Goal: Task Accomplishment & Management: Manage account settings

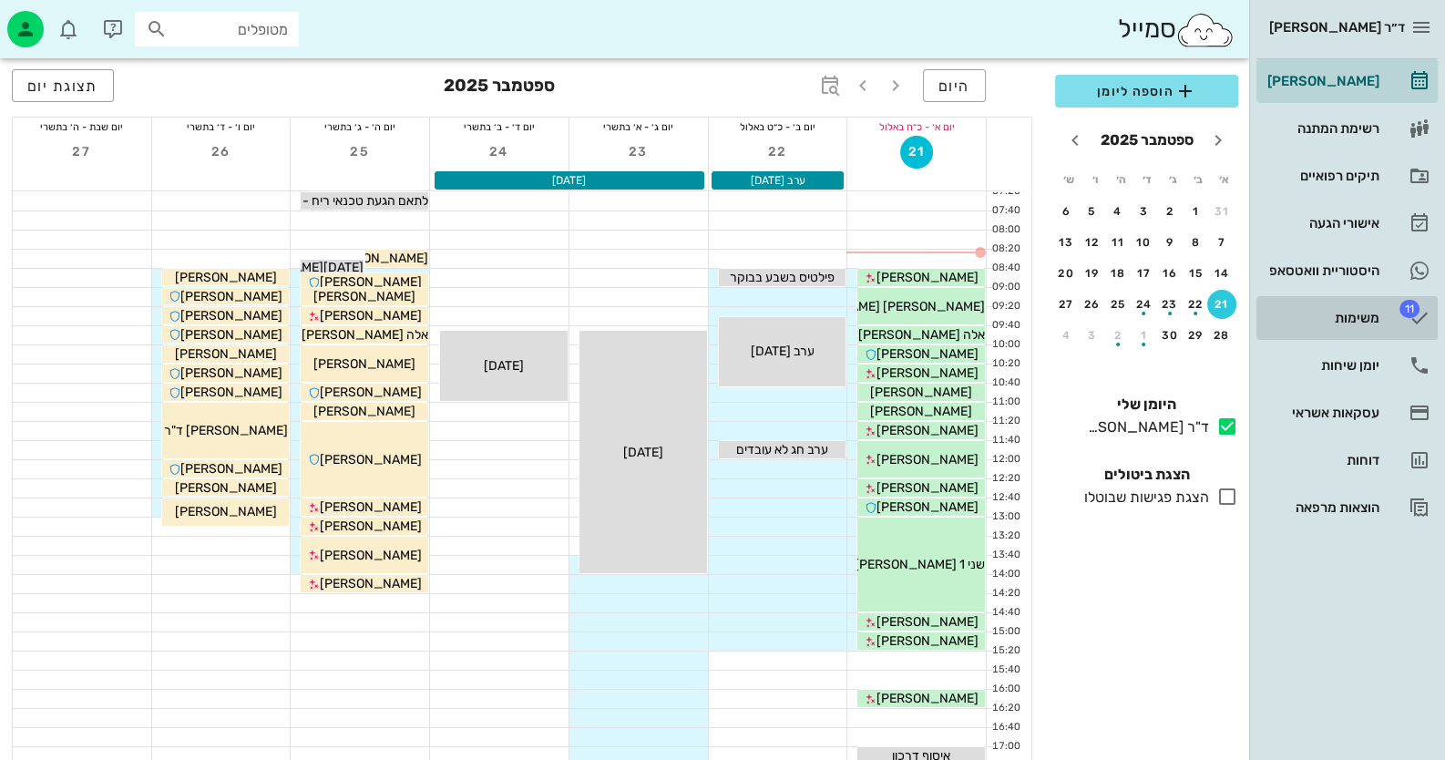
click at [1387, 319] on link "11 משימות" at bounding box center [1346, 318] width 181 height 44
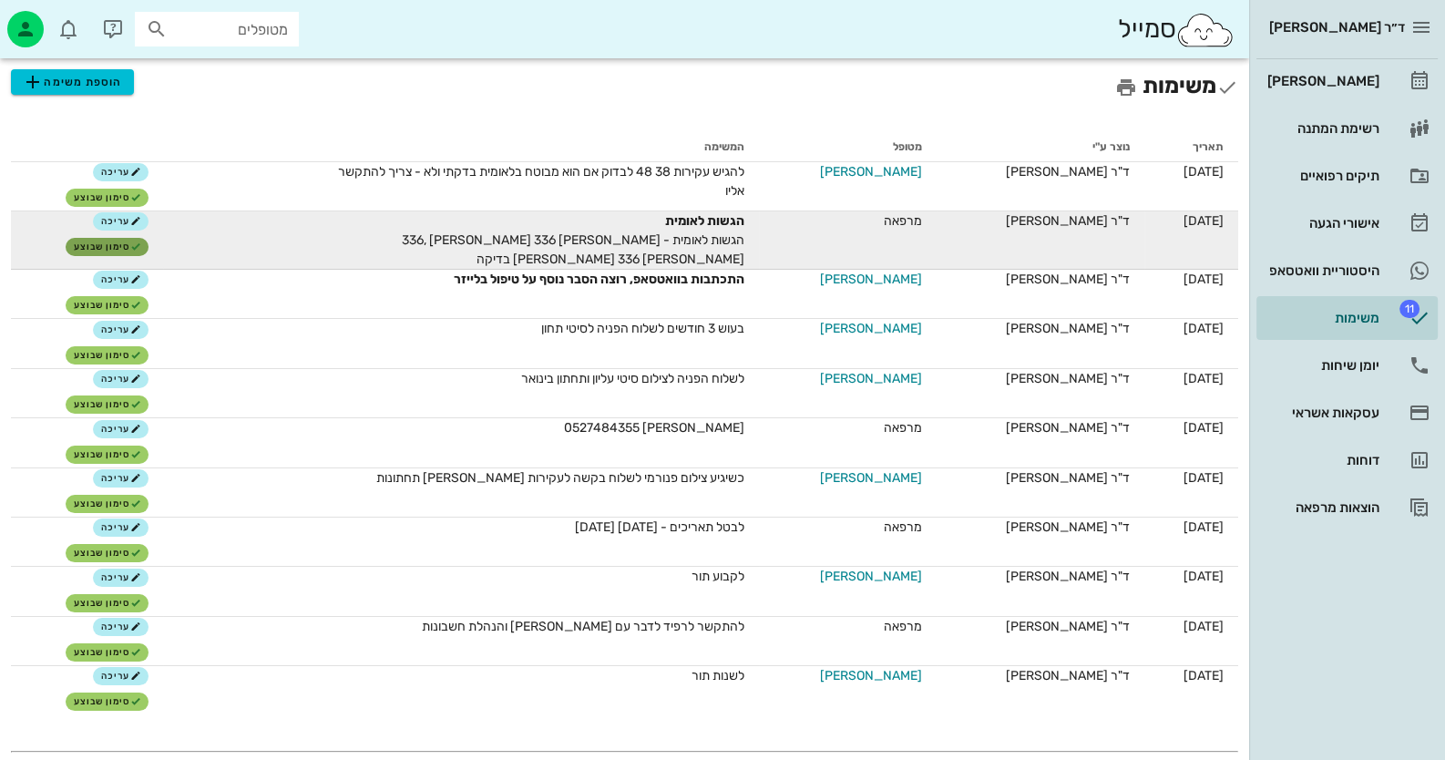
click at [109, 241] on span "סימון שבוצע" at bounding box center [107, 246] width 67 height 11
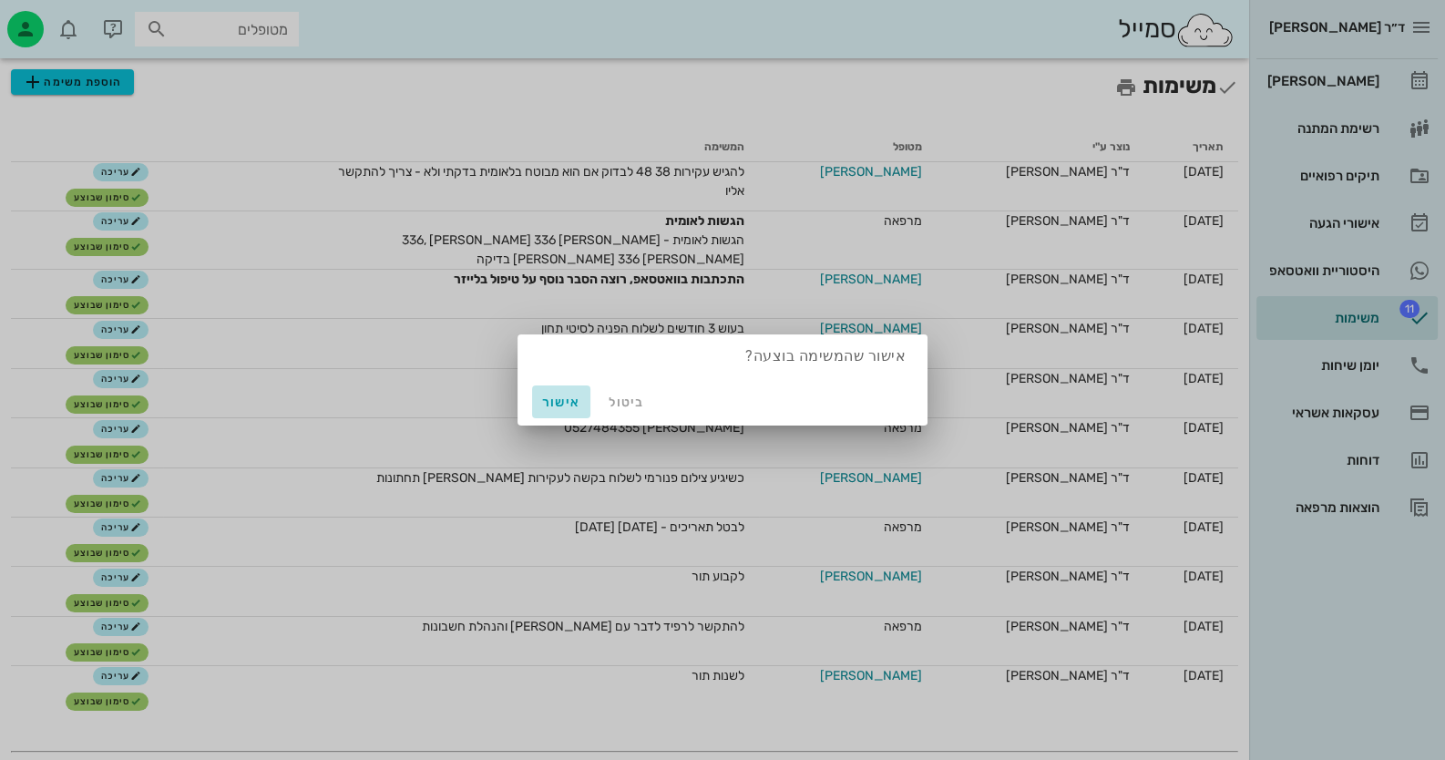
click at [553, 402] on span "אישור" at bounding box center [561, 401] width 44 height 15
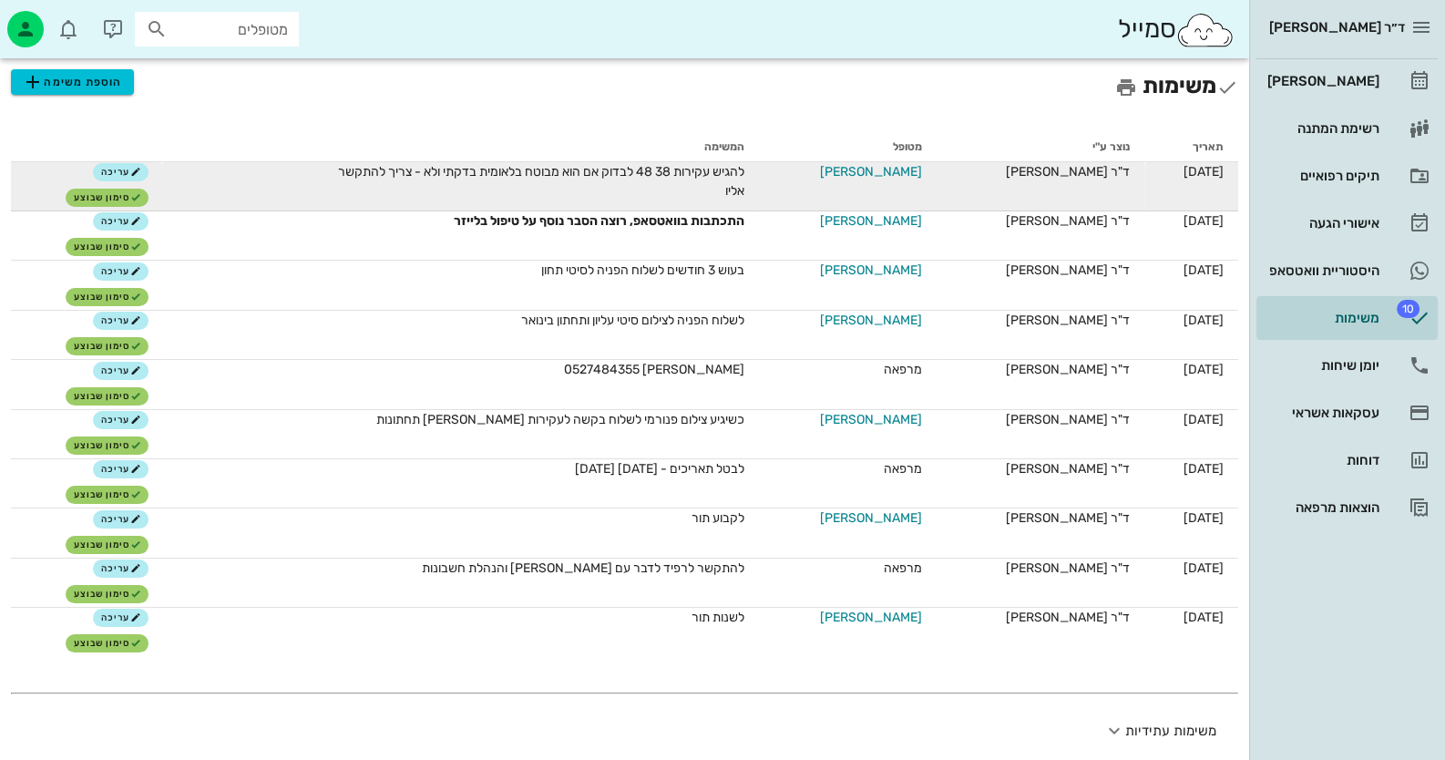
click at [869, 168] on span "[PERSON_NAME]" at bounding box center [871, 171] width 102 height 19
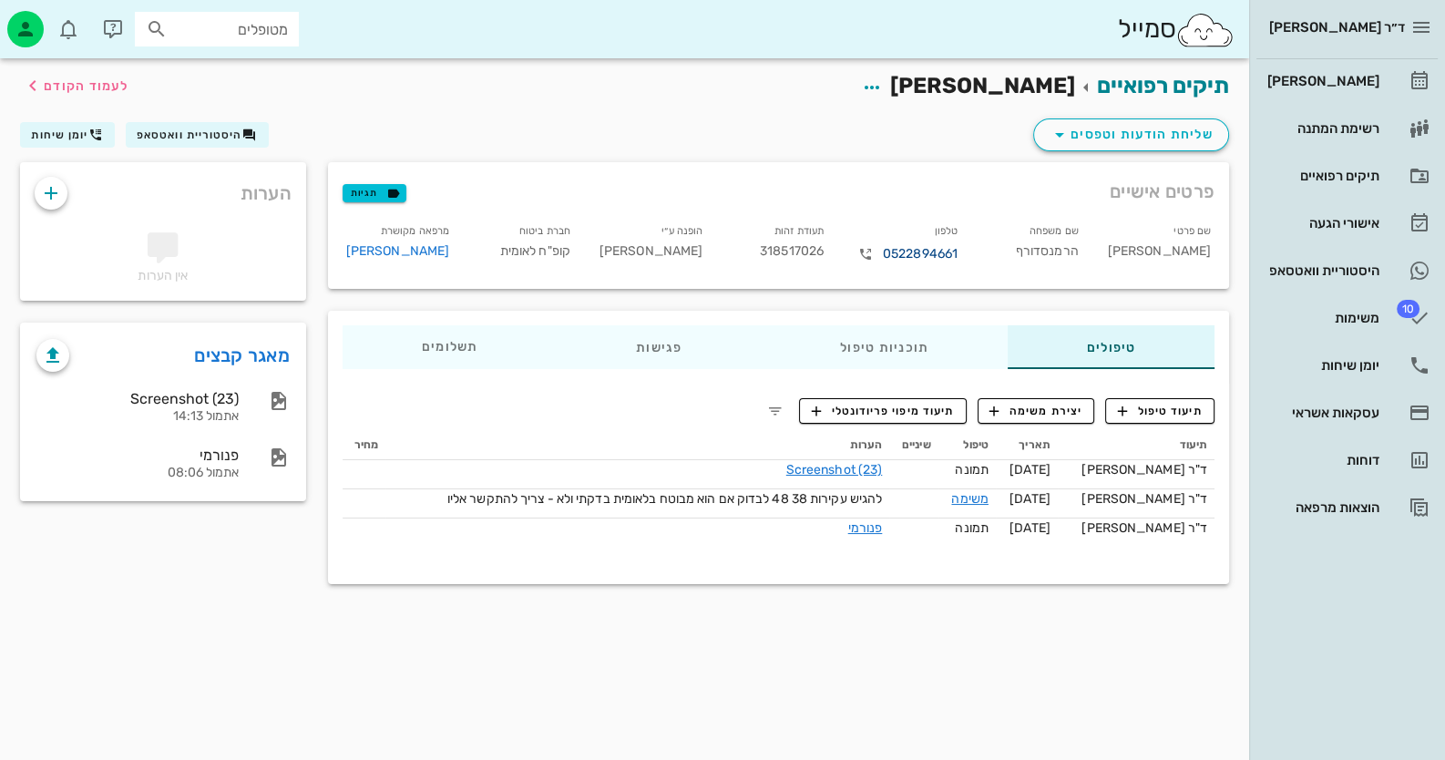
click at [918, 250] on link "0522894661" at bounding box center [920, 254] width 75 height 20
click at [158, 130] on span "היסטוריית וואטסאפ" at bounding box center [190, 134] width 106 height 13
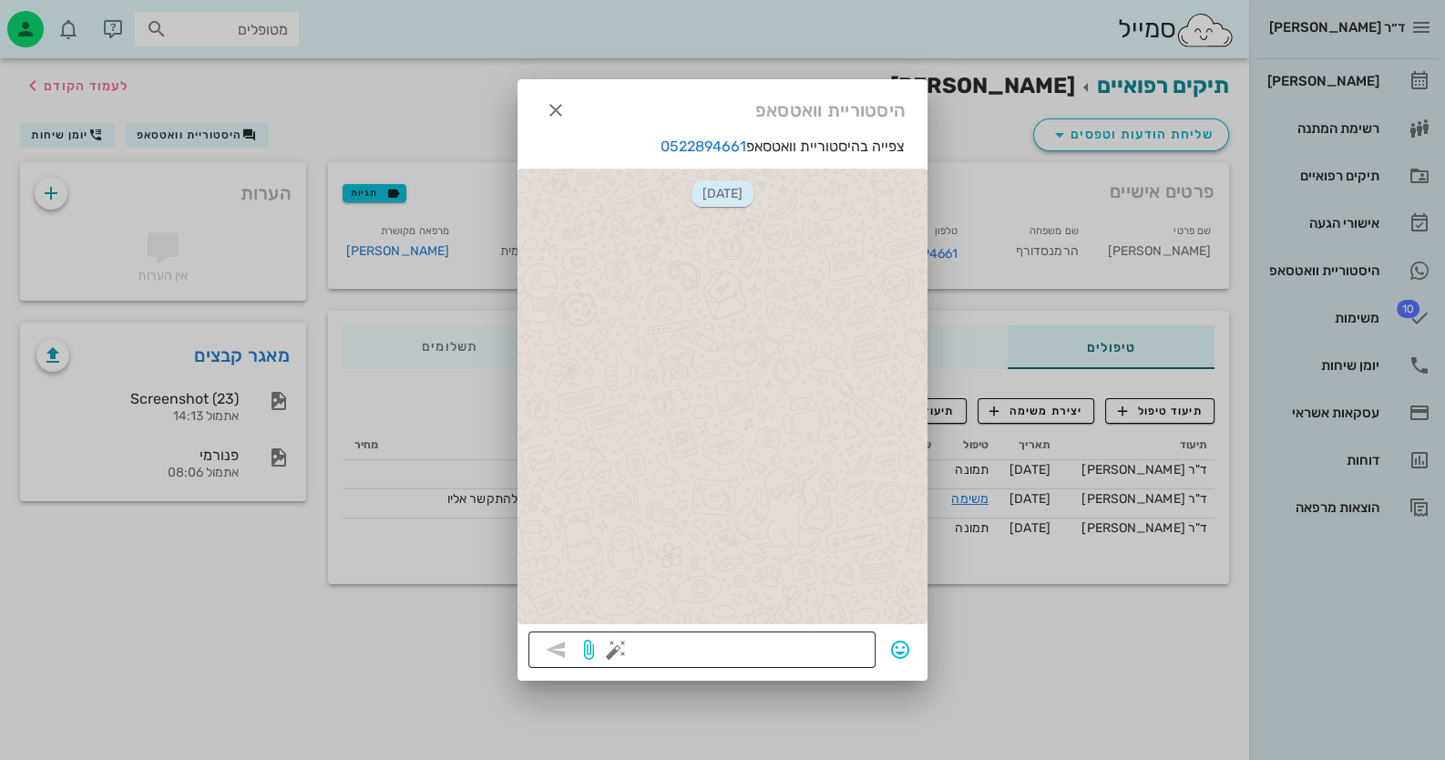
click at [814, 655] on textarea at bounding box center [741, 651] width 245 height 29
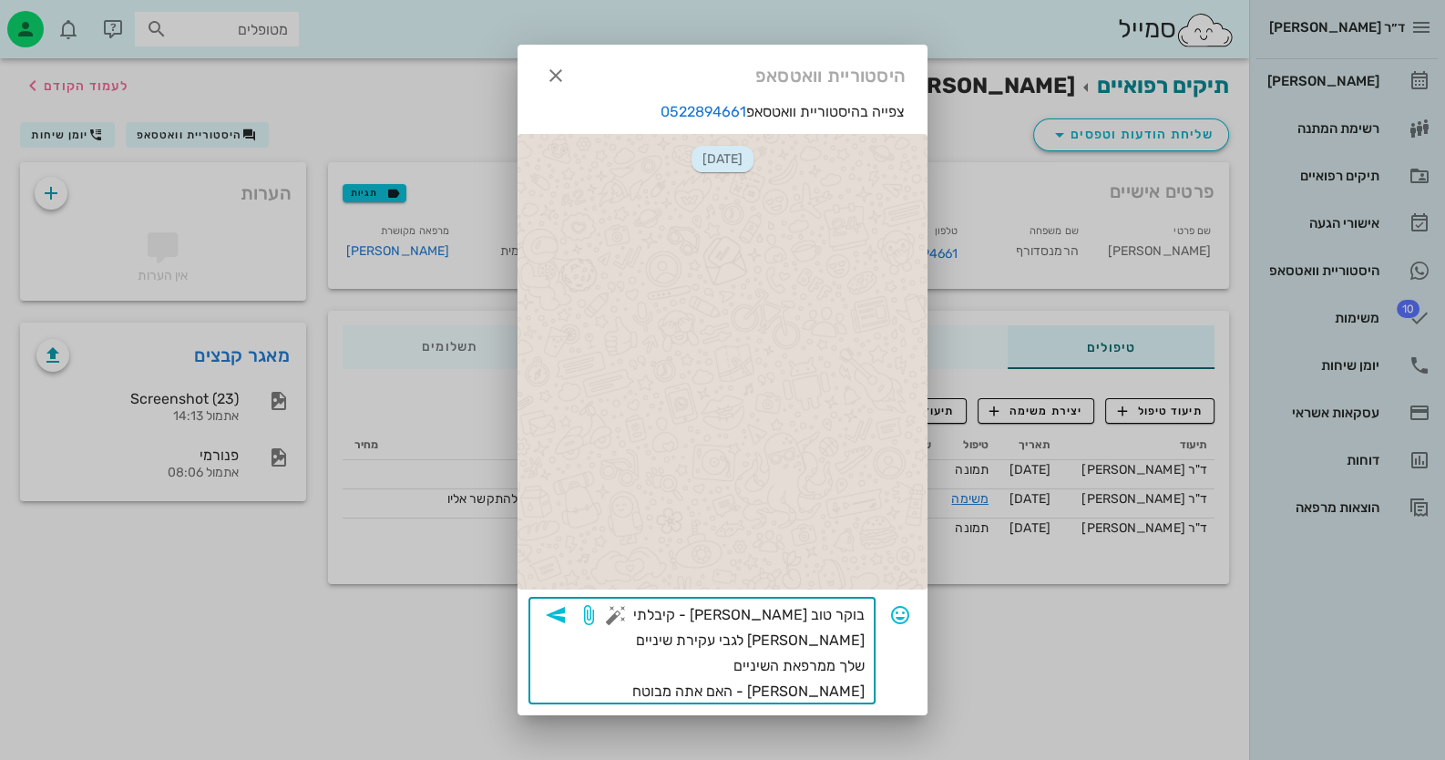
type textarea "בוקר טוב דניאל - קיבלתי מייל לגבי עקירת שיניים שלך ממרפאת השיניים בקרני שומרון …"
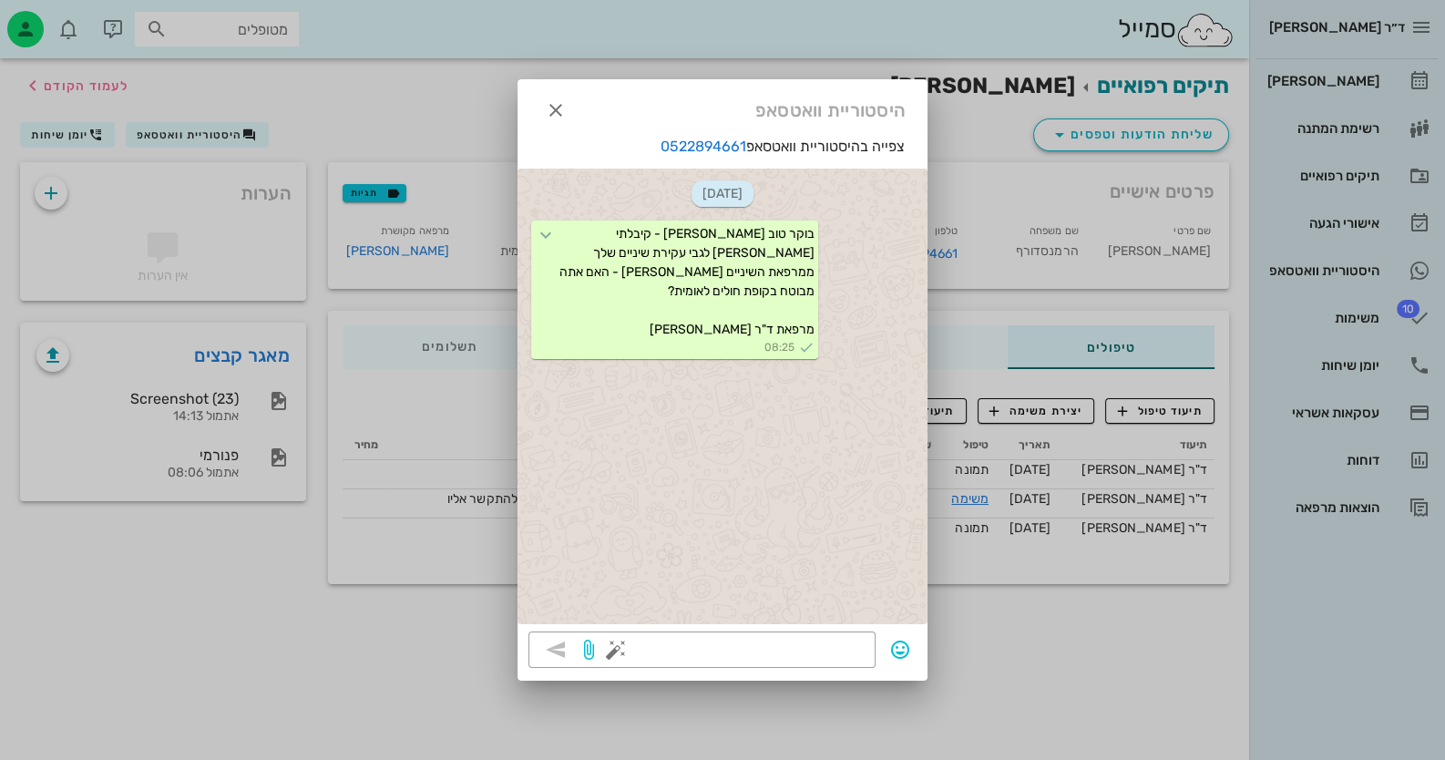
click at [1338, 323] on div at bounding box center [722, 380] width 1445 height 760
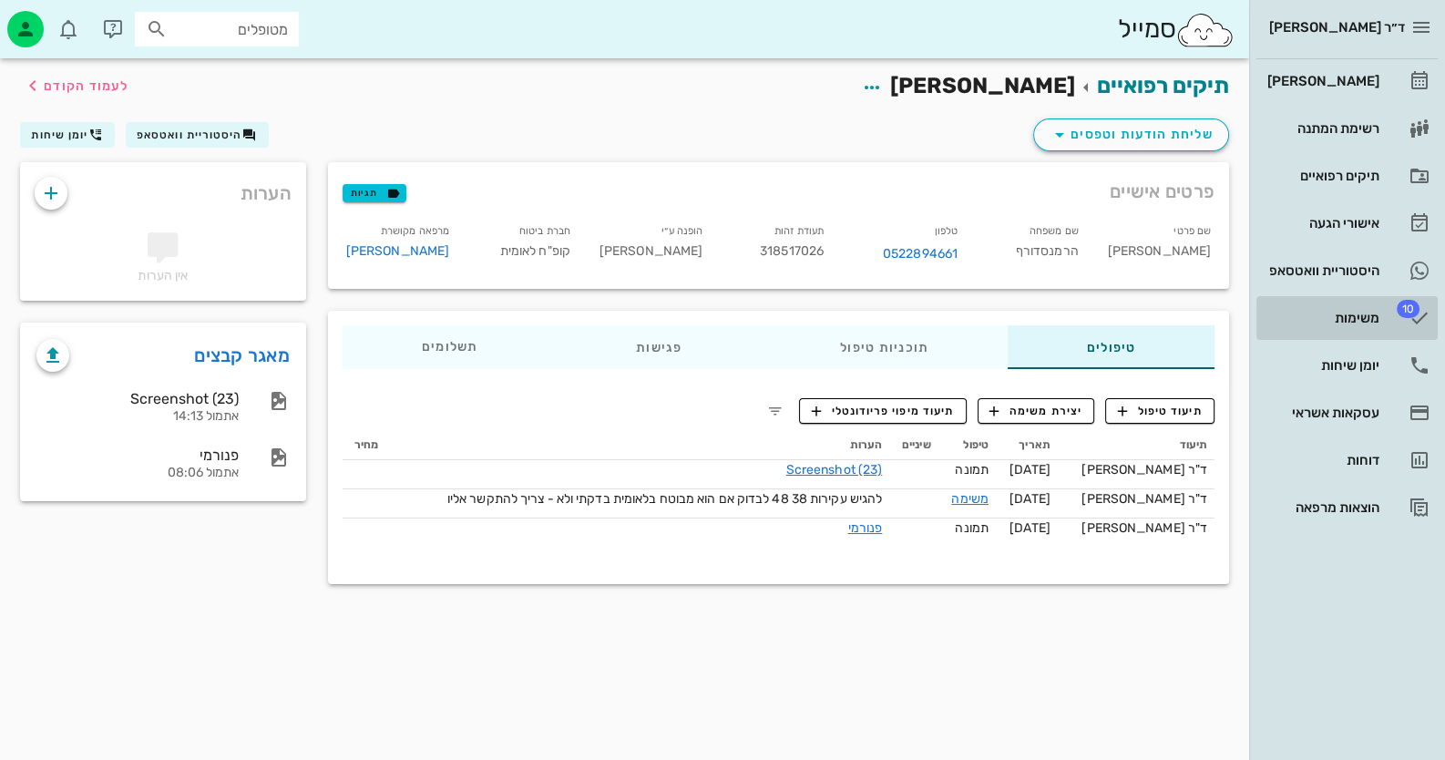
click at [1338, 322] on div "משימות" at bounding box center [1321, 318] width 116 height 15
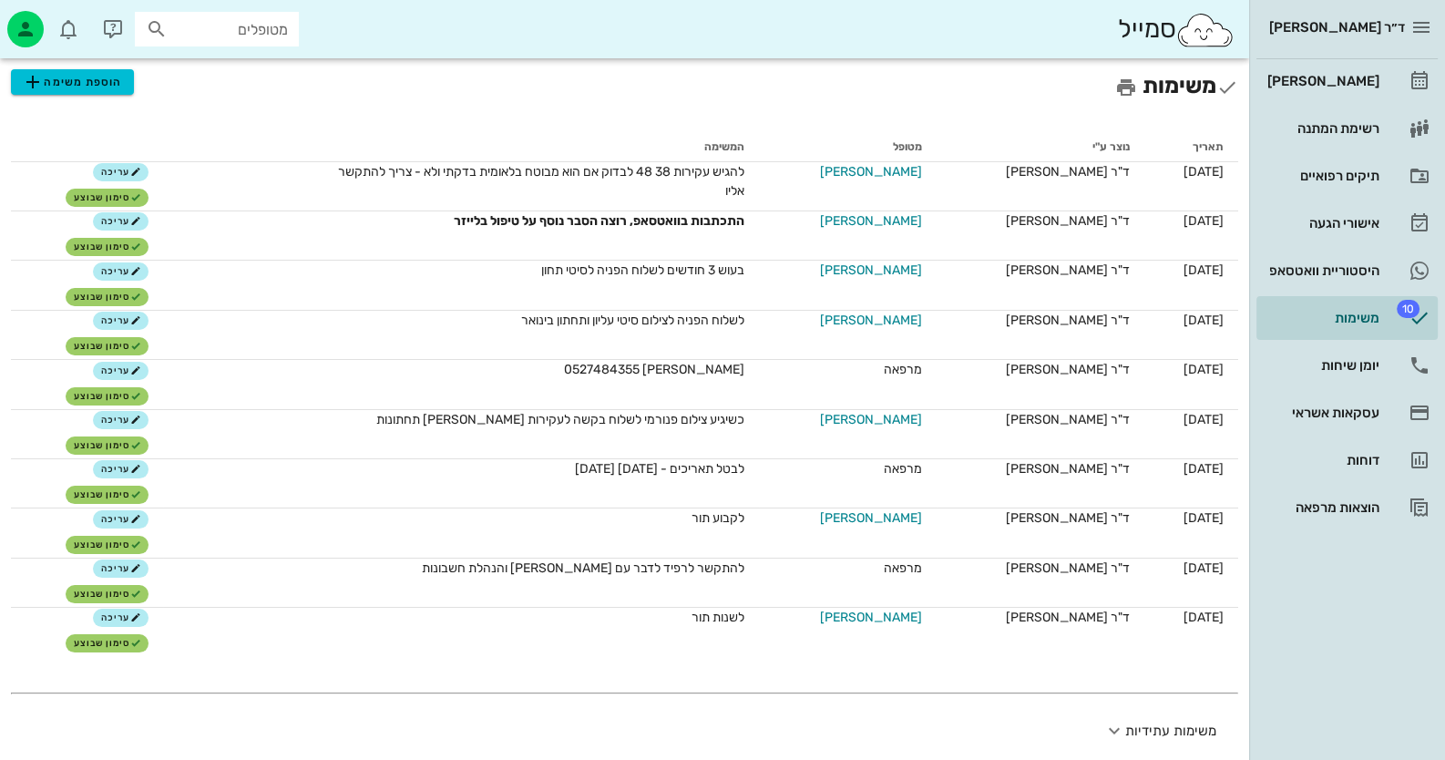
click at [268, 36] on input "מטופלים" at bounding box center [229, 29] width 117 height 24
paste input "6340327"
drag, startPoint x: 237, startPoint y: 35, endPoint x: 353, endPoint y: 20, distance: 117.5
click at [353, 20] on div "סמייל 6340327" at bounding box center [624, 29] width 1249 height 58
drag, startPoint x: 155, startPoint y: 40, endPoint x: 331, endPoint y: 28, distance: 176.2
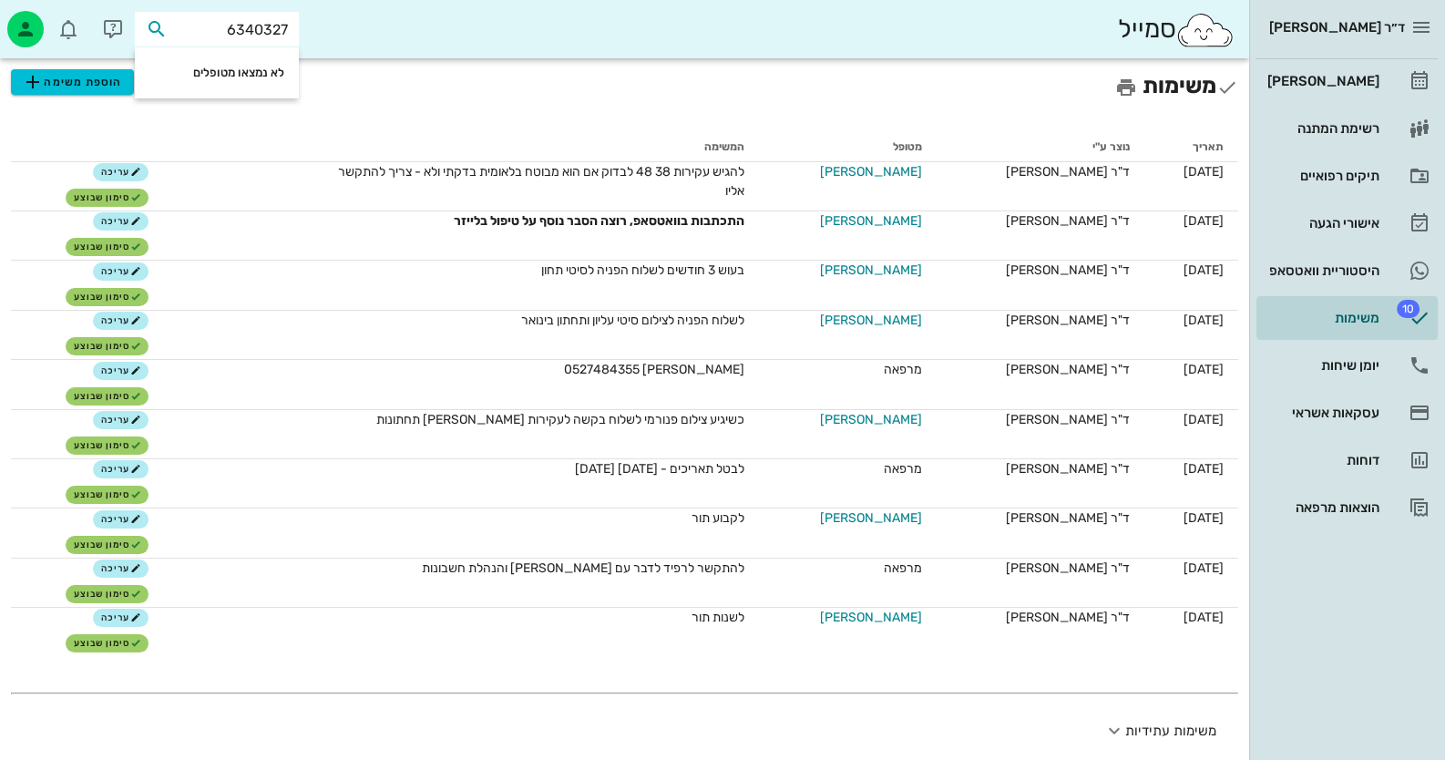
click at [352, 28] on div "סמייל 6340327" at bounding box center [624, 29] width 1249 height 58
click at [281, 27] on input "6340327" at bounding box center [229, 29] width 117 height 24
type input "[PERSON_NAME]"
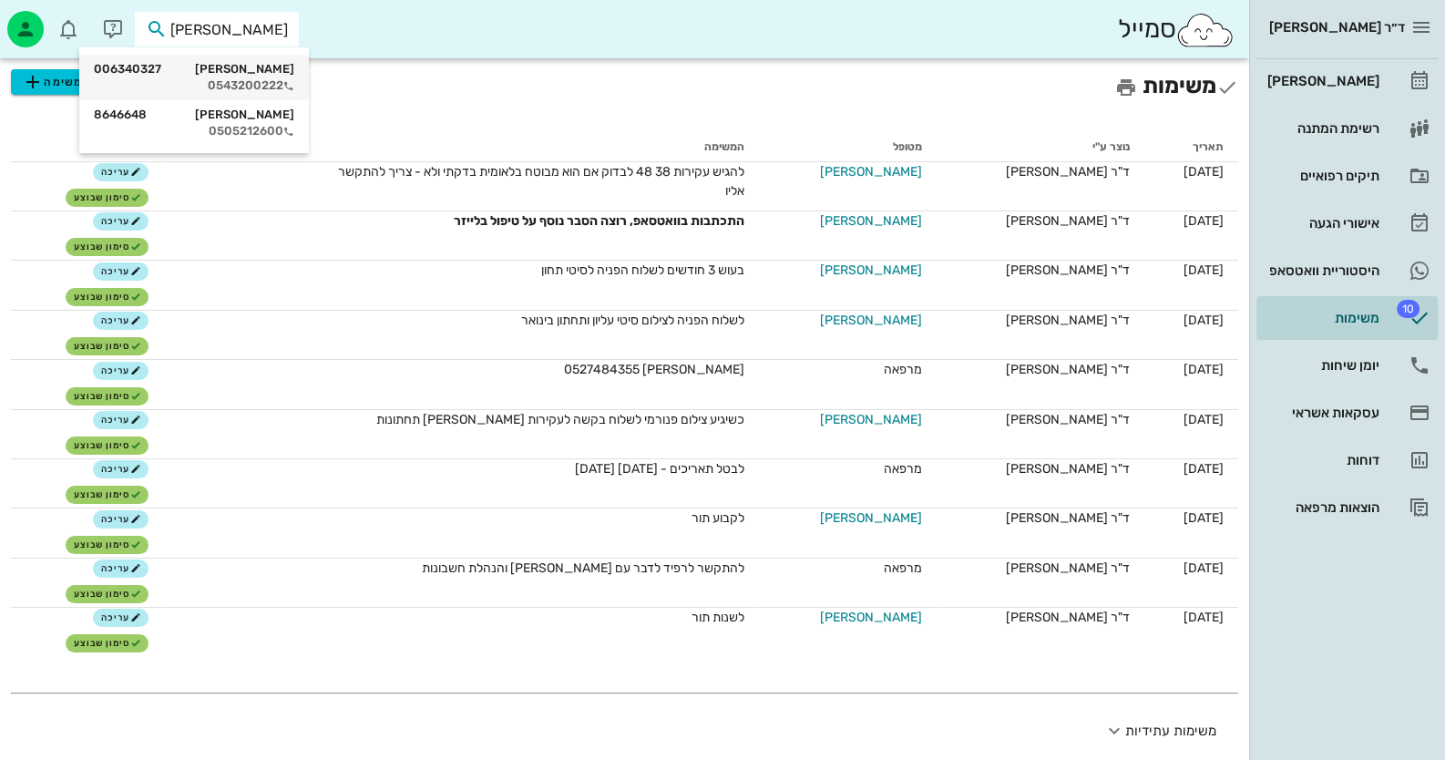
click at [279, 78] on div "0543200222" at bounding box center [194, 85] width 200 height 15
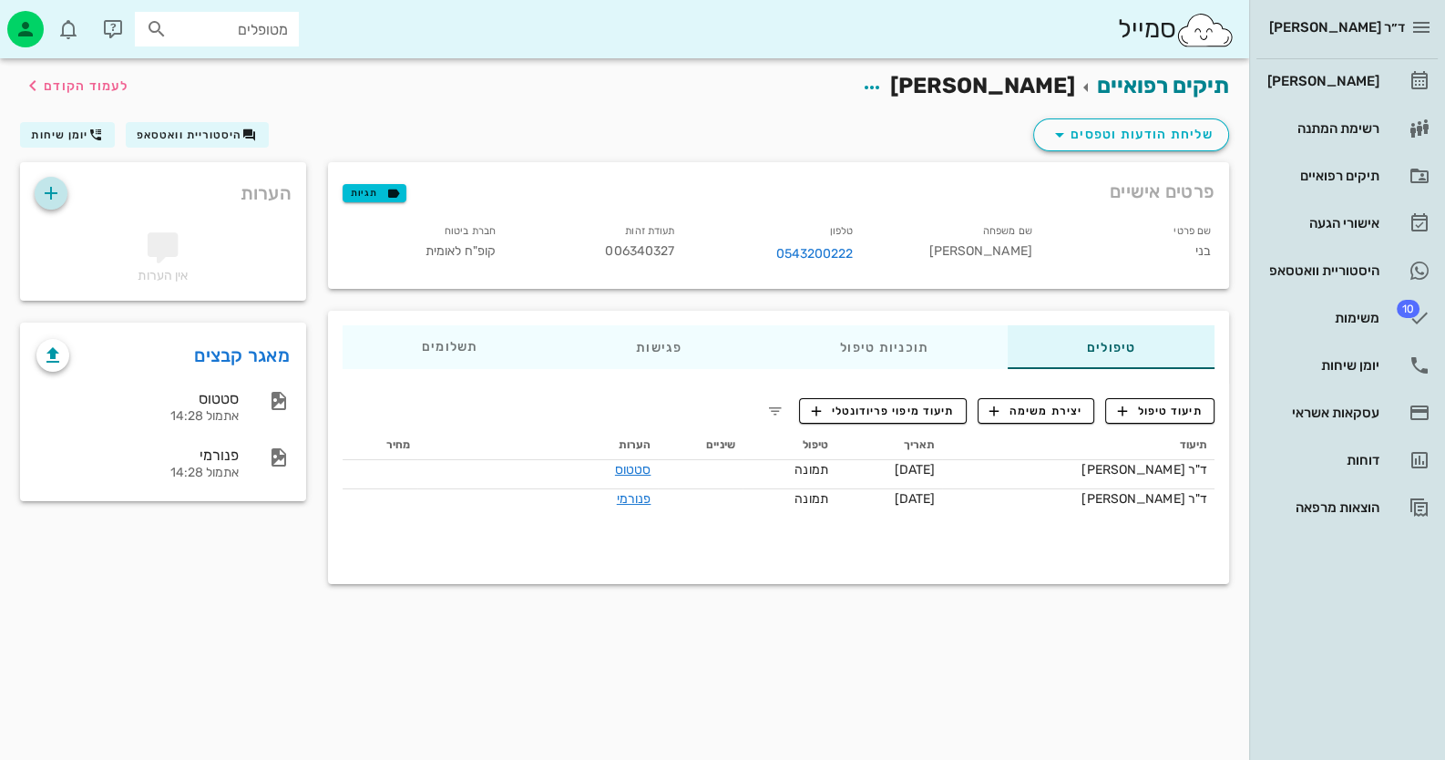
click at [40, 195] on icon "button" at bounding box center [51, 193] width 22 height 22
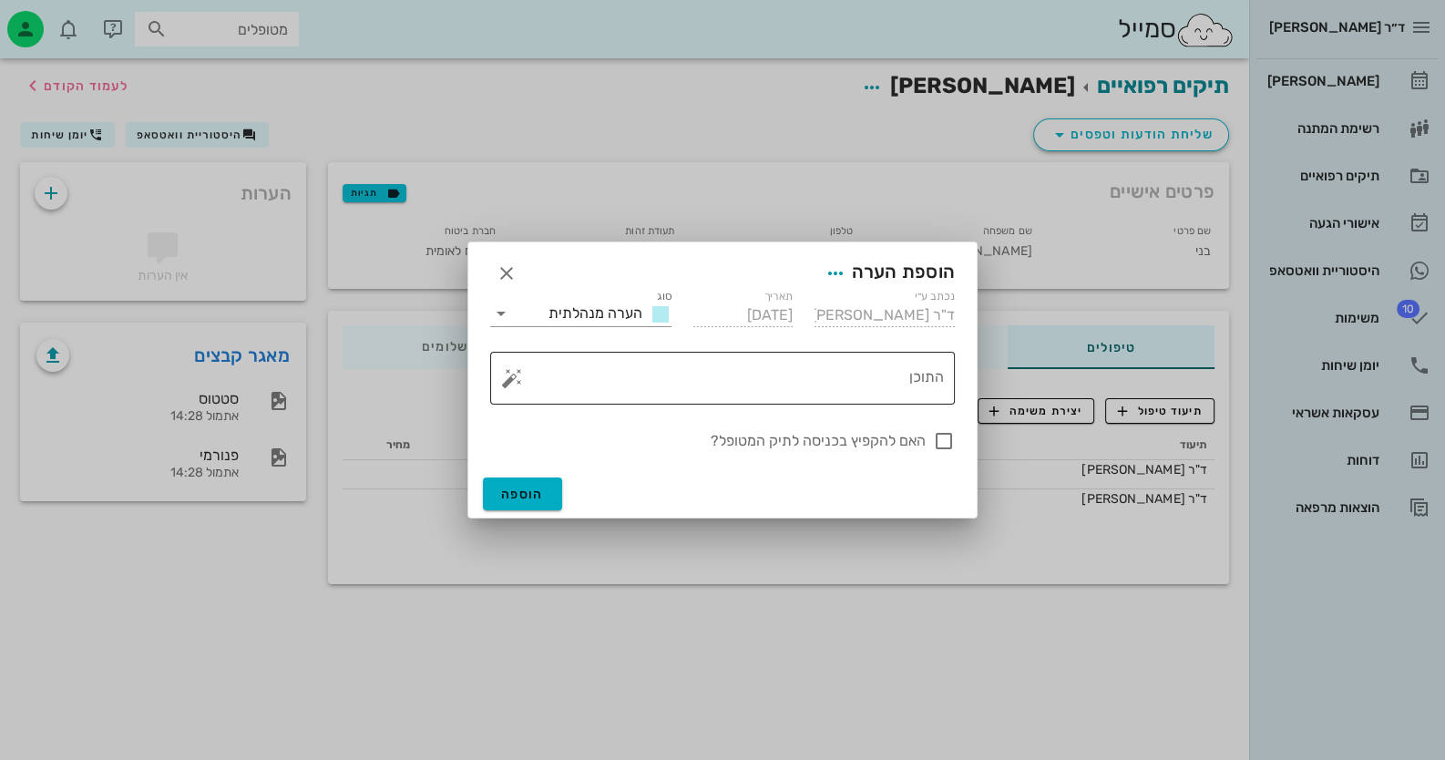
click at [502, 382] on button "button" at bounding box center [512, 378] width 22 height 22
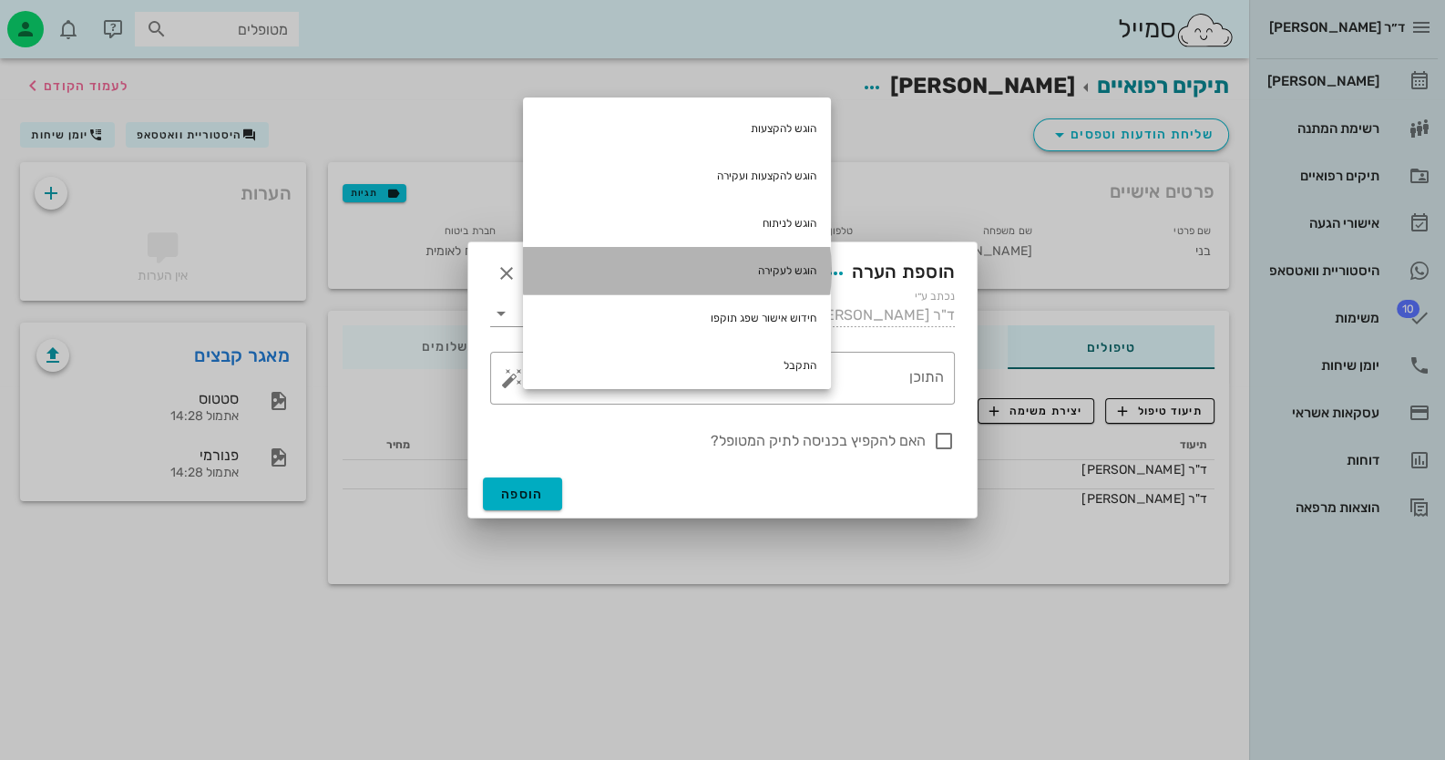
click at [765, 275] on div "הוגש לעקירה" at bounding box center [677, 270] width 308 height 47
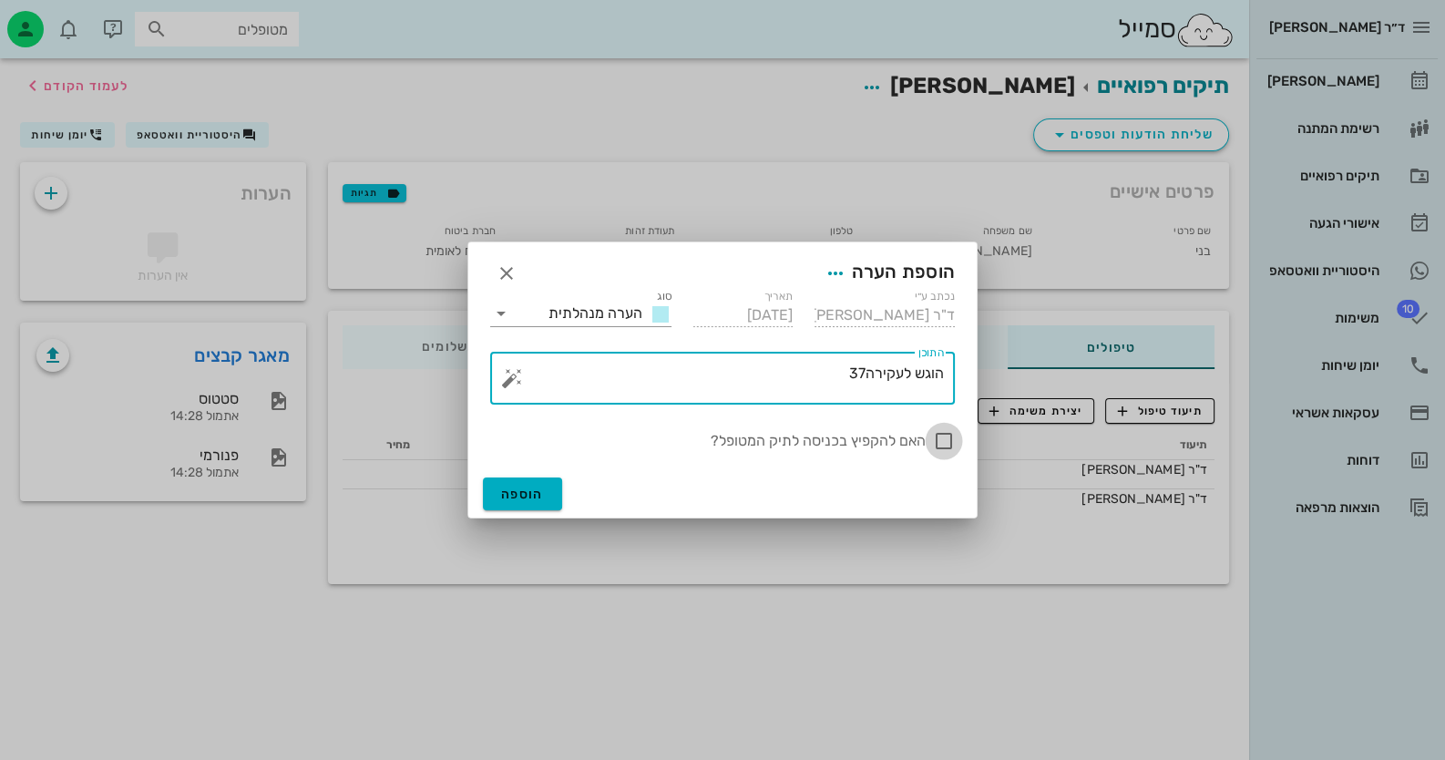
type textarea "הוגש לעקירה37"
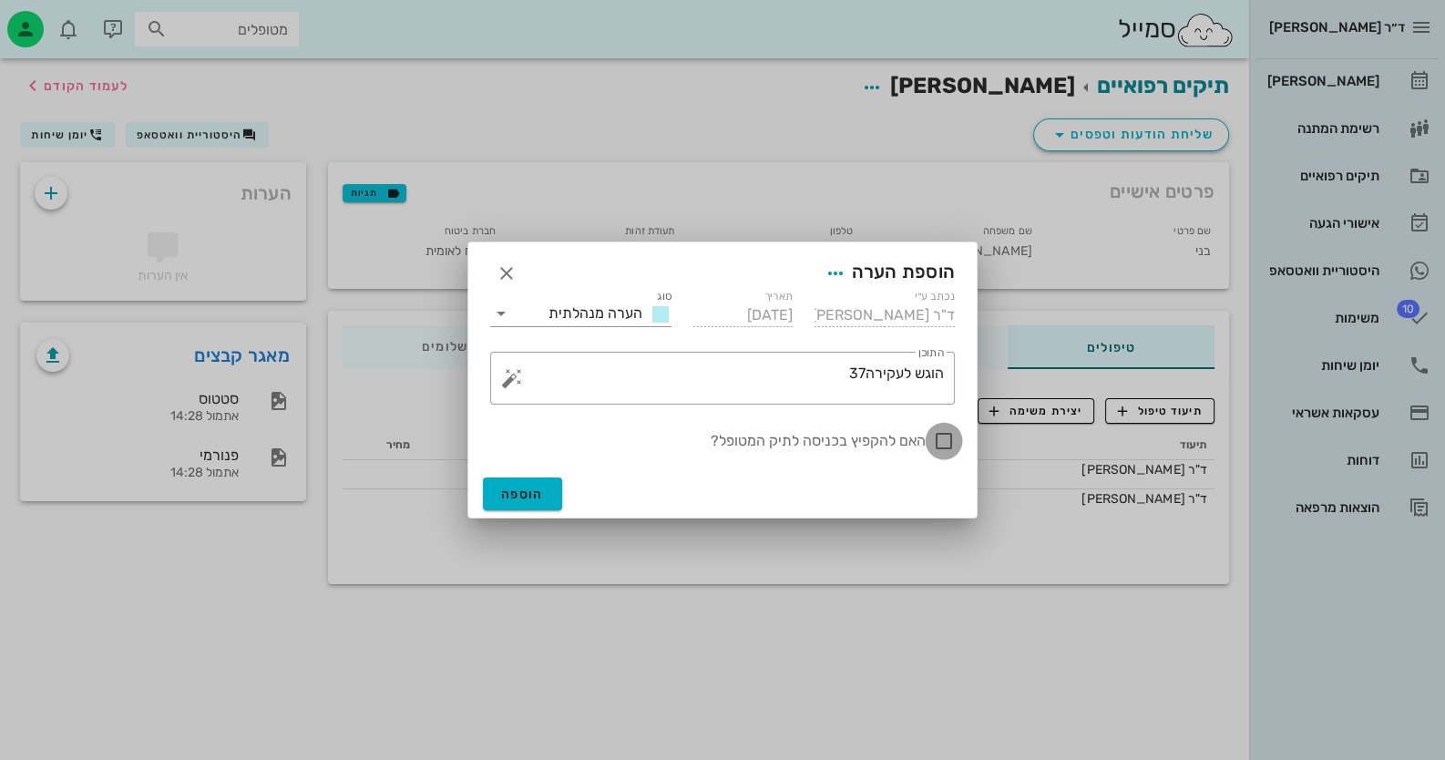
click at [946, 445] on div at bounding box center [943, 440] width 31 height 31
checkbox input "true"
click at [537, 496] on span "הוספה" at bounding box center [522, 493] width 43 height 15
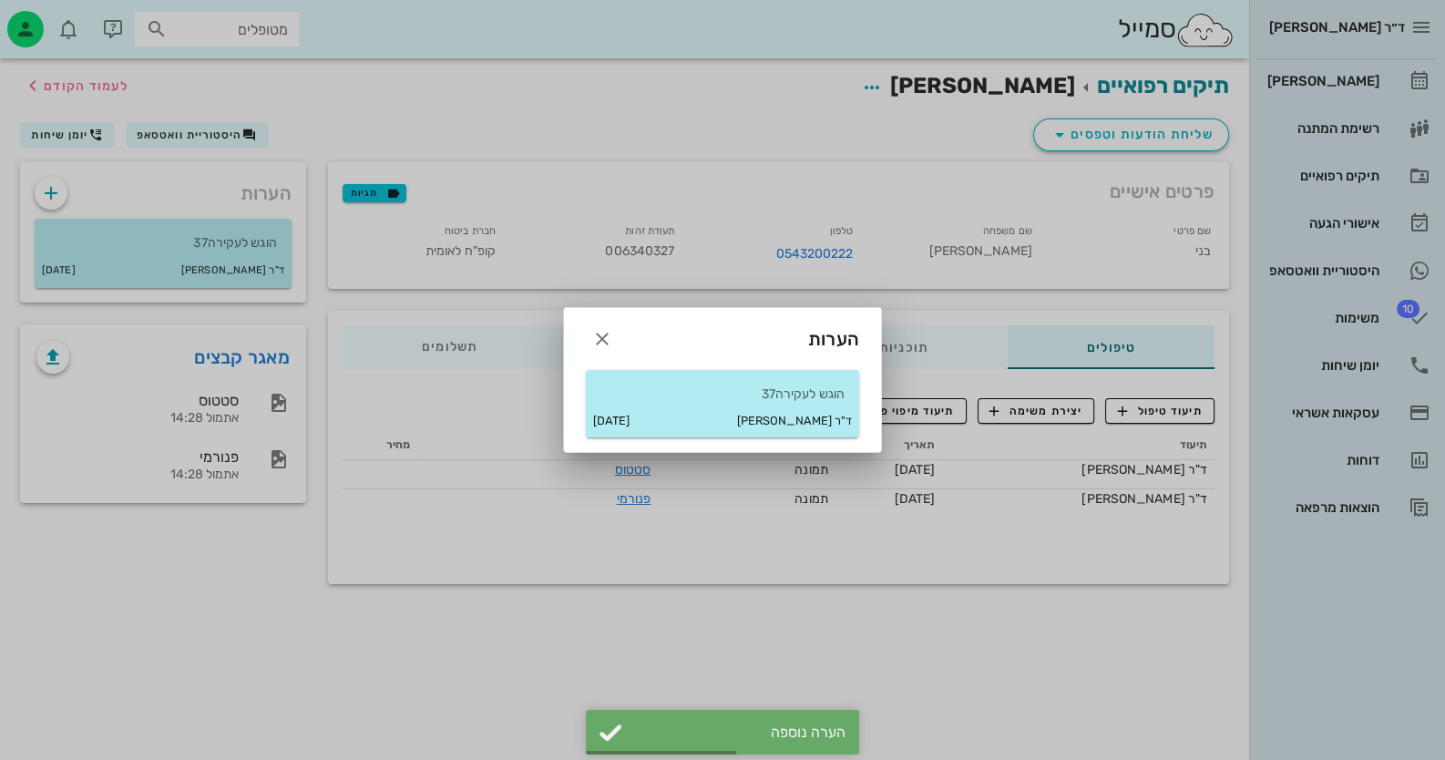
click at [1398, 303] on div at bounding box center [722, 380] width 1445 height 760
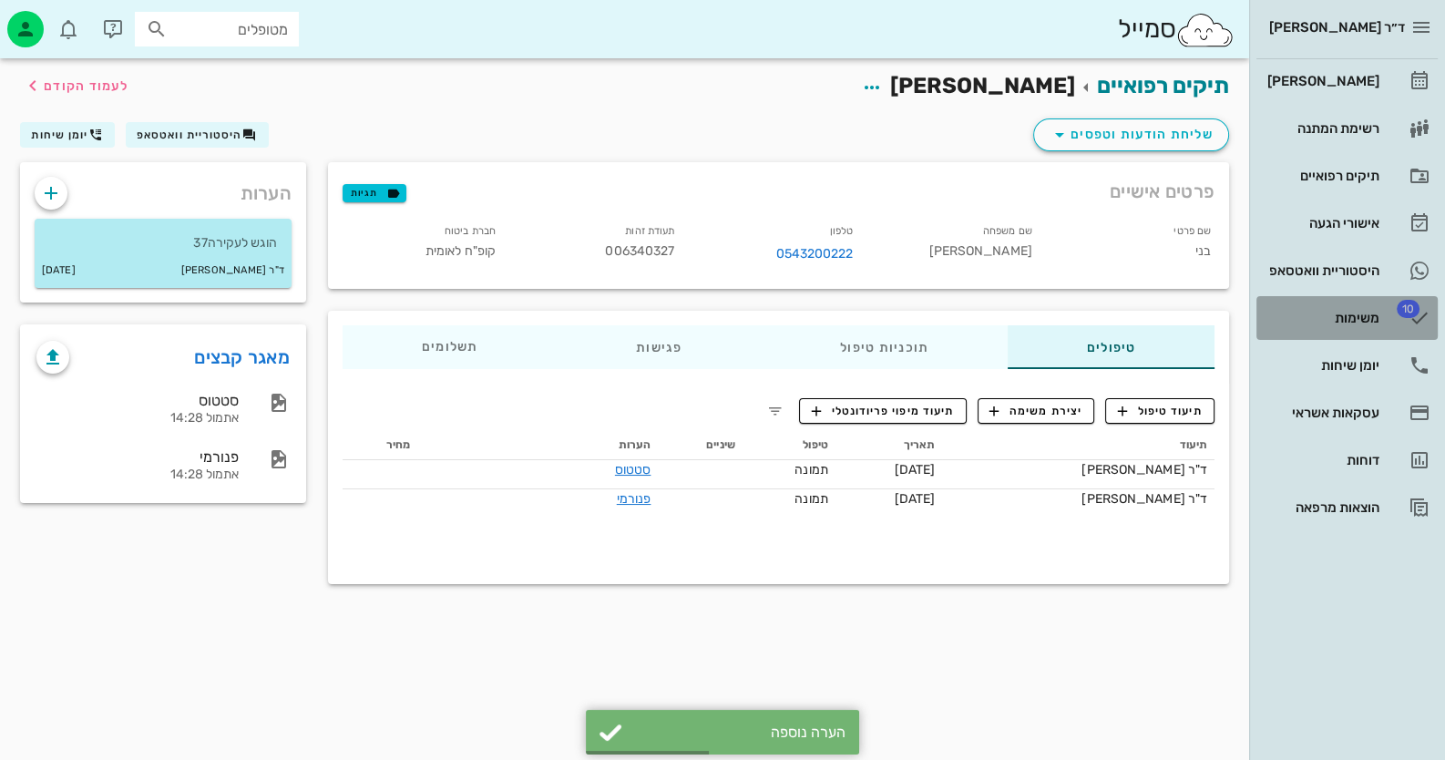
click at [1398, 300] on link "10 משימות" at bounding box center [1346, 318] width 181 height 44
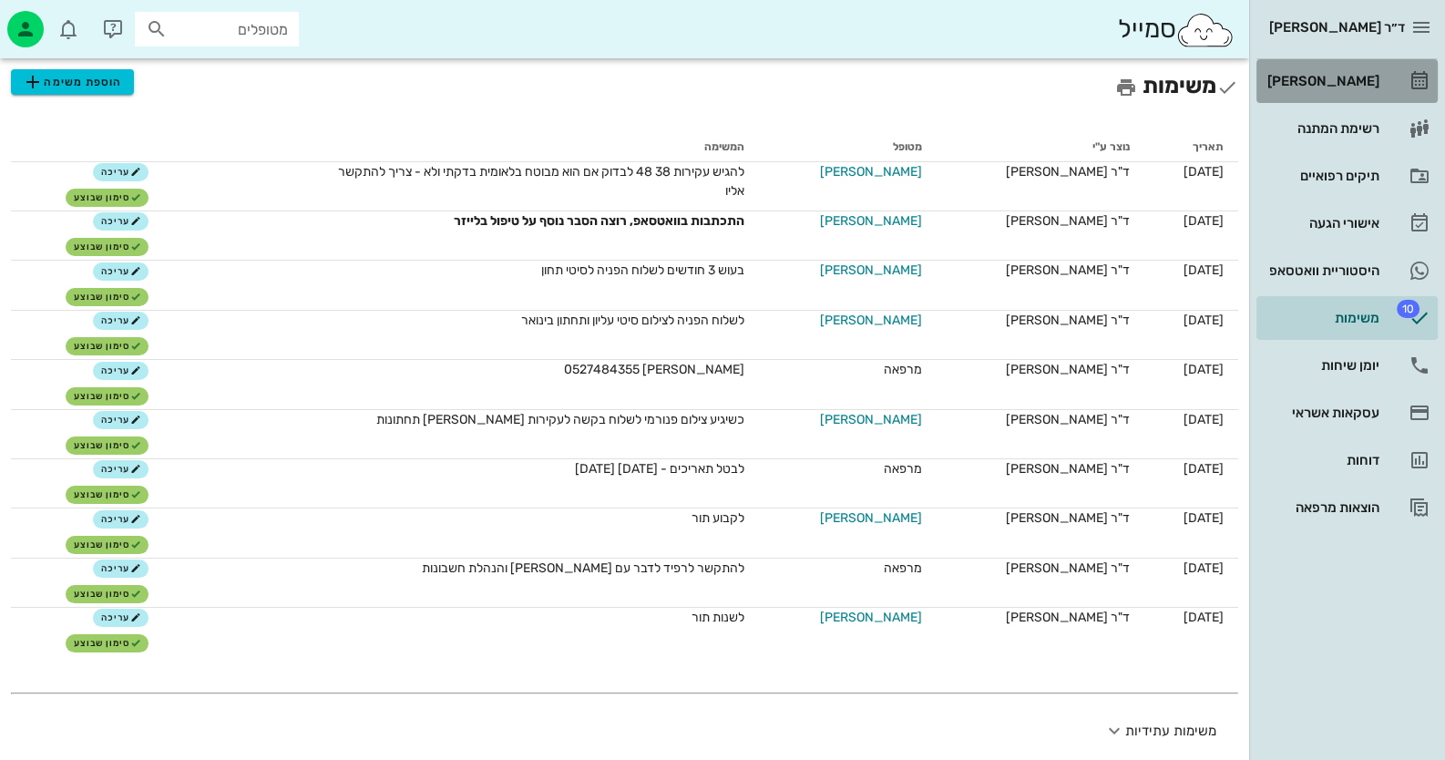
click at [1289, 79] on div "[PERSON_NAME]" at bounding box center [1321, 81] width 116 height 15
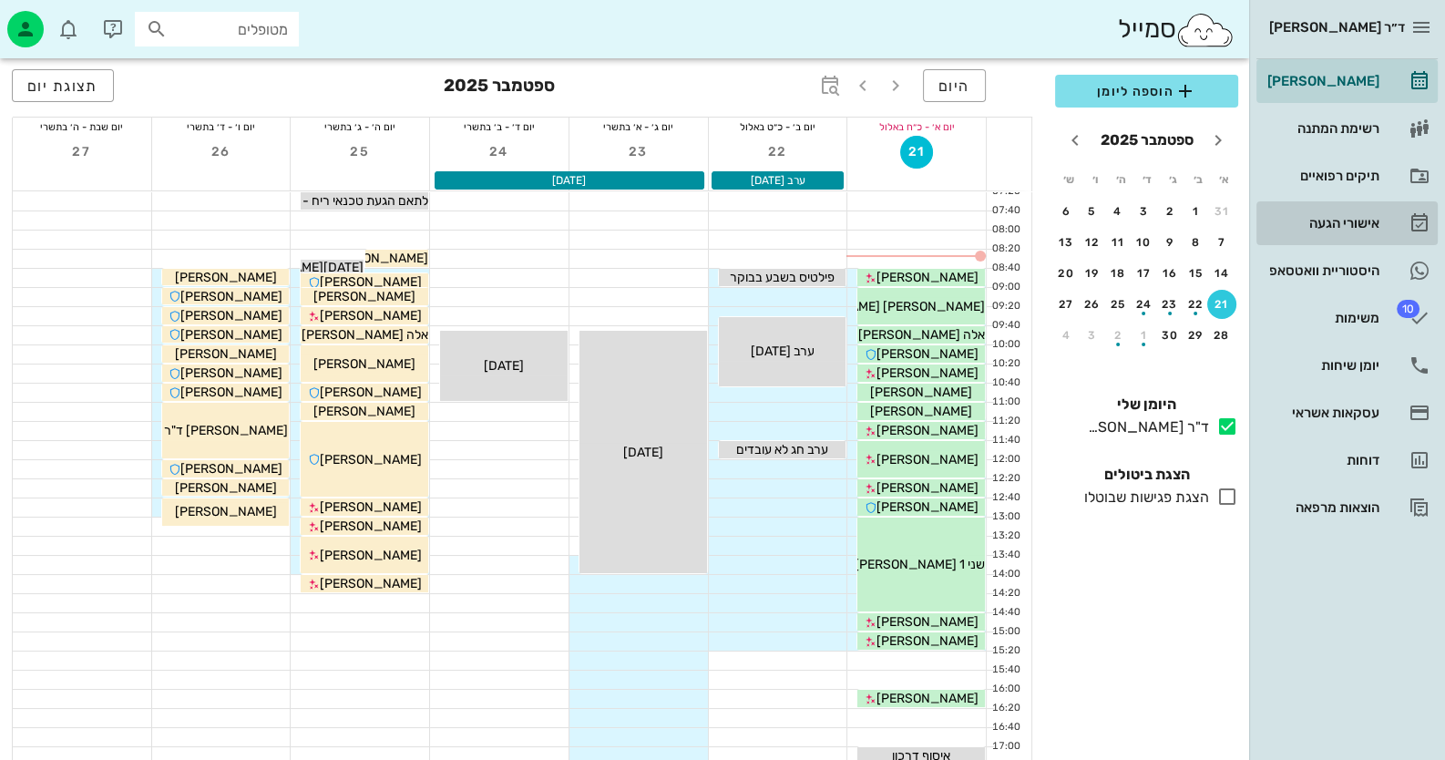
click at [1318, 206] on link "אישורי הגעה" at bounding box center [1346, 223] width 181 height 44
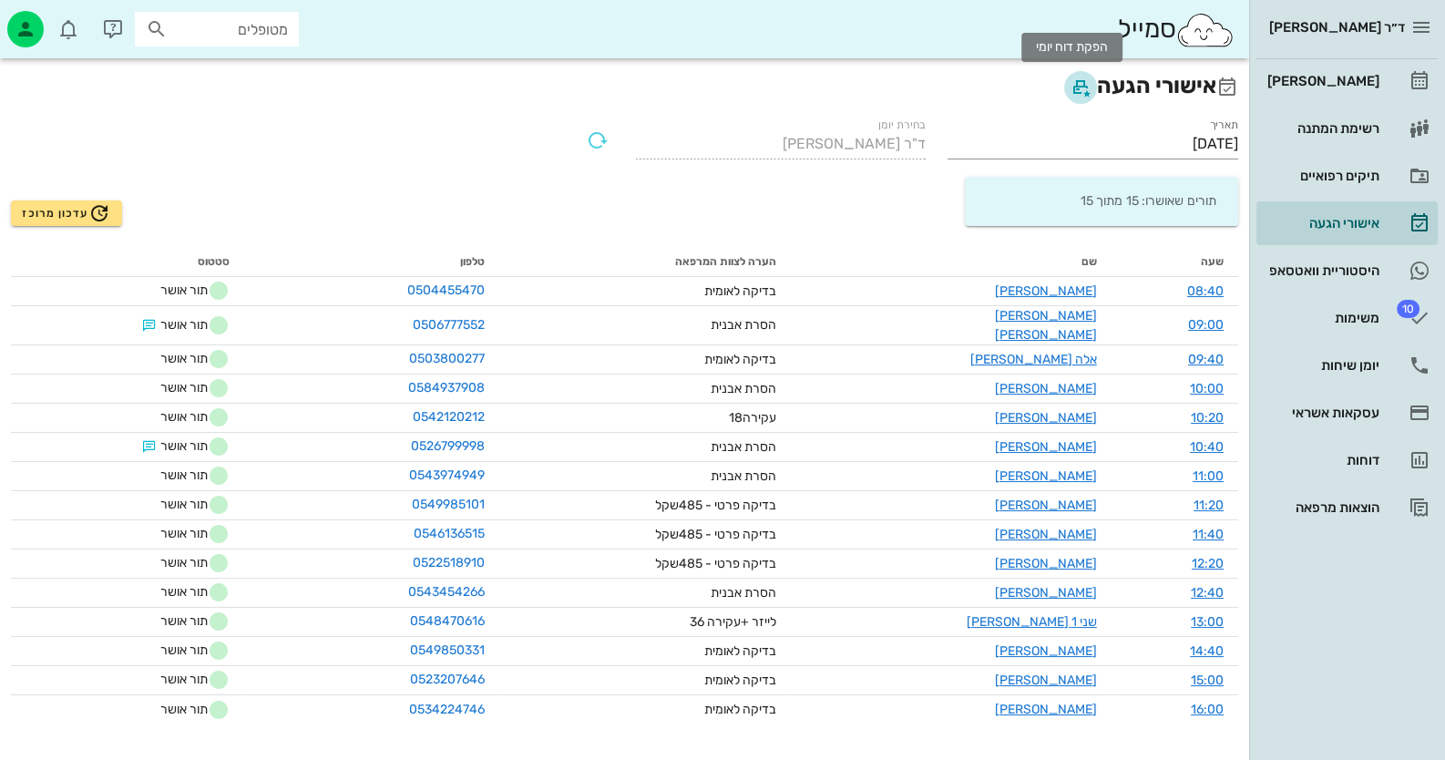
click at [1069, 83] on icon "button" at bounding box center [1080, 88] width 22 height 22
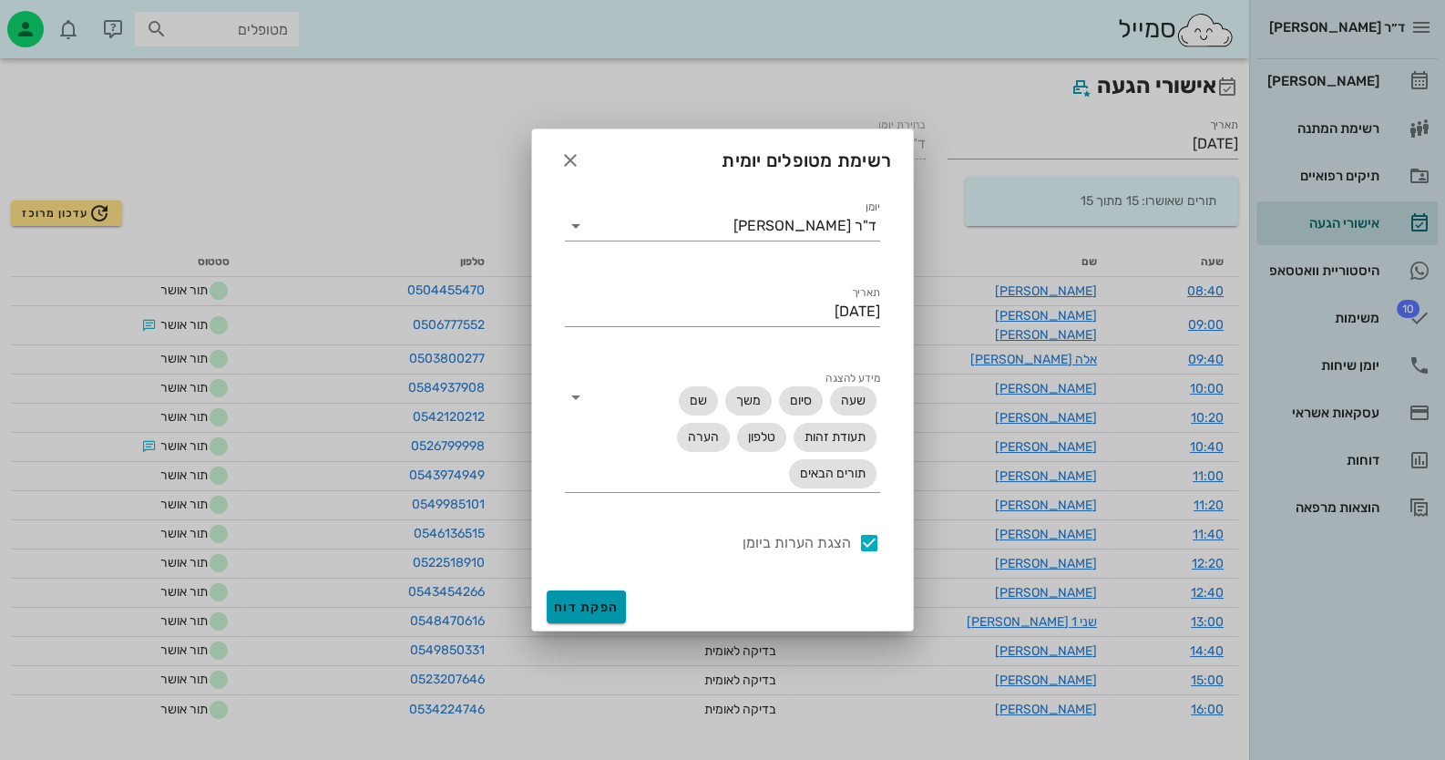
click at [574, 599] on span "הפקת דוח" at bounding box center [586, 606] width 65 height 15
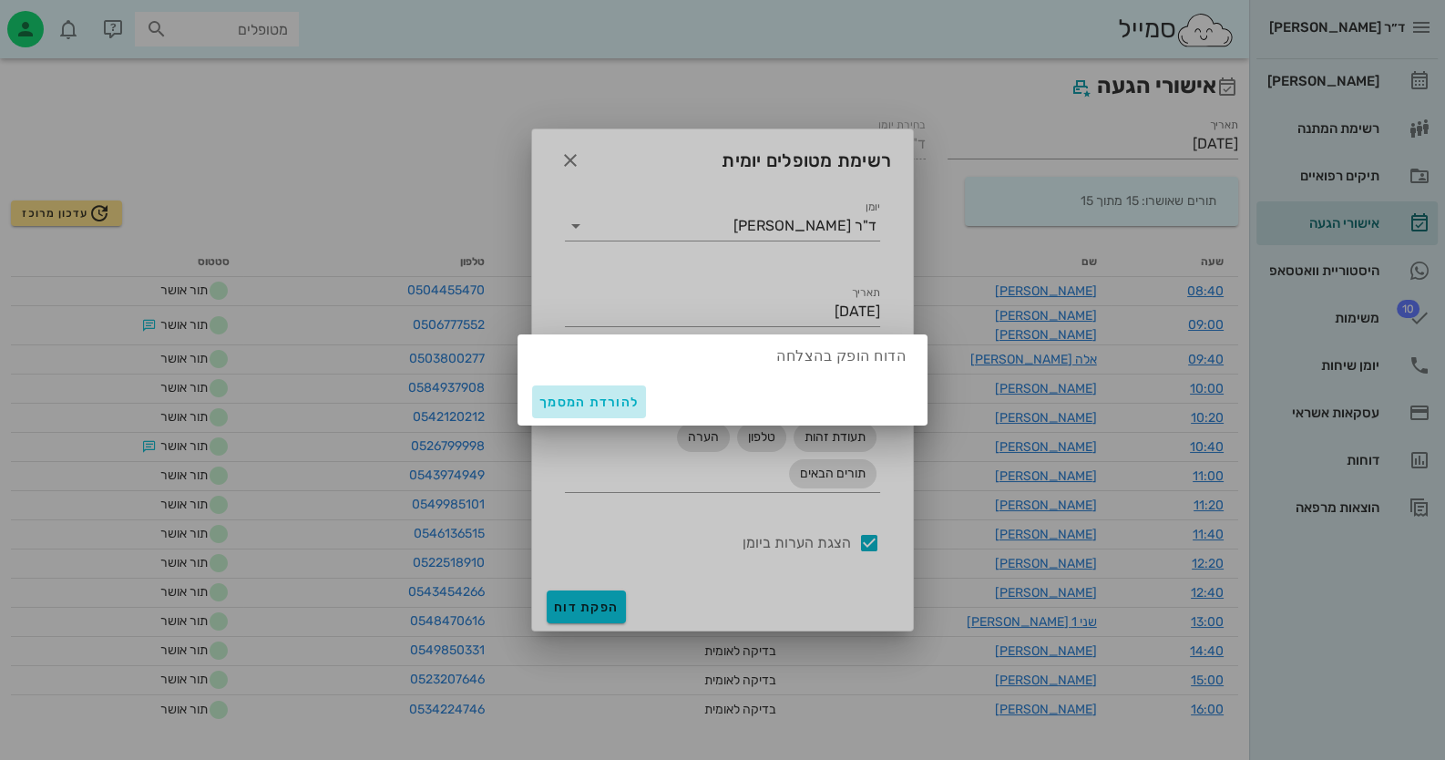
click at [588, 398] on span "להורדת המסמך" at bounding box center [588, 401] width 99 height 15
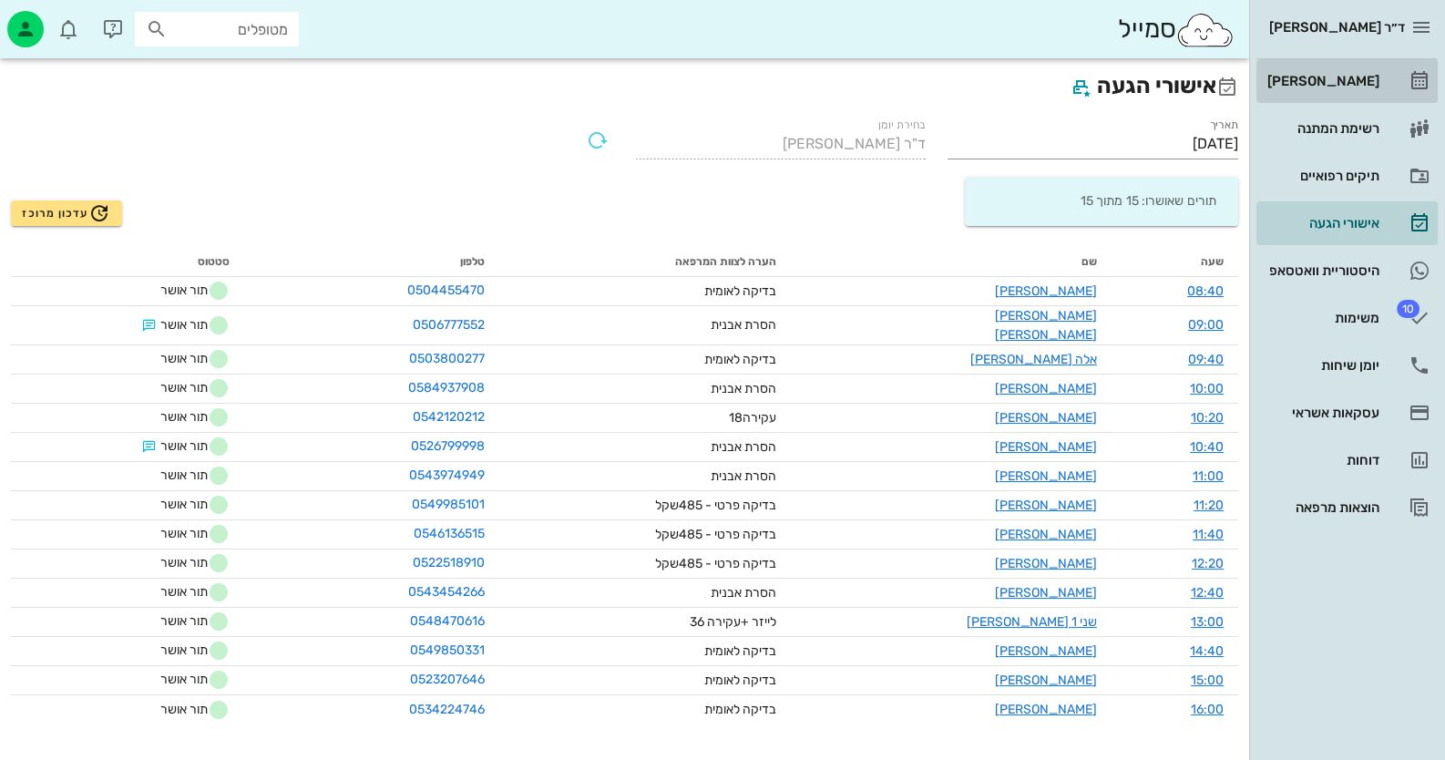
click at [1319, 71] on div "[PERSON_NAME]" at bounding box center [1321, 80] width 116 height 29
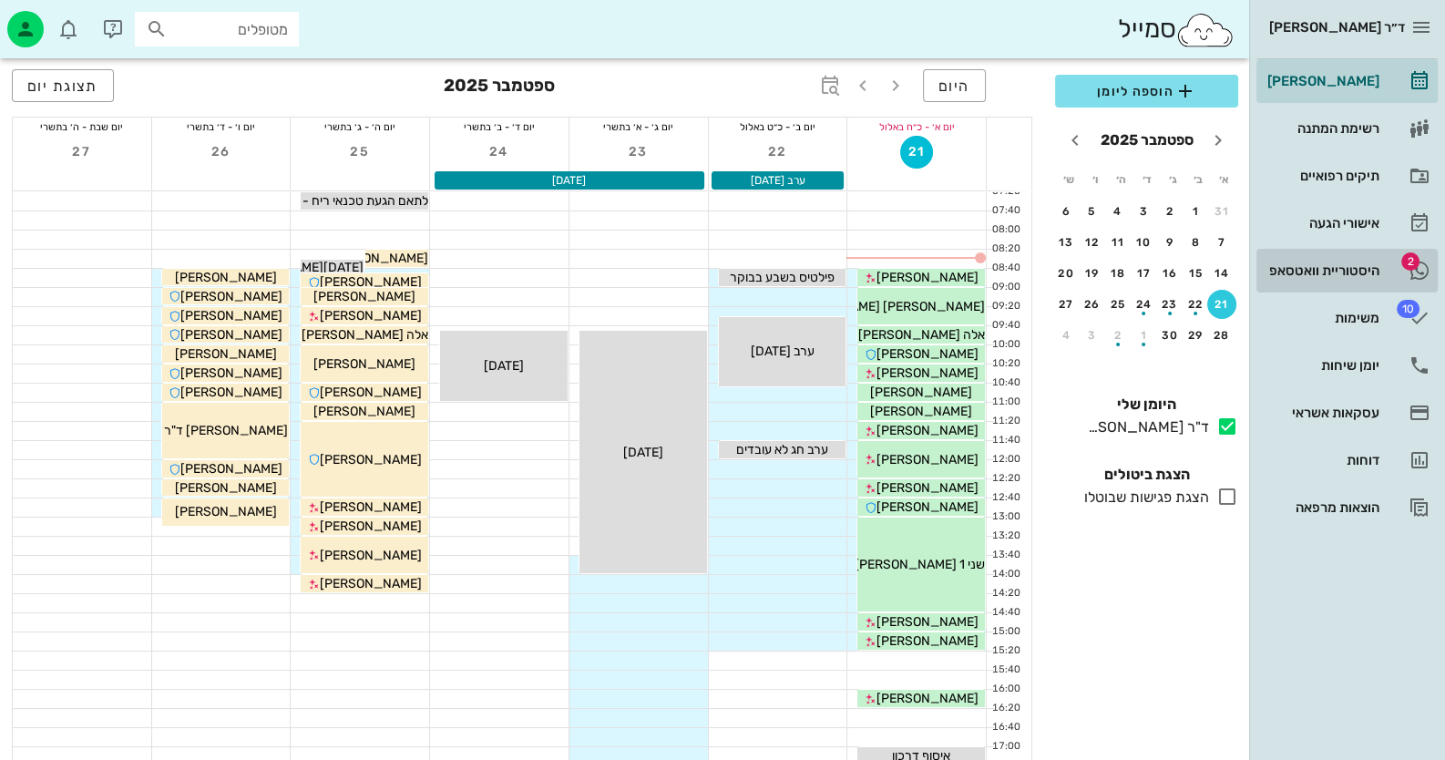
click at [1309, 260] on div "היסטוריית וואטסאפ" at bounding box center [1321, 270] width 116 height 29
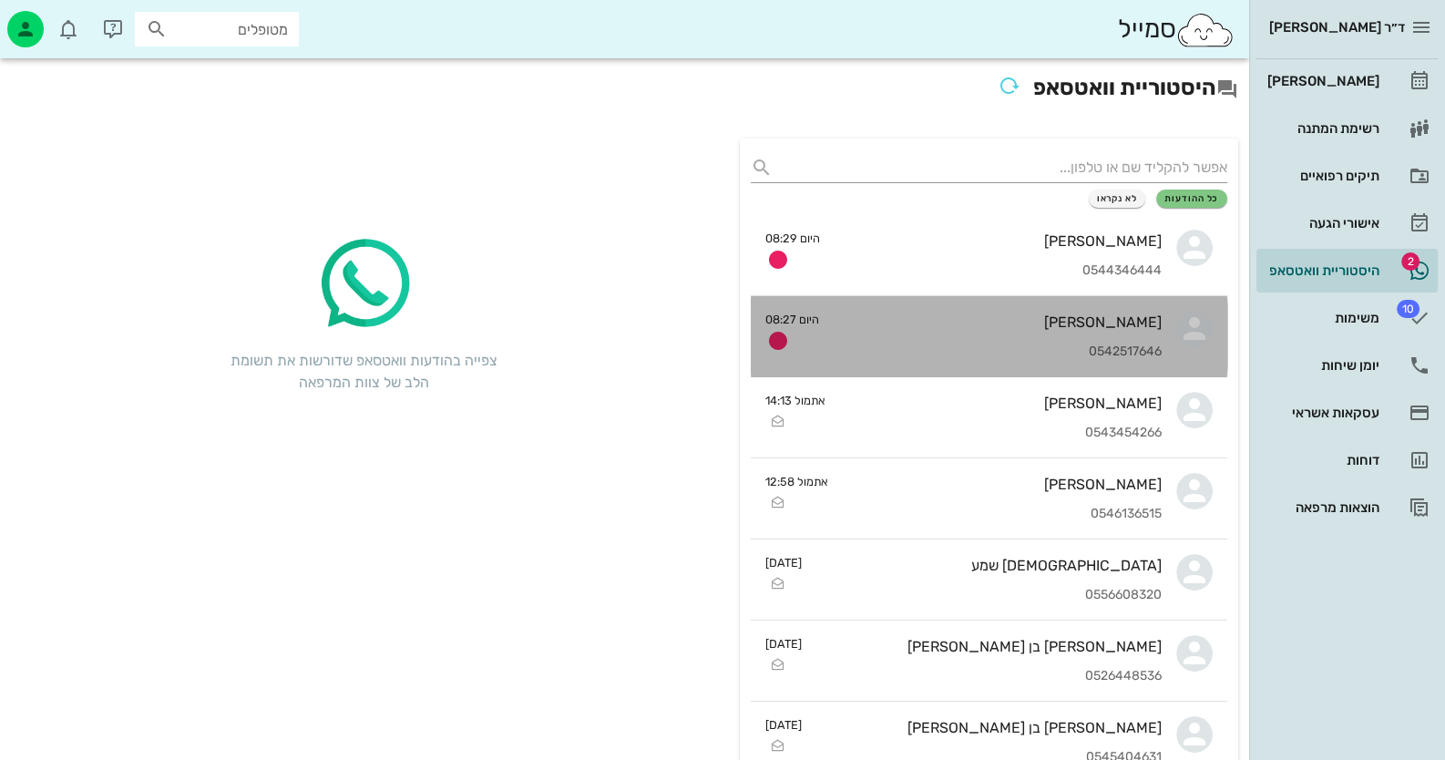
click at [903, 361] on div "David Bell 0542517646" at bounding box center [997, 336] width 328 height 80
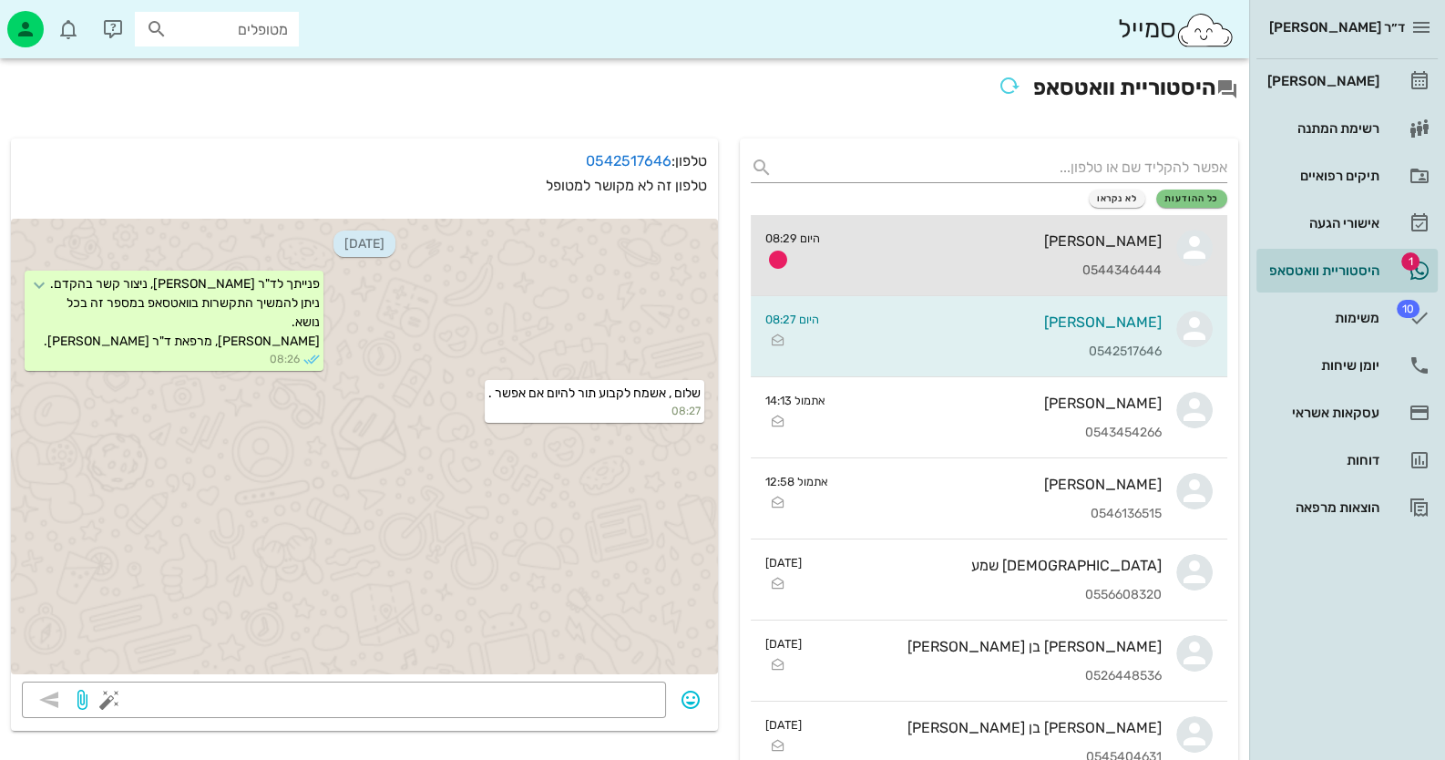
click at [1002, 238] on div "[PERSON_NAME]" at bounding box center [997, 240] width 327 height 17
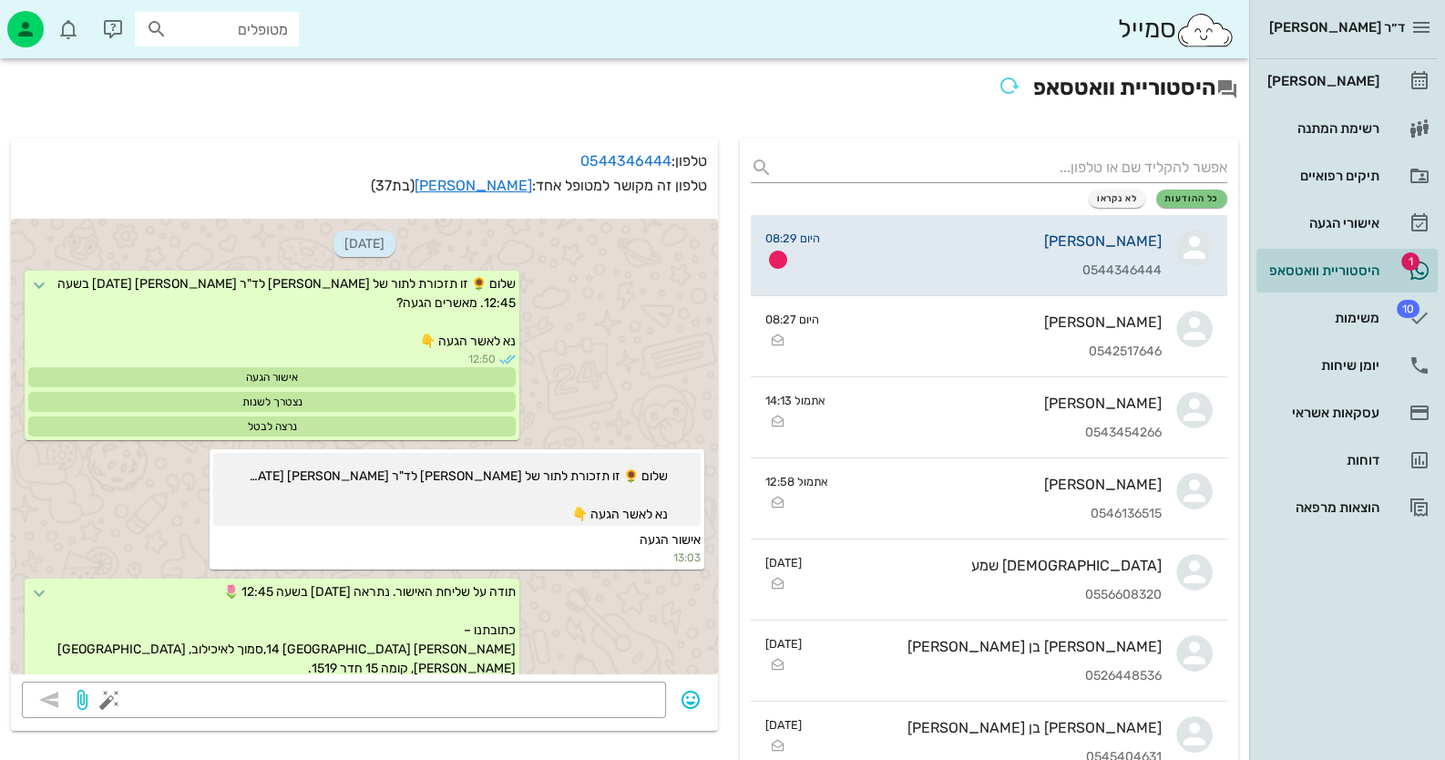
scroll to position [465, 0]
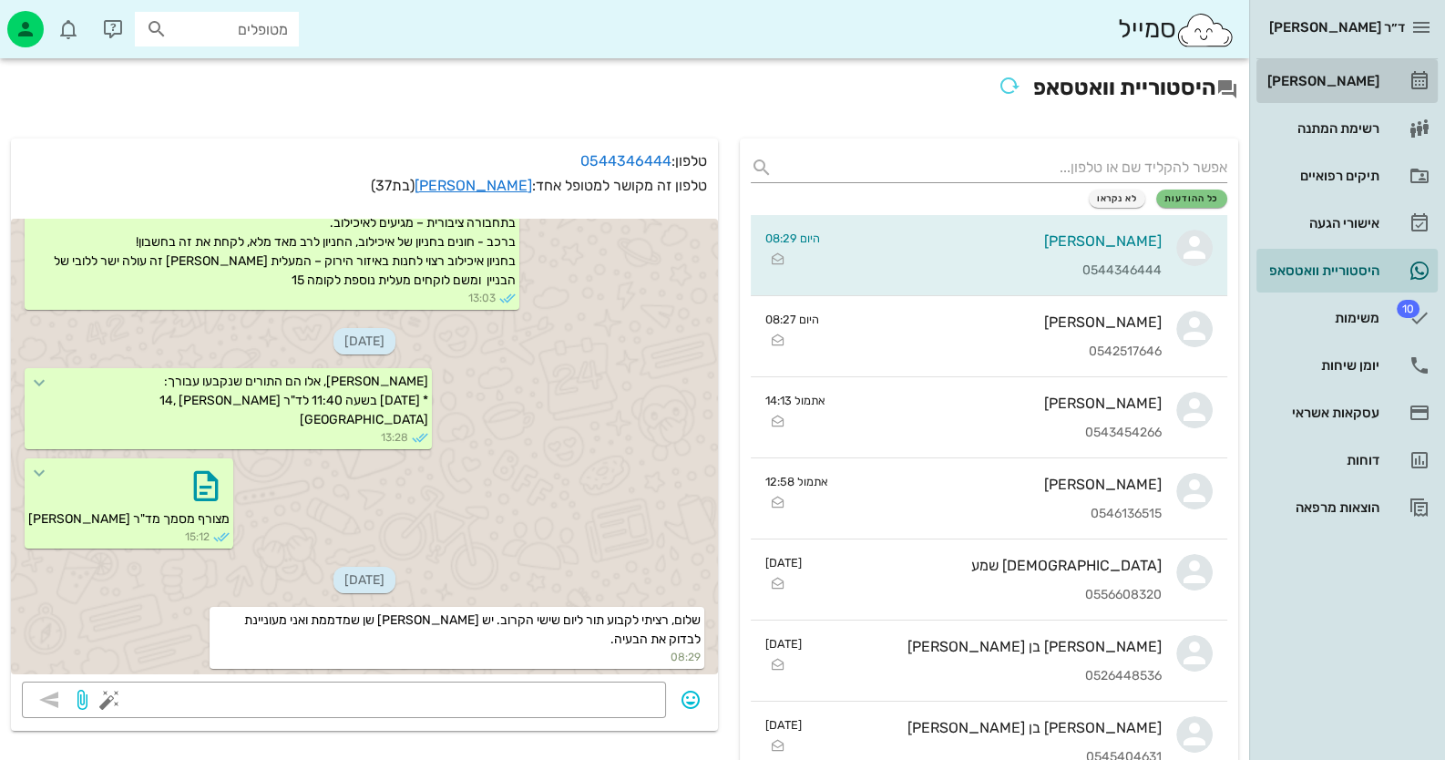
click at [1365, 66] on div "[PERSON_NAME]" at bounding box center [1321, 80] width 116 height 29
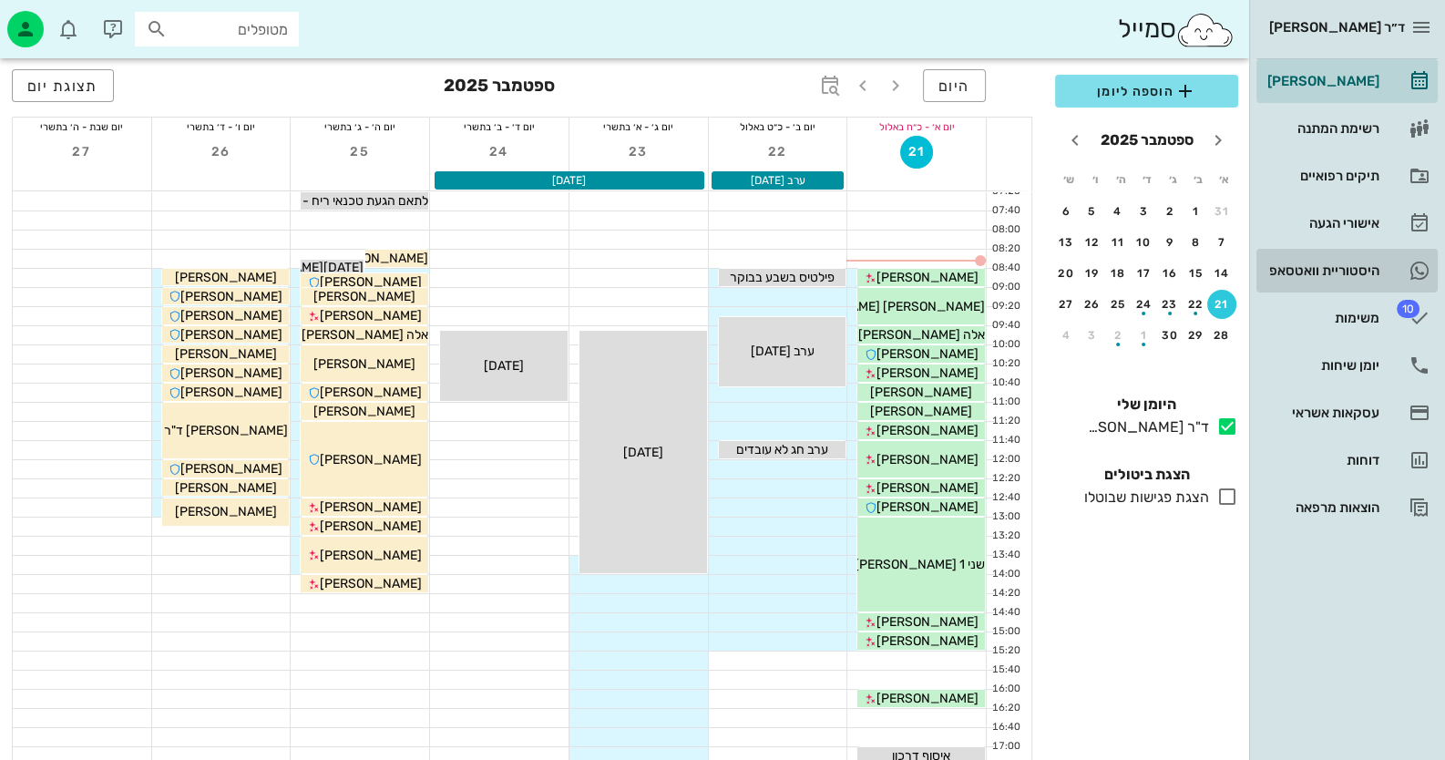
click at [1367, 272] on div "היסטוריית וואטסאפ" at bounding box center [1321, 270] width 116 height 15
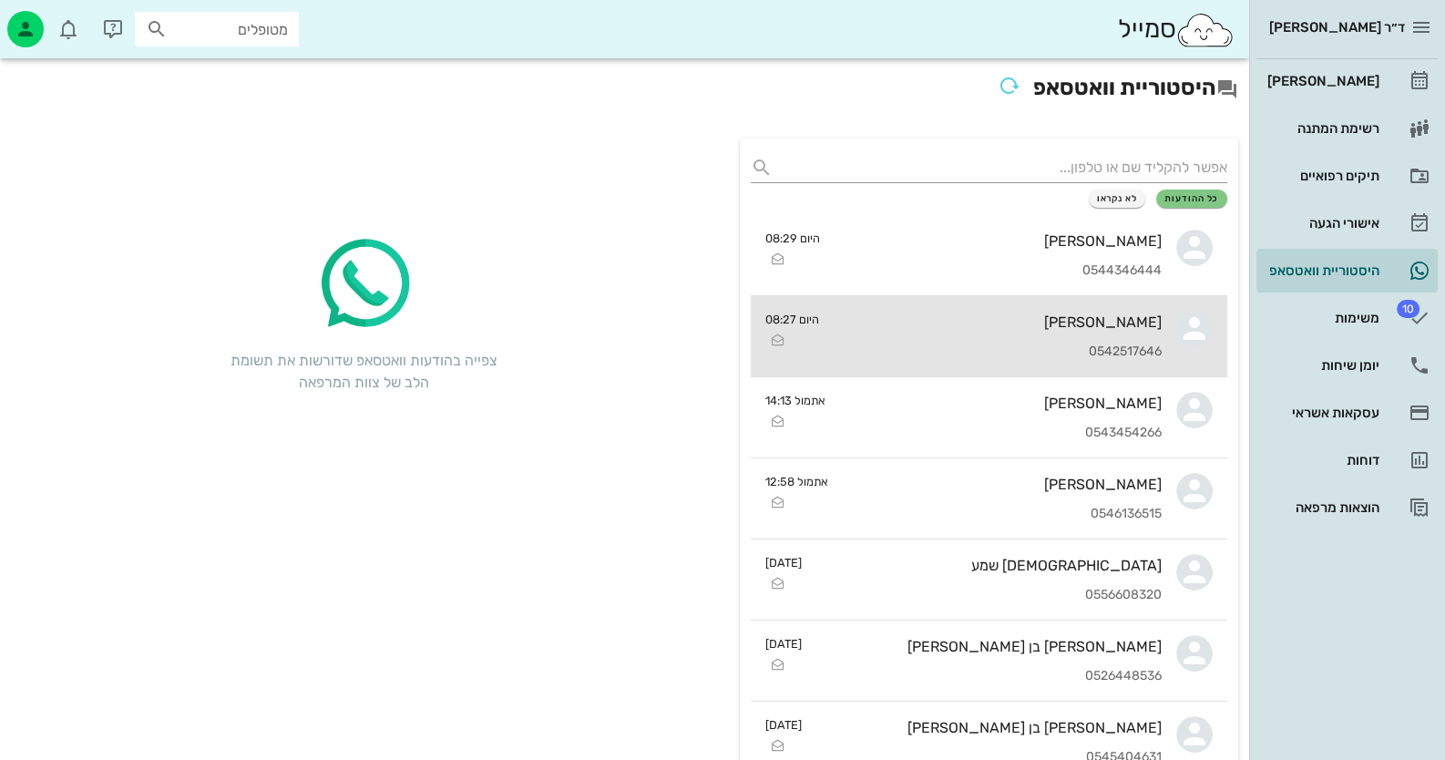
click at [1139, 344] on div "0542517646" at bounding box center [997, 351] width 328 height 15
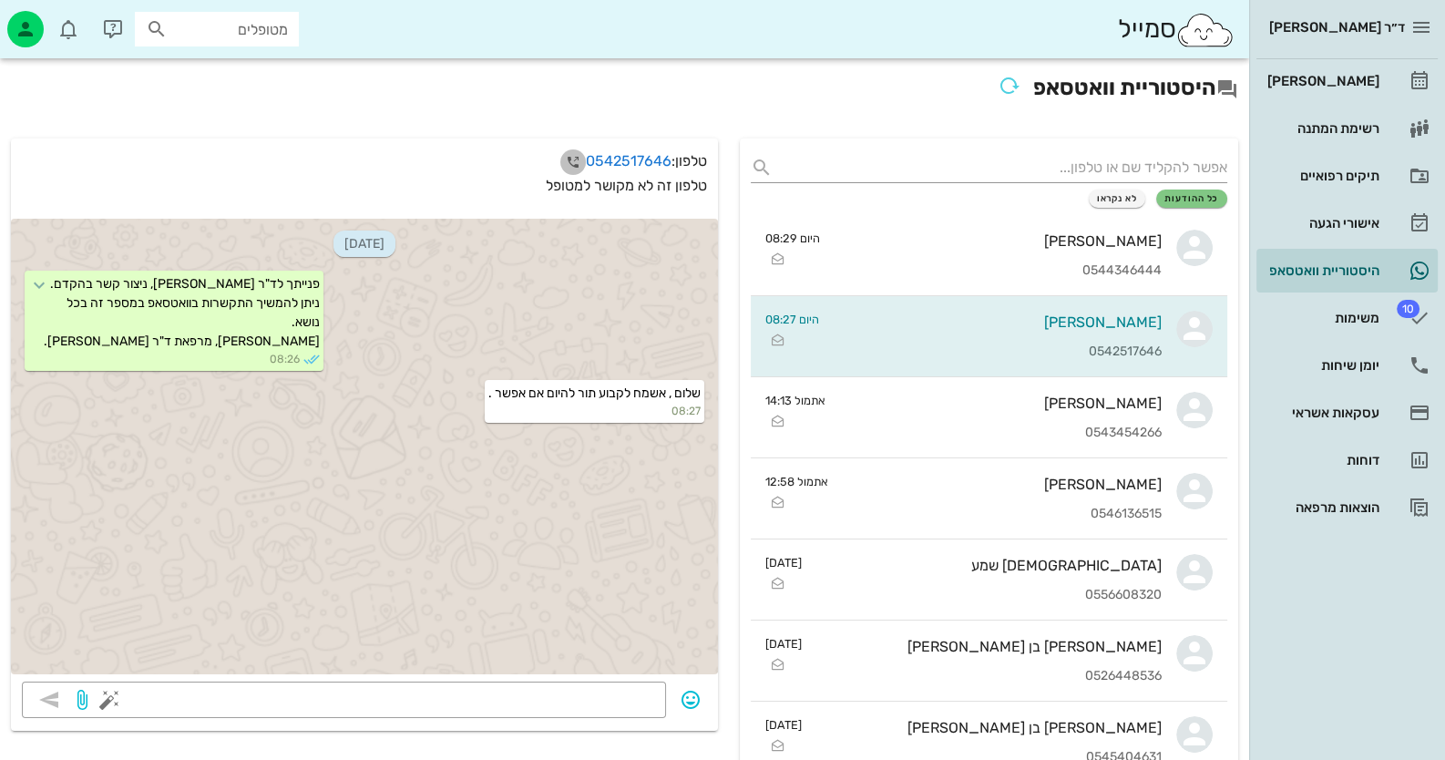
click at [571, 164] on icon "button" at bounding box center [573, 162] width 22 height 22
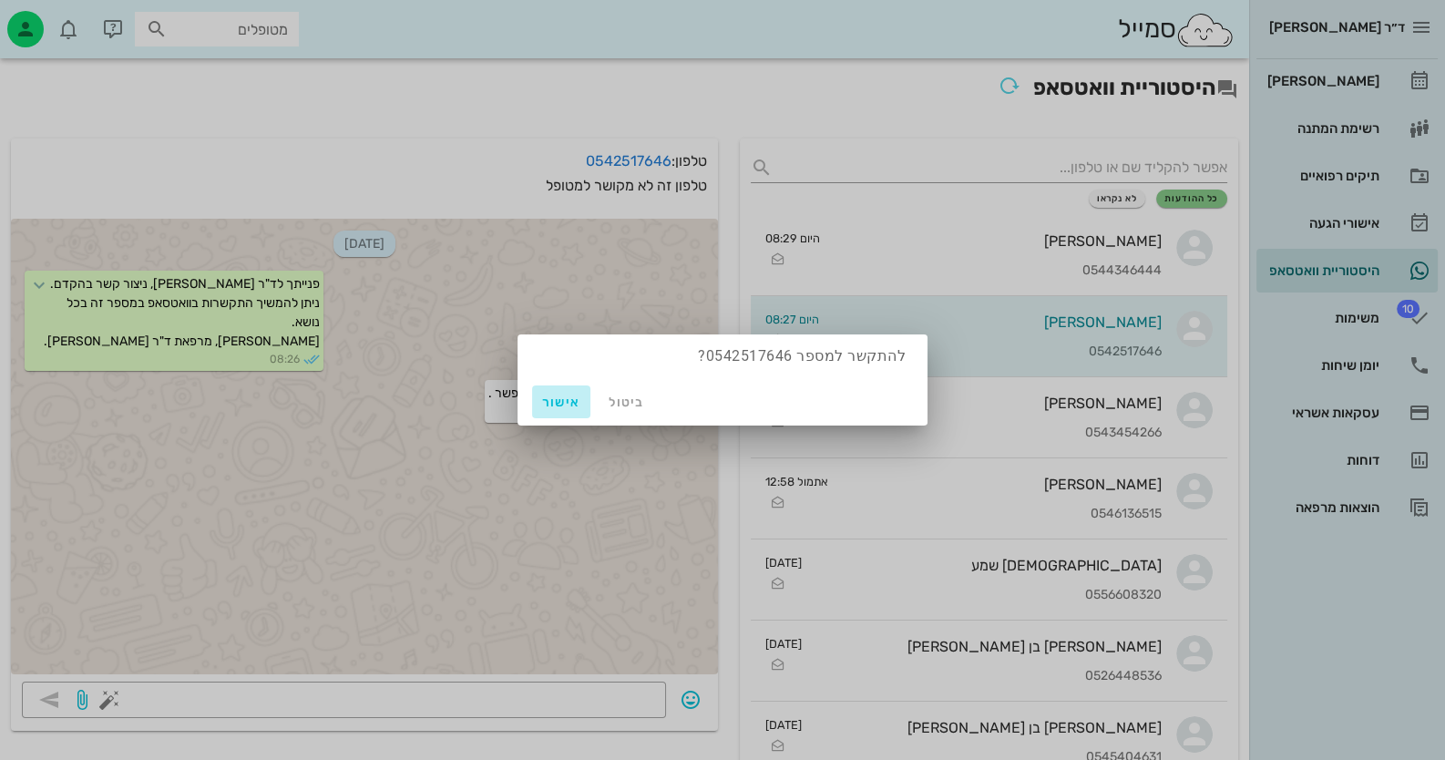
click at [570, 403] on span "אישור" at bounding box center [561, 401] width 44 height 15
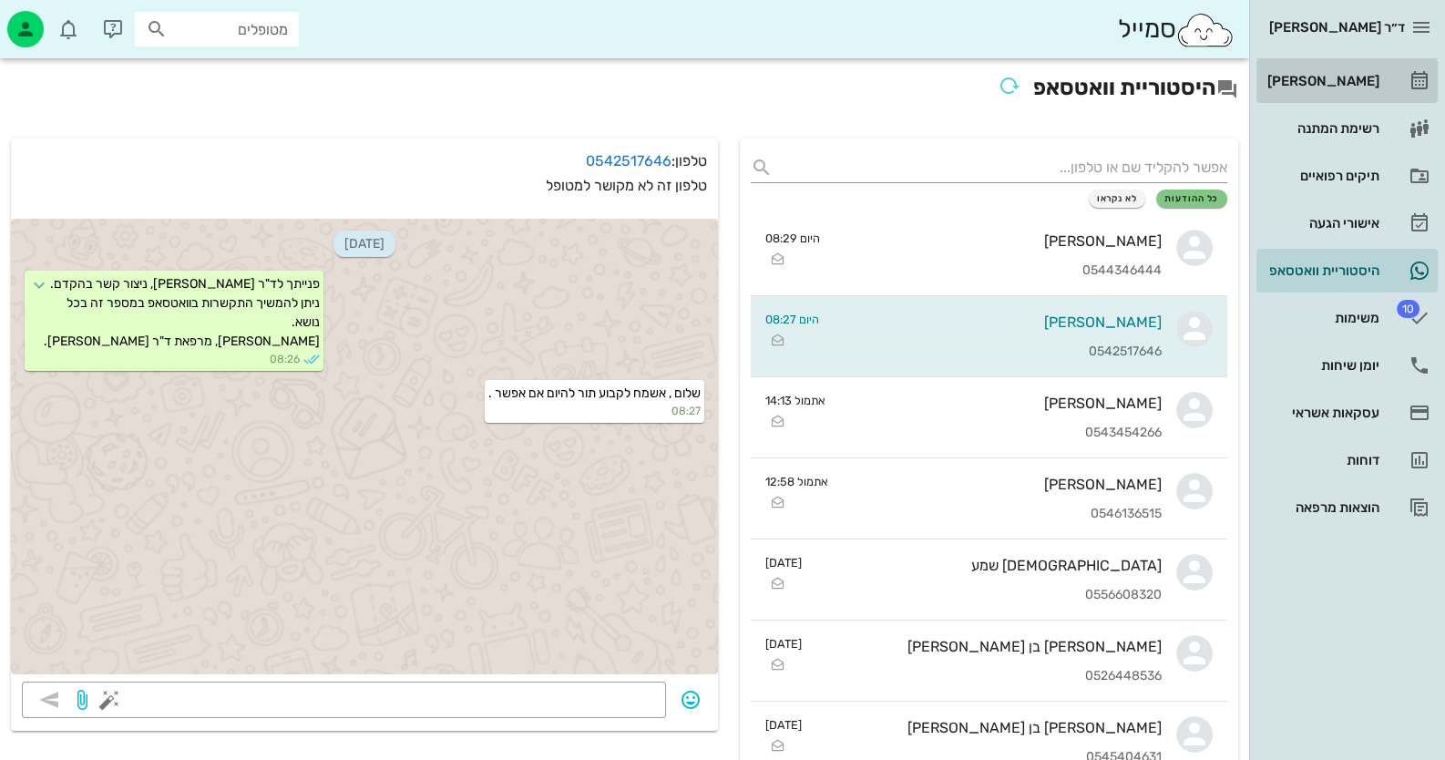
click at [1395, 77] on link "[PERSON_NAME]" at bounding box center [1346, 81] width 181 height 44
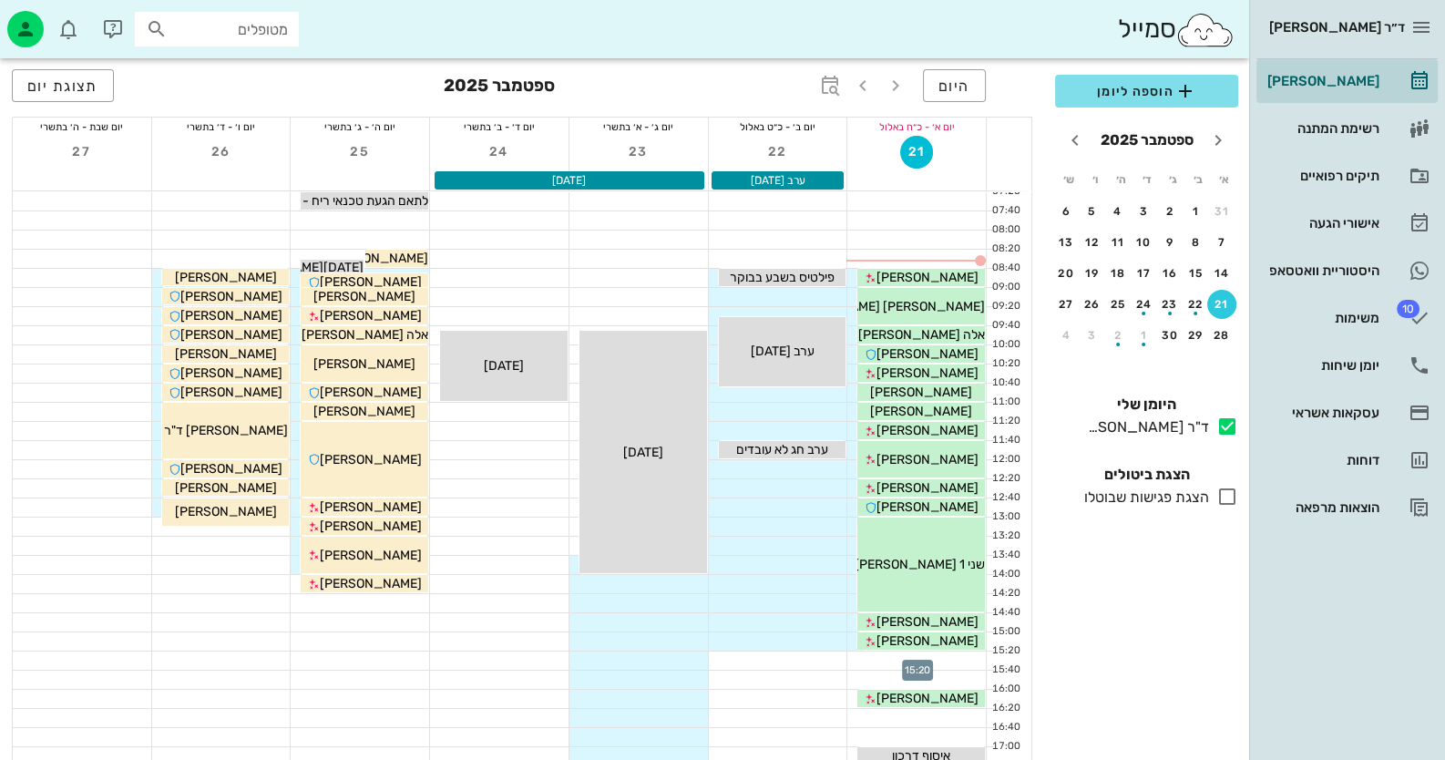
click at [969, 655] on div at bounding box center [916, 660] width 138 height 18
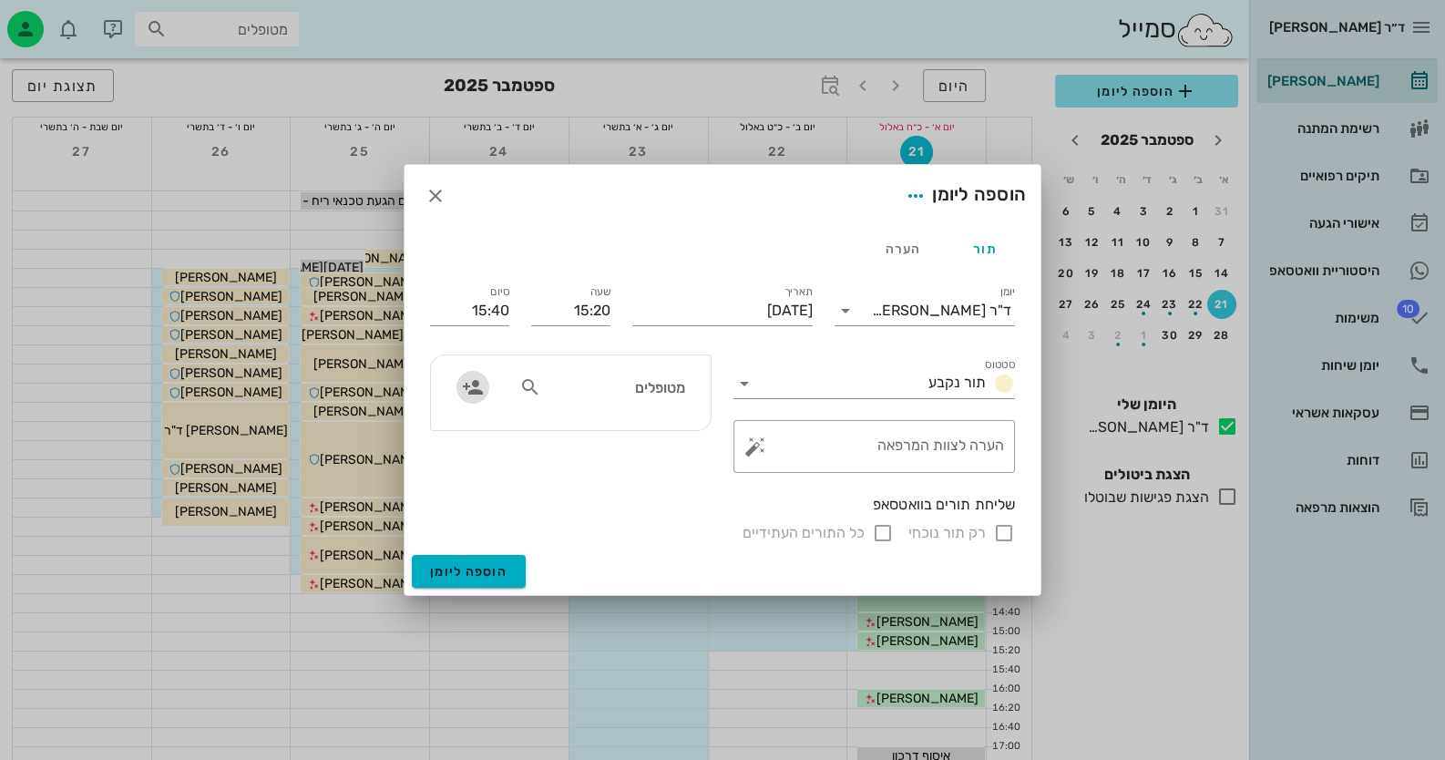
click at [468, 383] on icon "button" at bounding box center [473, 387] width 22 height 22
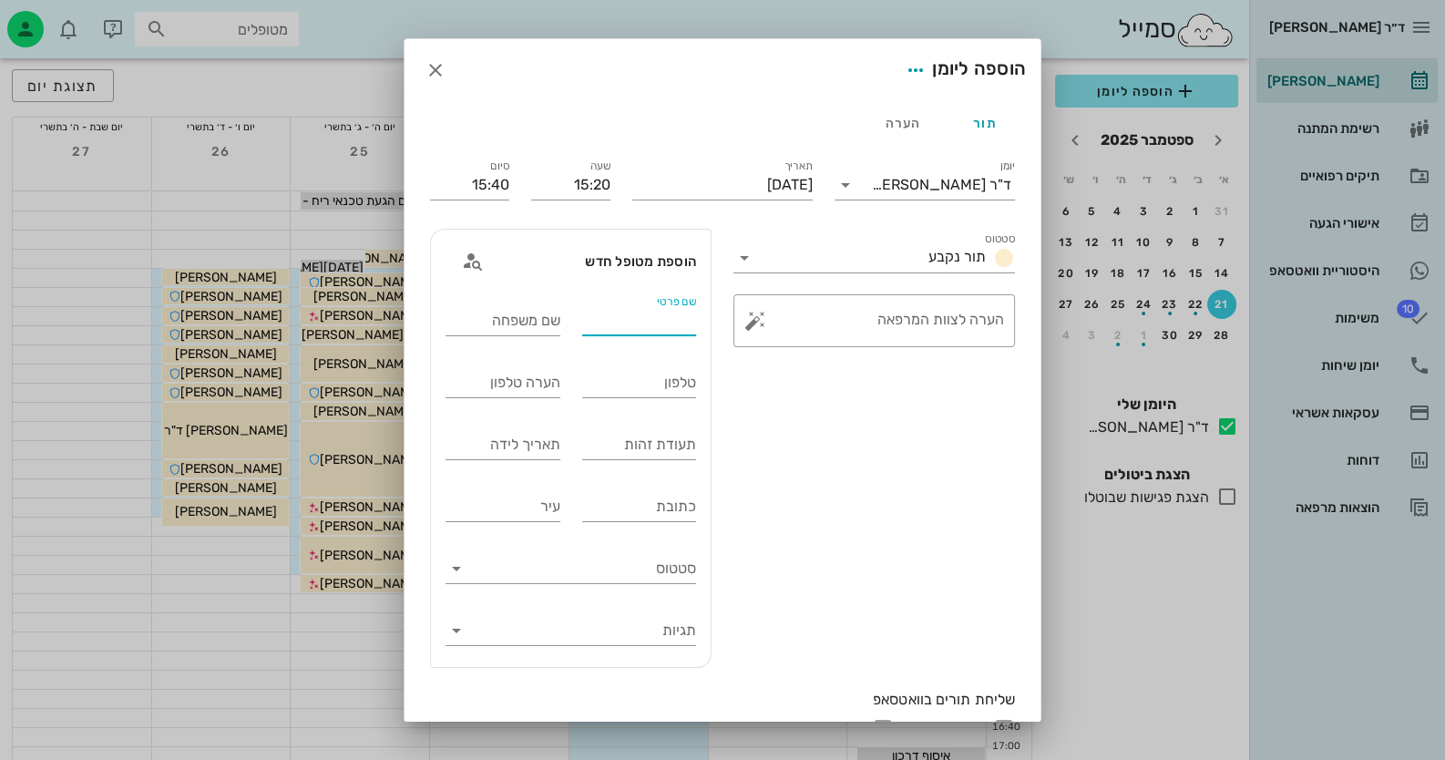
click at [682, 311] on div "שם פרטי" at bounding box center [639, 320] width 115 height 29
type input "[PERSON_NAME]"
click at [662, 447] on input "תעודת זהות" at bounding box center [639, 444] width 115 height 29
type input "314200155"
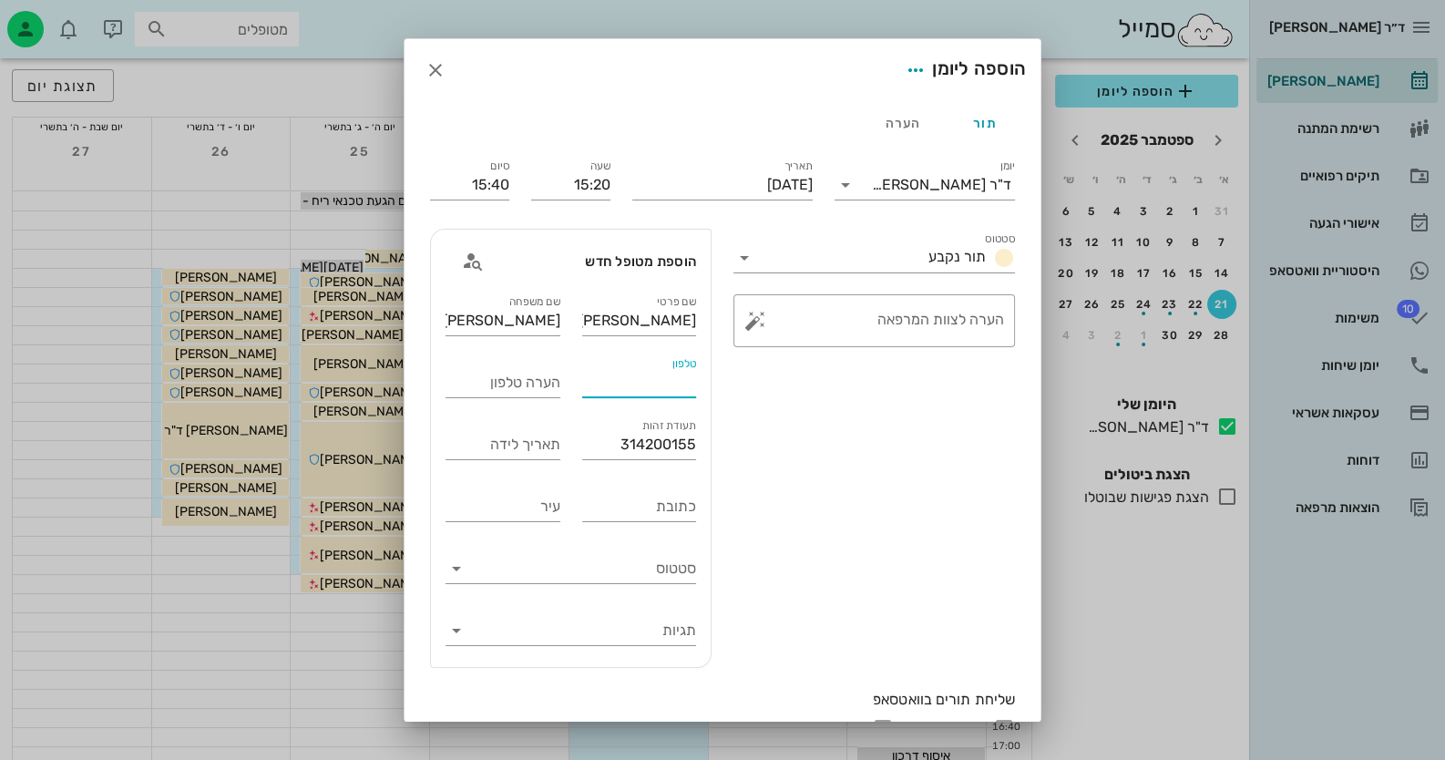
click at [646, 386] on input "טלפון" at bounding box center [639, 382] width 115 height 29
type input "0542517646"
click at [764, 318] on button "button" at bounding box center [755, 321] width 22 height 22
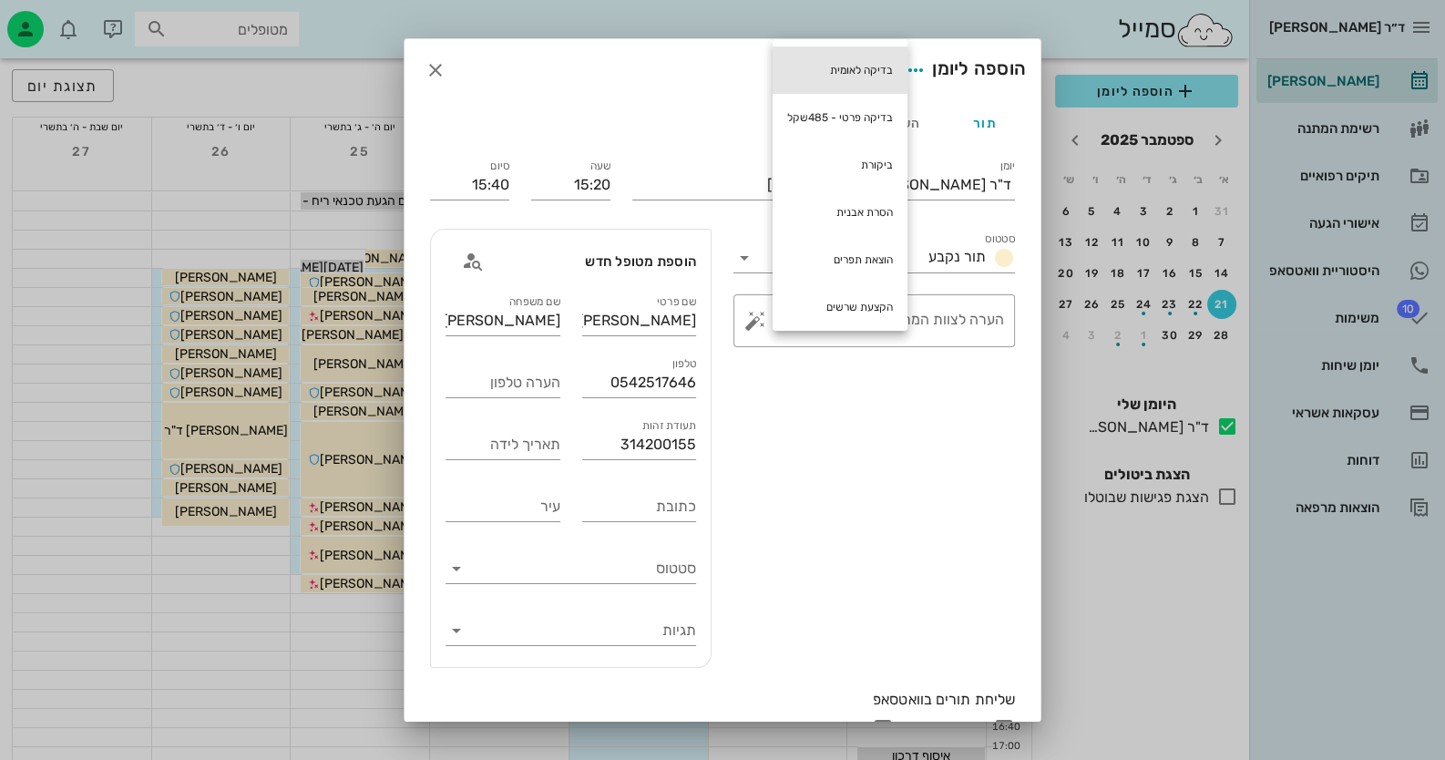
click at [838, 70] on div "בדיקה לאומית" at bounding box center [839, 69] width 135 height 47
type textarea "בדיקה לאומית"
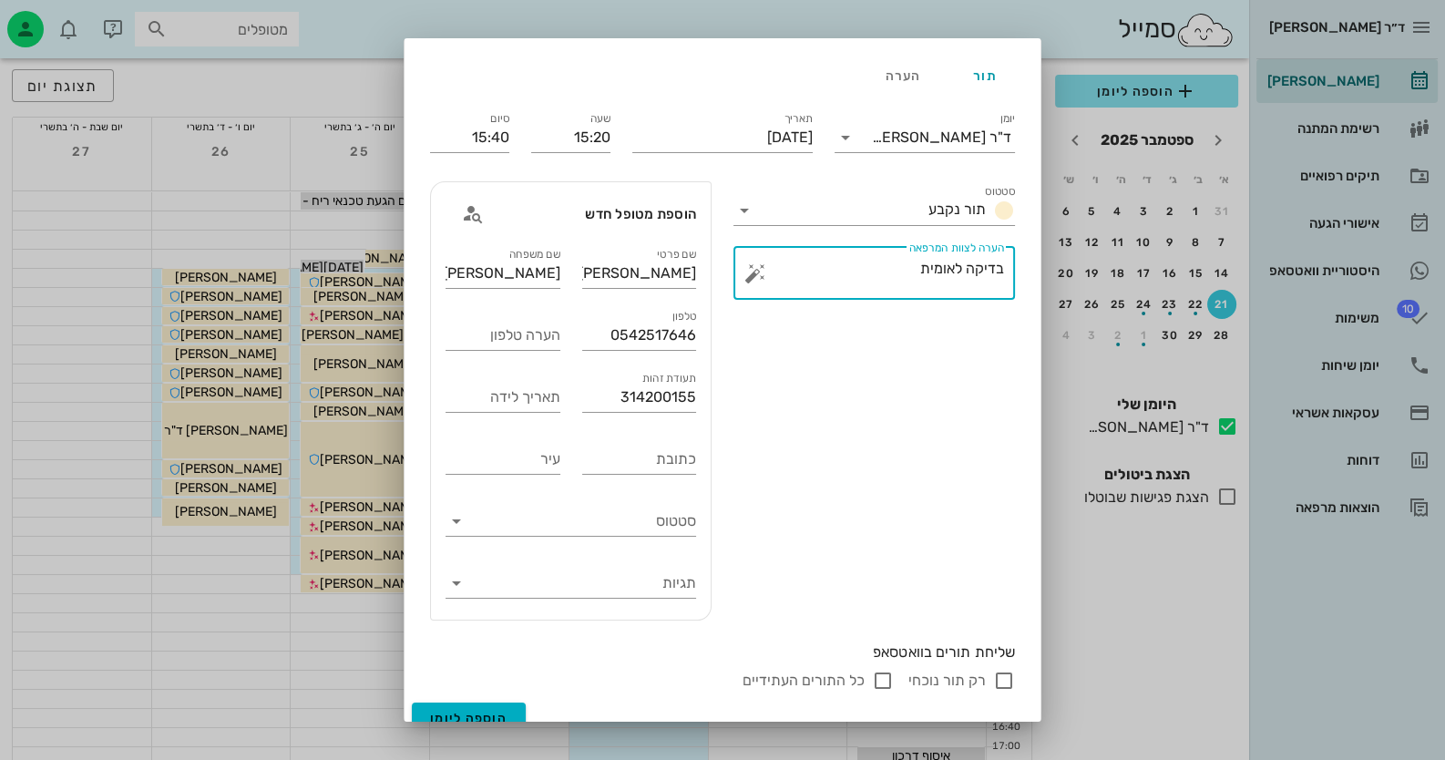
scroll to position [67, 0]
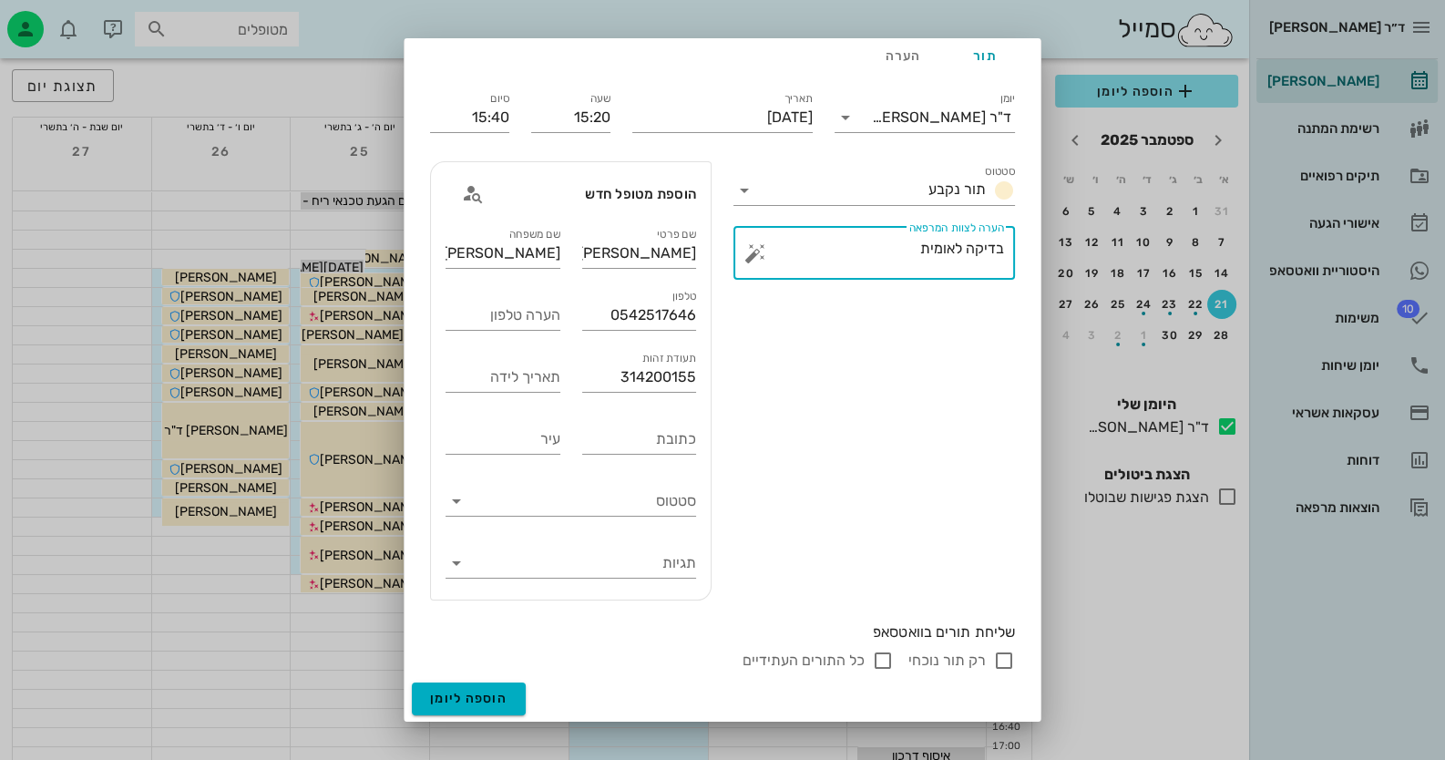
click at [1004, 660] on input "רק תור נוכחי" at bounding box center [1004, 660] width 22 height 22
checkbox input "false"
click at [524, 693] on button "הוספה ליומן" at bounding box center [469, 698] width 114 height 33
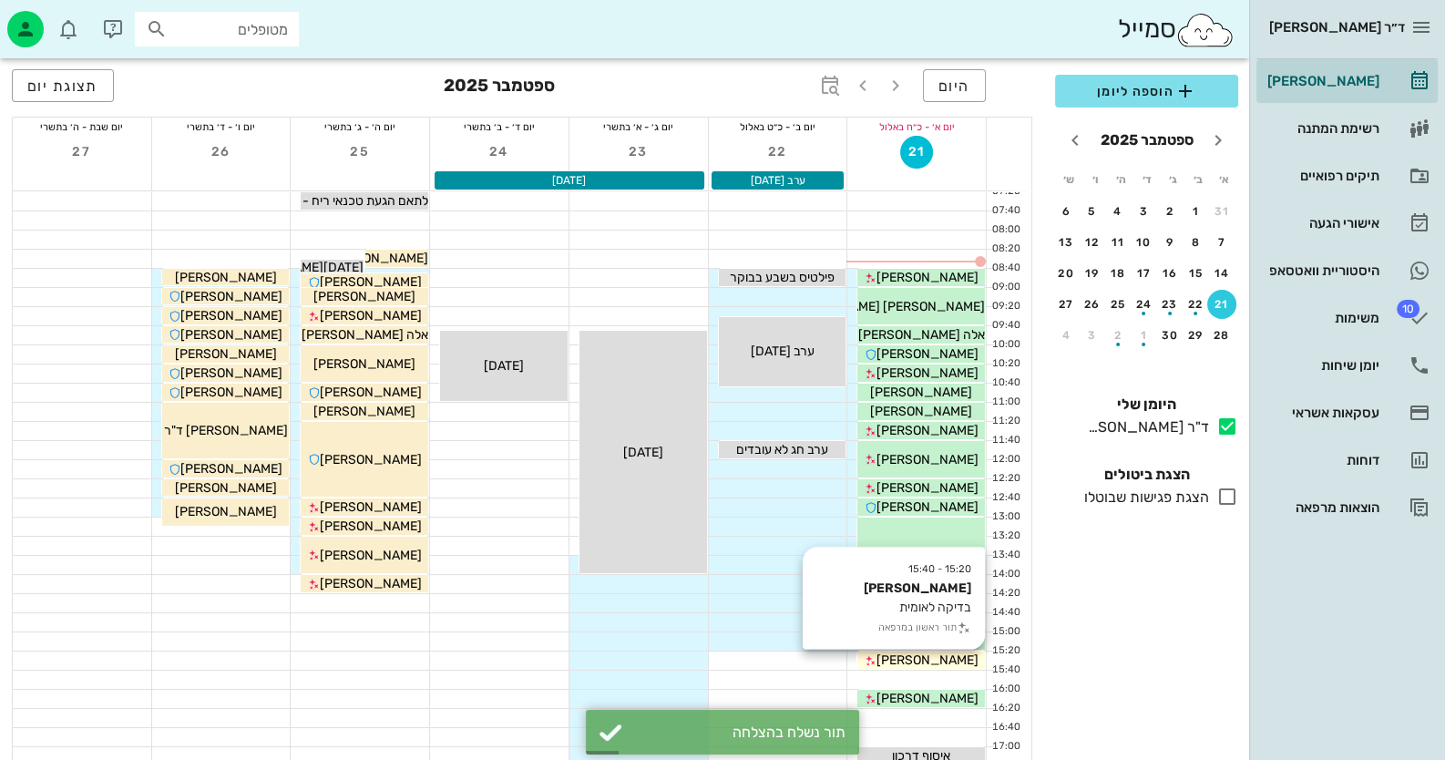
click at [974, 660] on div "[PERSON_NAME]" at bounding box center [921, 659] width 128 height 19
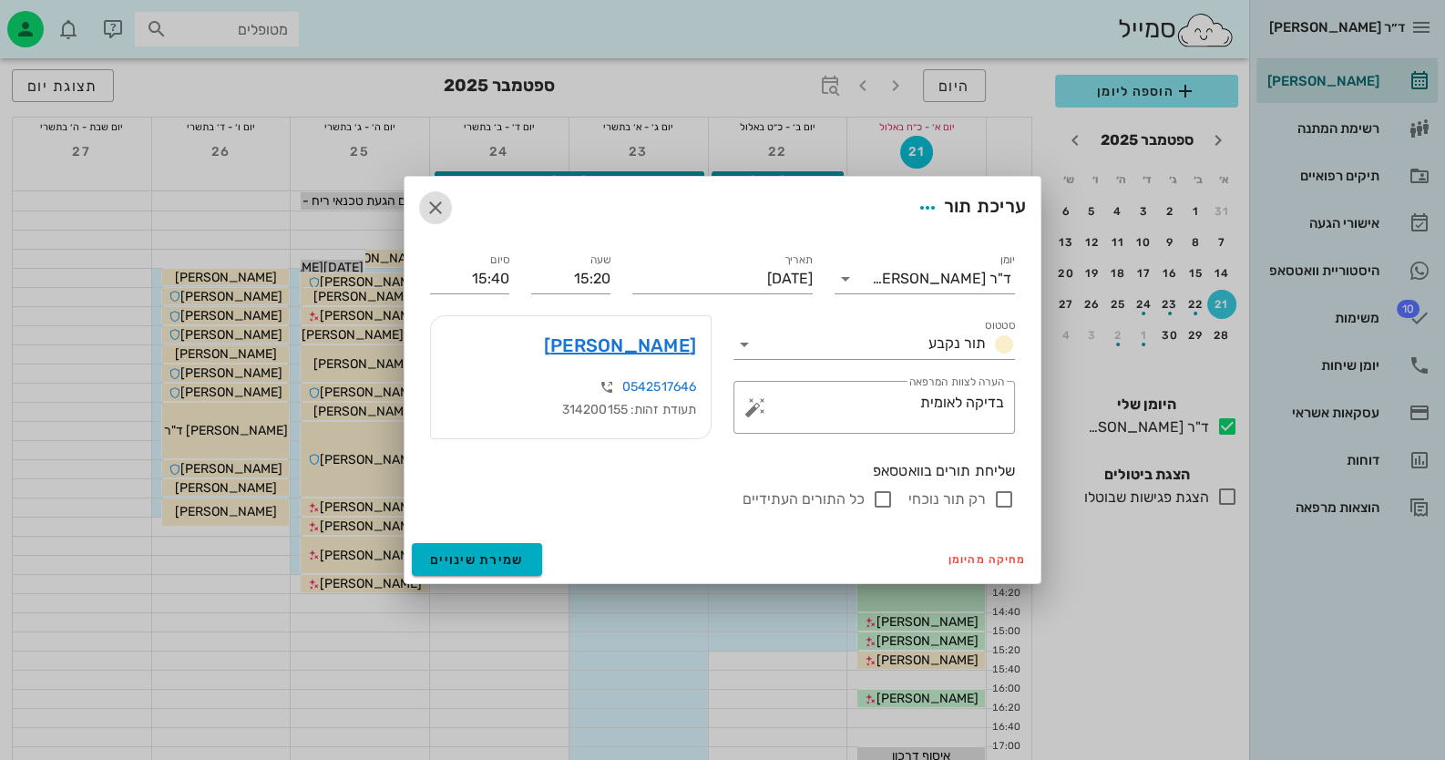
click at [435, 206] on icon "button" at bounding box center [435, 208] width 22 height 22
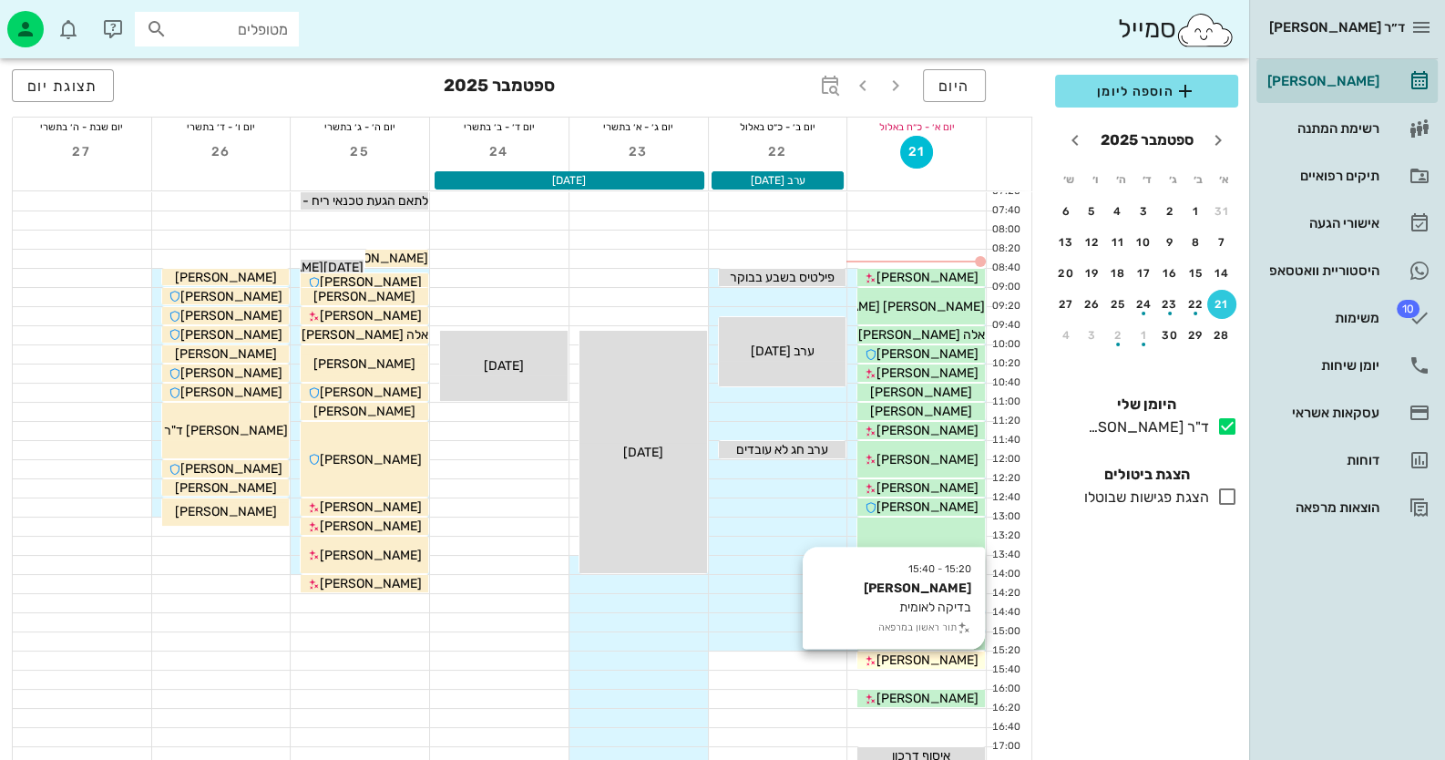
click at [966, 663] on div "[PERSON_NAME]" at bounding box center [921, 659] width 128 height 19
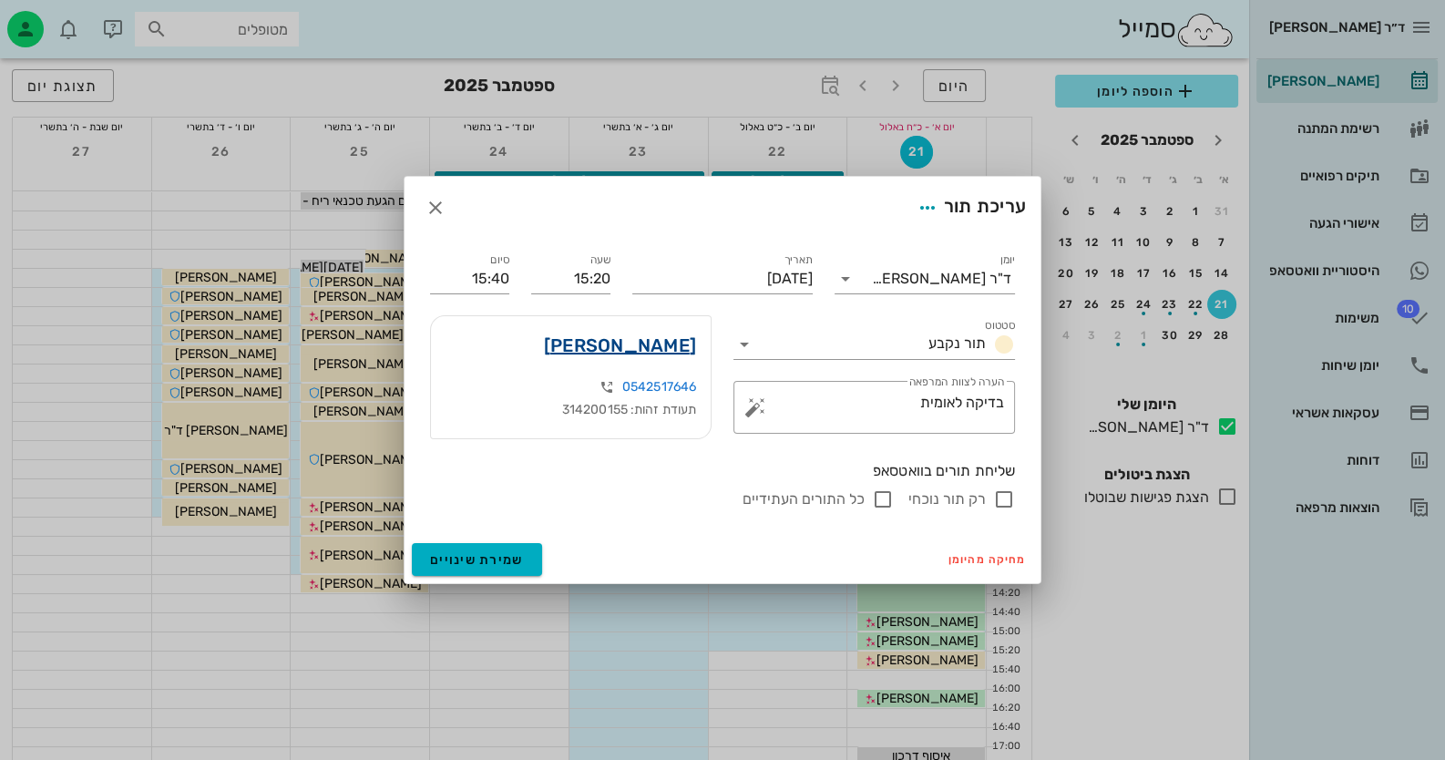
click at [662, 345] on link "[PERSON_NAME]" at bounding box center [620, 345] width 152 height 29
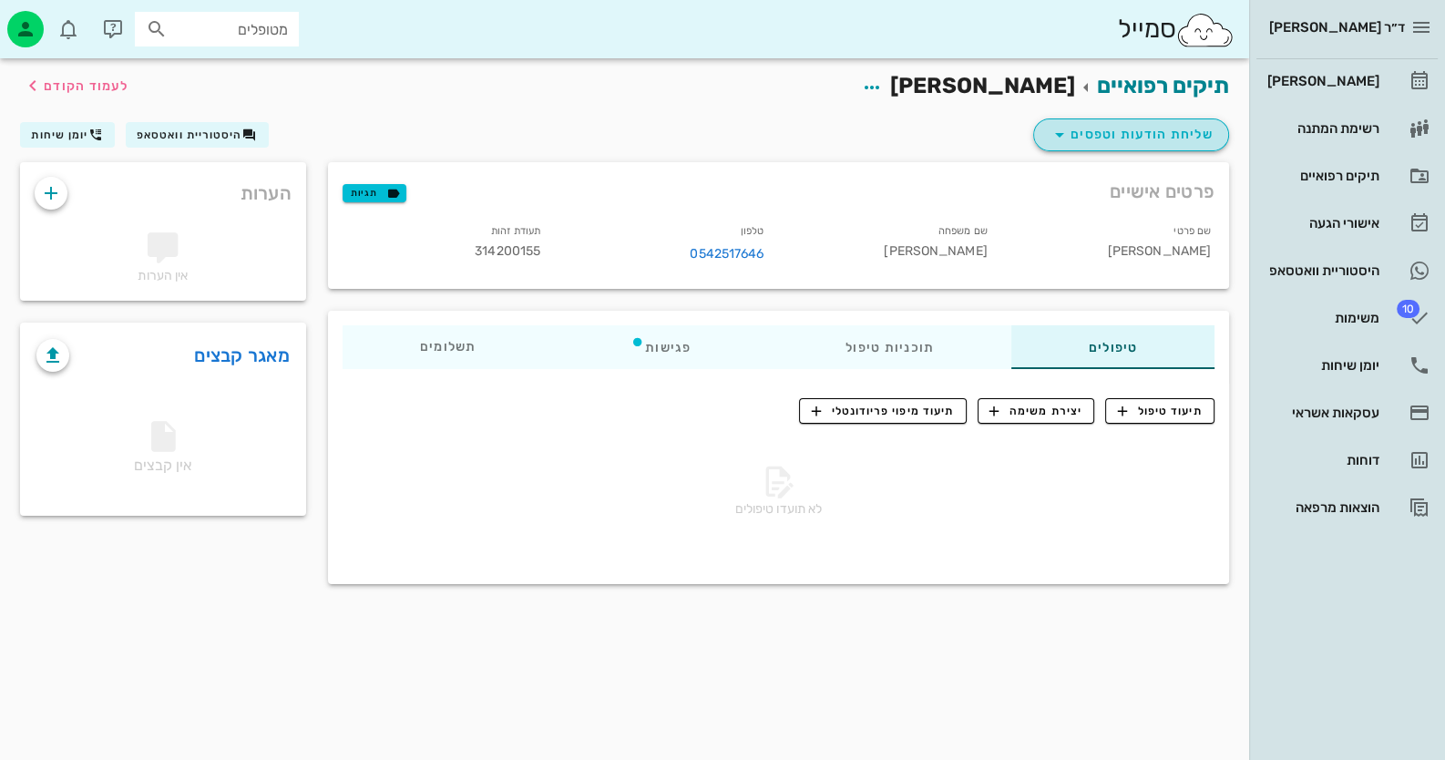
click at [1058, 128] on icon "button" at bounding box center [1059, 135] width 22 height 22
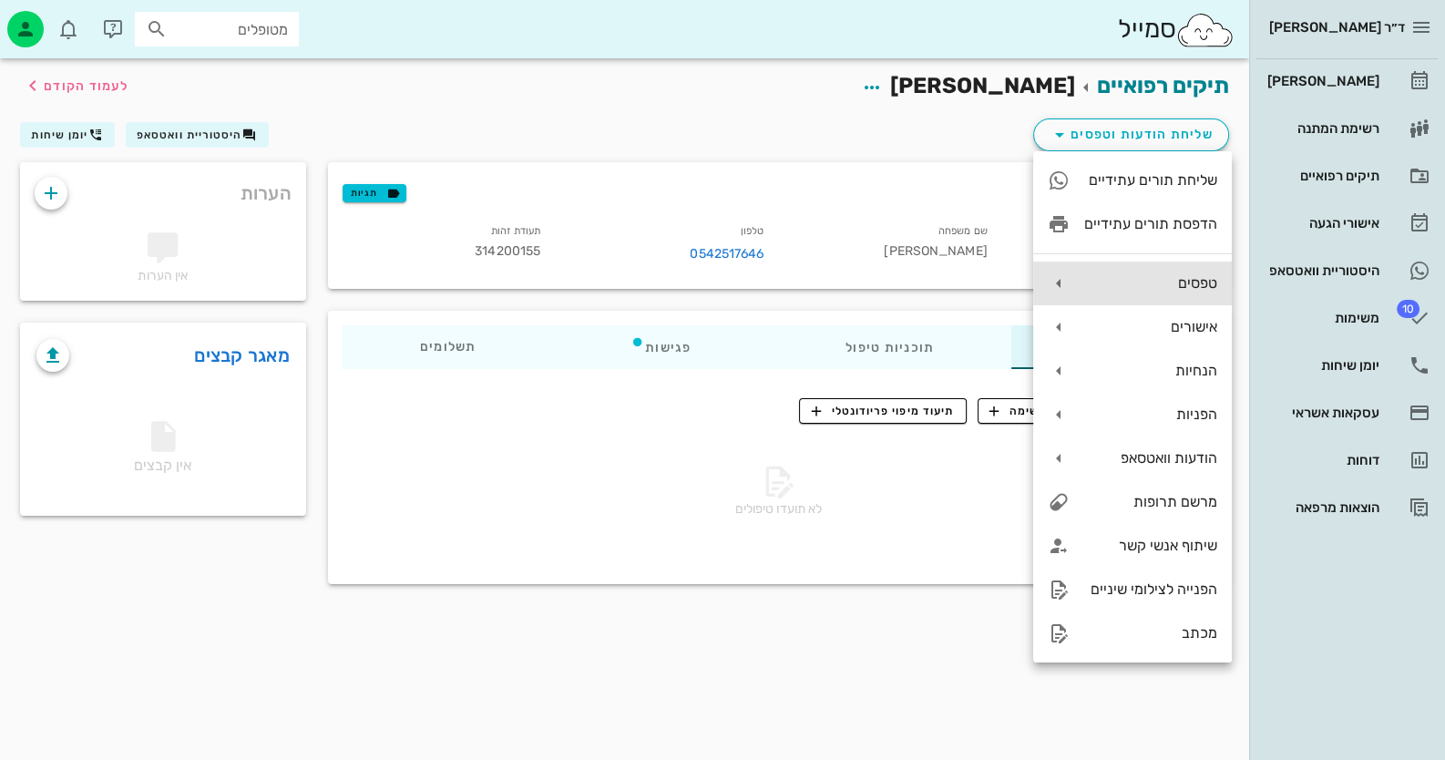
click at [1156, 274] on div "טפסים" at bounding box center [1150, 282] width 133 height 17
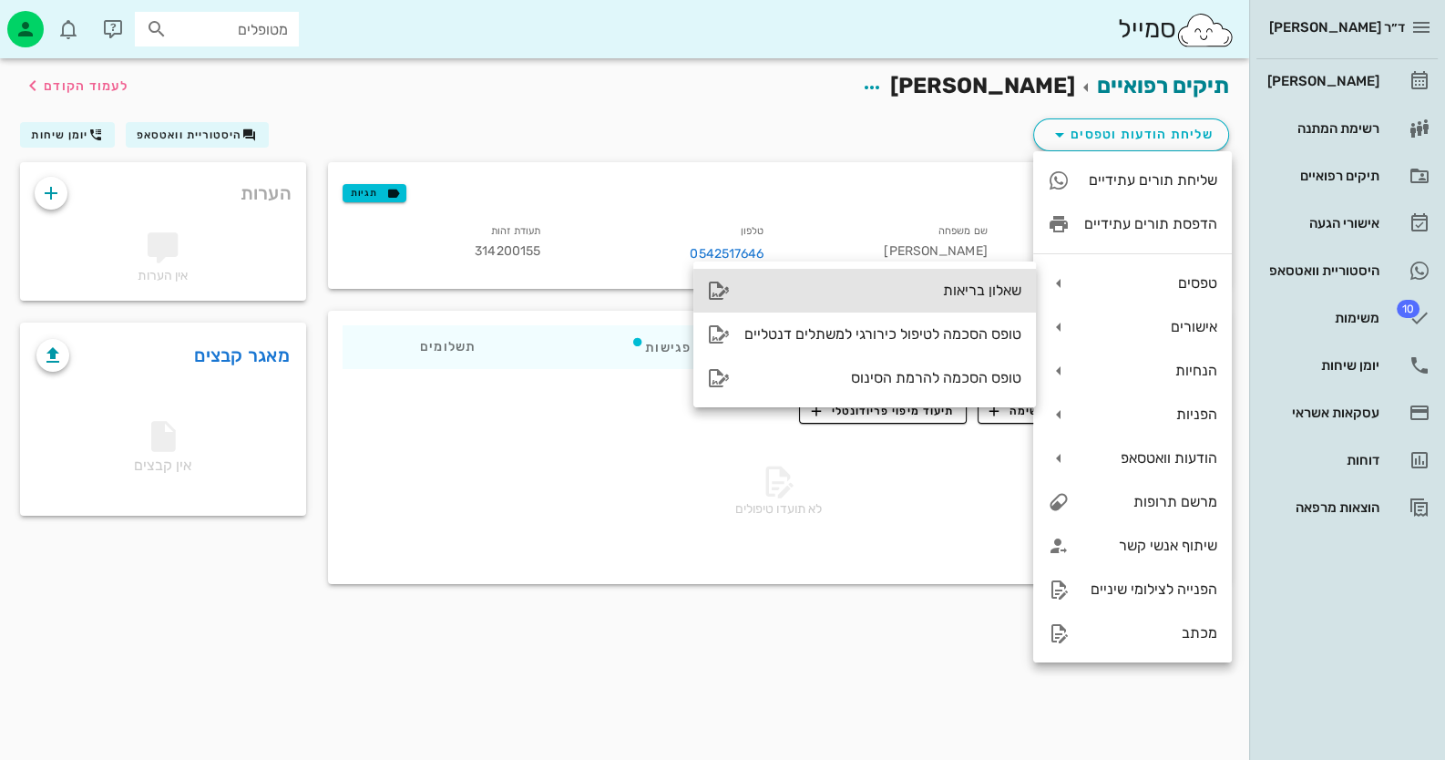
click at [984, 287] on div "שאלון בריאות" at bounding box center [882, 289] width 277 height 17
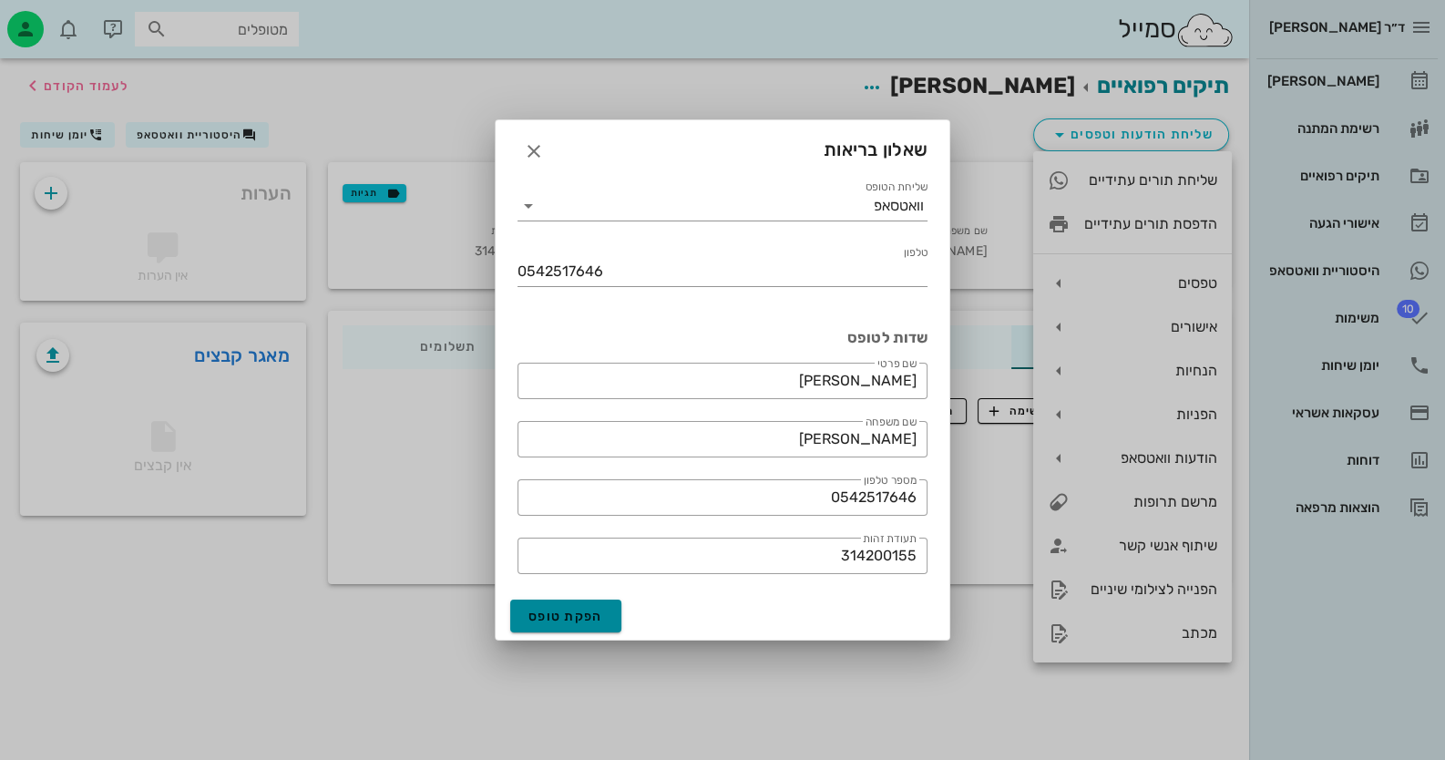
click at [535, 599] on button "הפקת טופס" at bounding box center [565, 615] width 111 height 33
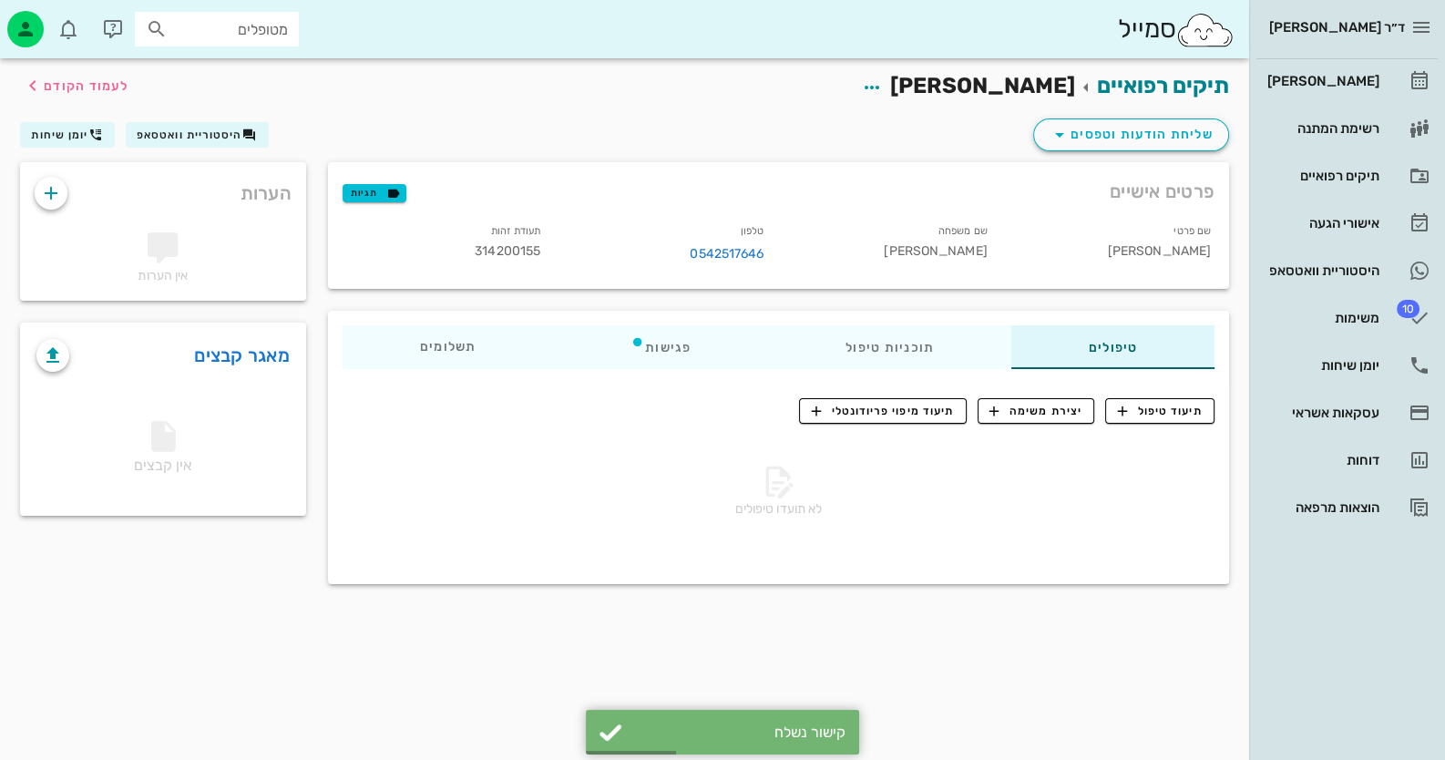
click at [496, 251] on span "314200155" at bounding box center [508, 250] width 66 height 15
click at [496, 250] on span "314200155" at bounding box center [508, 250] width 66 height 15
copy span "314200155"
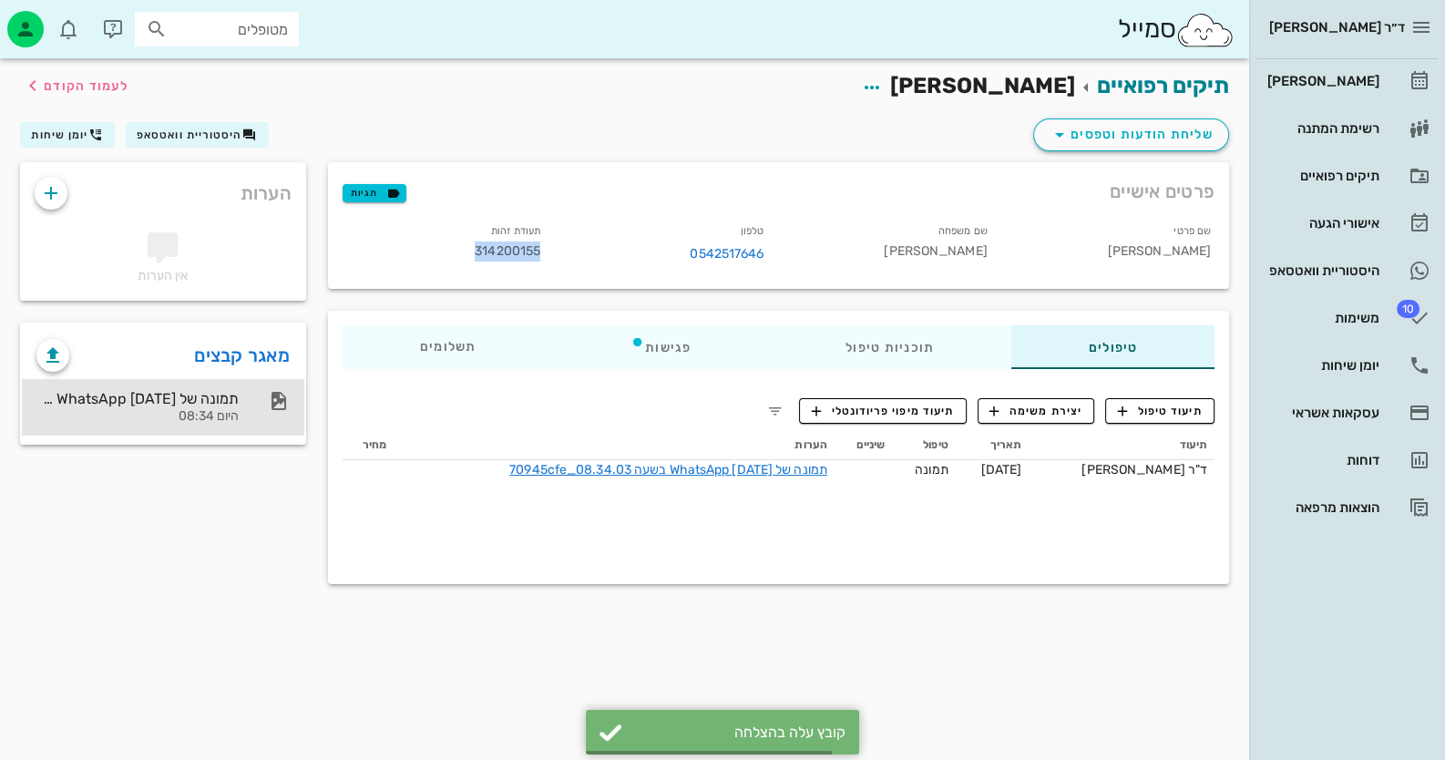
click at [256, 432] on div "תמונה של WhatsApp 2025-09-21 בשעה 08.34.03_70945cfe היום 08:34" at bounding box center [163, 407] width 282 height 56
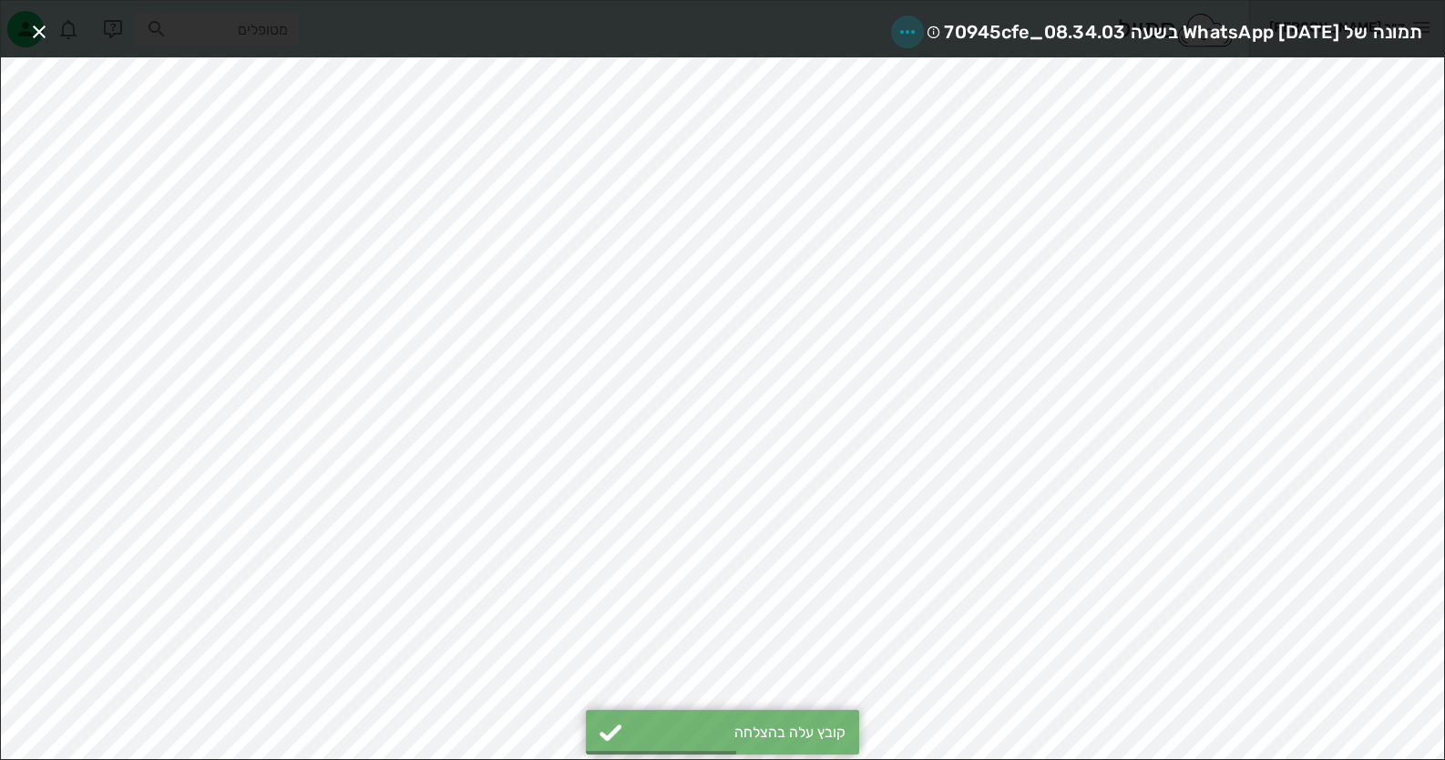
click at [896, 21] on icon "button" at bounding box center [907, 32] width 22 height 22
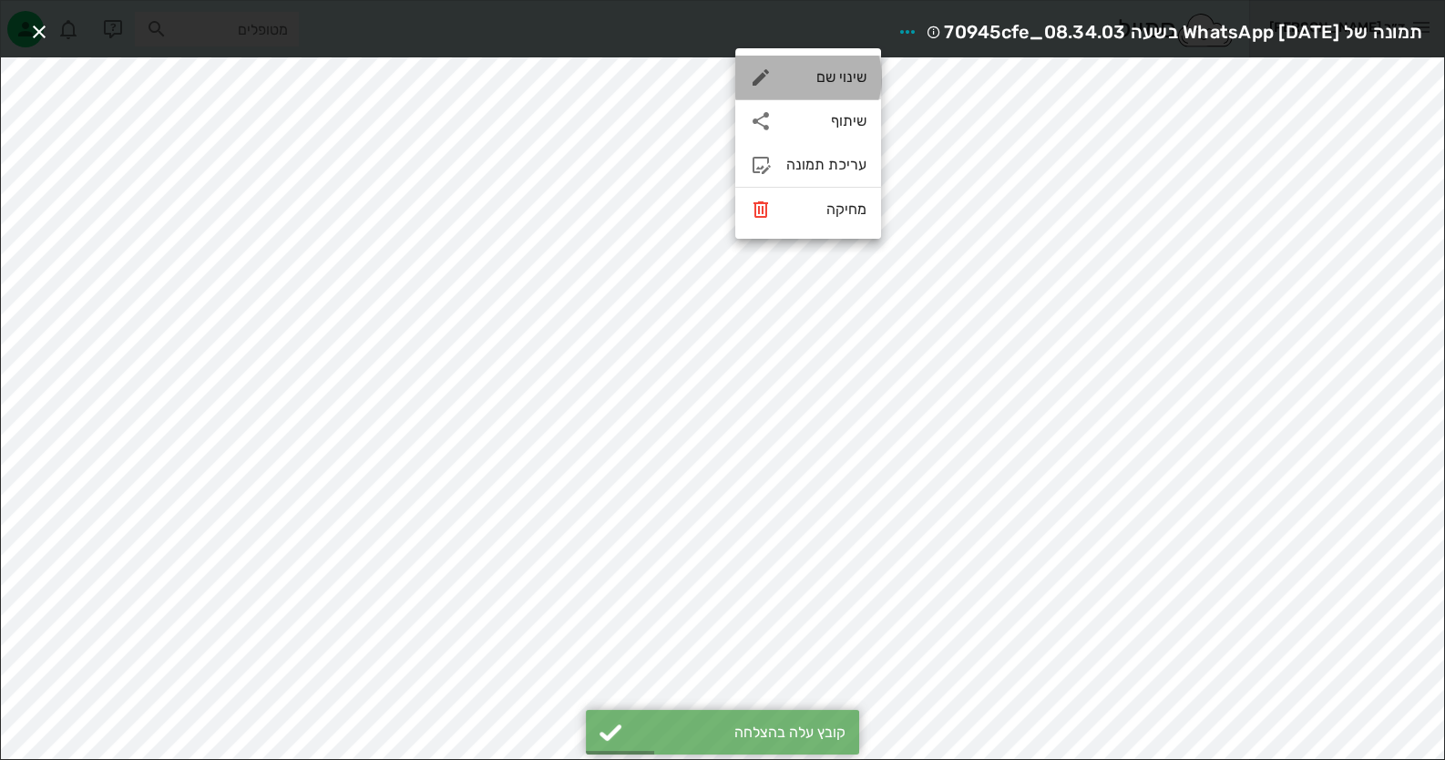
click at [852, 65] on div "שינוי שם" at bounding box center [808, 78] width 146 height 44
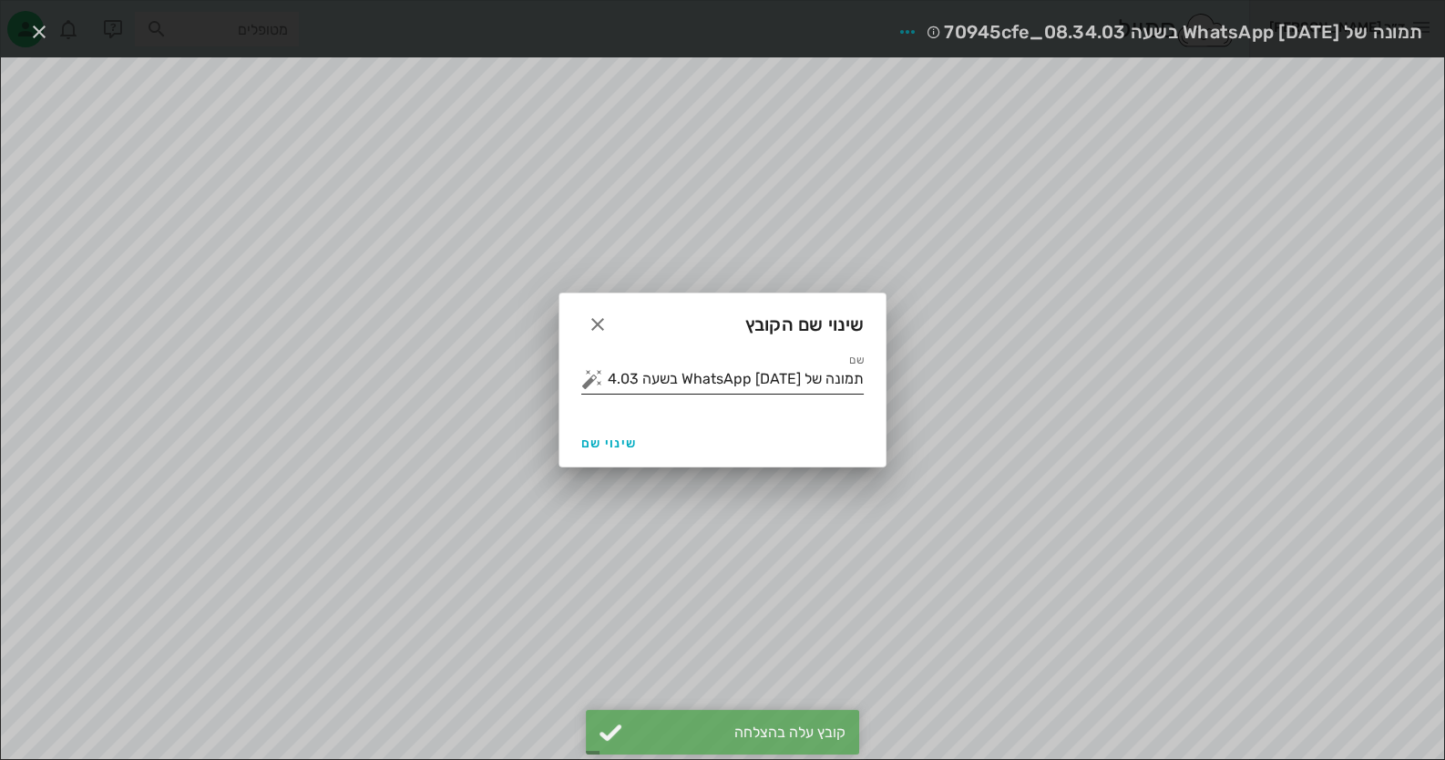
click at [773, 377] on input "תמונה של WhatsApp 2025-09-21 בשעה 08.34.03_70945cfe" at bounding box center [735, 378] width 257 height 29
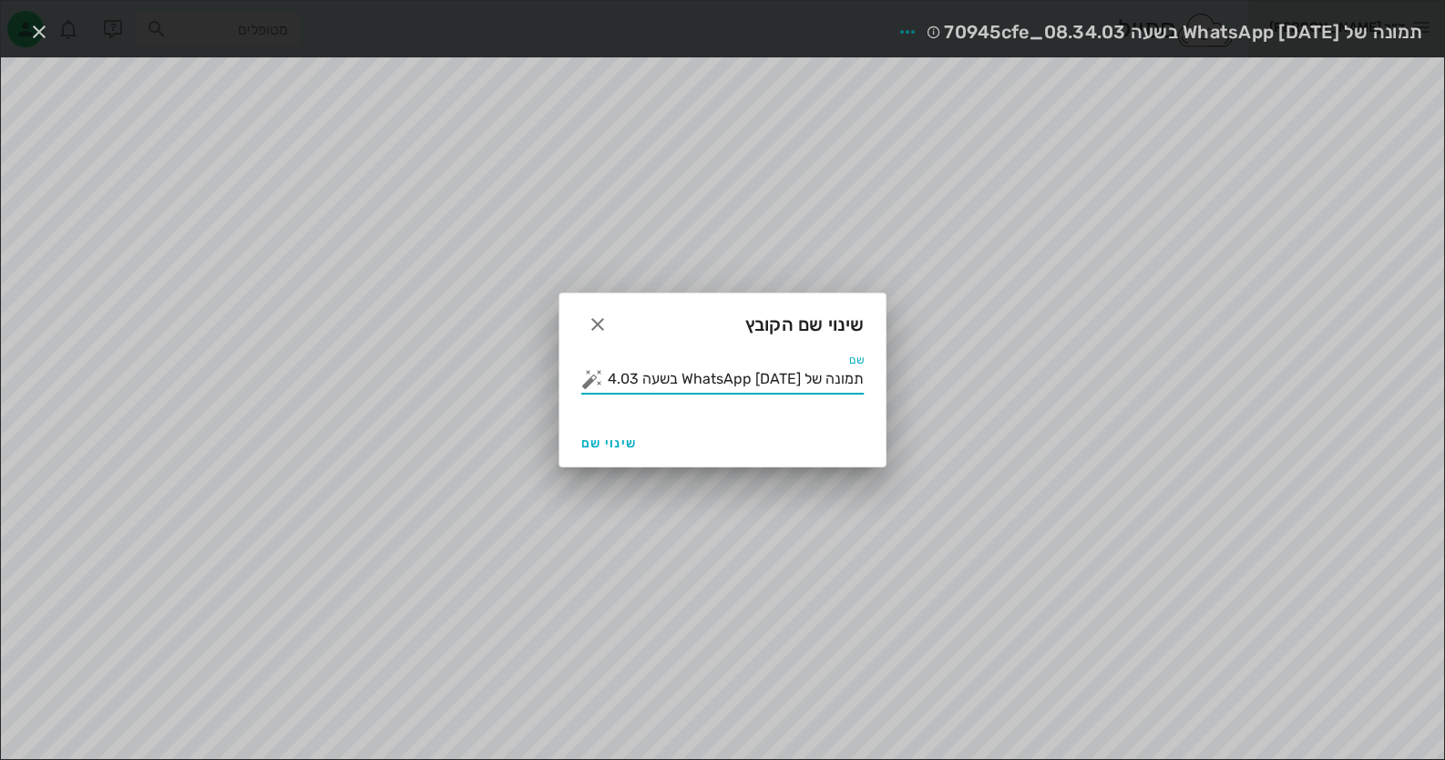
click at [773, 377] on input "תמונה של WhatsApp 2025-09-21 בשעה 08.34.03_70945cfe" at bounding box center [735, 378] width 257 height 29
click at [593, 380] on button "button" at bounding box center [592, 379] width 22 height 22
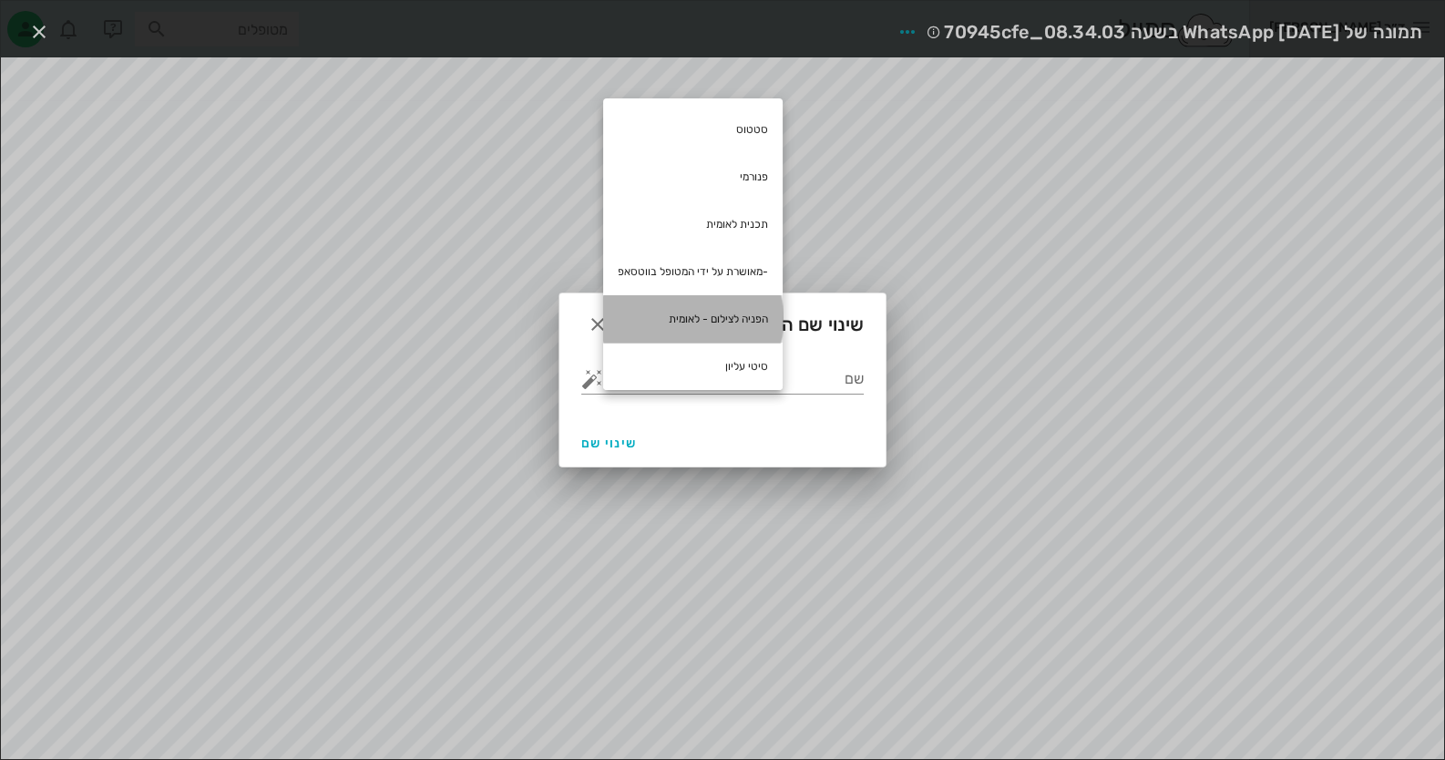
click at [745, 323] on div "הפניה לצילום - לאומית" at bounding box center [692, 318] width 179 height 47
type input "הפניה לצילום - לאומית"
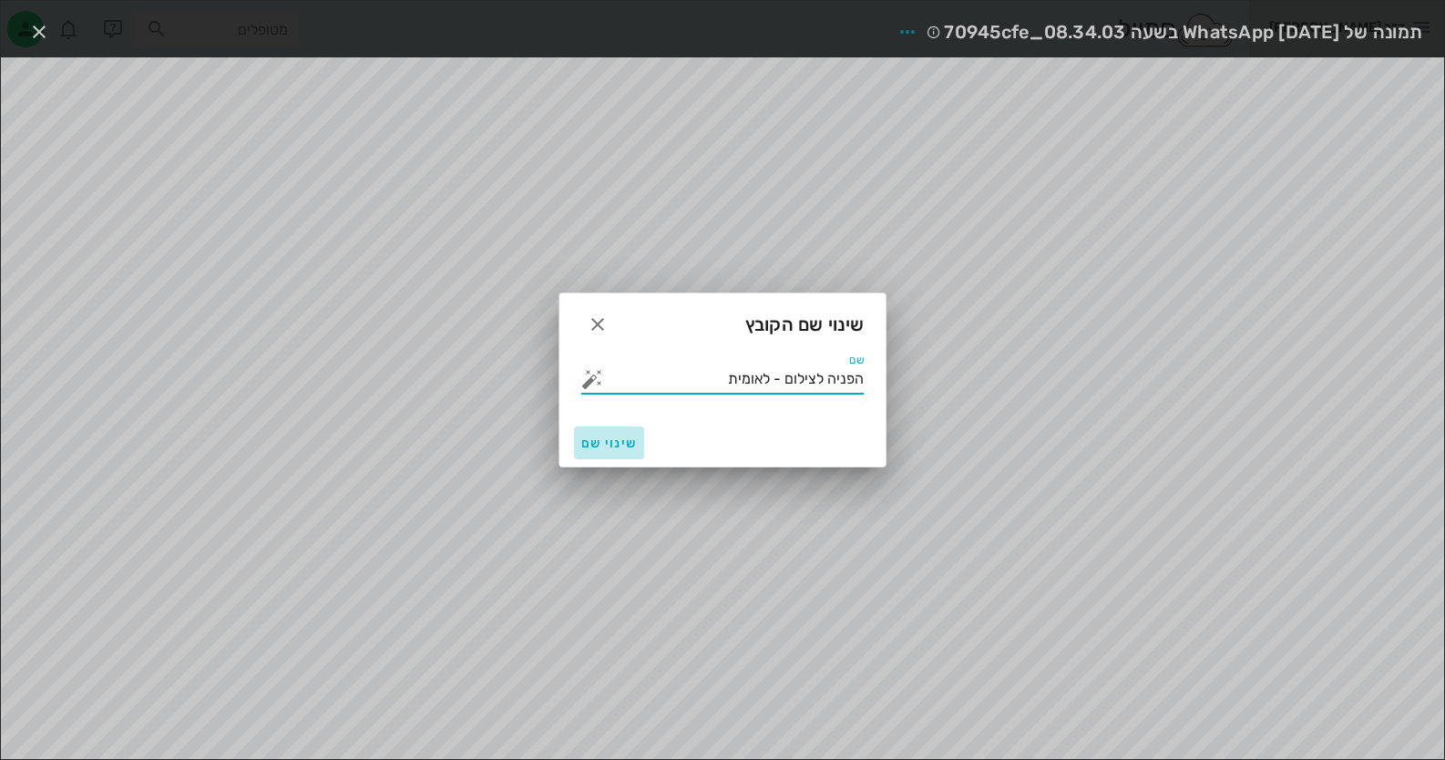
click at [602, 448] on span "שינוי שם" at bounding box center [609, 442] width 56 height 15
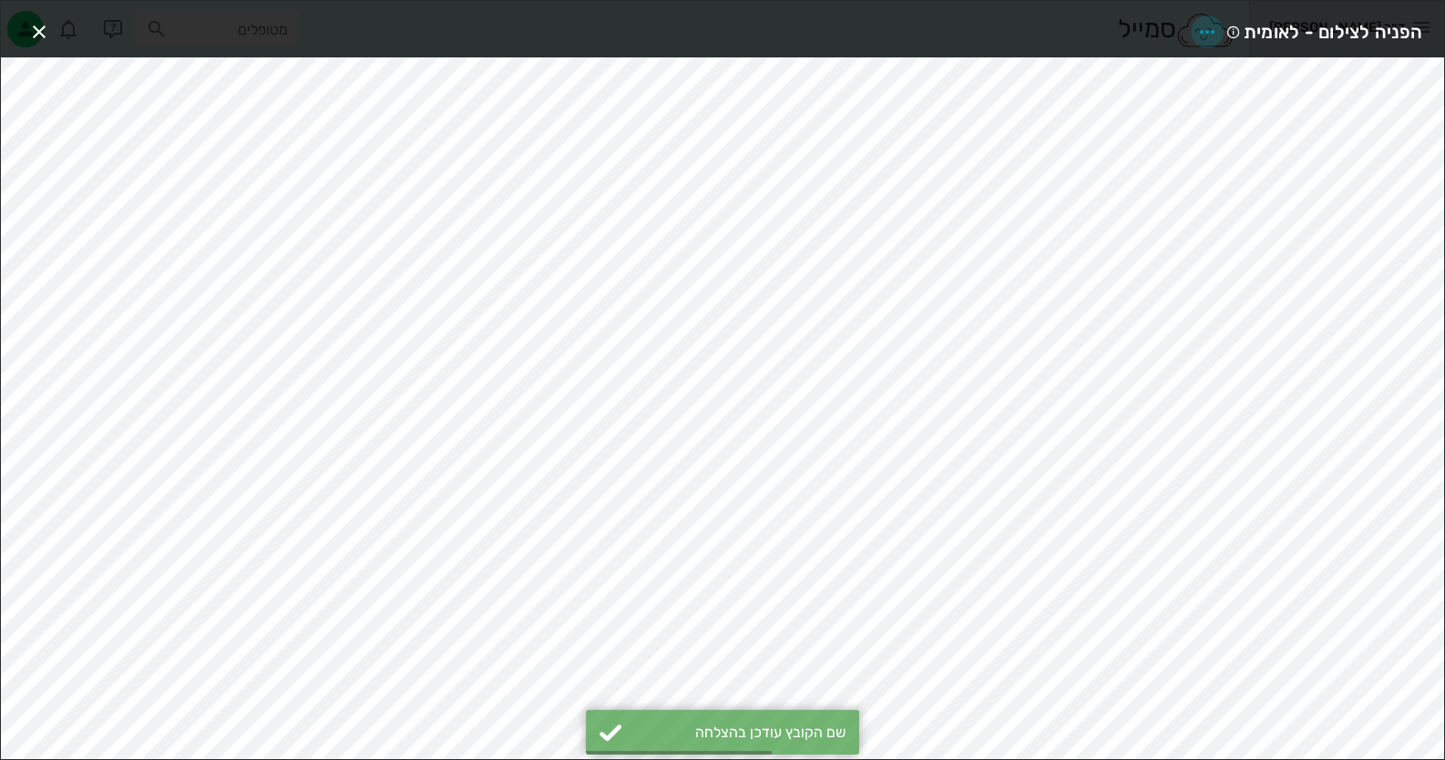
click at [1215, 26] on icon "button" at bounding box center [1207, 32] width 22 height 22
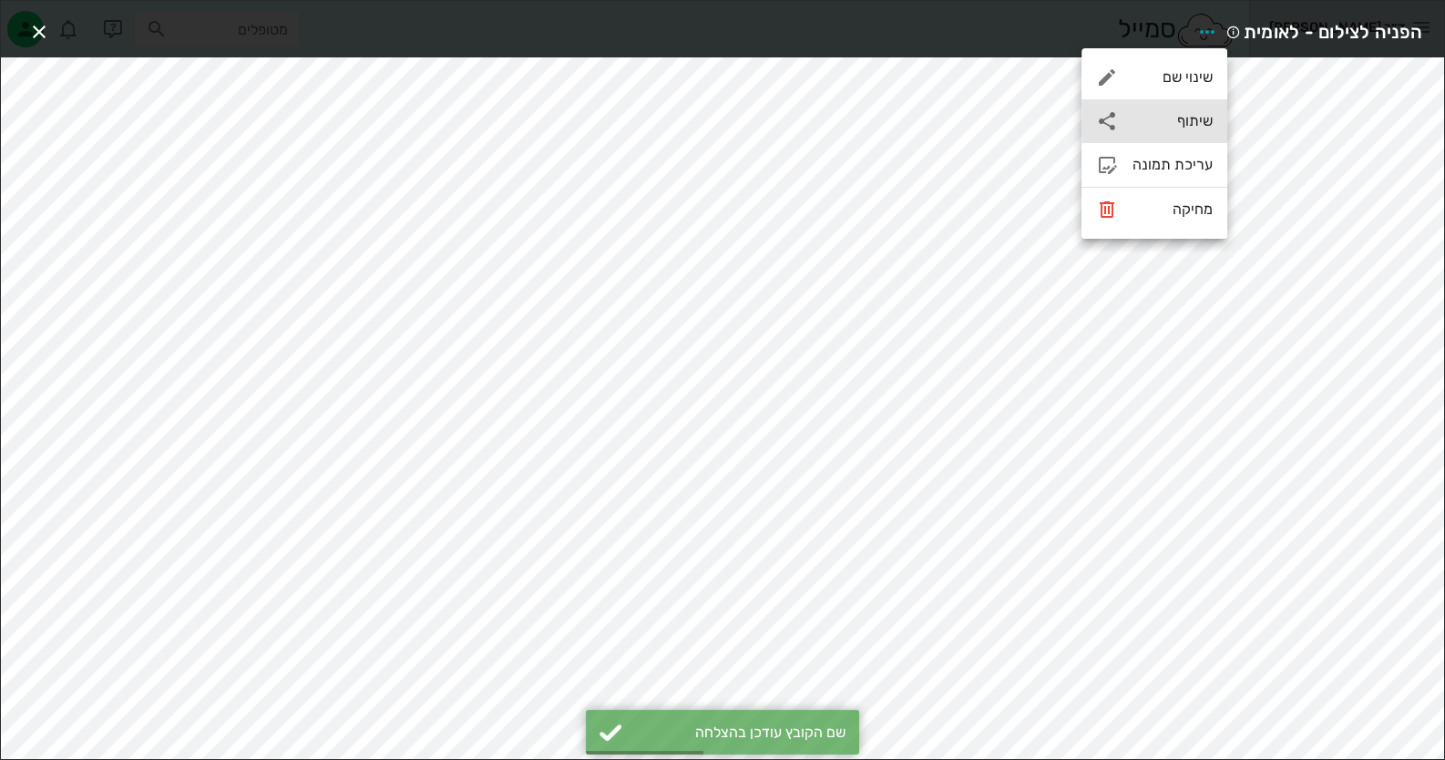
click at [1190, 115] on div "שיתוף" at bounding box center [1172, 120] width 80 height 17
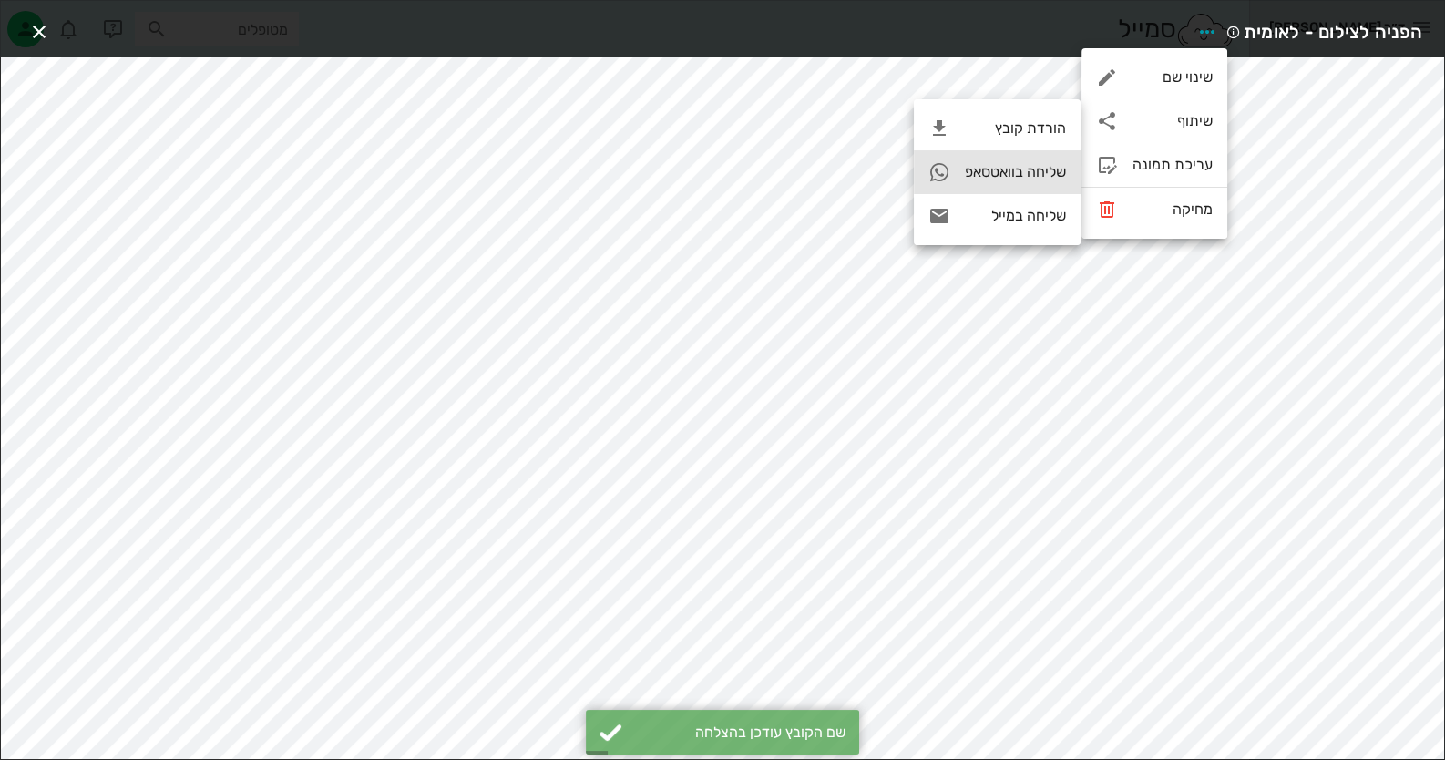
click at [1050, 169] on div "שליחה בוואטסאפ" at bounding box center [1015, 171] width 101 height 17
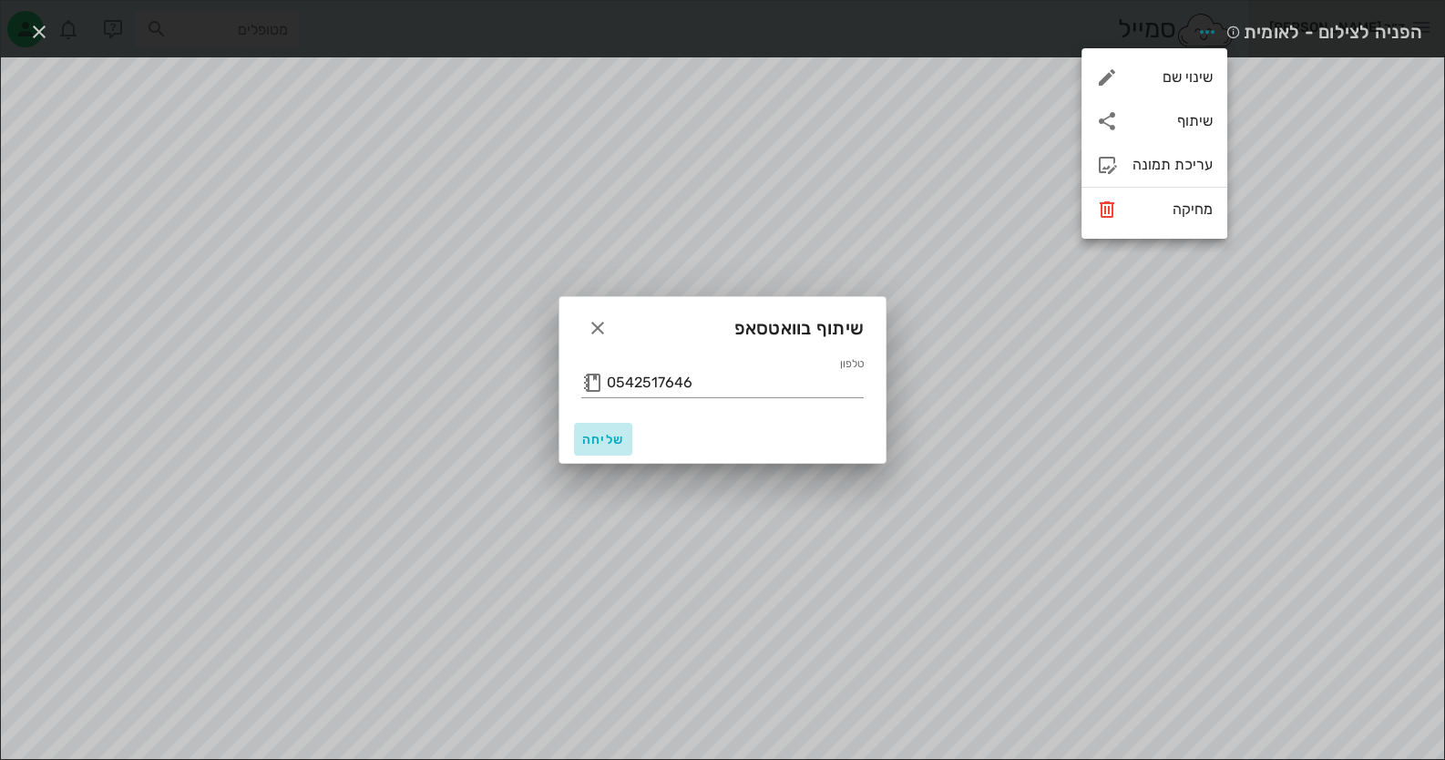
click at [608, 432] on span "שליחה" at bounding box center [603, 439] width 44 height 15
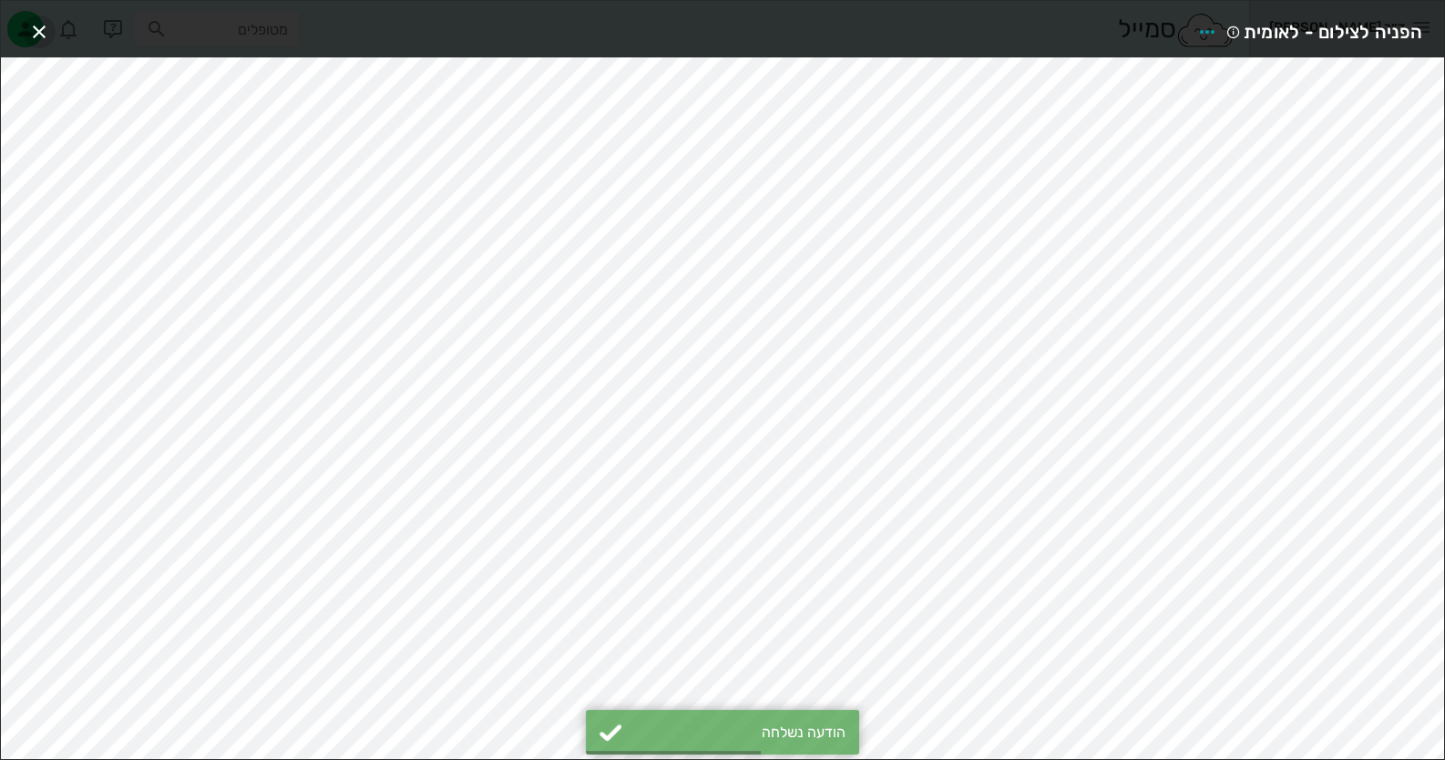
click at [44, 25] on icon "button" at bounding box center [39, 32] width 22 height 22
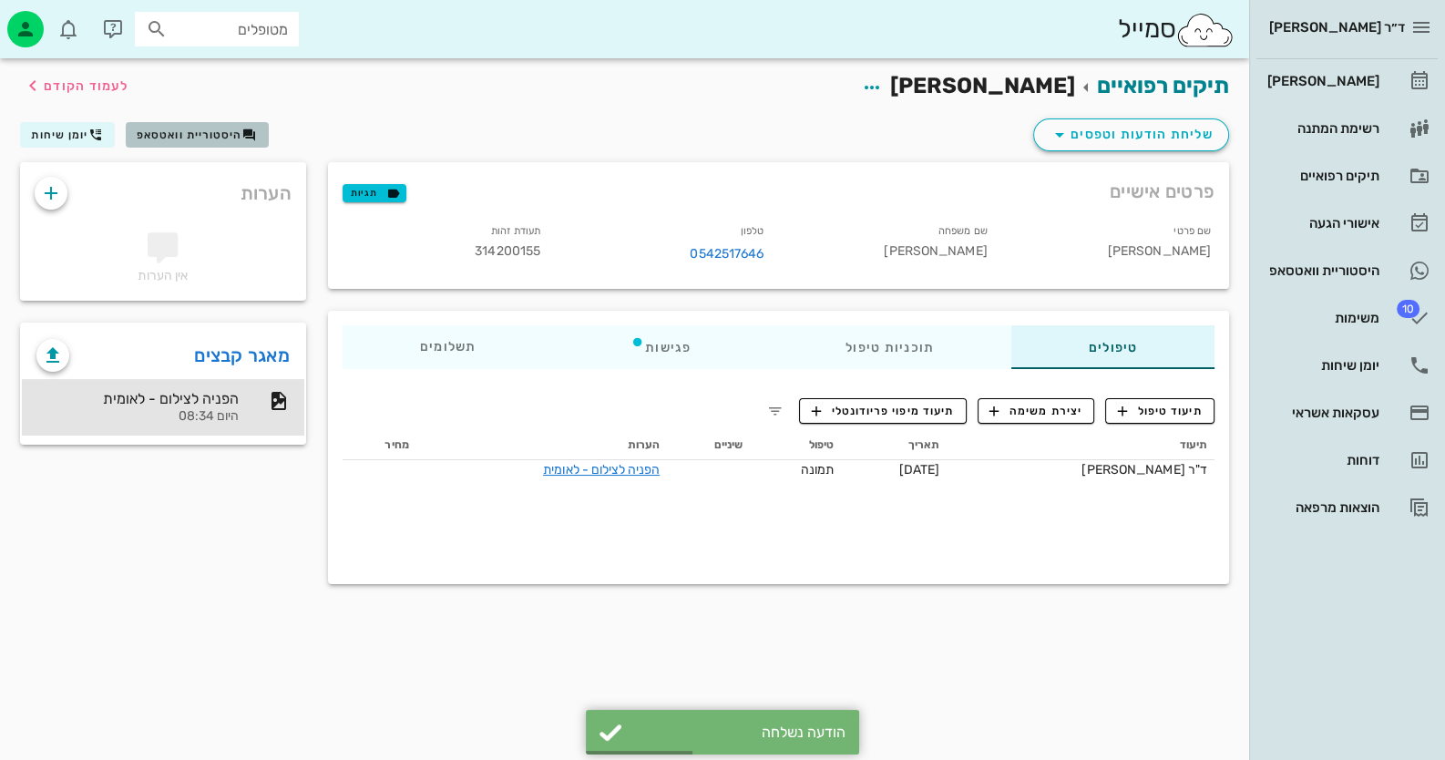
click at [184, 133] on span "היסטוריית וואטסאפ" at bounding box center [190, 134] width 106 height 13
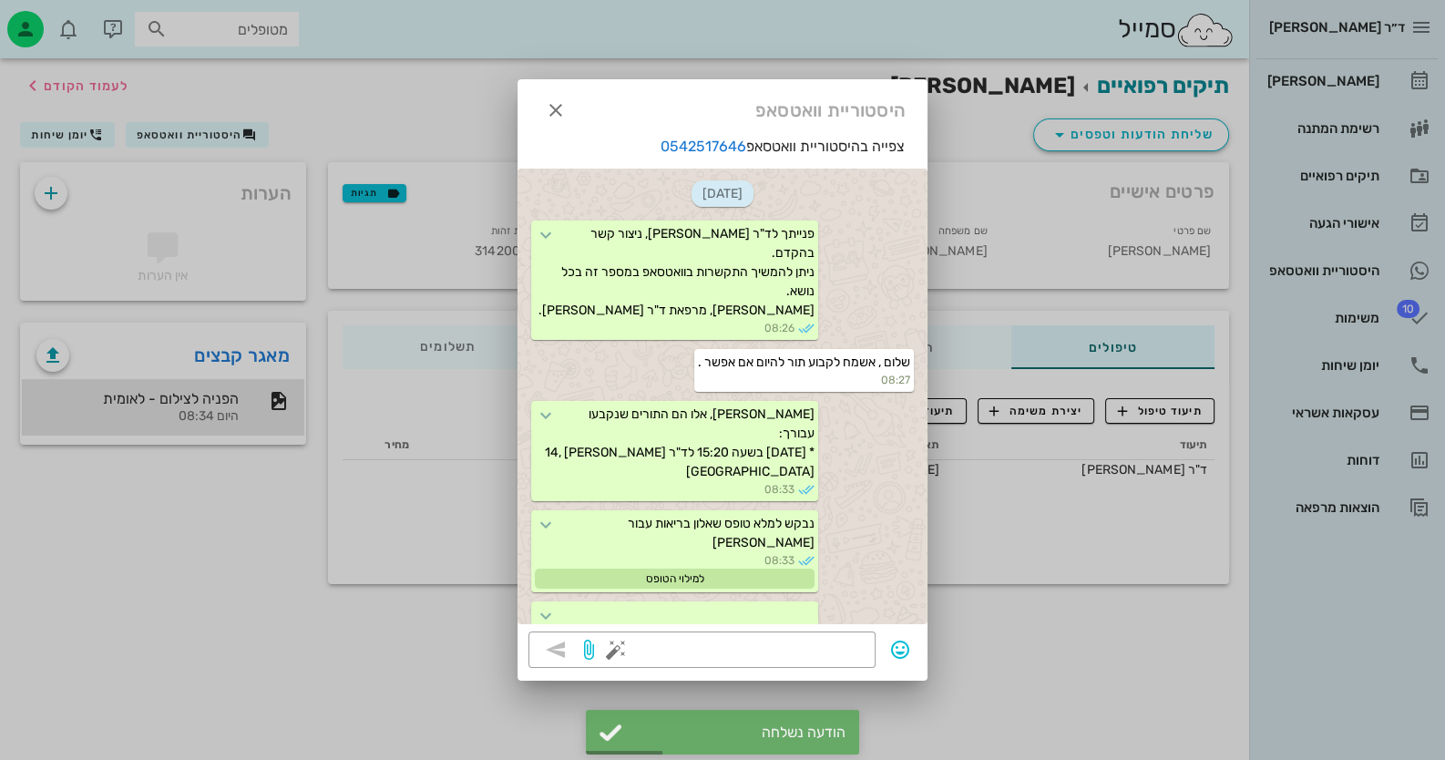
scroll to position [204, 0]
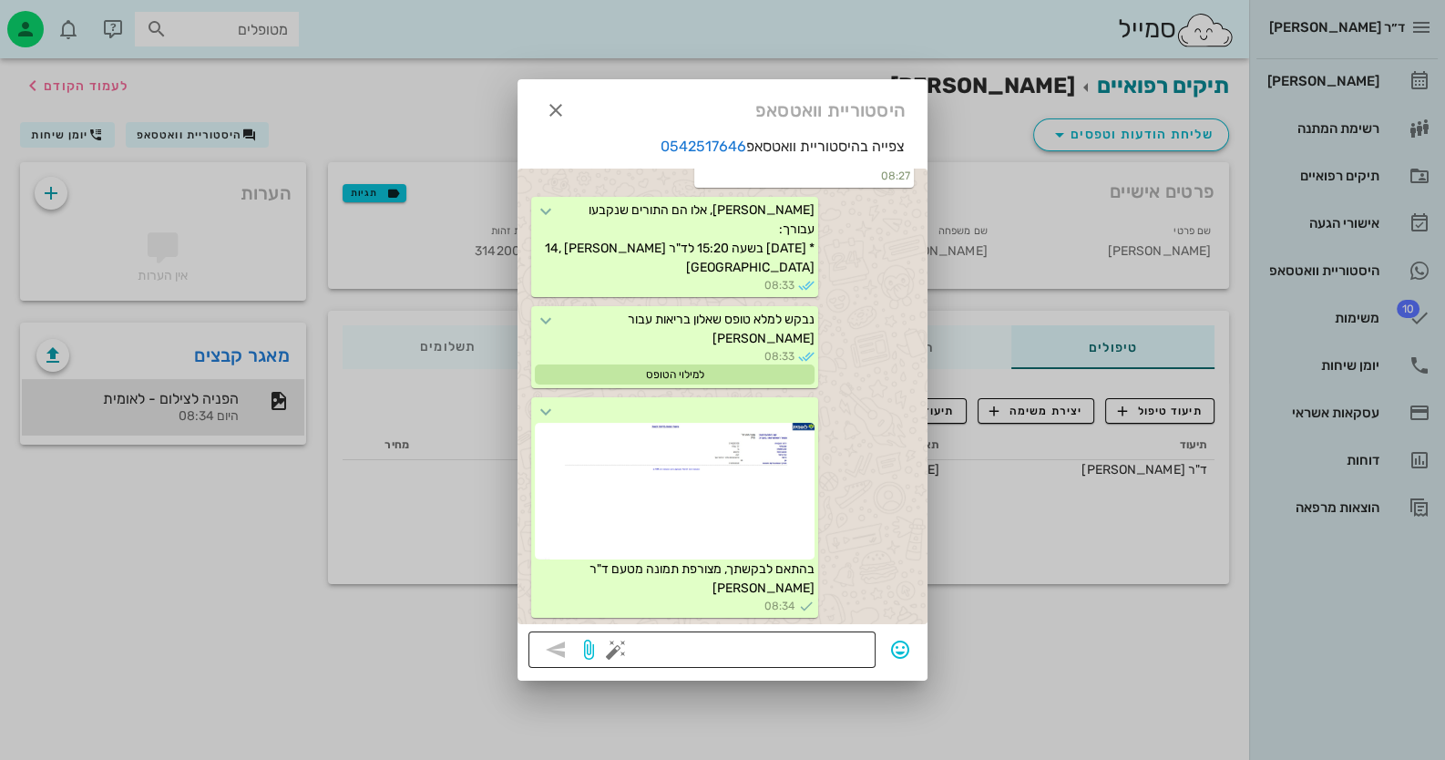
click at [619, 650] on button "button" at bounding box center [616, 650] width 22 height 22
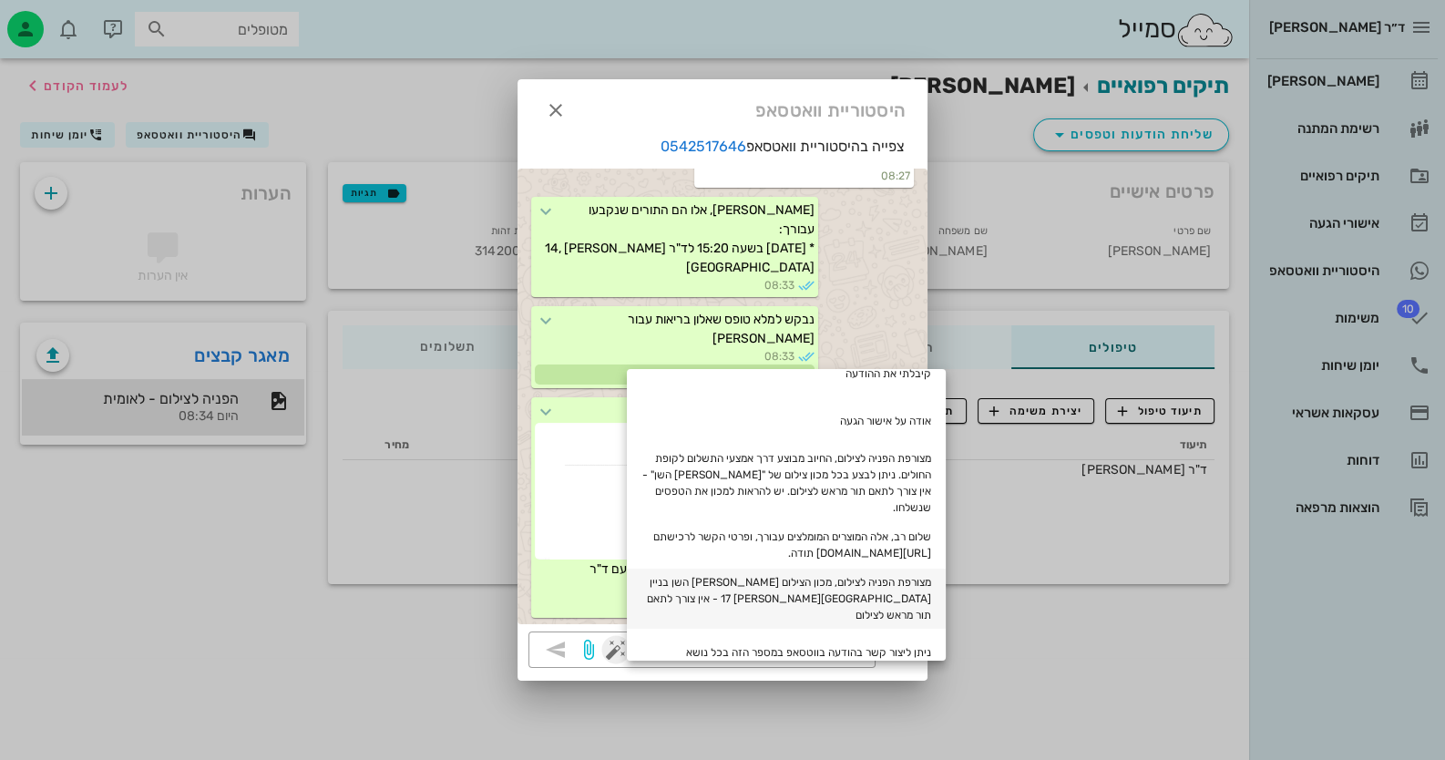
scroll to position [181, 0]
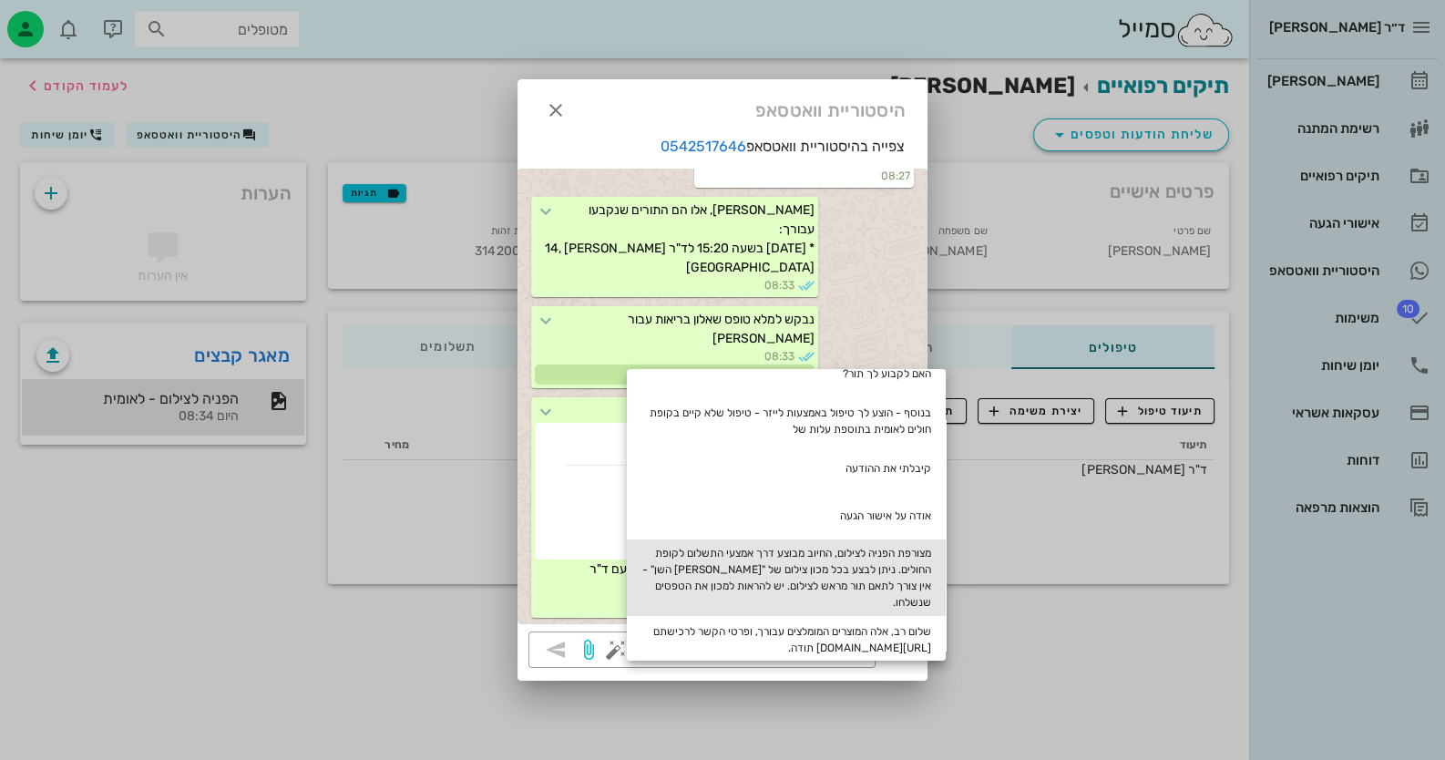
click at [902, 555] on div "מצורפת הפניה לצילום, החיוב מבוצע דרך אמצעי התשלום לקופת החולים. ניתן לבצע בכל מ…" at bounding box center [786, 577] width 319 height 77
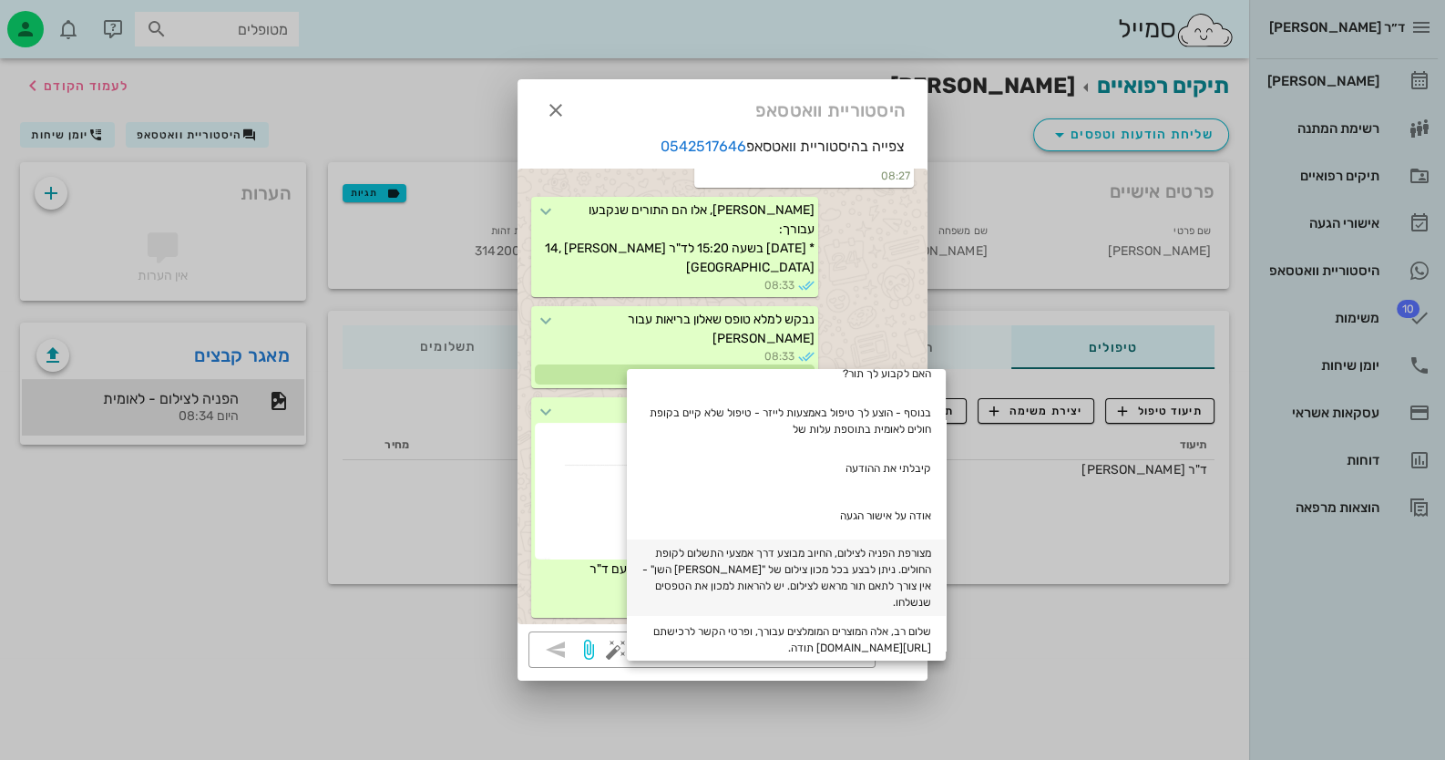
type textarea "מצורפת הפניה לצילום, החיוב מבוצע דרך אמצעי התשלום לקופת החולים. ניתן לבצע בכל מ…"
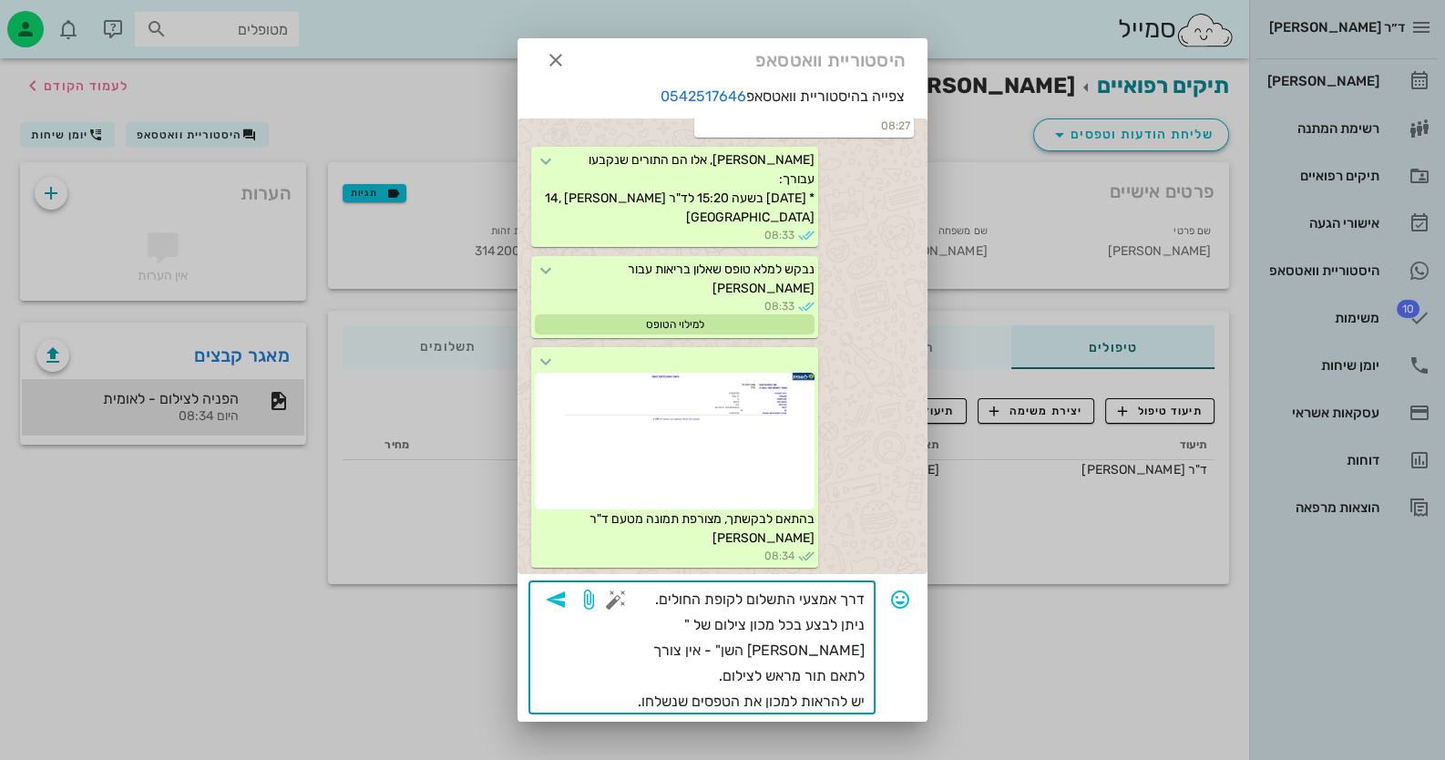
scroll to position [12, 0]
drag, startPoint x: 797, startPoint y: 696, endPoint x: 885, endPoint y: 666, distance: 93.3
click at [885, 666] on div "​ מצורפת הפניה לצילום, החיוב מבוצע דרך אמצעי התשלום לקופת החולים. ניתן לבצע בכל…" at bounding box center [722, 644] width 388 height 133
click at [826, 682] on textarea "מצורפת הפניה לצילום, החיוב מבוצע דרך אמצעי התשלום לקופת החולים. ניתן לבצע בכל מ…" at bounding box center [741, 648] width 245 height 128
click at [567, 588] on icon "button" at bounding box center [556, 597] width 22 height 22
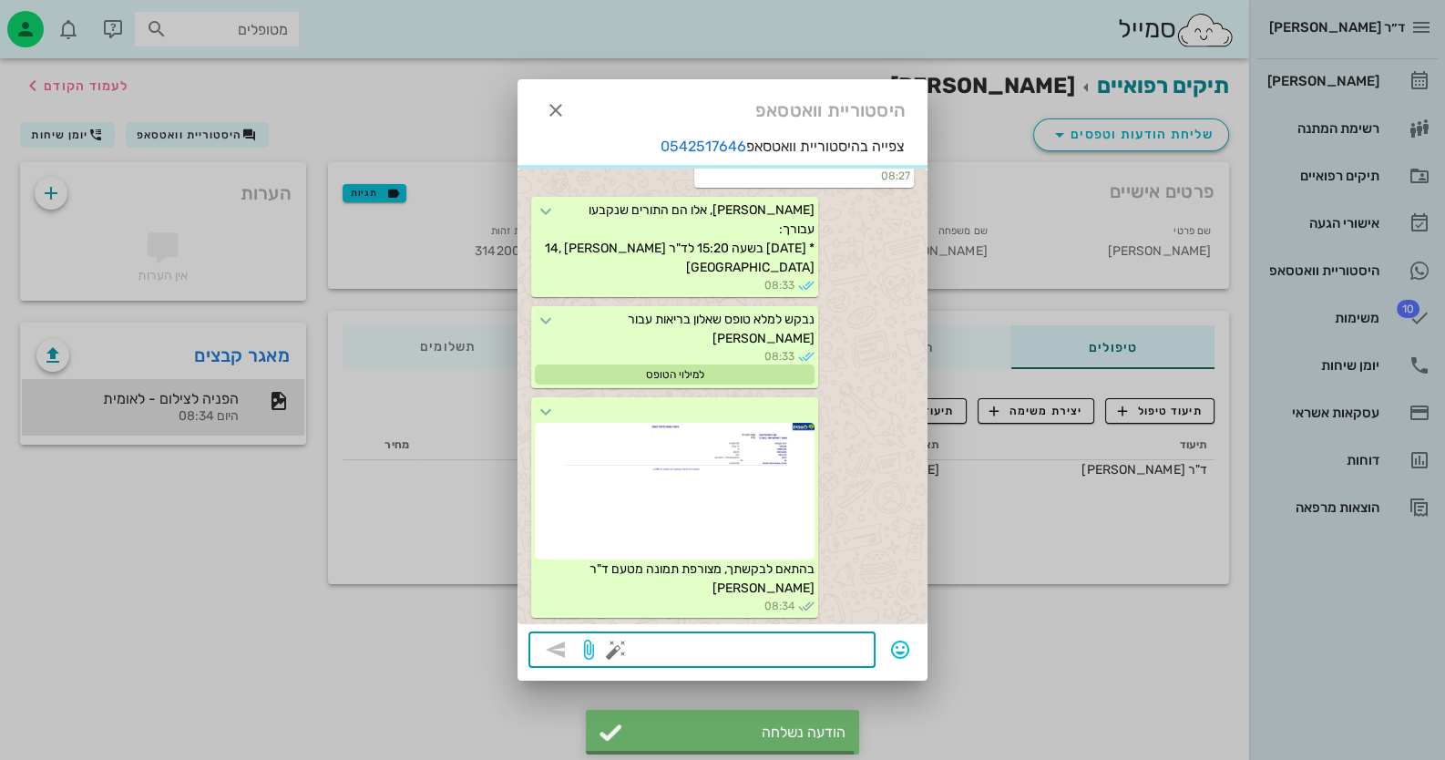
scroll to position [332, 0]
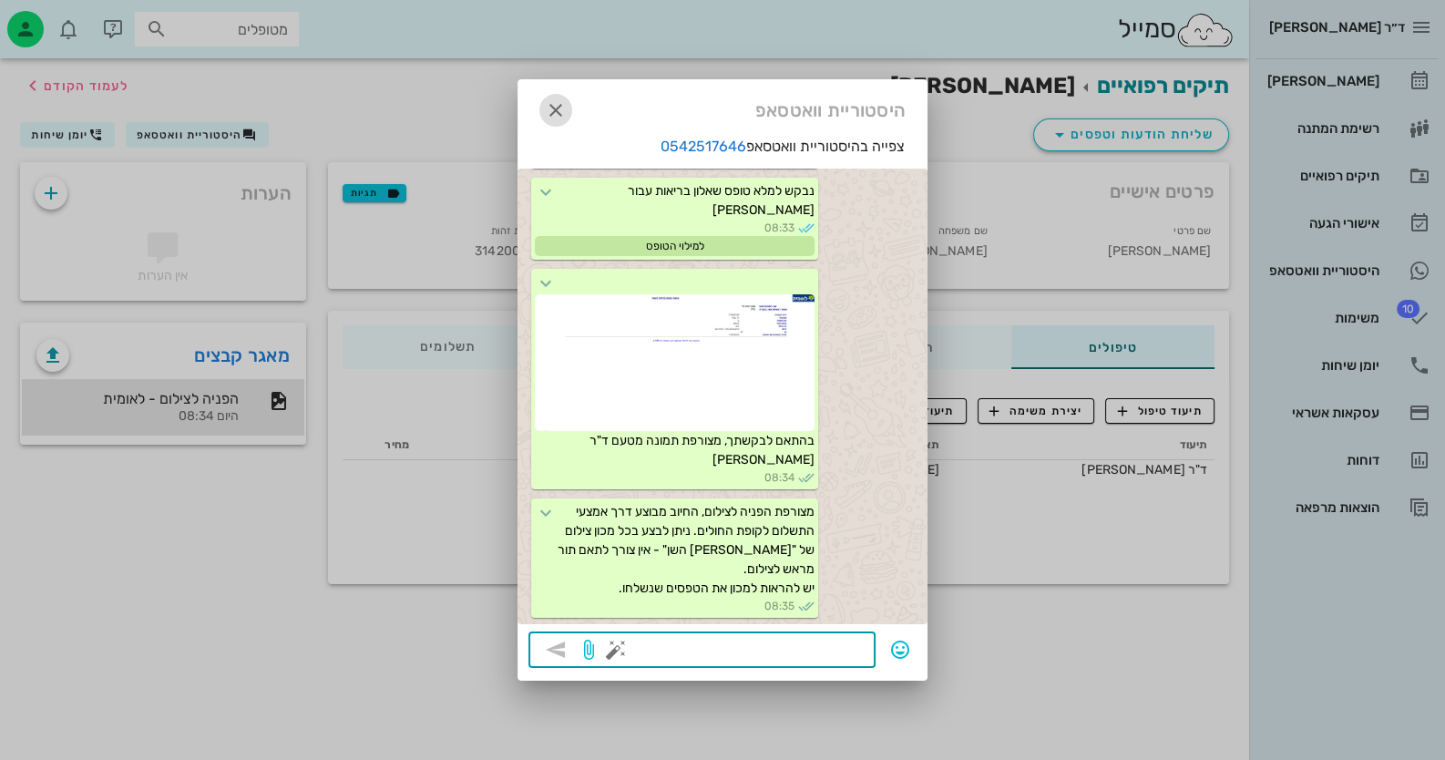
click at [555, 102] on icon "button" at bounding box center [556, 110] width 22 height 22
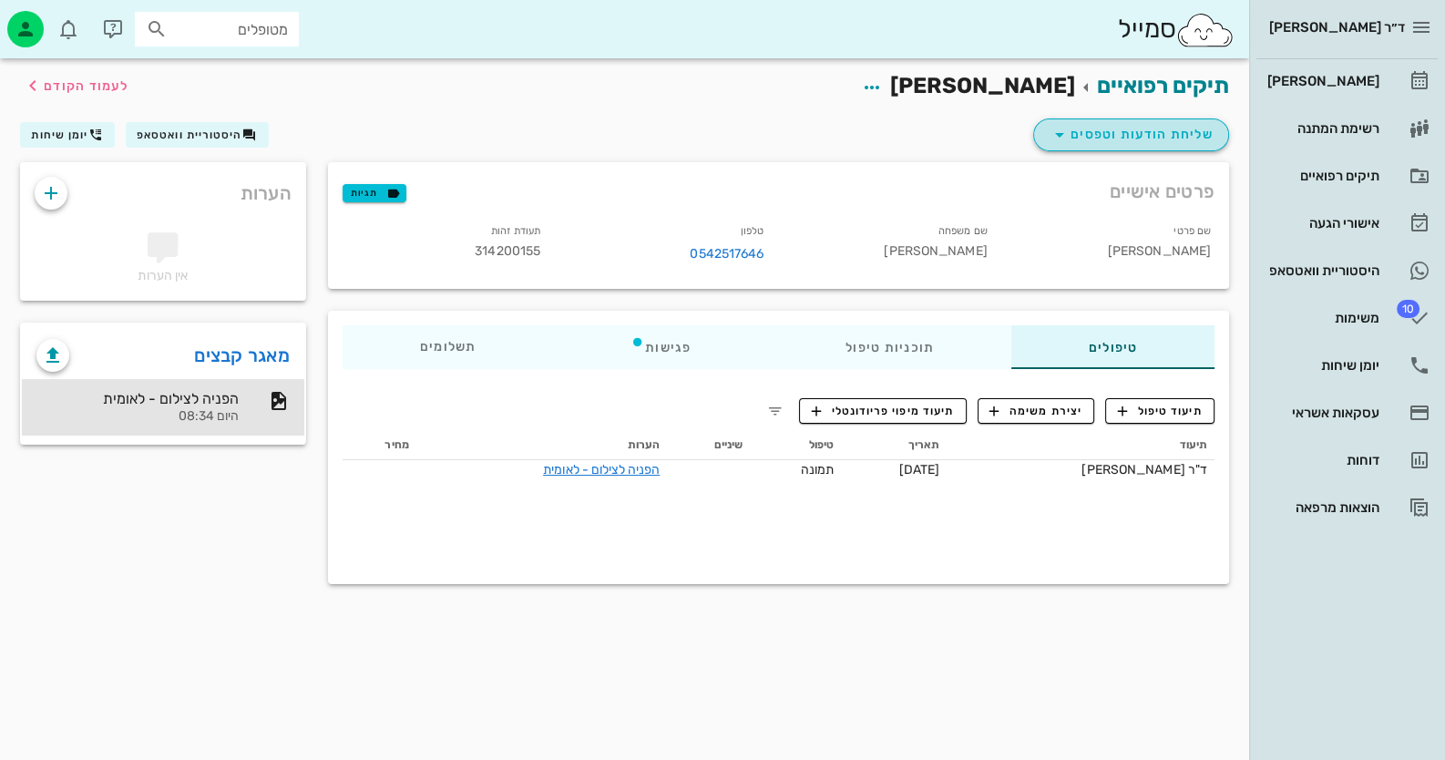
click at [1145, 131] on span "שליחת הודעות וטפסים" at bounding box center [1130, 135] width 165 height 22
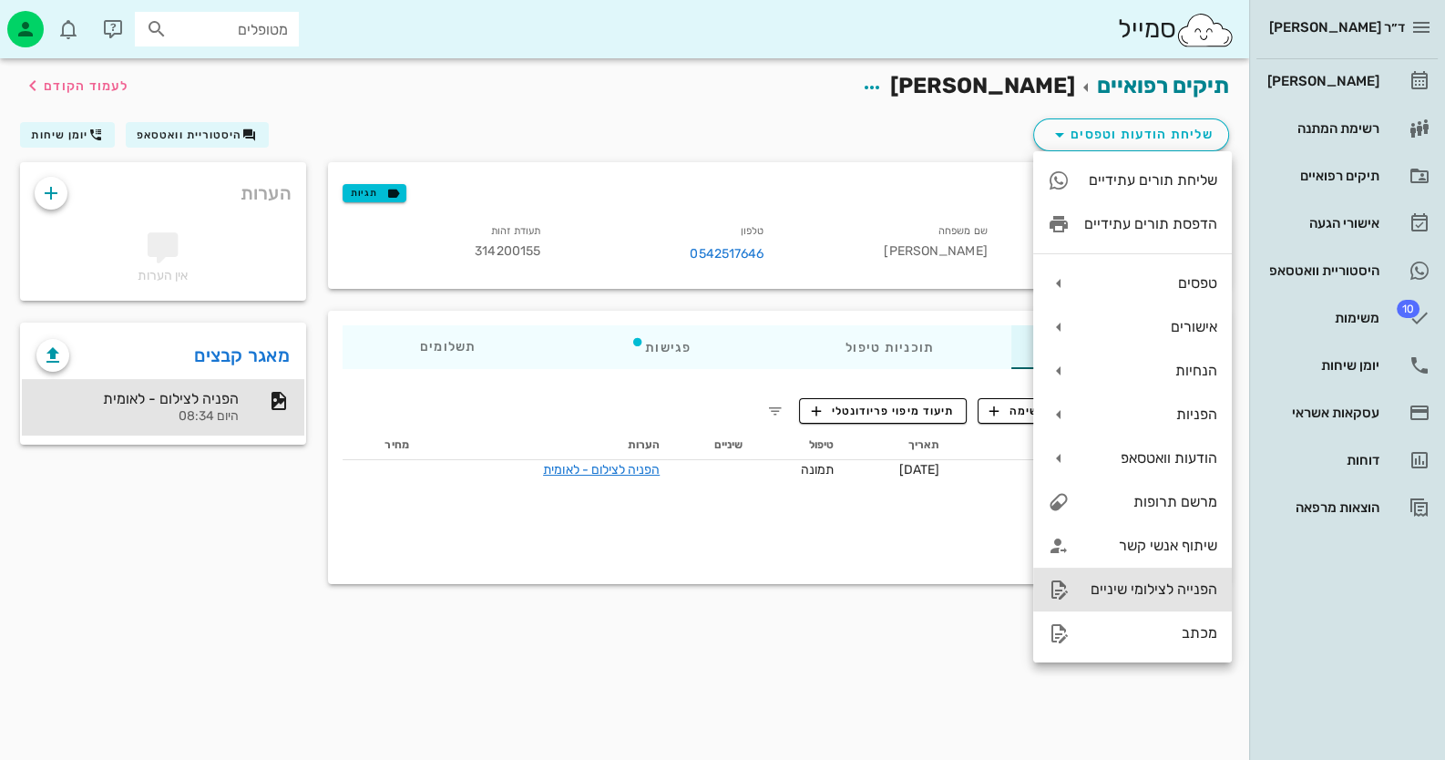
click at [1167, 580] on div "הפנייה לצילומי שיניים" at bounding box center [1150, 588] width 133 height 17
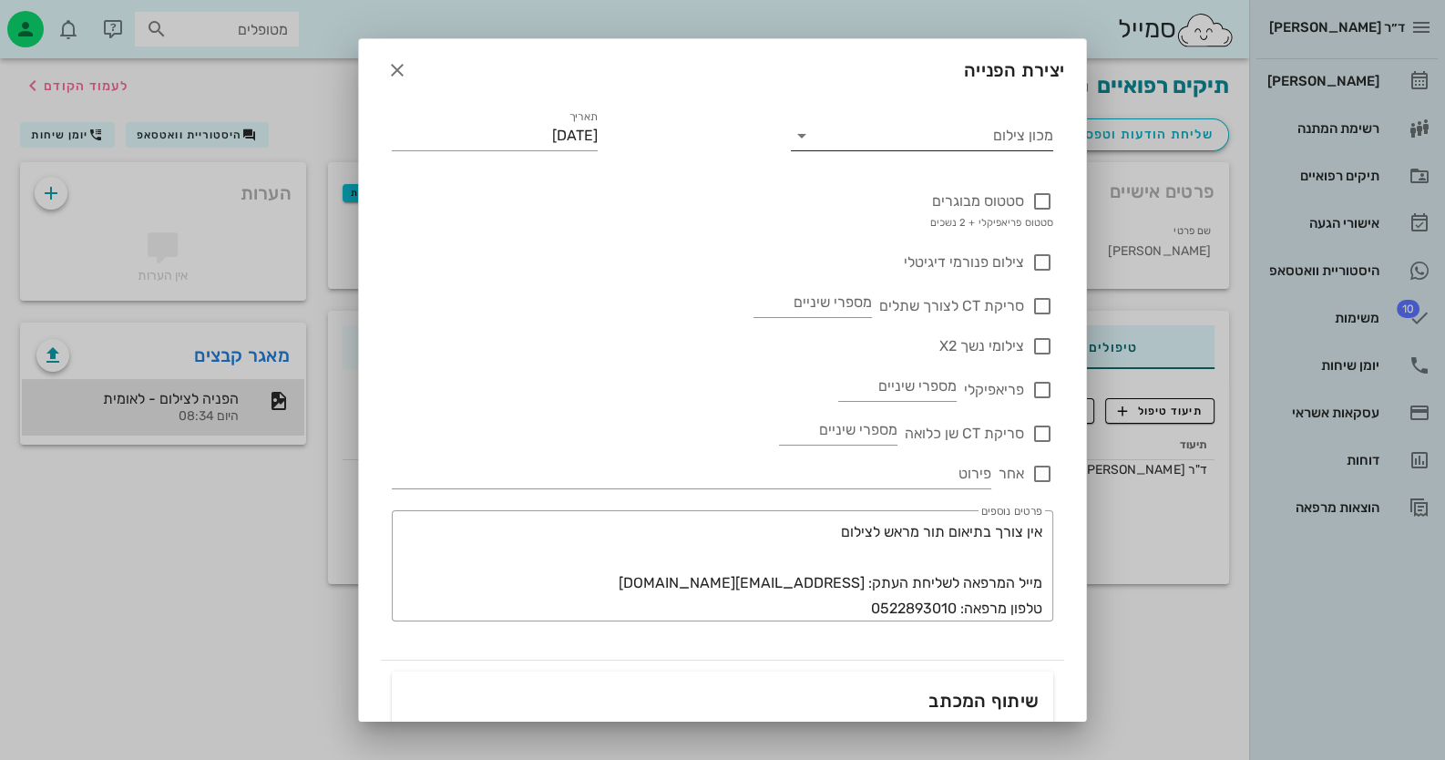
click at [1035, 141] on input "מכון צילום" at bounding box center [937, 135] width 234 height 29
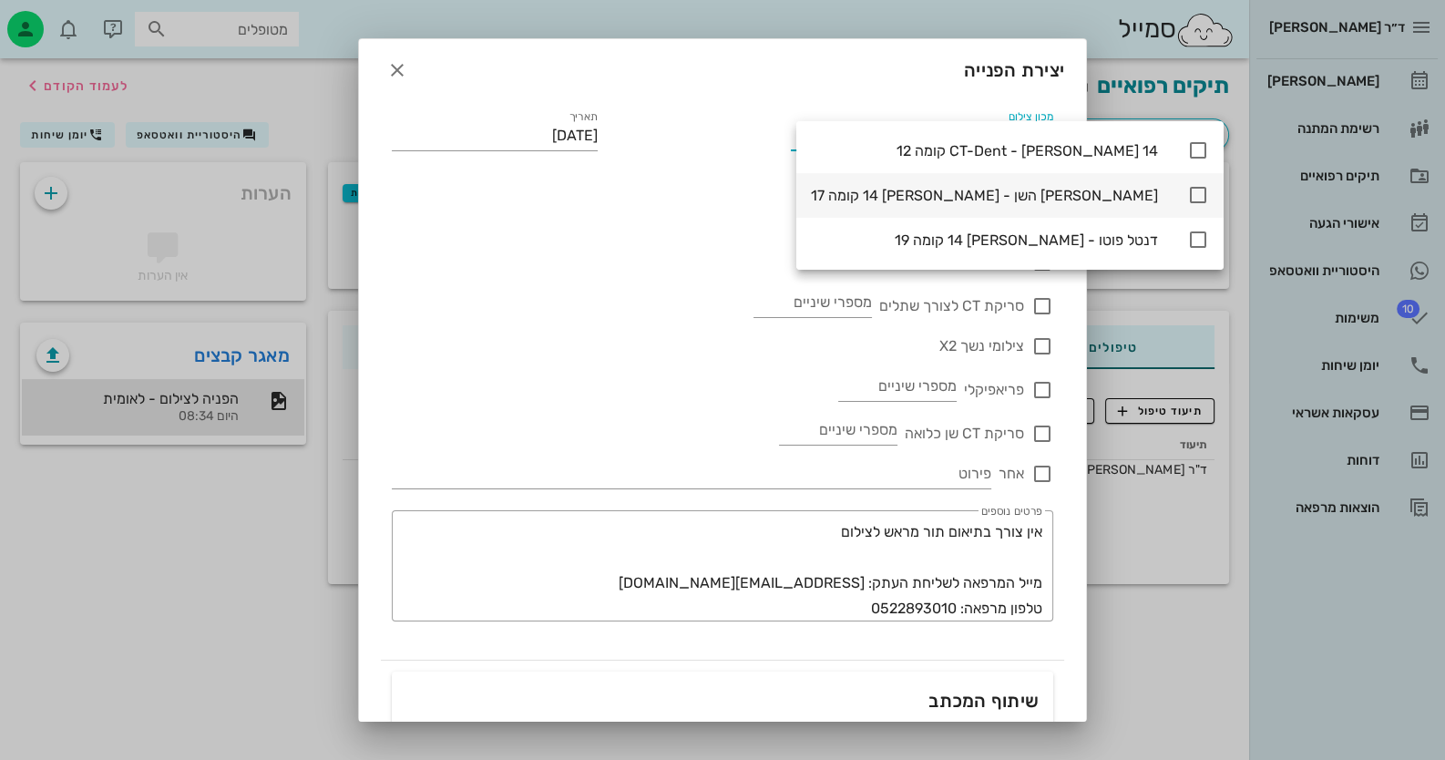
click at [1187, 192] on icon at bounding box center [1198, 195] width 22 height 22
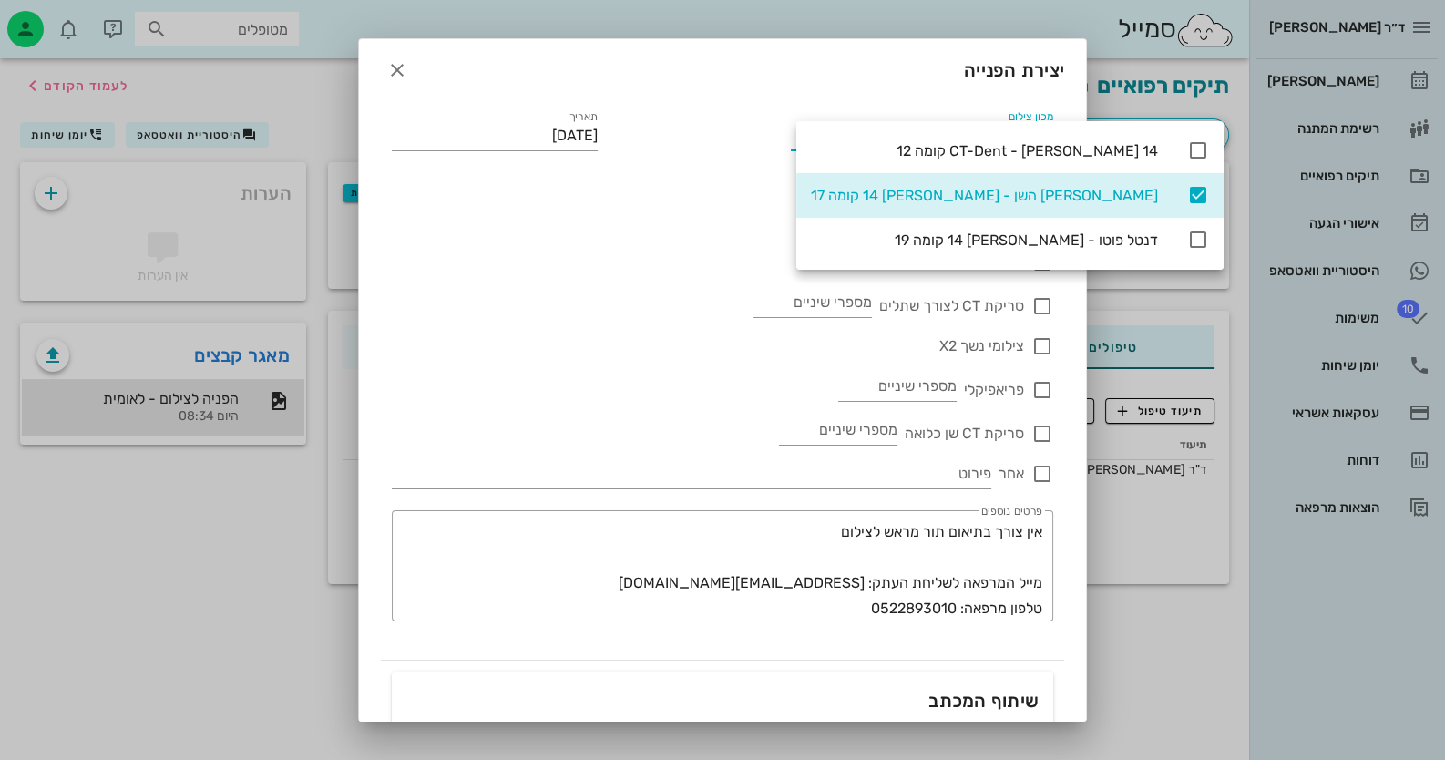
click at [729, 257] on div "צילום פנורמי דיגיטלי" at bounding box center [722, 253] width 661 height 40
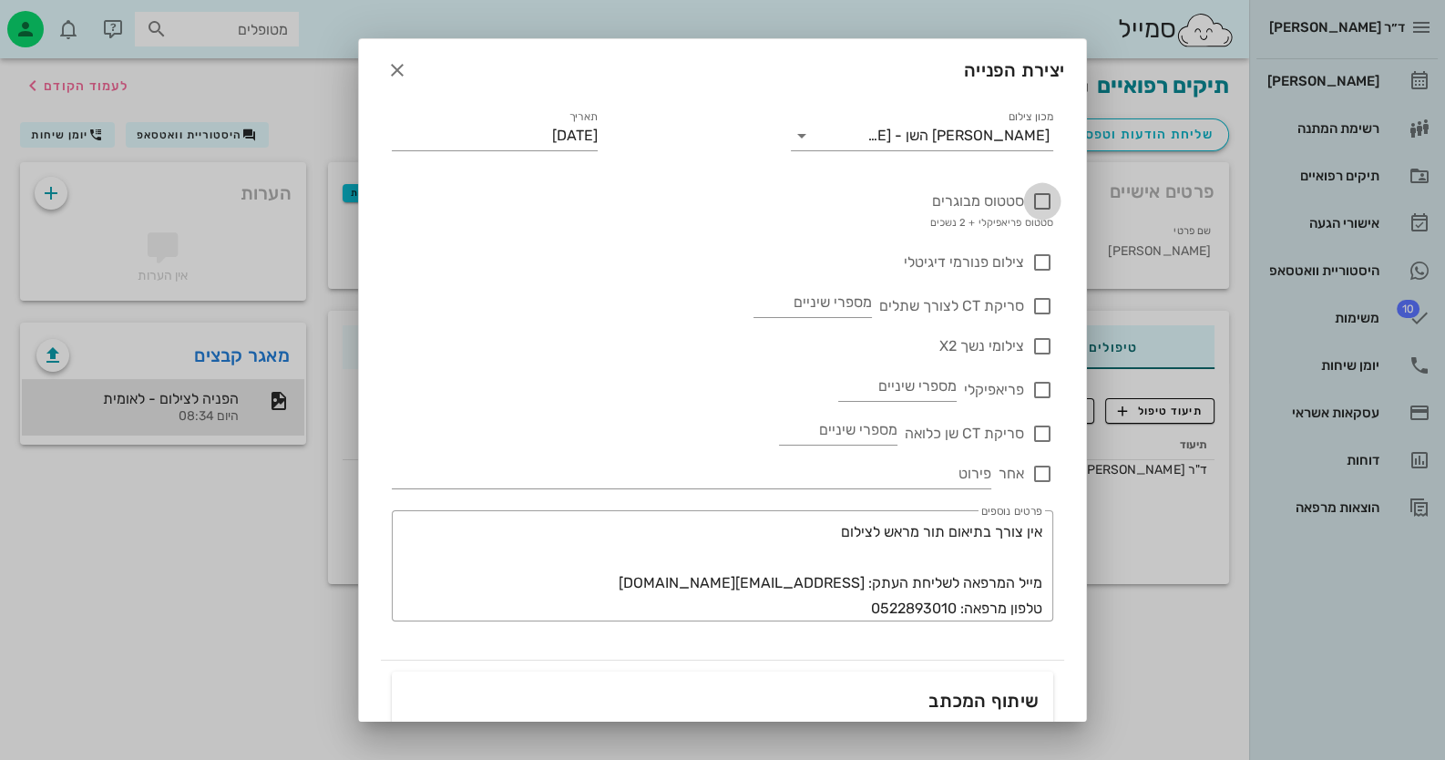
click at [1047, 202] on div at bounding box center [1042, 201] width 31 height 31
checkbox input "true"
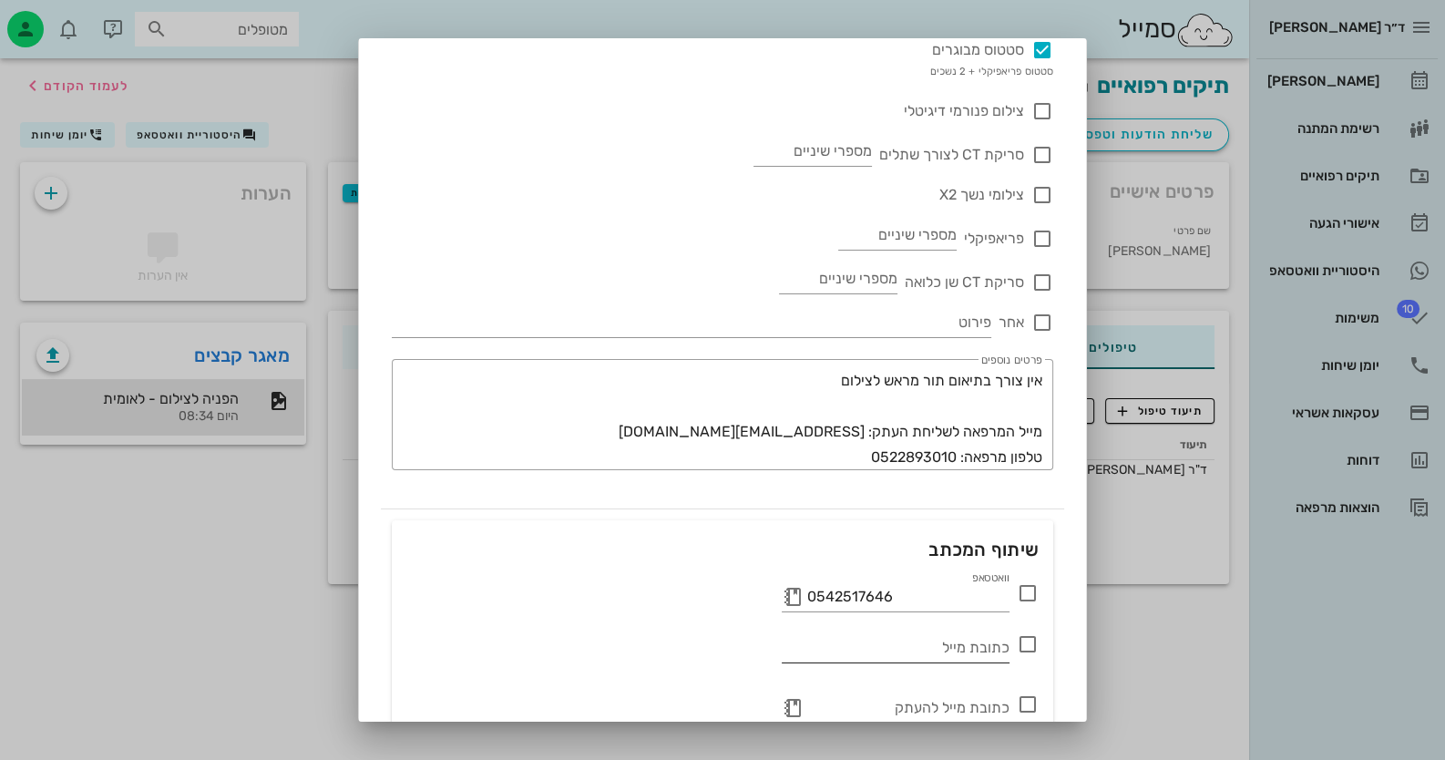
scroll to position [241, 0]
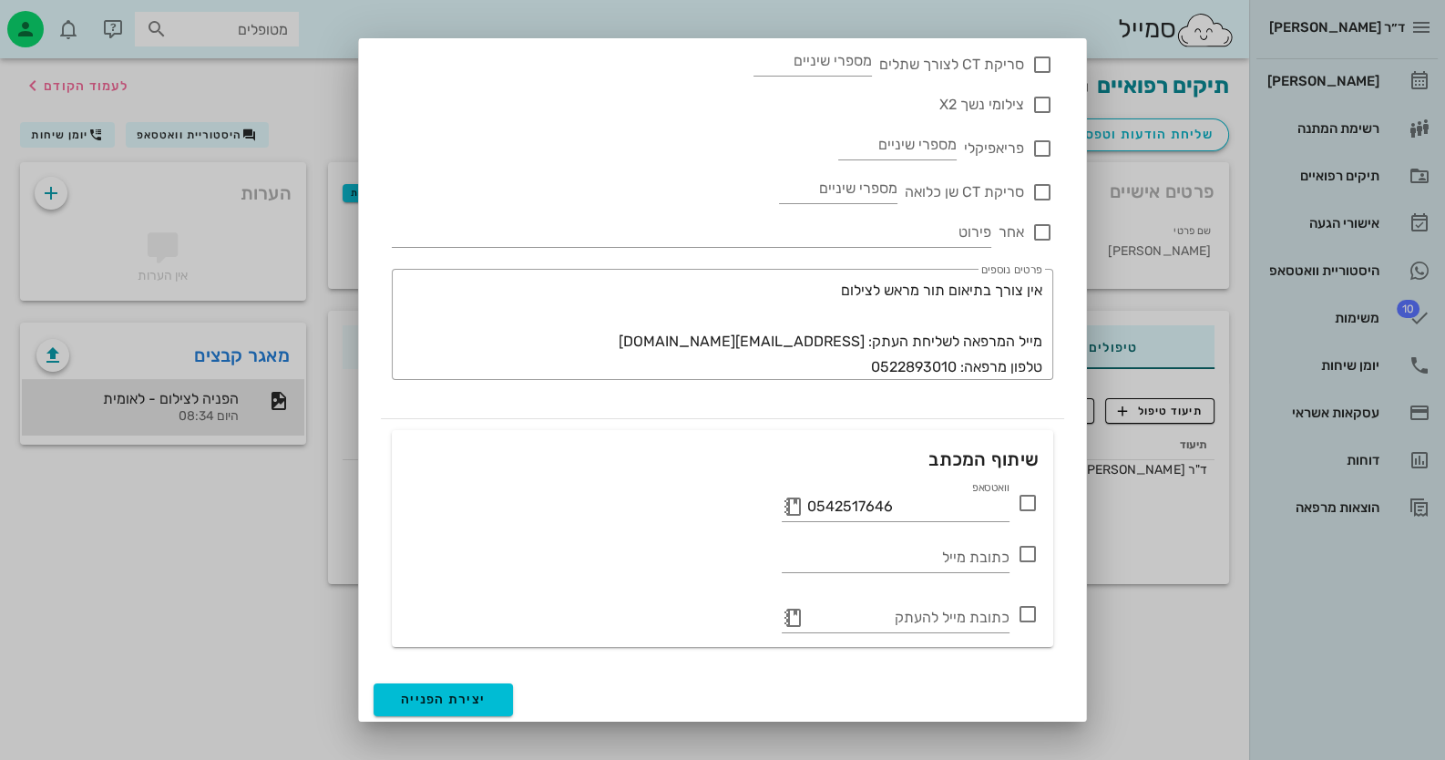
click at [1033, 503] on icon at bounding box center [1028, 503] width 22 height 22
click at [408, 685] on button "יצירת הפנייה" at bounding box center [442, 699] width 139 height 33
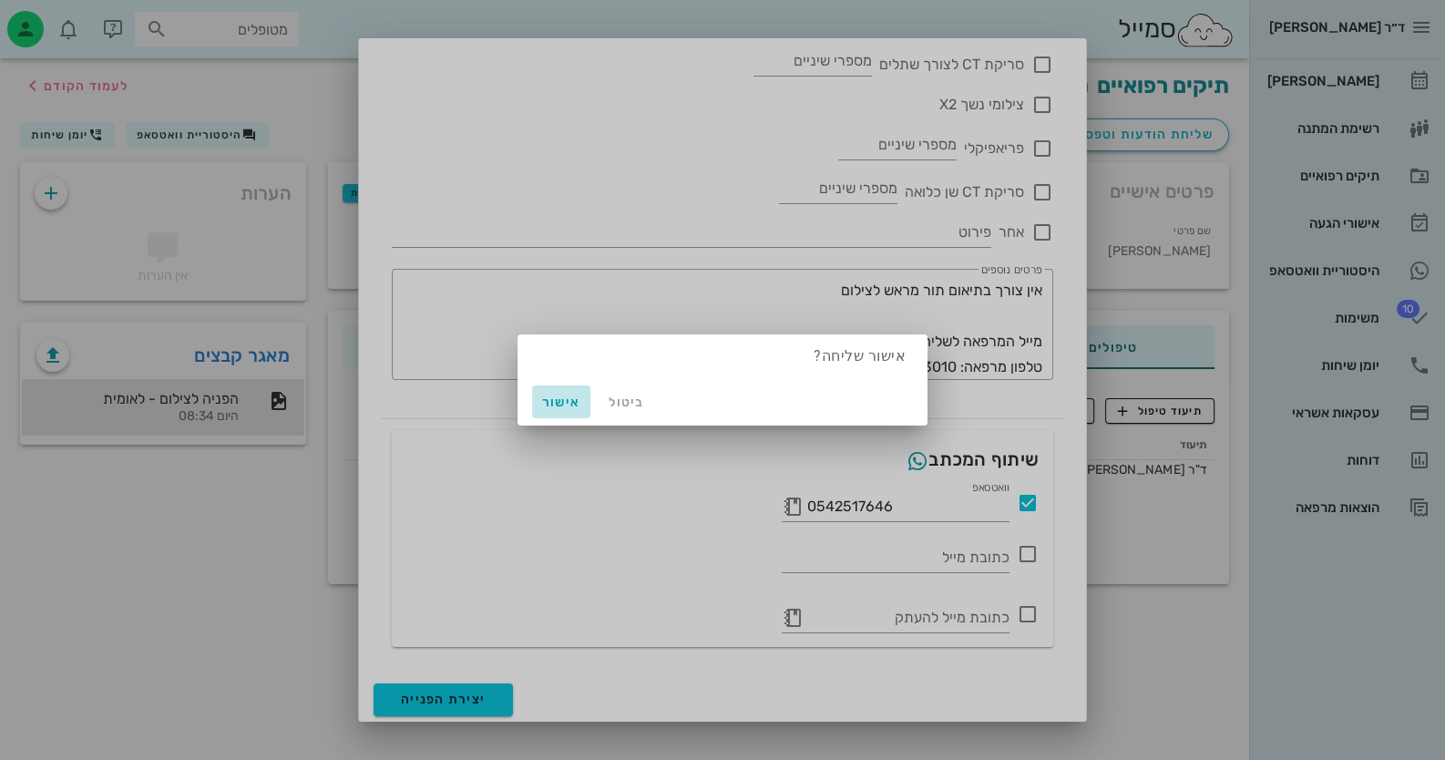
click at [549, 396] on span "אישור" at bounding box center [561, 401] width 44 height 15
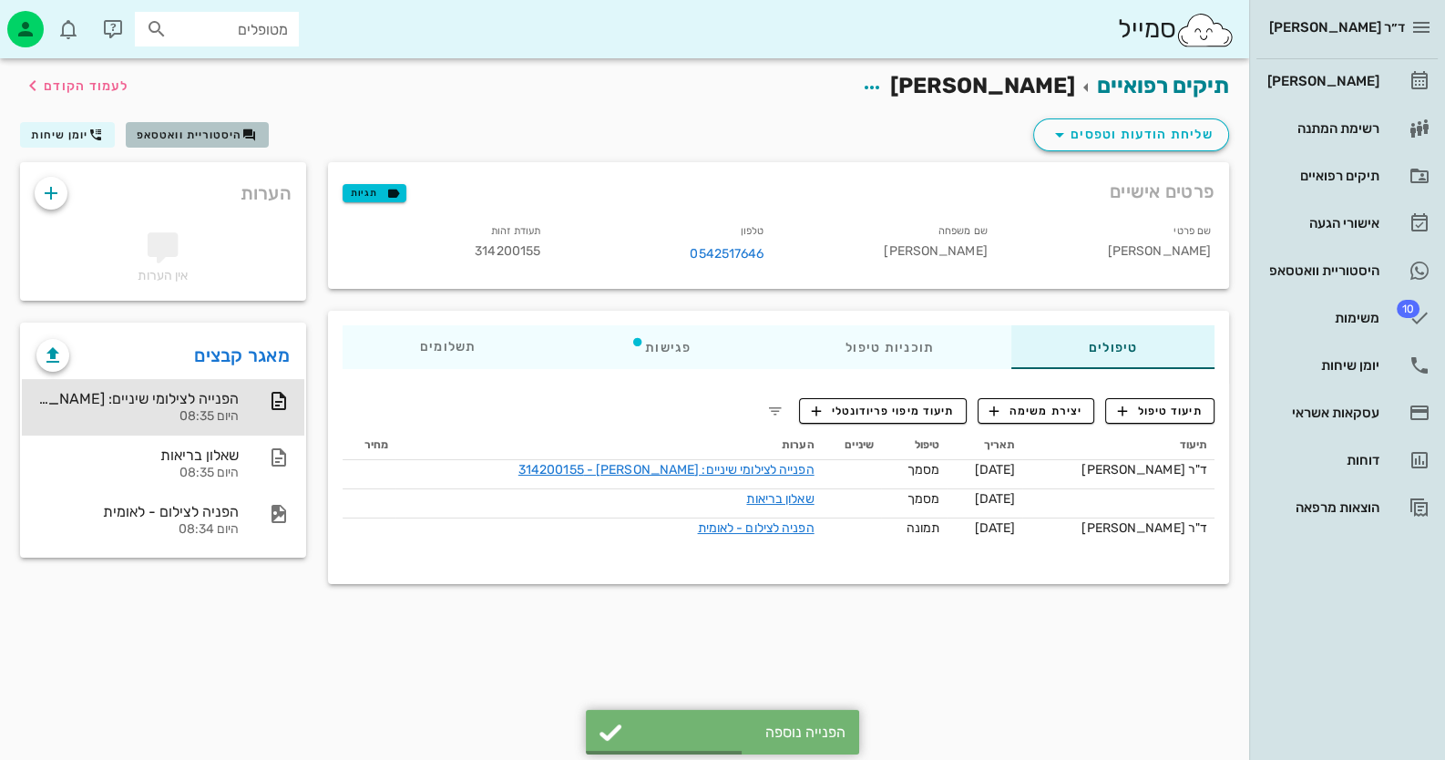
click at [226, 128] on span "היסטוריית וואטסאפ" at bounding box center [197, 135] width 120 height 15
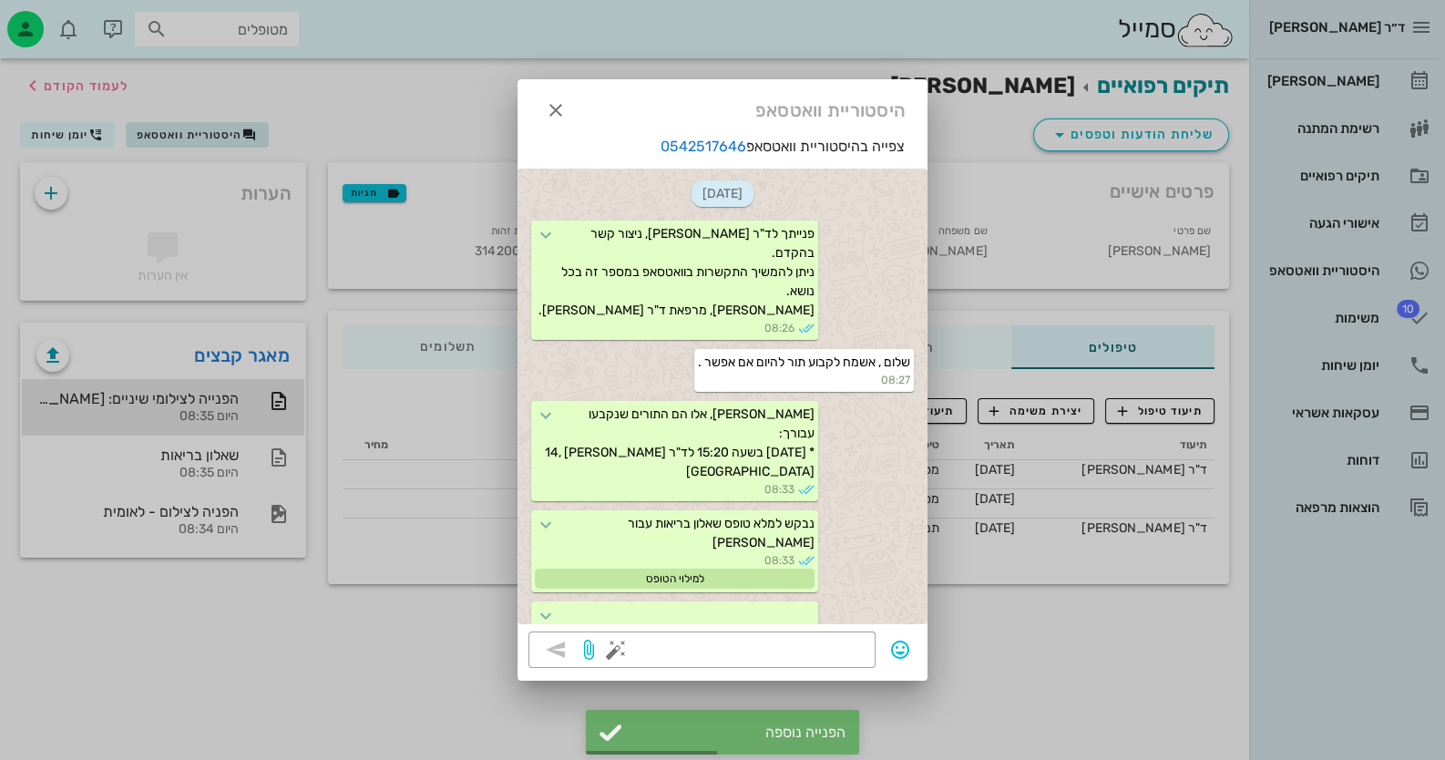
scroll to position [431, 0]
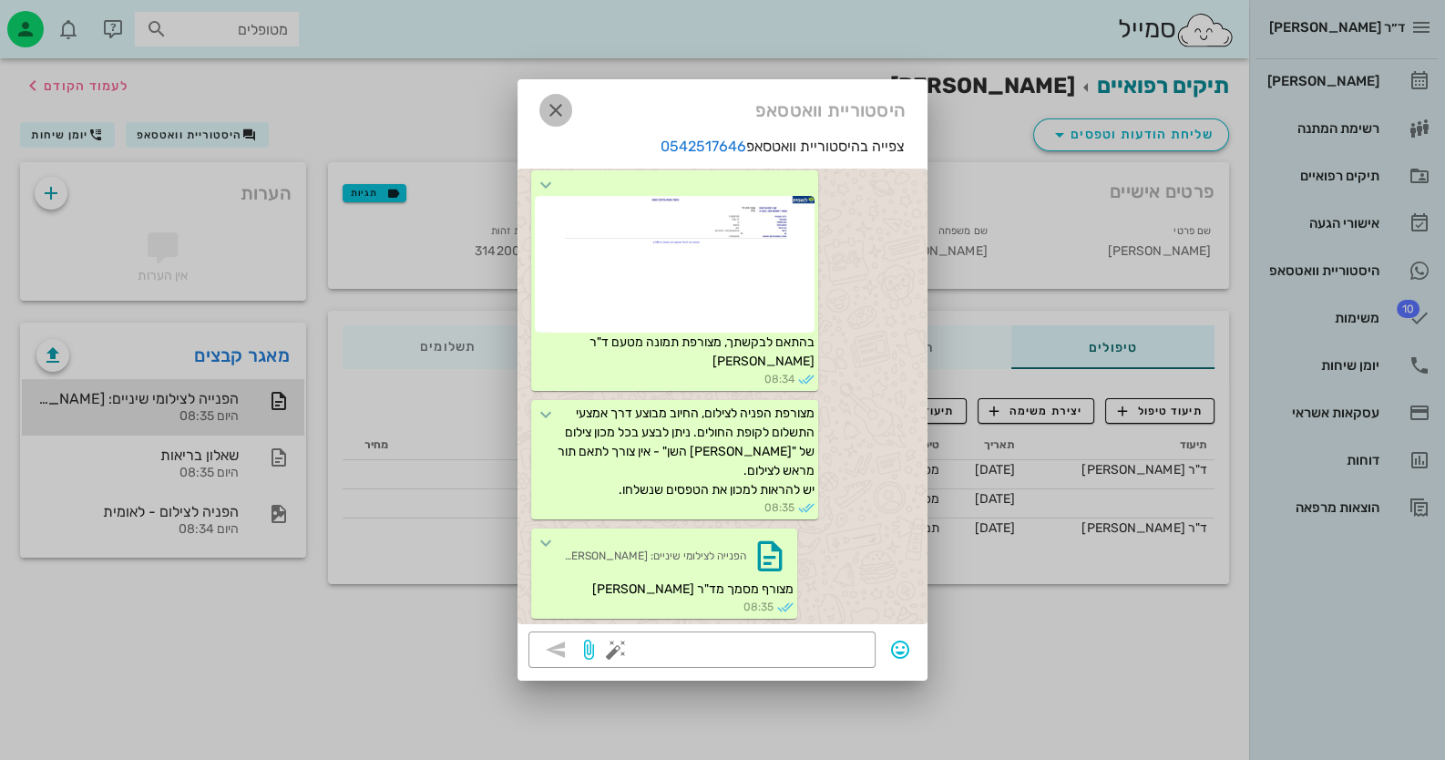
click at [563, 109] on icon "button" at bounding box center [556, 110] width 22 height 22
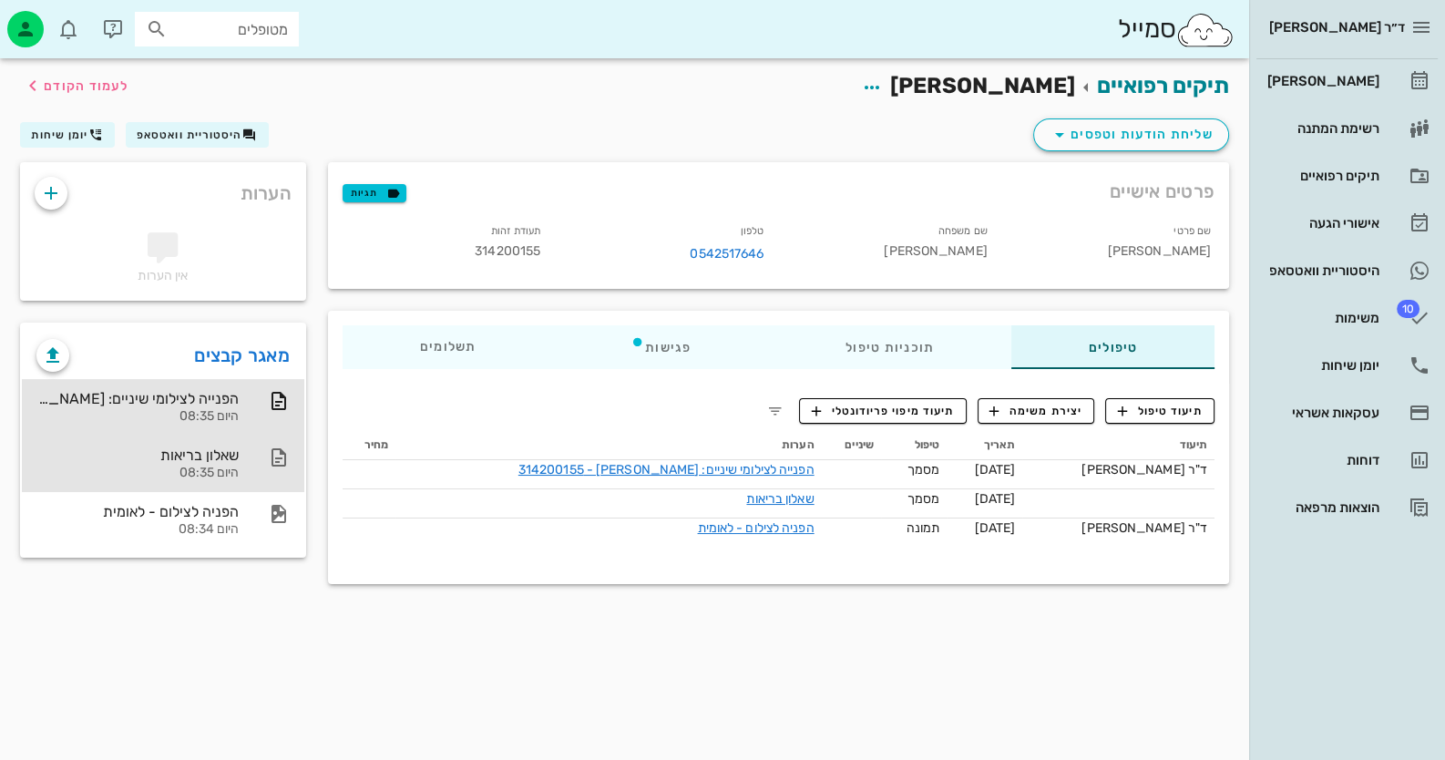
click at [209, 446] on div "שאלון בריאות" at bounding box center [137, 454] width 202 height 17
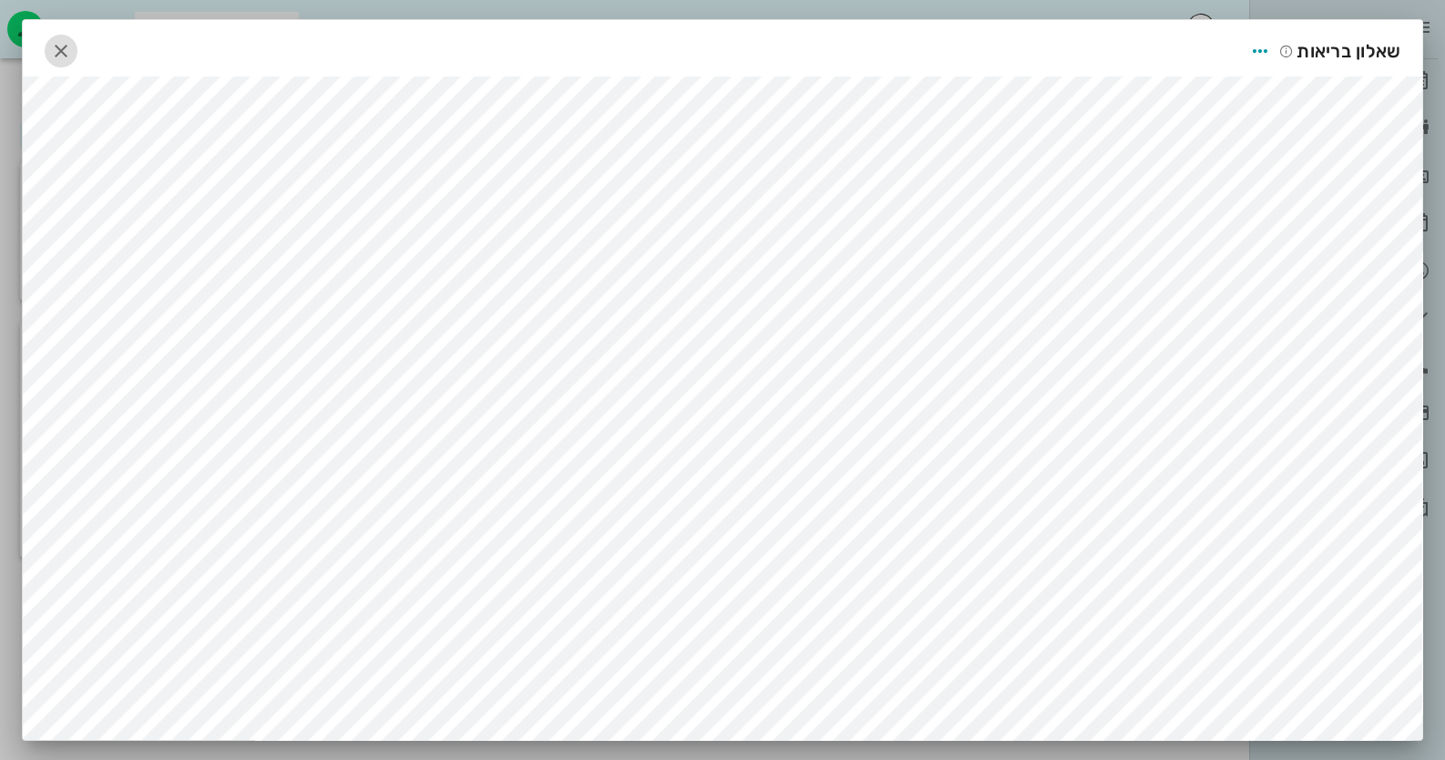
click at [69, 40] on icon "button" at bounding box center [61, 51] width 22 height 22
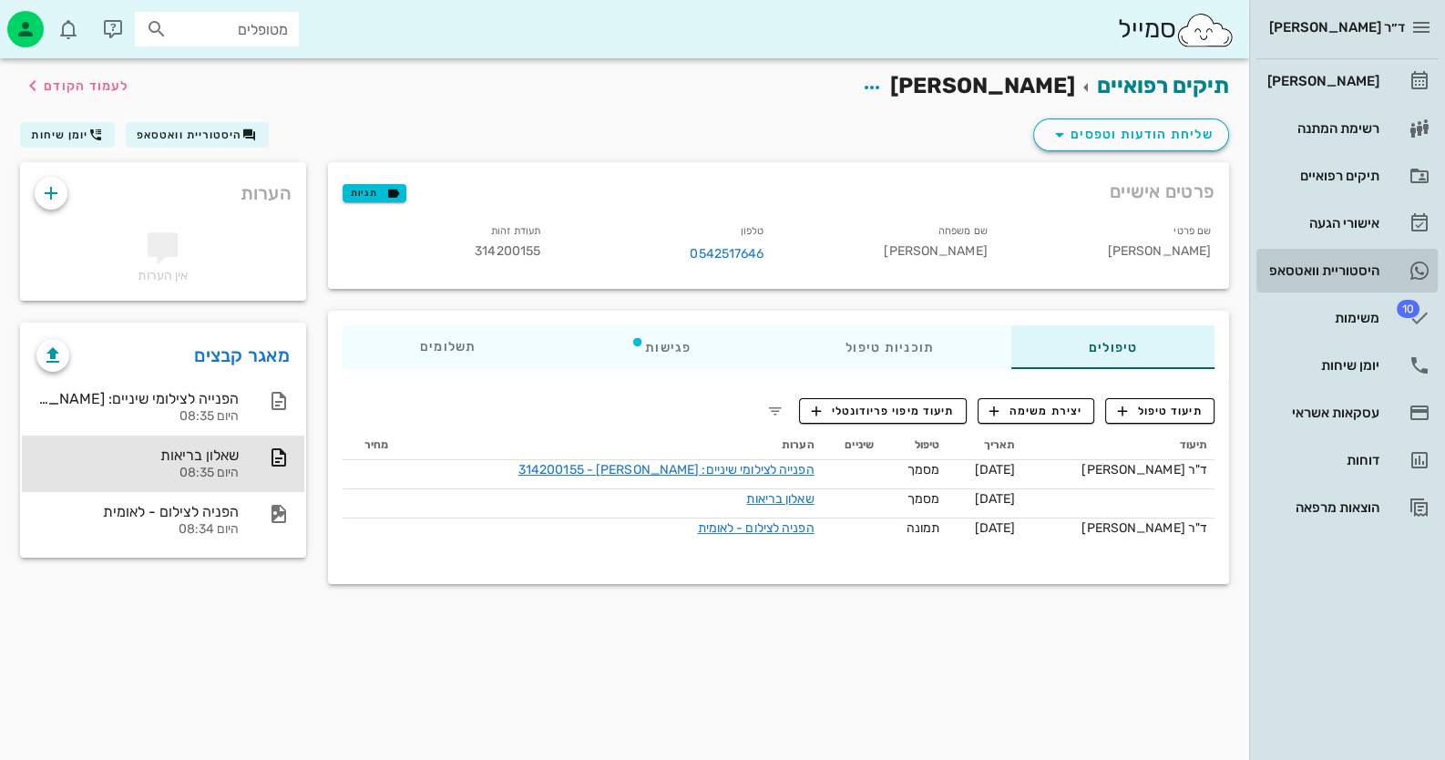
click at [1384, 275] on link "היסטוריית וואטסאפ" at bounding box center [1346, 271] width 181 height 44
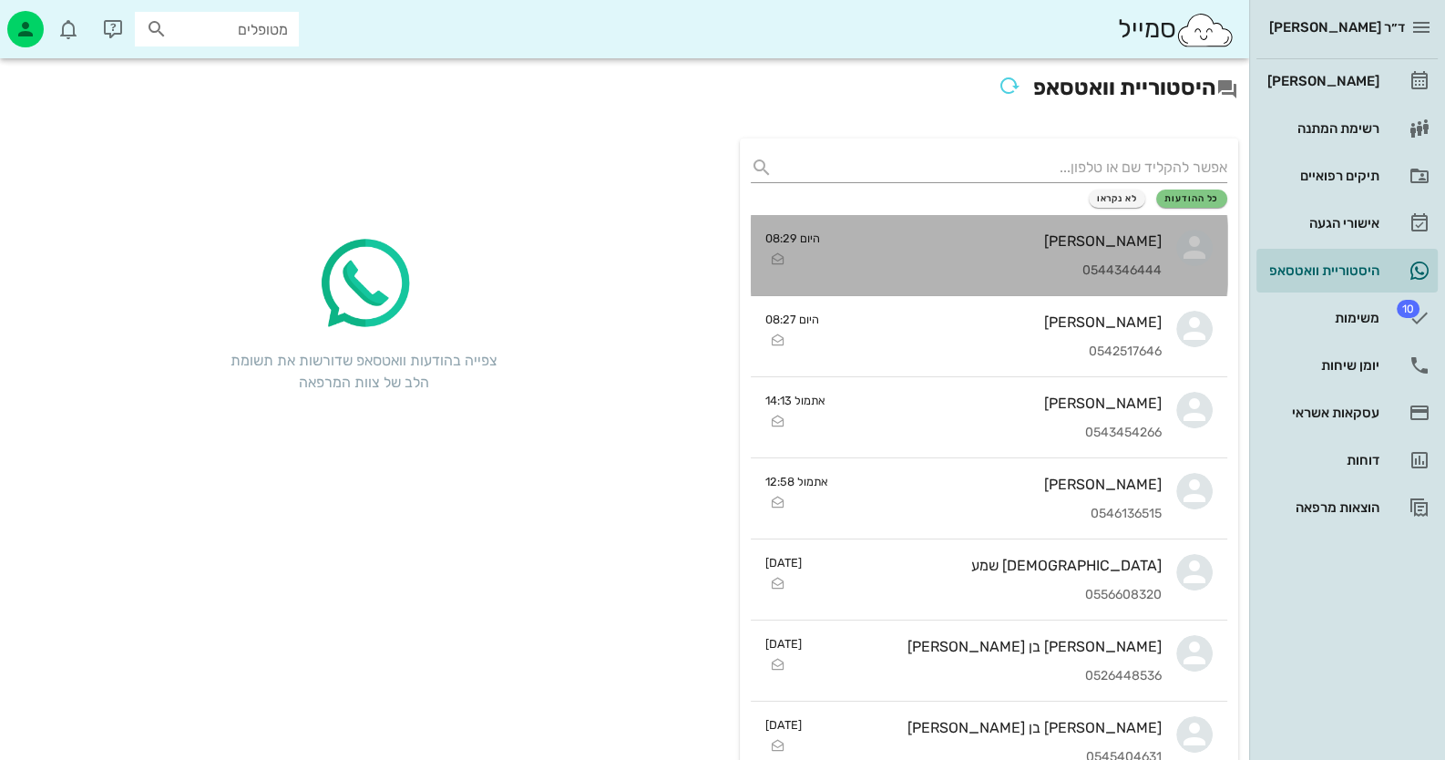
click at [860, 240] on div "[PERSON_NAME]" at bounding box center [997, 240] width 327 height 17
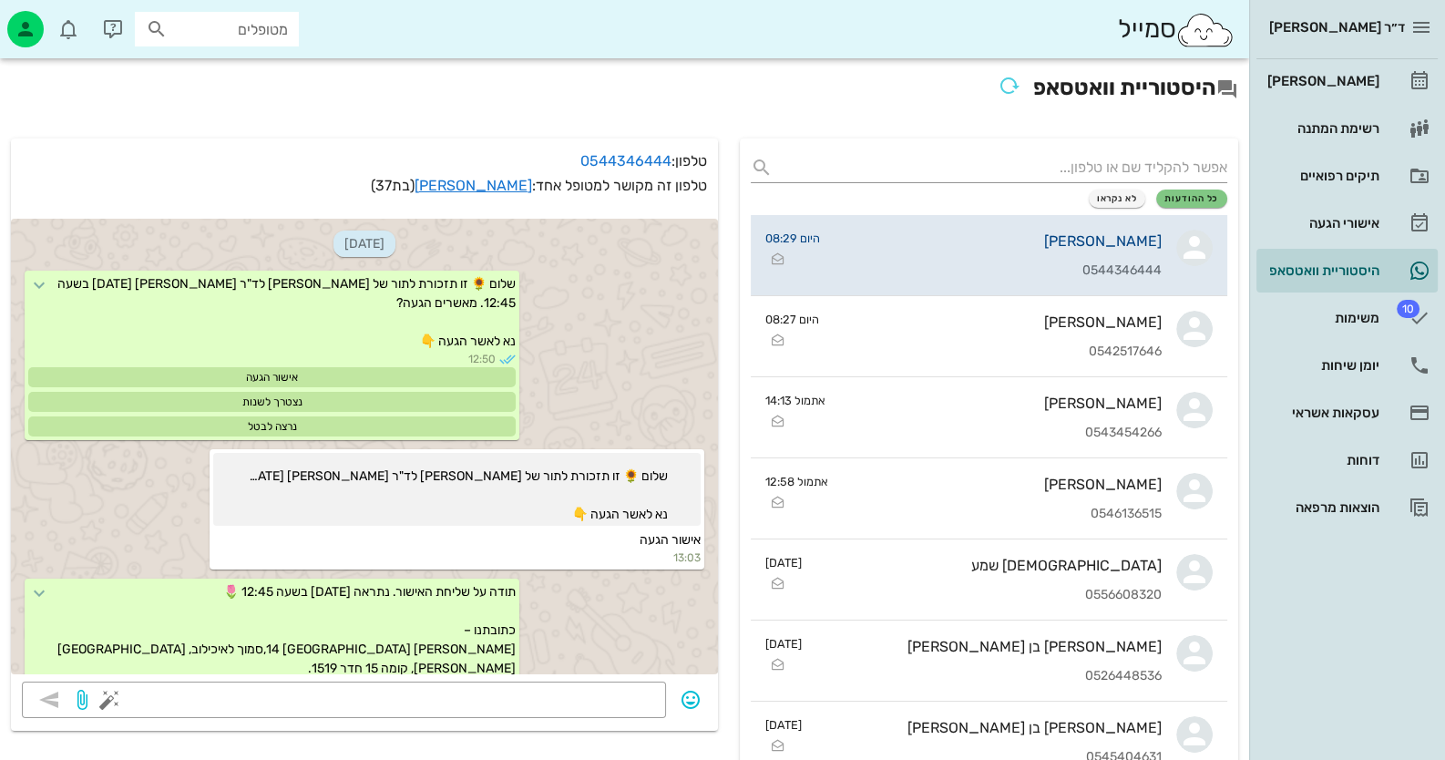
scroll to position [465, 0]
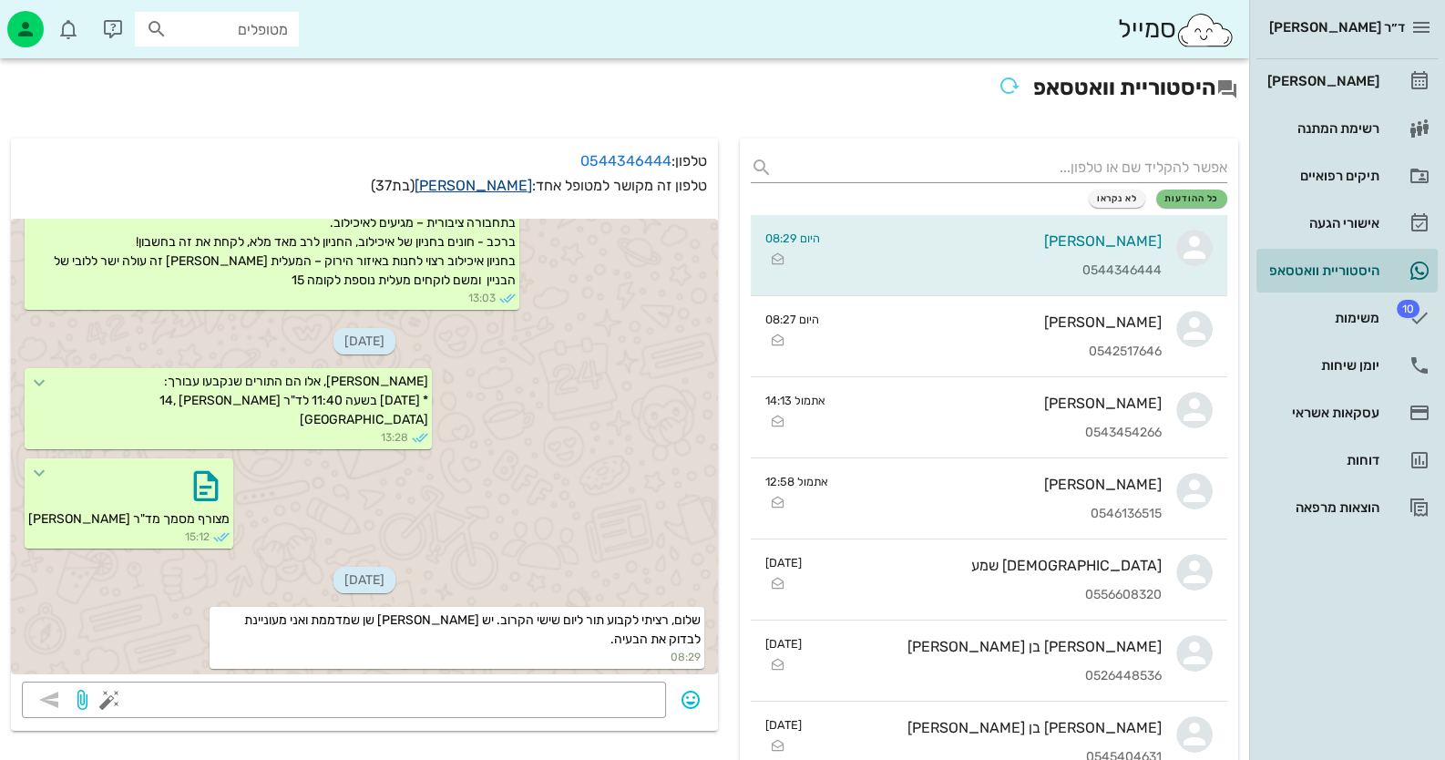
click at [510, 188] on link "[PERSON_NAME]" at bounding box center [473, 185] width 118 height 17
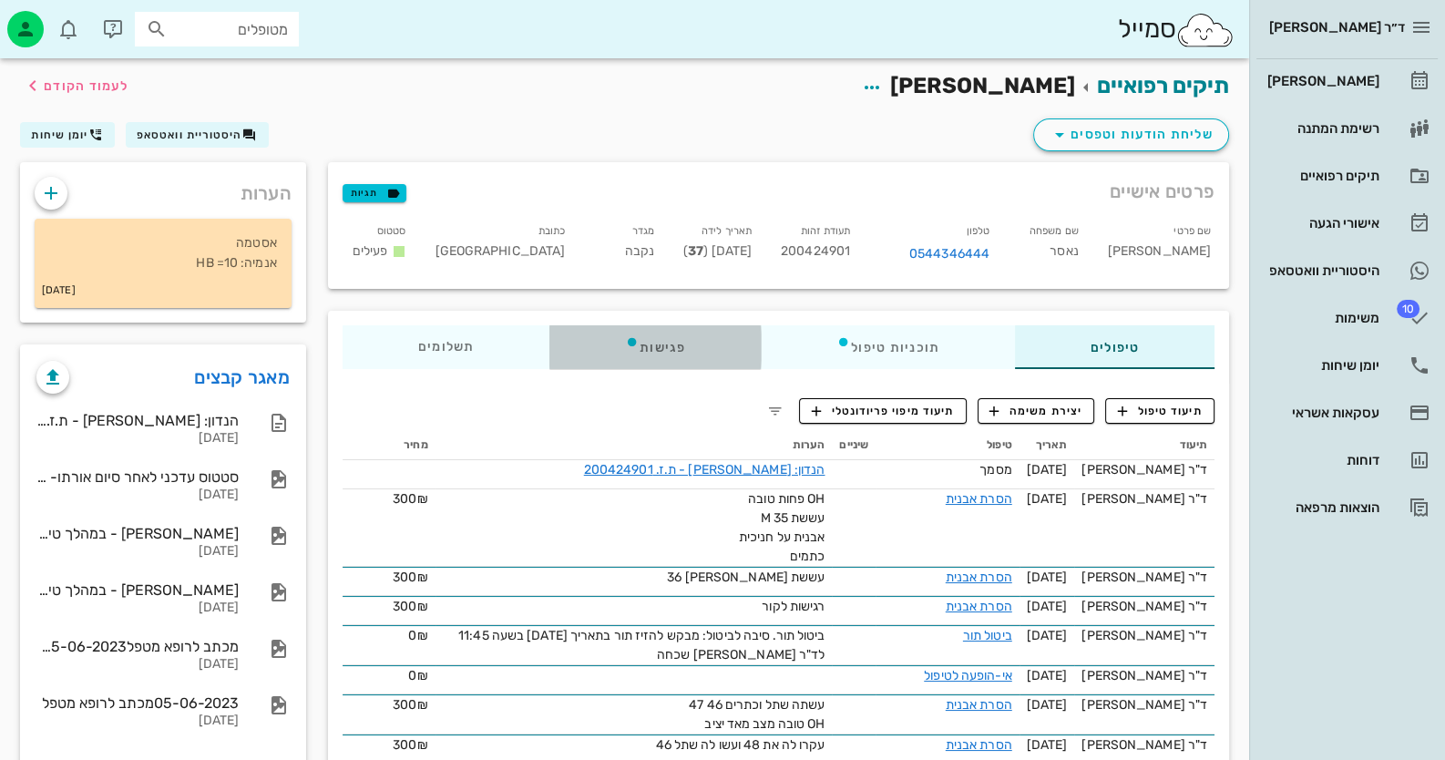
click at [678, 337] on div "פגישות" at bounding box center [654, 347] width 211 height 44
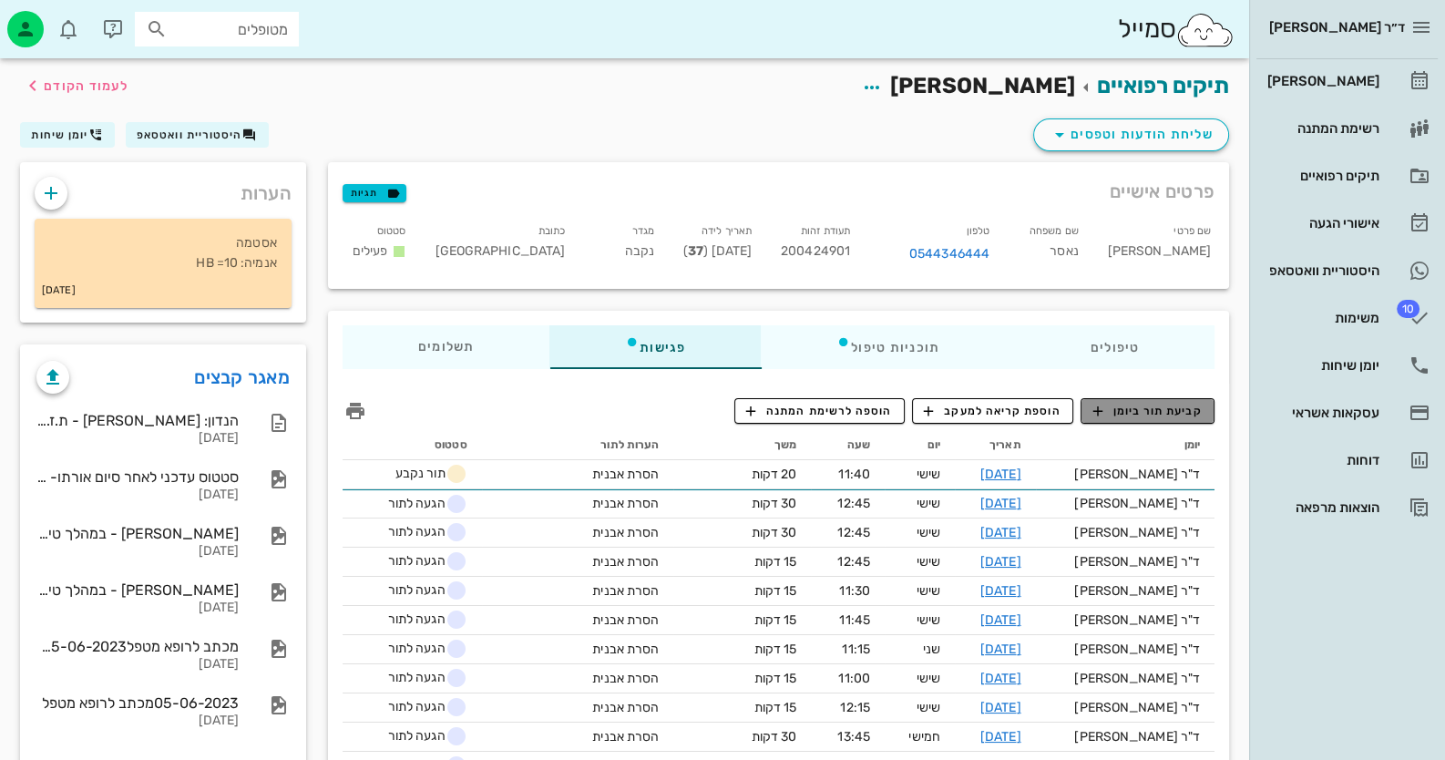
click at [1172, 411] on span "קביעת תור ביומן" at bounding box center [1146, 411] width 109 height 16
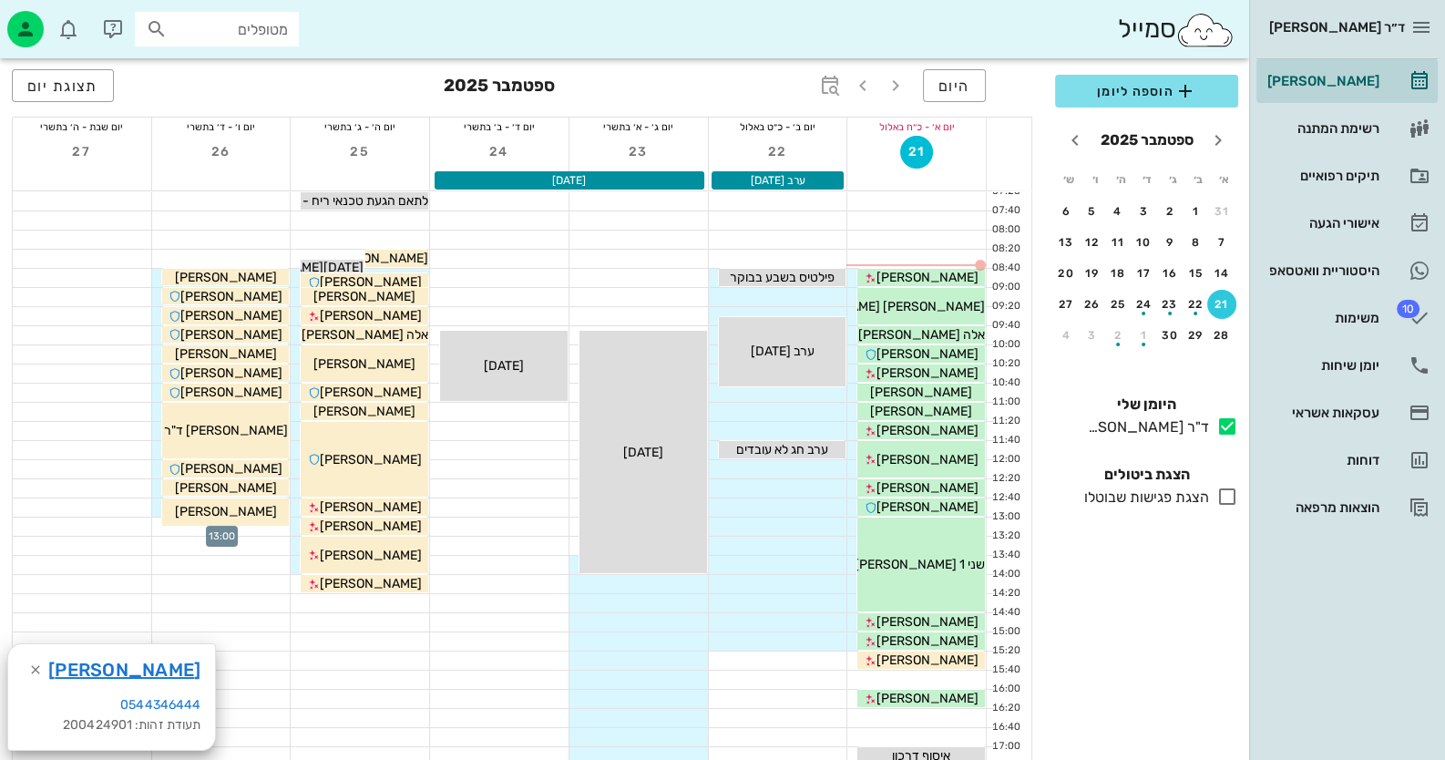
click at [156, 520] on div at bounding box center [221, 526] width 138 height 18
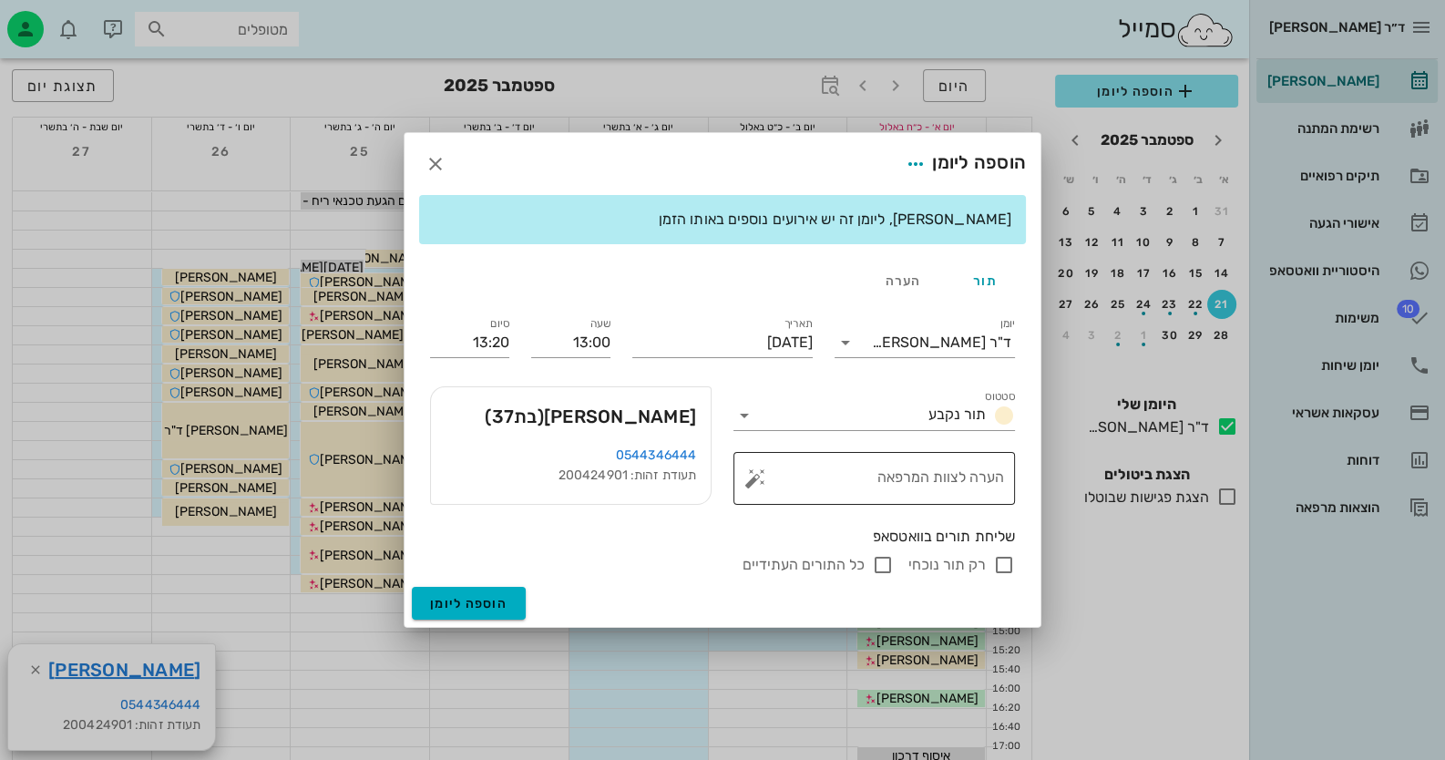
click at [752, 474] on button "button" at bounding box center [755, 478] width 22 height 22
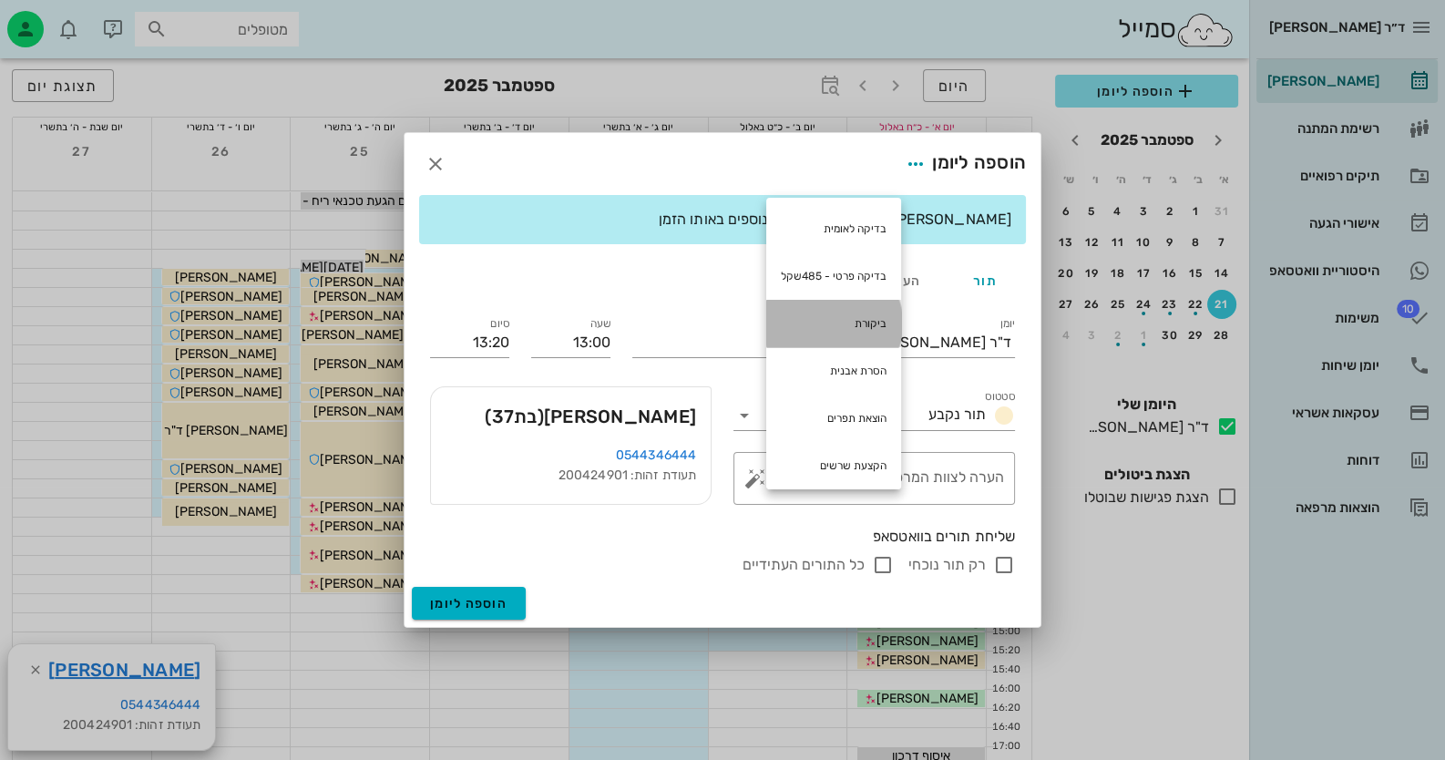
click at [845, 329] on div "ביקורת" at bounding box center [833, 323] width 135 height 47
type textarea "ביקורת"
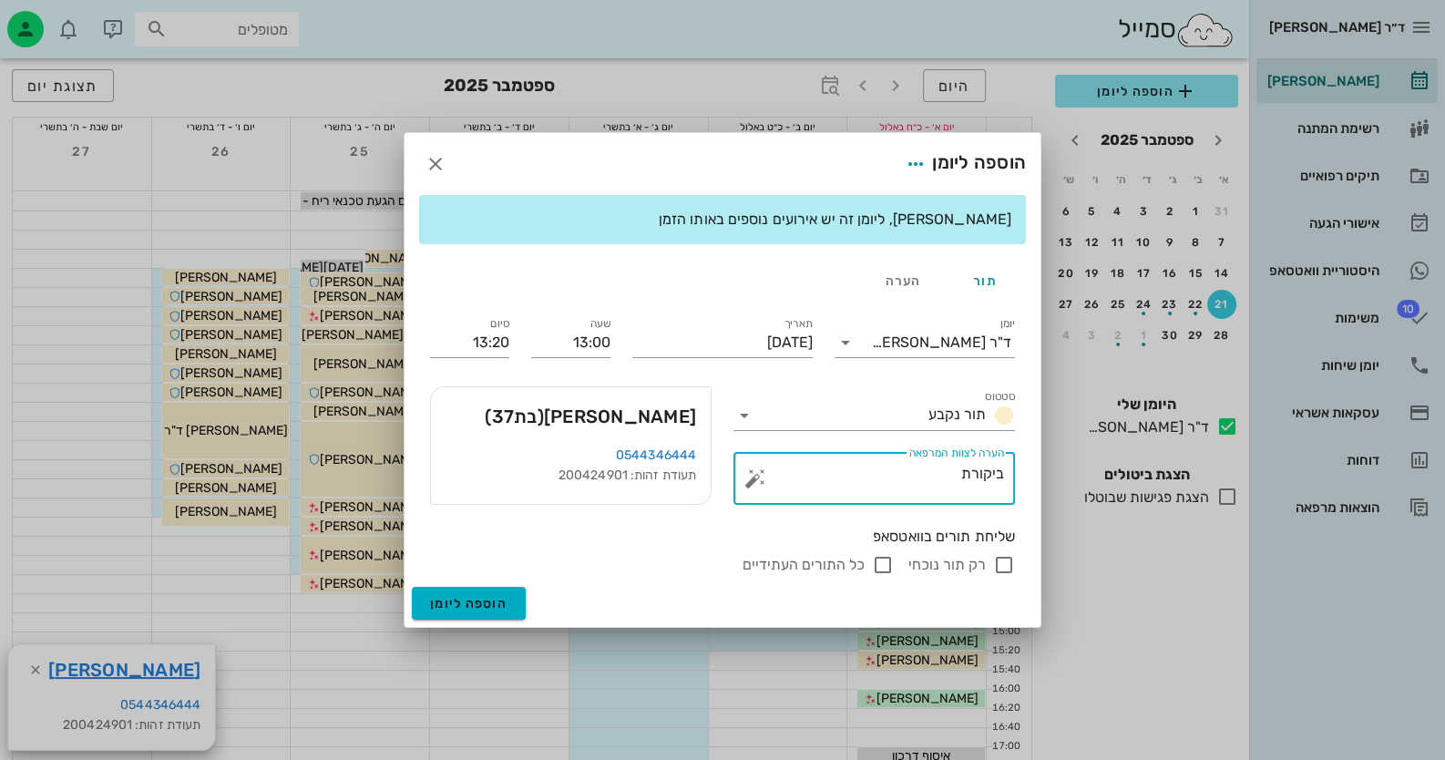
click at [1006, 559] on input "רק תור נוכחי" at bounding box center [1004, 565] width 22 height 22
checkbox input "false"
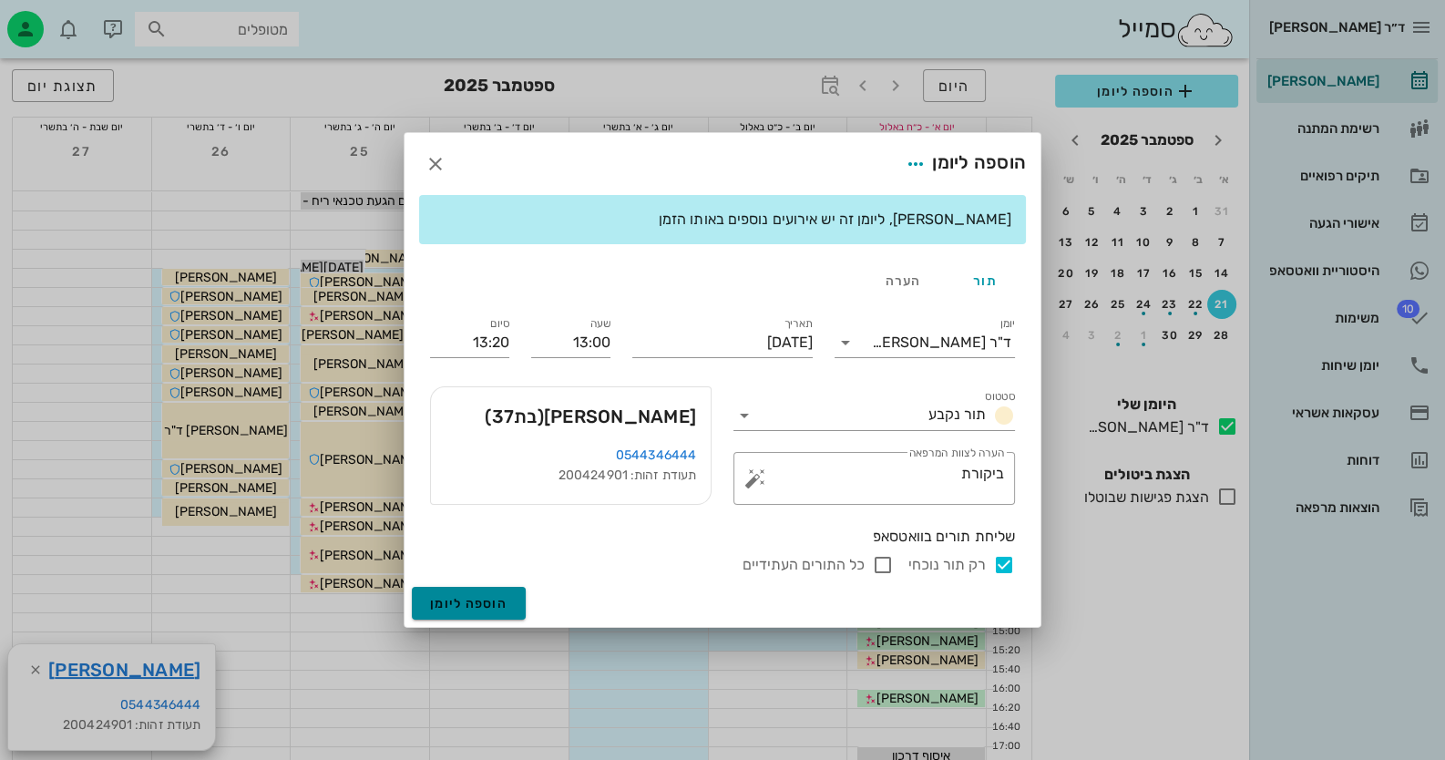
click at [470, 593] on button "הוספה ליומן" at bounding box center [469, 603] width 114 height 33
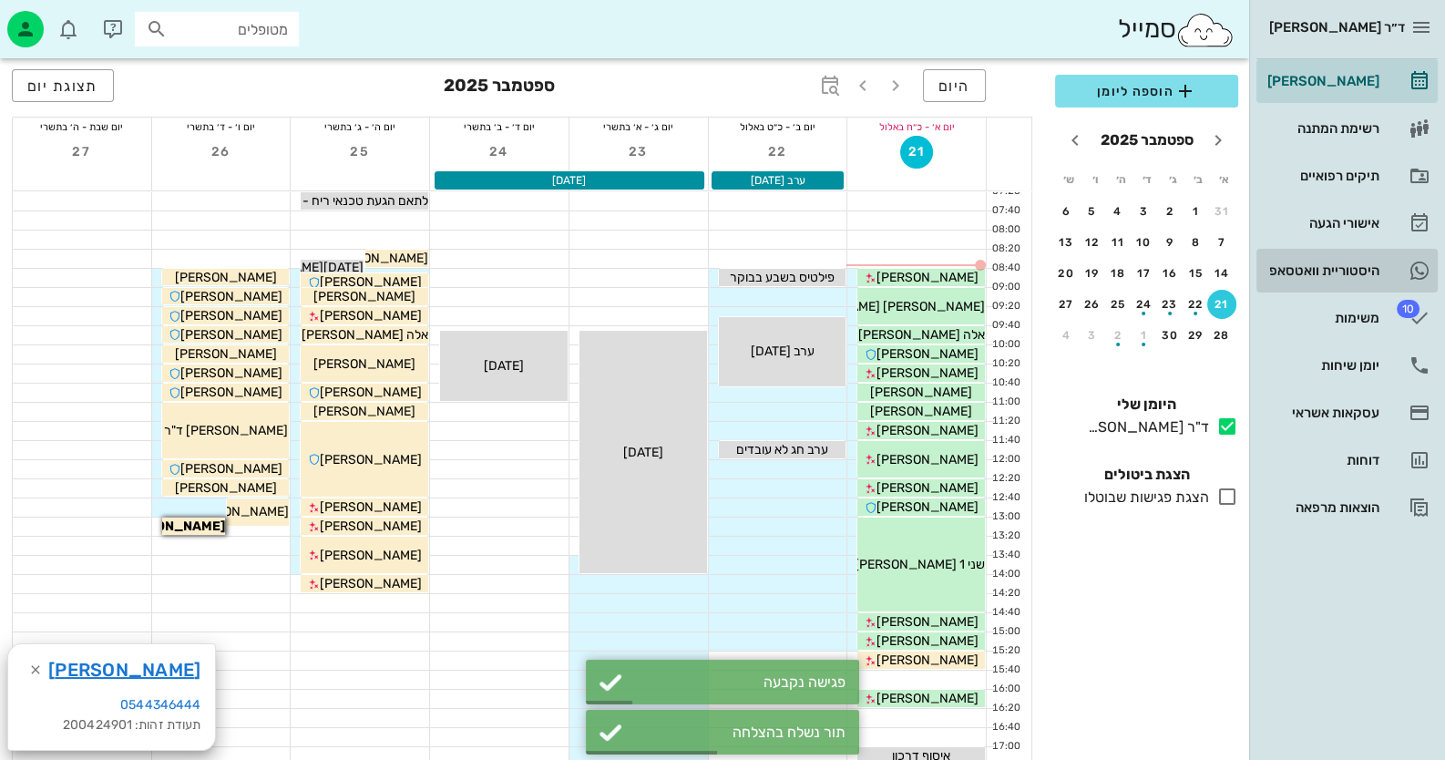
click at [1350, 265] on div "היסטוריית וואטסאפ" at bounding box center [1321, 270] width 116 height 15
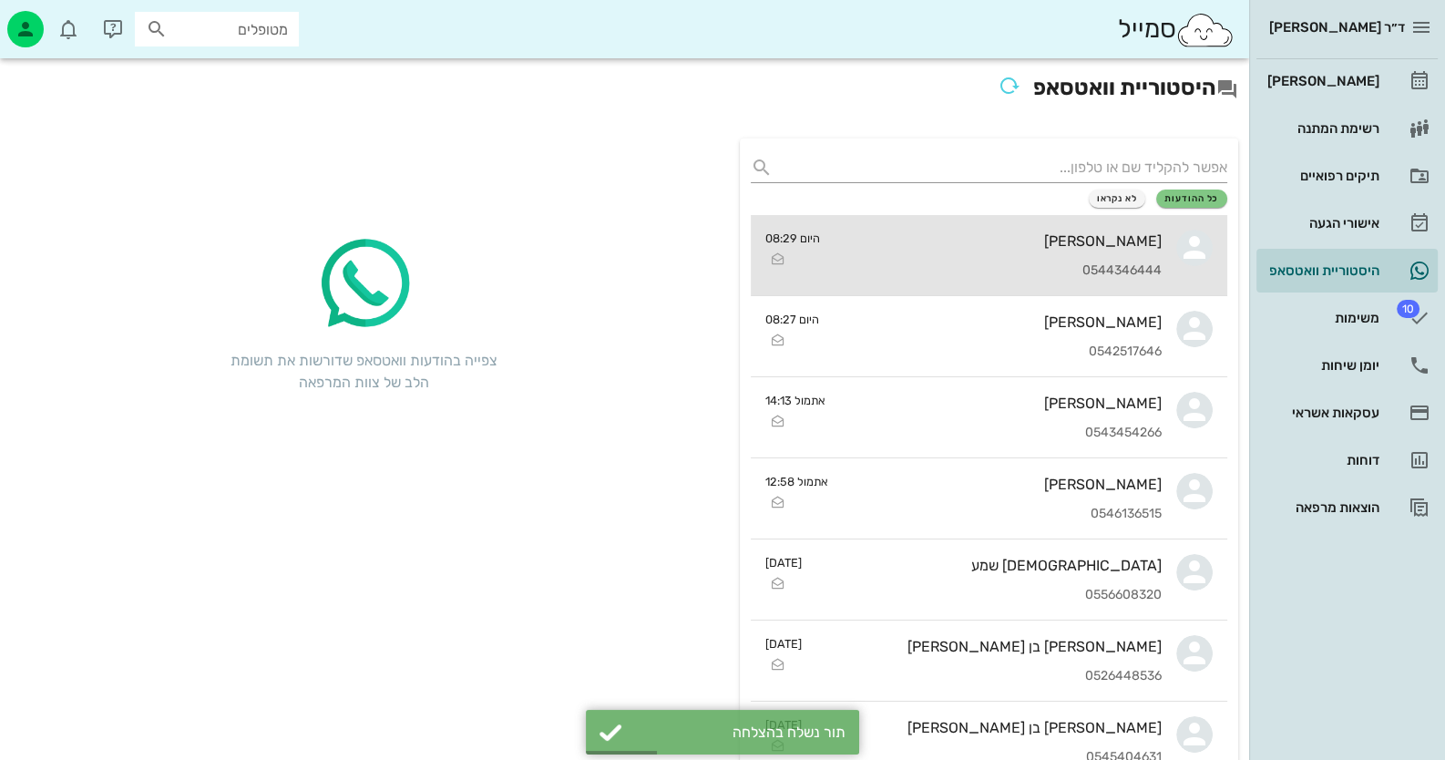
click at [1060, 218] on div "סימרין נאסר 0544346444" at bounding box center [997, 255] width 327 height 80
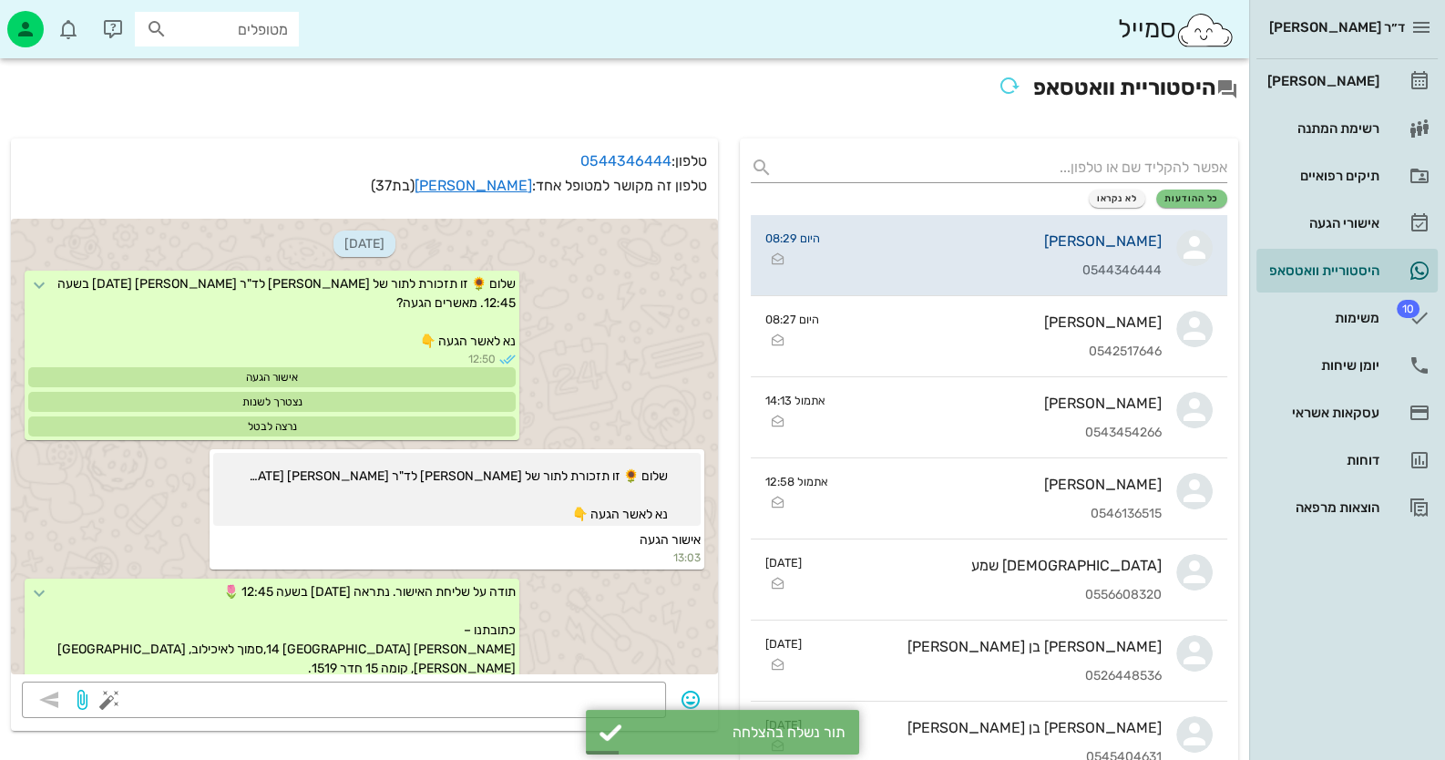
scroll to position [593, 0]
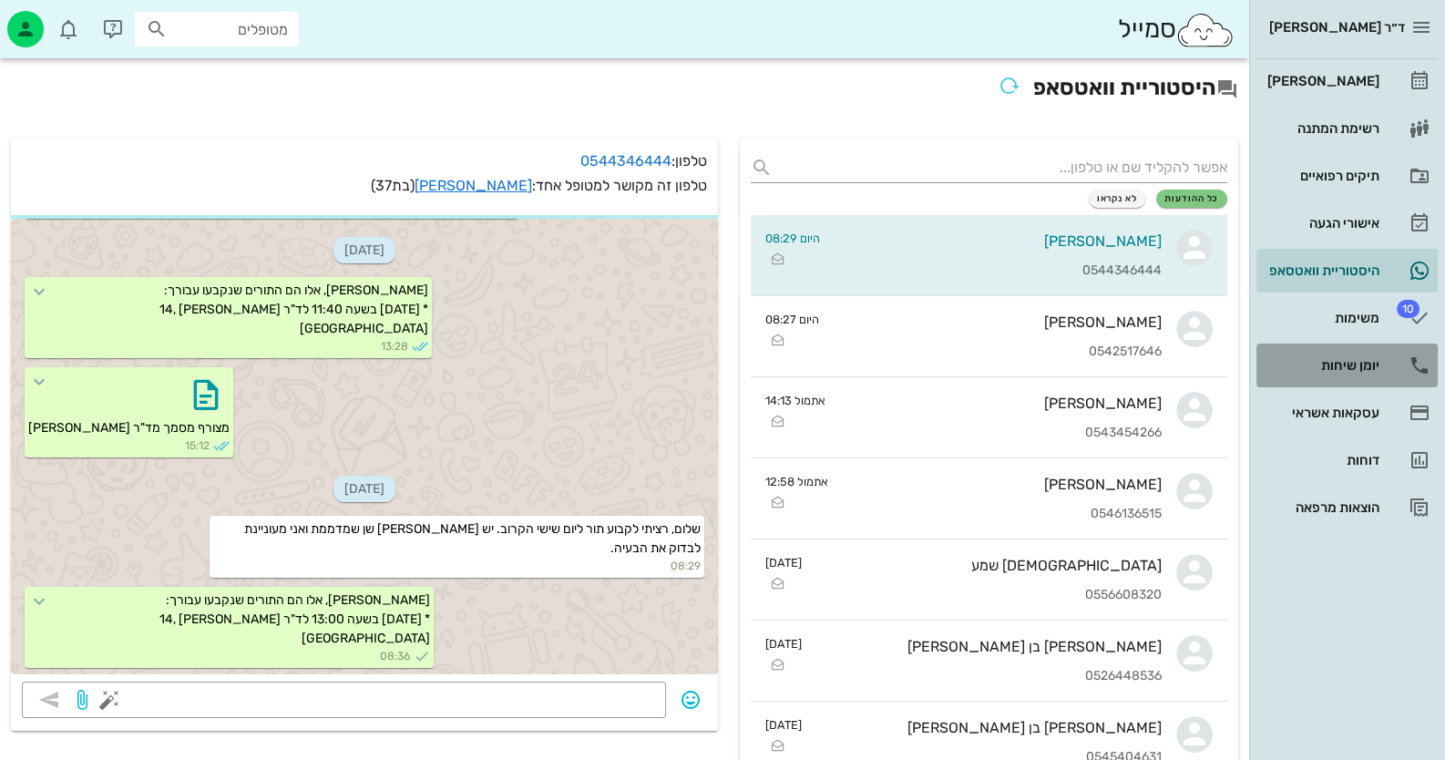
click at [1344, 358] on div "יומן שיחות" at bounding box center [1321, 365] width 116 height 15
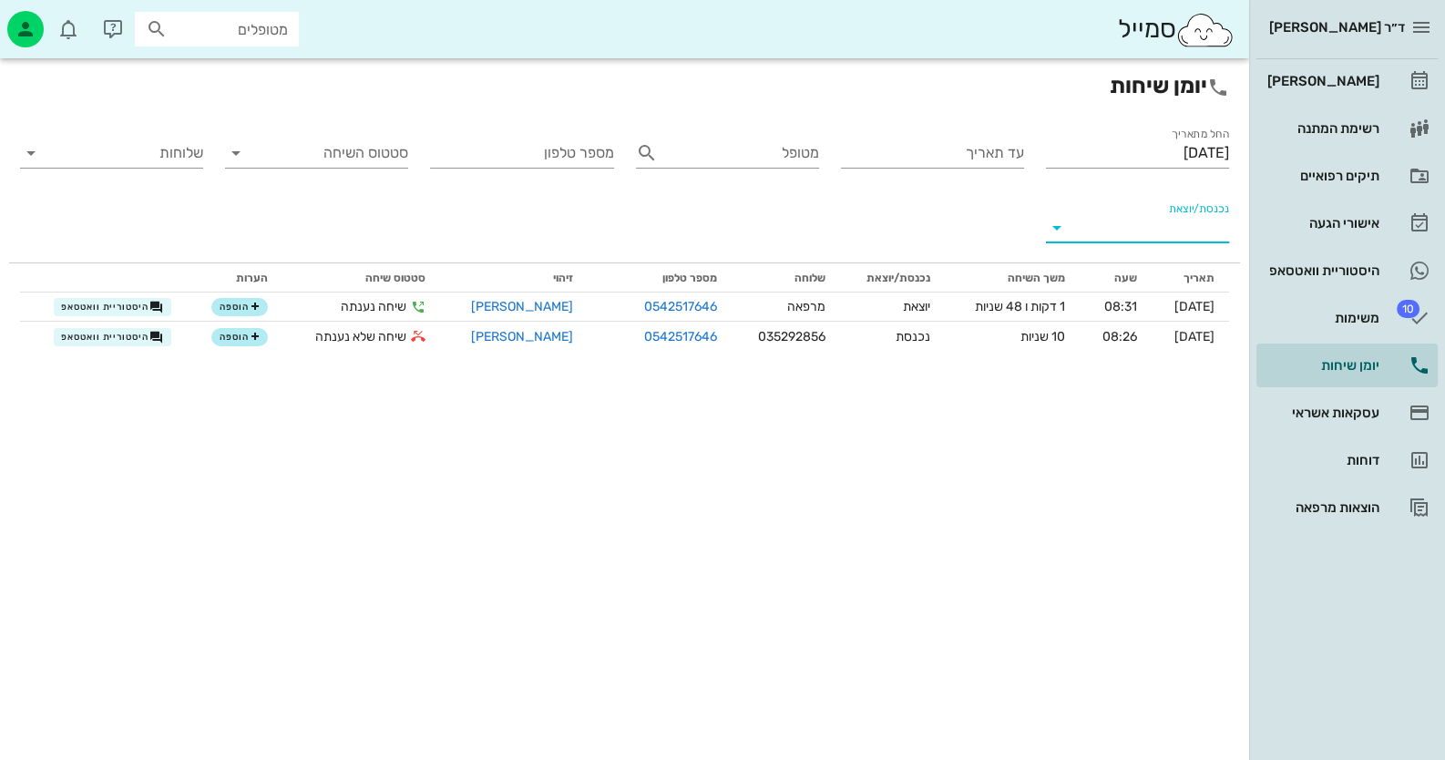
click at [1180, 238] on input "נכנסת/יוצאת" at bounding box center [1152, 227] width 154 height 29
click at [1180, 238] on div "נכנסת" at bounding box center [1170, 242] width 40 height 44
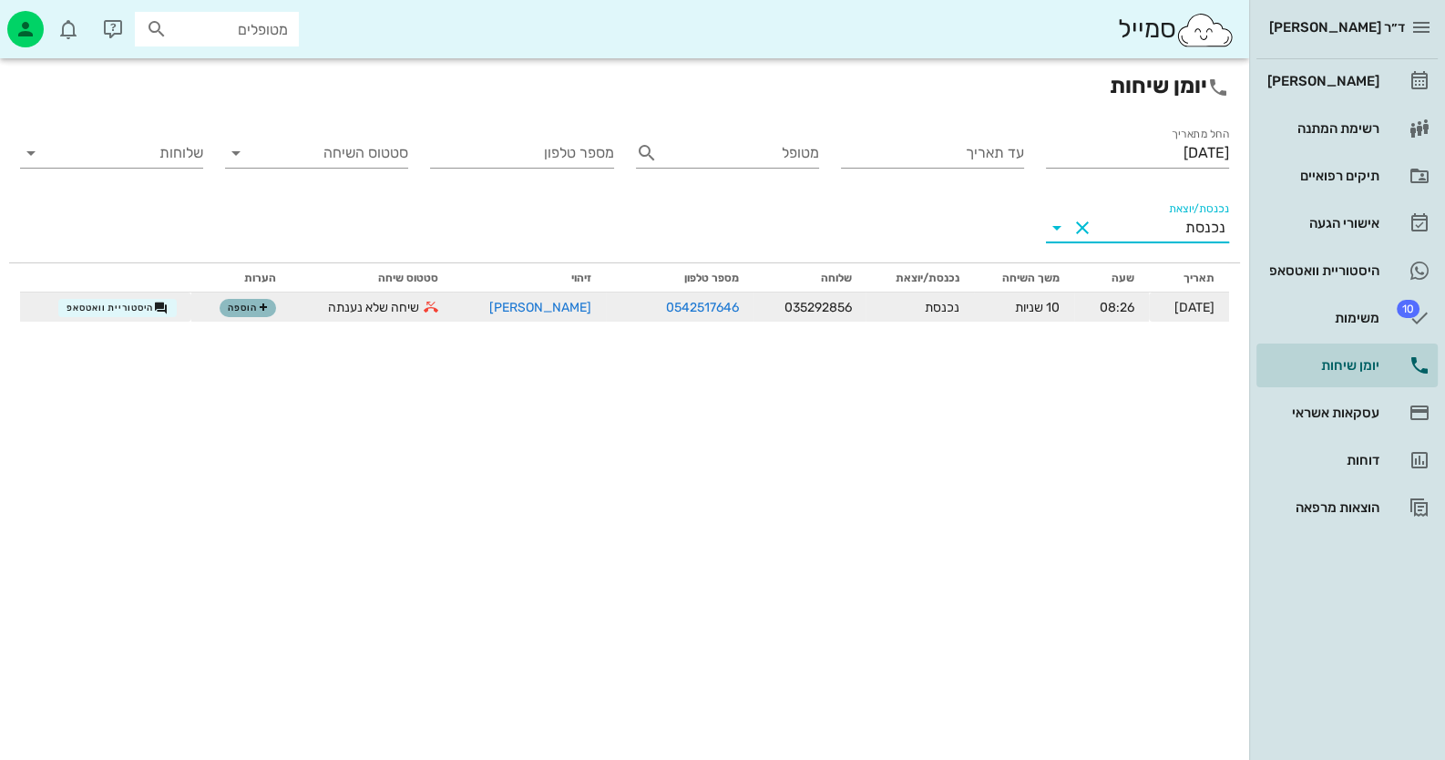
click at [242, 311] on span "הוספה" at bounding box center [248, 307] width 40 height 11
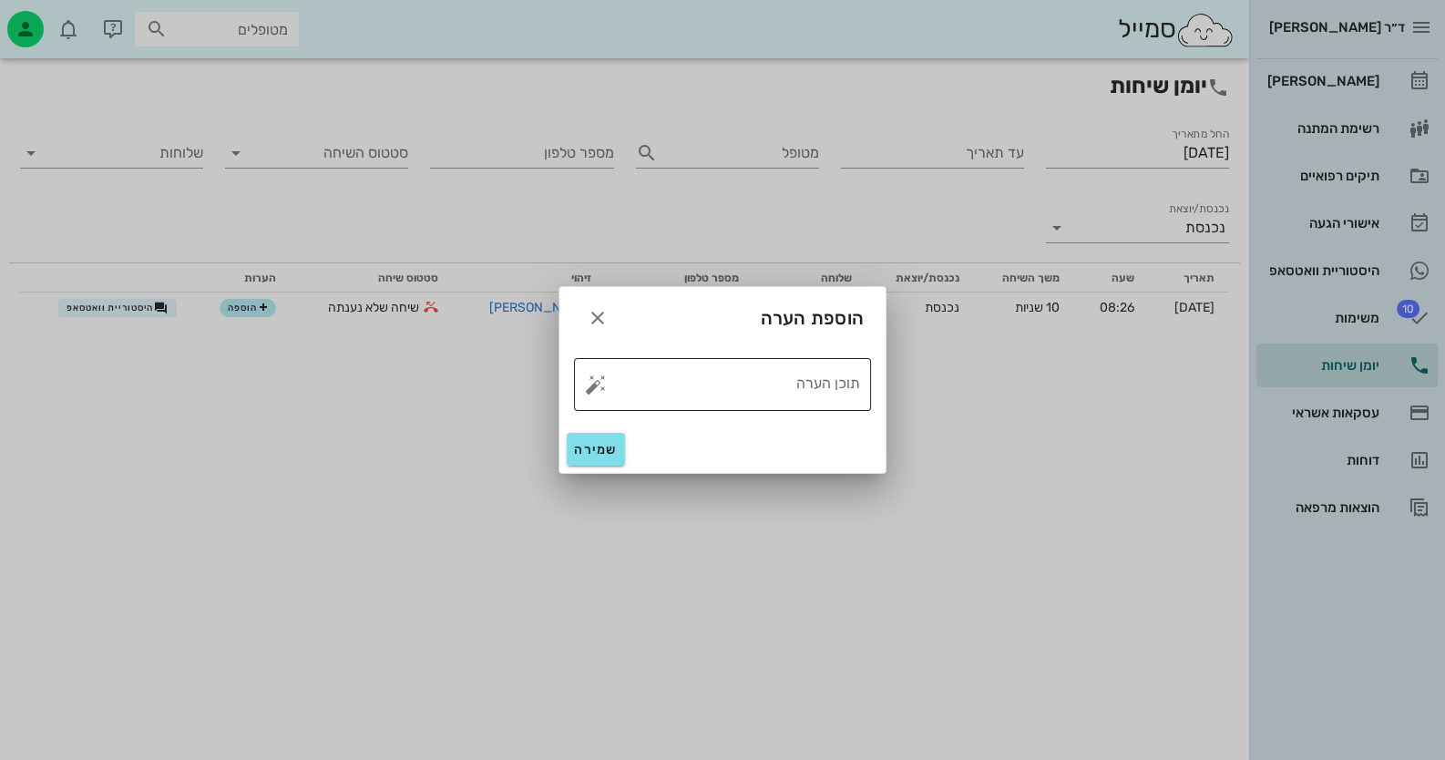
click at [591, 377] on button "button" at bounding box center [596, 384] width 22 height 22
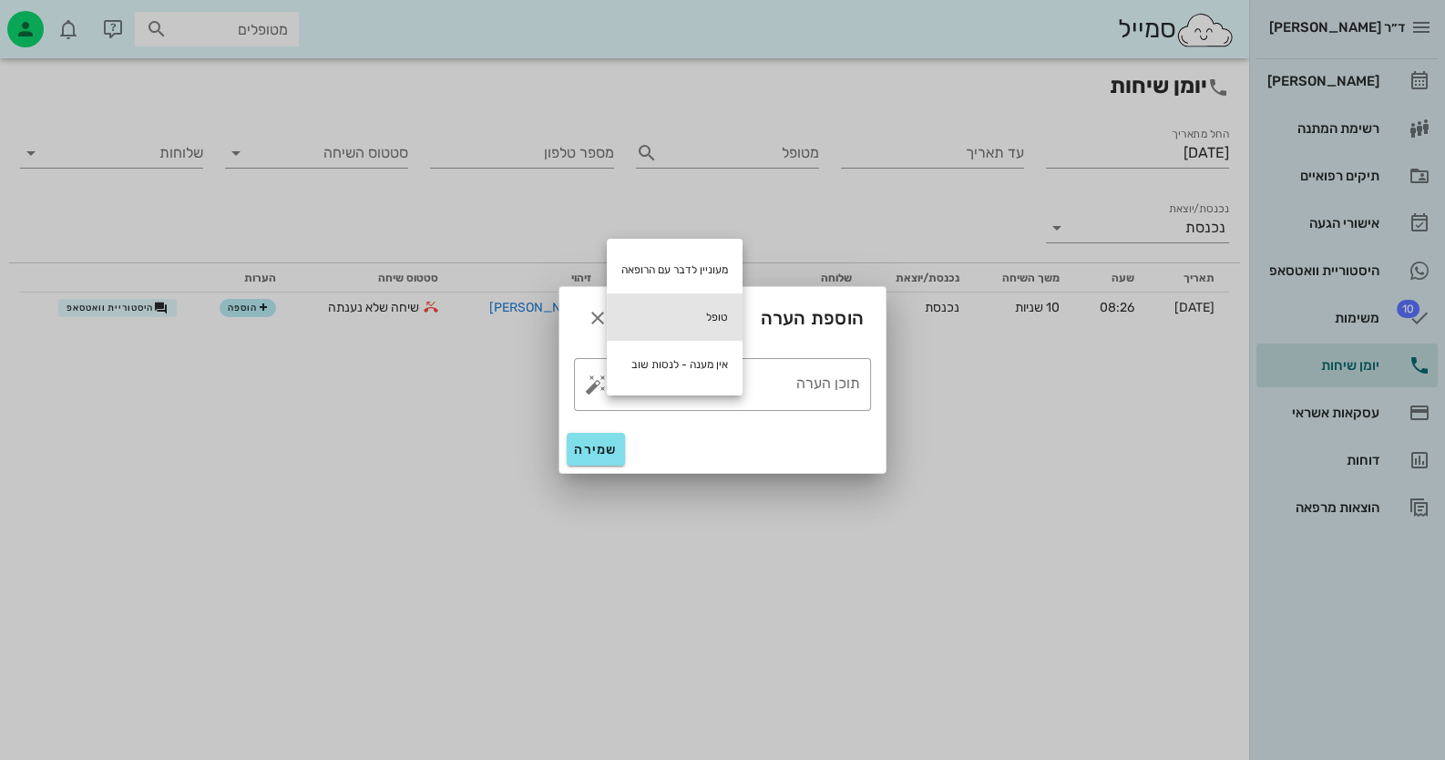
click at [698, 309] on div "טופל" at bounding box center [675, 316] width 136 height 47
type textarea "טופל"
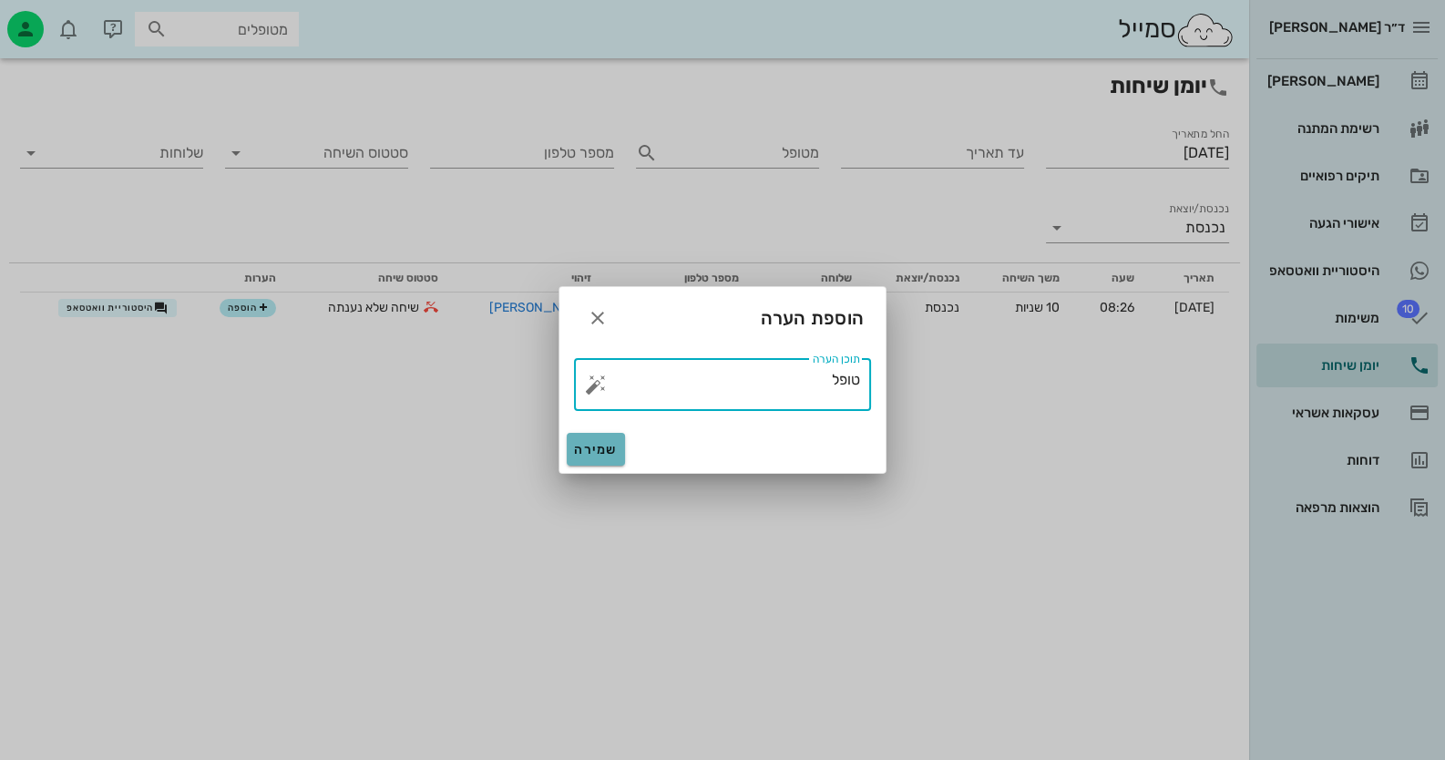
click at [599, 457] on button "שמירה" at bounding box center [596, 449] width 58 height 33
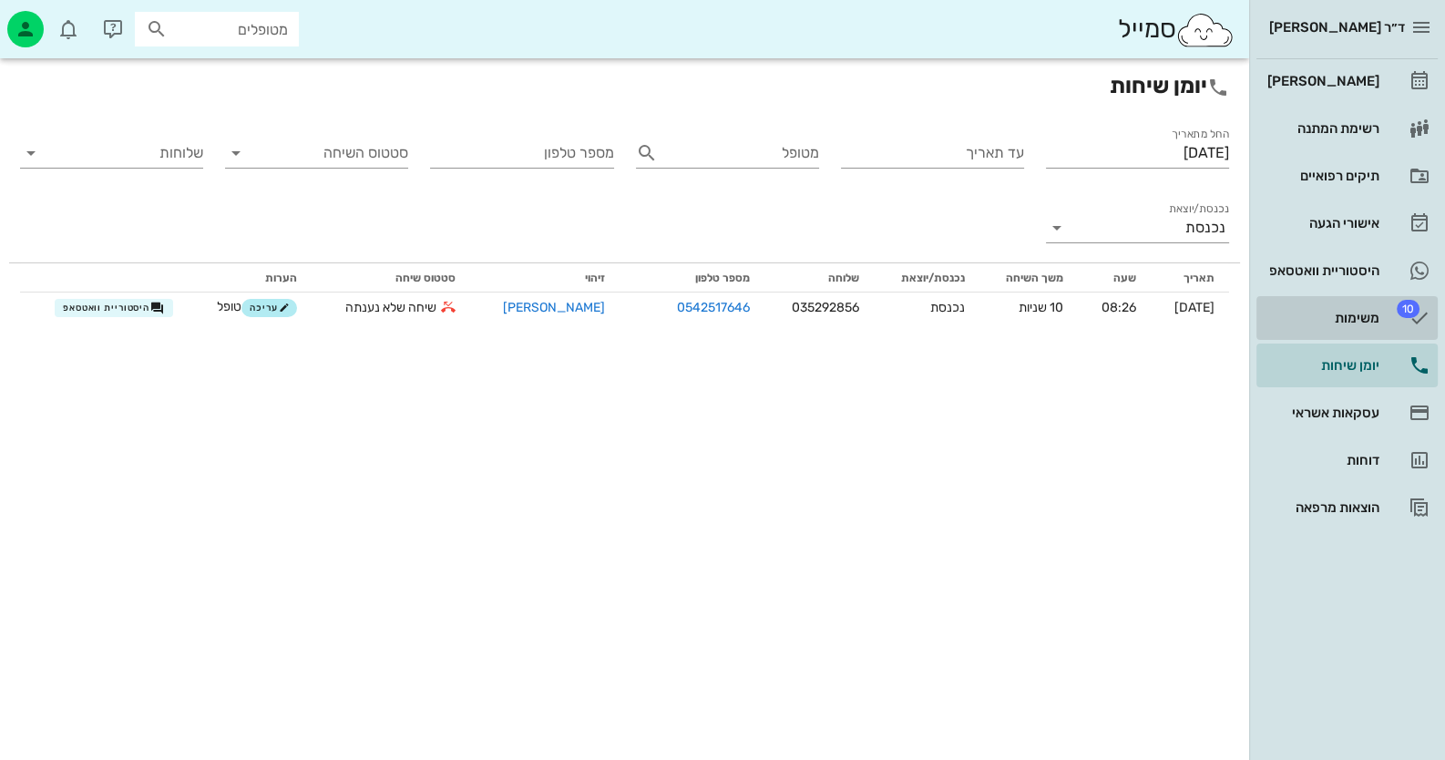
click at [1391, 302] on link "10 משימות" at bounding box center [1346, 318] width 181 height 44
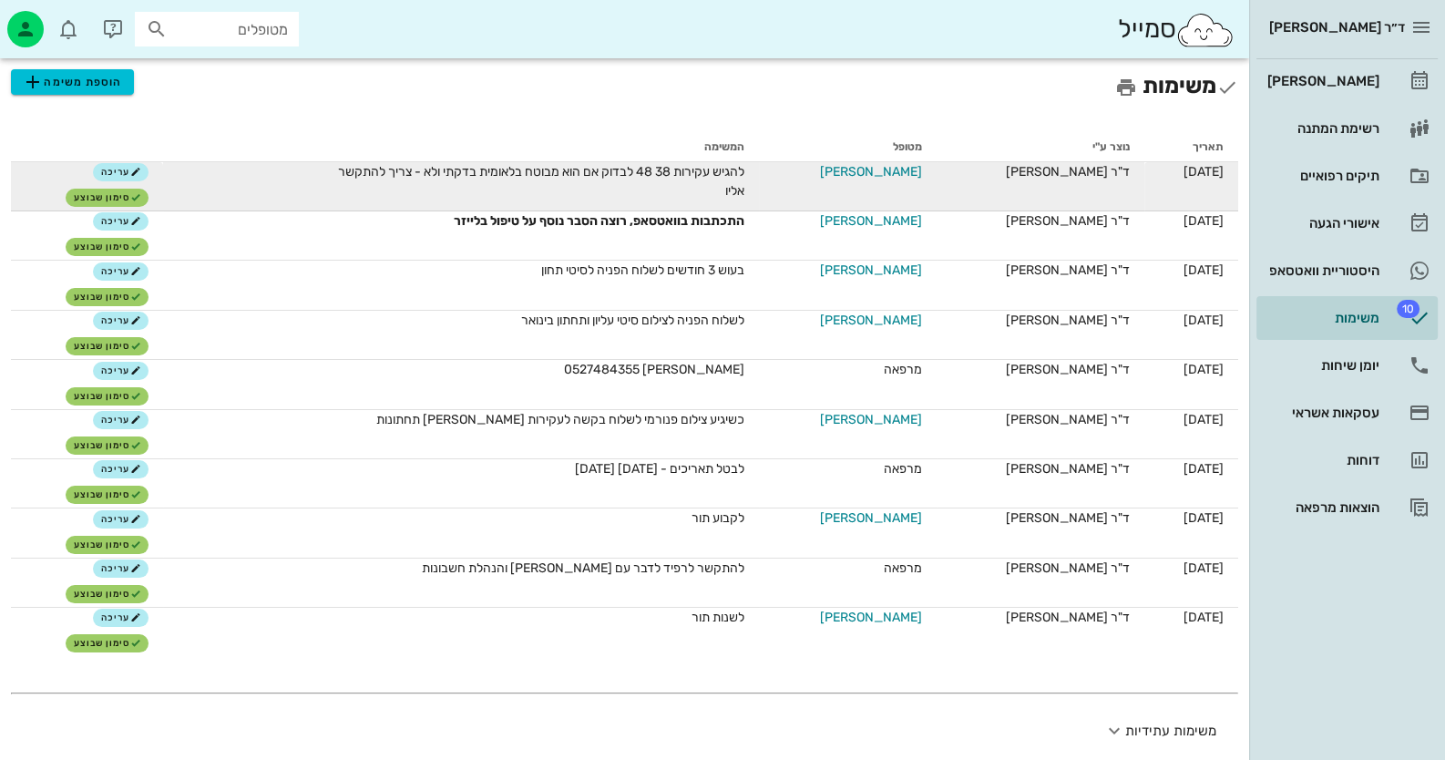
click at [878, 173] on span "[PERSON_NAME]" at bounding box center [871, 171] width 102 height 19
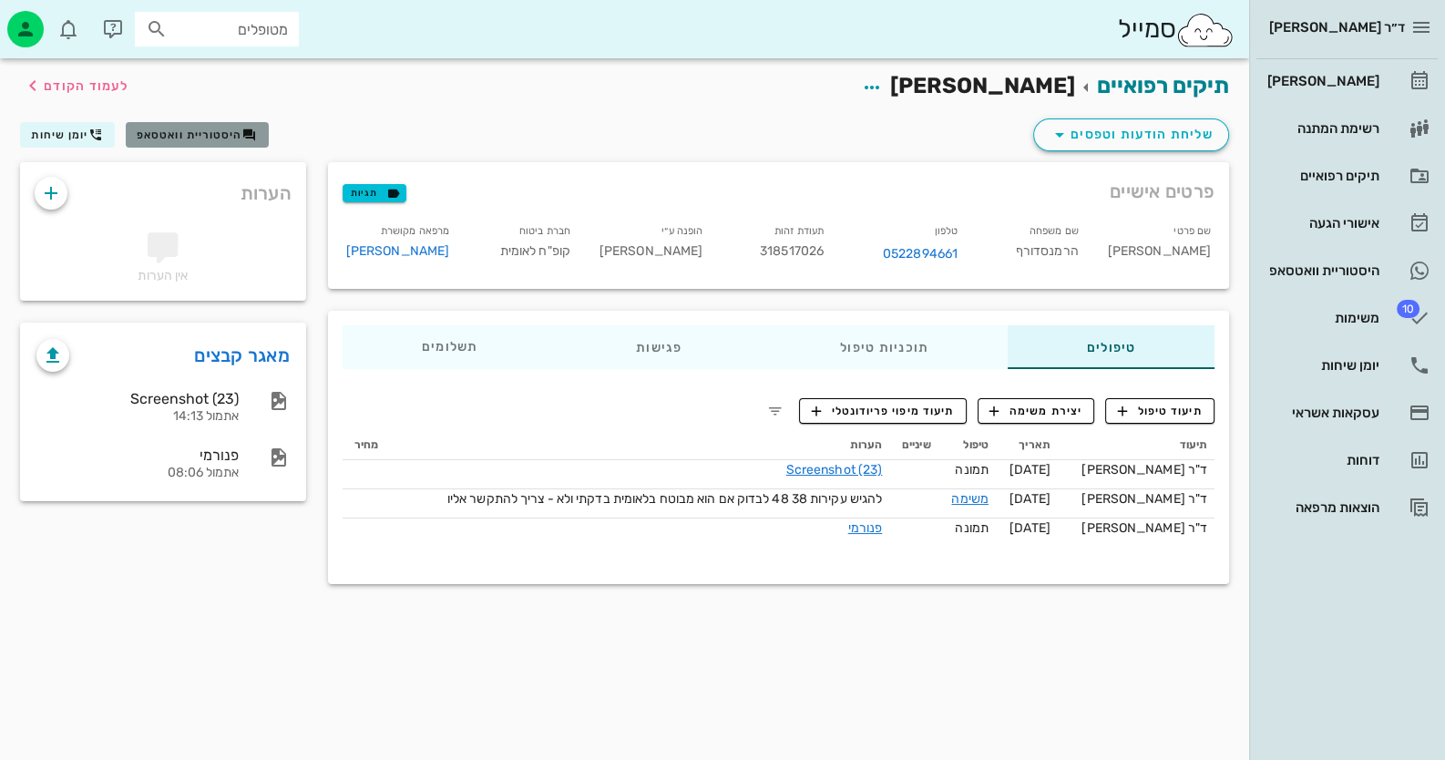
click at [174, 135] on span "היסטוריית וואטסאפ" at bounding box center [190, 134] width 106 height 13
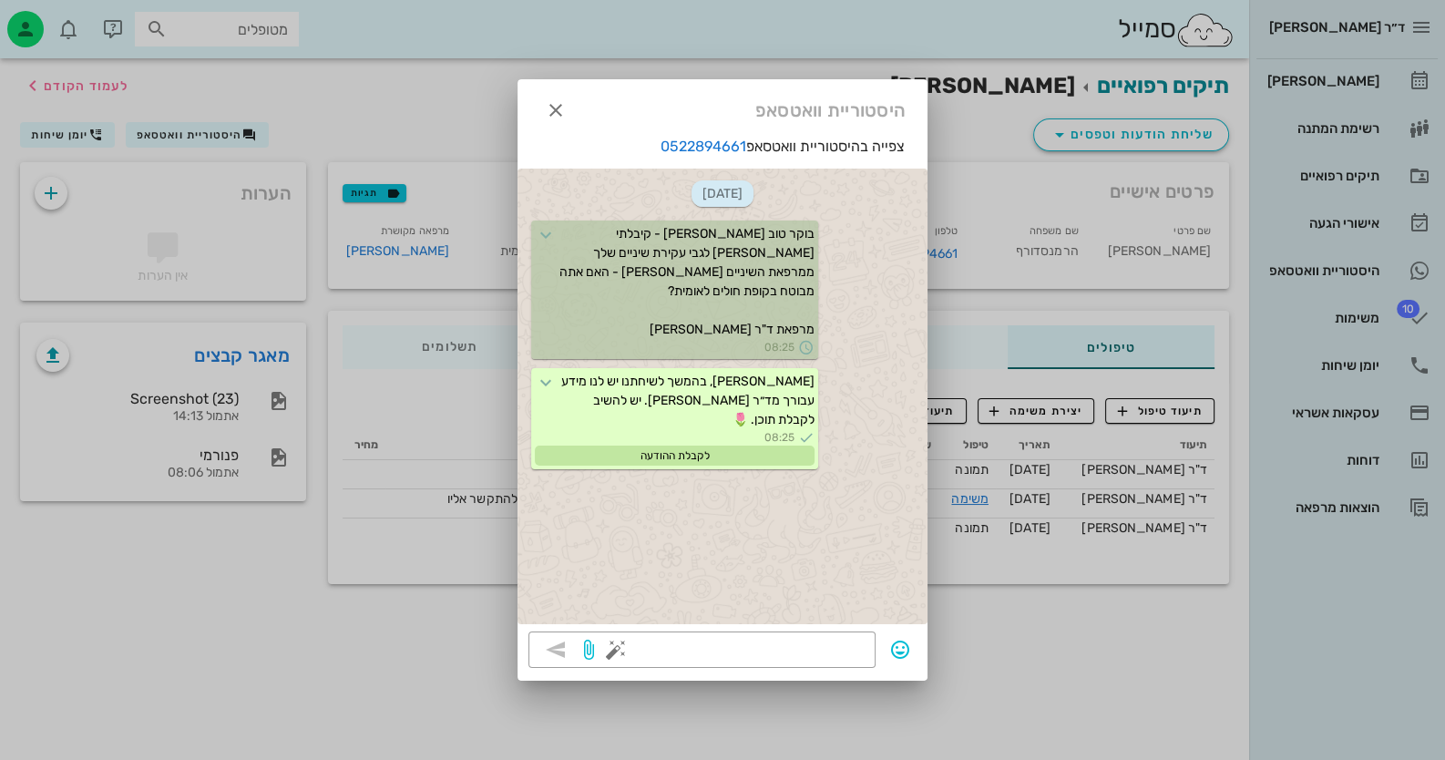
click at [369, 111] on div at bounding box center [722, 380] width 1445 height 760
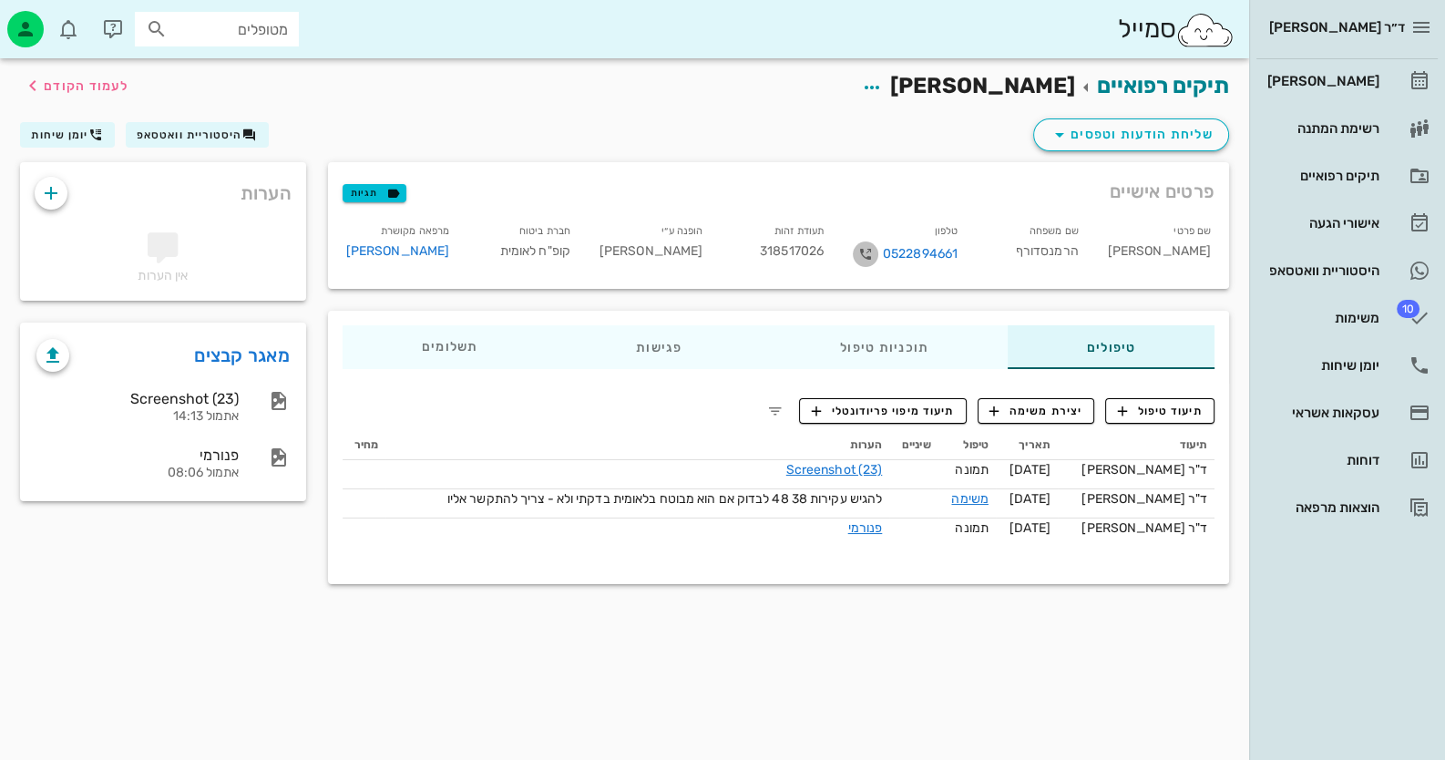
click at [865, 255] on icon "button" at bounding box center [865, 254] width 22 height 22
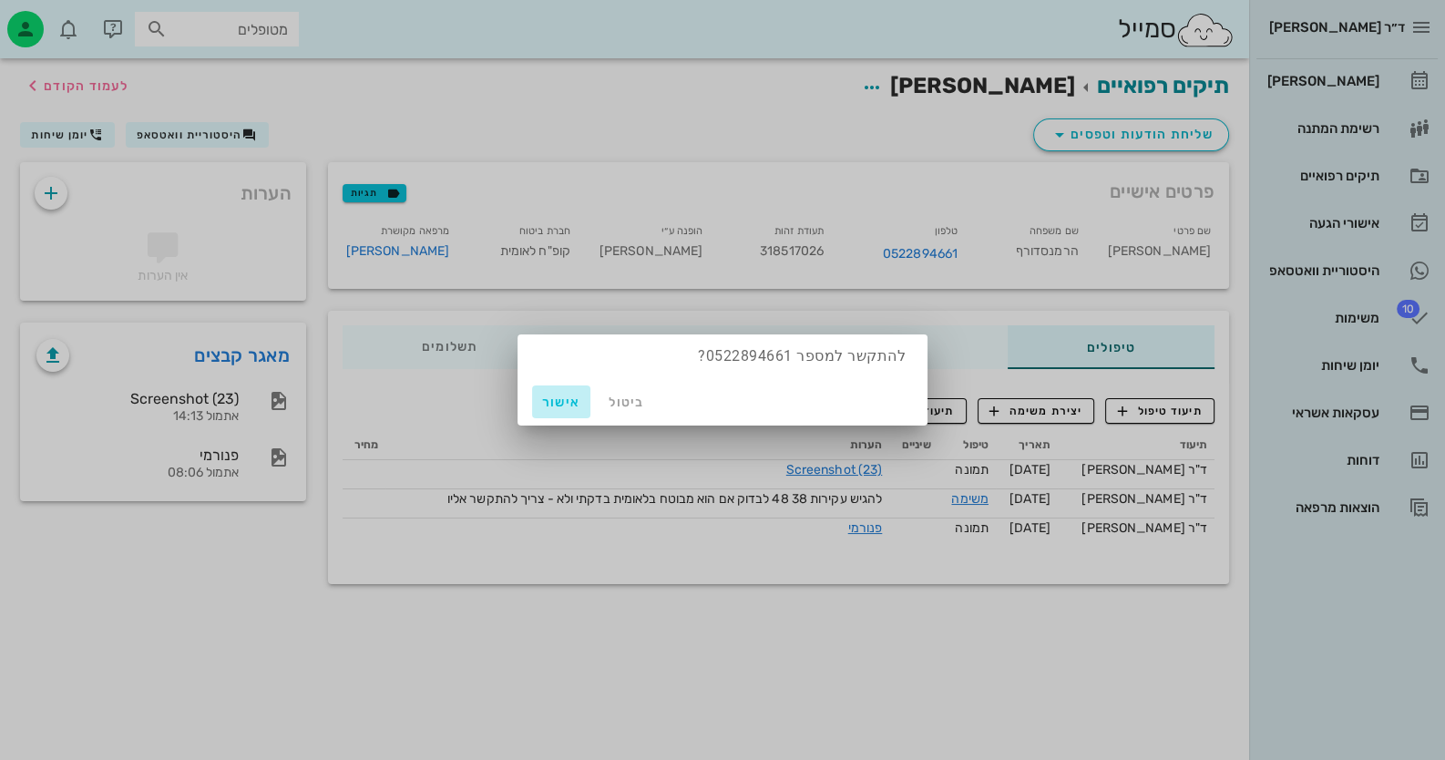
click at [561, 396] on span "אישור" at bounding box center [561, 401] width 44 height 15
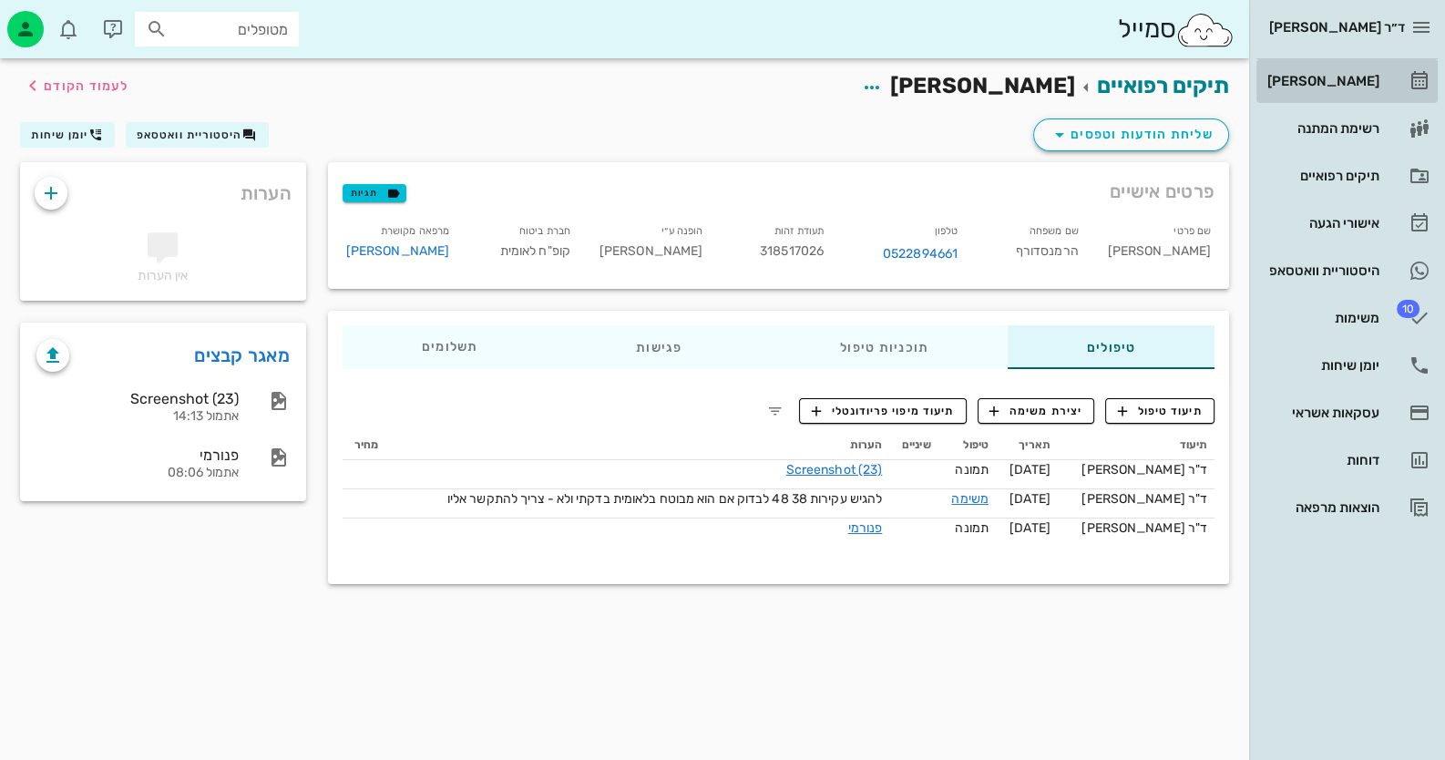
click at [1357, 68] on div "[PERSON_NAME]" at bounding box center [1321, 80] width 116 height 29
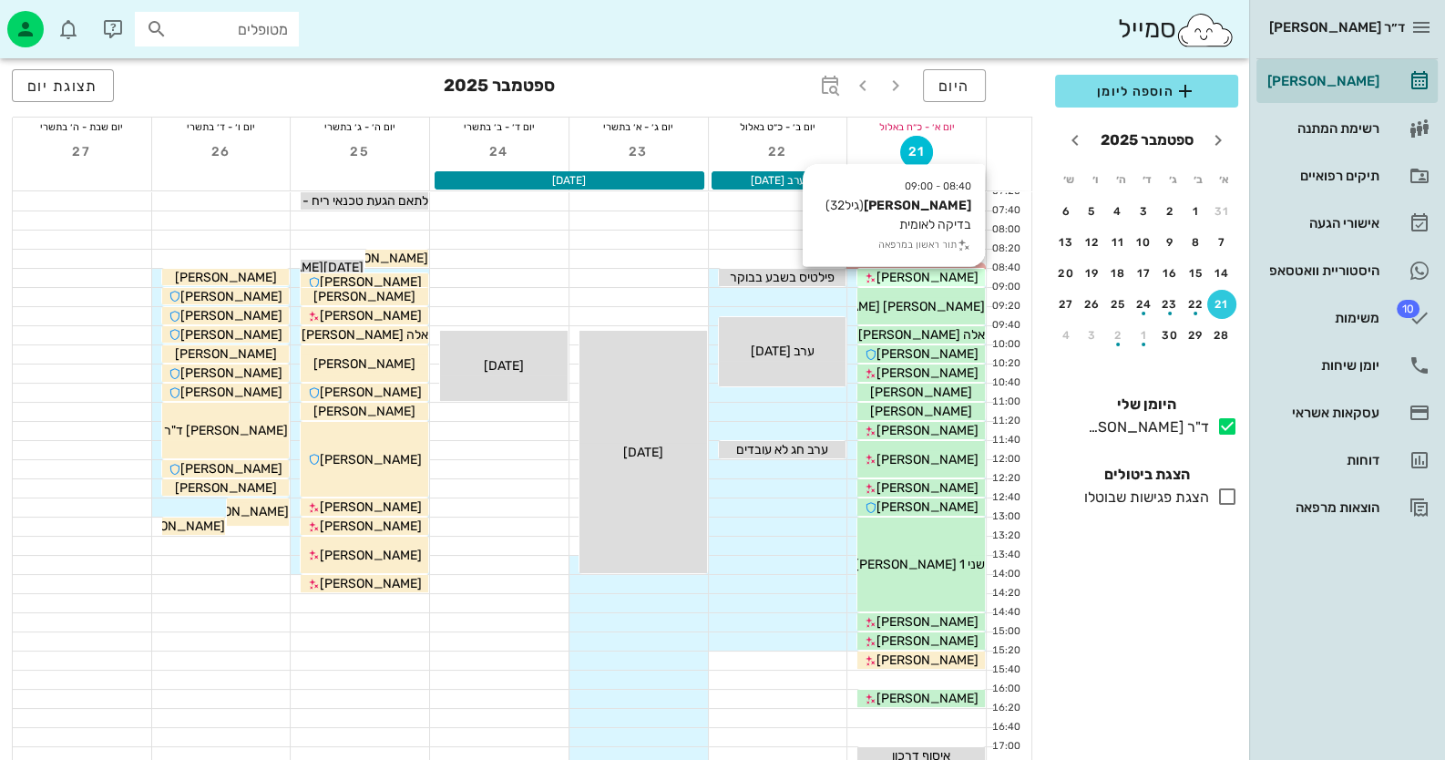
click at [925, 281] on span "[PERSON_NAME]" at bounding box center [927, 277] width 102 height 15
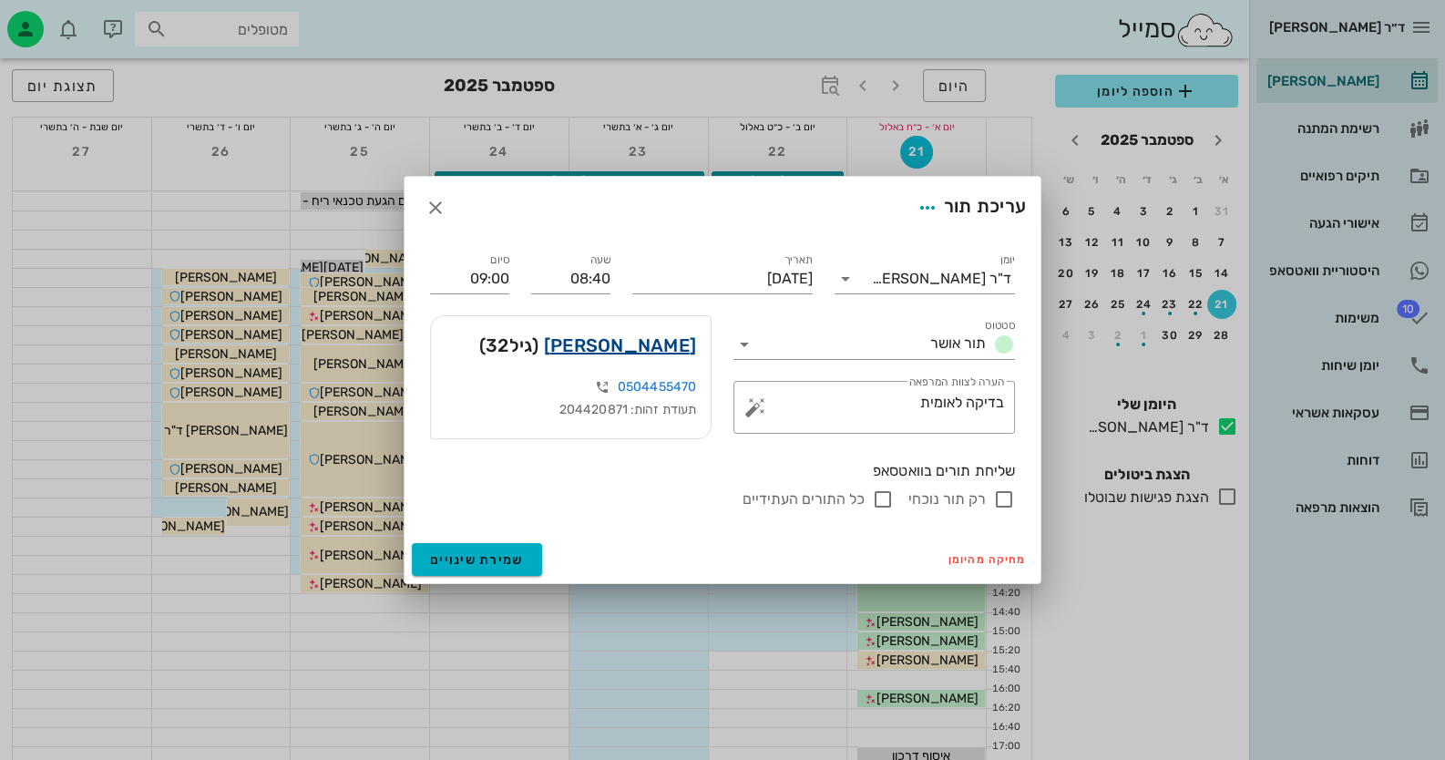
click at [655, 347] on link "דניאל קימל" at bounding box center [620, 345] width 152 height 29
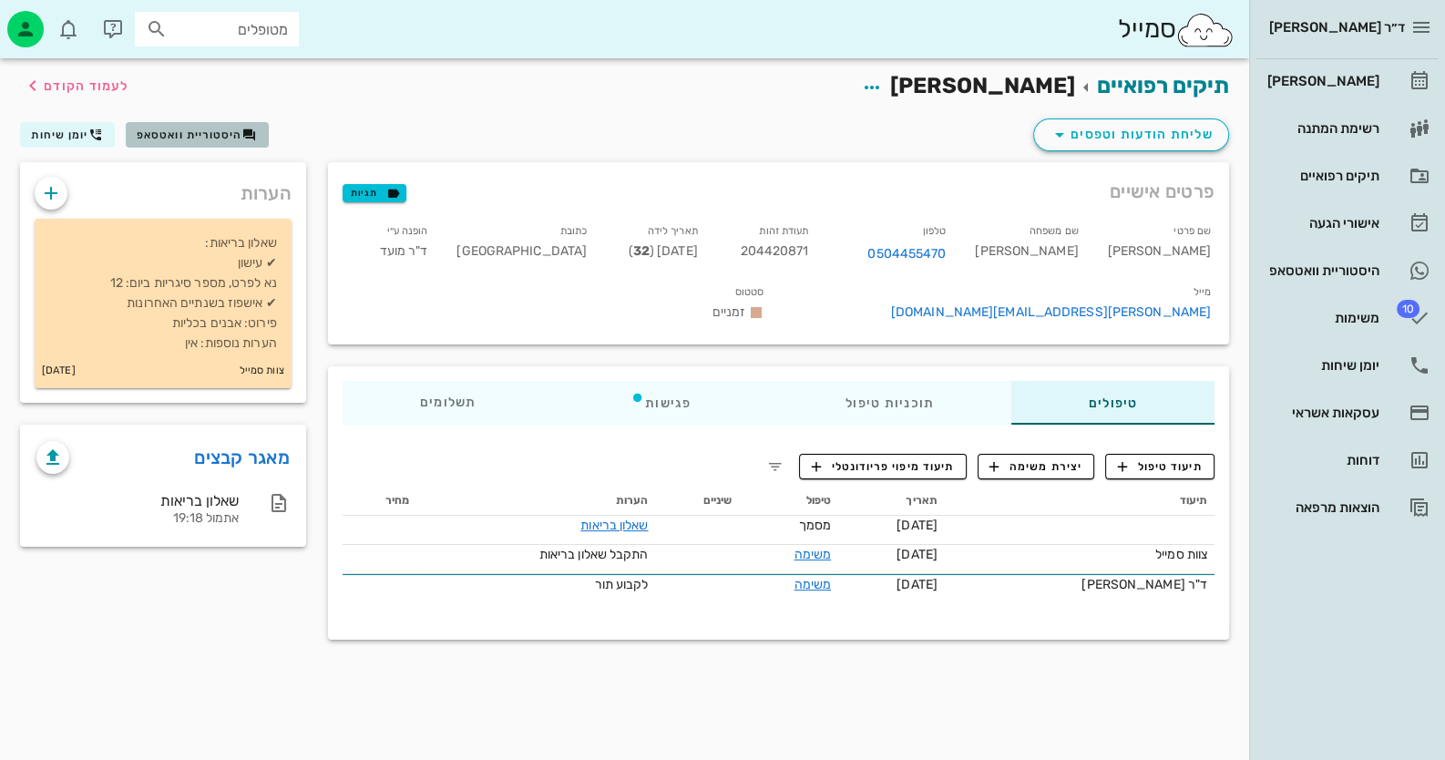
click at [234, 134] on span "היסטוריית וואטסאפ" at bounding box center [190, 134] width 106 height 13
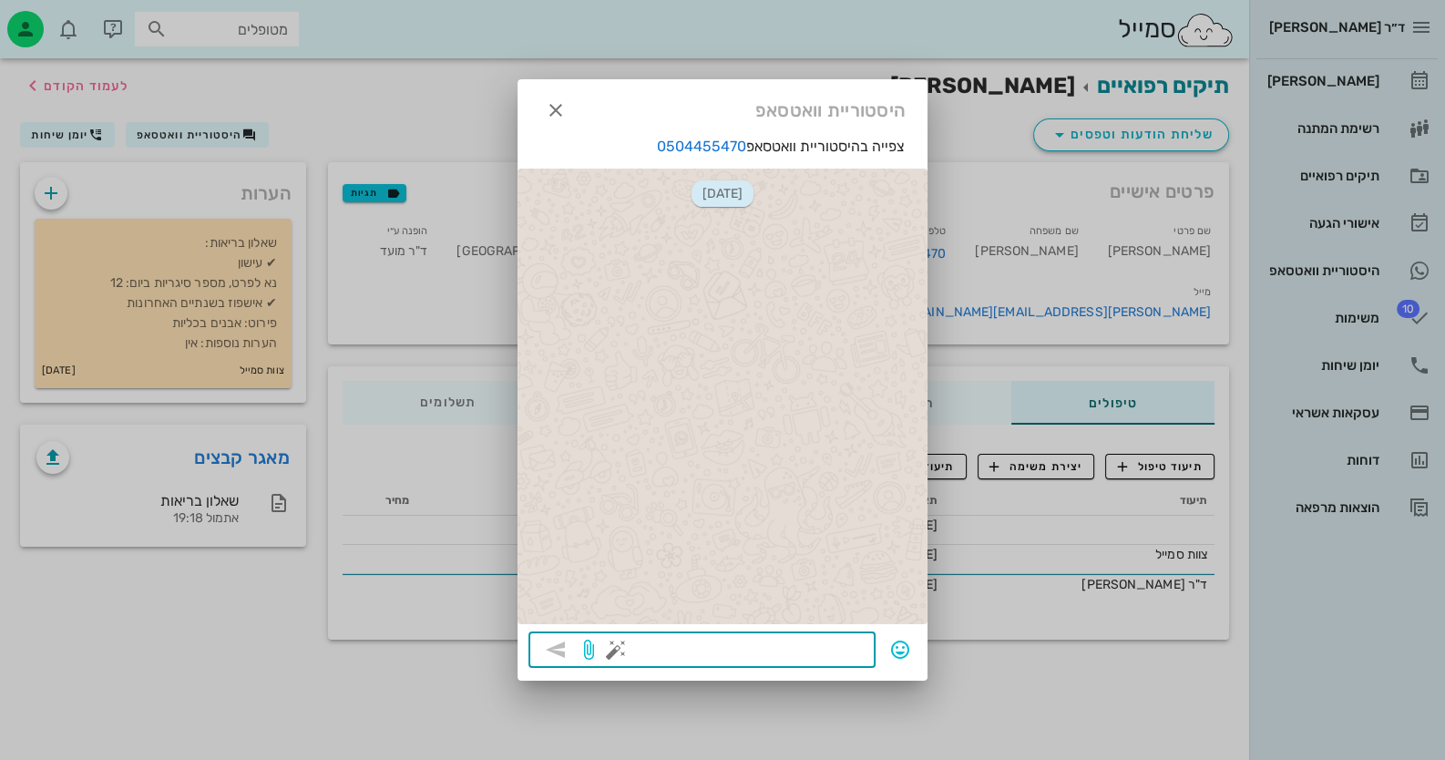
click at [802, 646] on textarea at bounding box center [741, 651] width 245 height 29
type textarea "חיה"
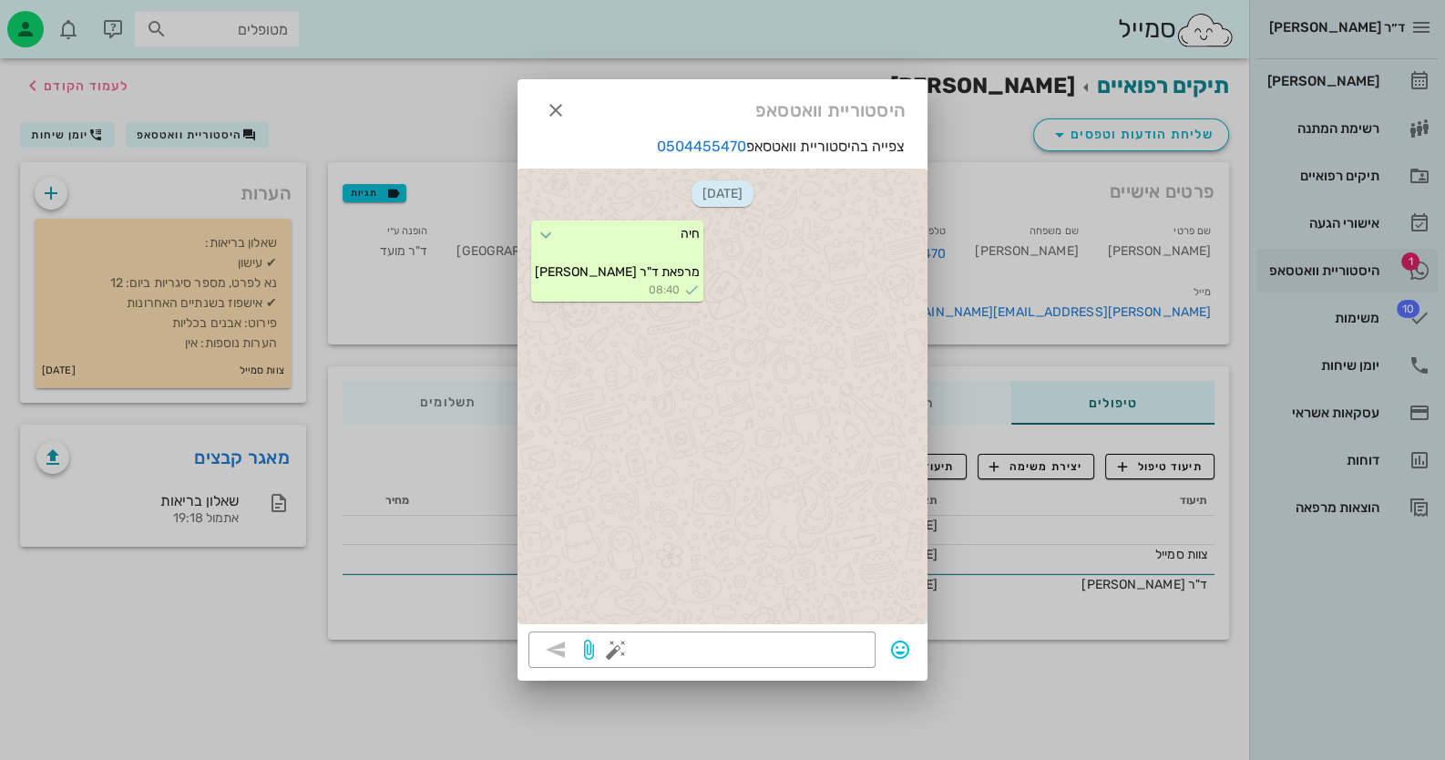
click at [1375, 259] on div at bounding box center [722, 380] width 1445 height 760
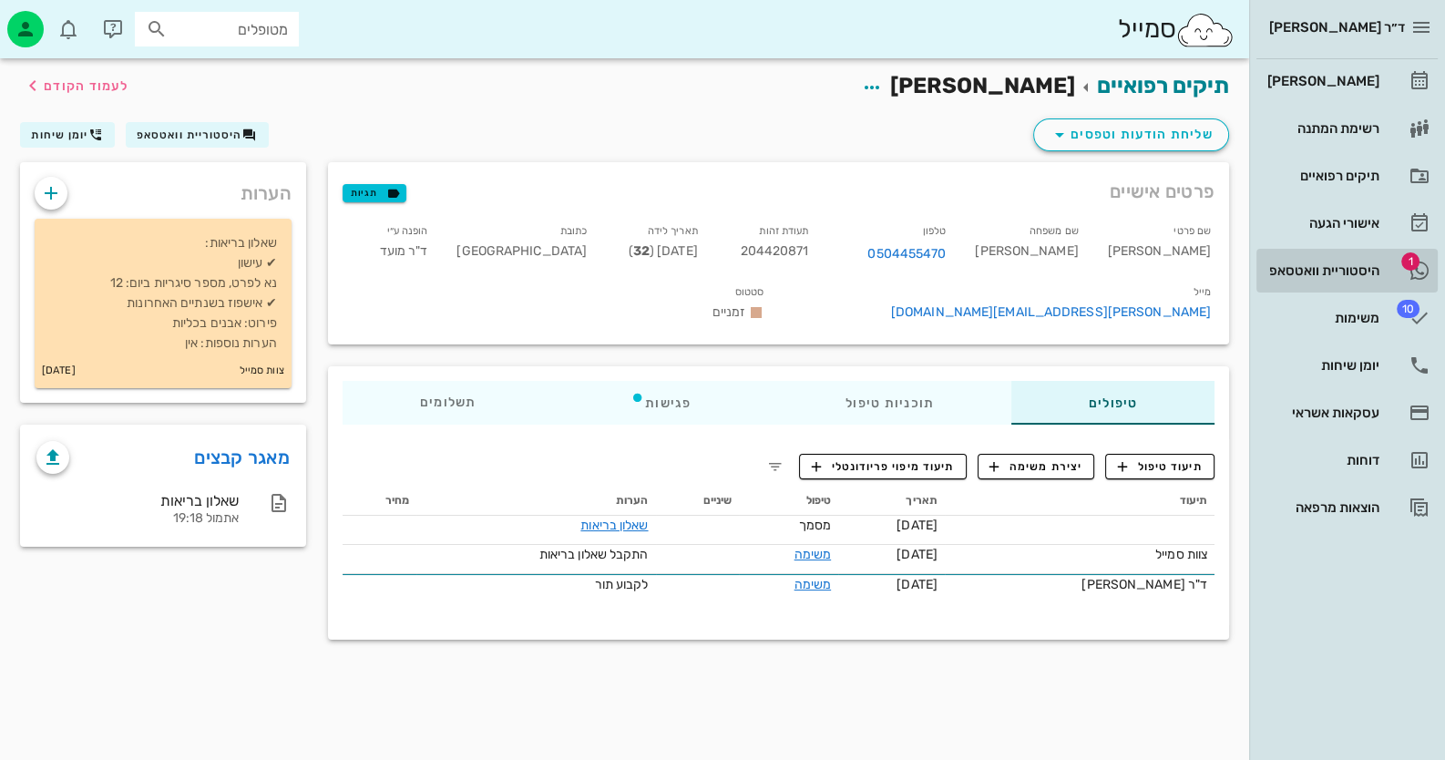
click at [1380, 259] on link "1 היסטוריית וואטסאפ" at bounding box center [1346, 271] width 181 height 44
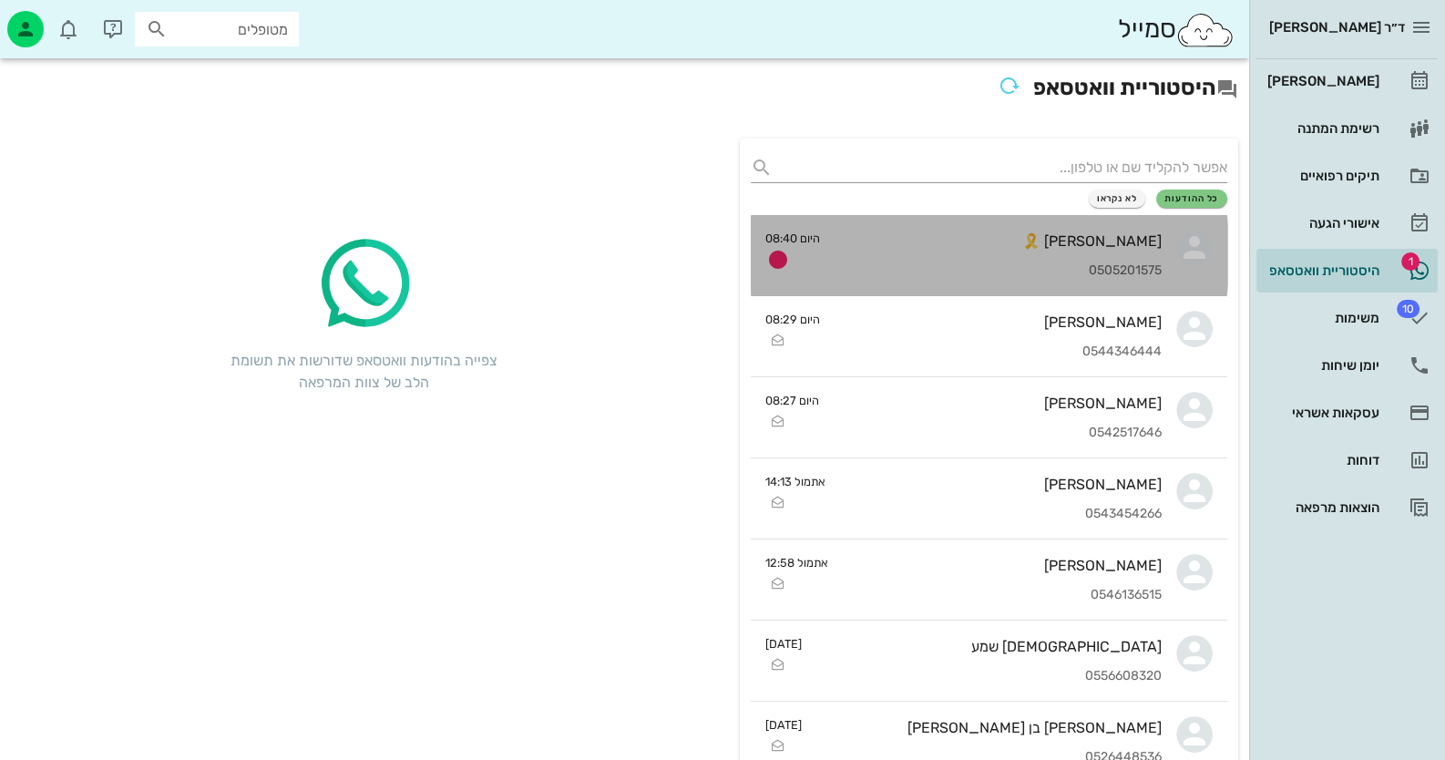
click at [943, 236] on div "[PERSON_NAME] 🎗️" at bounding box center [997, 240] width 327 height 17
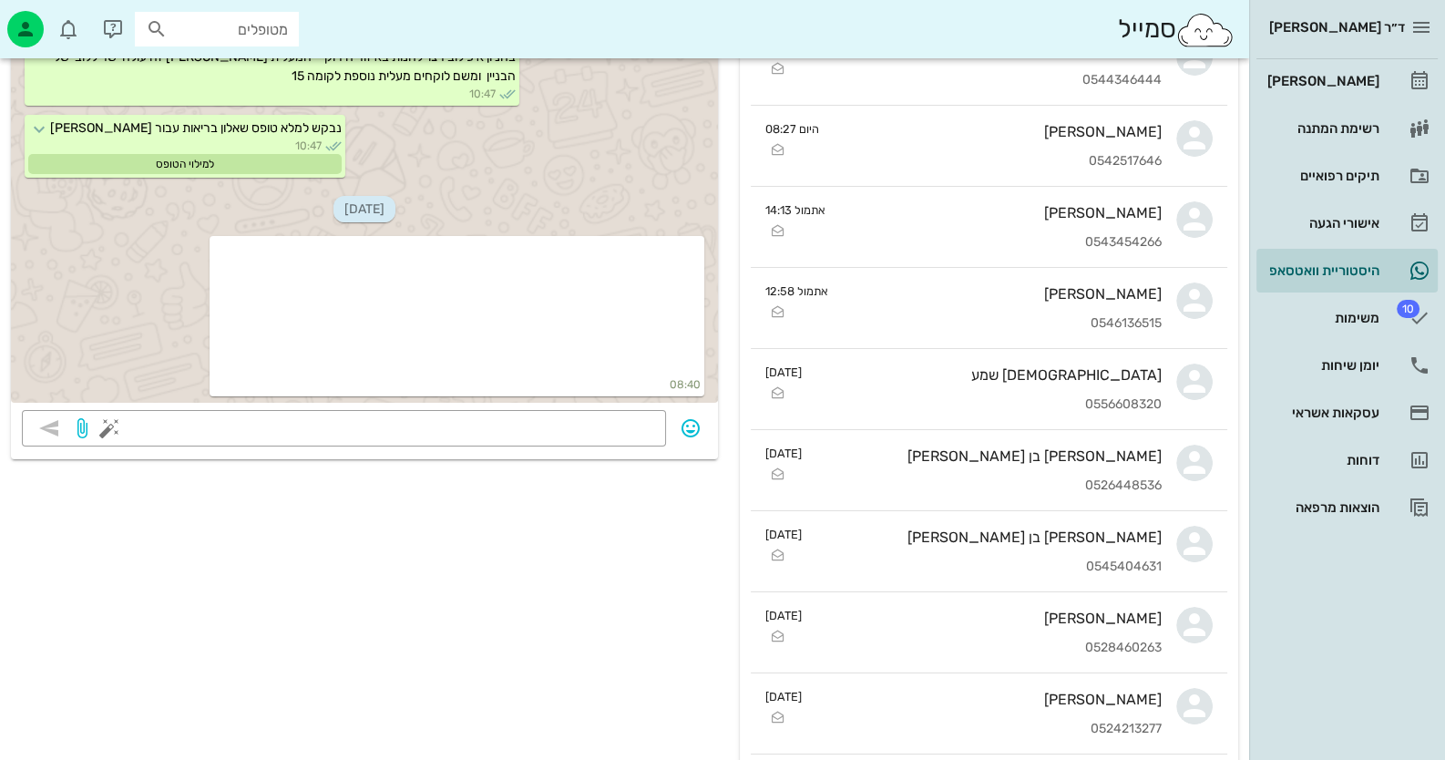
scroll to position [273, 0]
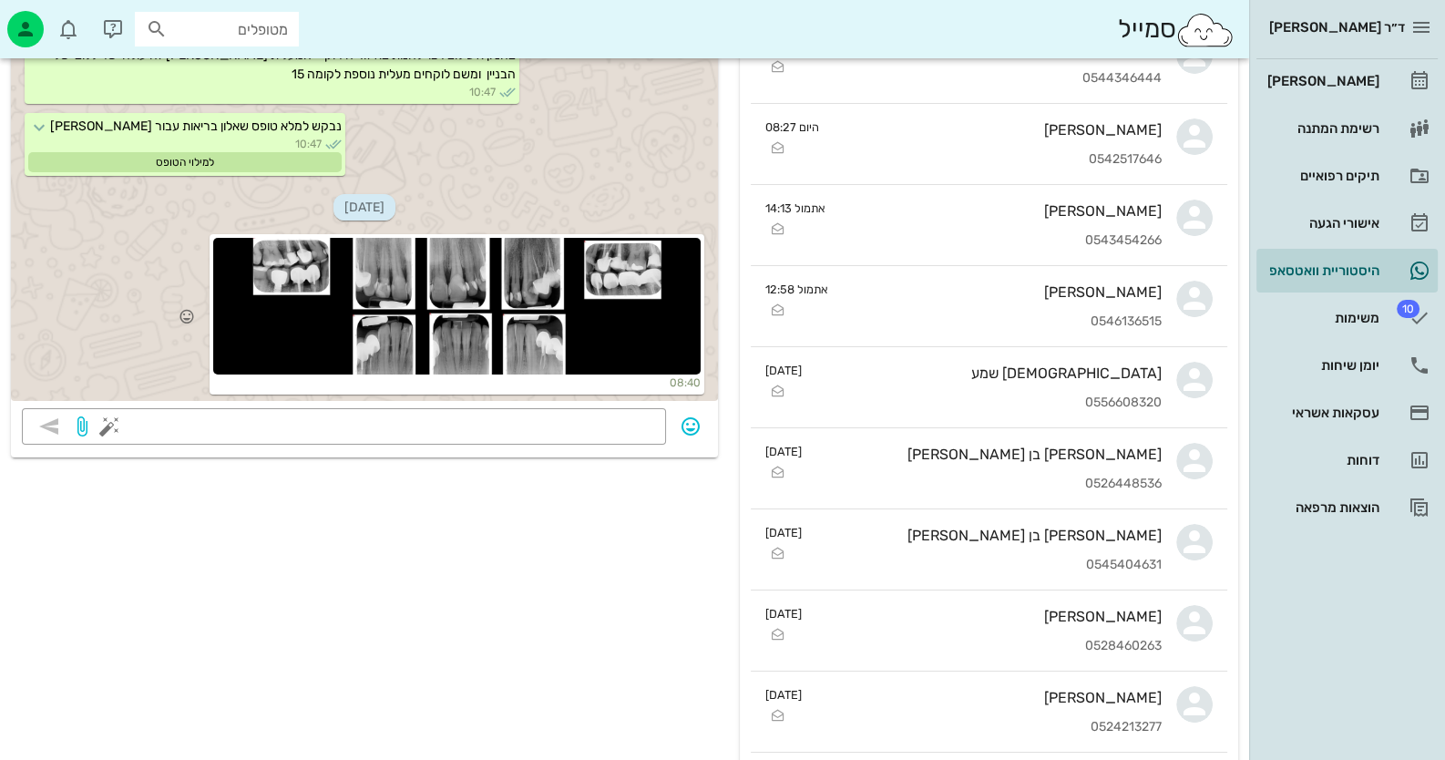
click at [347, 271] on div at bounding box center [456, 306] width 487 height 137
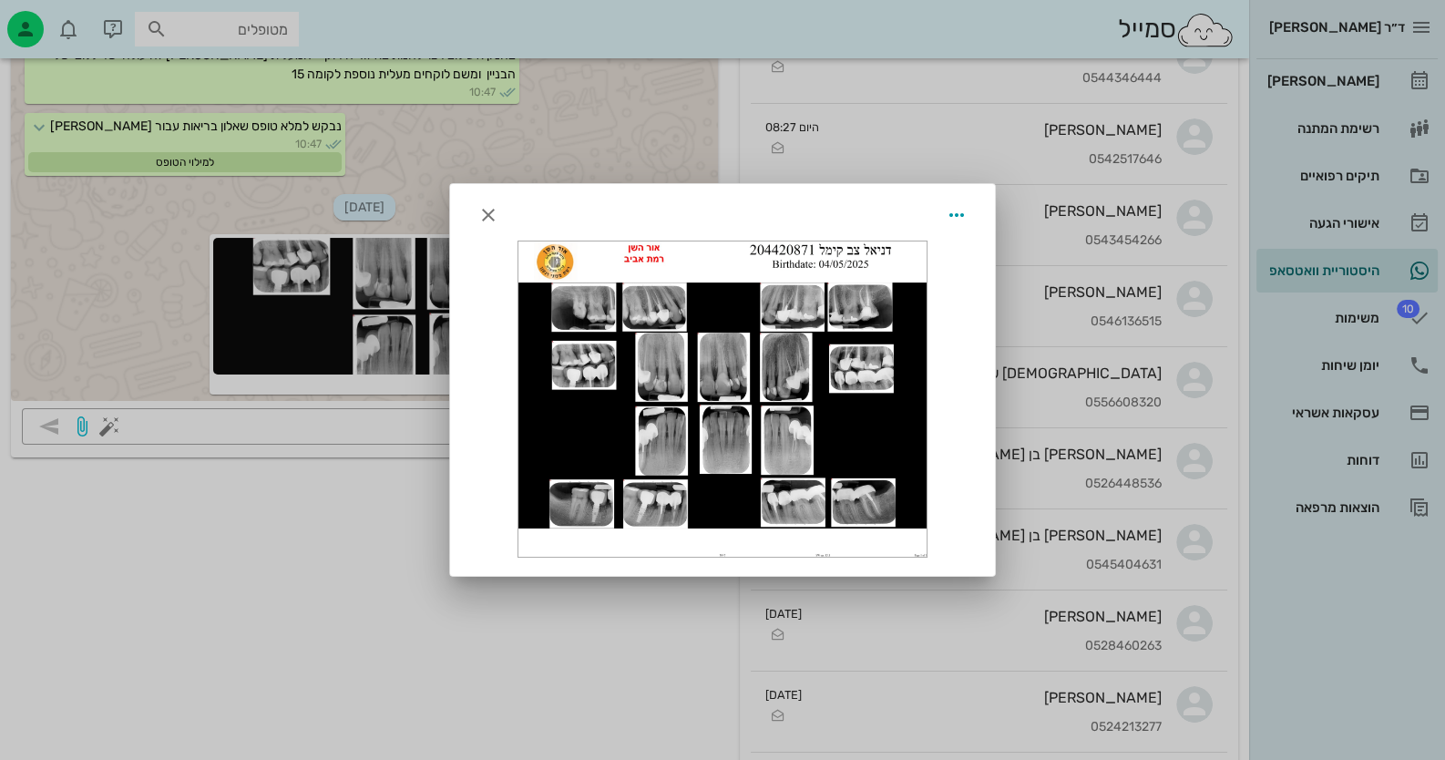
click at [251, 195] on div at bounding box center [722, 380] width 1445 height 760
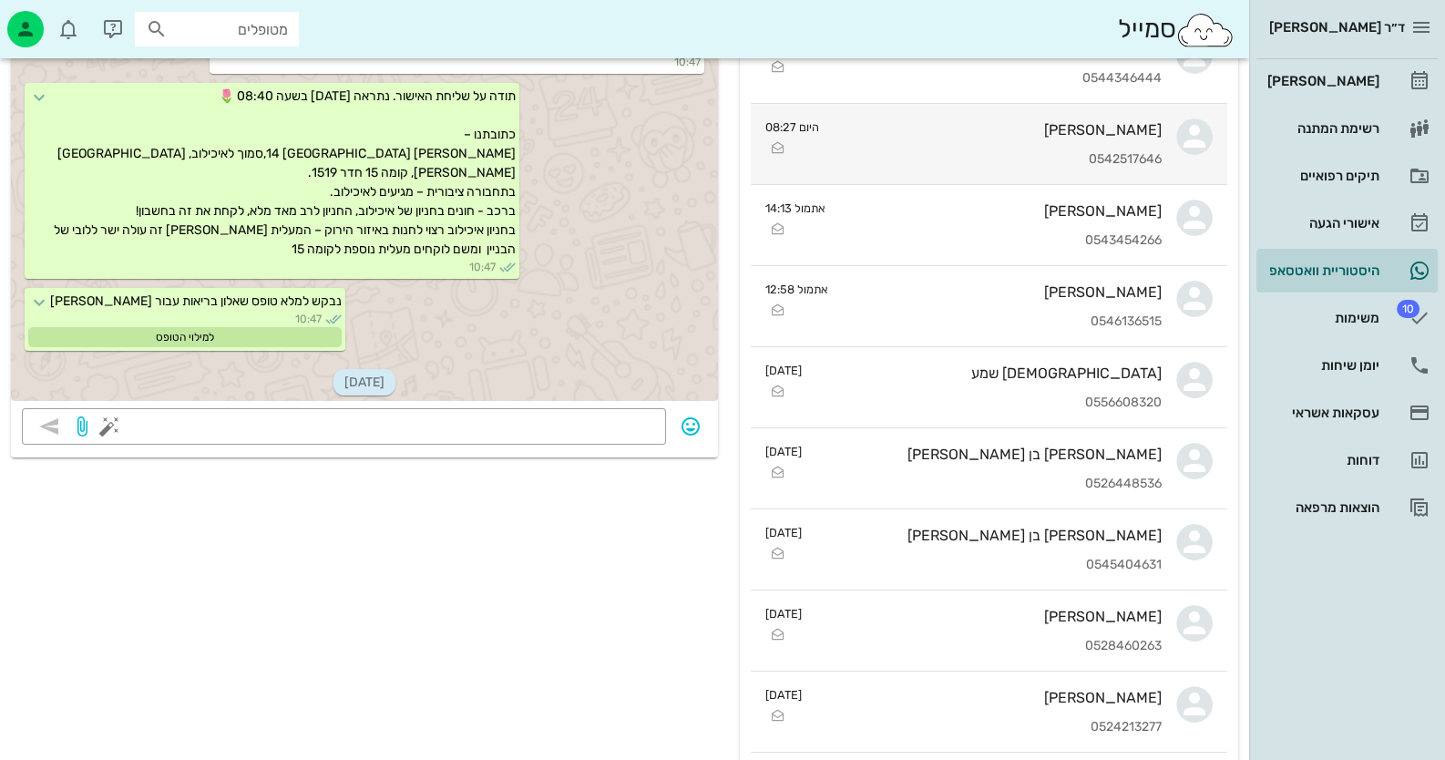
scroll to position [711, 0]
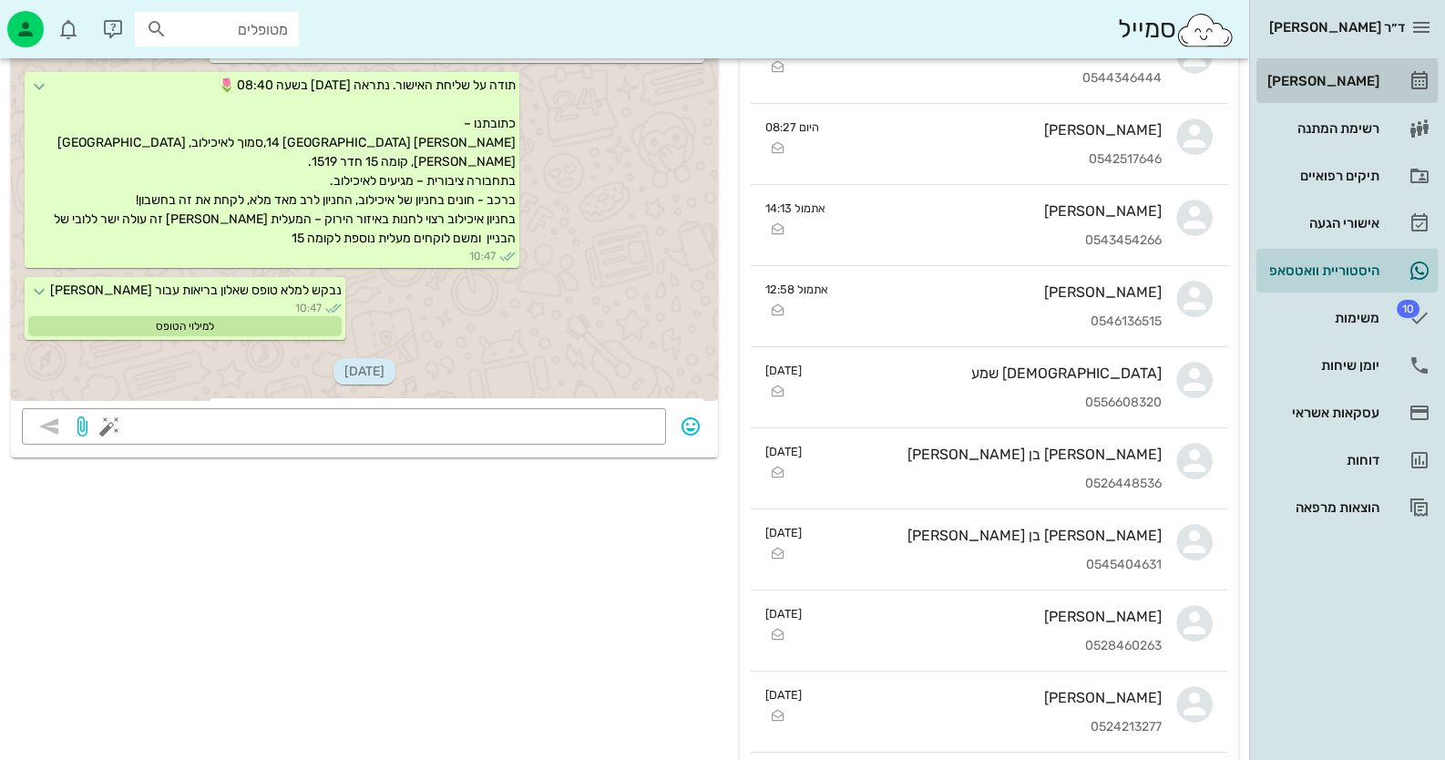
click at [1394, 82] on link "[PERSON_NAME]" at bounding box center [1346, 81] width 181 height 44
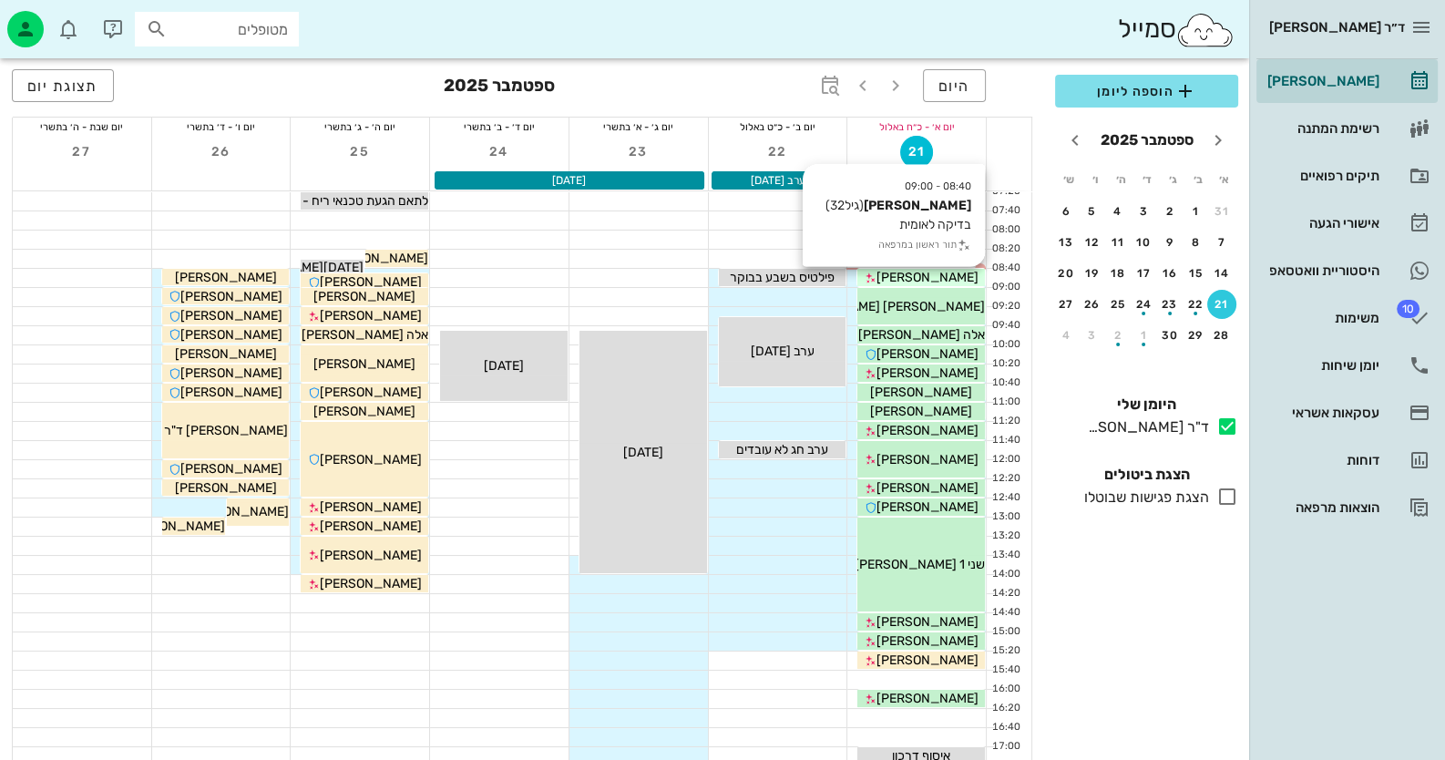
click at [936, 274] on span "[PERSON_NAME]" at bounding box center [927, 277] width 102 height 15
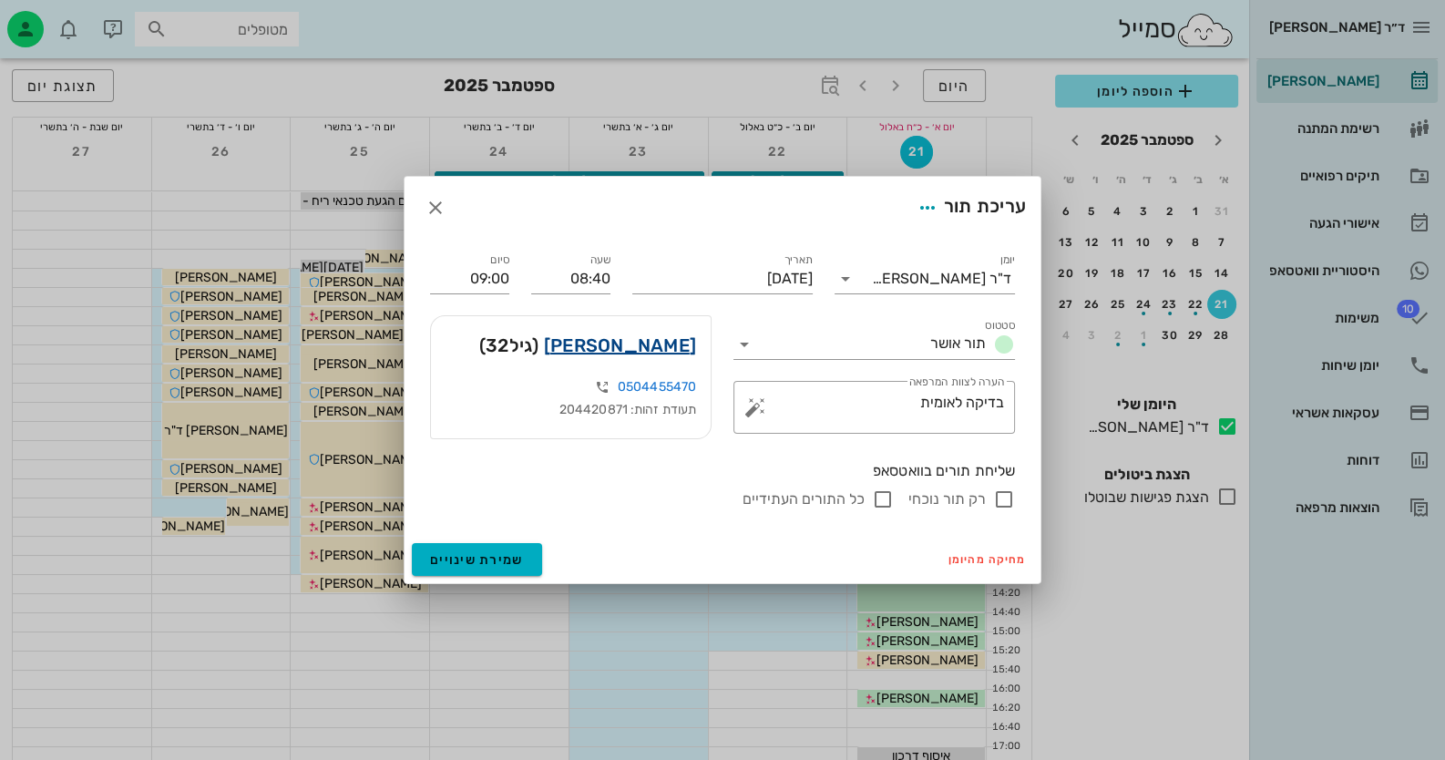
click at [642, 357] on link "דניאל קימל" at bounding box center [620, 345] width 152 height 29
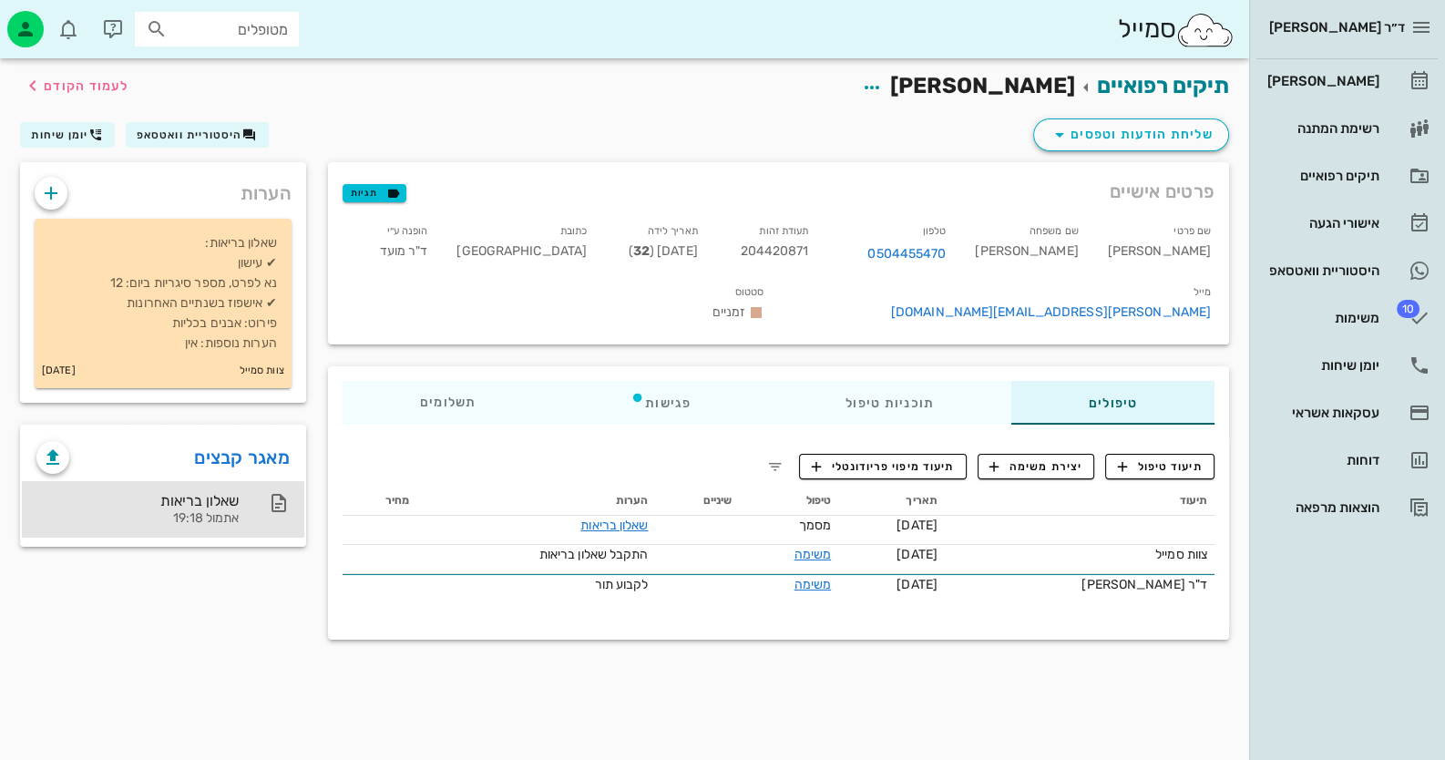
click at [155, 492] on div "שאלון בריאות" at bounding box center [137, 500] width 202 height 17
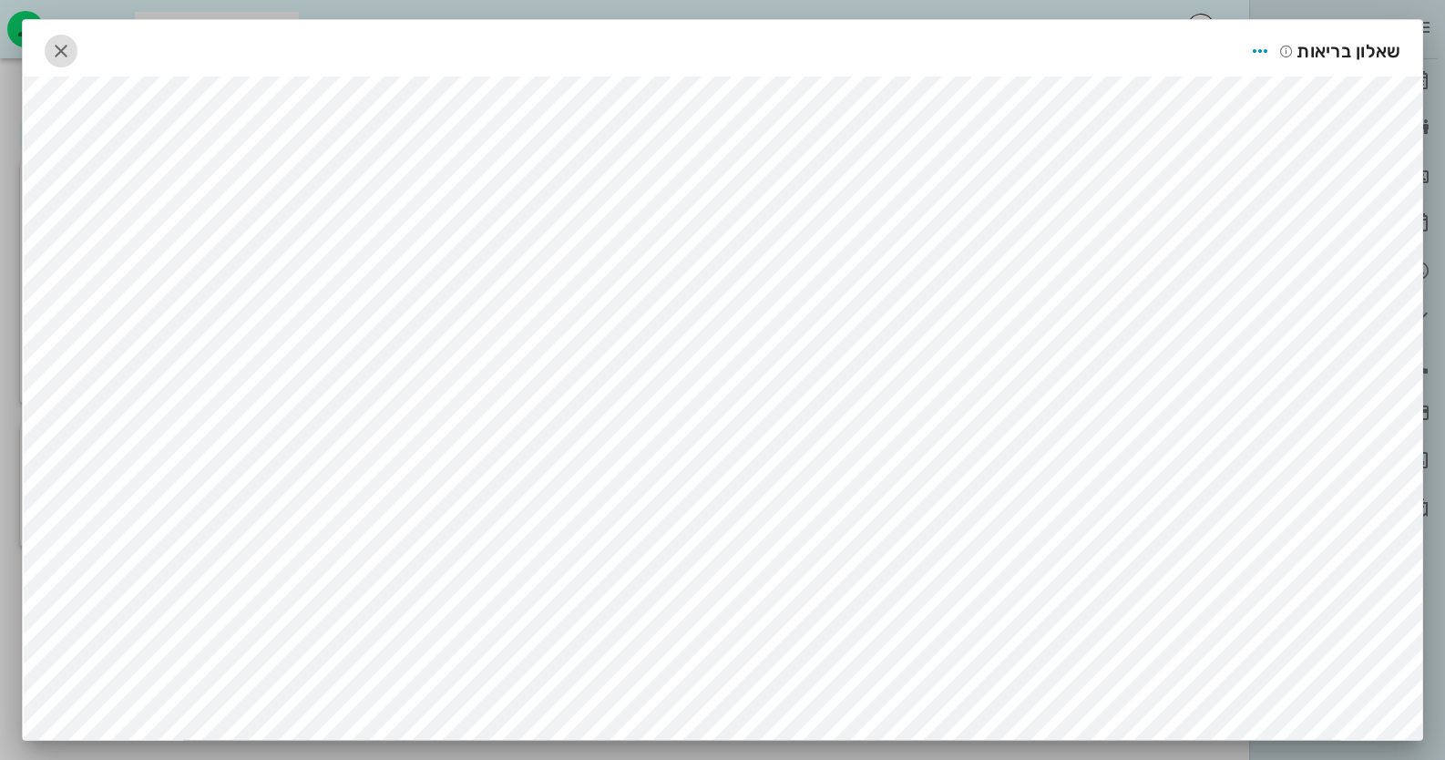
click at [66, 45] on icon "button" at bounding box center [61, 51] width 22 height 22
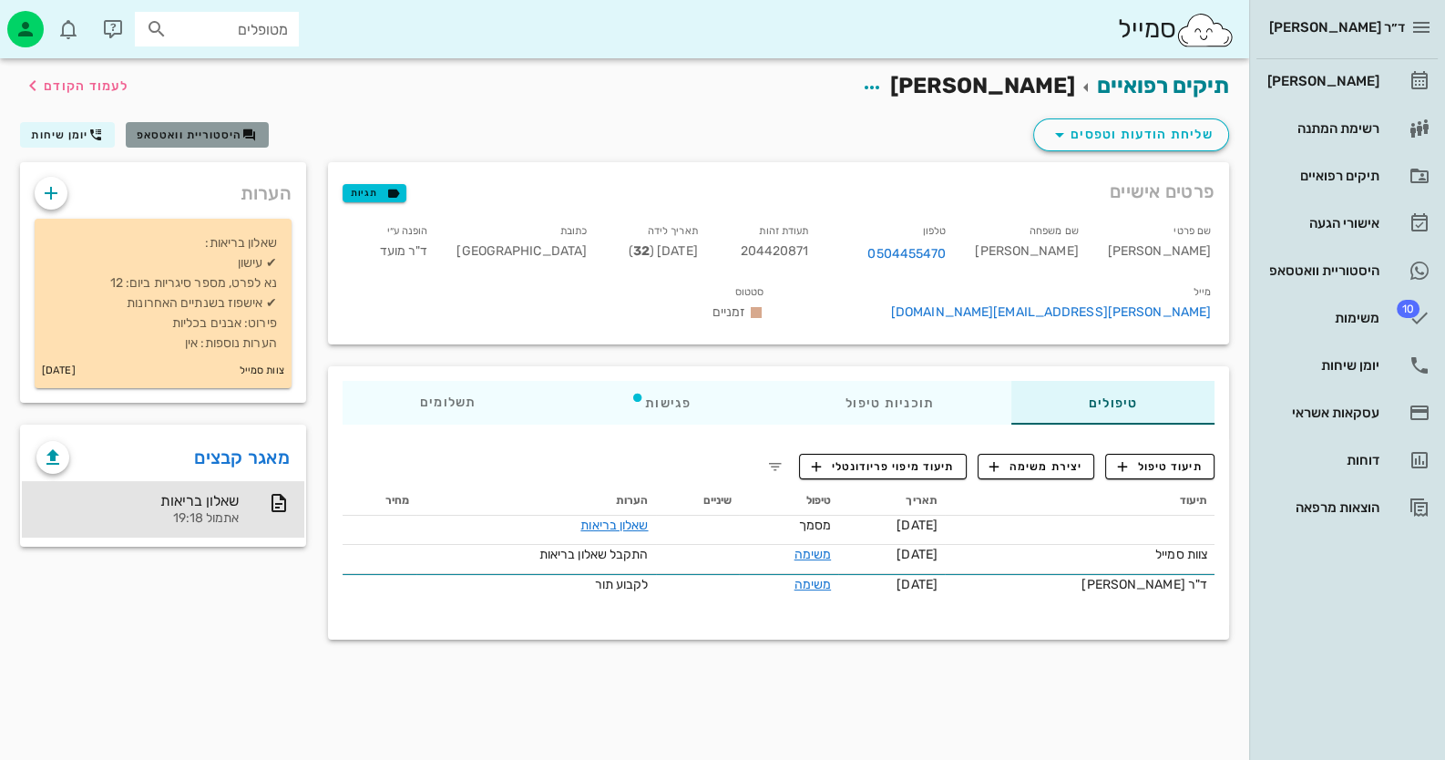
click at [225, 134] on span "היסטוריית וואטסאפ" at bounding box center [190, 134] width 106 height 13
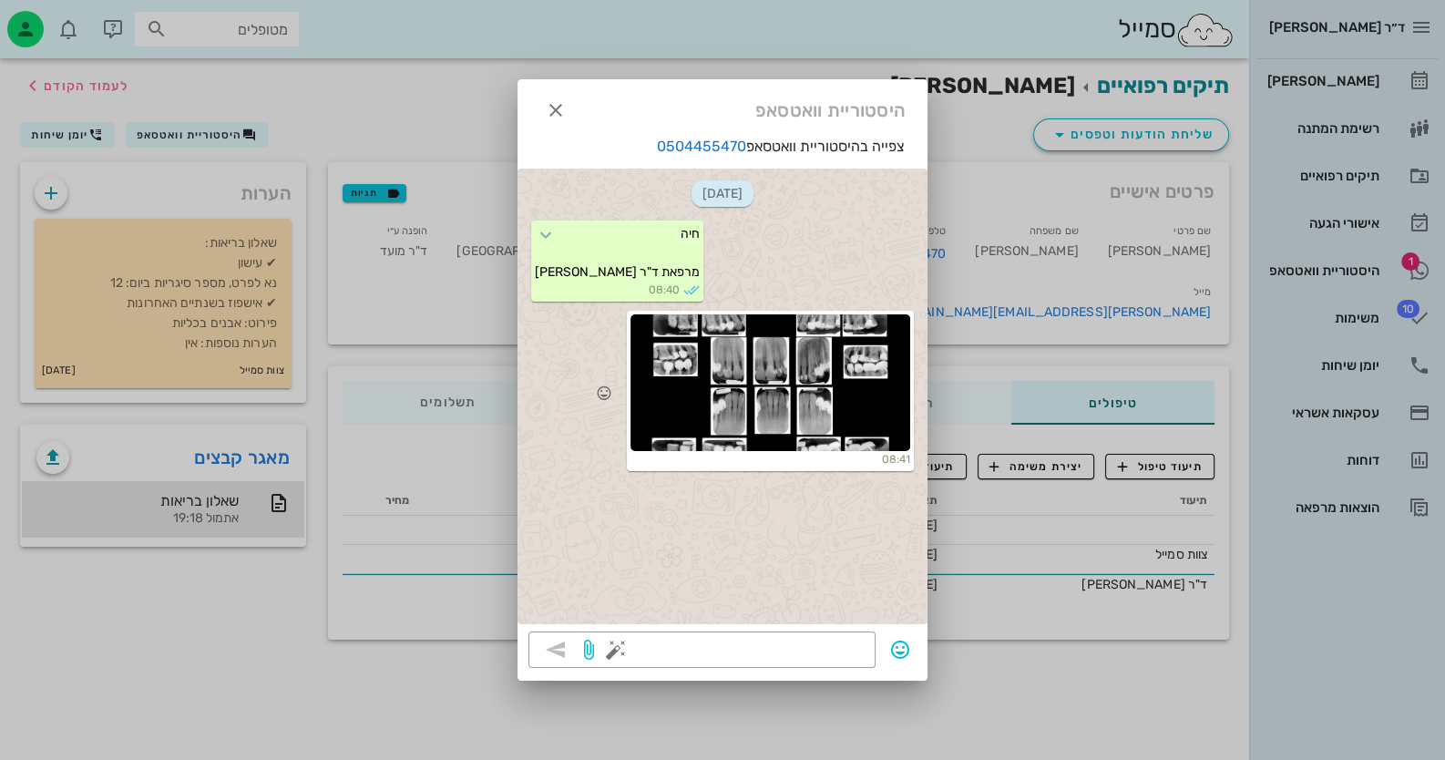
click at [790, 336] on div at bounding box center [770, 382] width 280 height 137
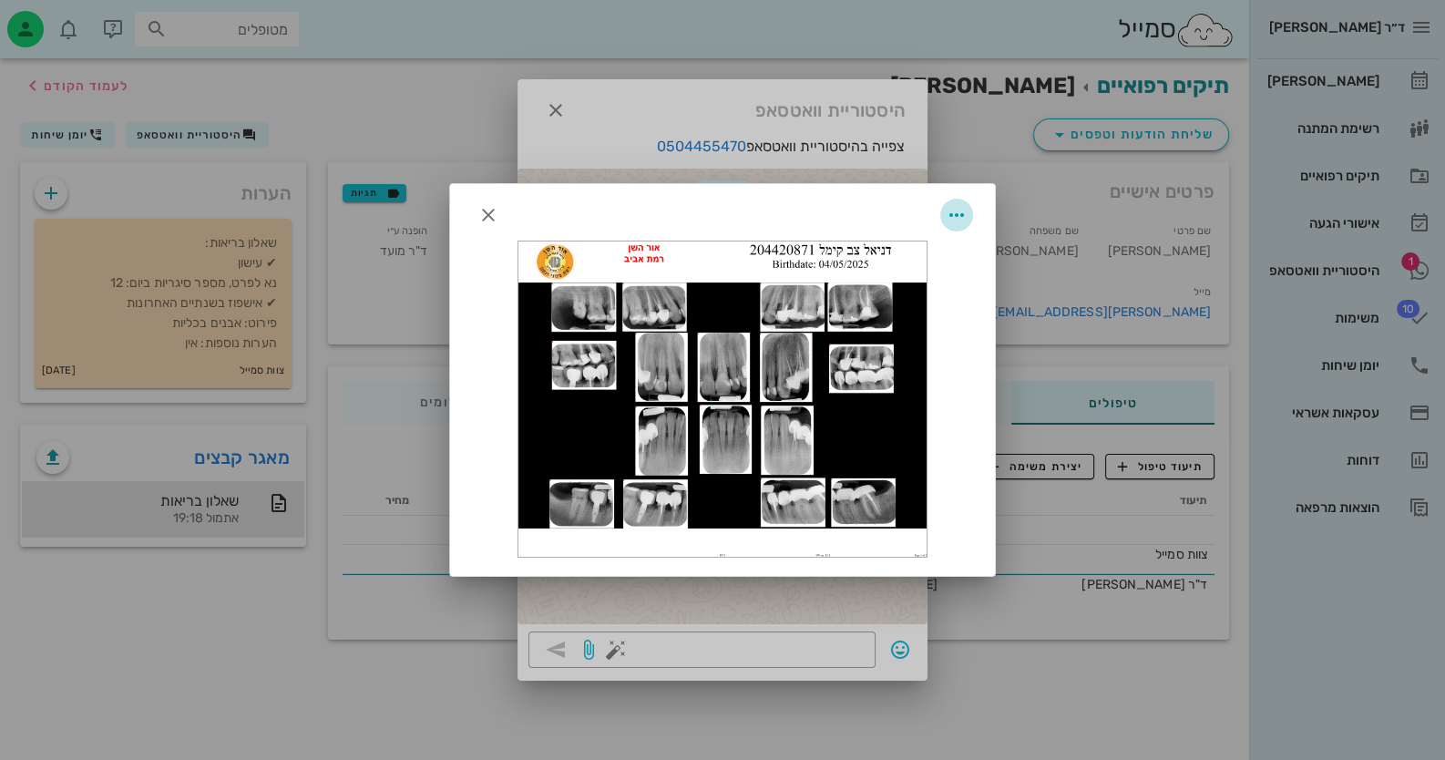
click at [953, 213] on icon "button" at bounding box center [957, 215] width 22 height 22
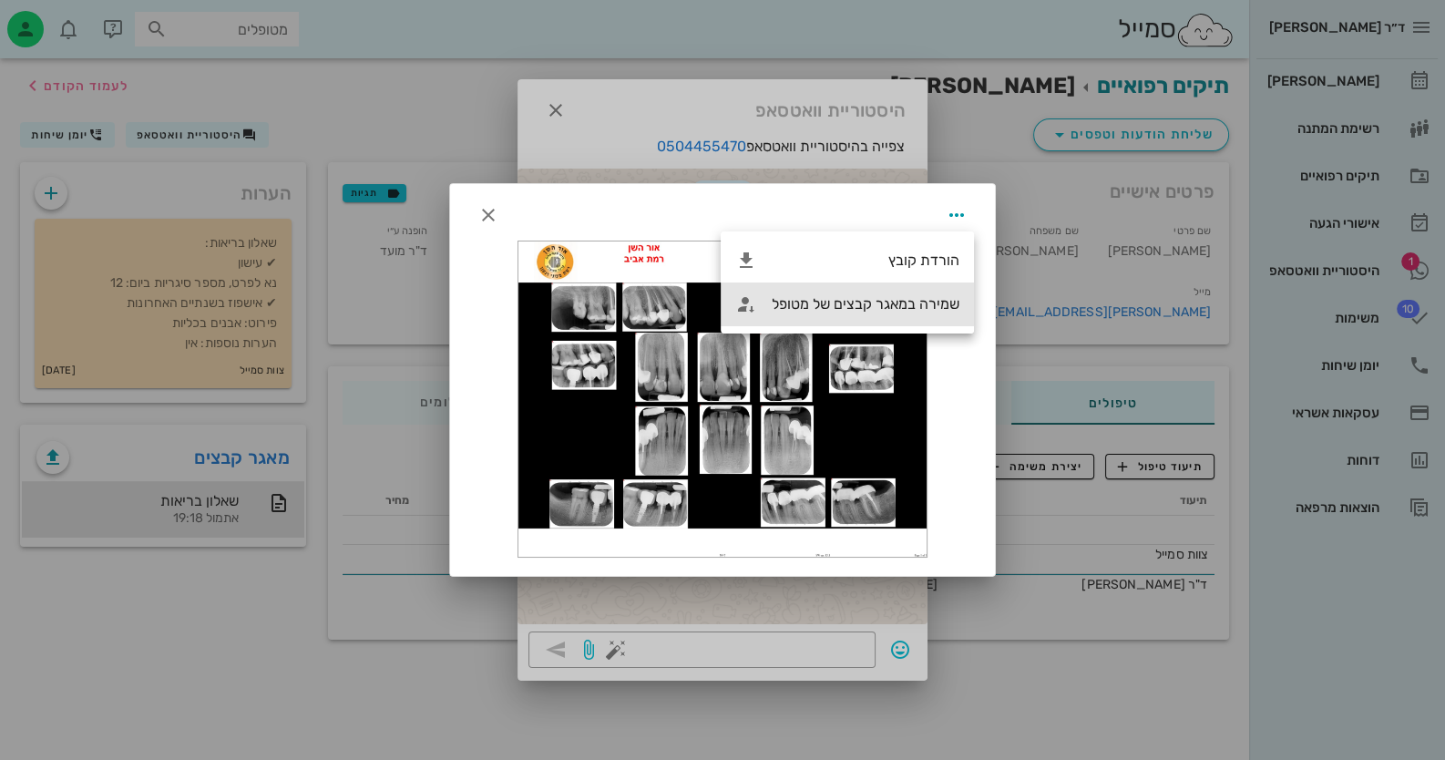
click at [912, 300] on div "שמירה במאגר קבצים של מטופל" at bounding box center [866, 303] width 188 height 17
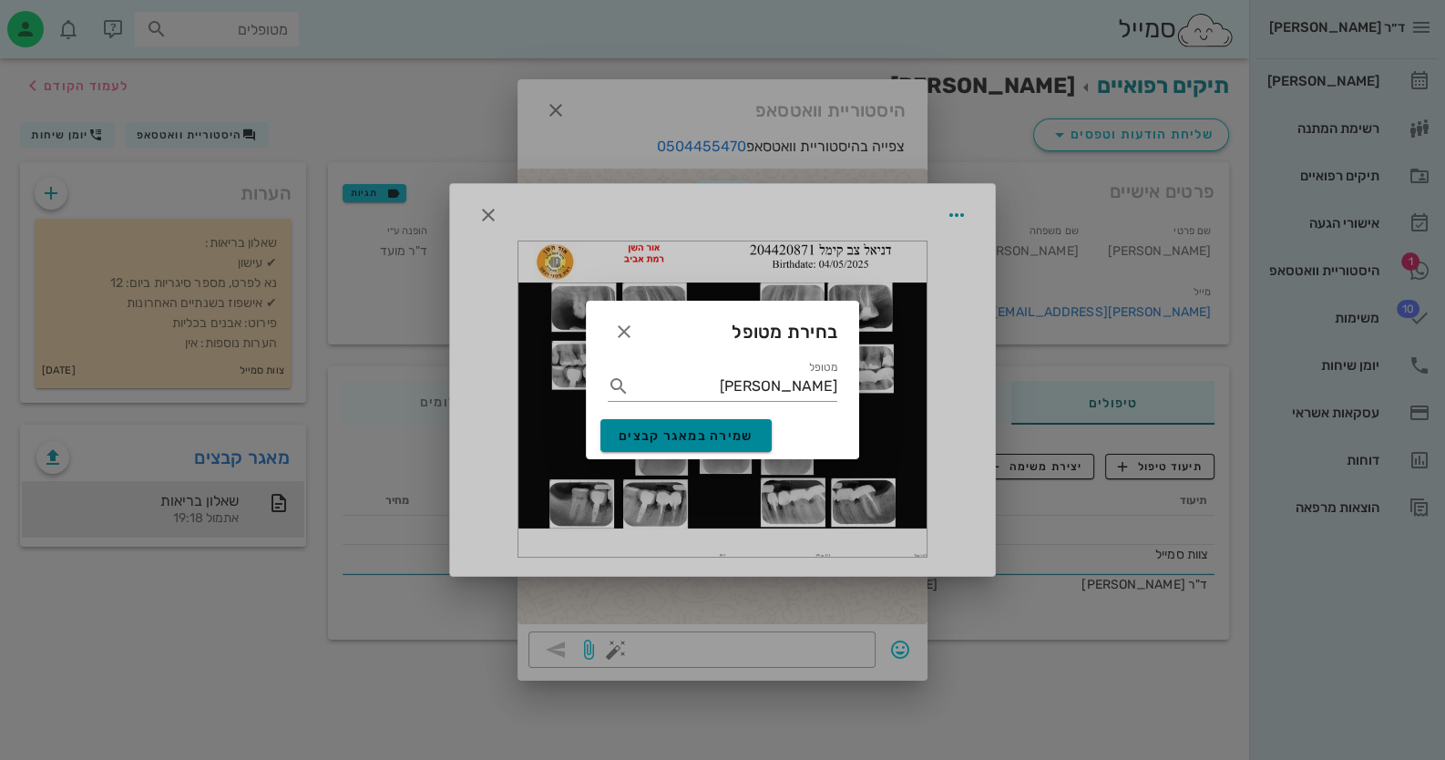
click at [670, 450] on button "שמירה במאגר קבצים" at bounding box center [685, 435] width 171 height 33
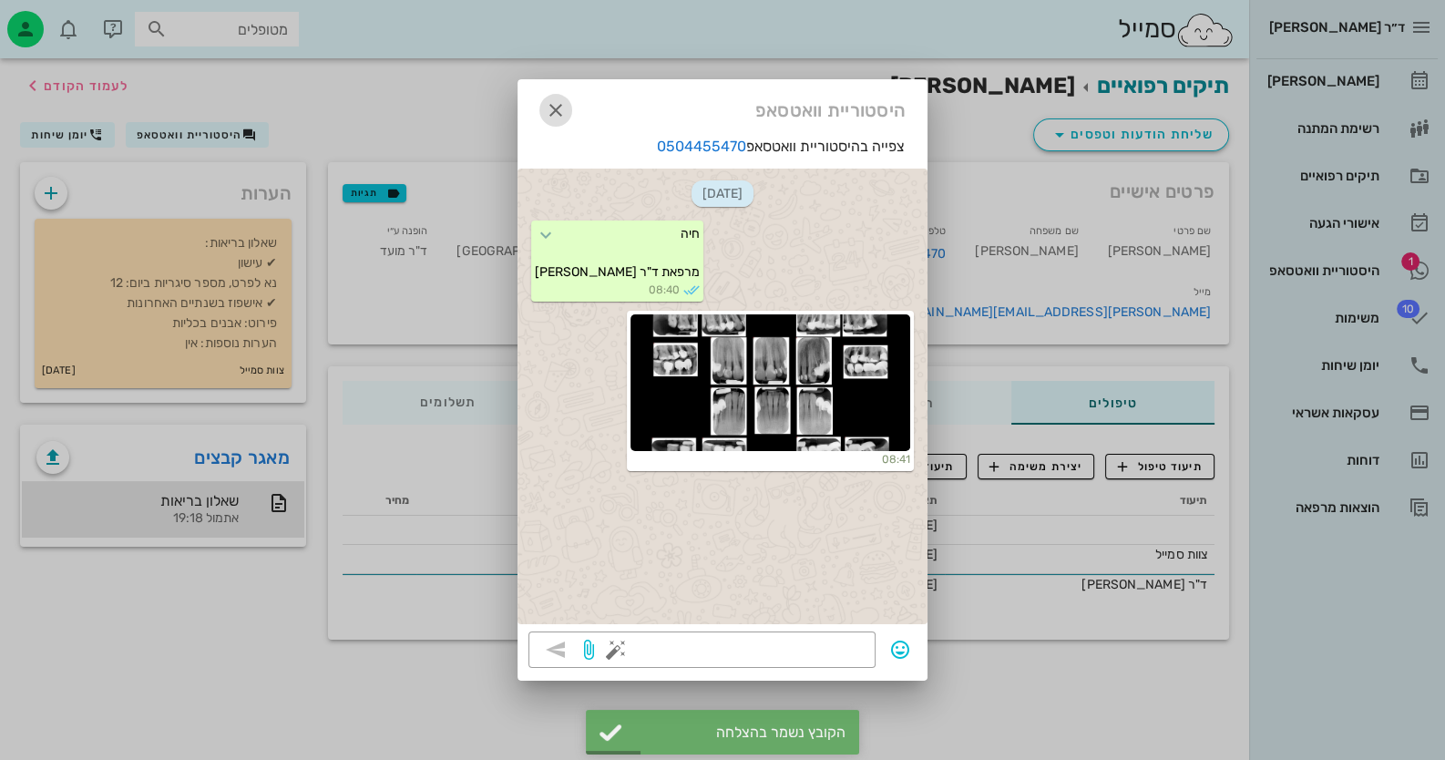
click at [562, 113] on icon "button" at bounding box center [556, 110] width 22 height 22
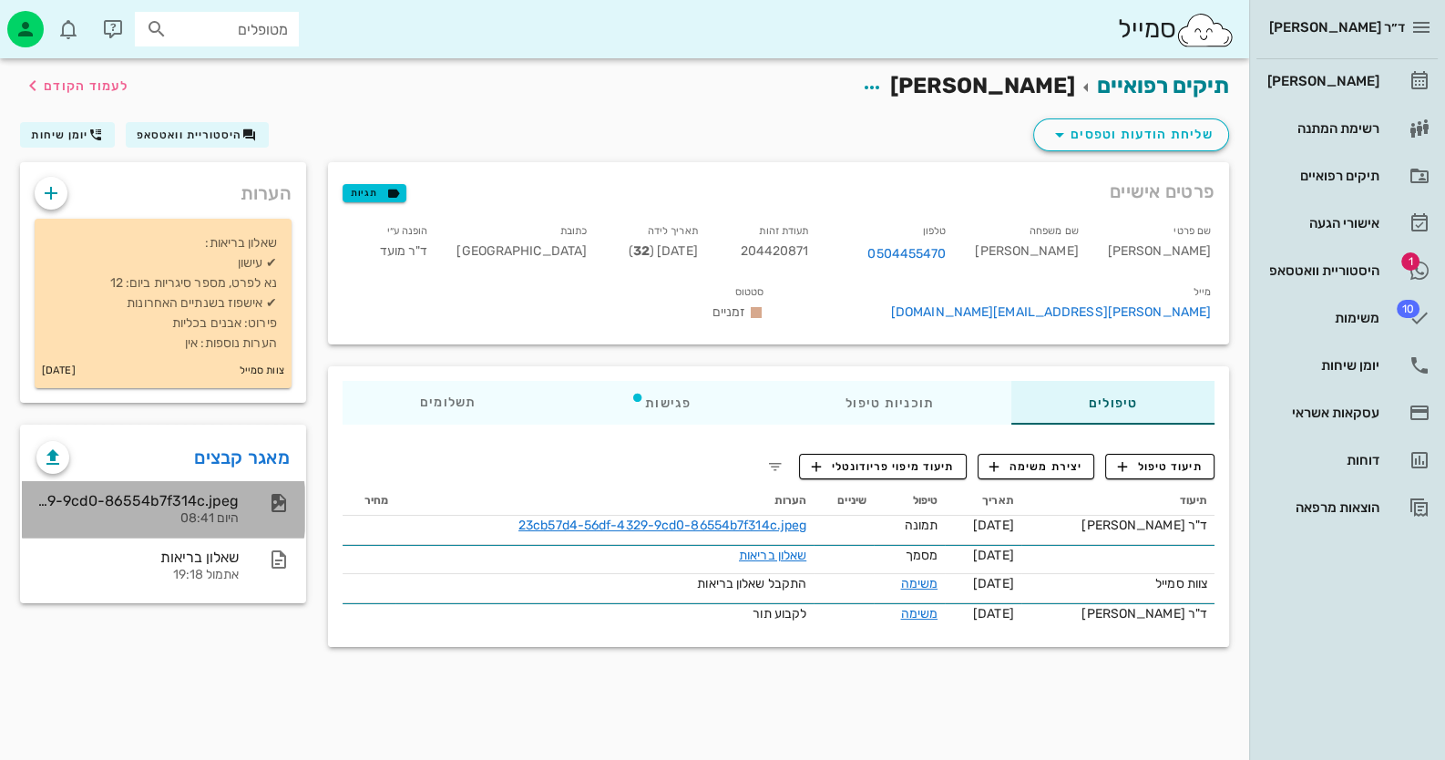
click at [259, 499] on div at bounding box center [270, 503] width 40 height 22
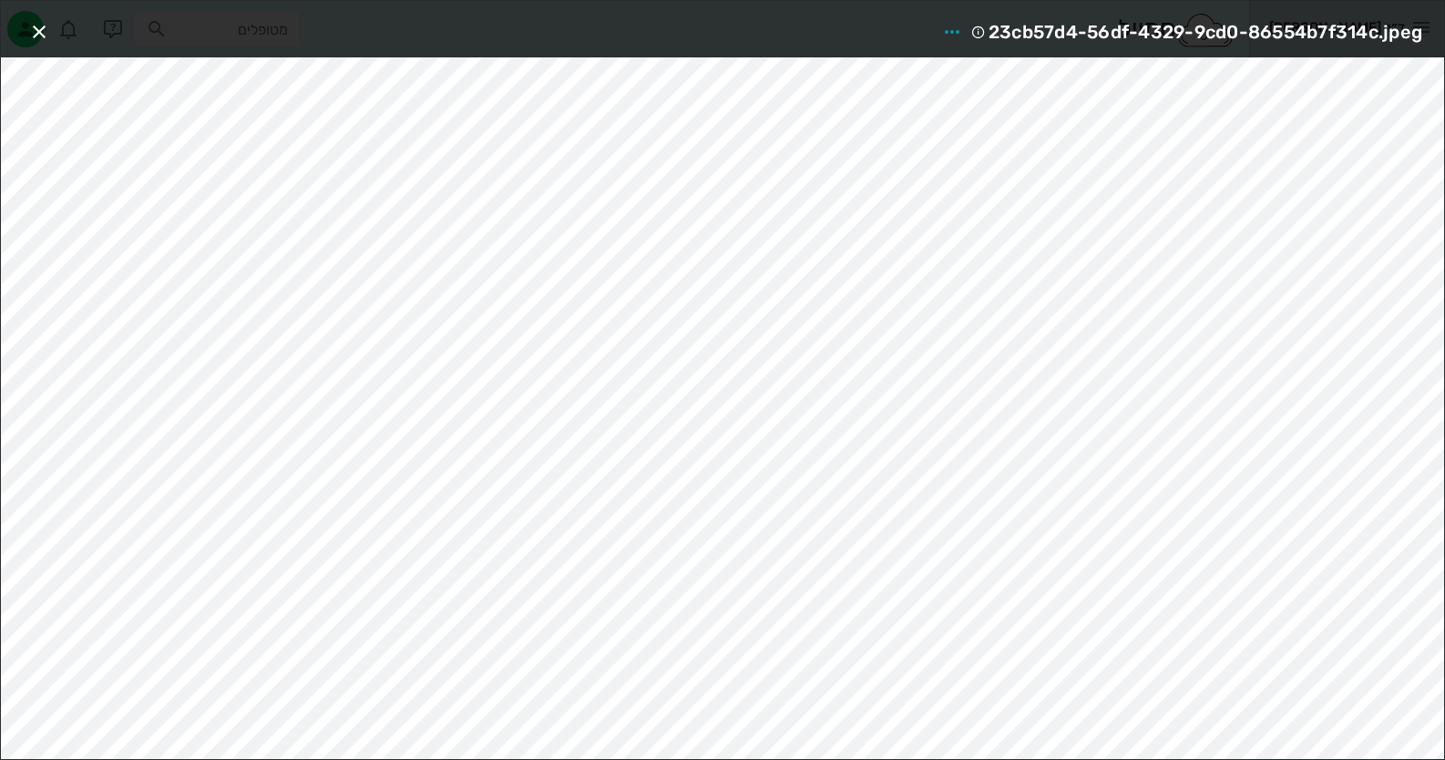
click at [547, 38] on div "23cb57d4-56df-4329-9cd0-86554b7f314c.jpeg" at bounding box center [722, 29] width 1443 height 56
click at [0, 528] on div "23cb57d4-56df-4329-9cd0-86554b7f314c.jpeg" at bounding box center [722, 380] width 1445 height 760
click at [41, 21] on icon "button" at bounding box center [39, 32] width 22 height 22
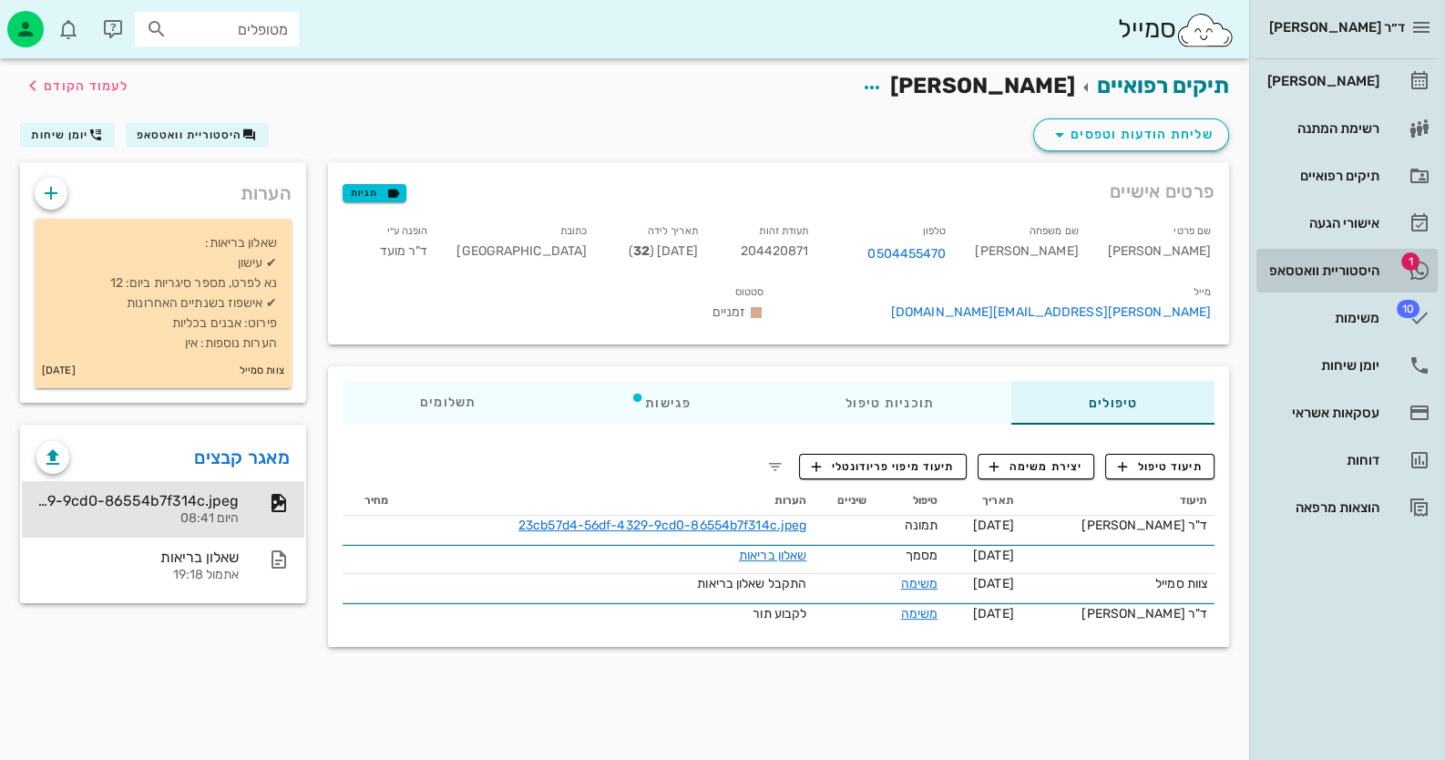
click at [1402, 265] on span "1" at bounding box center [1410, 261] width 18 height 18
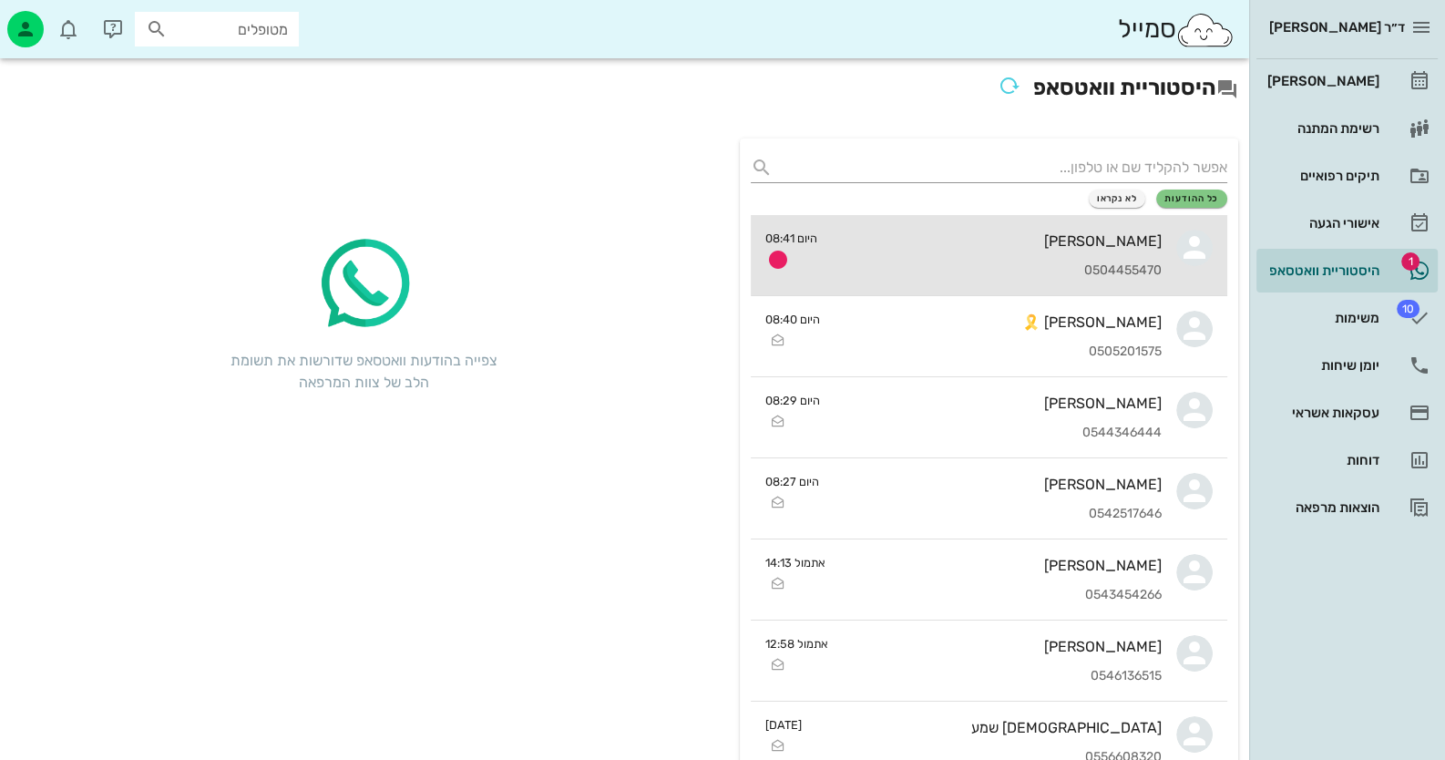
click at [1149, 227] on div "[PERSON_NAME] 0504455470" at bounding box center [997, 255] width 330 height 80
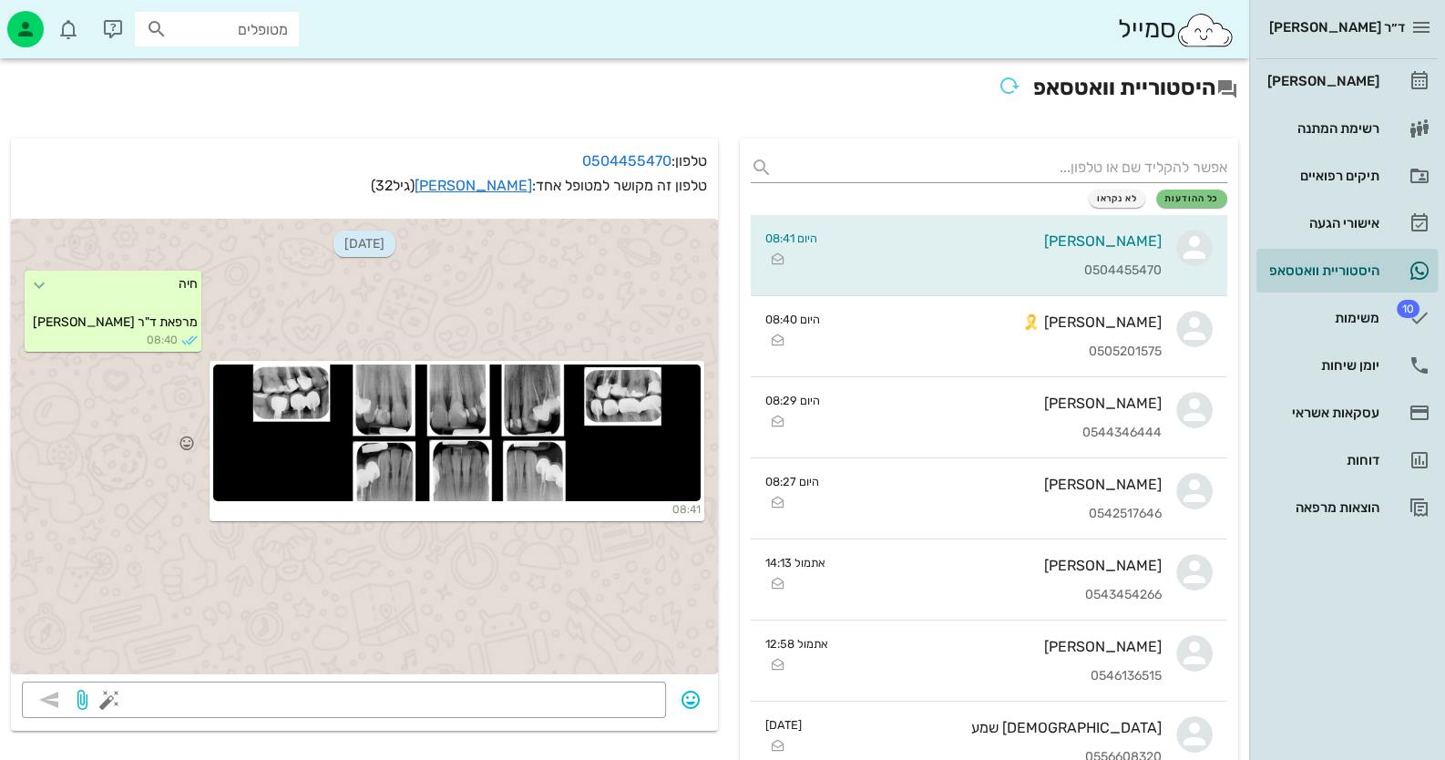
click at [240, 430] on div at bounding box center [456, 432] width 487 height 137
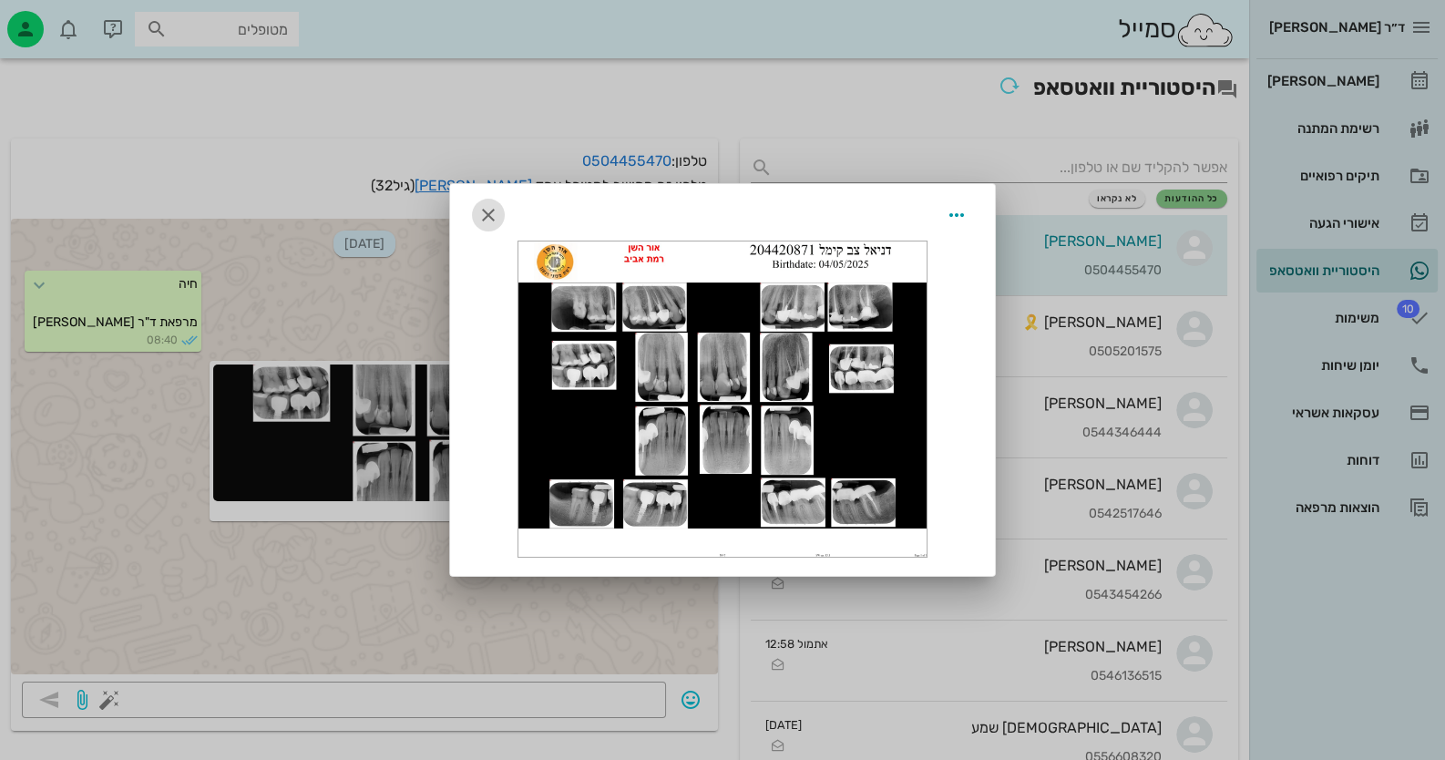
click at [478, 217] on icon "button" at bounding box center [488, 215] width 22 height 22
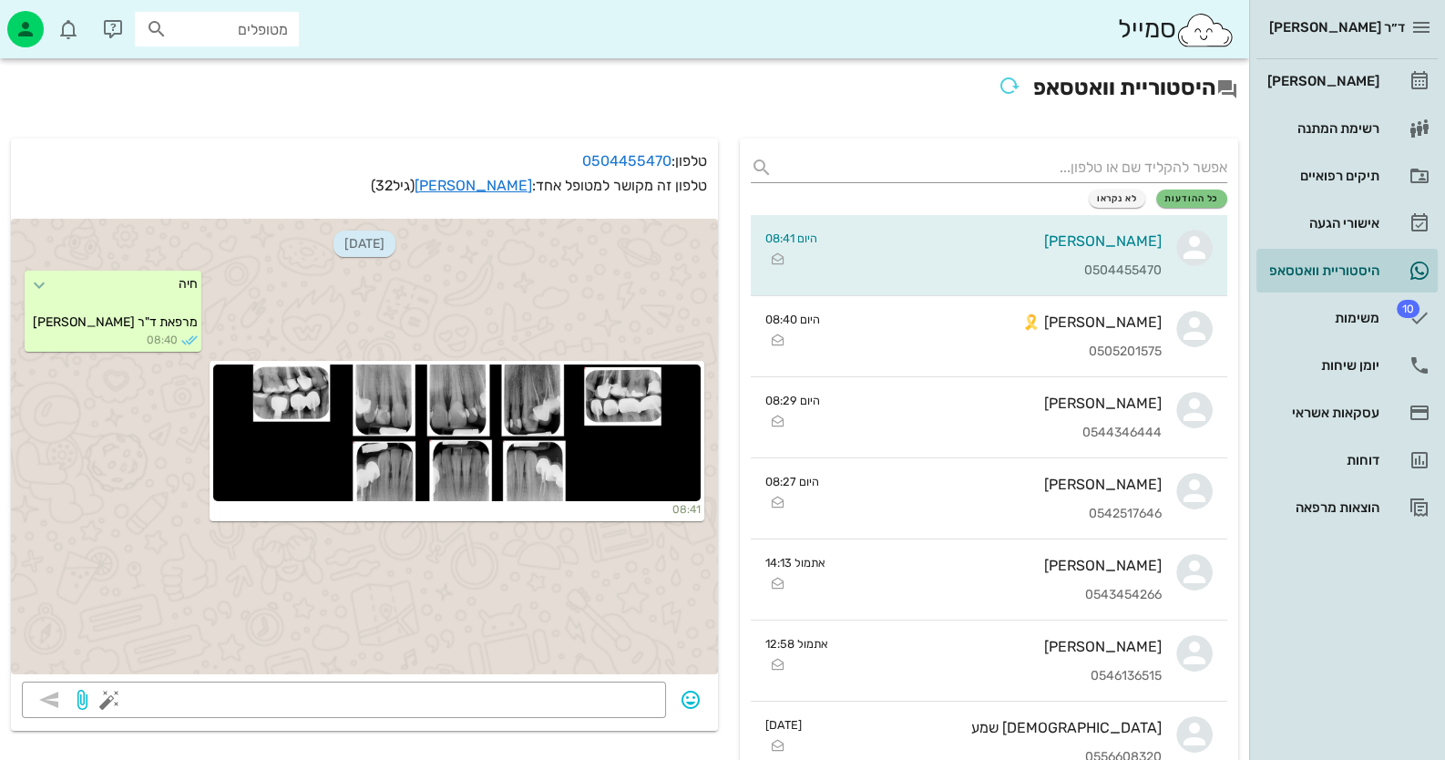
click at [334, 610] on div "[DATE] חיה מרפאת ד"ר [PERSON_NAME] 08:40 08:41" at bounding box center [364, 446] width 707 height 455
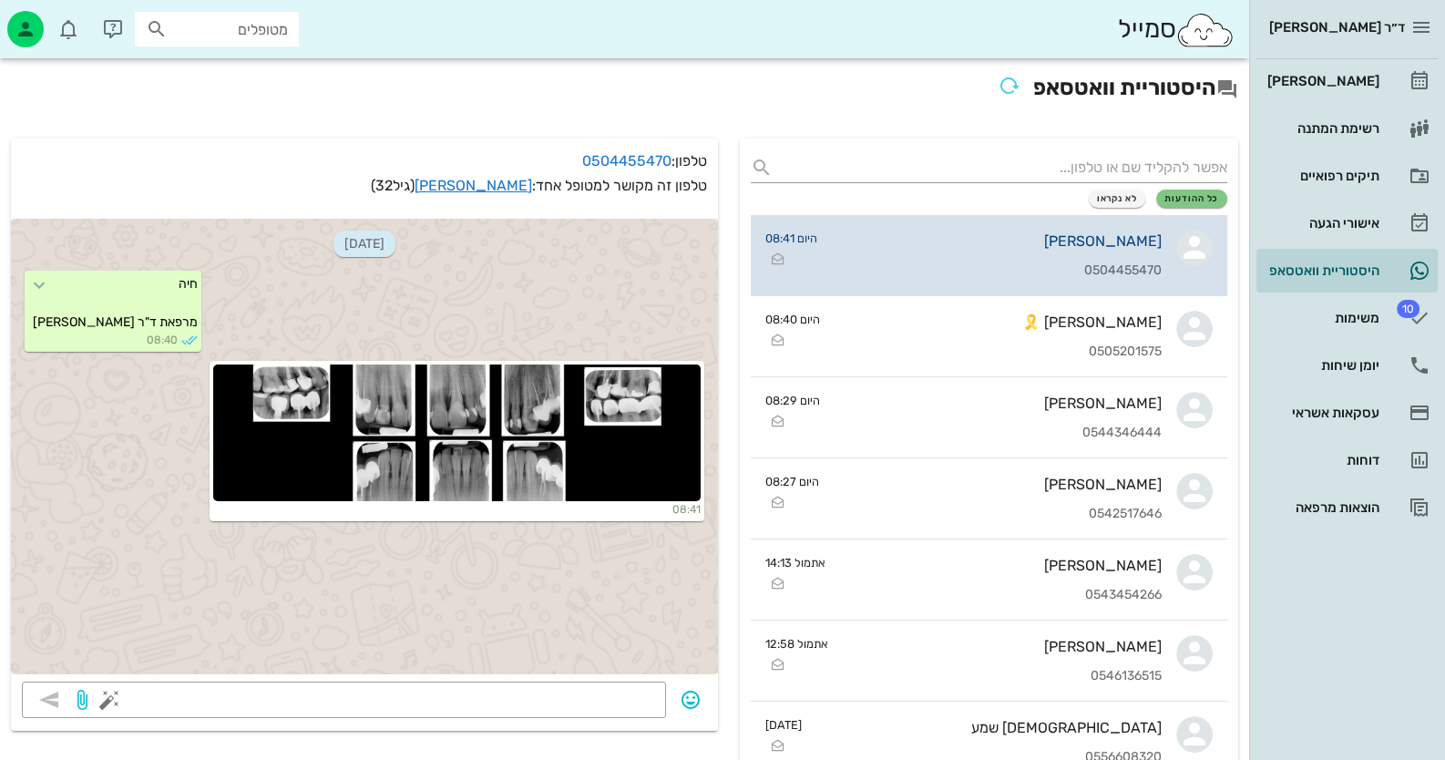
click at [1110, 228] on div "[PERSON_NAME] 0504455470" at bounding box center [997, 255] width 330 height 80
click at [1119, 238] on div "[PERSON_NAME]" at bounding box center [997, 240] width 330 height 17
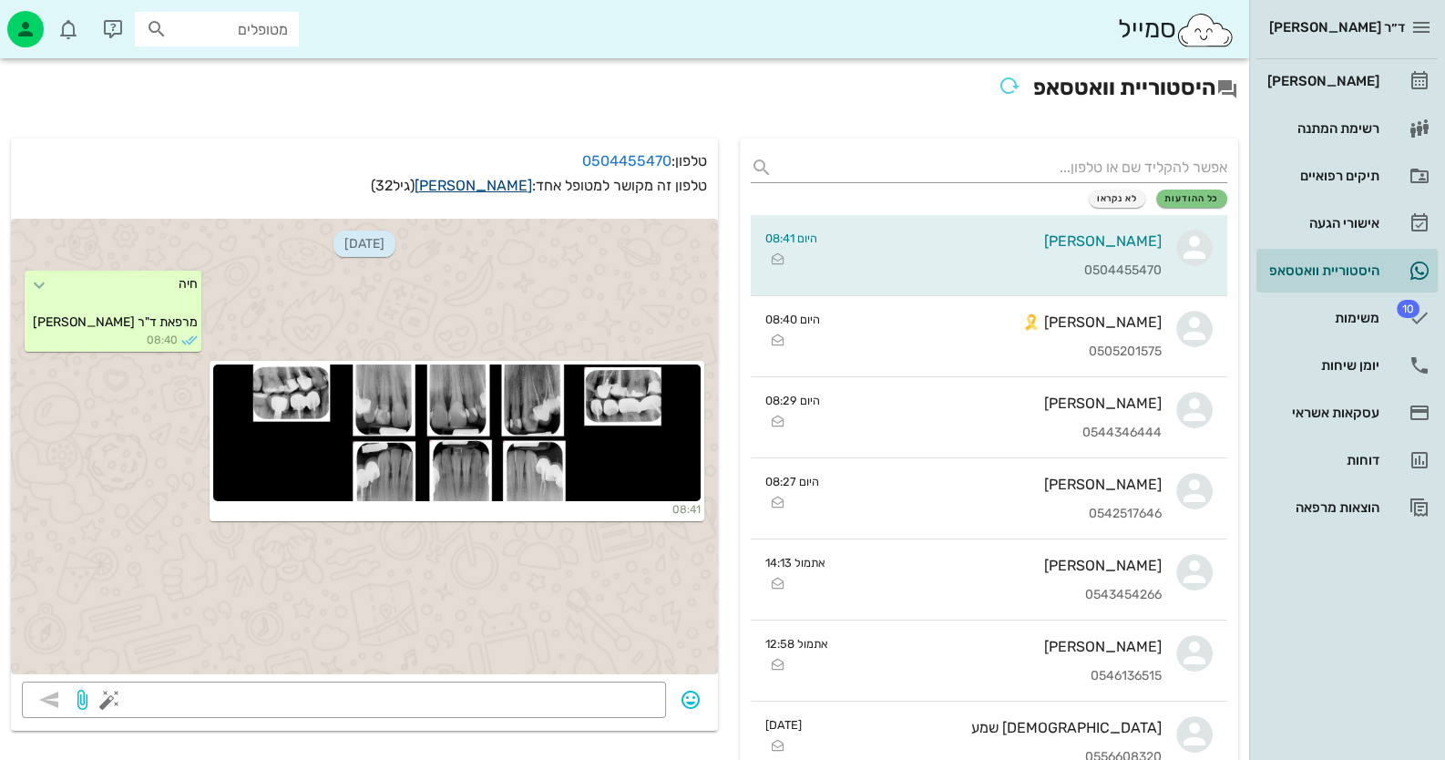
click at [507, 177] on link "[PERSON_NAME]" at bounding box center [473, 185] width 118 height 17
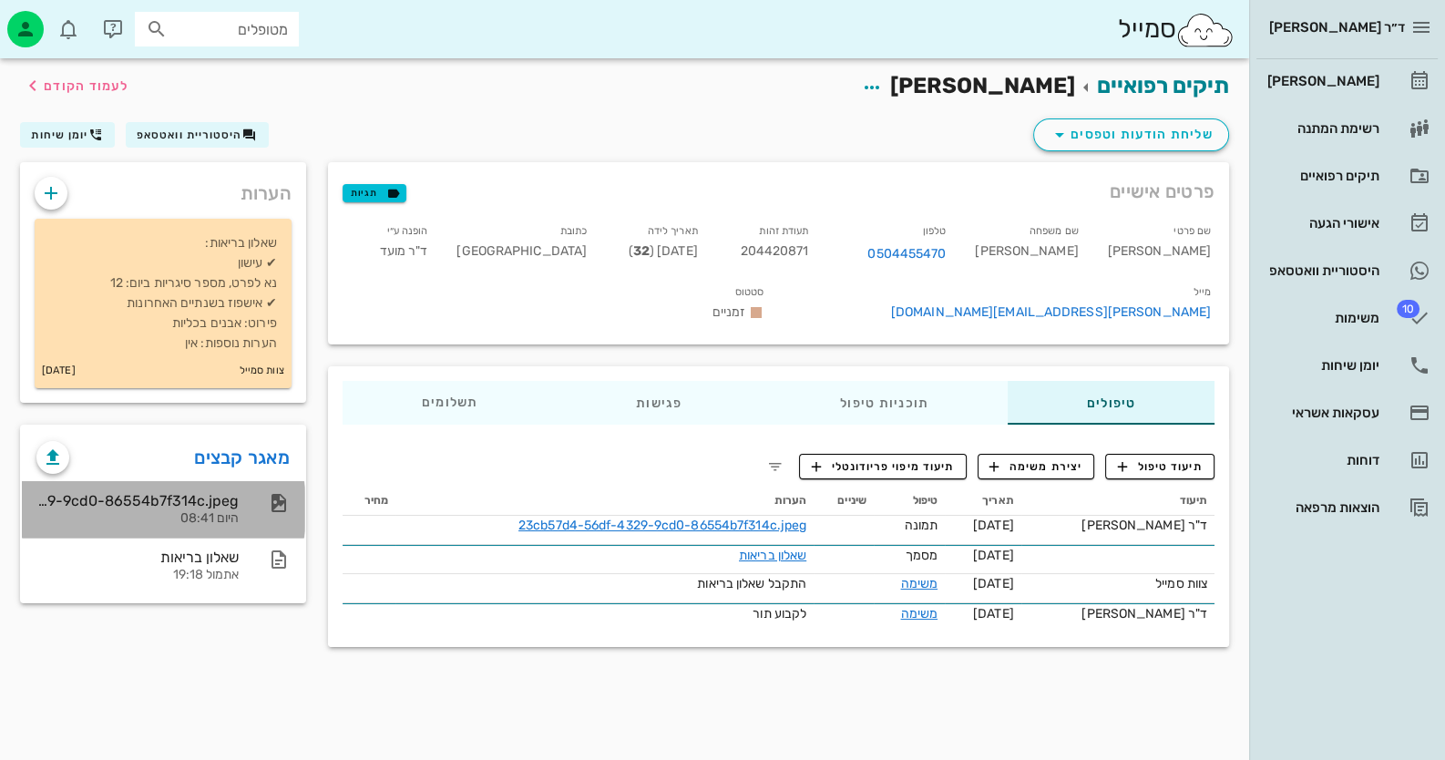
click at [211, 490] on div "23cb57d4-56df-4329-9cd0-86554b7f314c.jpeg היום 08:41" at bounding box center [137, 509] width 202 height 56
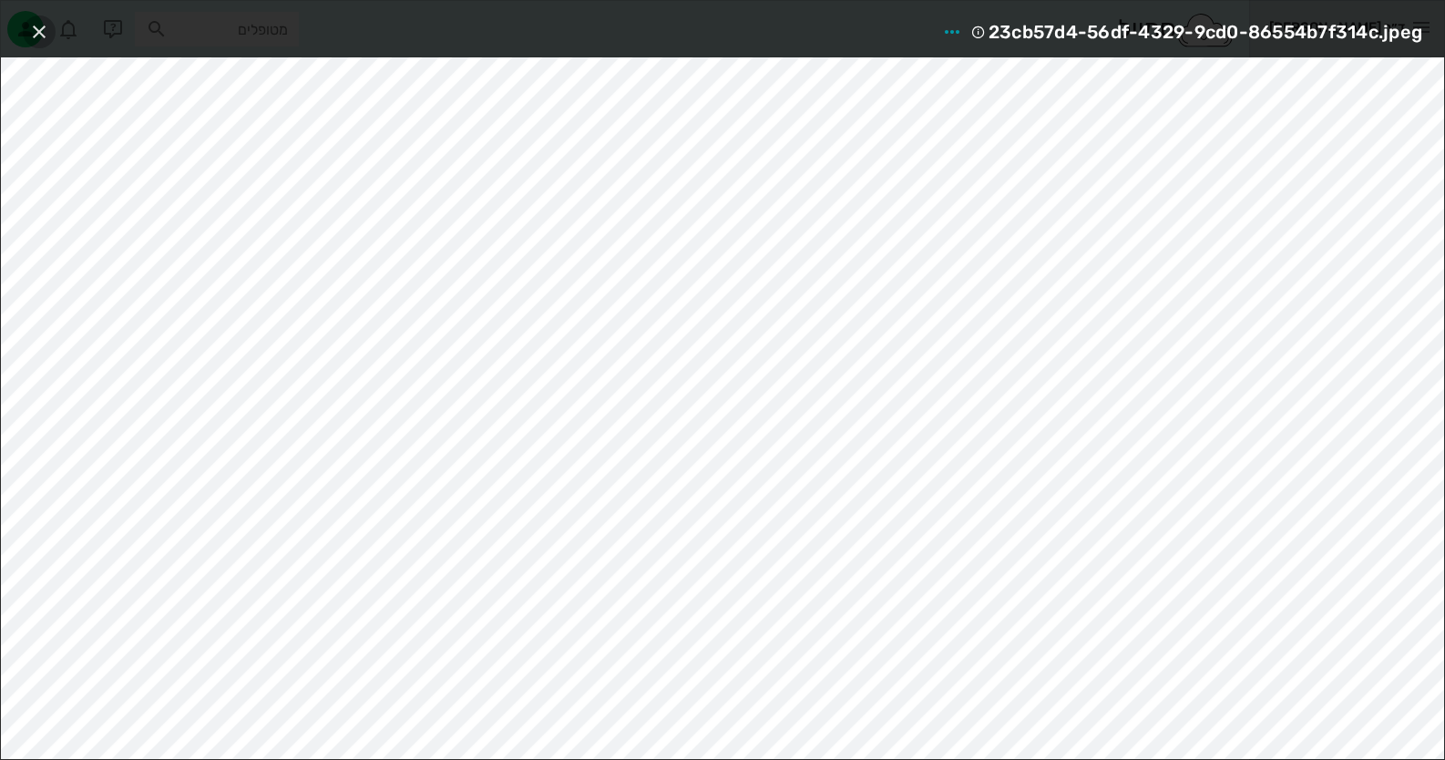
click at [54, 27] on span "button" at bounding box center [39, 32] width 33 height 22
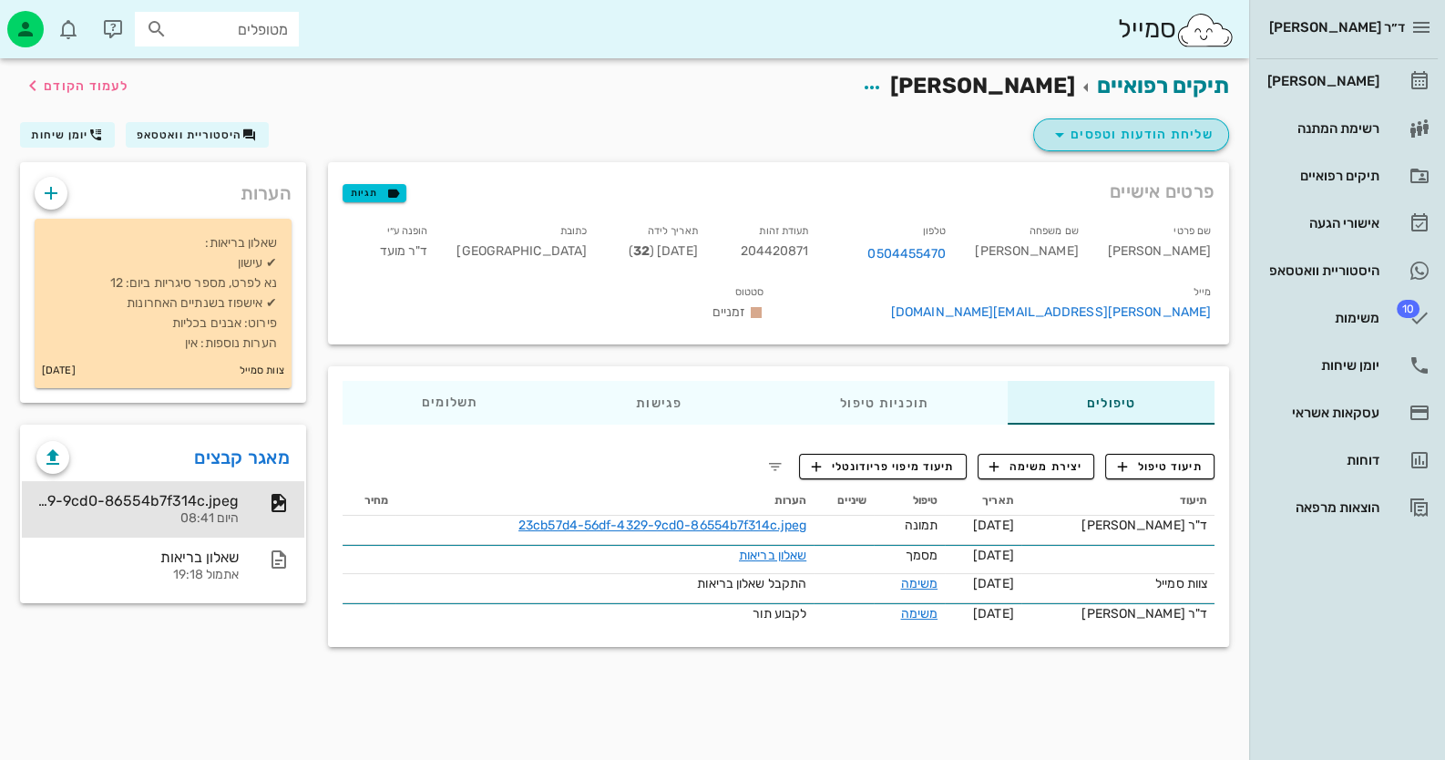
click at [1163, 148] on button "שליחת הודעות וטפסים" at bounding box center [1131, 134] width 196 height 33
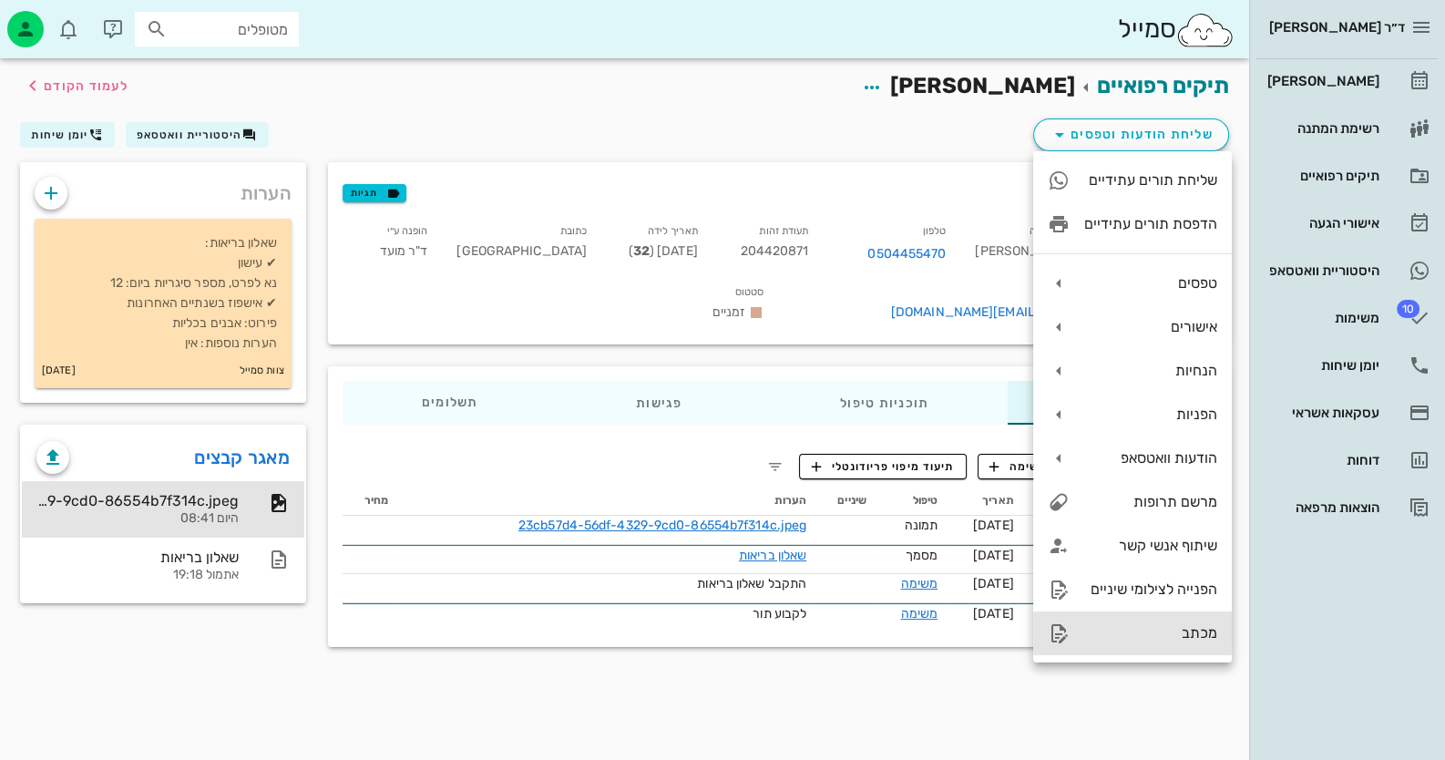
click at [1157, 644] on div "מכתב" at bounding box center [1132, 633] width 199 height 44
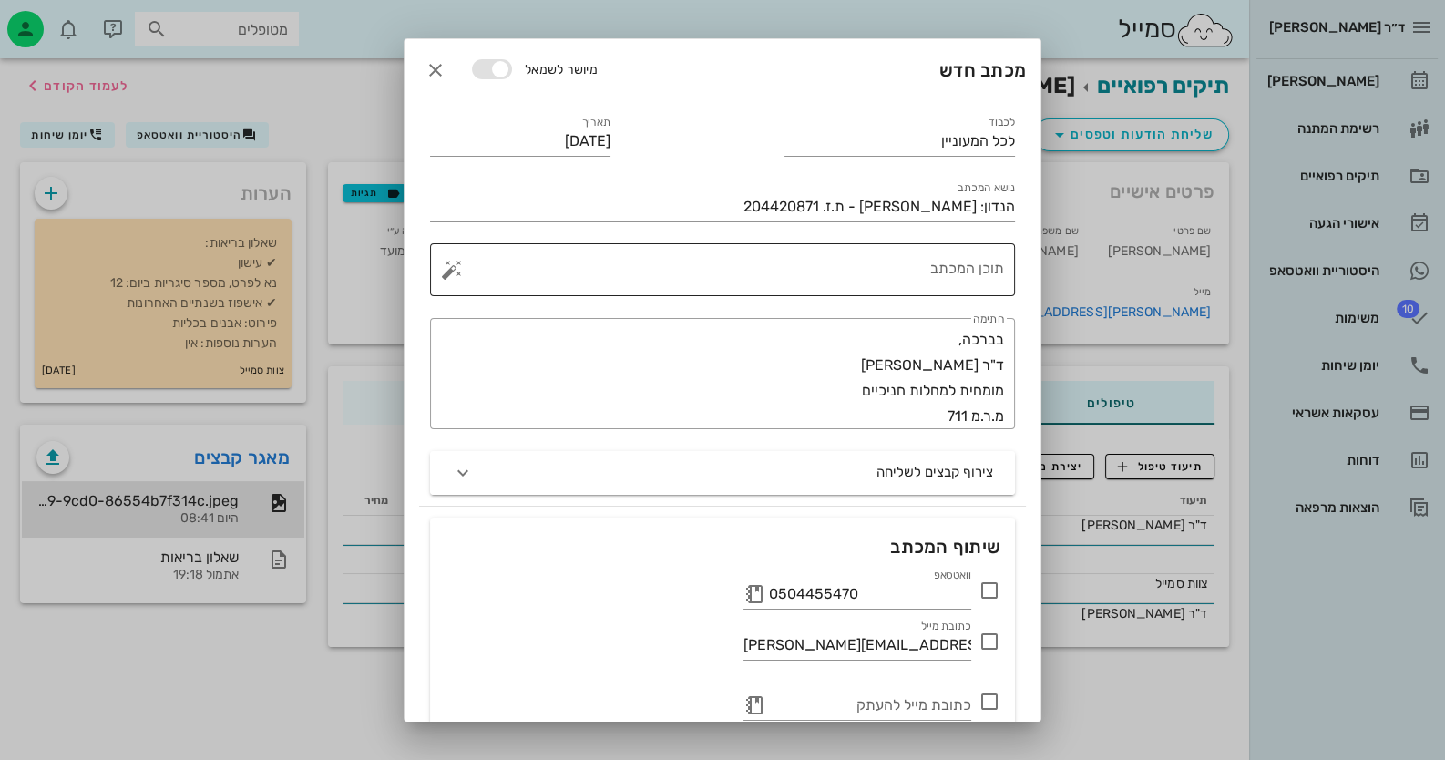
click at [946, 250] on div "תוכן המכתב" at bounding box center [729, 269] width 548 height 53
click at [446, 61] on icon "button" at bounding box center [435, 70] width 22 height 22
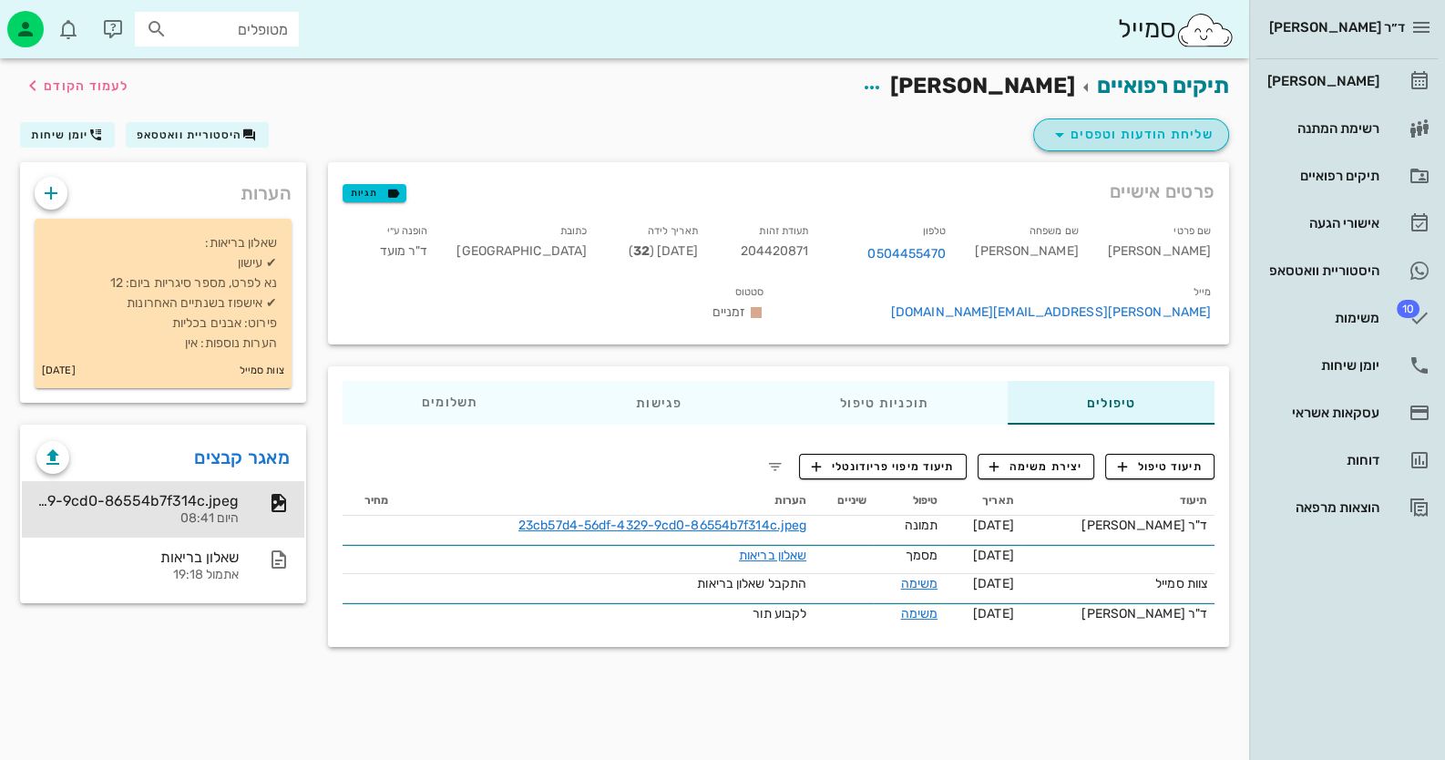
click at [1182, 136] on span "שליחת הודעות וטפסים" at bounding box center [1130, 135] width 165 height 22
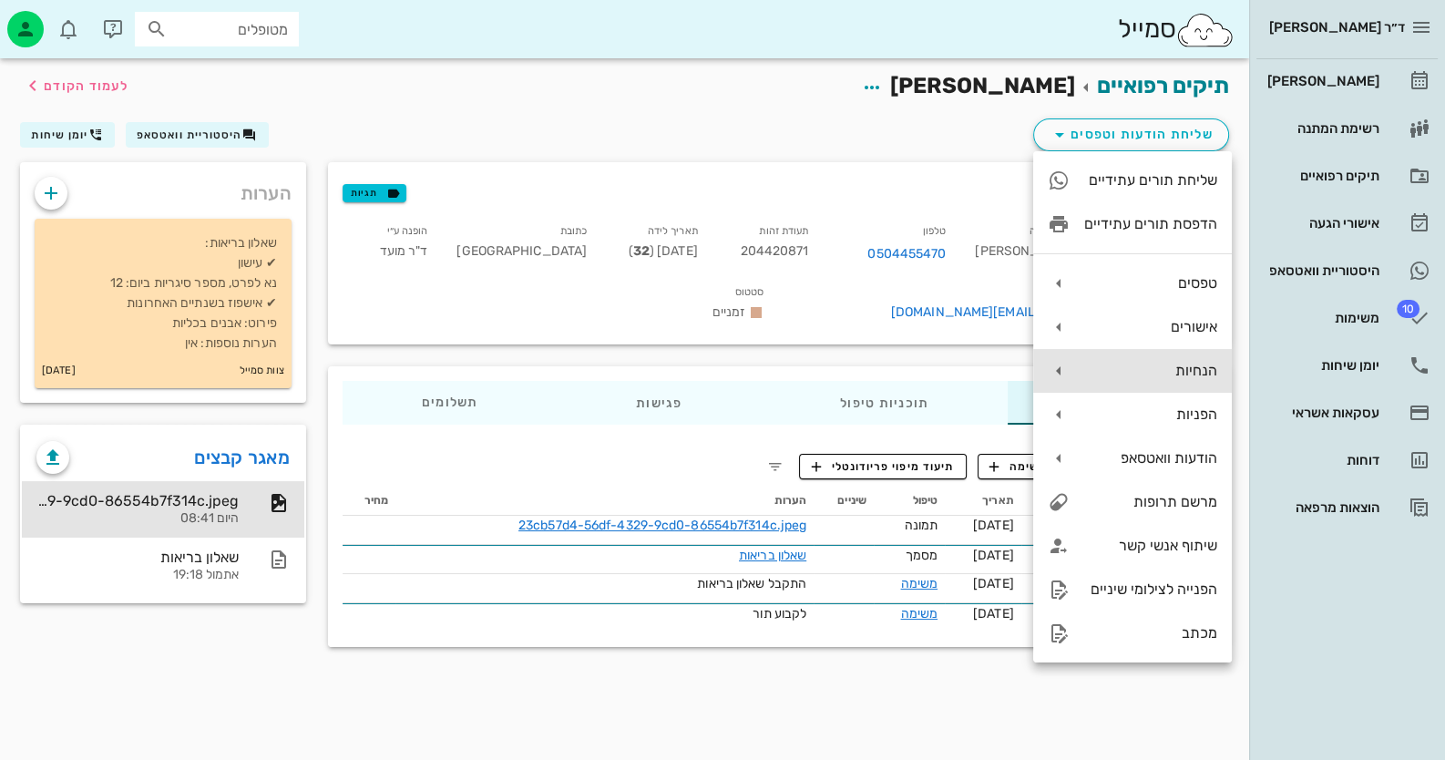
click at [1195, 368] on div "הנחיות" at bounding box center [1150, 370] width 133 height 17
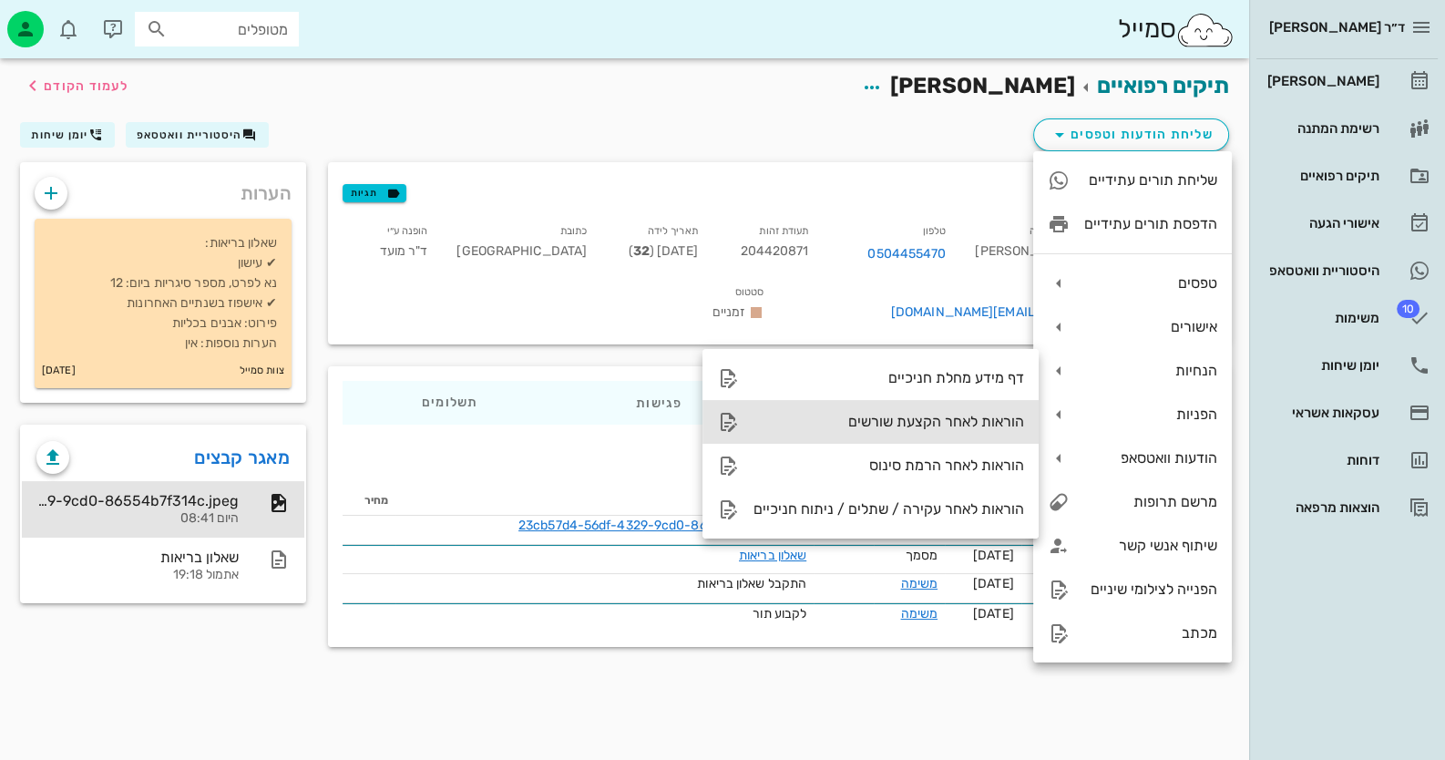
click at [960, 414] on div "הוראות לאחר הקצעת שורשים" at bounding box center [888, 421] width 271 height 17
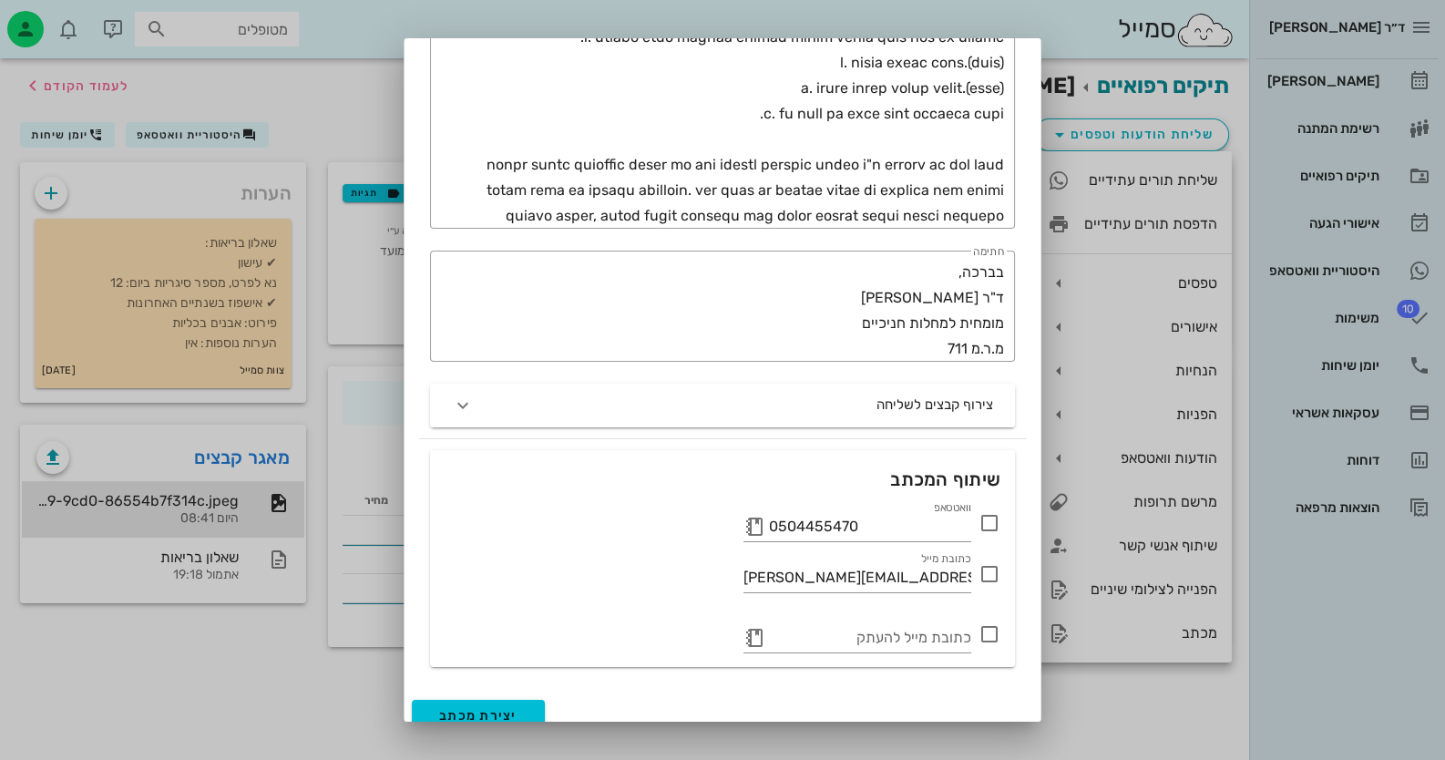
scroll to position [819, 0]
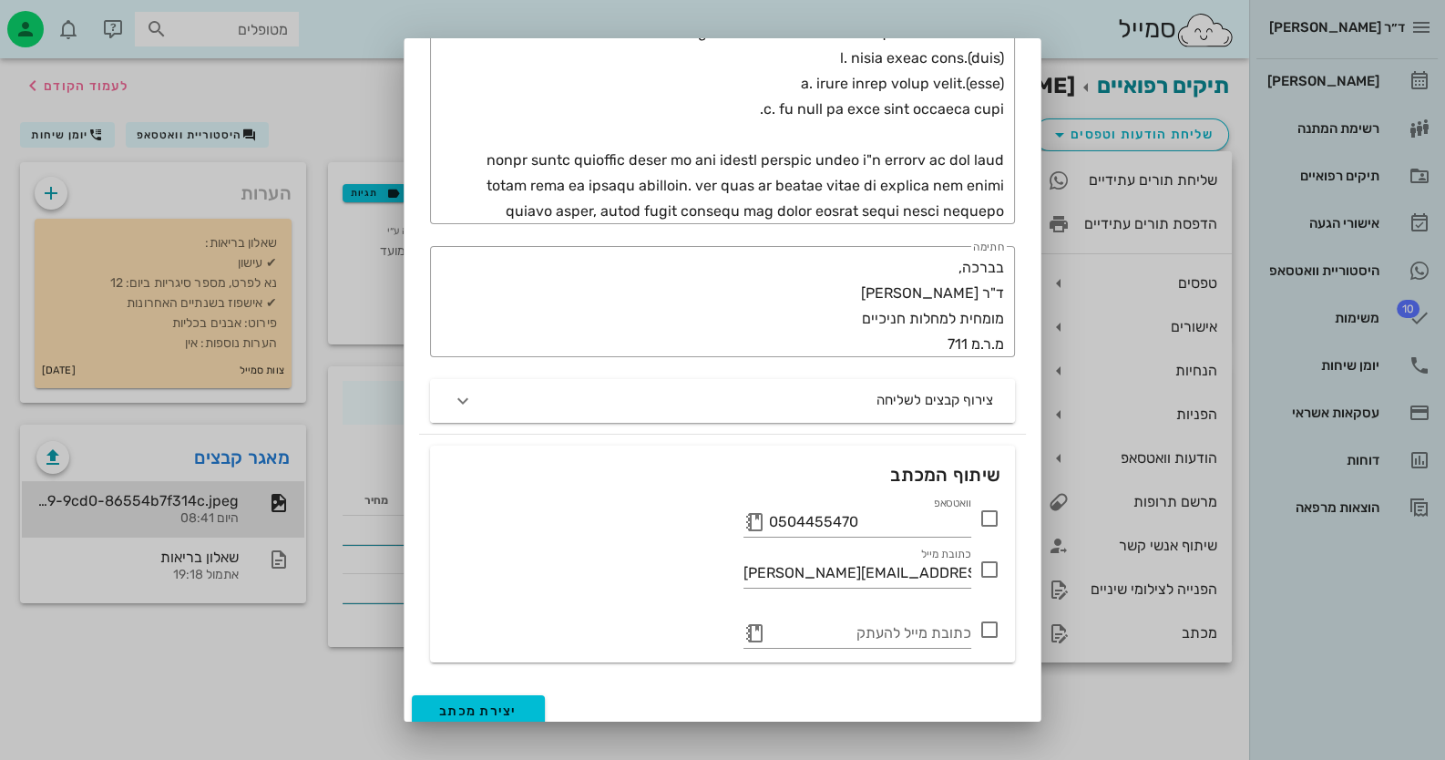
click at [994, 516] on icon at bounding box center [989, 518] width 22 height 22
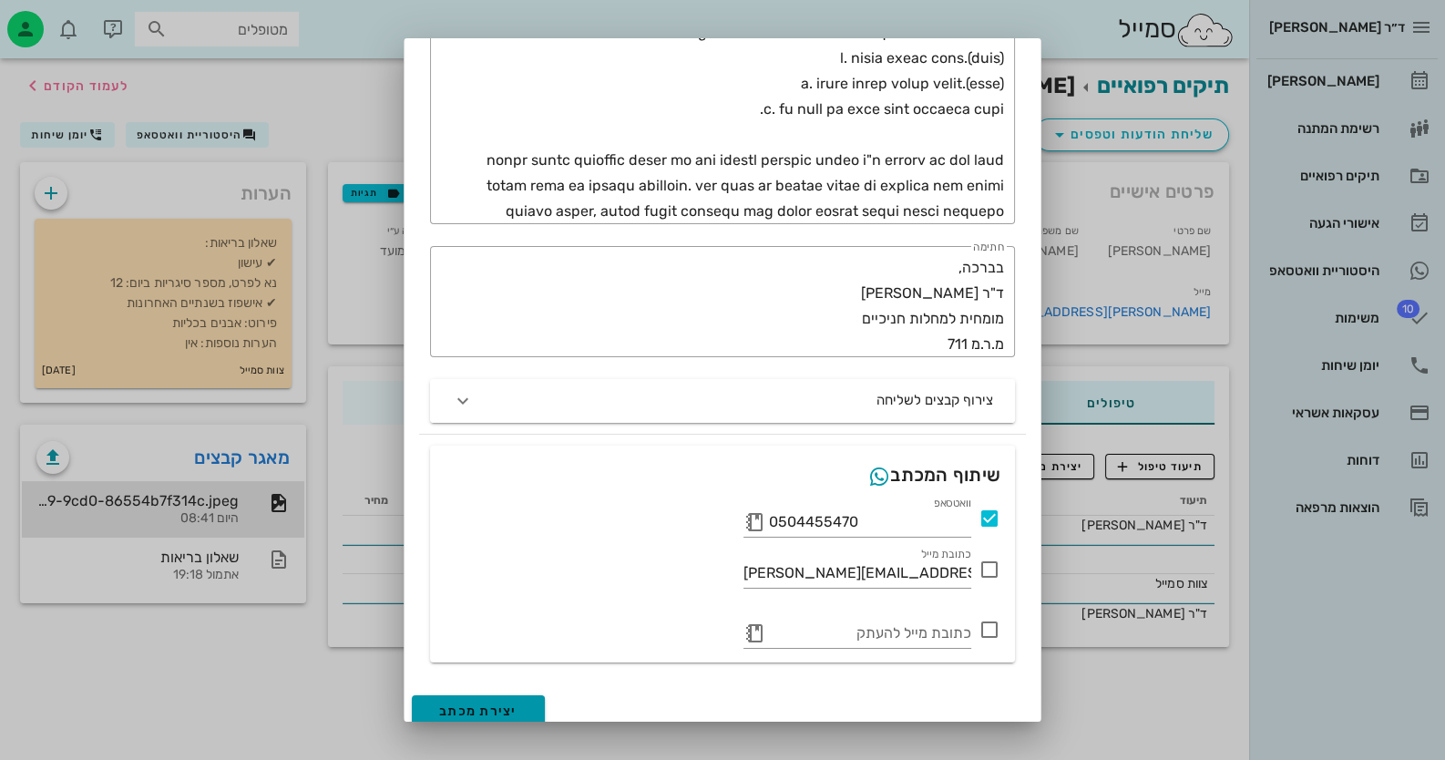
click at [493, 708] on span "יצירת מכתב" at bounding box center [478, 710] width 78 height 15
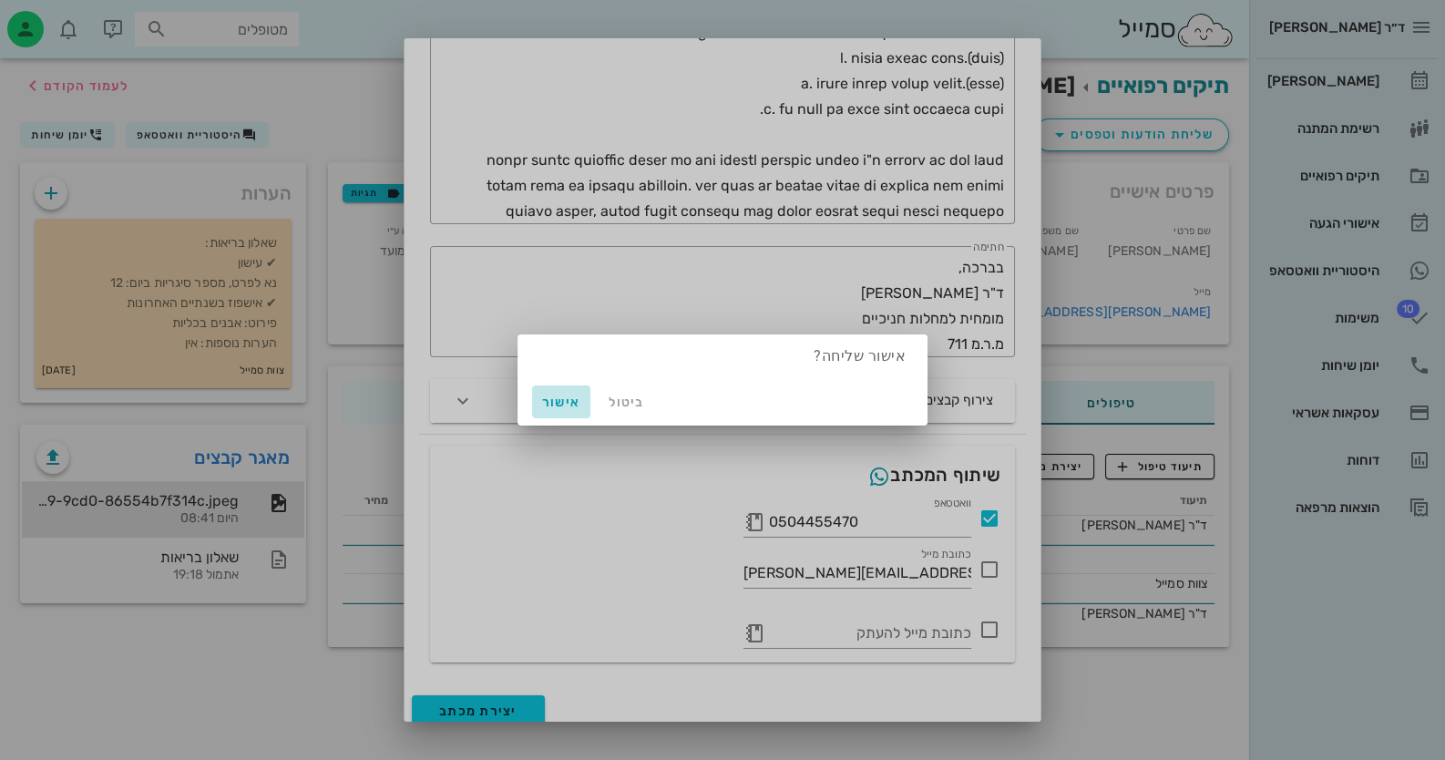
click at [572, 401] on span "אישור" at bounding box center [561, 401] width 44 height 15
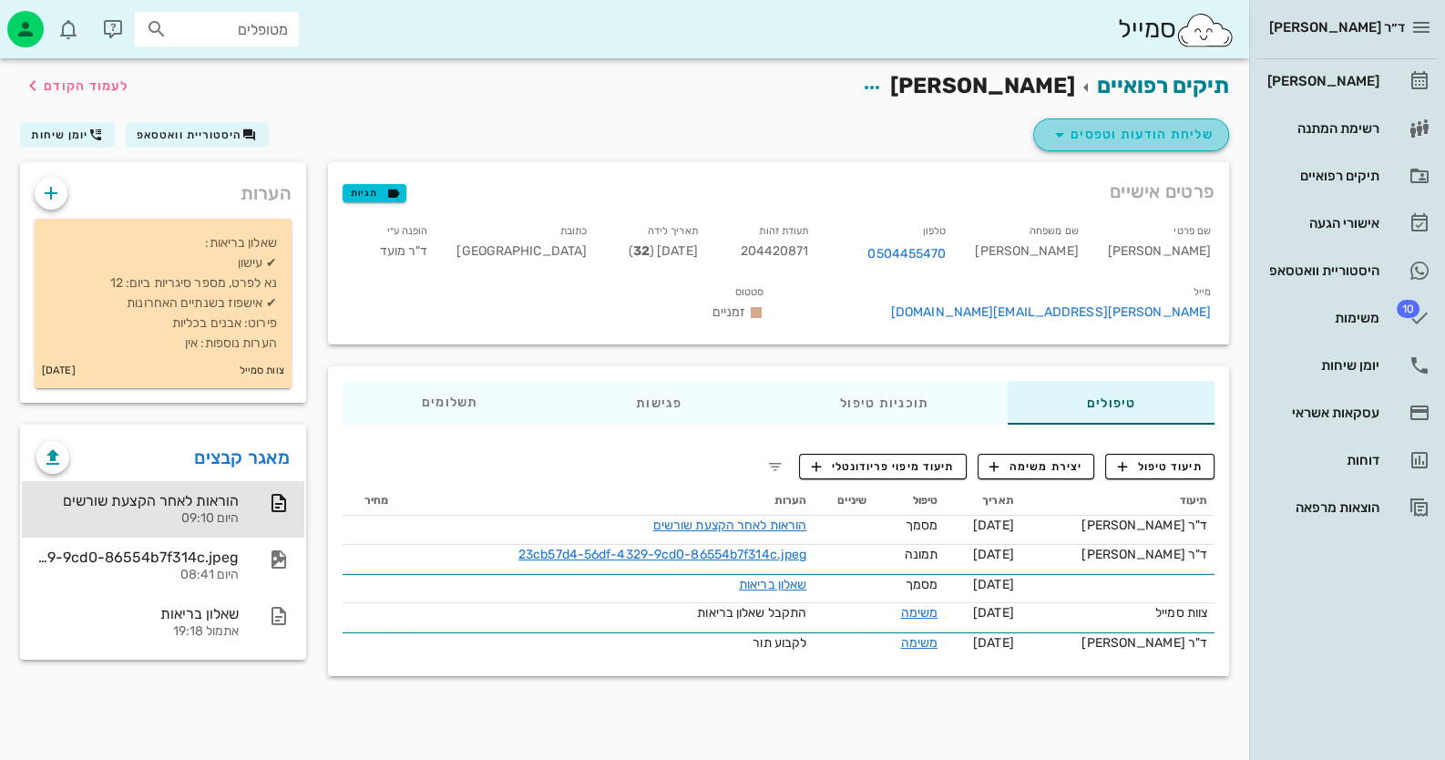
click at [1178, 142] on span "שליחת הודעות וטפסים" at bounding box center [1130, 135] width 165 height 22
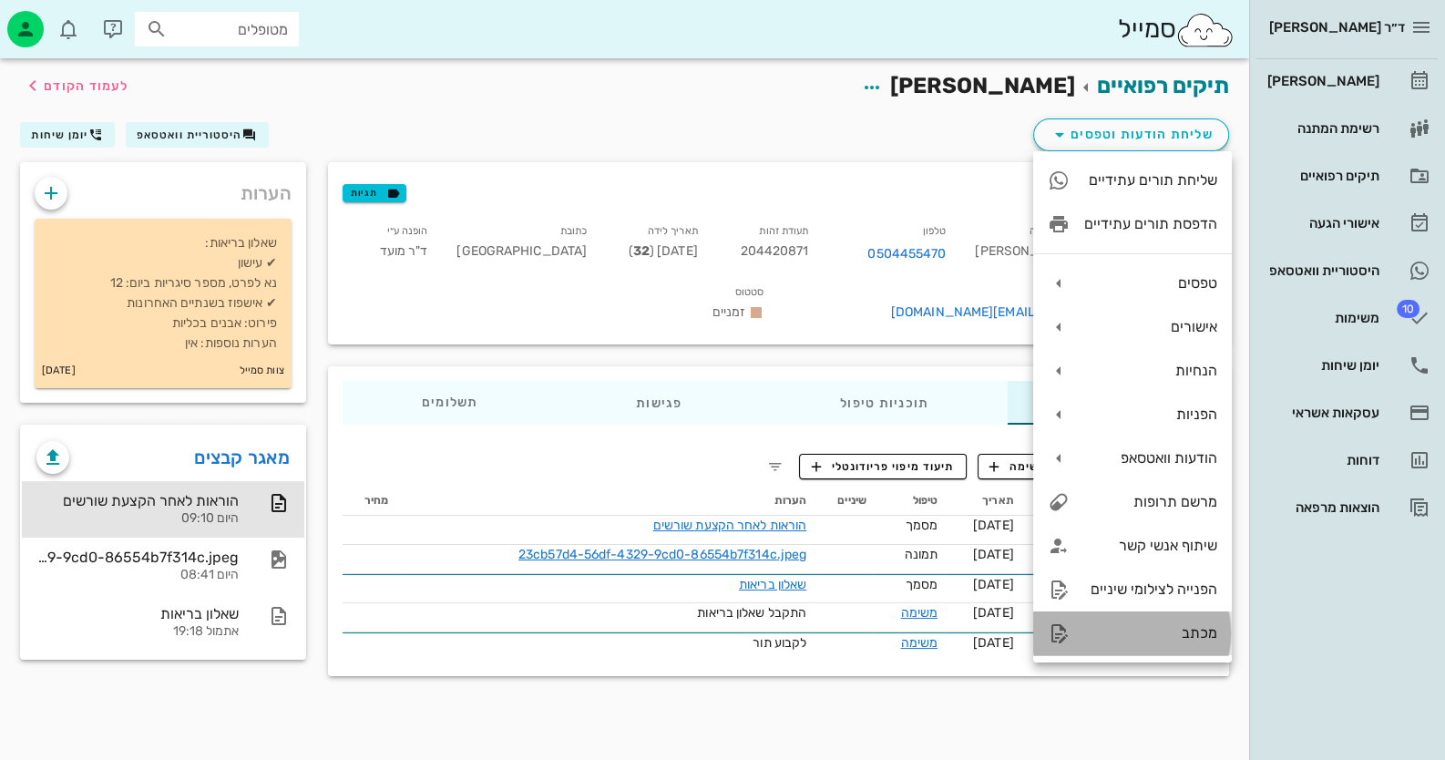
click at [1120, 619] on div "מכתב" at bounding box center [1132, 633] width 199 height 44
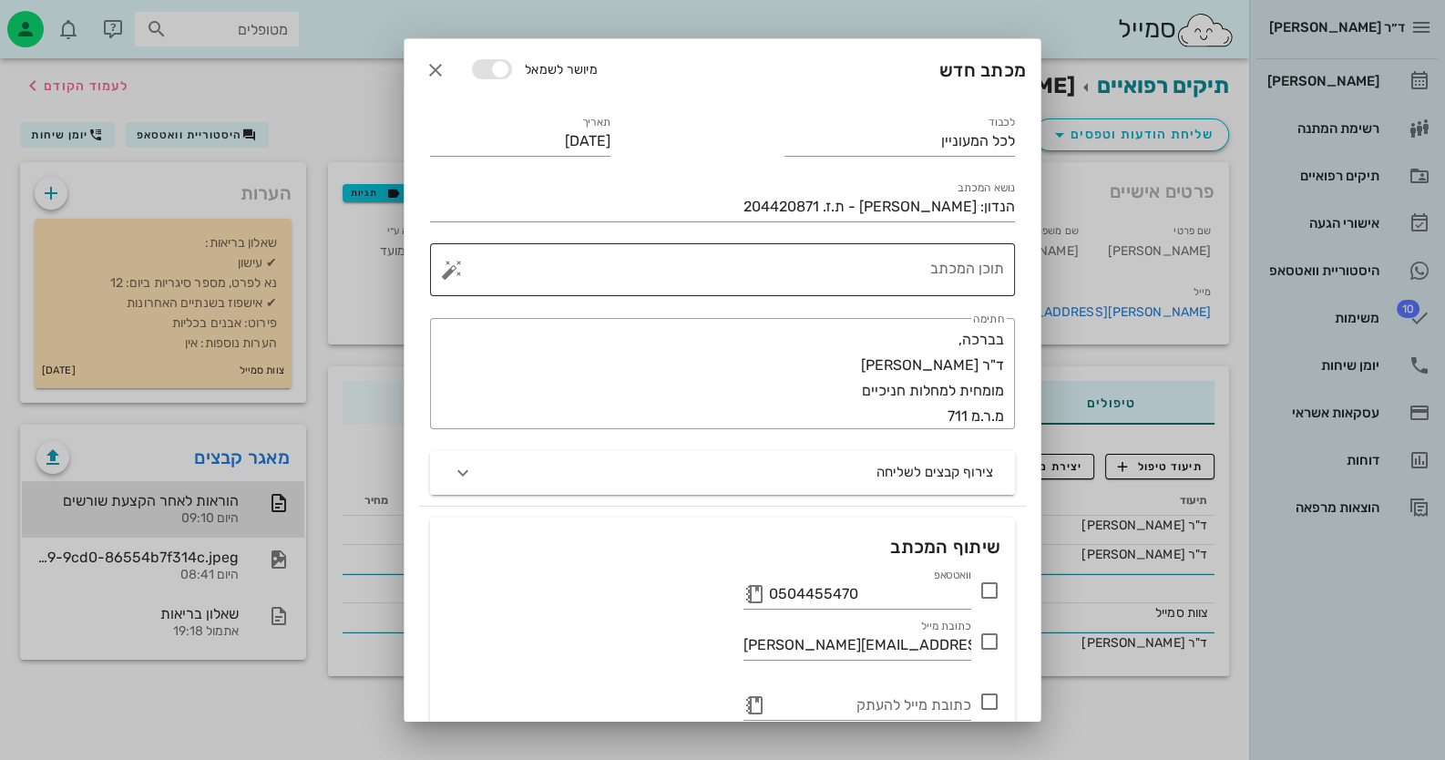
click at [455, 271] on button "button" at bounding box center [452, 270] width 22 height 22
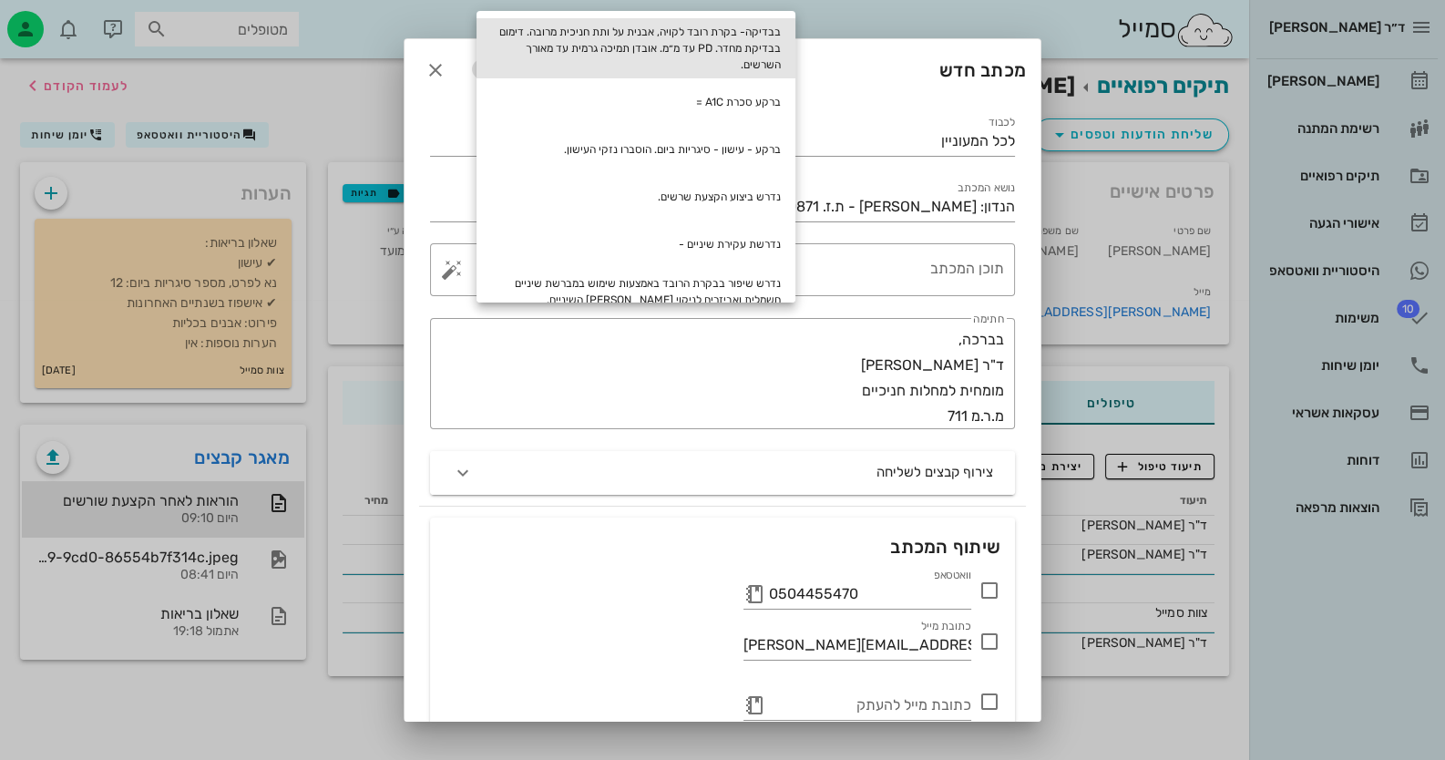
click at [708, 48] on div "בבדיקה- בקרת רובד לקויה, אבנית על ותת חניכית מרובה. דימום בבדיקת מחדר. PD עד מ״…" at bounding box center [635, 48] width 319 height 60
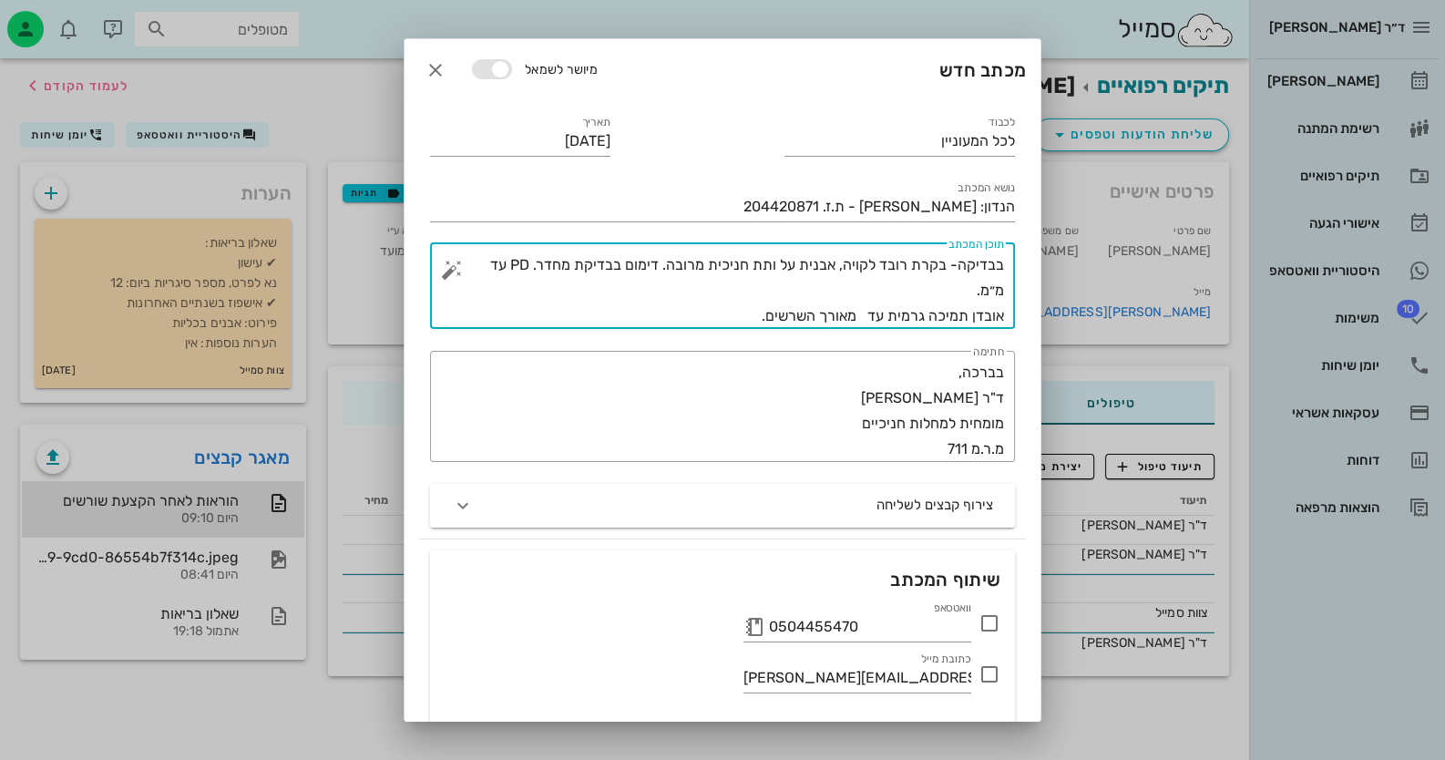
drag, startPoint x: 775, startPoint y: 264, endPoint x: 797, endPoint y: 263, distance: 21.9
click at [797, 263] on textarea "בבדיקה- בקרת רובד לקויה, אבנית על ותת חניכית מרובה. דימום בבדיקת מחדר. PD עד מ״…" at bounding box center [729, 290] width 548 height 77
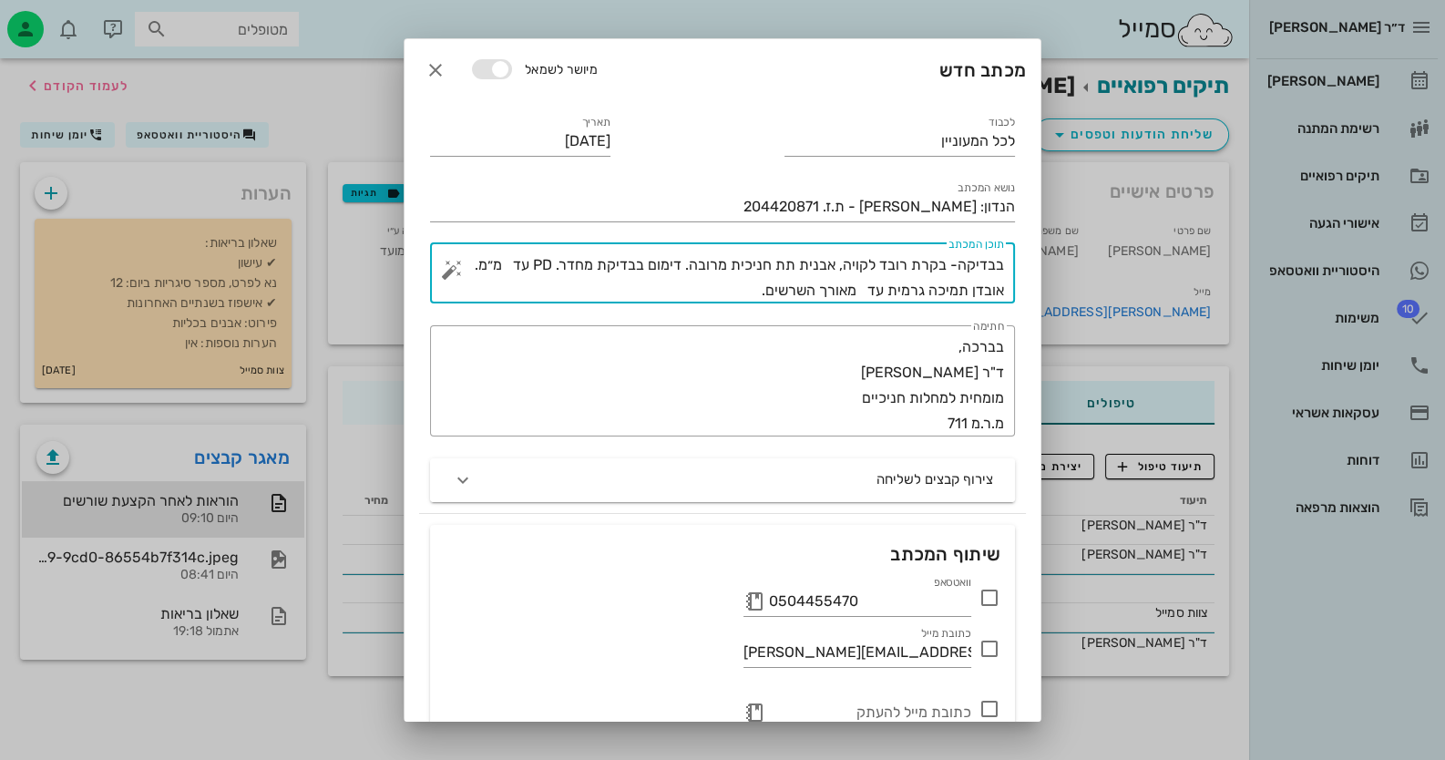
click at [1004, 265] on div "​ תוכן המכתב בבדיקה- בקרת רובד לקויה, אבנית תת חניכית מרובה. דימום בבדיקת מחדר.…" at bounding box center [722, 273] width 585 height 60
click at [1000, 263] on textarea "בבדיקה- בקרת רובד לקויה, אבנית תת חניכית מרובה. דימום בבדיקת מחדר. PD עד מ״מ. א…" at bounding box center [729, 277] width 548 height 51
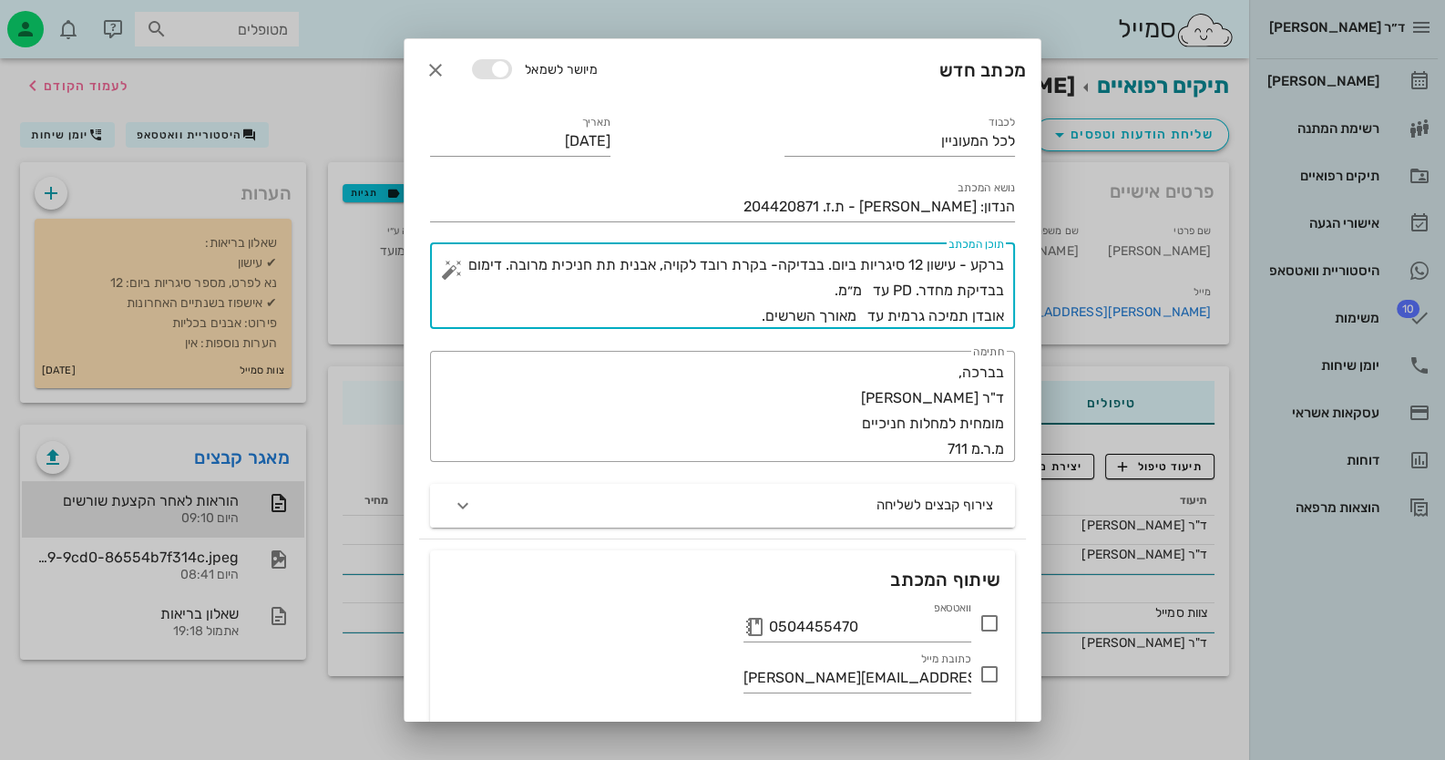
click at [463, 270] on button "button" at bounding box center [452, 270] width 22 height 22
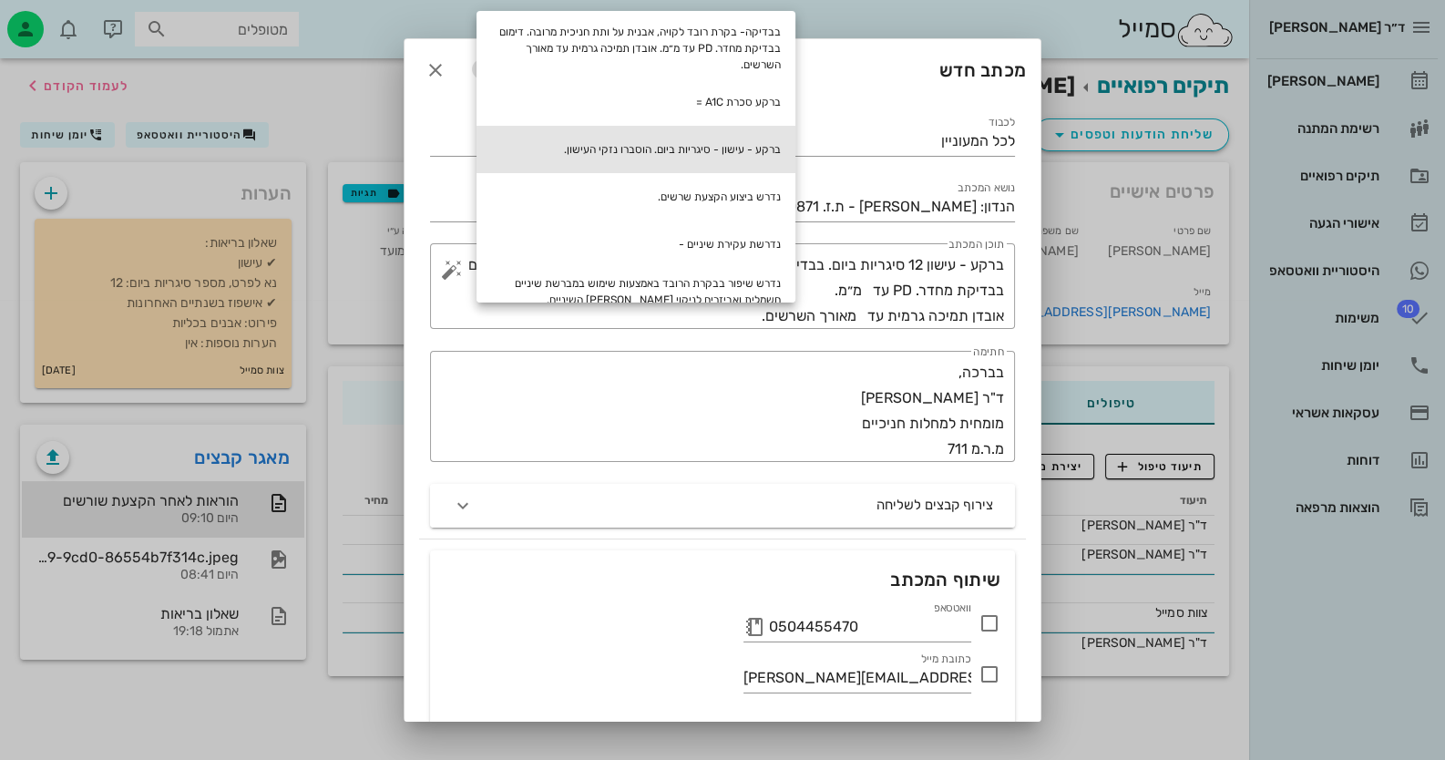
click at [755, 149] on div "ברקע - עישון - סיגריות ביום. הוסברו נזקי העישון." at bounding box center [635, 149] width 319 height 47
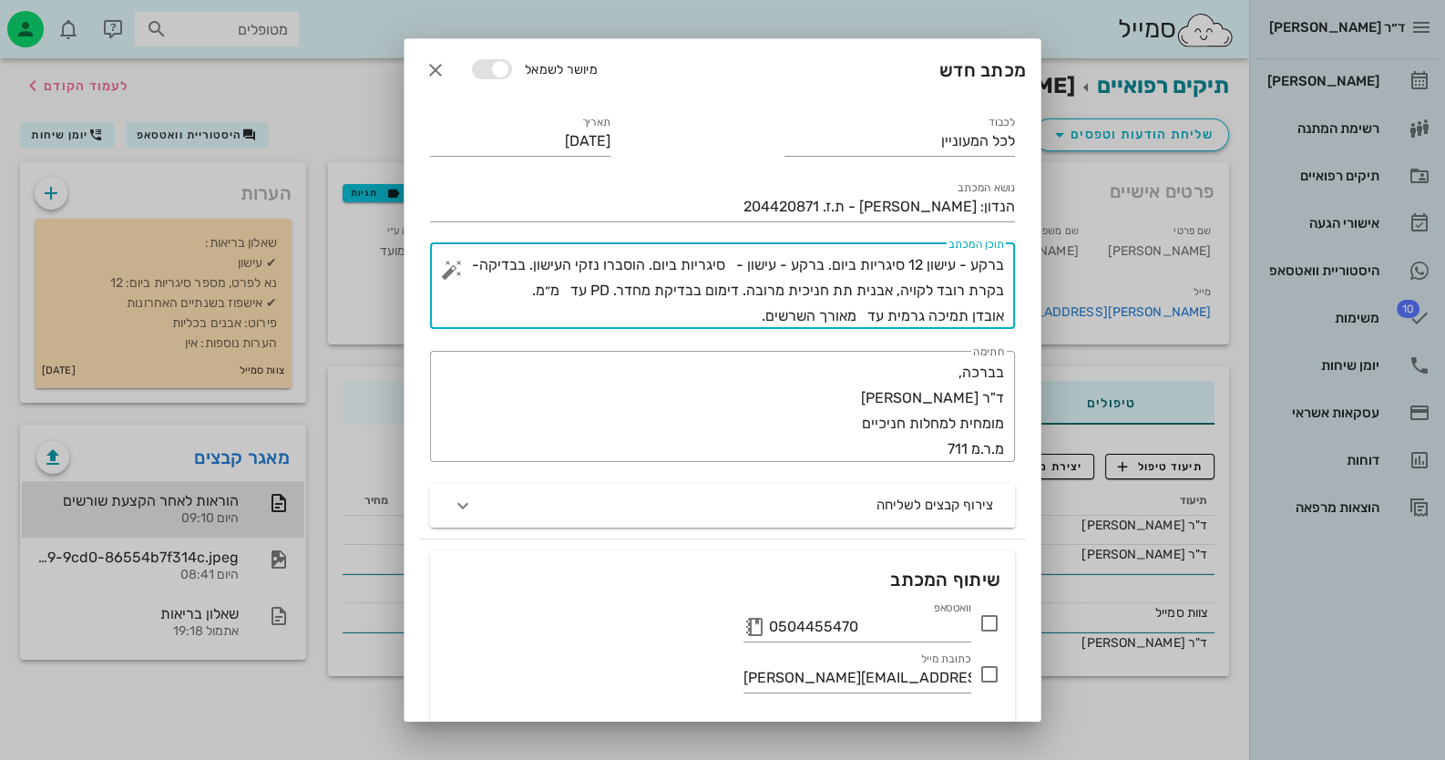
drag, startPoint x: 954, startPoint y: 261, endPoint x: 826, endPoint y: 263, distance: 127.5
click at [826, 263] on textarea "ברקע - עישון 12 סיגריות ביום. ברקע - עישון - סיגריות ביום. הוסברו נזקי העישון. …" at bounding box center [729, 290] width 548 height 77
click at [833, 263] on textarea "ברקע - עישון 12 סיגריות ביום. ברקע - עישון - סיגריות ביום. הוסברו נזקי העישון. …" at bounding box center [729, 290] width 548 height 77
drag, startPoint x: 652, startPoint y: 265, endPoint x: 828, endPoint y: 265, distance: 175.8
click at [828, 265] on textarea "ברקע - עישון 12 סיגריות ביום. ברקע - עישון - סיגריות ביום. הוסברו נזקי העישון. …" at bounding box center [729, 290] width 548 height 77
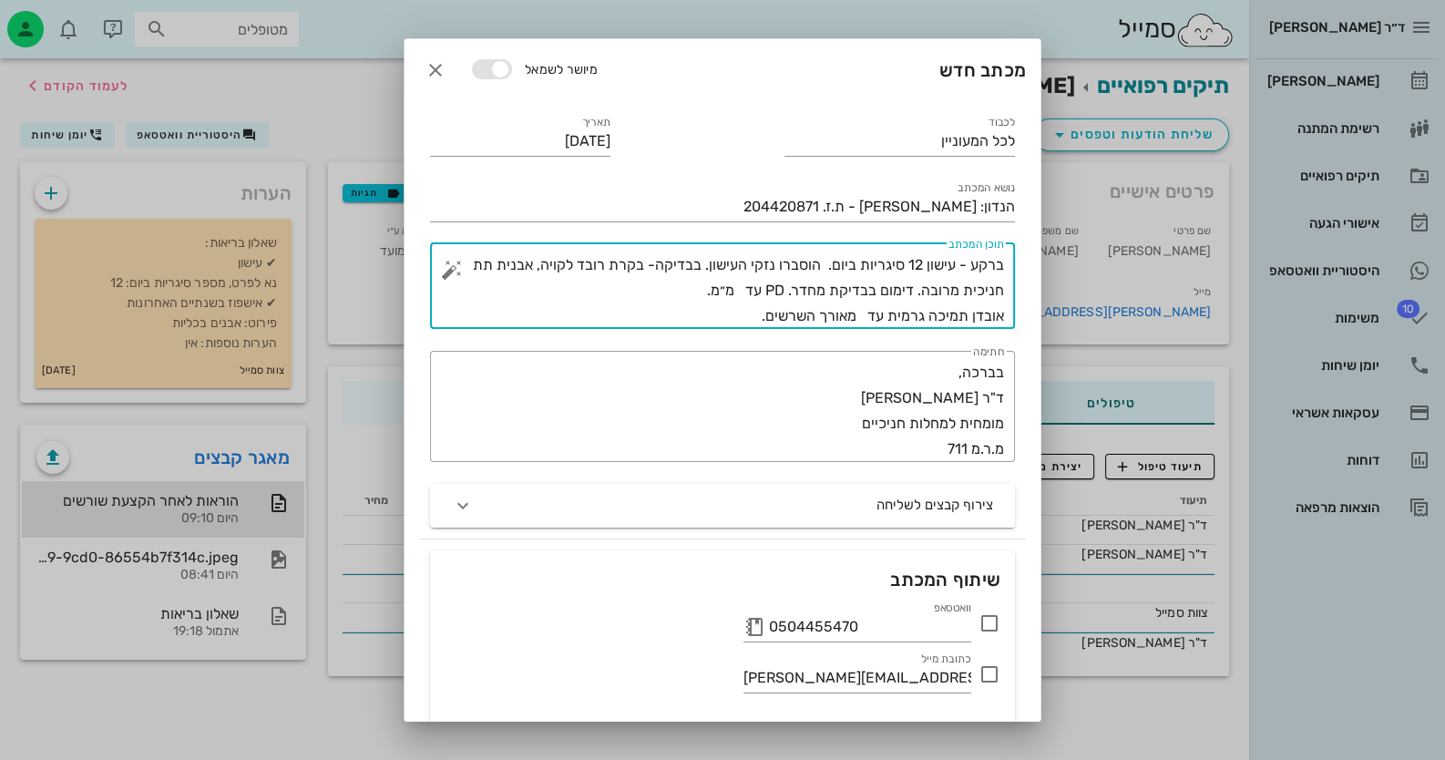
drag, startPoint x: 915, startPoint y: 289, endPoint x: 797, endPoint y: 294, distance: 118.5
click at [797, 294] on textarea "ברקע - עישון 12 סיגריות ביום. הוסברו נזקי העישון. בבדיקה- בקרת רובד לקויה, אבני…" at bounding box center [729, 290] width 548 height 77
click at [843, 296] on textarea "ברקע - עישון 12 סיגריות ביום. הוסברו נזקי העישון. בבדיקה- בקרת רובד לקויה, אבני…" at bounding box center [729, 290] width 548 height 77
click at [895, 291] on textarea "ברקע - עישון 12 סיגריות ביום. הוסברו נזקי העישון. בבדיקה- בקרת רובד לקויה, אבני…" at bounding box center [729, 290] width 548 height 77
click at [896, 291] on textarea "ברקע - עישון 12 סיגריות ביום. הוסברו נזקי העישון. בבדיקה- בקרת רובד לקויה, אבני…" at bounding box center [729, 290] width 548 height 77
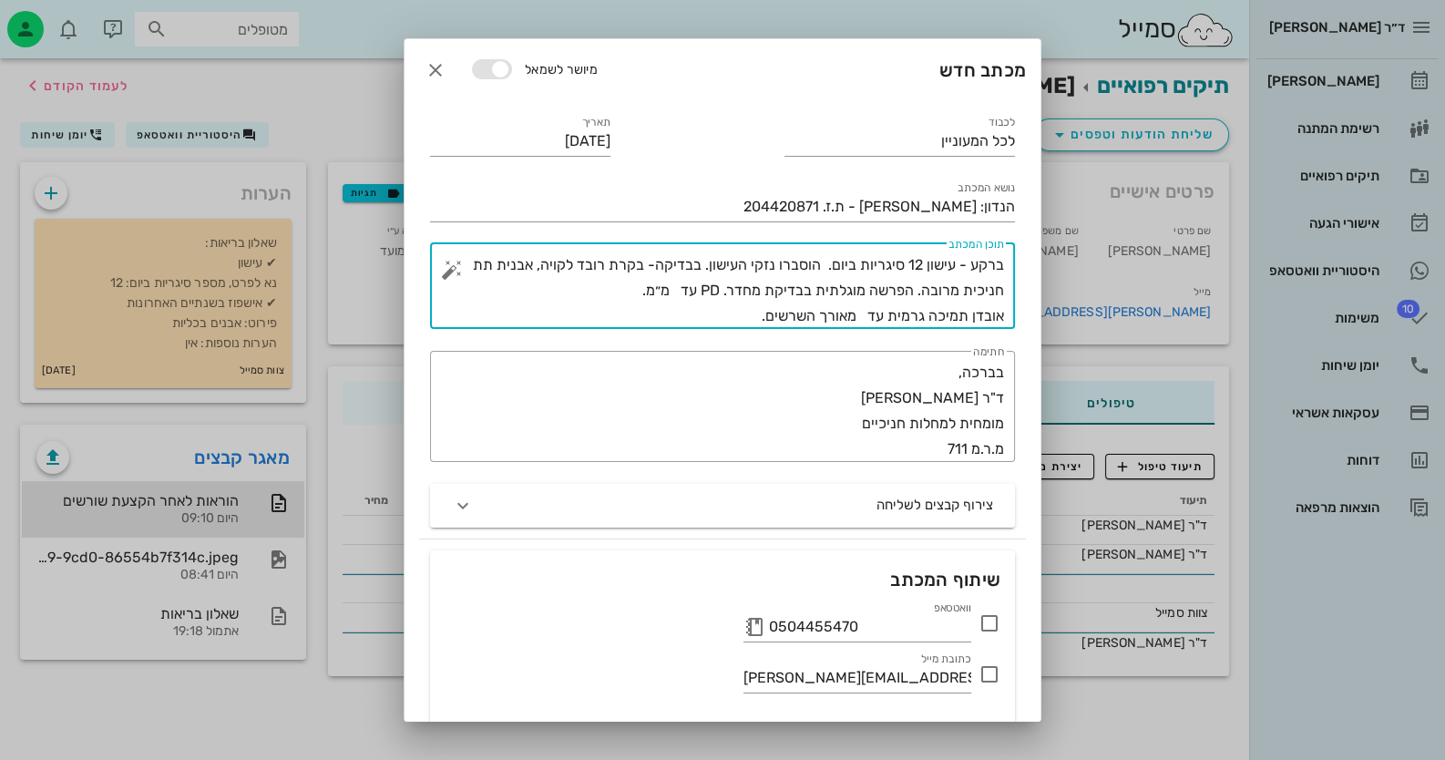
click at [680, 290] on textarea "ברקע - עישון 12 סיגריות ביום. הוסברו נזקי העישון. בבדיקה- בקרת רובד לקויה, אבני…" at bounding box center [729, 290] width 548 height 77
click at [620, 295] on textarea "ברקע - עישון 12 סיגריות ביום. הוסברו נזקי העישון. בבדיקה- בקרת רובד לקויה, אבני…" at bounding box center [729, 290] width 548 height 77
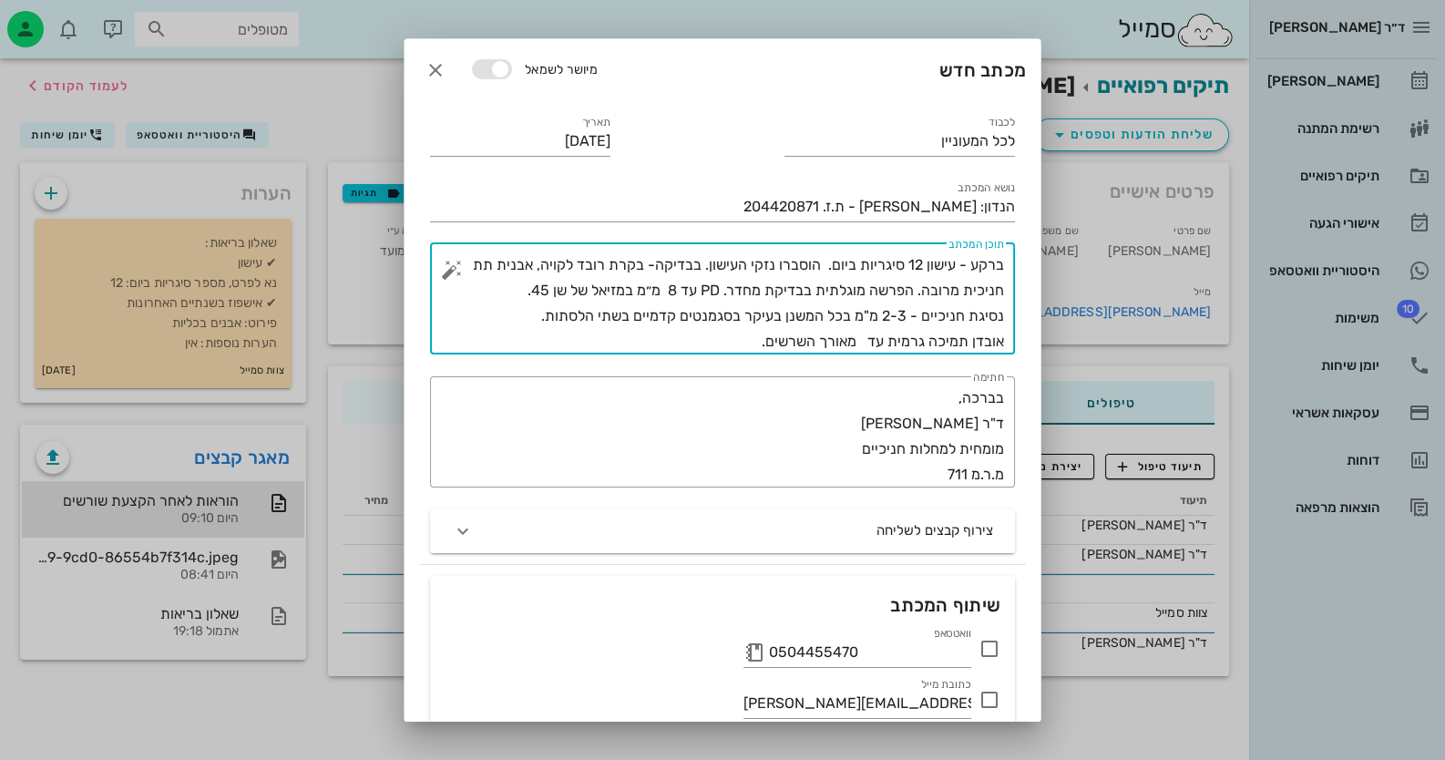
click at [864, 339] on textarea "ברקע - עישון 12 סיגריות ביום. הוסברו נזקי העישון. בבדיקה- בקרת רובד לקויה, אבני…" at bounding box center [729, 303] width 548 height 102
click at [738, 341] on textarea "ברקע - עישון 12 סיגריות ביום. הוסברו נזקי העישון. בבדיקה- בקרת רובד לקויה, אבני…" at bounding box center [729, 303] width 548 height 102
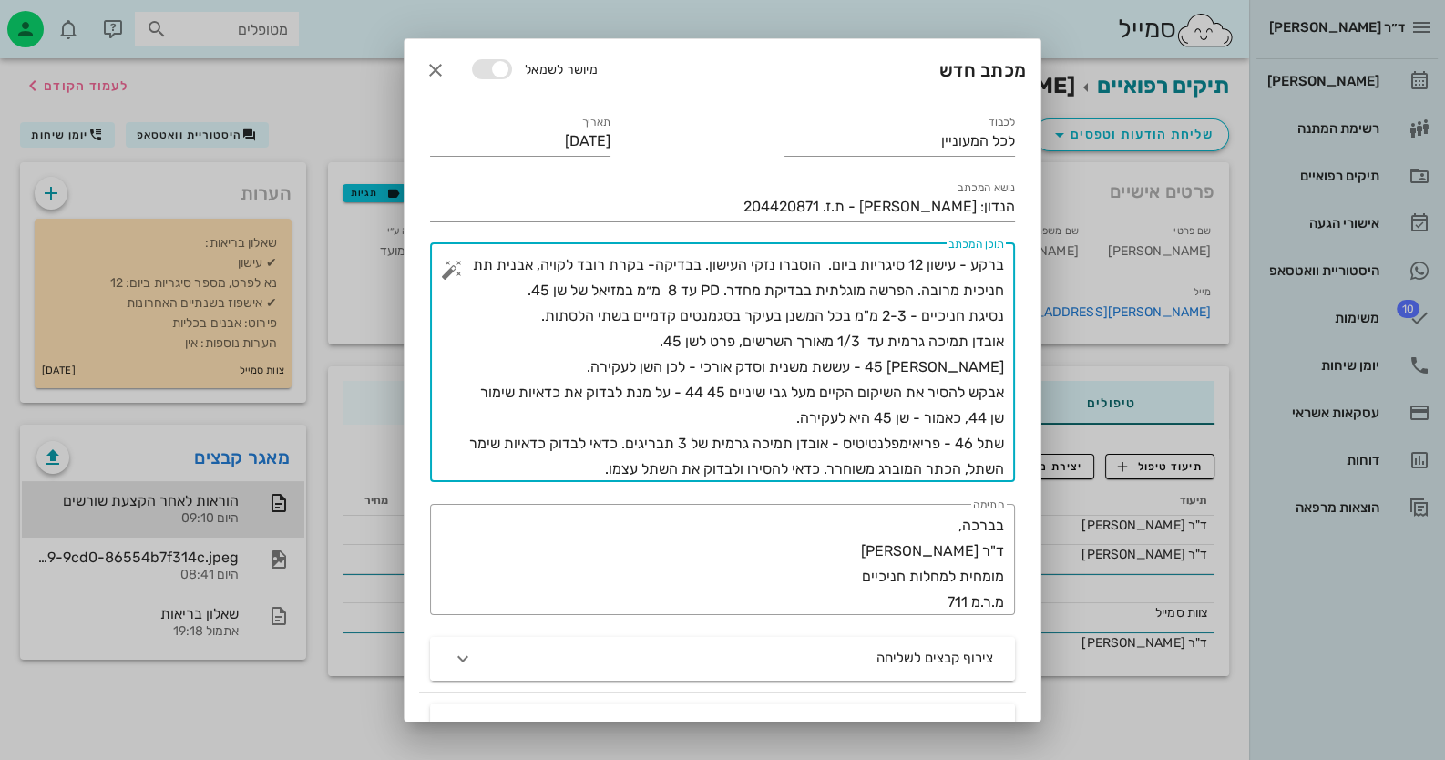
click at [980, 463] on textarea "ברקע - עישון 12 סיגריות ביום. הוסברו נזקי העישון. בבדיקה- בקרת רובד לקויה, אבני…" at bounding box center [729, 367] width 548 height 230
drag, startPoint x: 921, startPoint y: 466, endPoint x: 547, endPoint y: 470, distance: 373.5
click at [547, 470] on textarea "ברקע - עישון 12 סיגריות ביום. הוסברו נזקי העישון. בבדיקה- בקרת רובד לקויה, אבני…" at bounding box center [729, 367] width 548 height 230
click at [625, 438] on textarea "ברקע - עישון 12 סיגריות ביום. הוסברו נזקי העישון. בבדיקה- בקרת רובד לקויה, אבני…" at bounding box center [729, 367] width 548 height 230
click at [622, 441] on textarea "ברקע - עישון 12 סיגריות ביום. הוסברו נזקי העישון. בבדיקה- בקרת רובד לקויה, אבני…" at bounding box center [729, 367] width 548 height 230
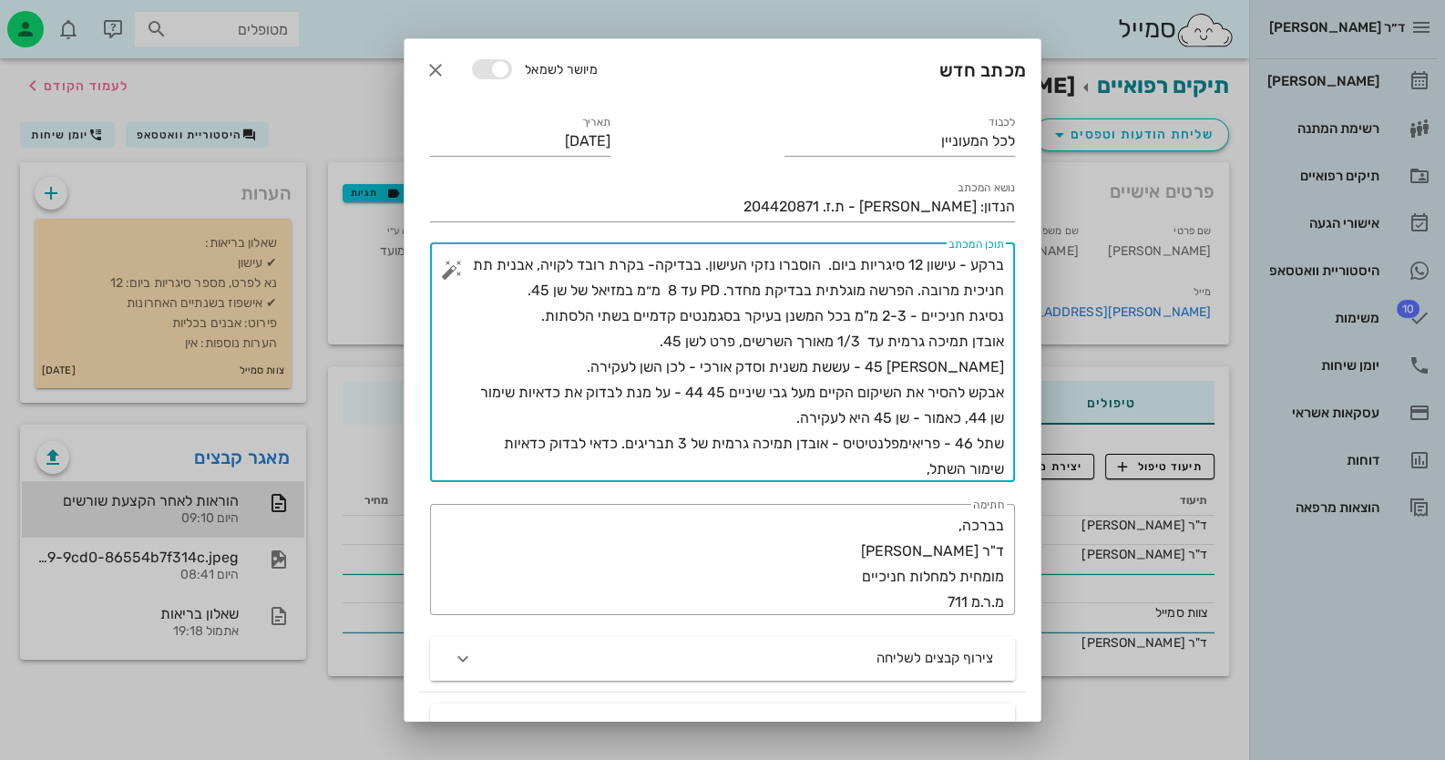
paste textarea "כתר המוברג משוחרר. כדאי להסירו ולבדוק את השתל עצמו."
drag, startPoint x: 720, startPoint y: 468, endPoint x: 883, endPoint y: 464, distance: 163.1
click at [883, 464] on textarea "ברקע - עישון 12 סיגריות ביום. הוסברו נזקי העישון. בבדיקה- בקרת רובד לקויה, אבני…" at bounding box center [729, 367] width 548 height 230
click at [761, 468] on textarea "ברקע - עישון 12 סיגריות ביום. הוסברו נזקי העישון. בבדיקה- בקרת רובד לקויה, אבני…" at bounding box center [729, 367] width 548 height 230
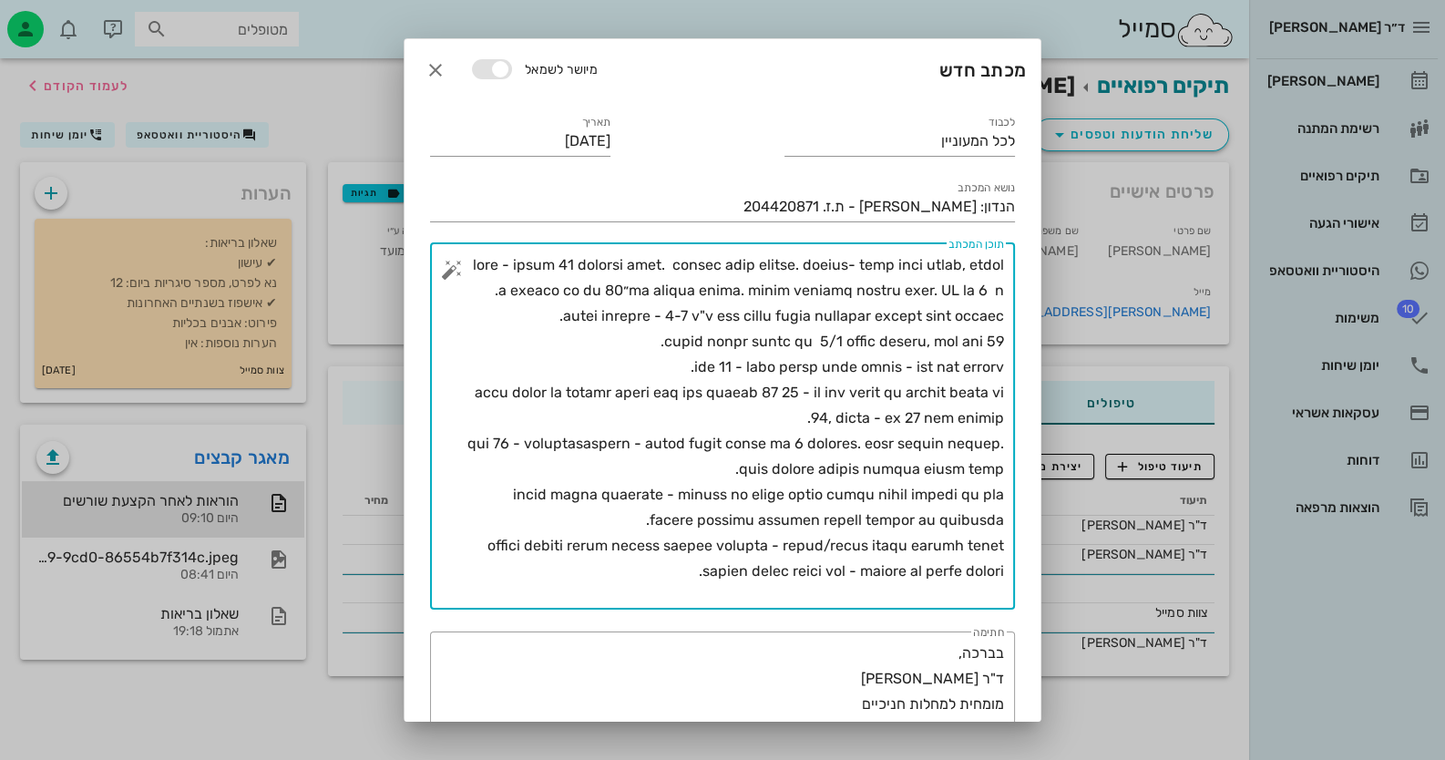
click at [961, 494] on textarea "תוכן המכתב" at bounding box center [729, 430] width 548 height 357
click at [673, 572] on textarea "תוכן המכתב" at bounding box center [729, 430] width 548 height 357
click at [668, 573] on textarea "תוכן המכתב" at bounding box center [729, 430] width 548 height 357
click at [664, 569] on textarea "תוכן המכתב" at bounding box center [729, 430] width 548 height 357
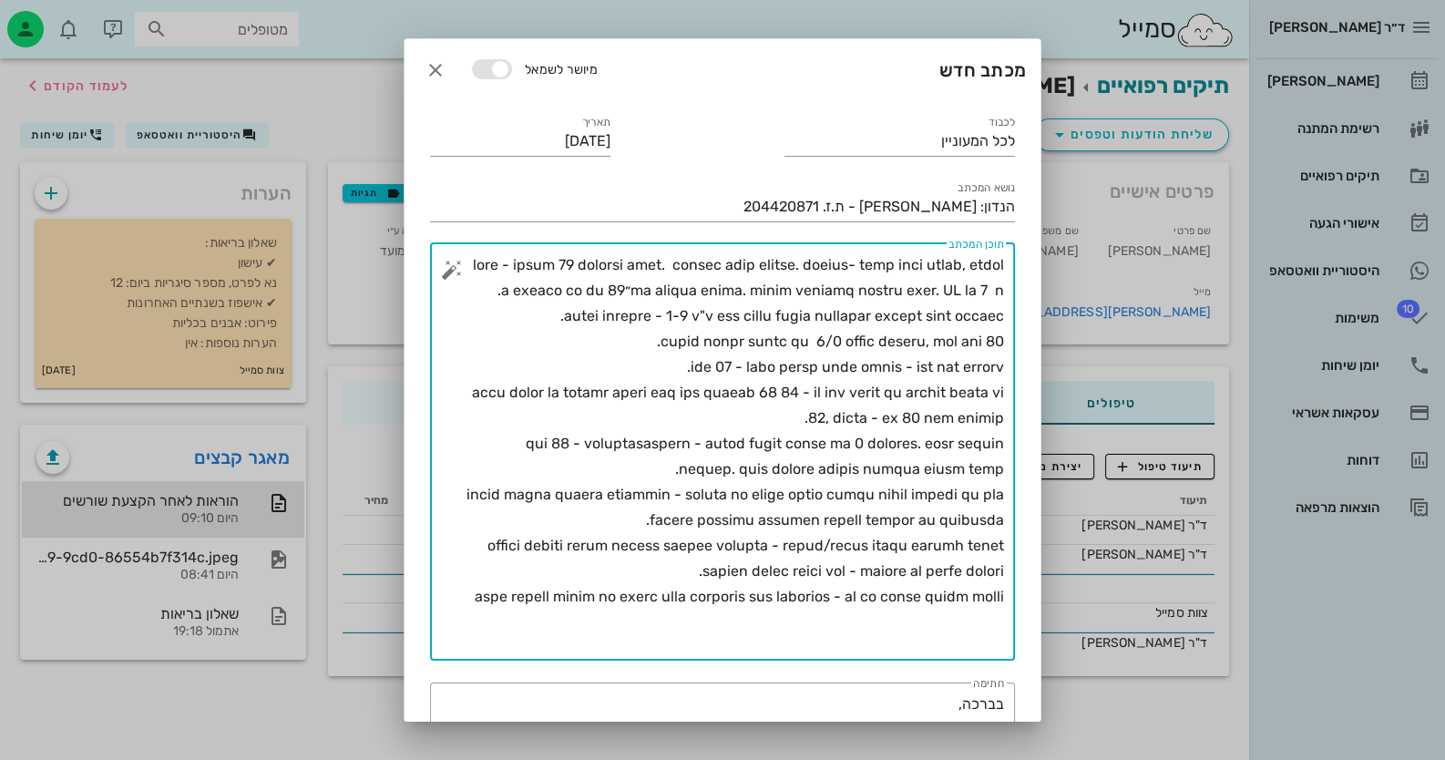
click at [598, 604] on textarea "תוכן המכתב" at bounding box center [729, 456] width 548 height 408
click at [956, 619] on textarea "תוכן המכתב" at bounding box center [729, 456] width 548 height 408
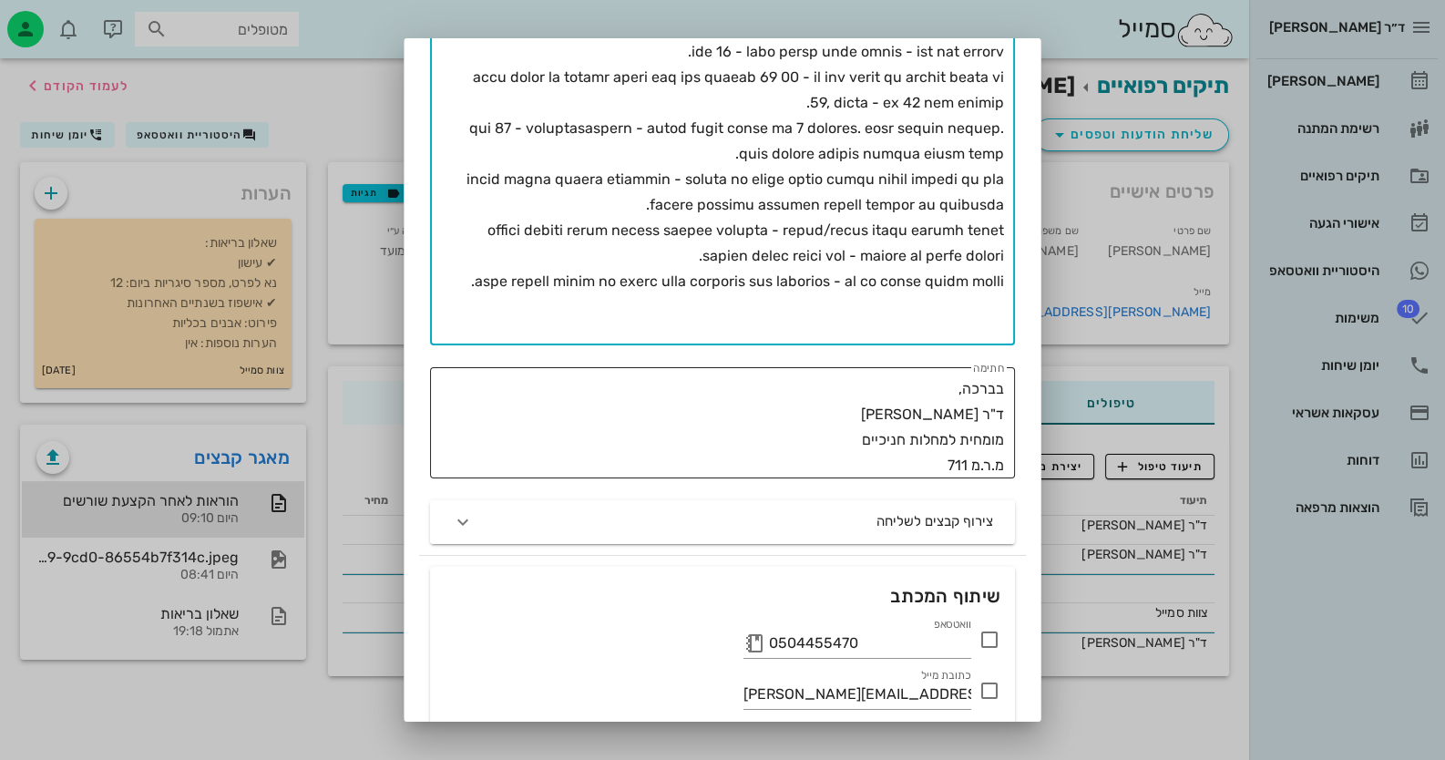
scroll to position [363, 0]
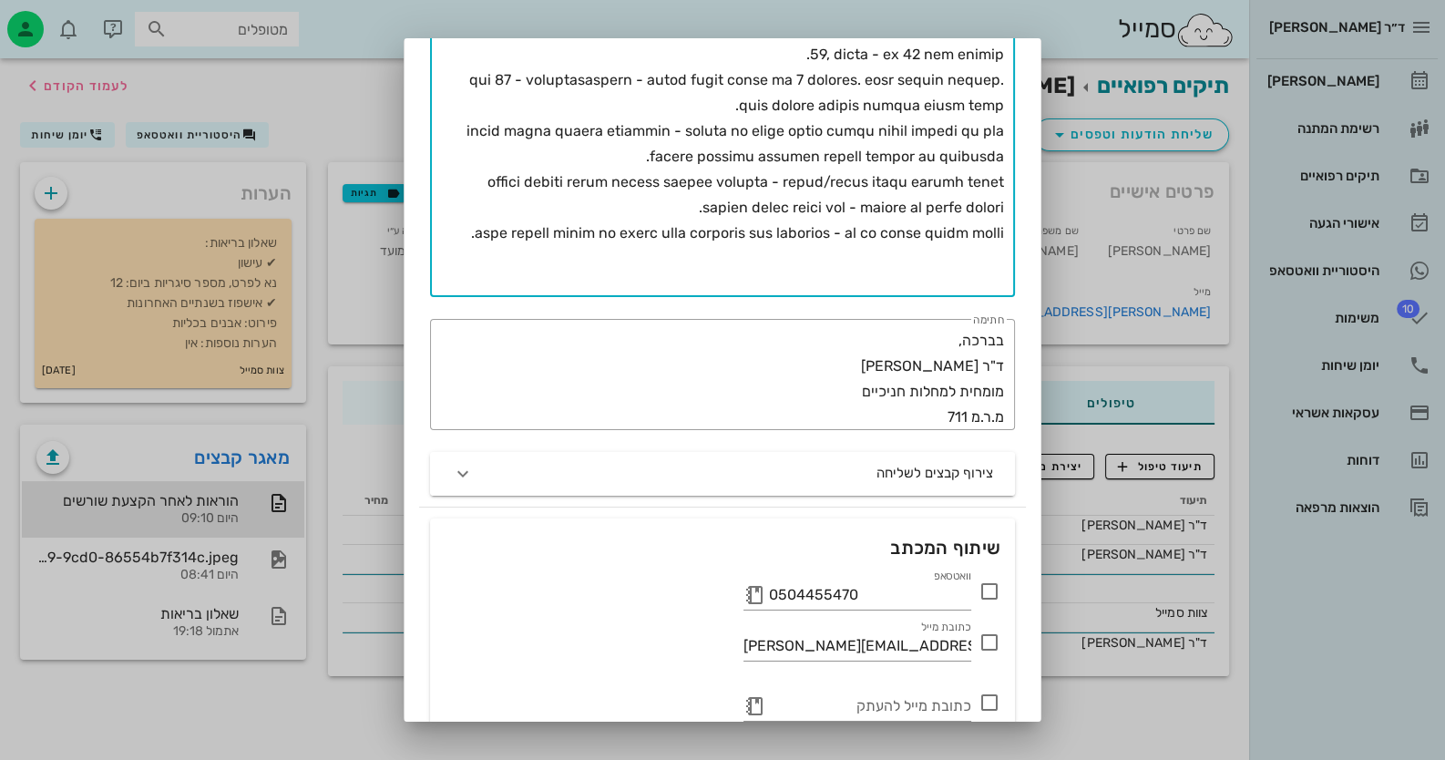
type textarea "lore - ipsum 36 dolorsi amet. consec adip elitse. doeius- temp inci utlab, etdo…"
click at [989, 584] on icon at bounding box center [989, 591] width 22 height 22
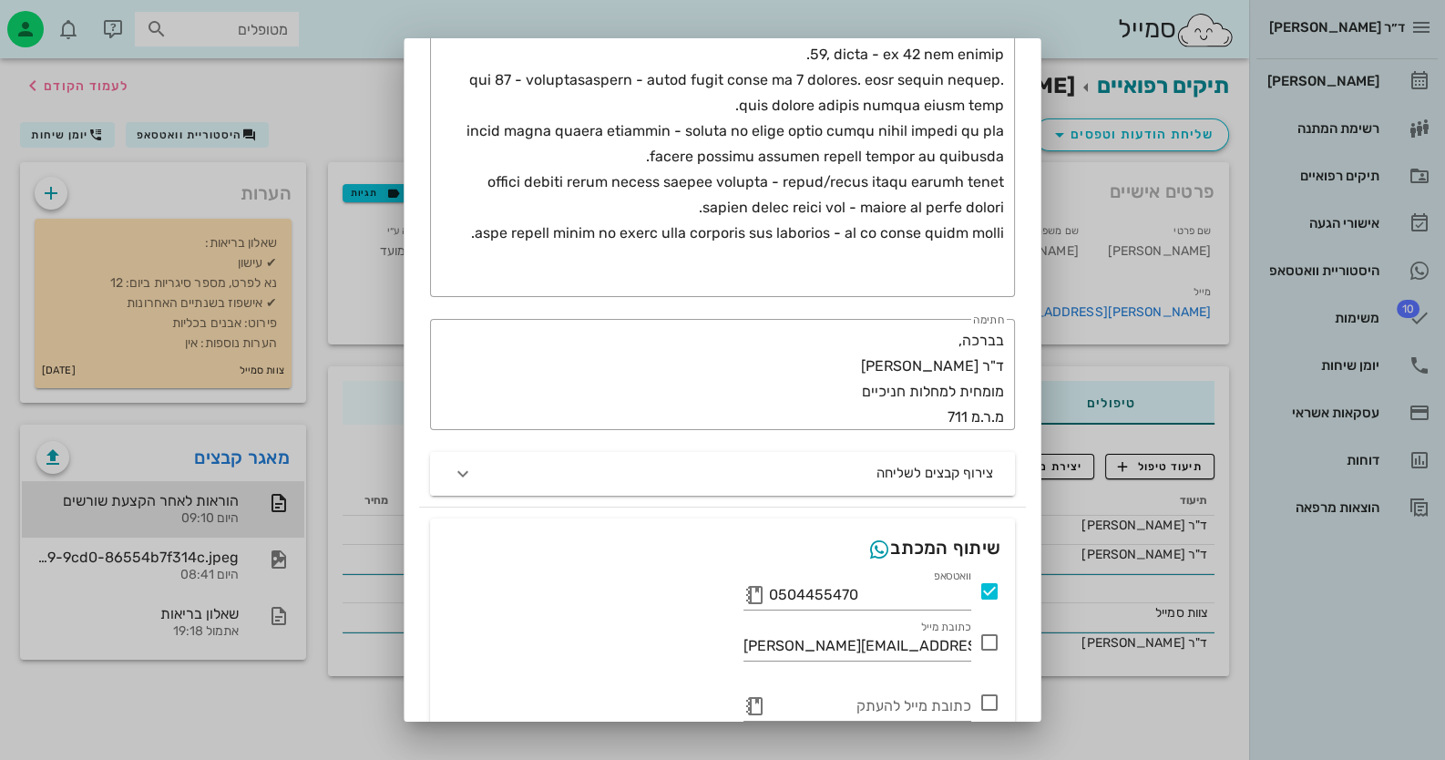
scroll to position [449, 0]
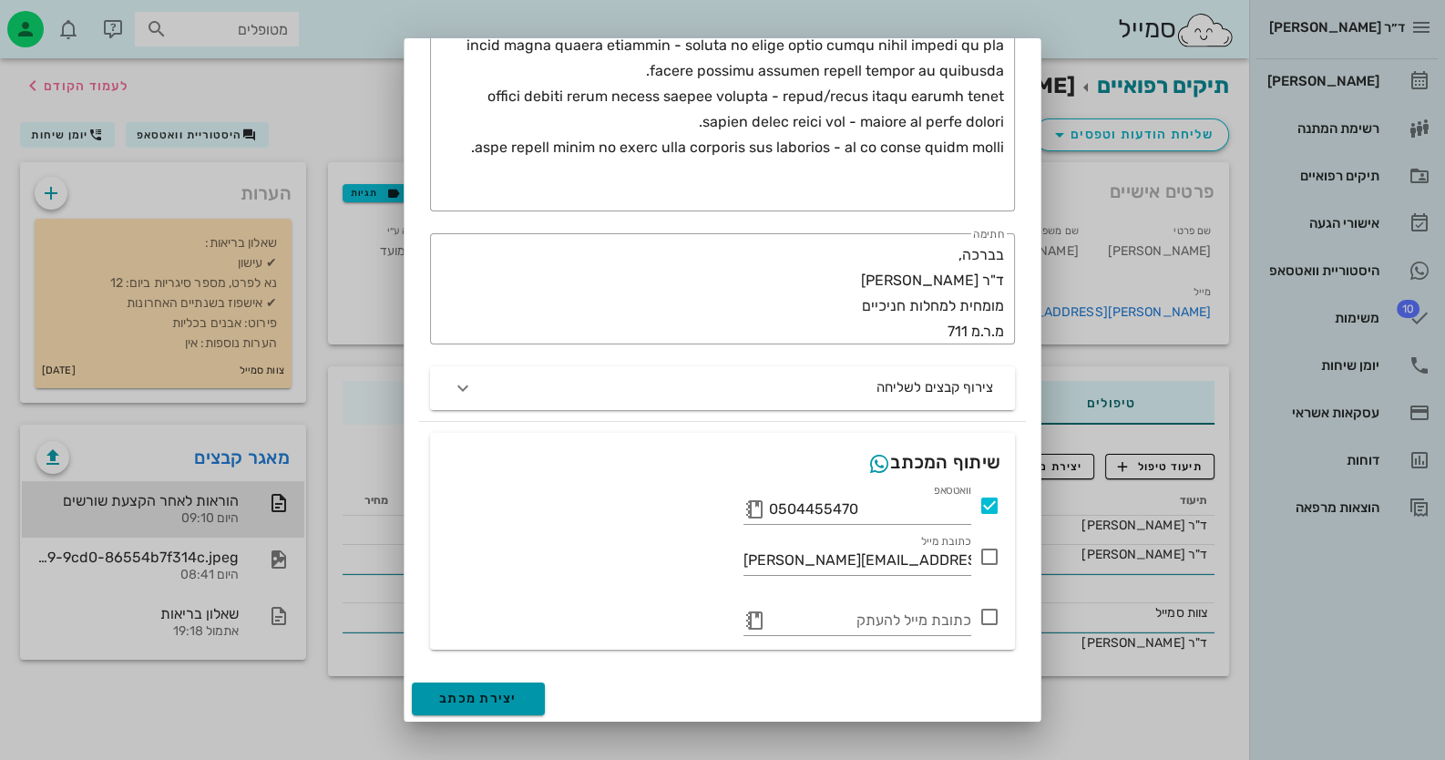
click at [479, 702] on span "יצירת מכתב" at bounding box center [478, 697] width 78 height 15
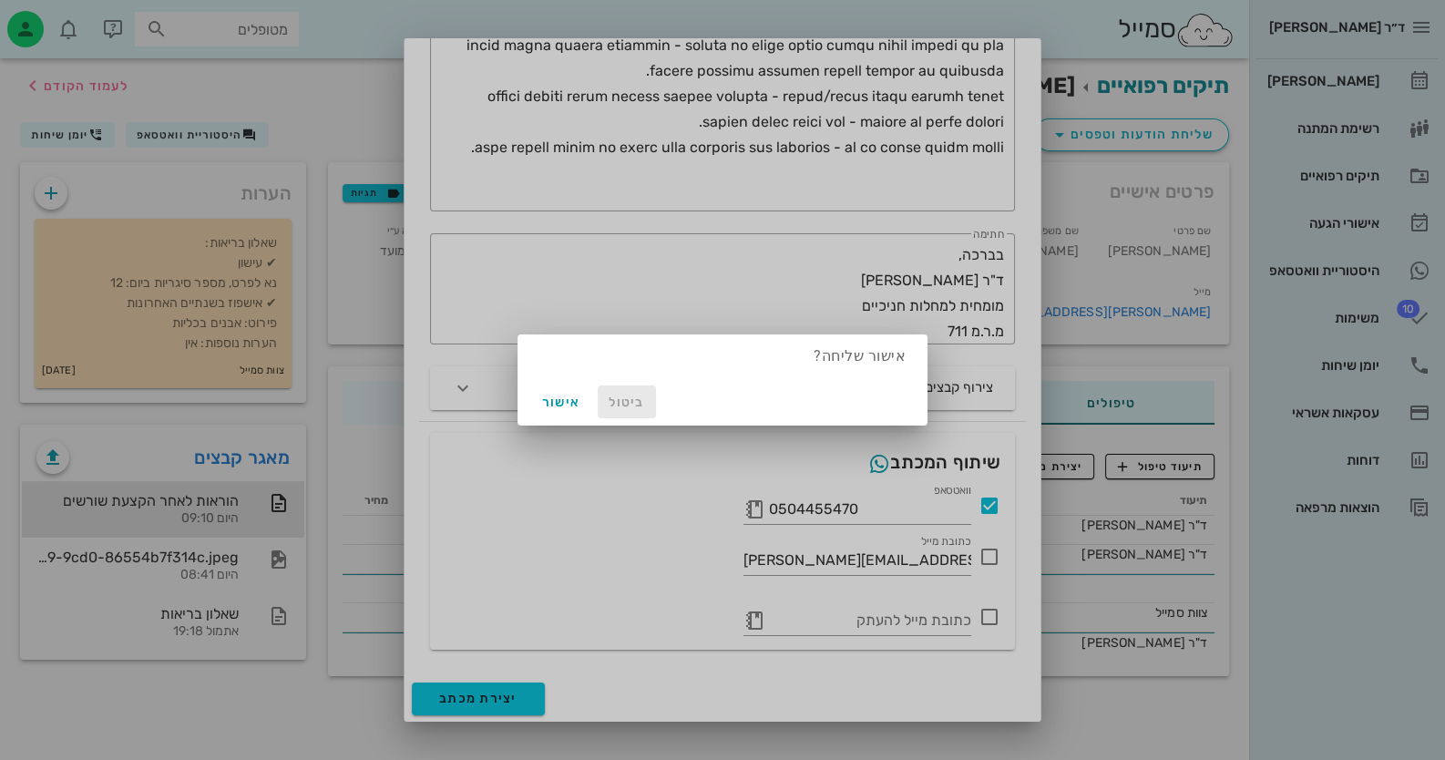
click at [605, 400] on span "ביטול" at bounding box center [627, 401] width 44 height 15
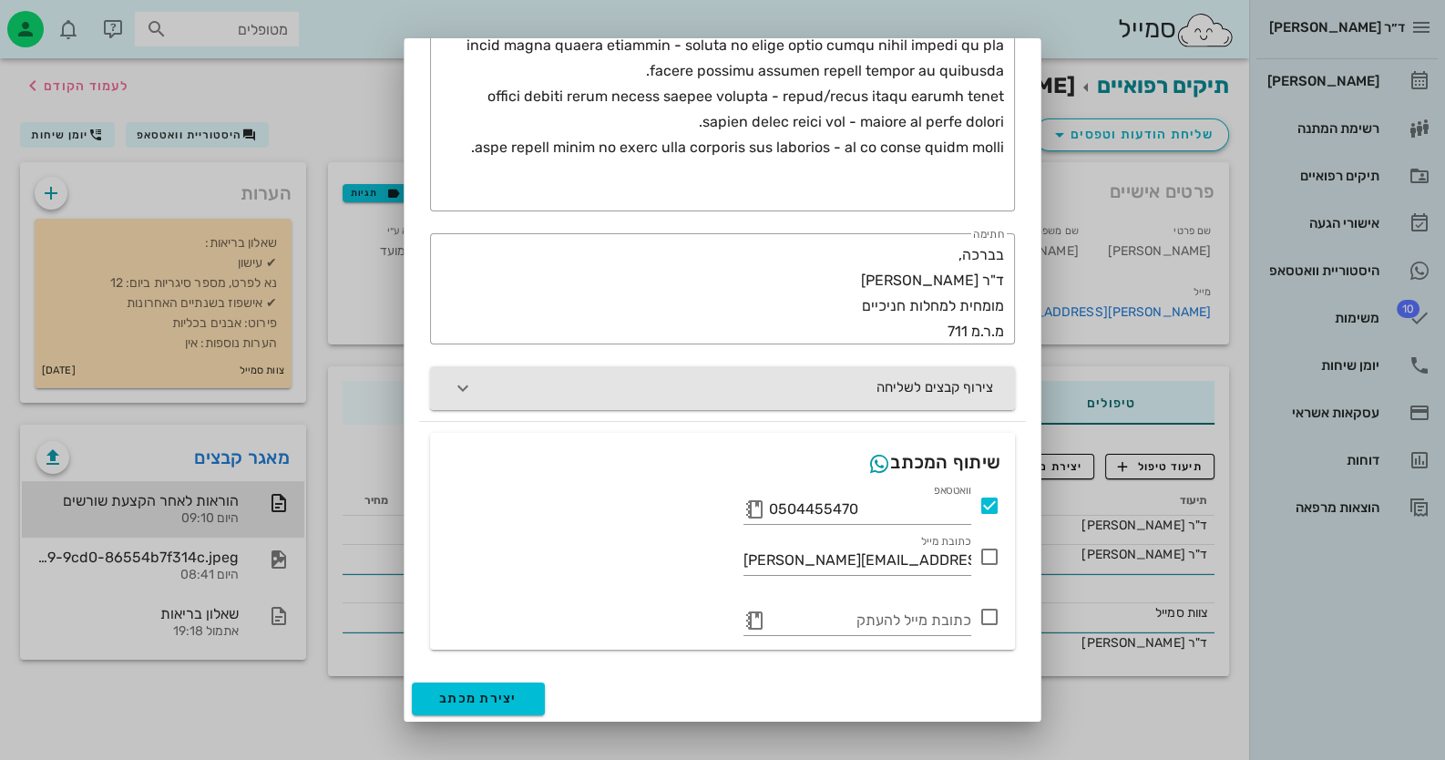
click at [715, 371] on button "צירוף קבצים לשליחה" at bounding box center [722, 388] width 585 height 44
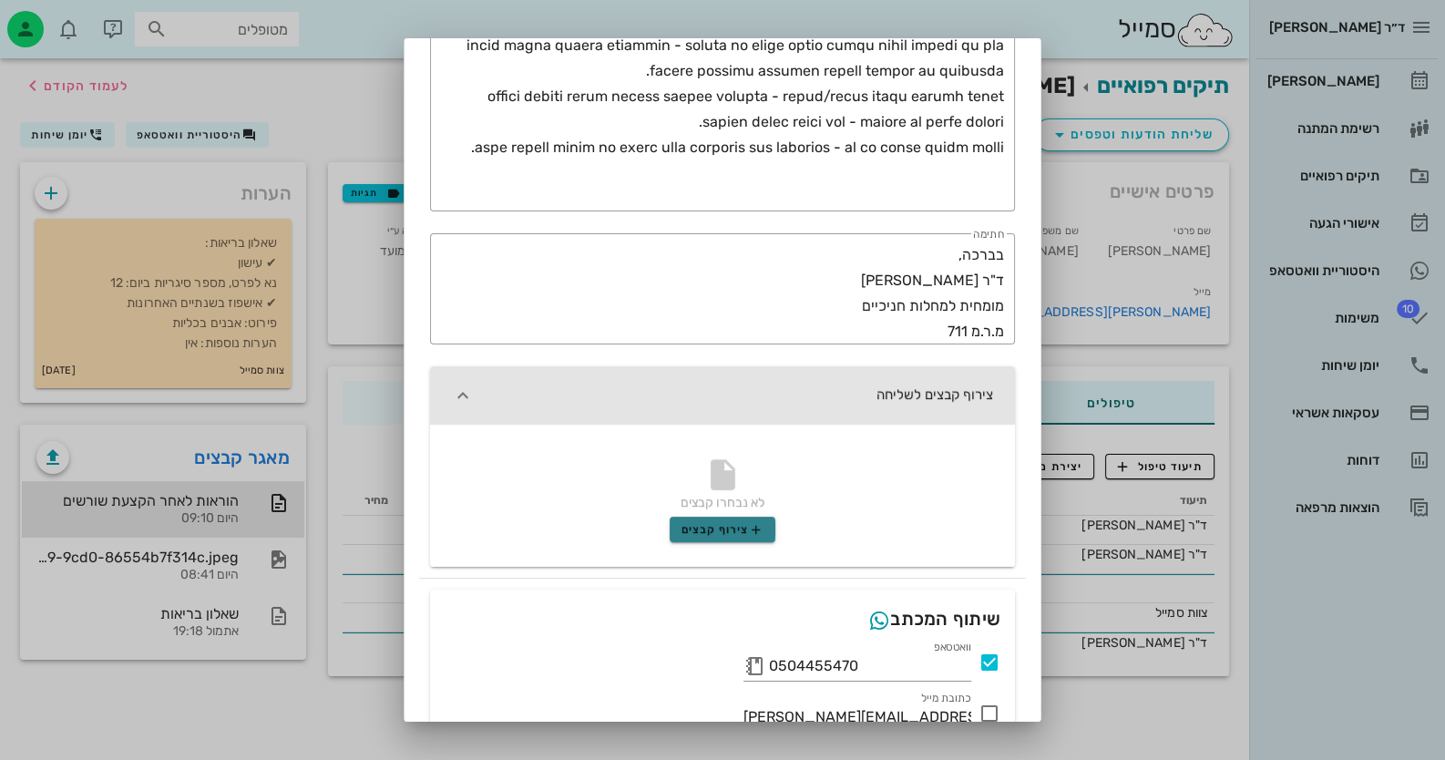
click at [718, 516] on button "צירוף קבצים" at bounding box center [723, 529] width 106 height 26
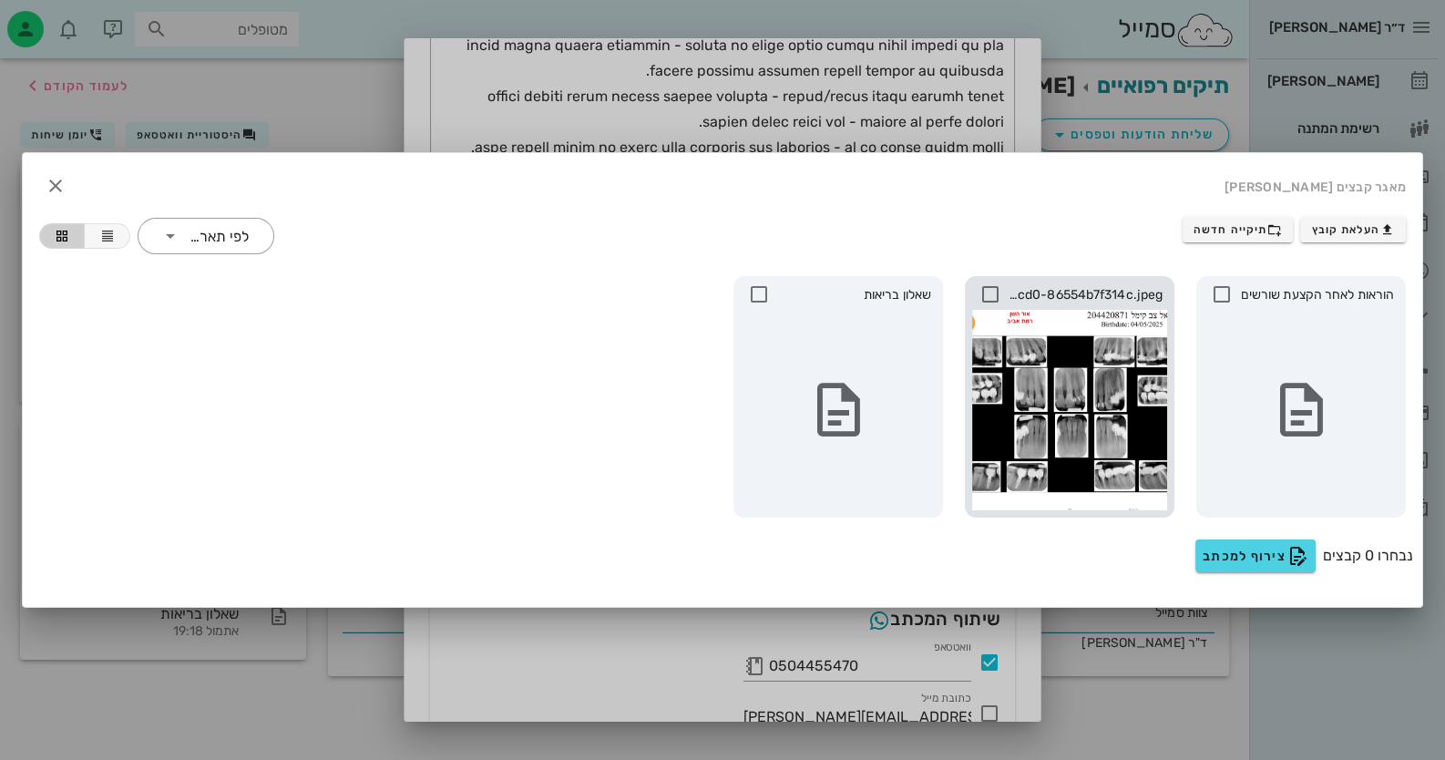
click at [992, 283] on icon at bounding box center [990, 294] width 22 height 22
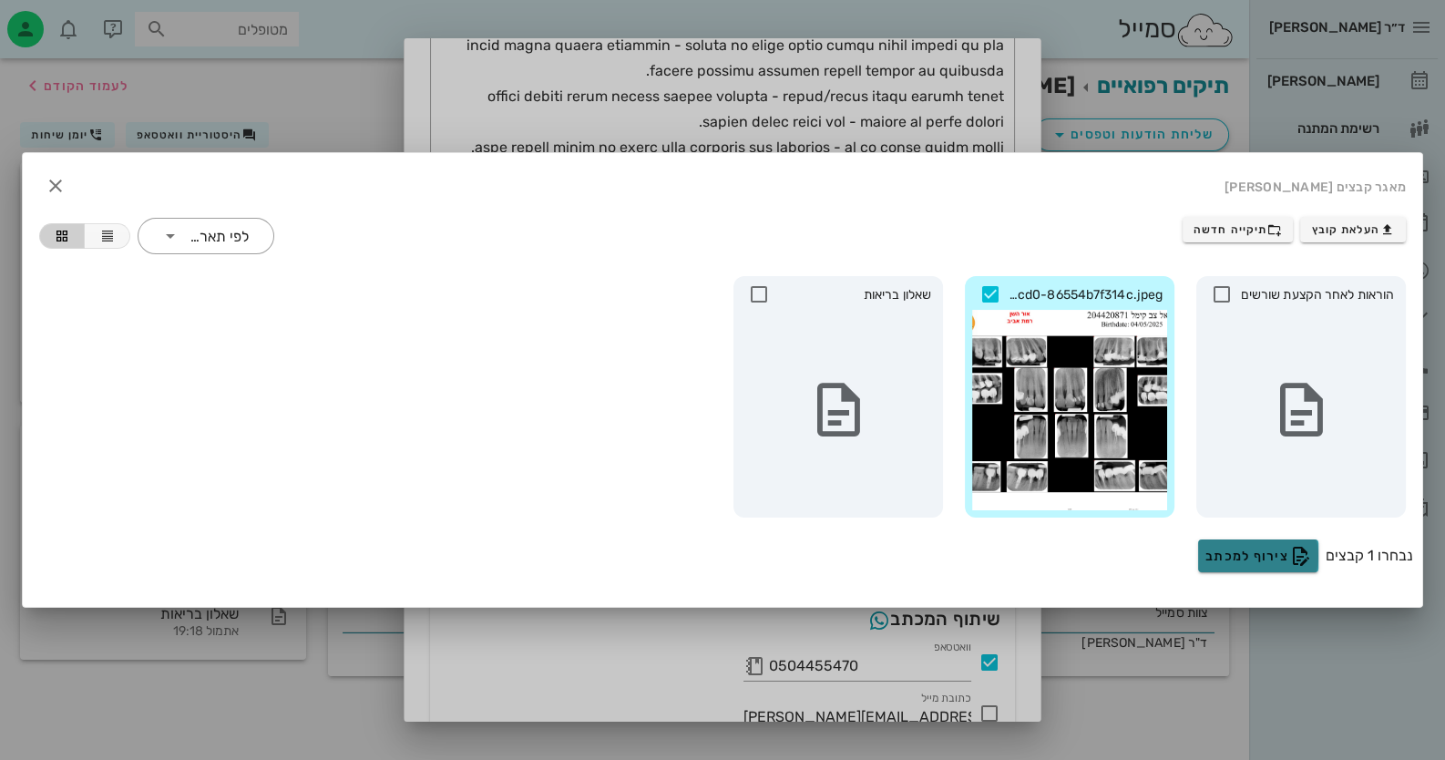
click at [1280, 554] on span "צירוף למכתב" at bounding box center [1258, 556] width 106 height 22
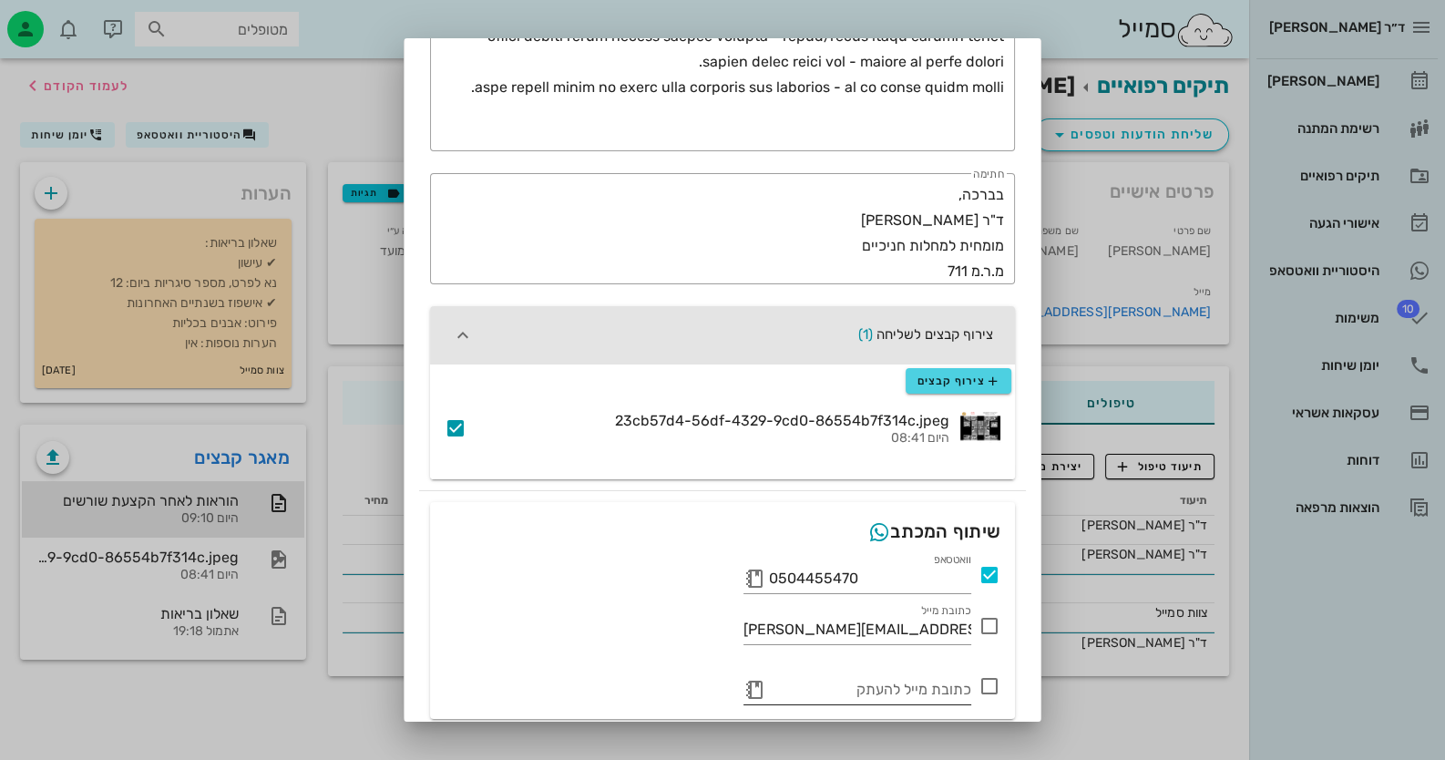
scroll to position [578, 0]
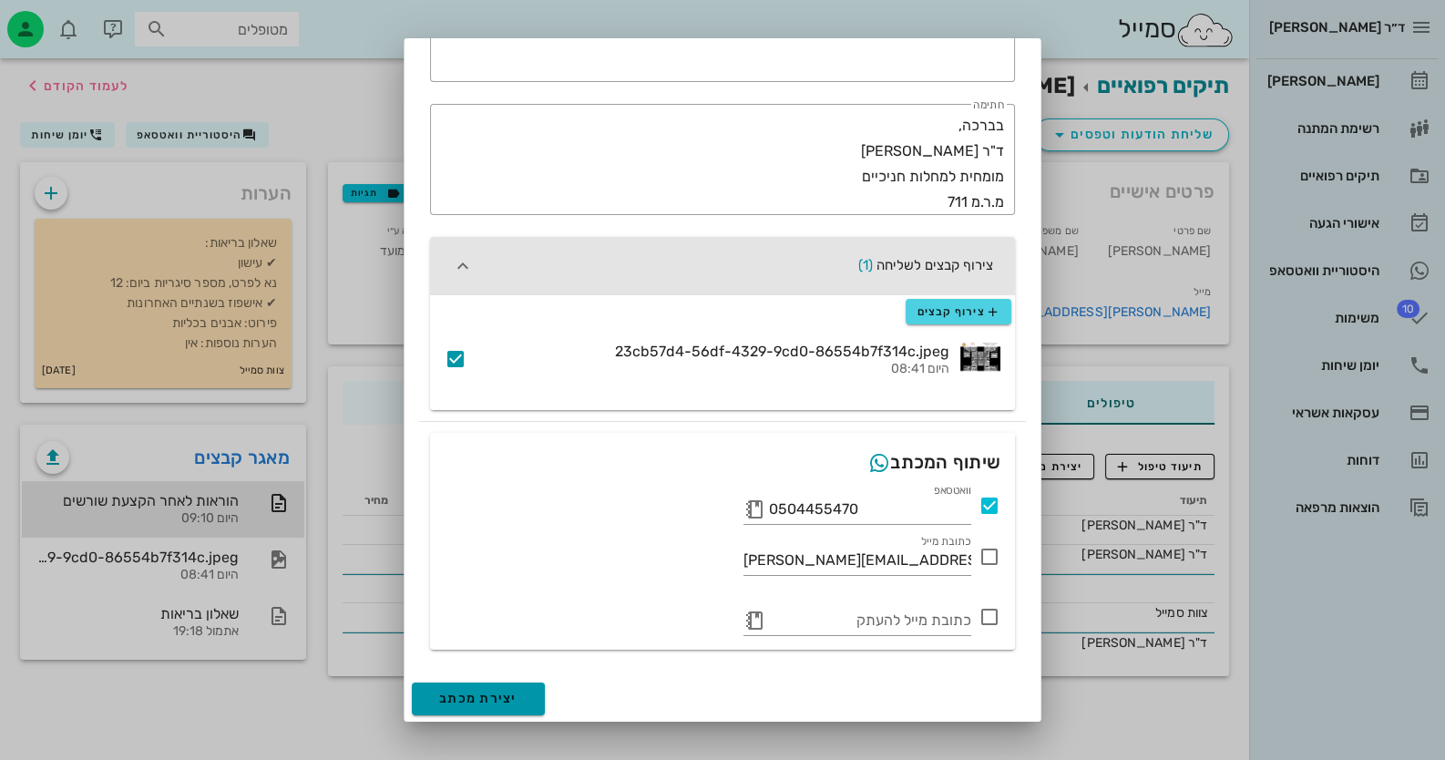
click at [473, 703] on span "יצירת מכתב" at bounding box center [478, 697] width 78 height 15
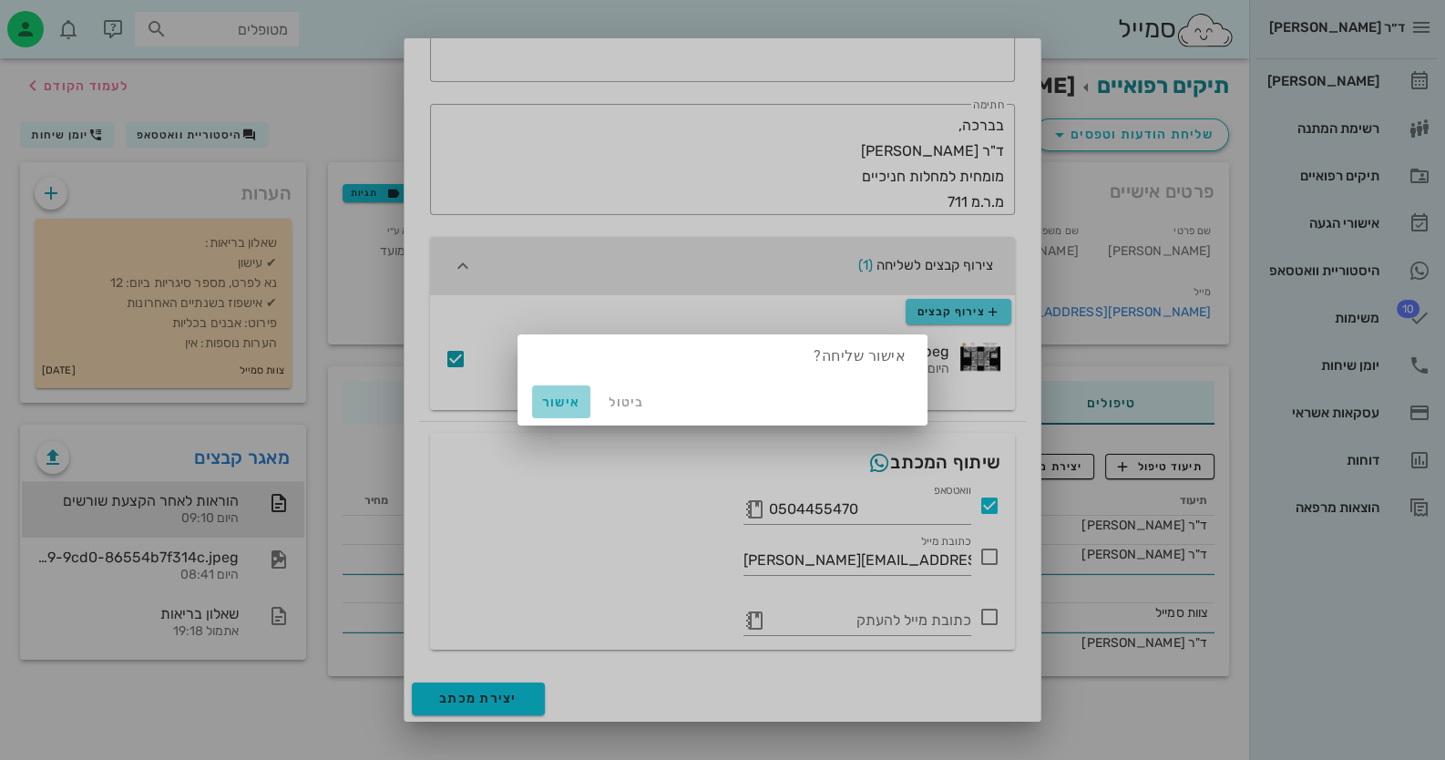
click at [567, 395] on span "אישור" at bounding box center [561, 401] width 44 height 15
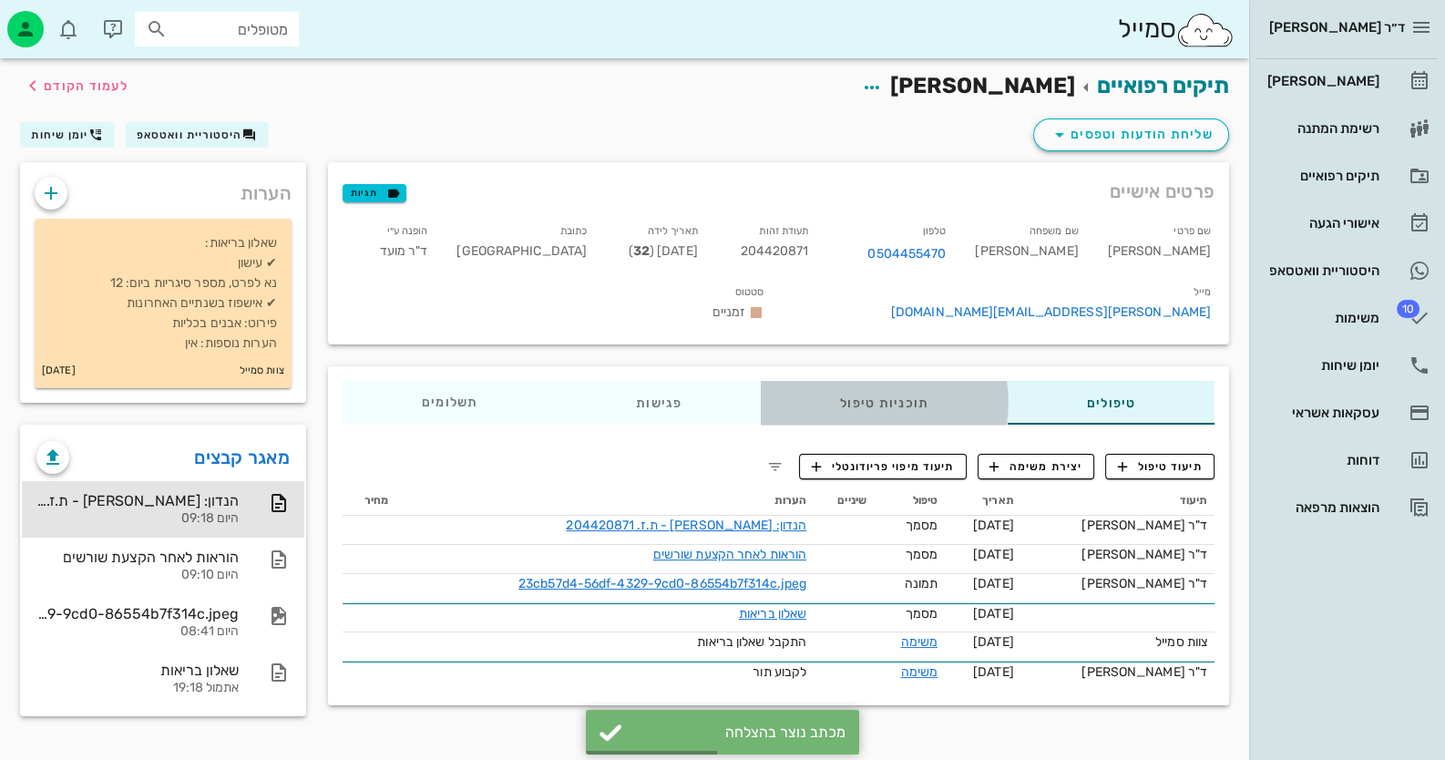
click at [871, 381] on div "תוכניות טיפול" at bounding box center [884, 403] width 247 height 44
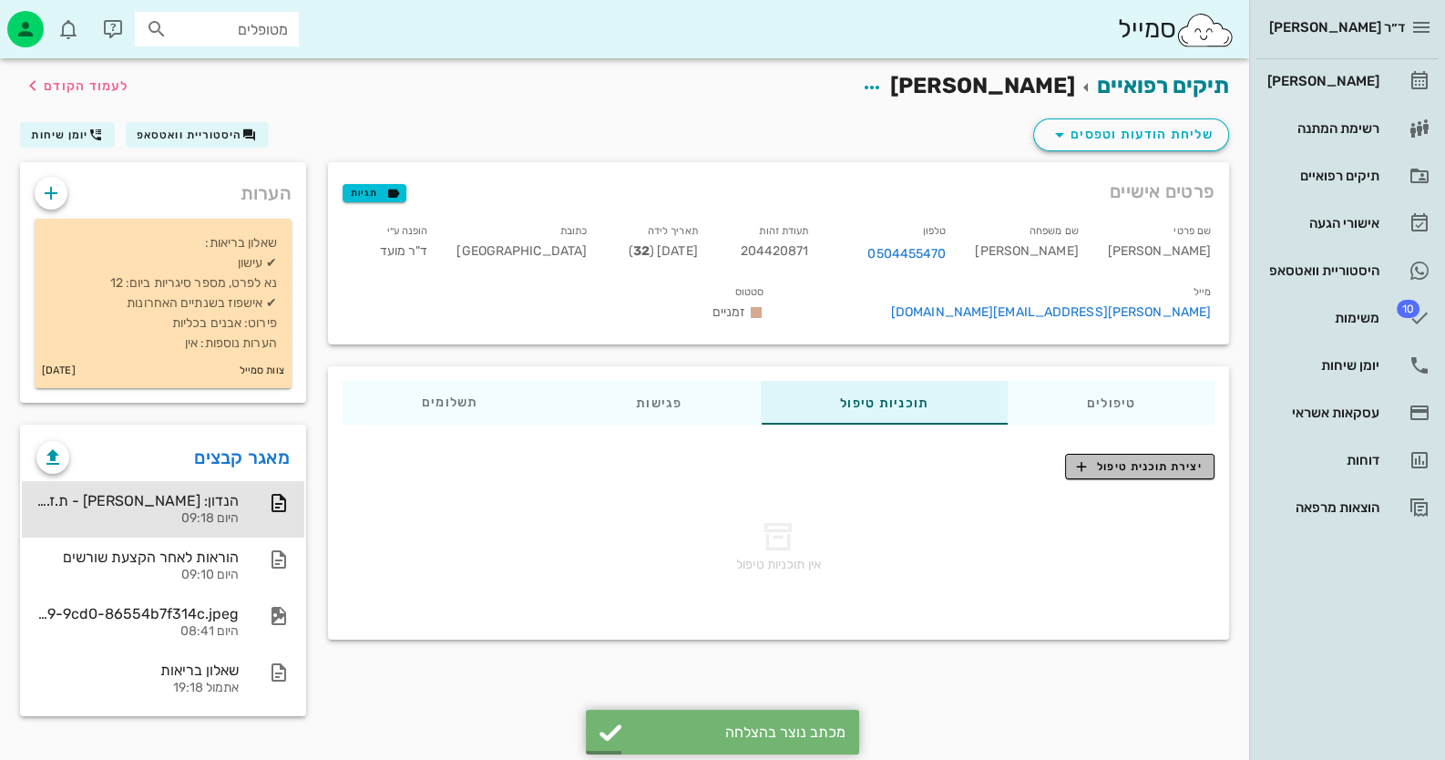
click at [1177, 458] on span "יצירת תוכנית טיפול" at bounding box center [1139, 466] width 125 height 16
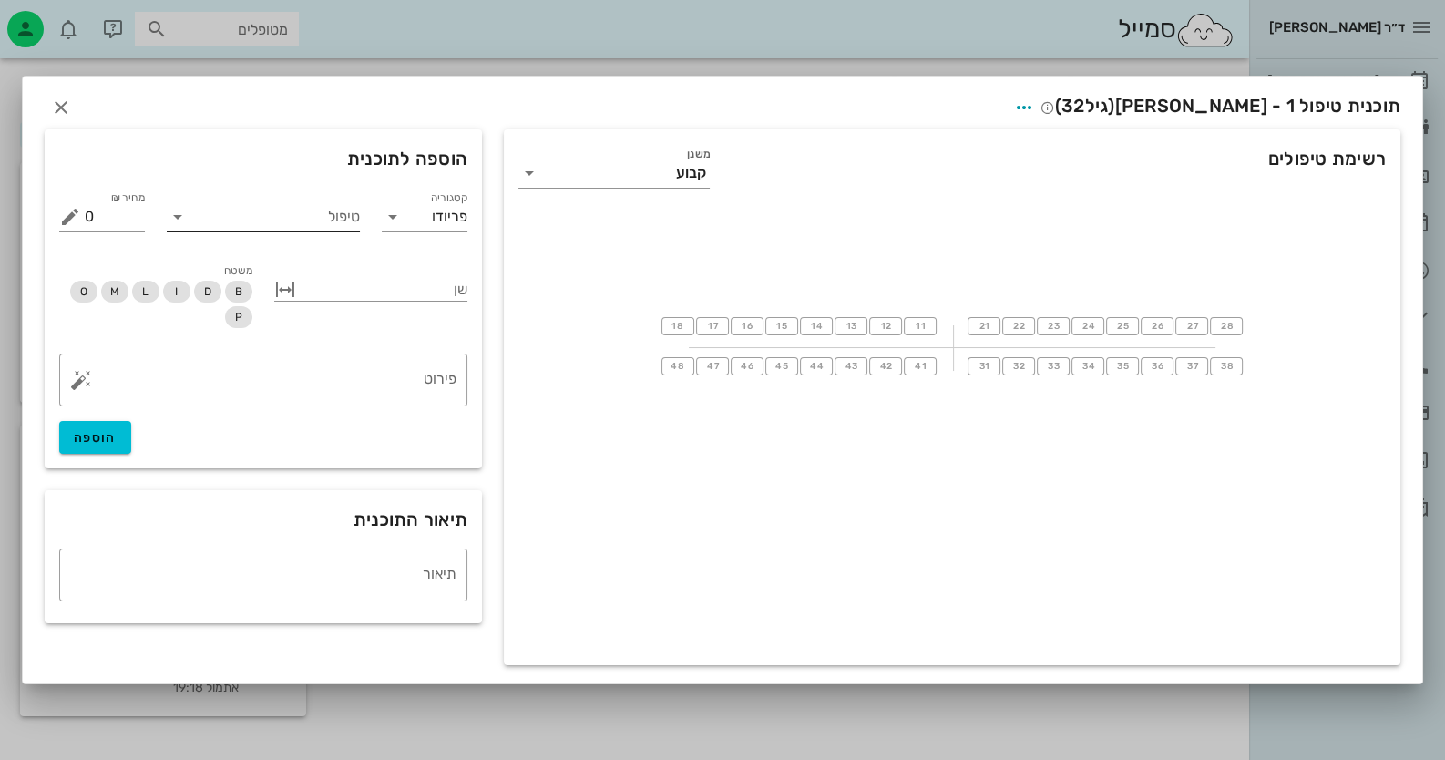
click at [332, 219] on input "טיפול" at bounding box center [276, 216] width 168 height 29
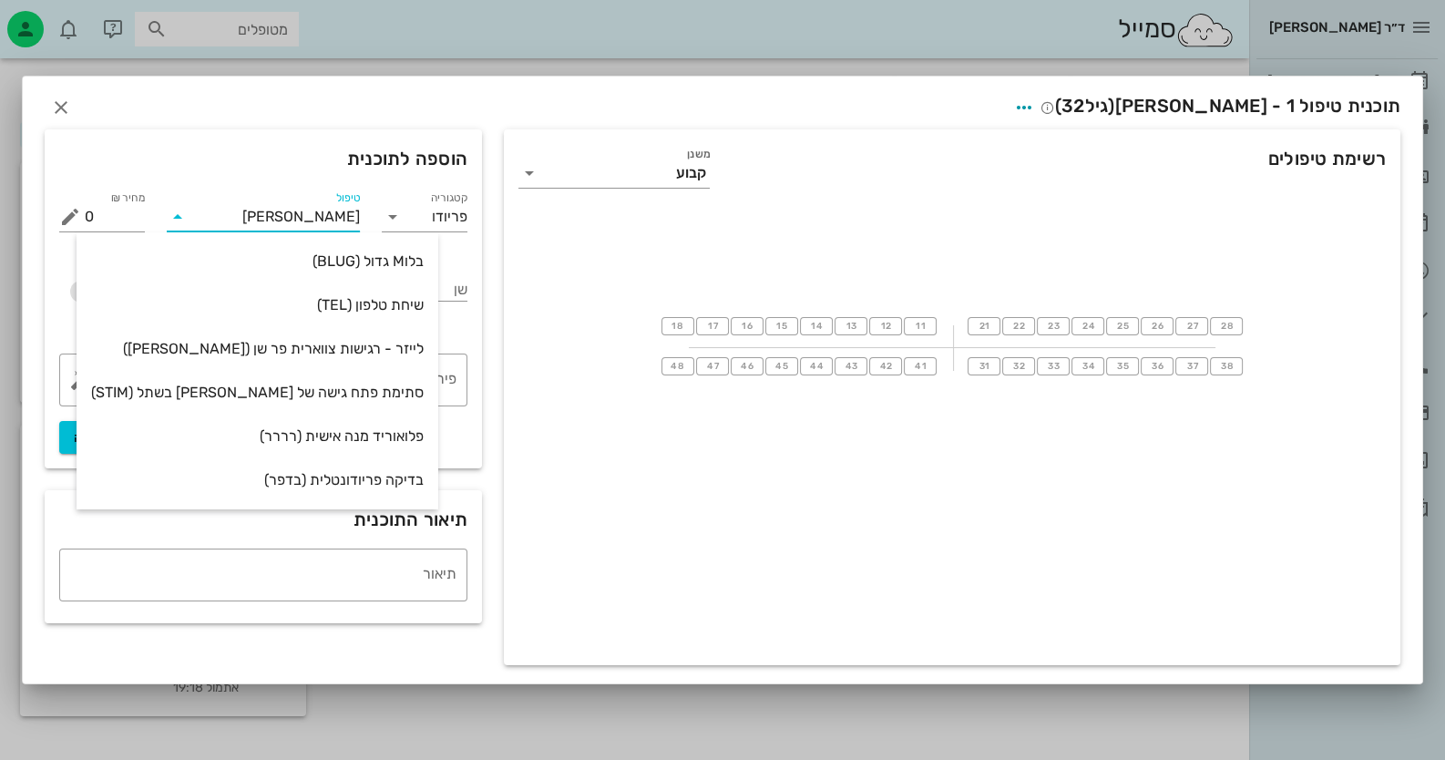
type input "[PERSON_NAME]"
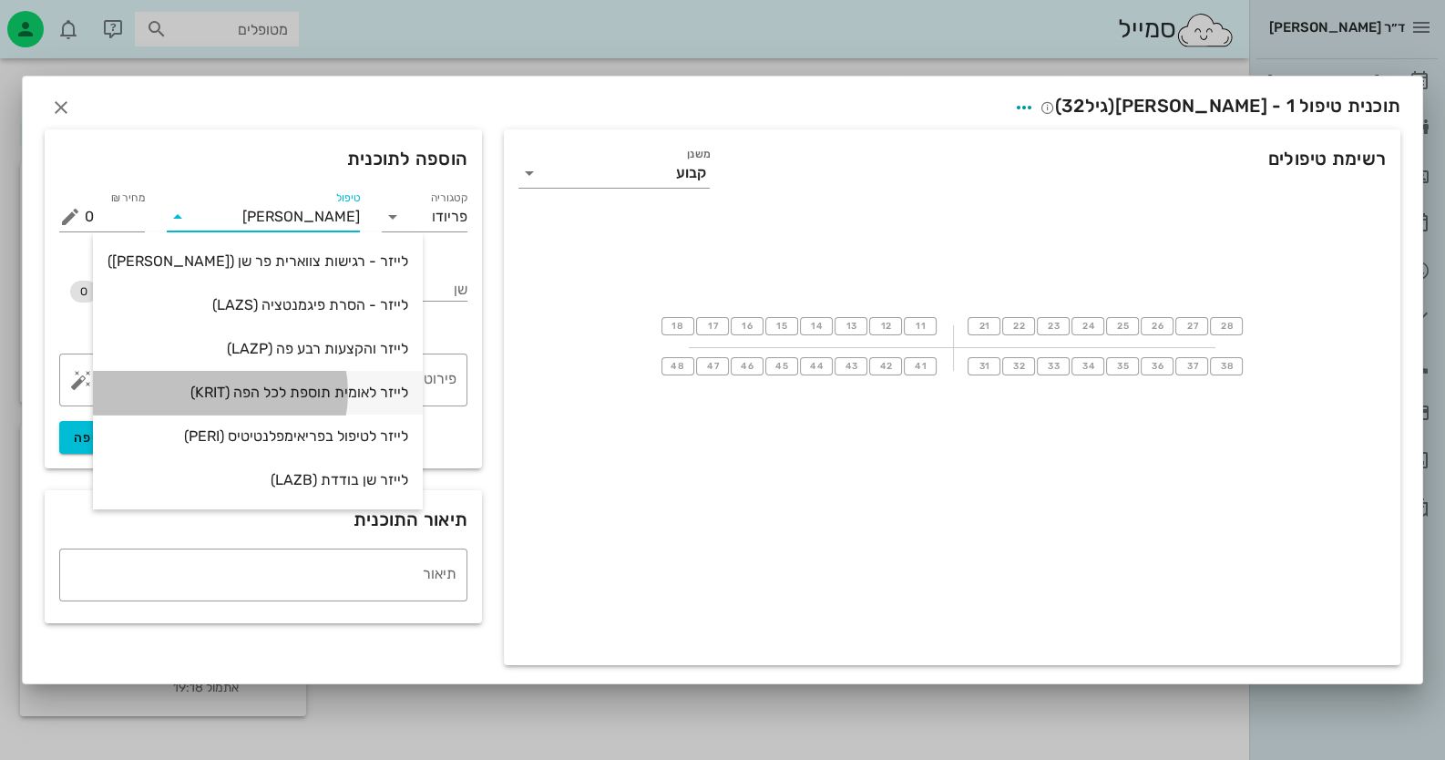
click at [279, 385] on div "לייזר לאומית תוספת לכל הפה (KRIT)" at bounding box center [257, 391] width 301 height 17
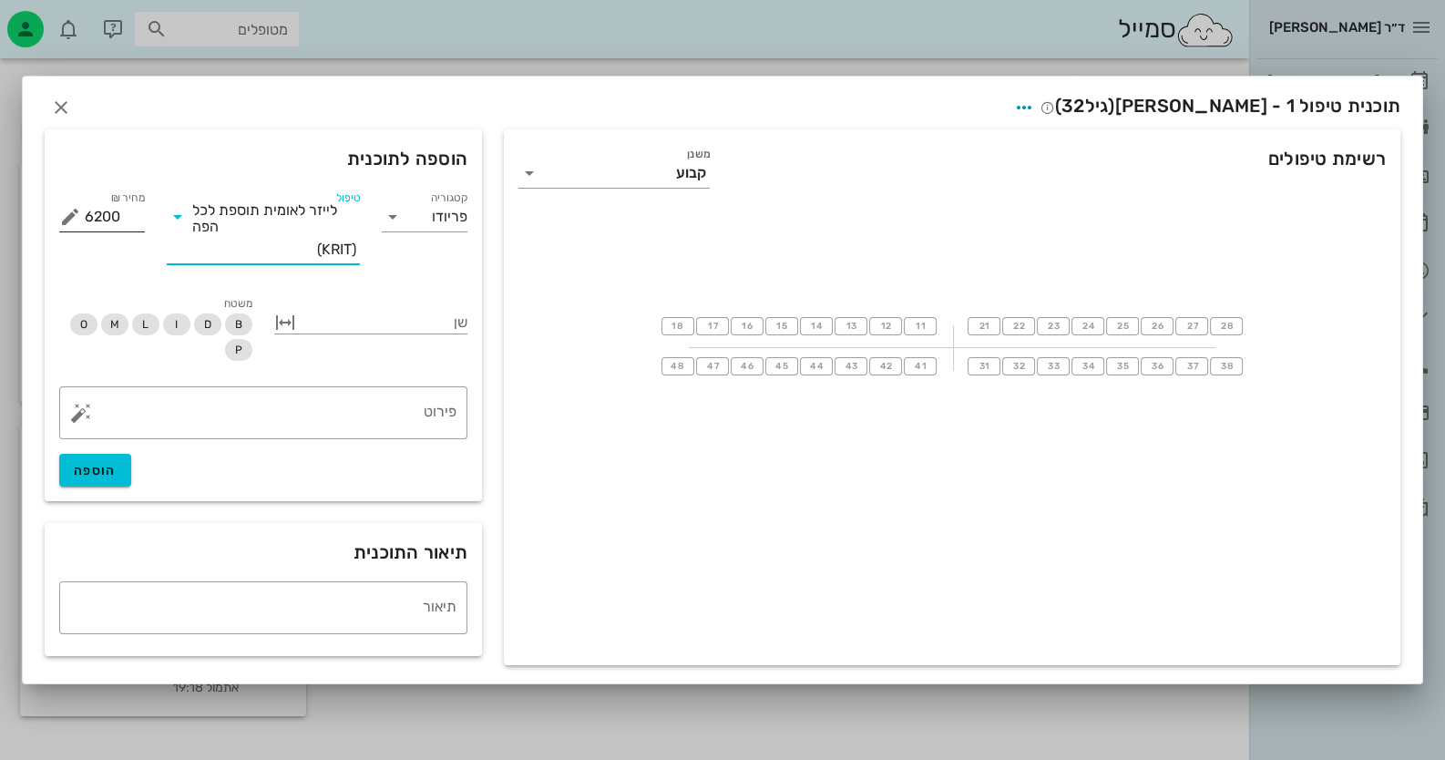
click at [89, 210] on div "מחיר ₪ 6200" at bounding box center [102, 216] width 86 height 29
click at [82, 219] on div "מחיר ₪ 6200" at bounding box center [102, 216] width 86 height 29
click at [108, 477] on span "הוספה" at bounding box center [95, 470] width 43 height 15
type input "0"
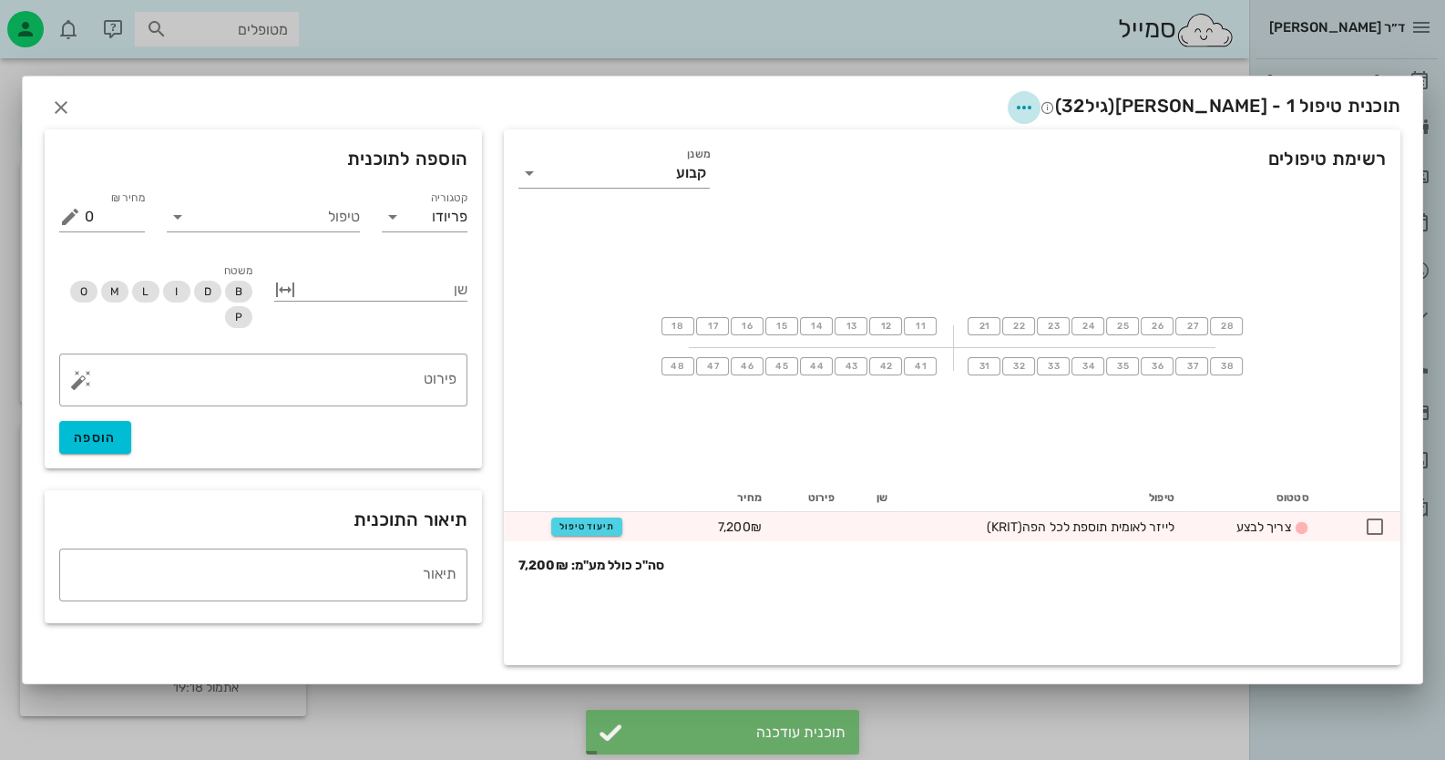
click at [1035, 108] on icon "button" at bounding box center [1024, 108] width 22 height 22
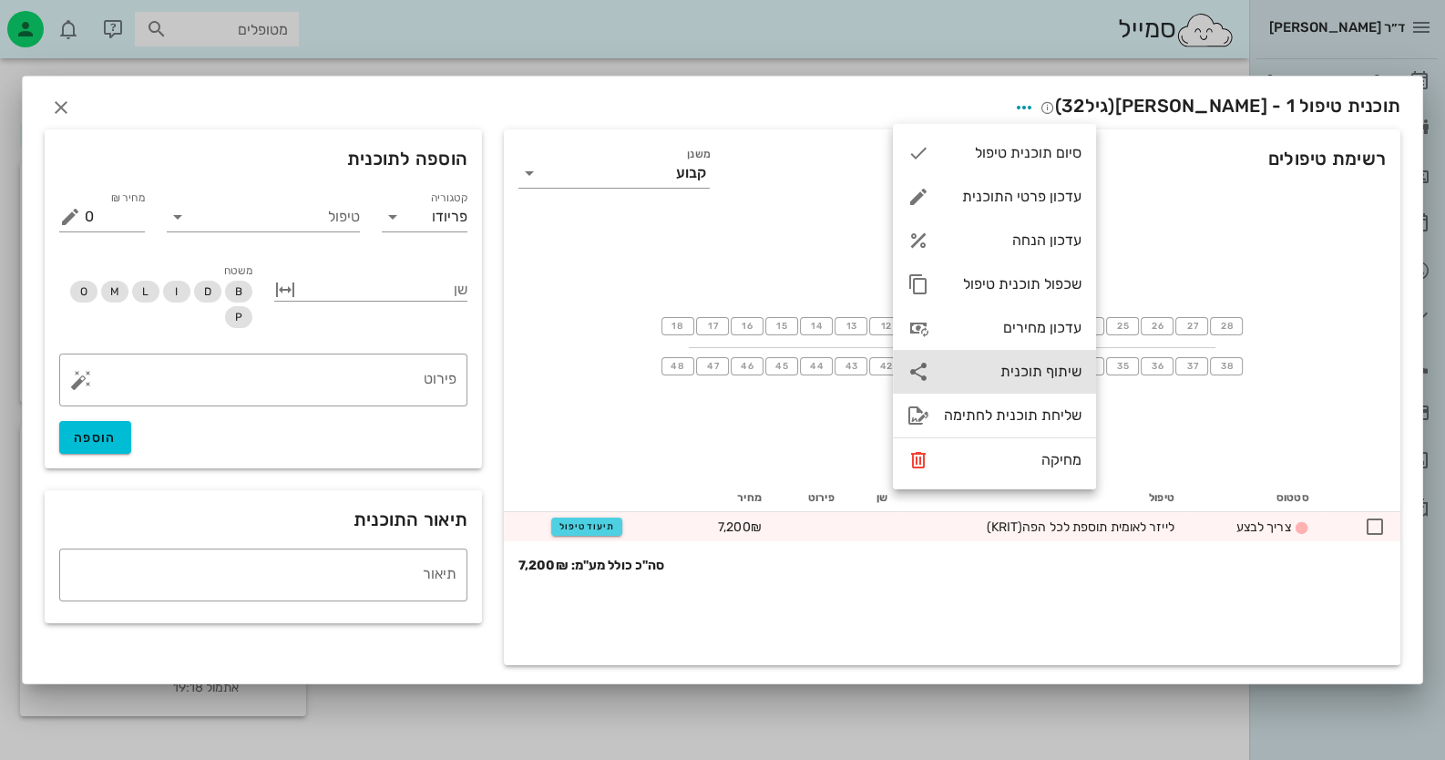
click at [1035, 381] on div "שיתוף תוכנית" at bounding box center [994, 372] width 203 height 44
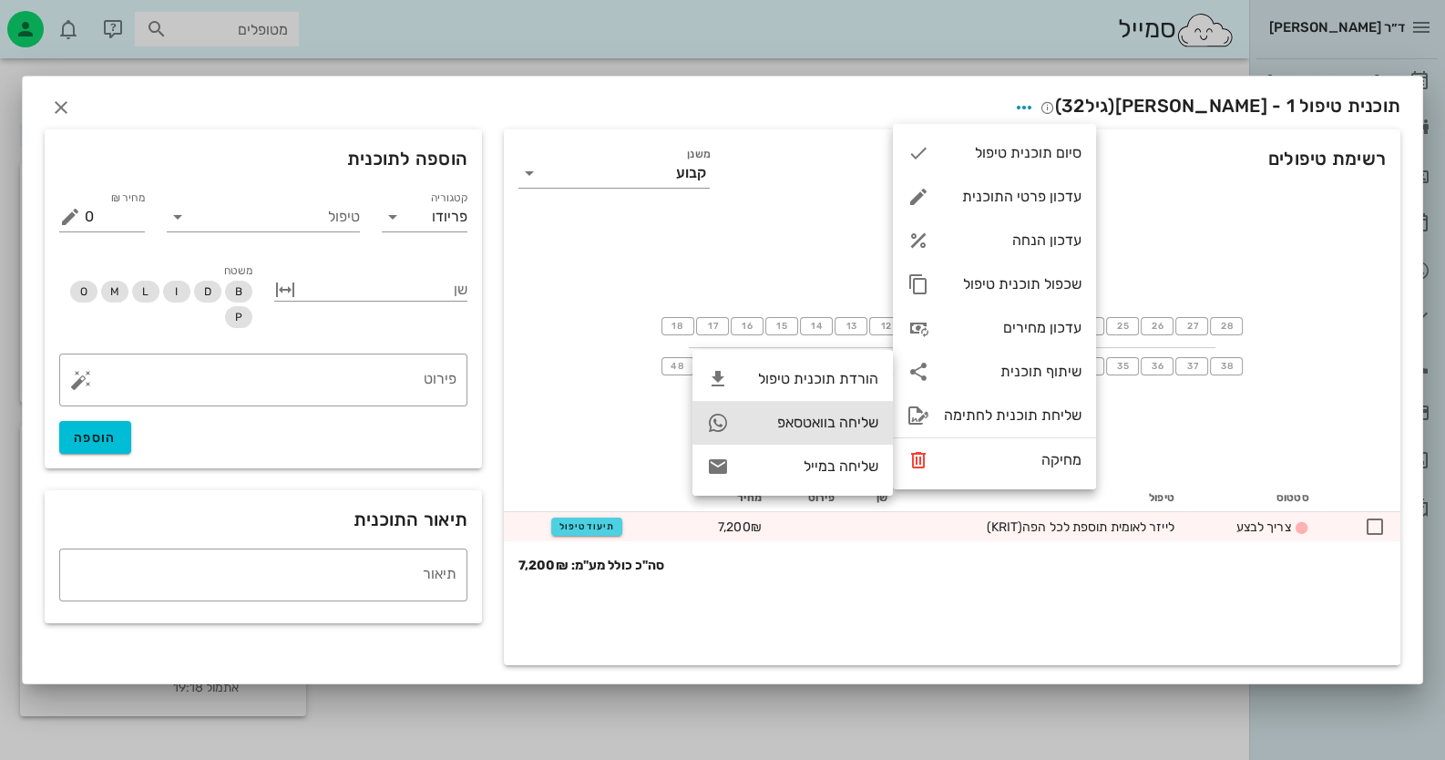
click at [815, 424] on div "שליחה בוואטסאפ" at bounding box center [810, 422] width 135 height 17
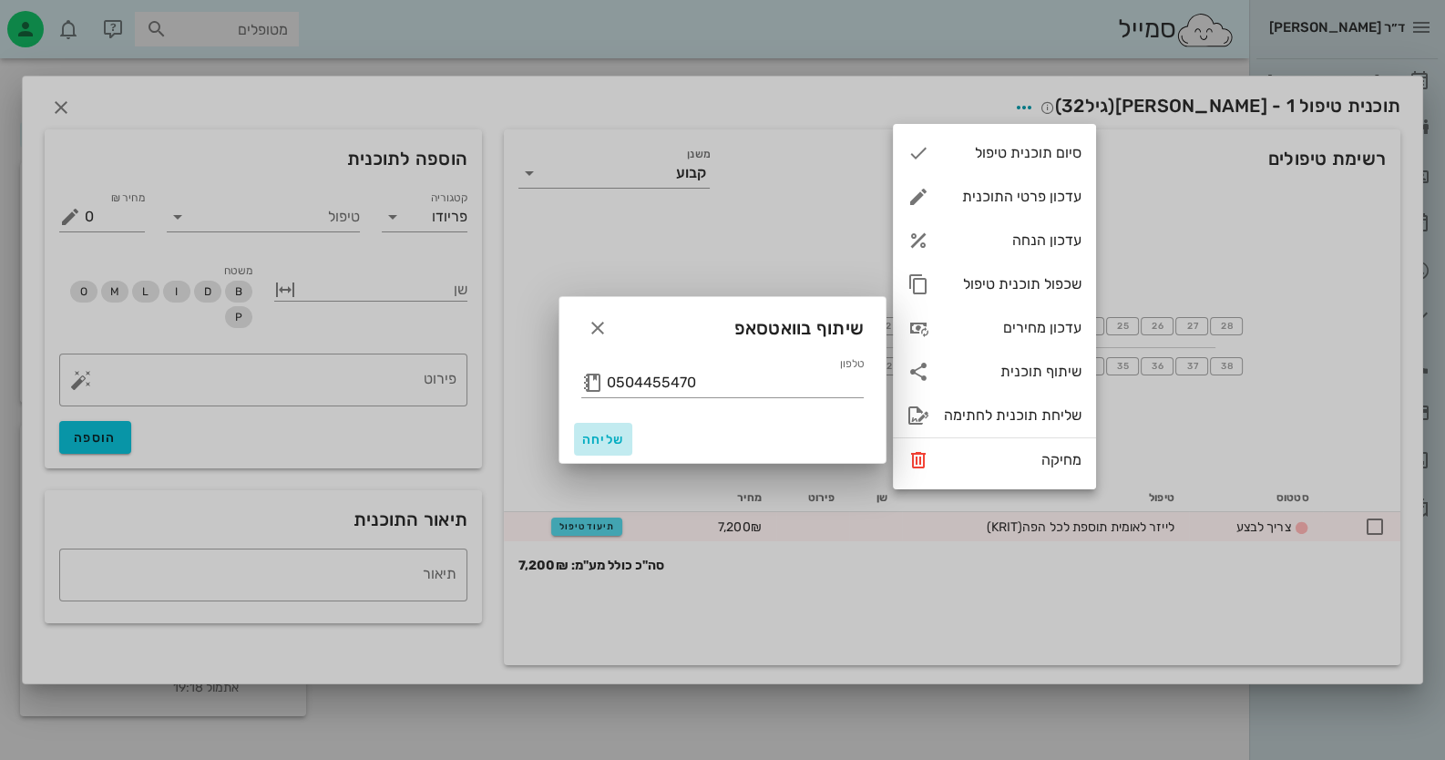
click at [611, 440] on span "שליחה" at bounding box center [603, 439] width 44 height 15
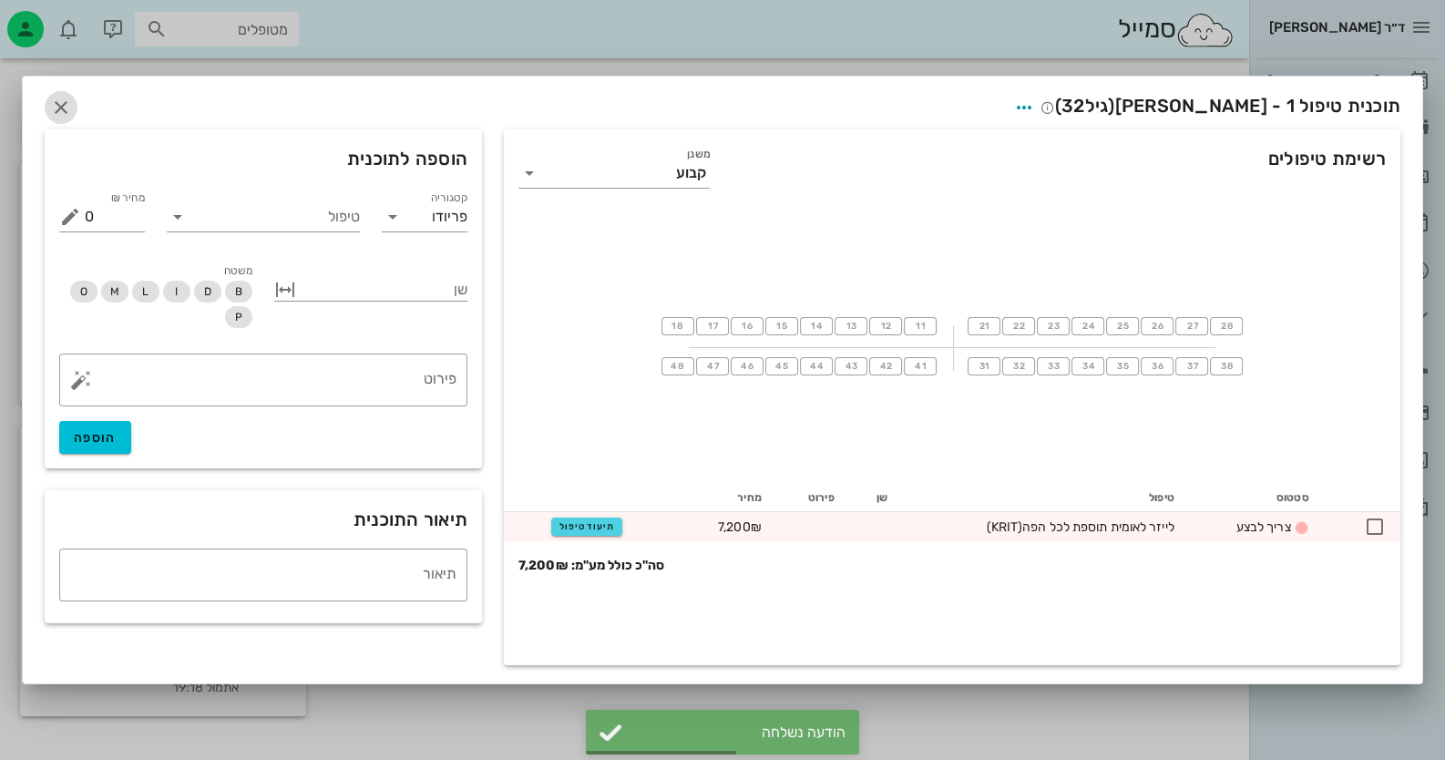
click at [57, 108] on icon "button" at bounding box center [61, 108] width 22 height 22
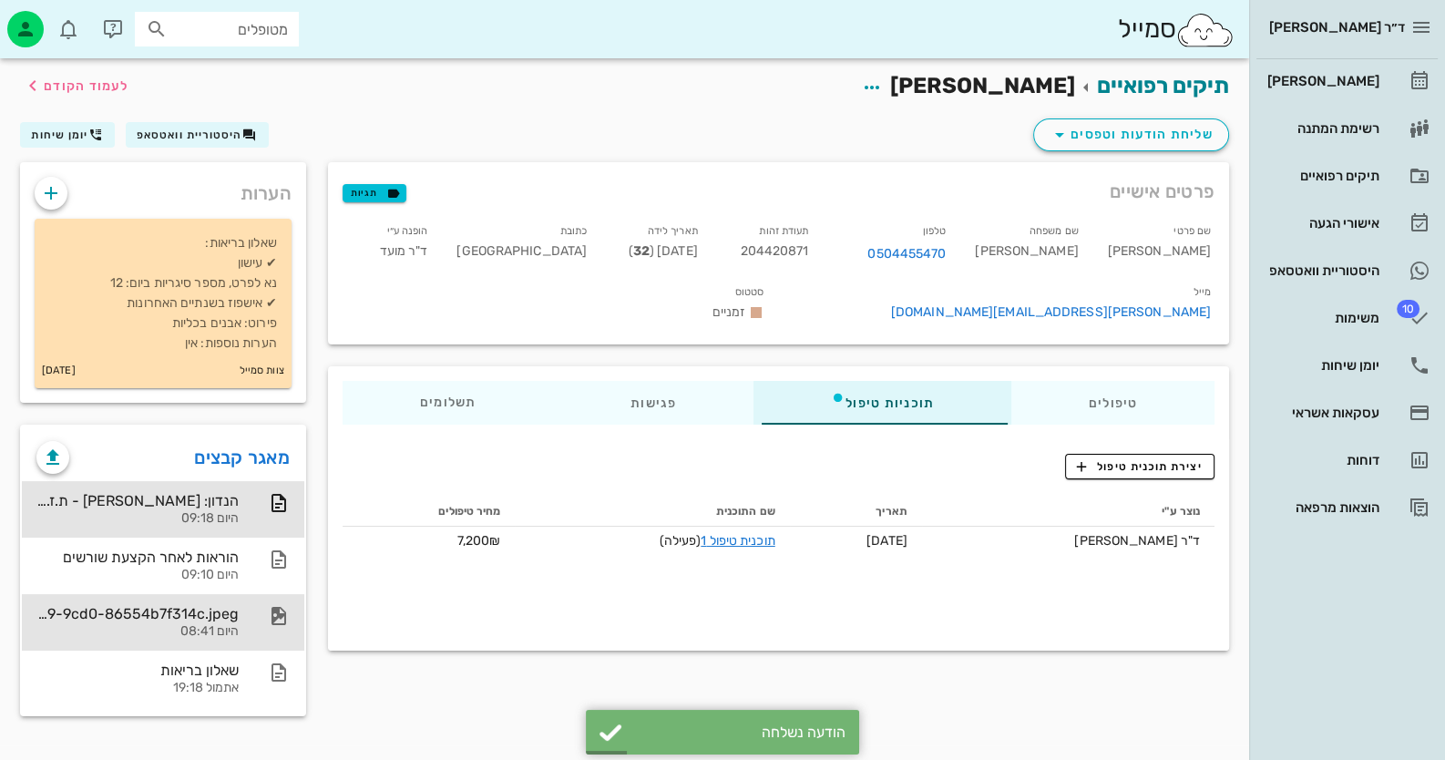
click at [240, 627] on div "23cb57d4-56df-4329-9cd0-86554b7f314c.jpeg היום 08:41" at bounding box center [163, 622] width 282 height 56
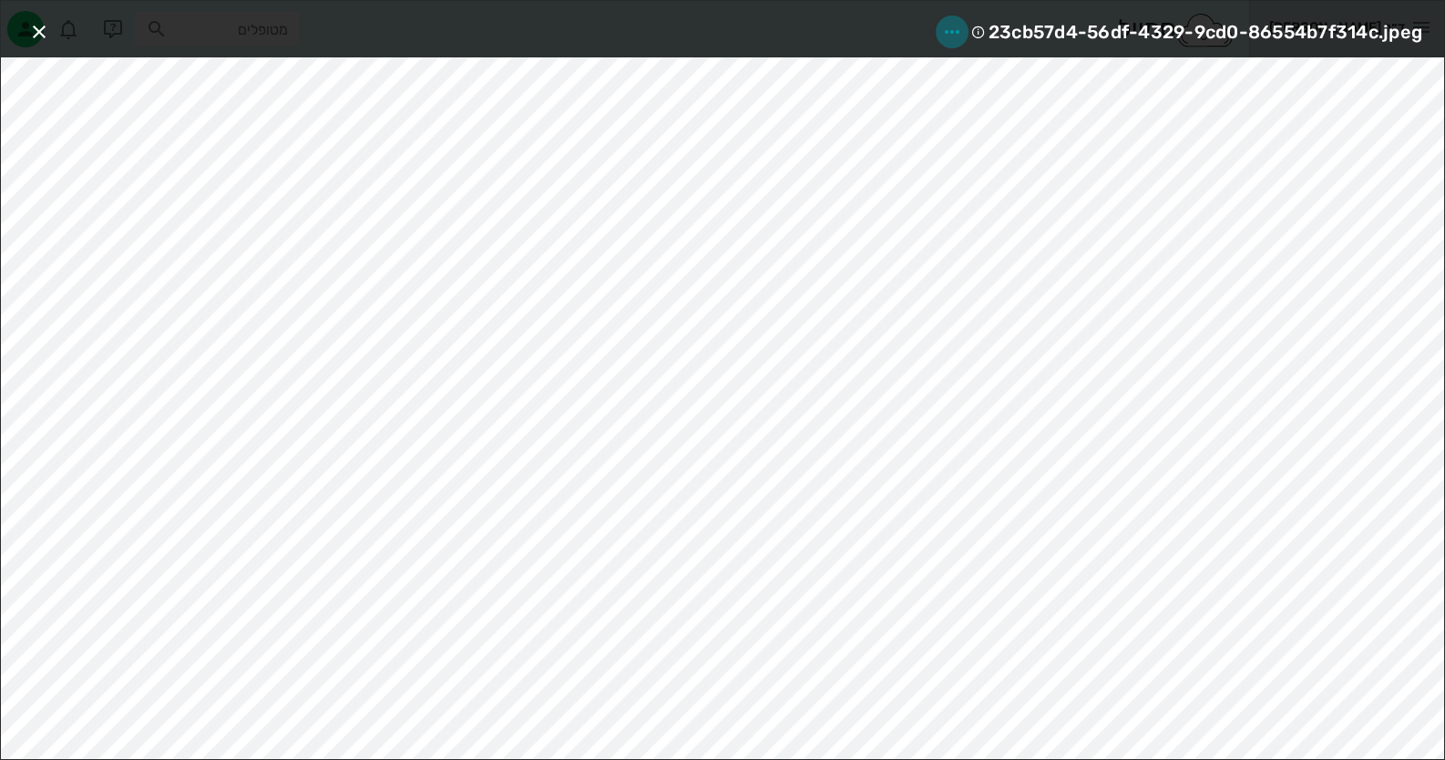
click at [936, 26] on span "button" at bounding box center [952, 32] width 33 height 22
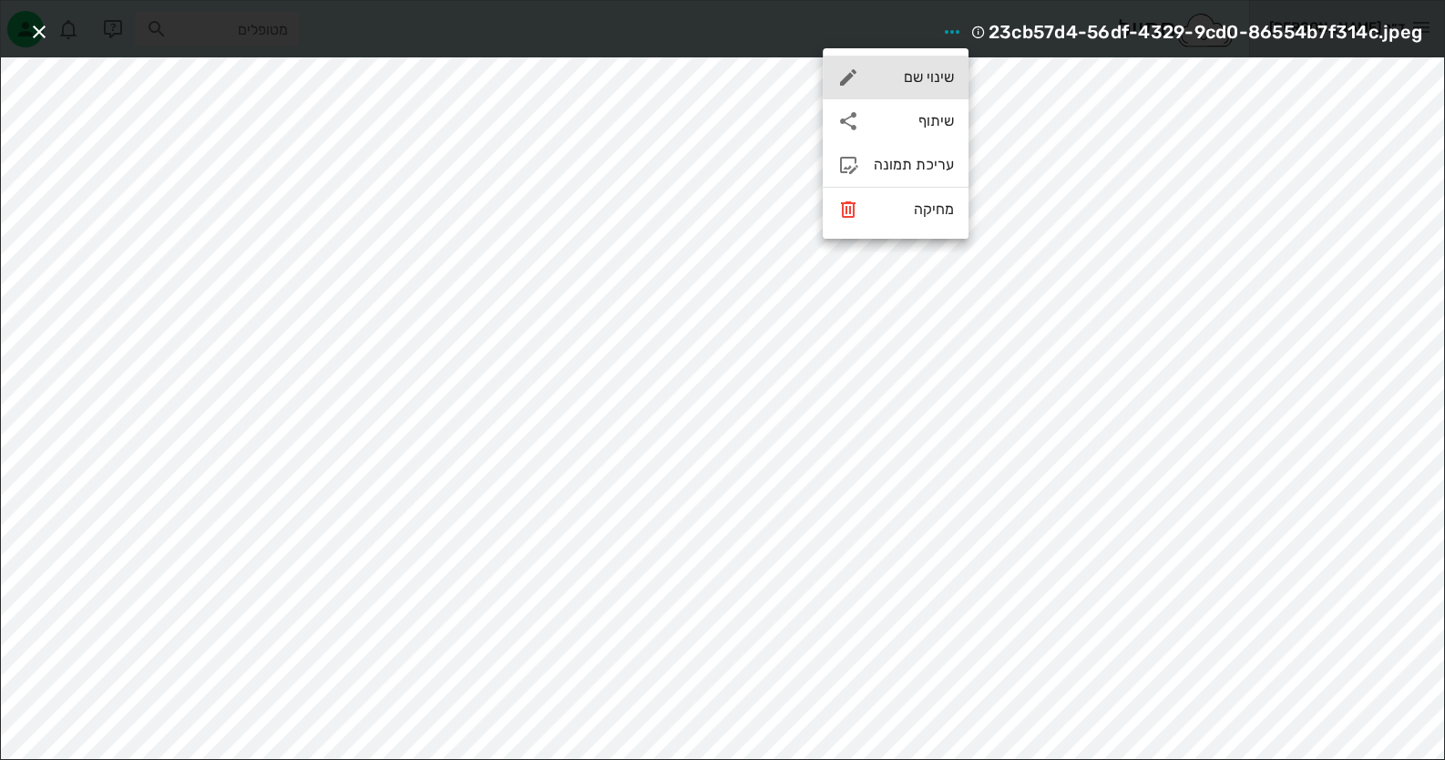
click at [938, 57] on div "שינוי שם" at bounding box center [896, 78] width 146 height 44
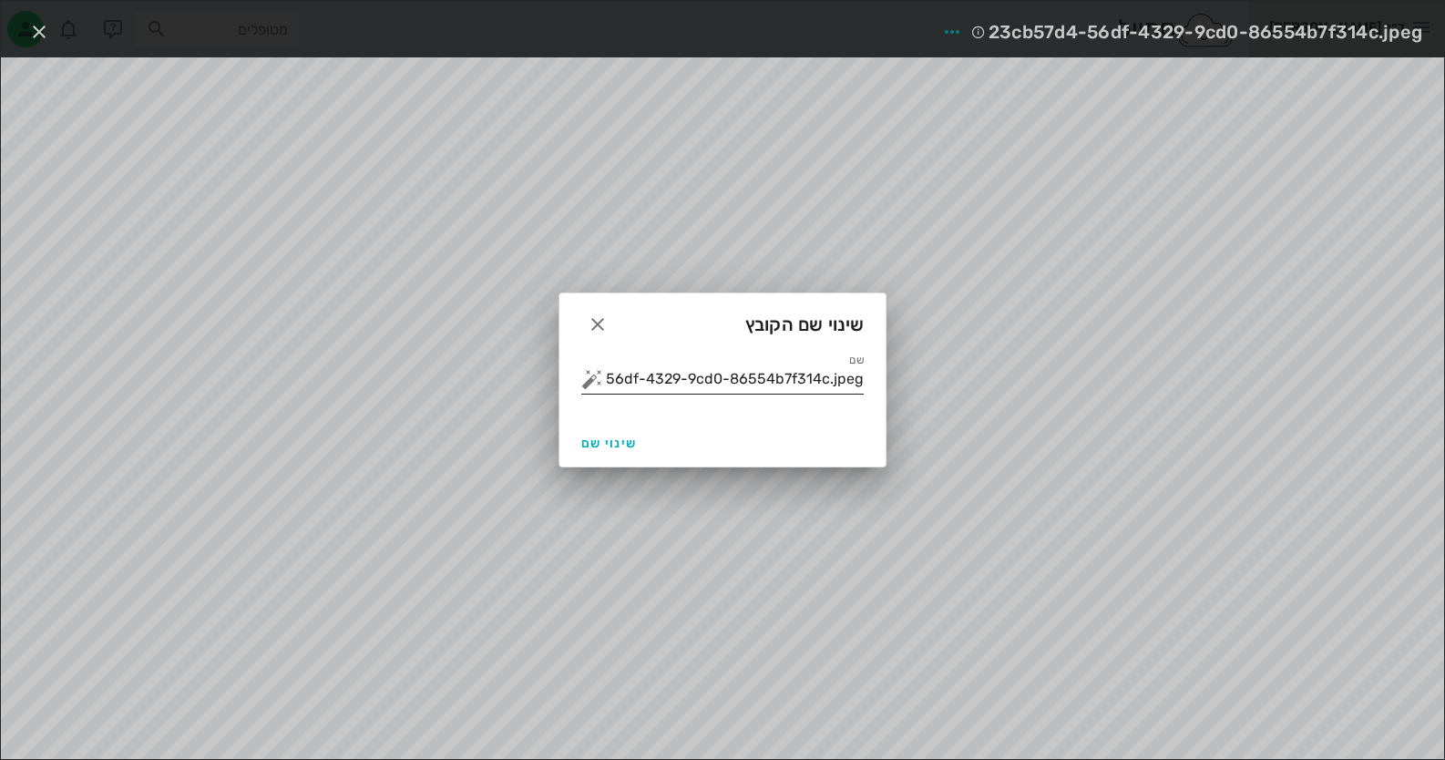
click at [832, 359] on div "שם 23cb57d4-56df-4329-9cd0-86554b7f314c.jpeg" at bounding box center [722, 376] width 282 height 47
click at [833, 382] on input "23cb57d4-56df-4329-9cd0-86554b7f314c.jpeg" at bounding box center [735, 378] width 257 height 29
click at [581, 383] on button "button" at bounding box center [592, 379] width 22 height 22
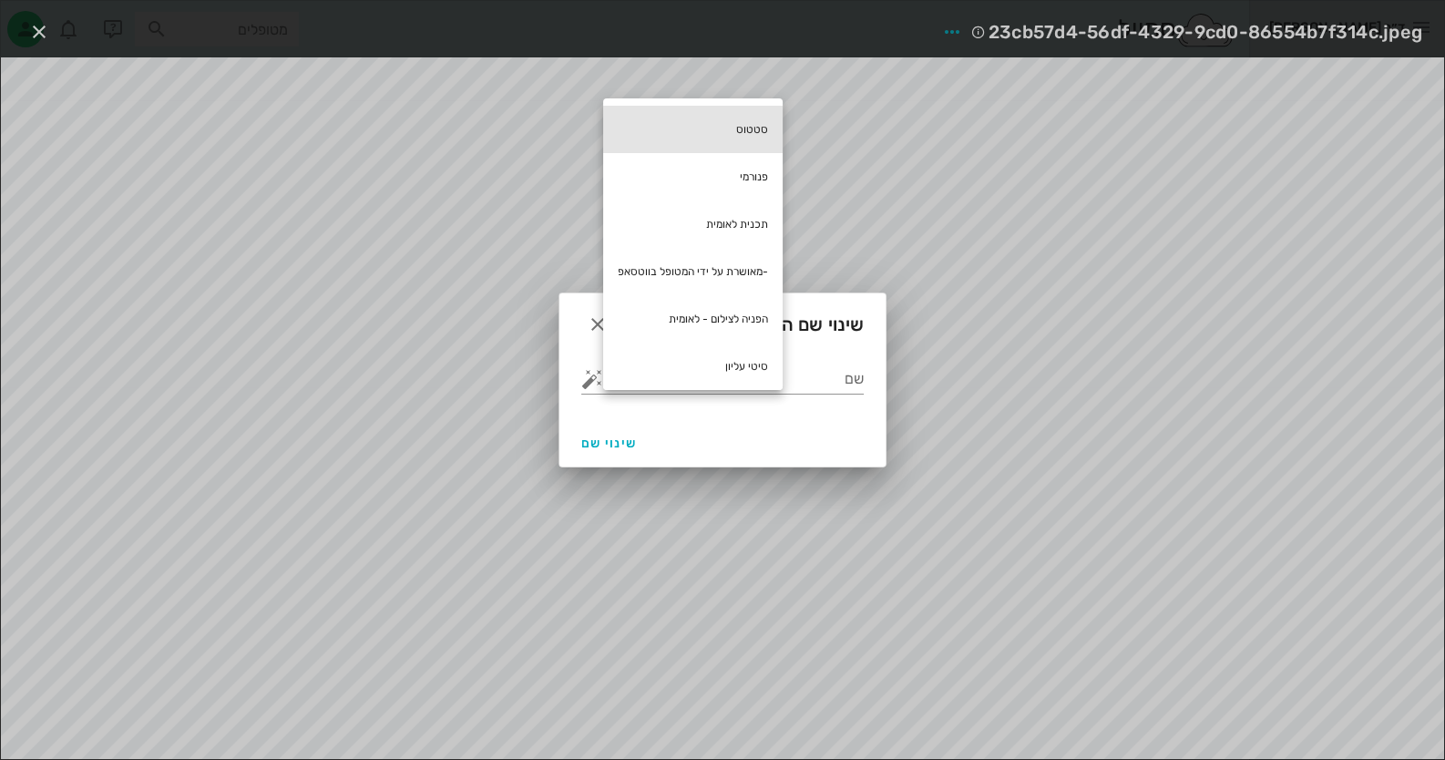
click at [775, 133] on div "סטטוס" at bounding box center [692, 129] width 179 height 47
type input "סטטוס"
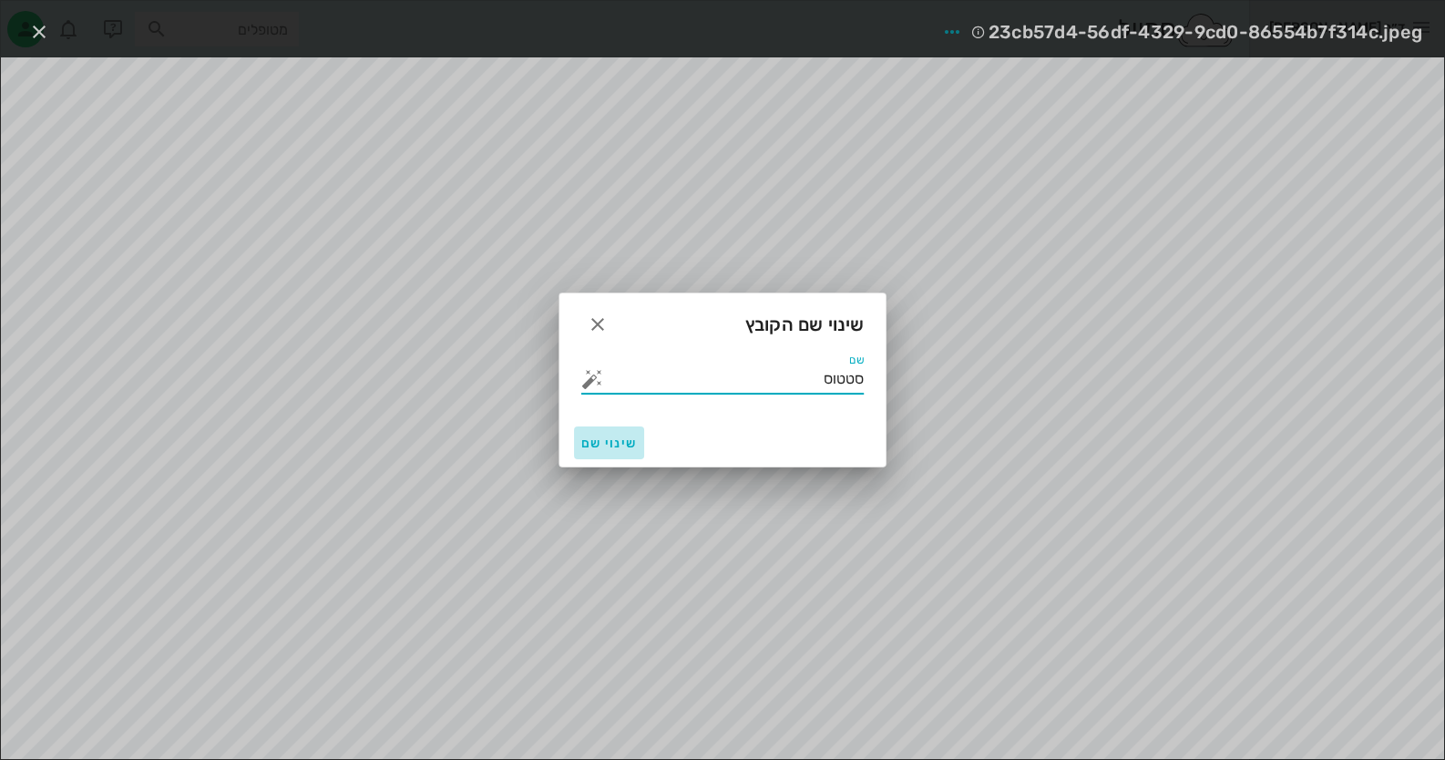
click at [617, 447] on span "שינוי שם" at bounding box center [609, 442] width 56 height 15
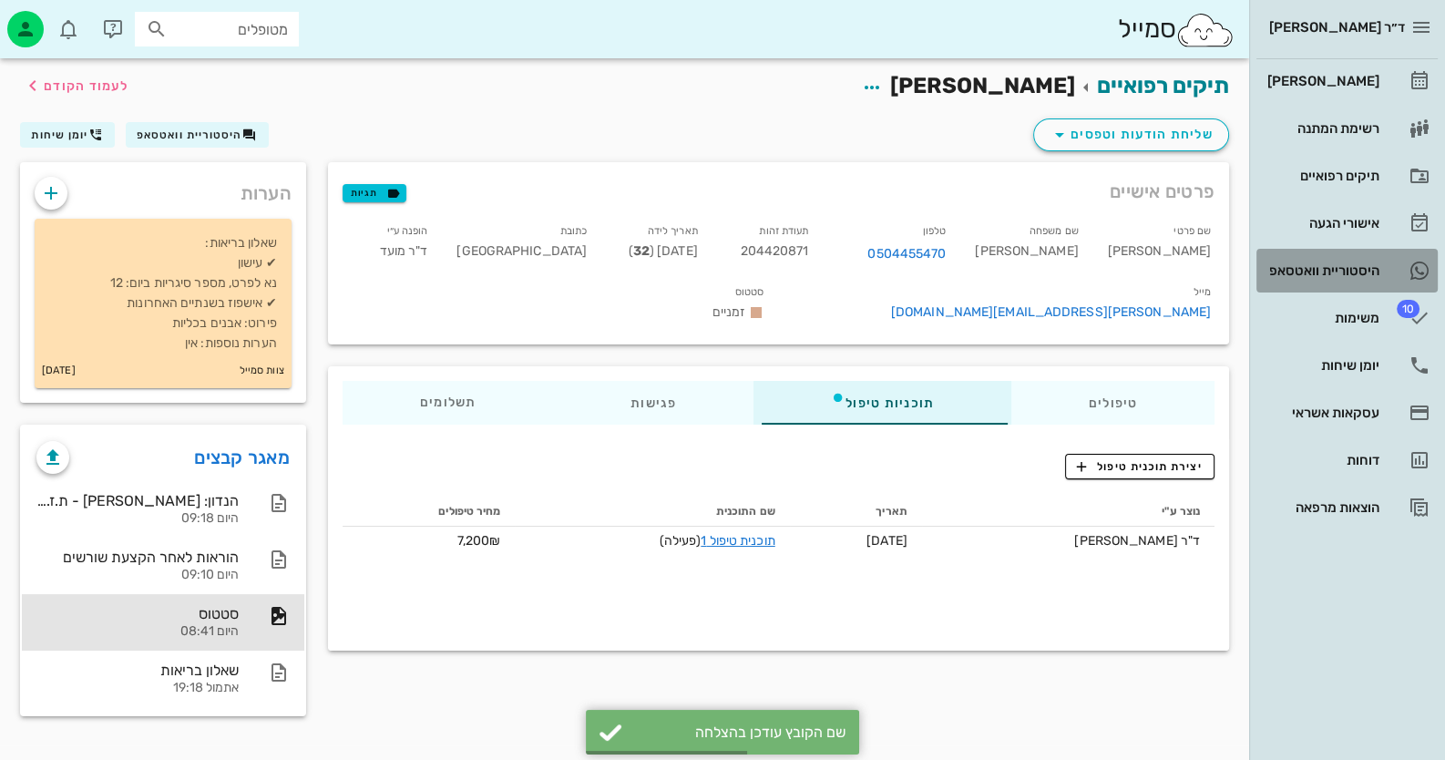
click at [1365, 285] on link "היסטוריית וואטסאפ" at bounding box center [1346, 271] width 181 height 44
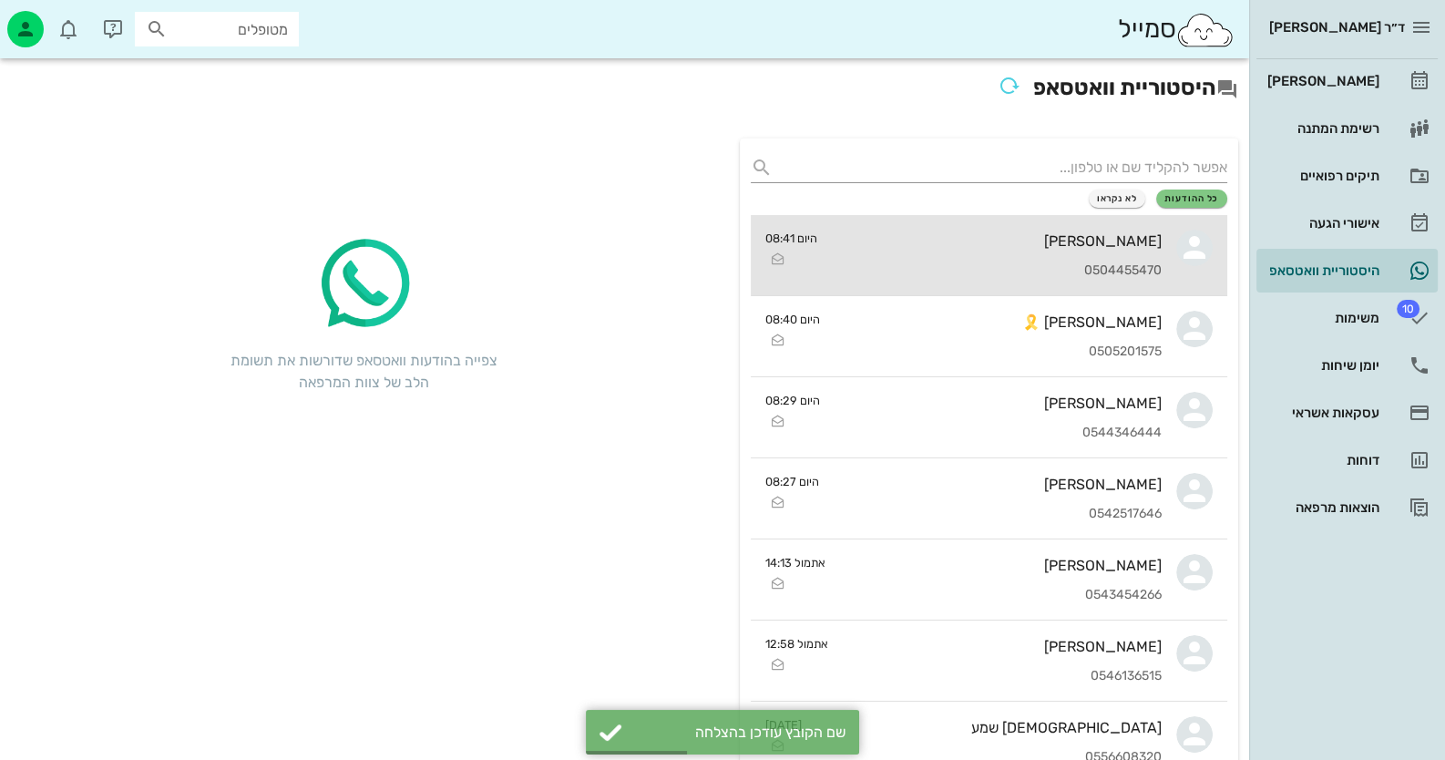
click at [1145, 243] on div "[PERSON_NAME]" at bounding box center [997, 240] width 330 height 17
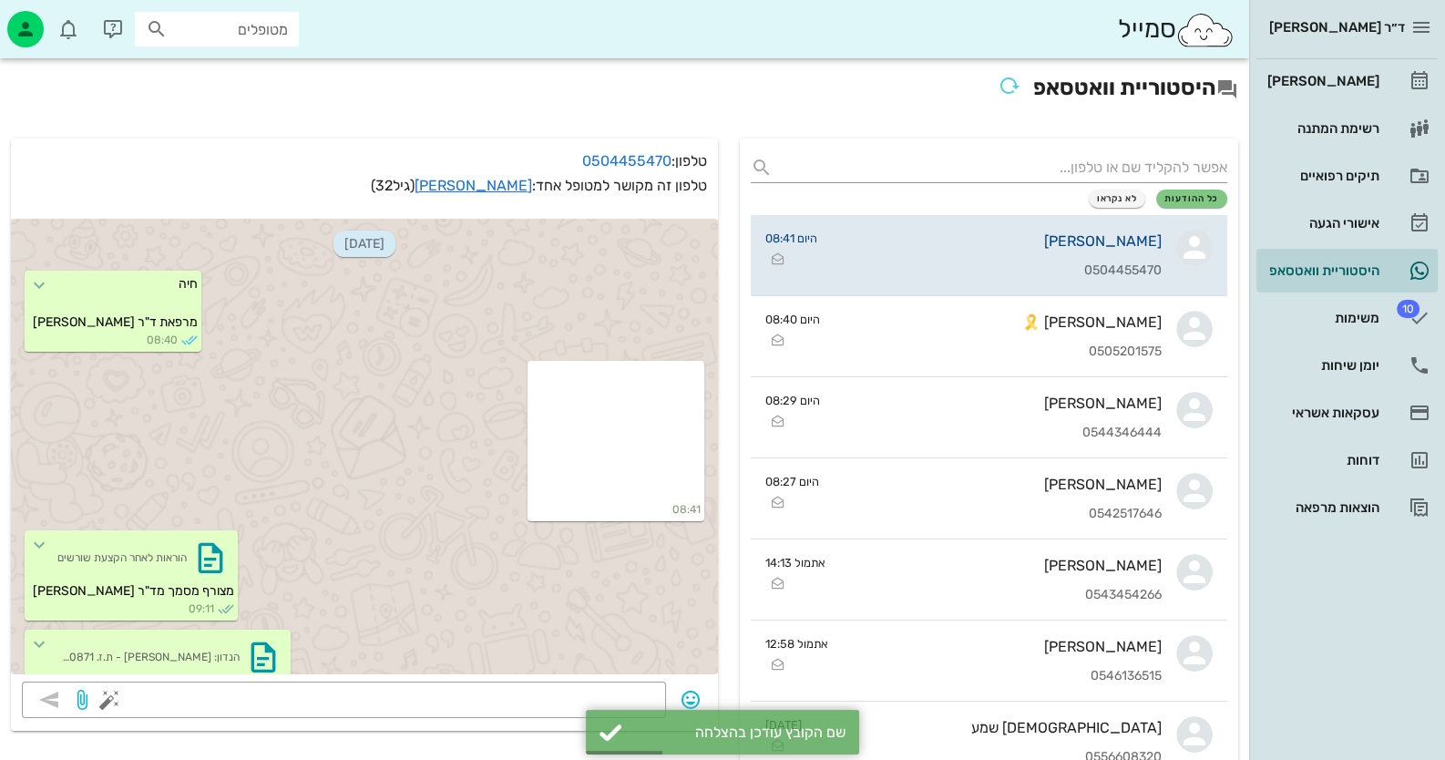
scroll to position [150, 0]
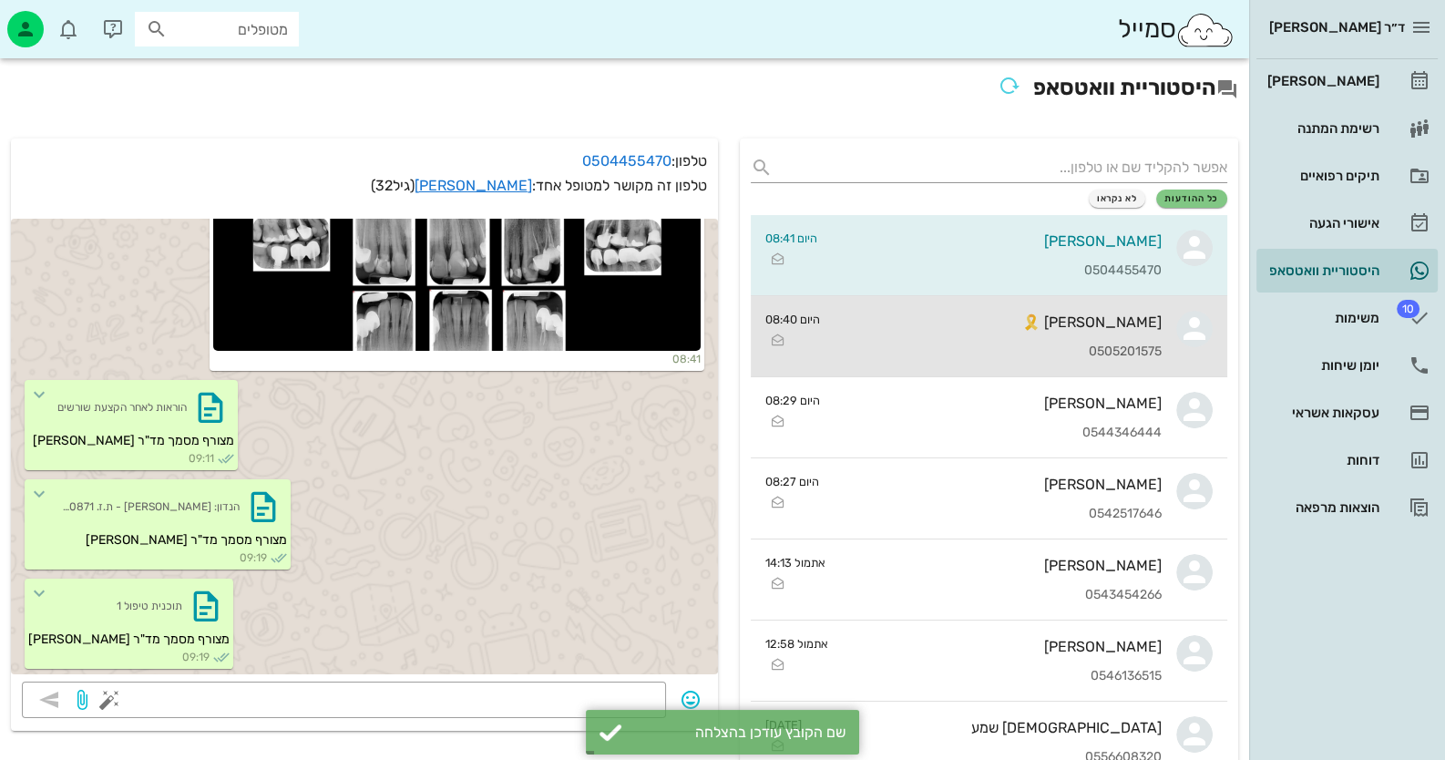
click at [1152, 374] on div "[PERSON_NAME] 🎗️ 0505201575" at bounding box center [997, 336] width 327 height 80
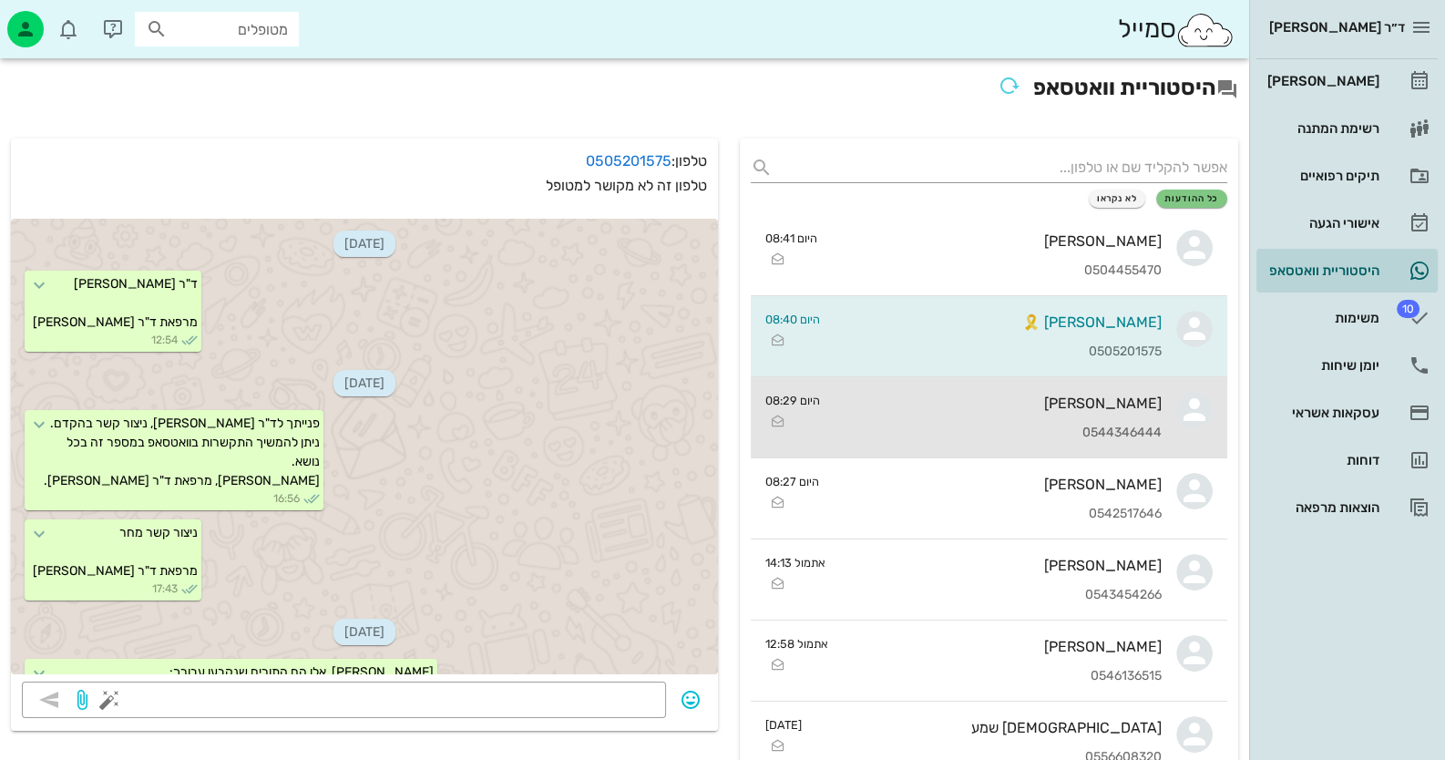
scroll to position [894, 0]
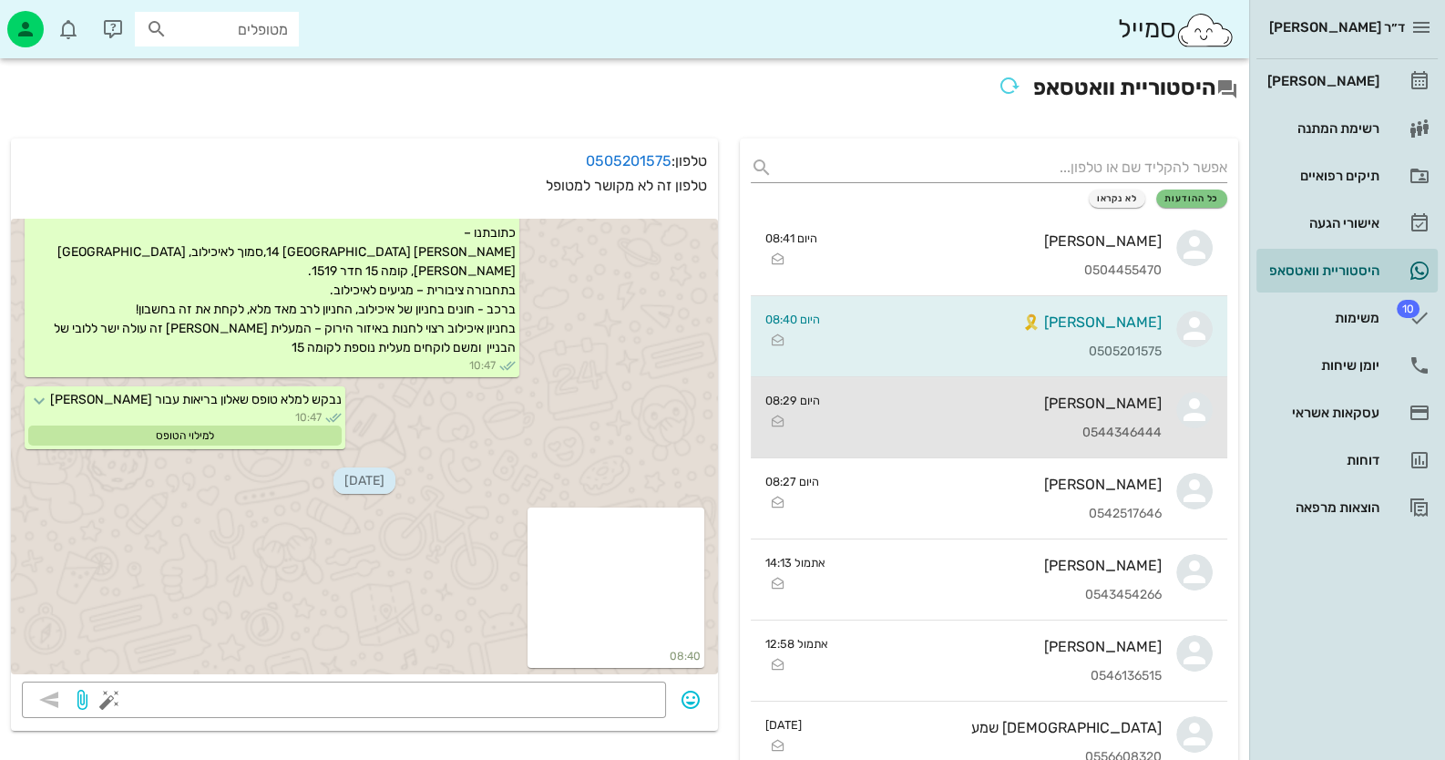
click at [1171, 405] on link "[PERSON_NAME] 0544346444 היום 08:29" at bounding box center [989, 417] width 476 height 81
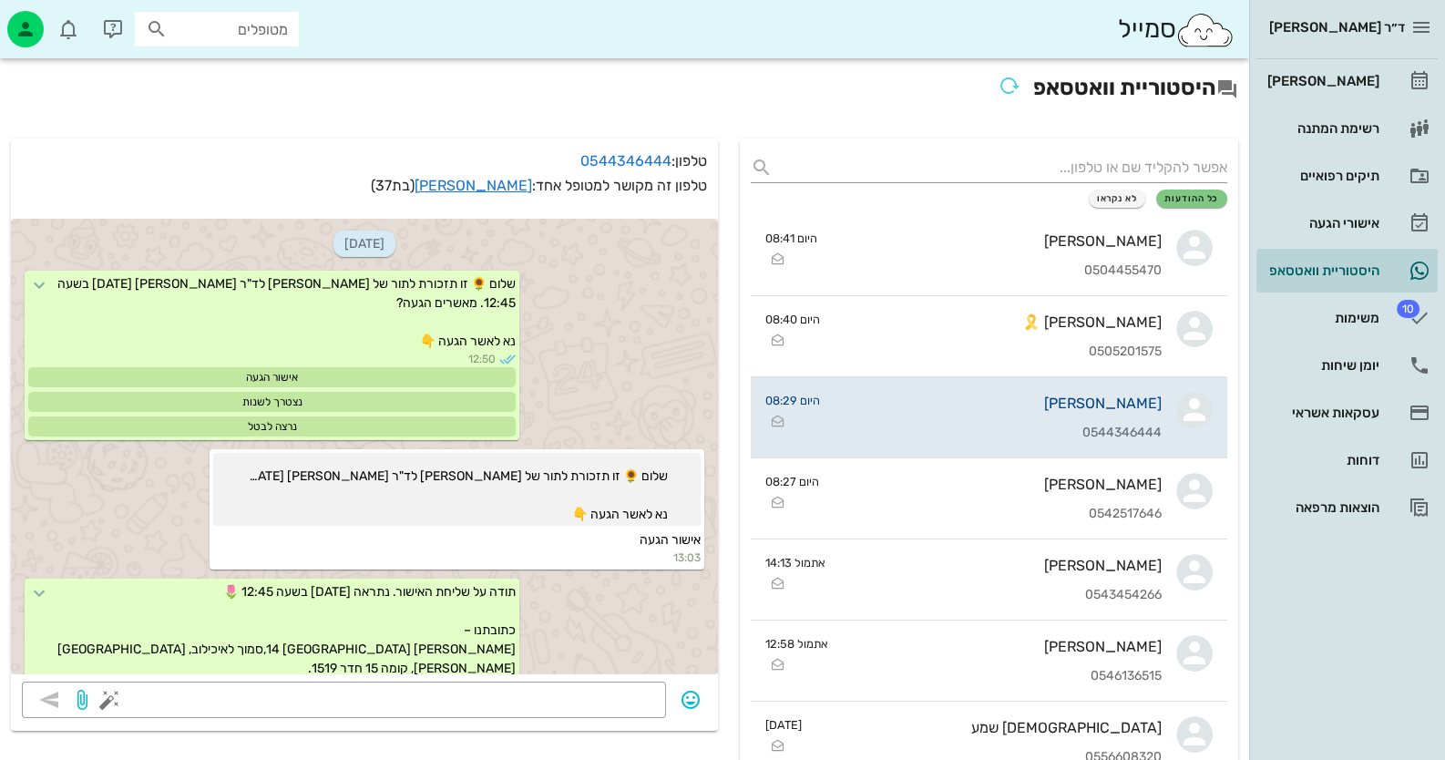
scroll to position [593, 0]
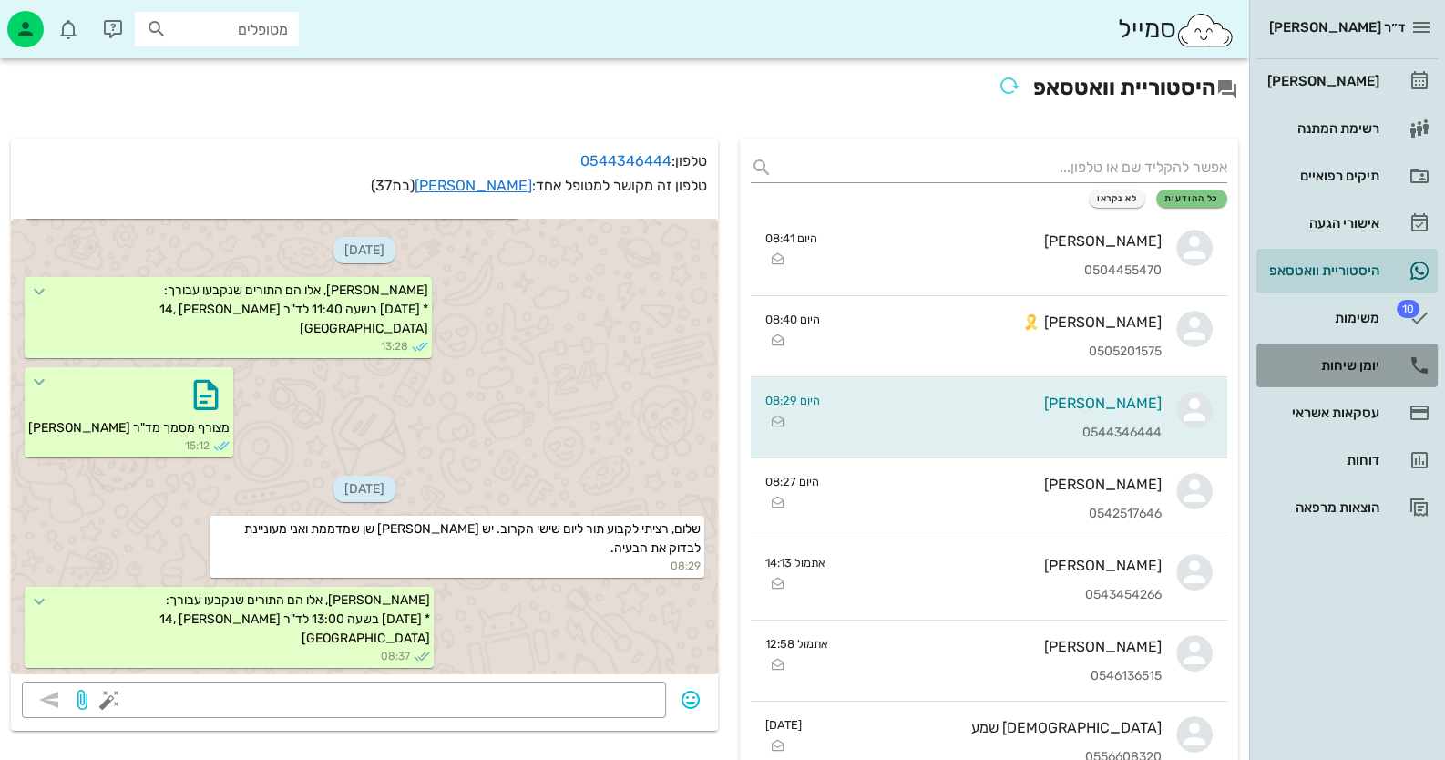
click at [1371, 347] on link "יומן שיחות" at bounding box center [1346, 365] width 181 height 44
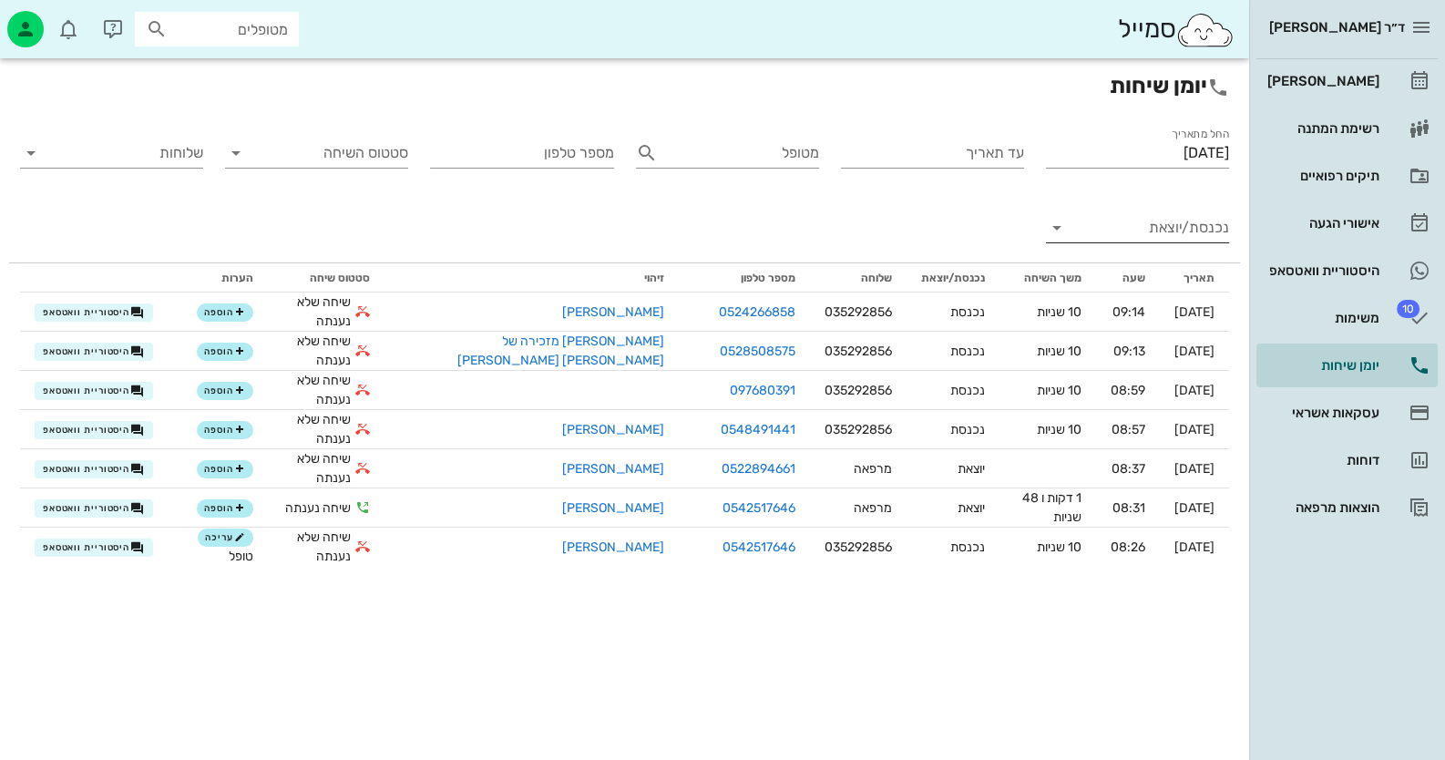
click at [1143, 230] on input "נכנסת/יוצאת" at bounding box center [1152, 227] width 154 height 29
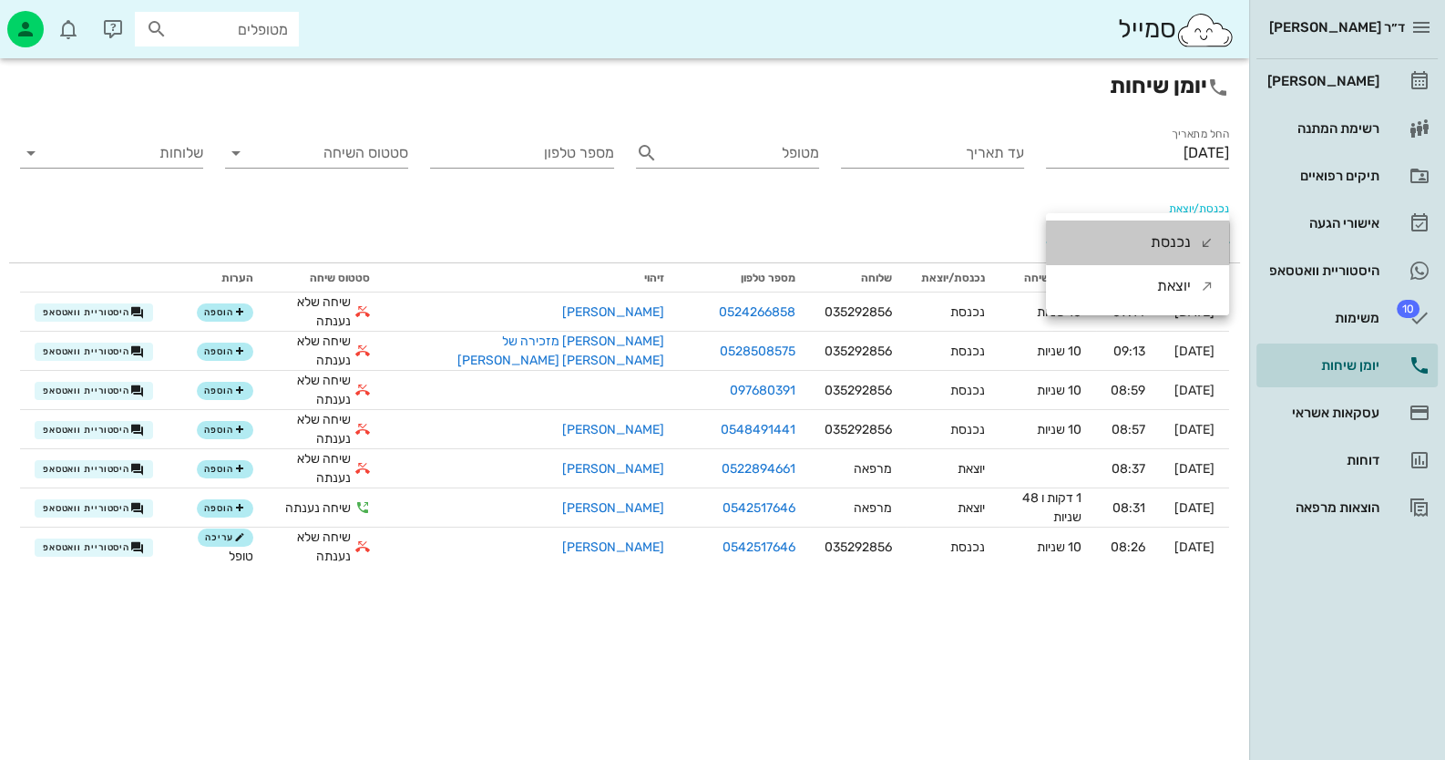
click at [1143, 230] on div "נכנסת" at bounding box center [1137, 242] width 183 height 44
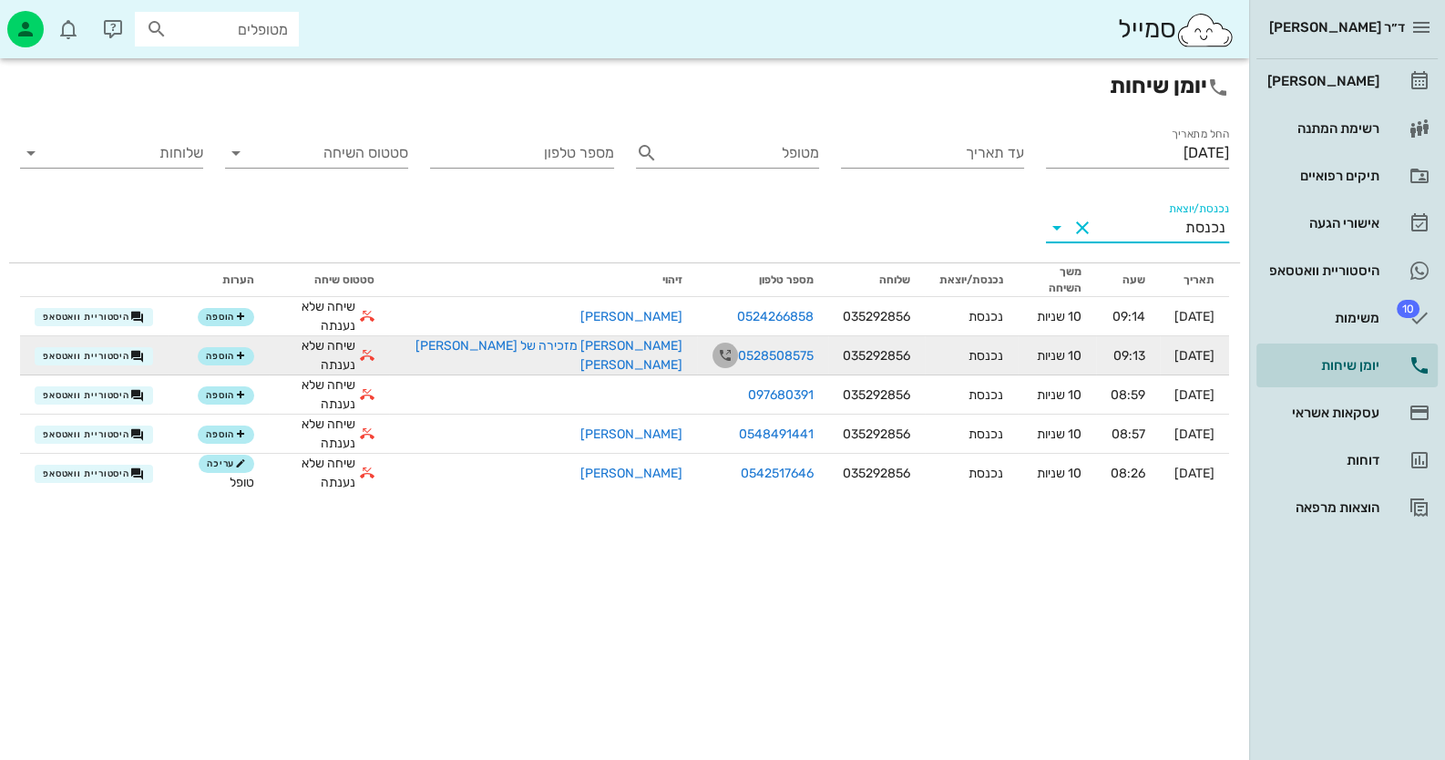
click at [714, 344] on icon "button" at bounding box center [725, 355] width 22 height 22
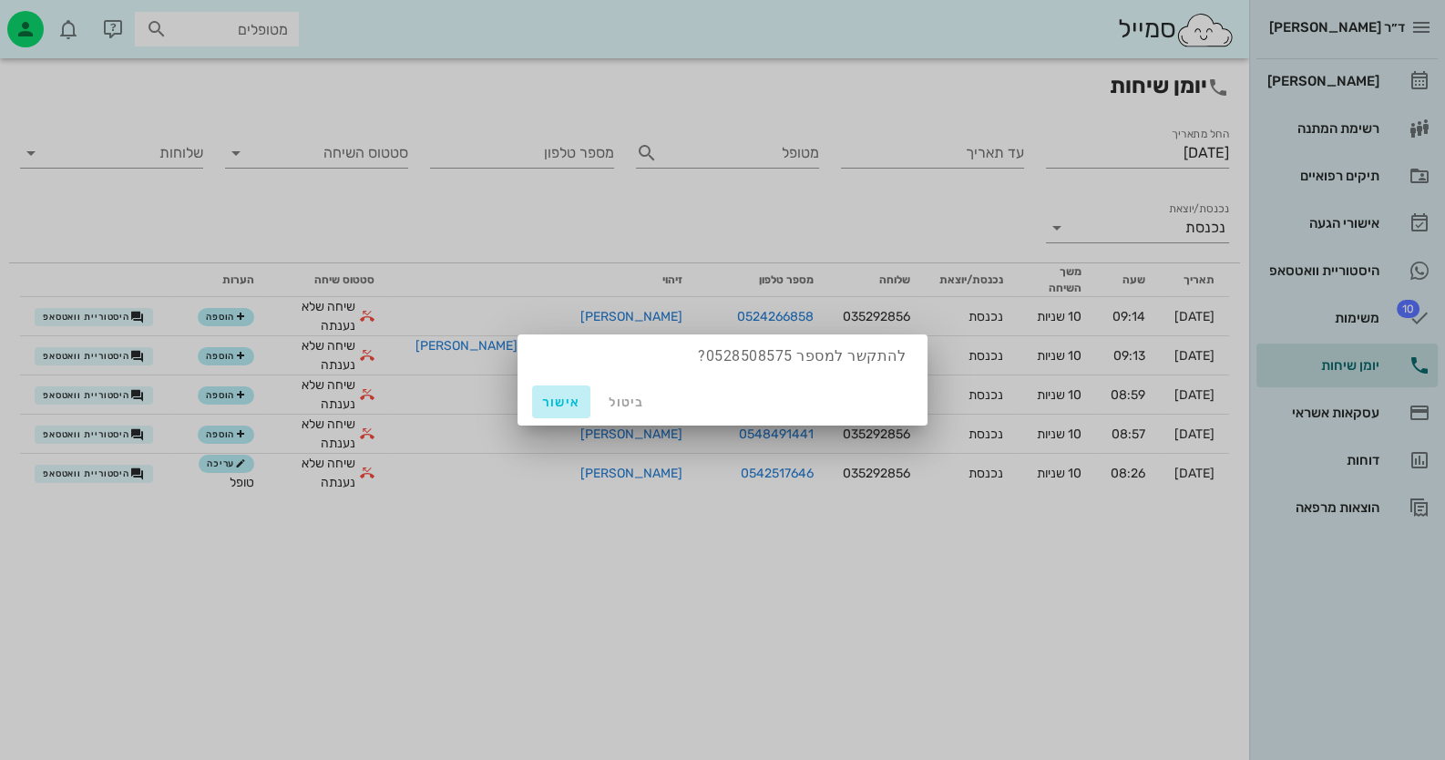
click at [559, 399] on span "אישור" at bounding box center [561, 401] width 44 height 15
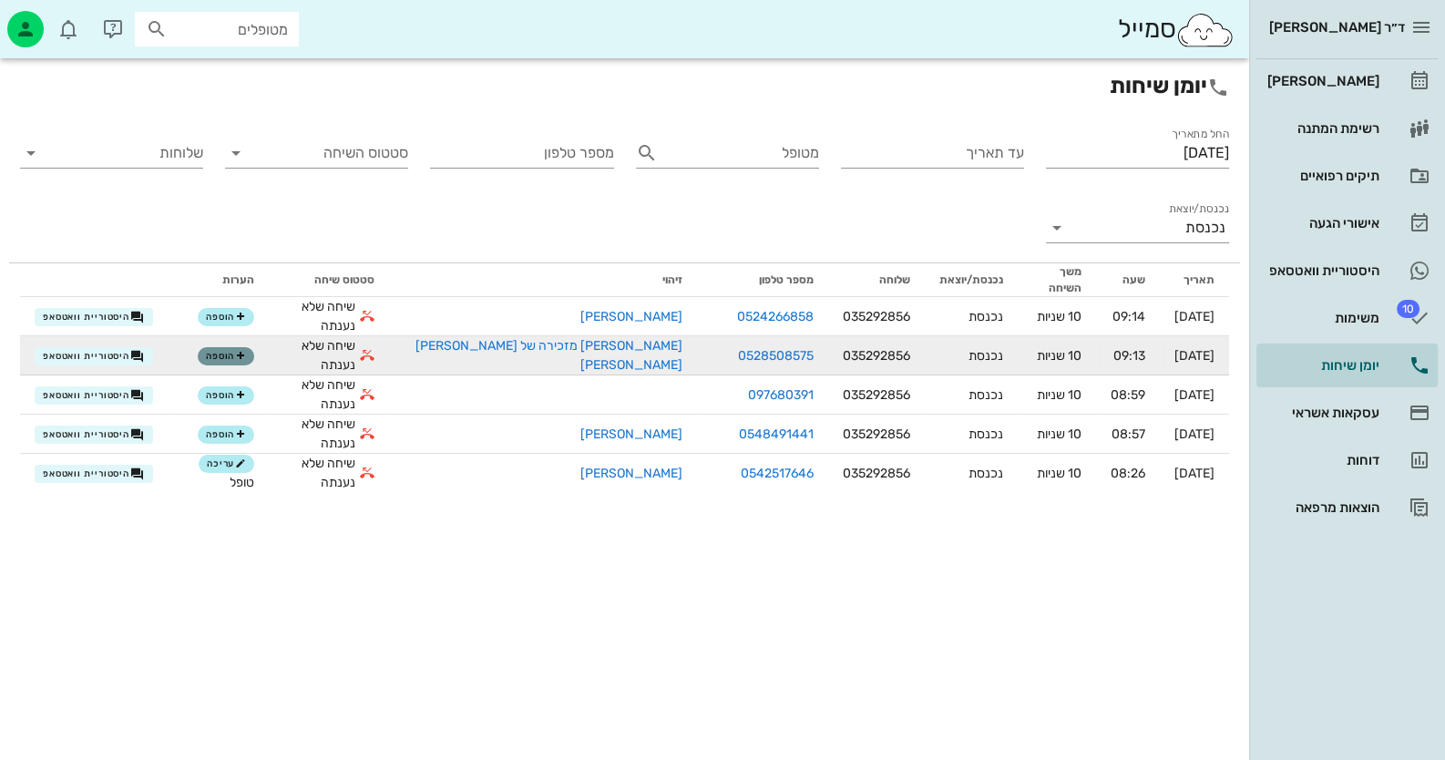
click at [239, 351] on span "הוספה" at bounding box center [226, 356] width 40 height 11
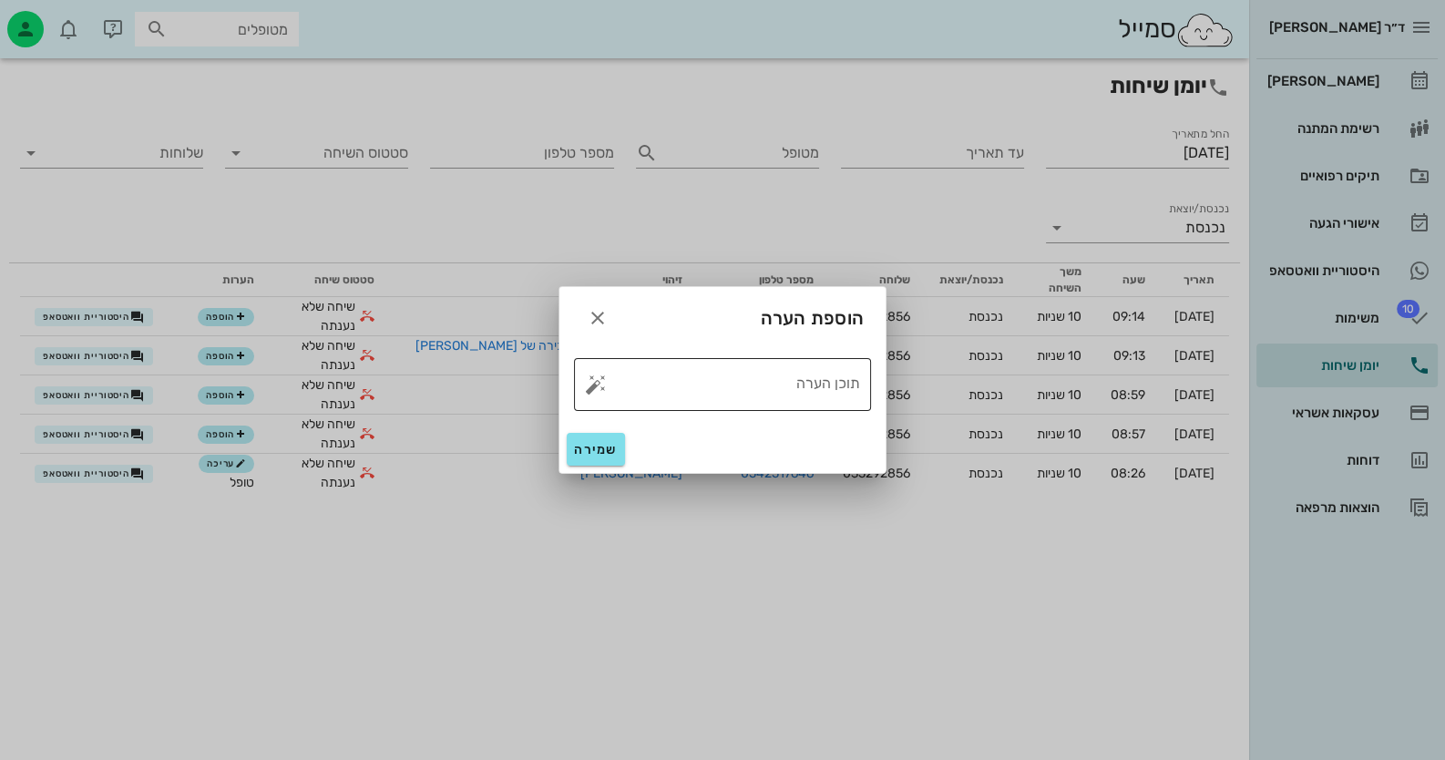
click at [589, 382] on button "button" at bounding box center [596, 384] width 22 height 22
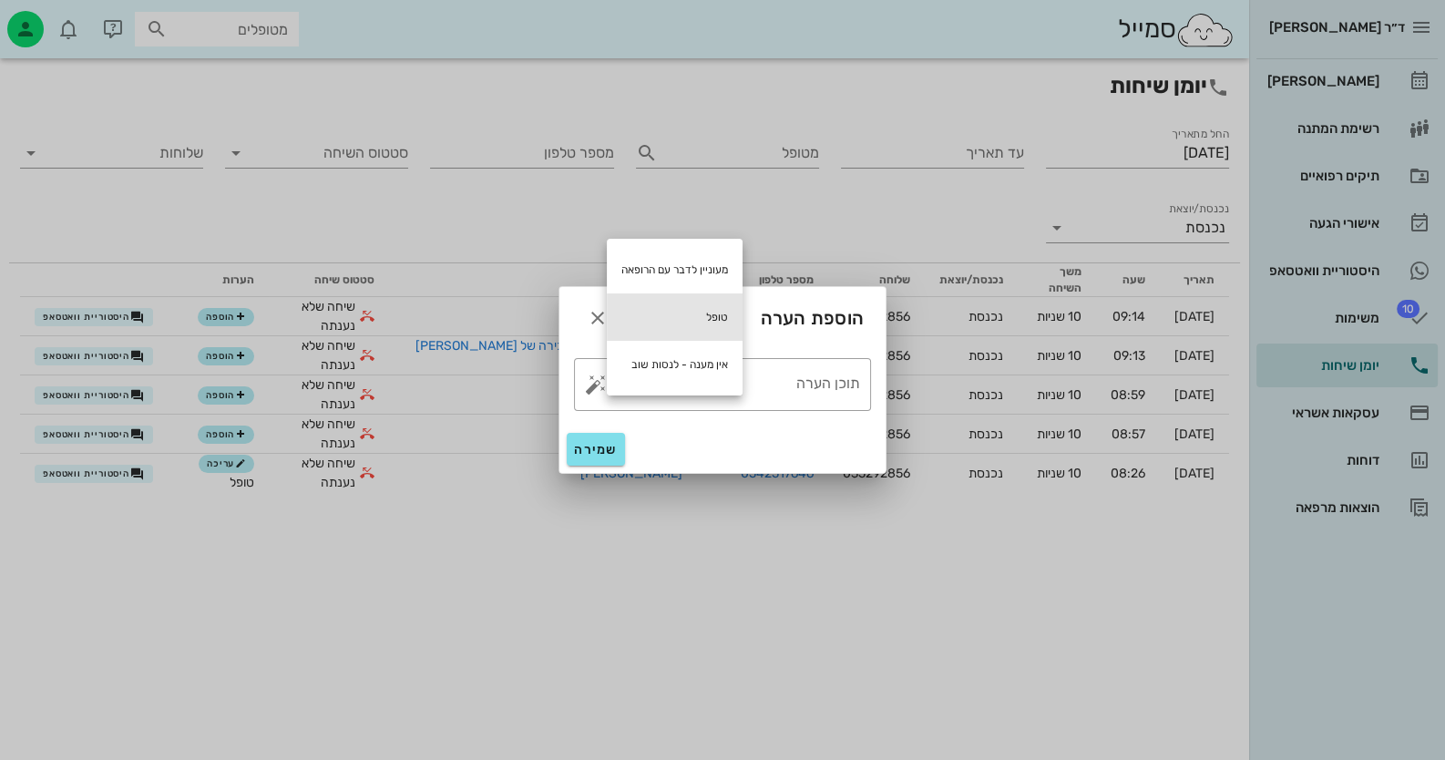
click at [631, 329] on div "טופל" at bounding box center [675, 316] width 136 height 47
type textarea "טופל"
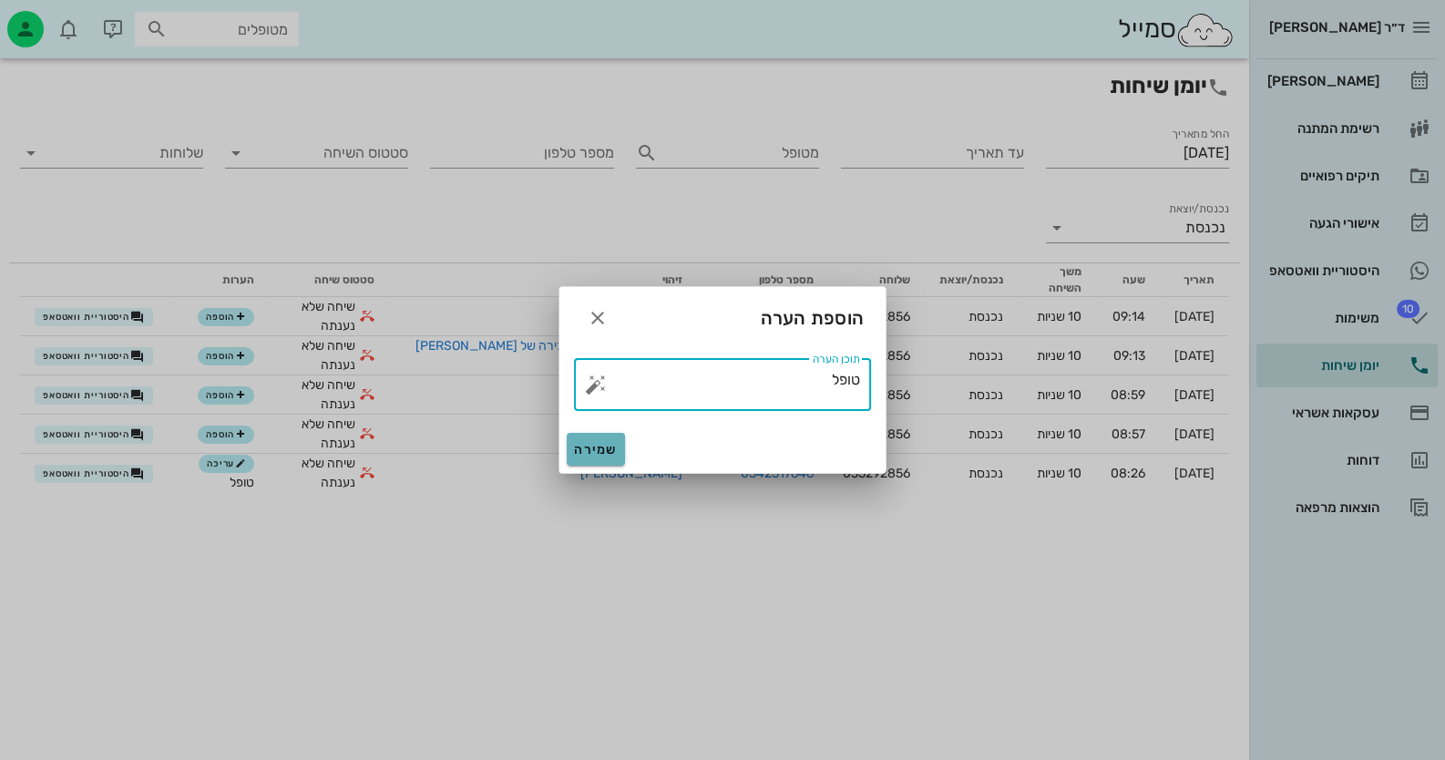
click at [603, 455] on span "שמירה" at bounding box center [596, 449] width 44 height 15
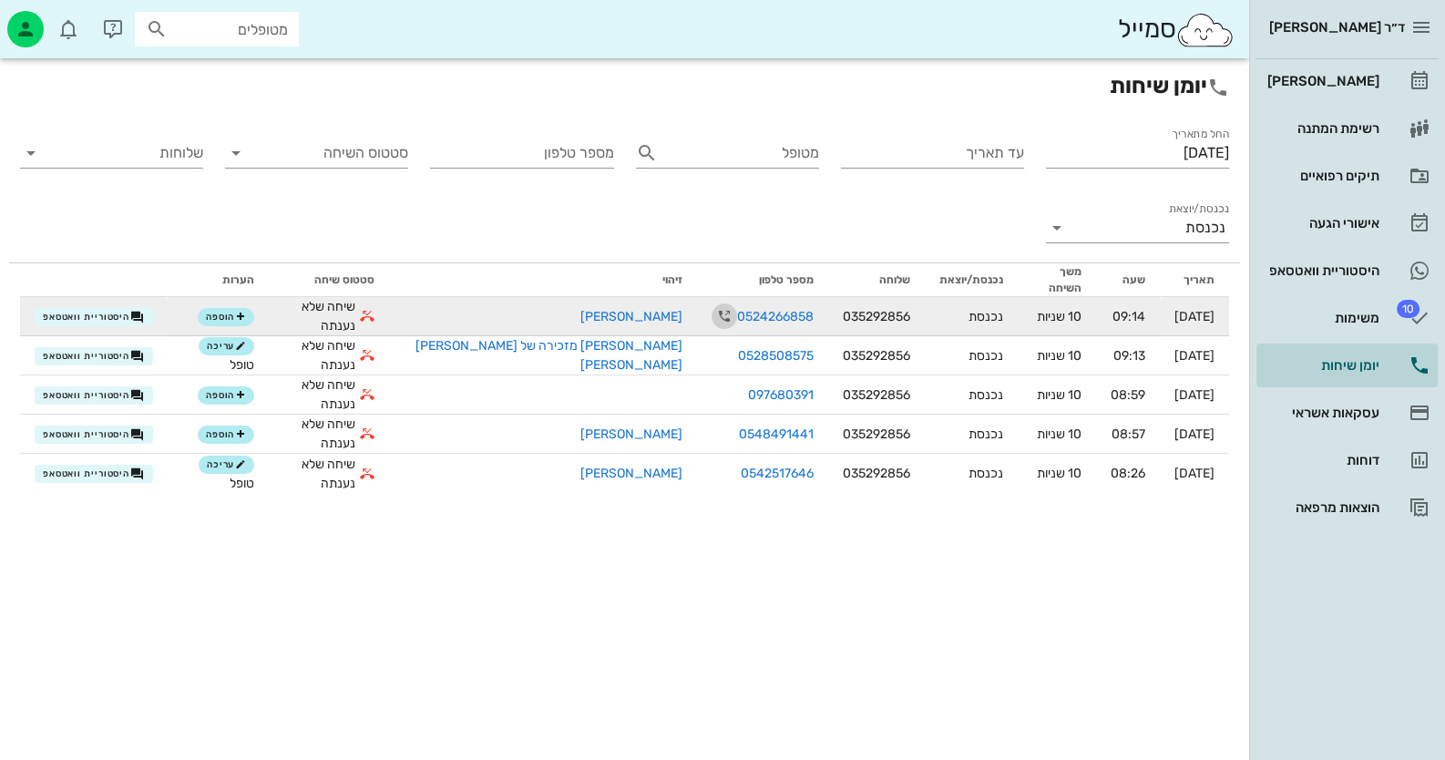
click at [713, 310] on icon "button" at bounding box center [724, 316] width 22 height 22
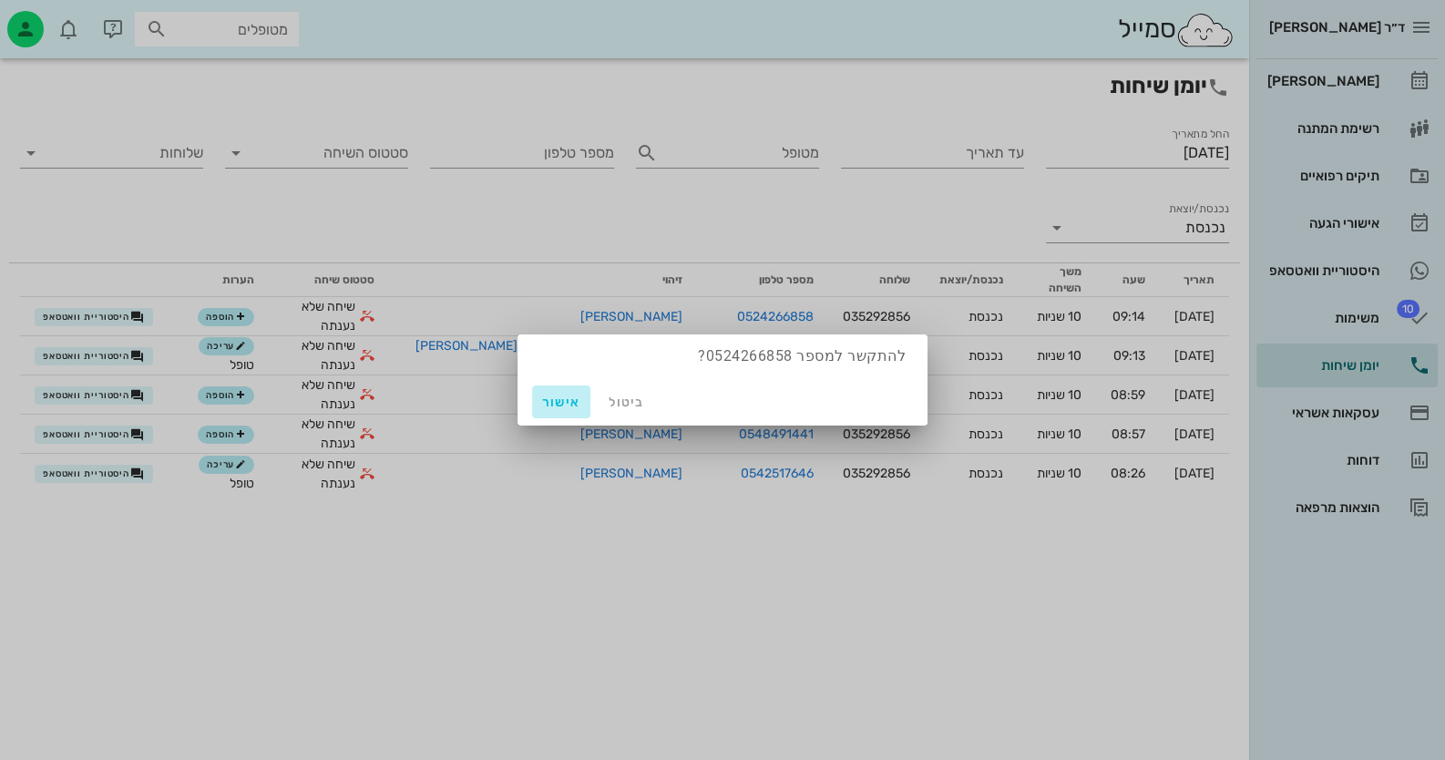
click at [547, 395] on span "אישור" at bounding box center [561, 401] width 44 height 15
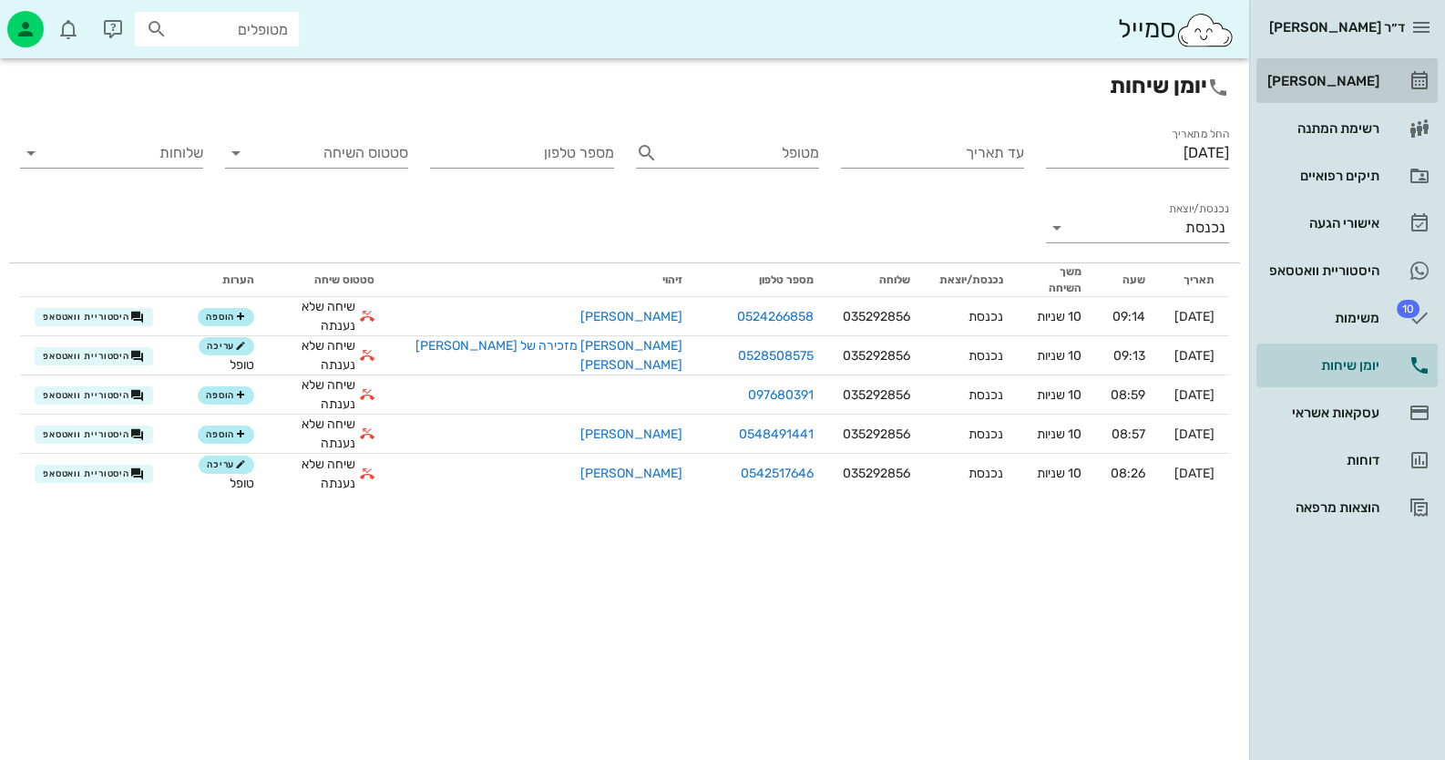
click at [1396, 74] on link "[PERSON_NAME]" at bounding box center [1346, 81] width 181 height 44
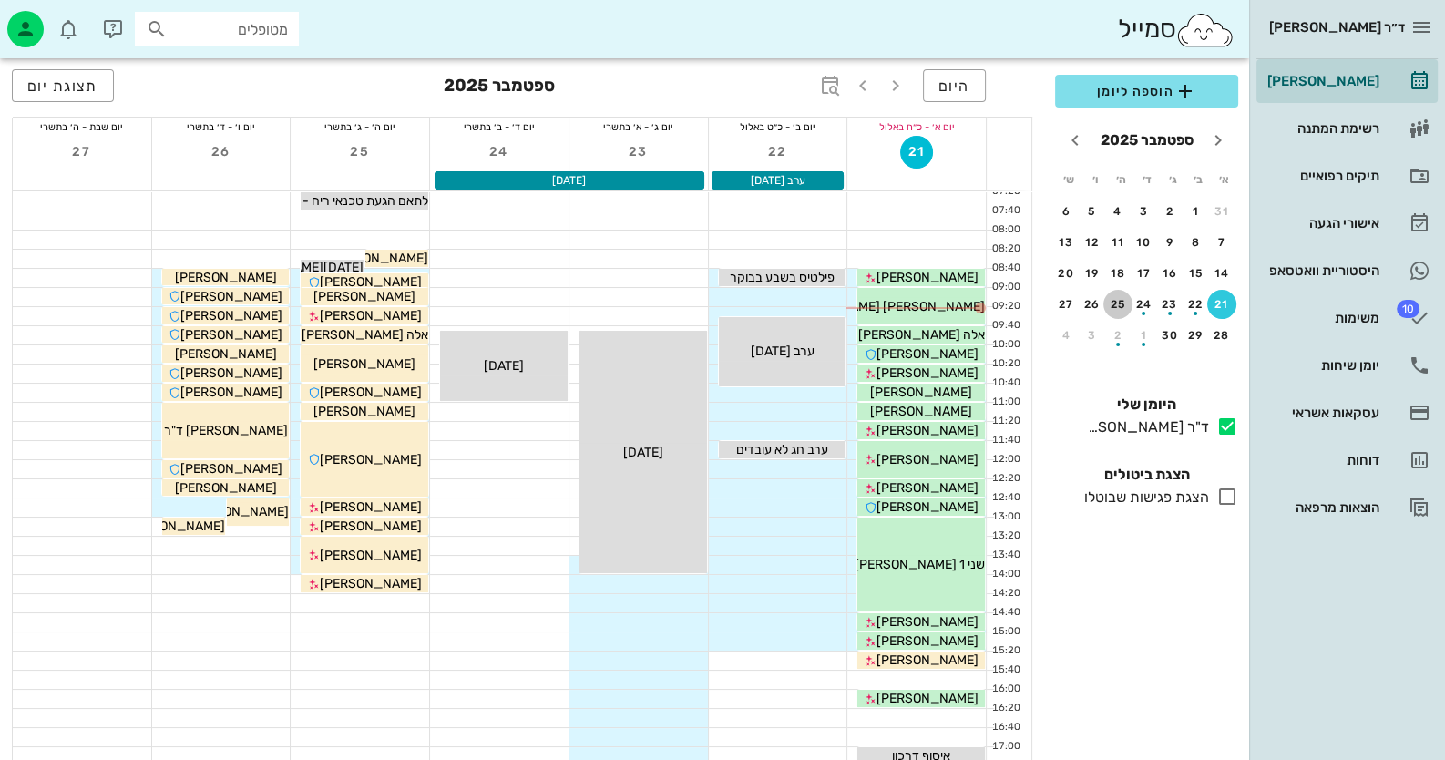
click at [1128, 303] on div "25" at bounding box center [1117, 304] width 29 height 13
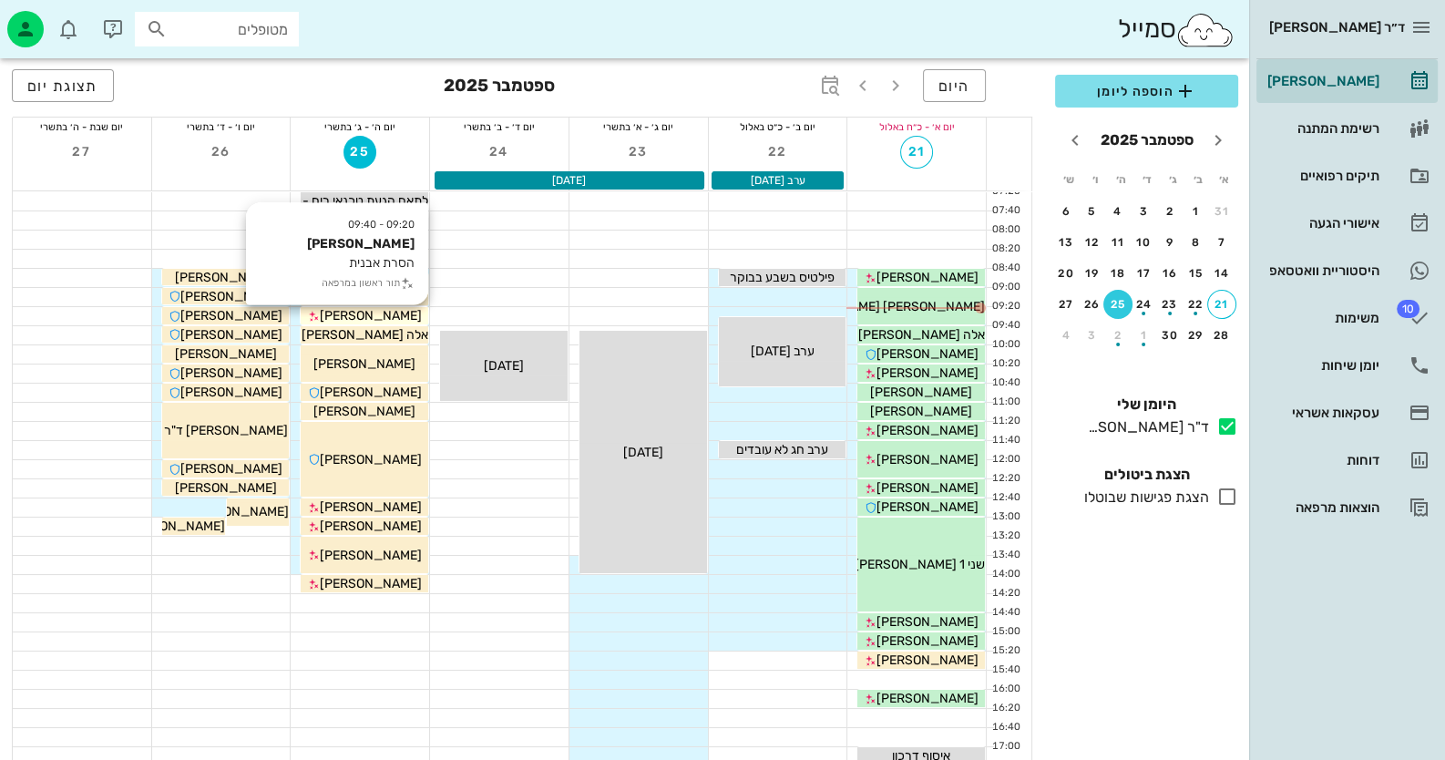
click at [407, 318] on div "[PERSON_NAME]" at bounding box center [365, 315] width 128 height 19
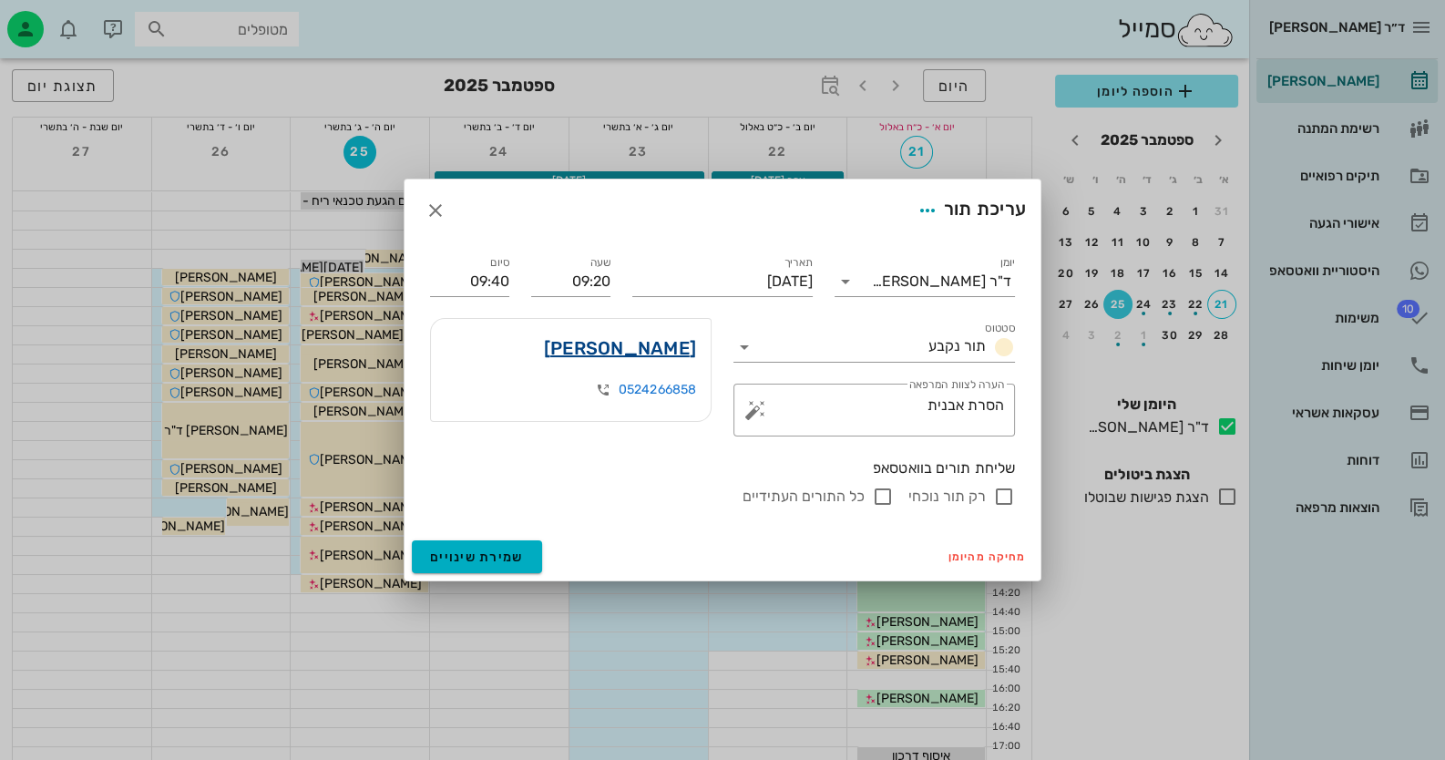
click at [676, 344] on link "[PERSON_NAME]" at bounding box center [620, 347] width 152 height 29
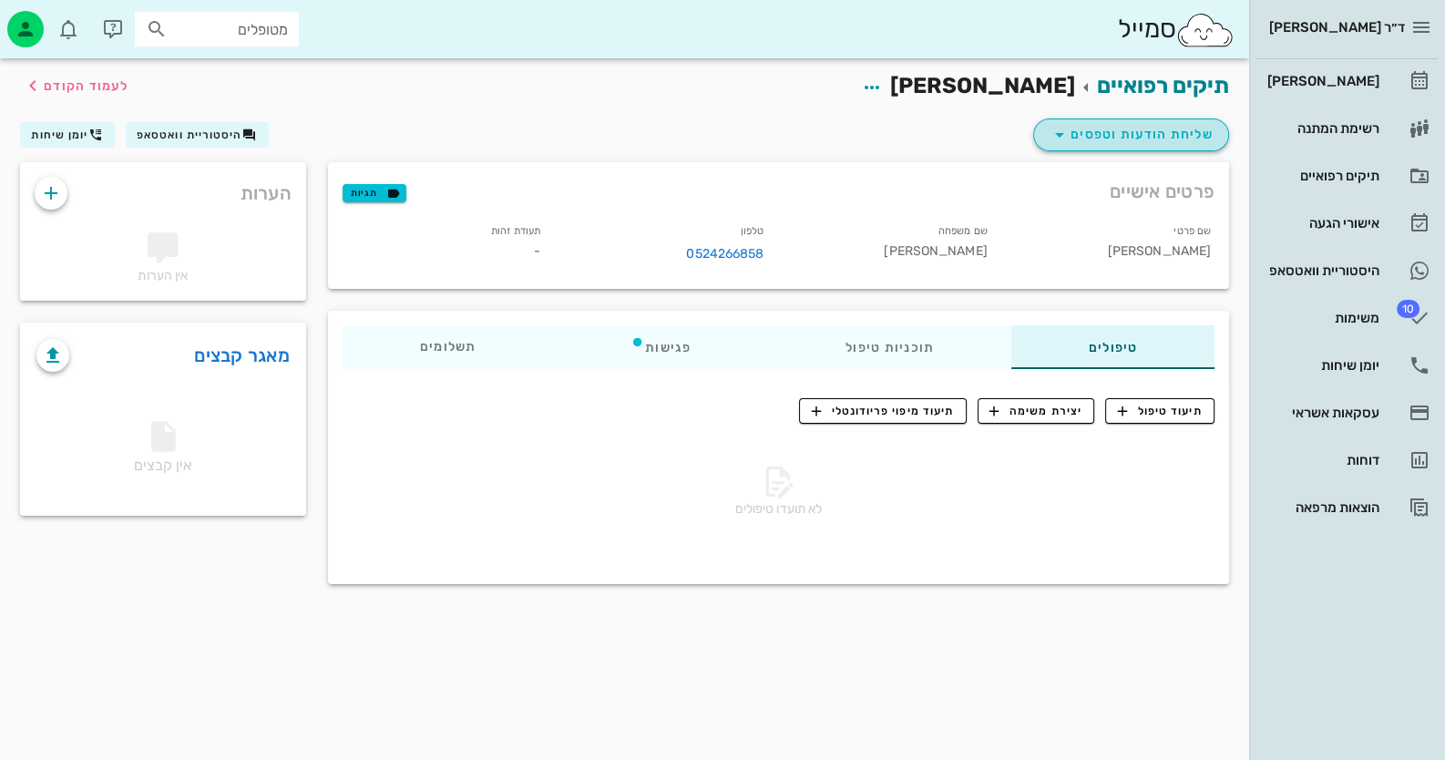
click at [1075, 140] on span "שליחת הודעות וטפסים" at bounding box center [1130, 135] width 165 height 22
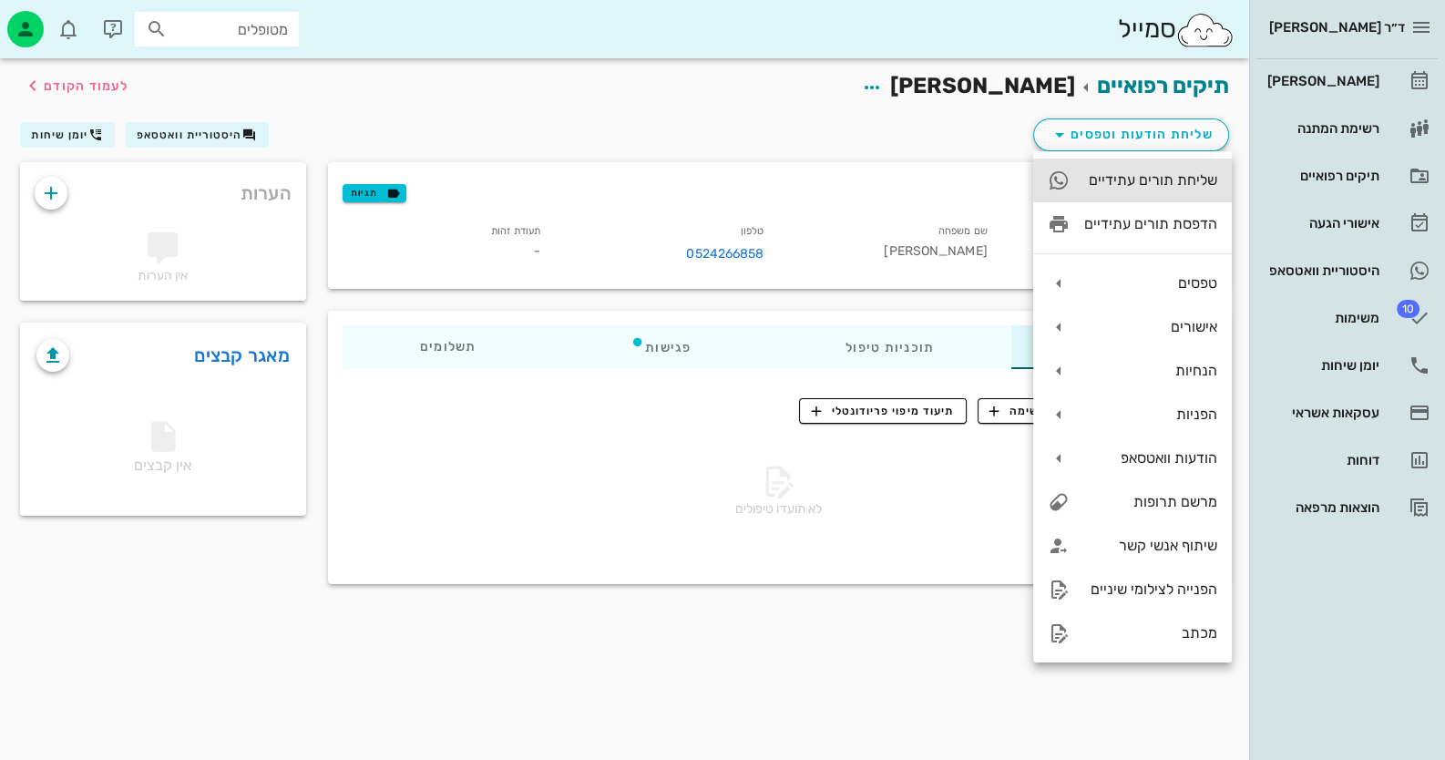
click at [1171, 187] on div "שליחת תורים עתידיים" at bounding box center [1150, 179] width 133 height 17
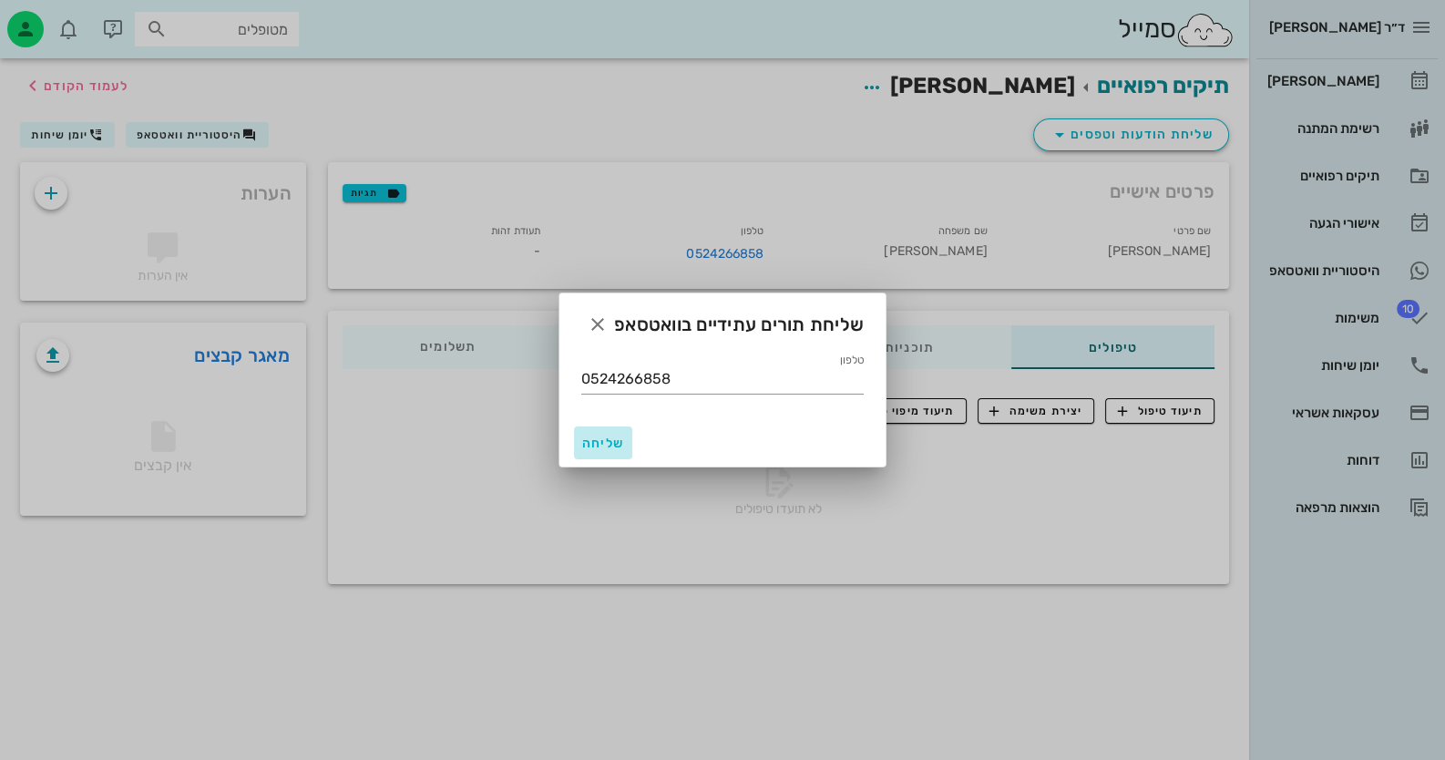
click at [601, 445] on span "שליחה" at bounding box center [603, 442] width 44 height 15
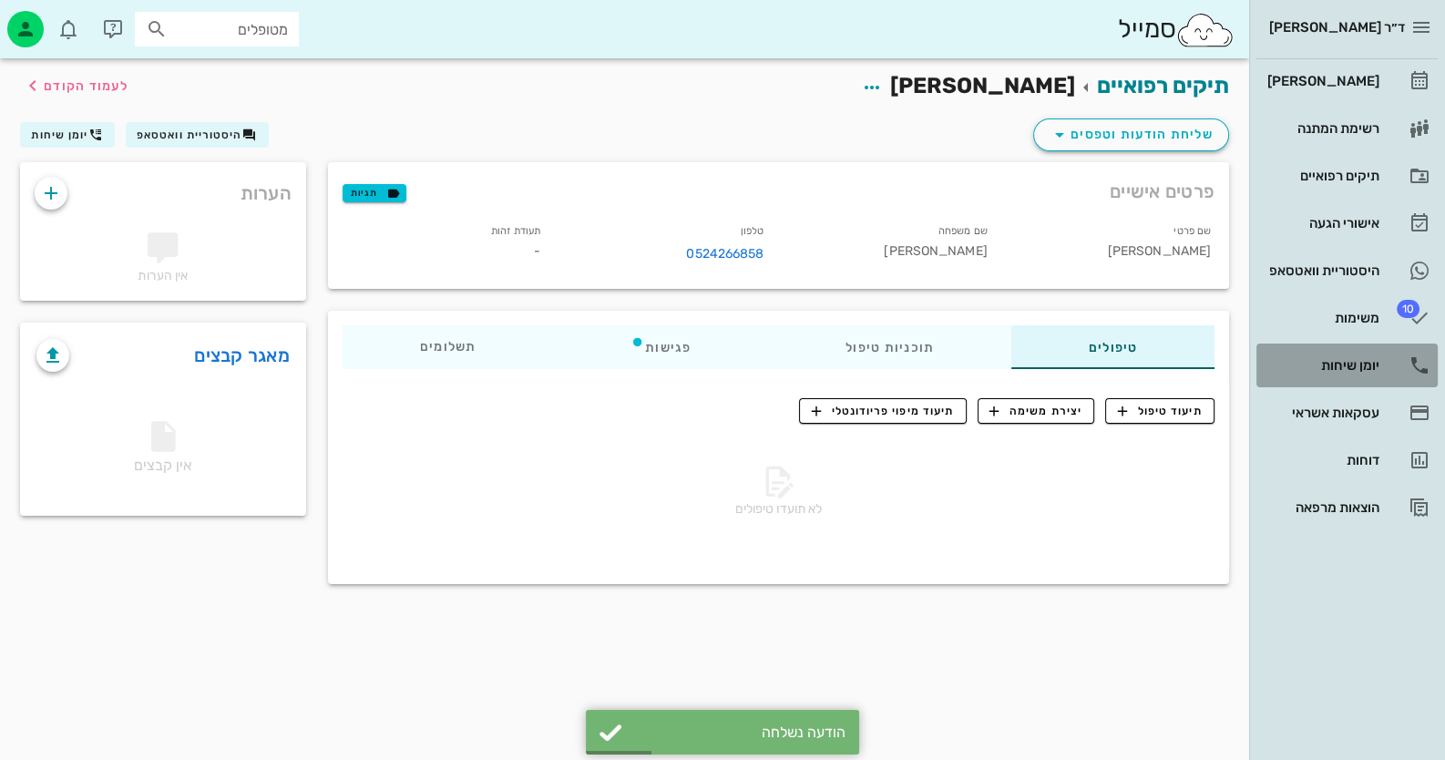
click at [1371, 363] on div "יומן שיחות" at bounding box center [1321, 365] width 116 height 15
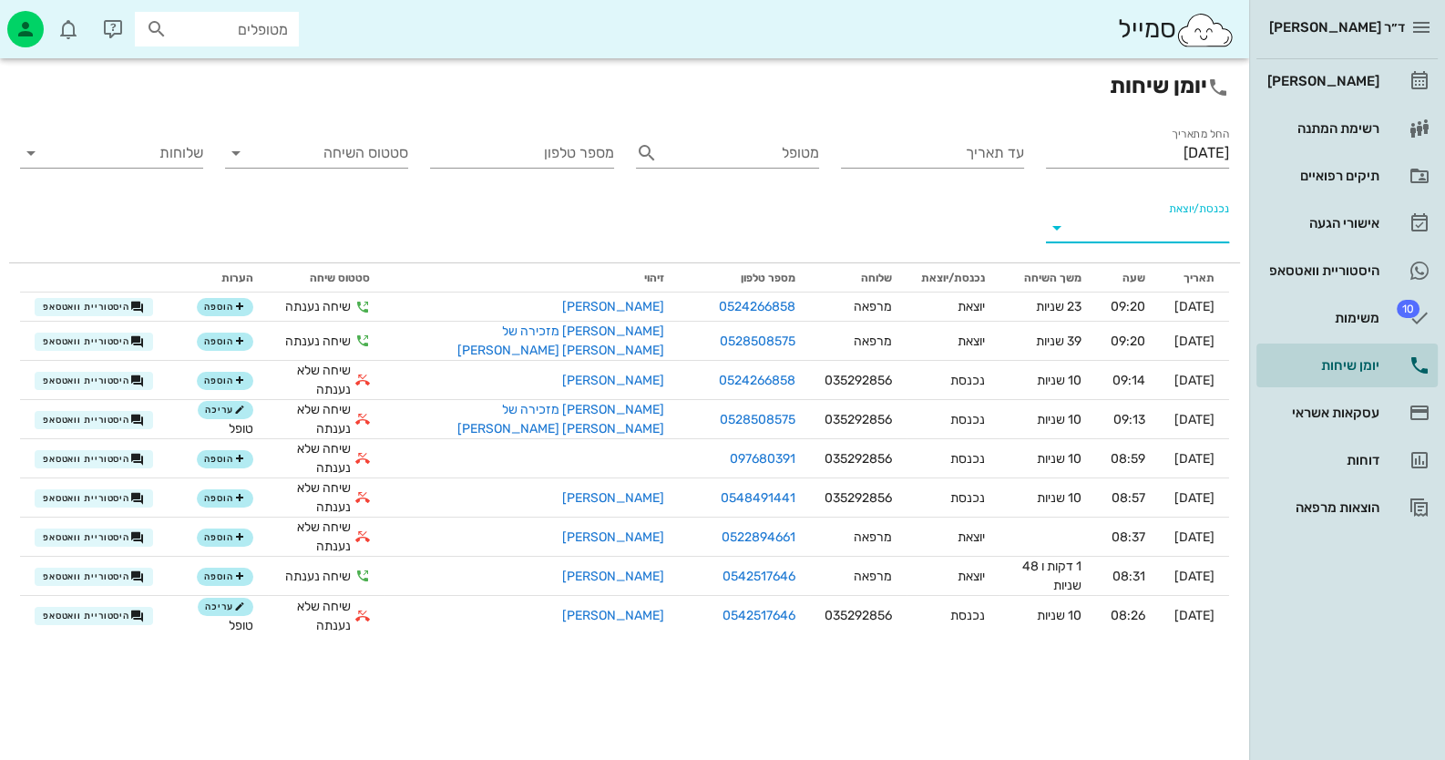
click at [1167, 228] on input "נכנסת/יוצאת" at bounding box center [1152, 227] width 154 height 29
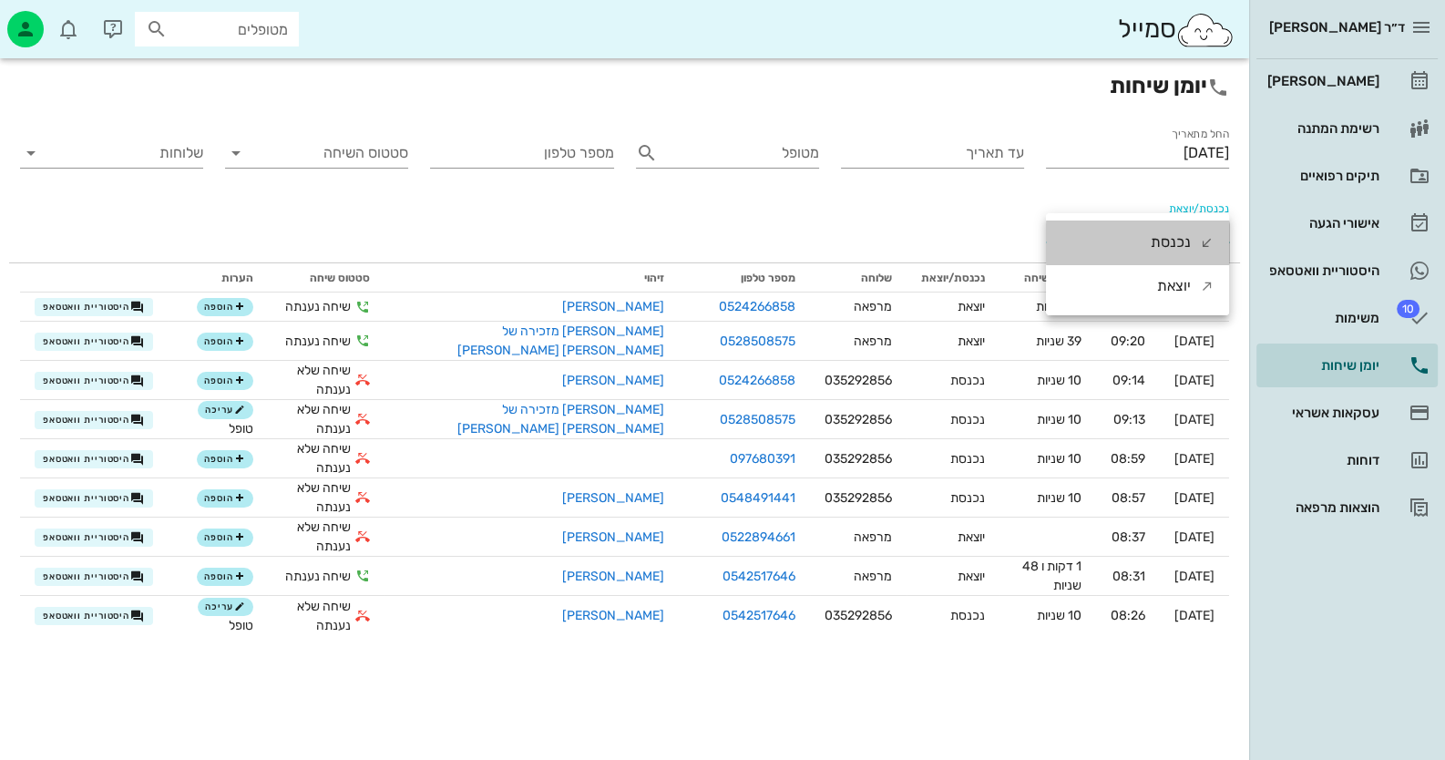
click at [1167, 228] on div "נכנסת" at bounding box center [1170, 242] width 40 height 44
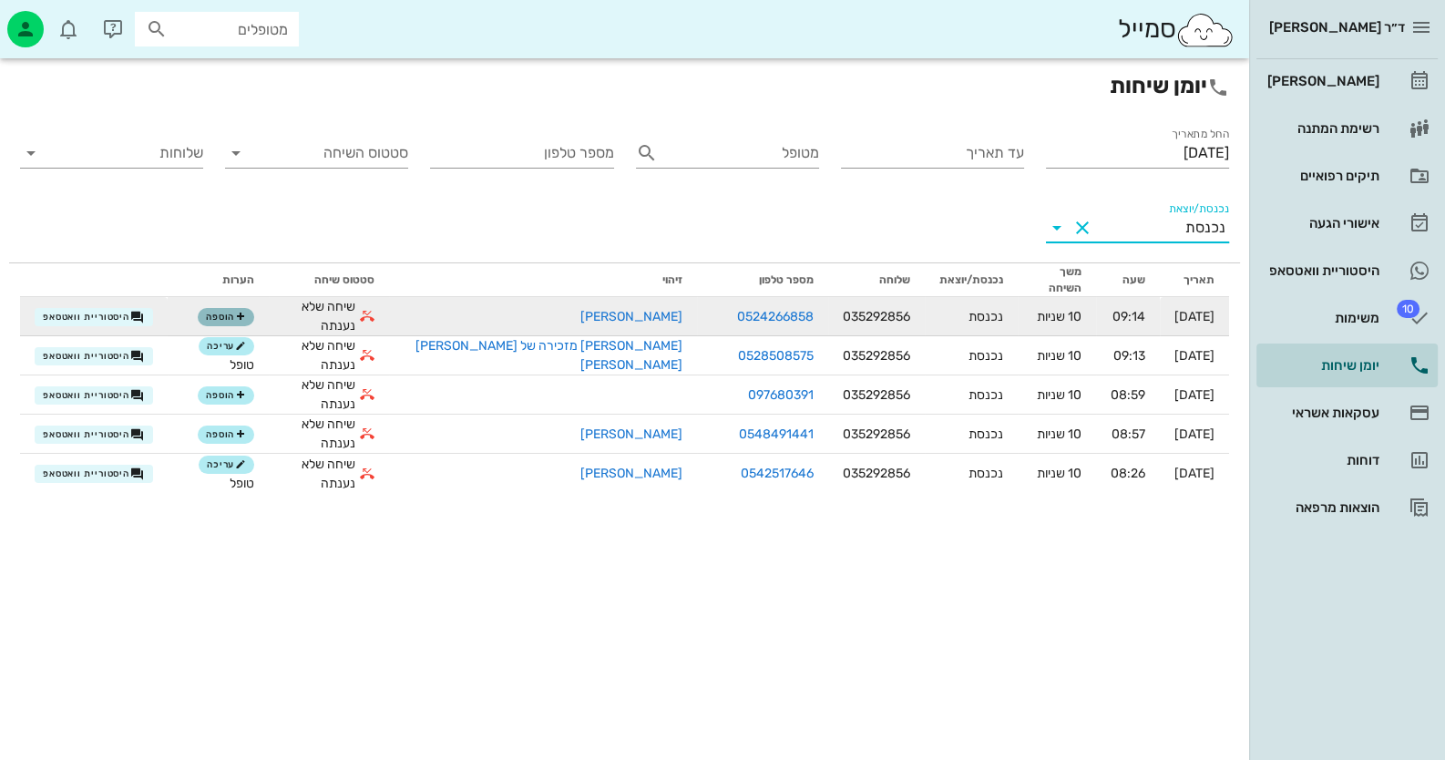
click at [246, 312] on icon "button" at bounding box center [240, 317] width 11 height 11
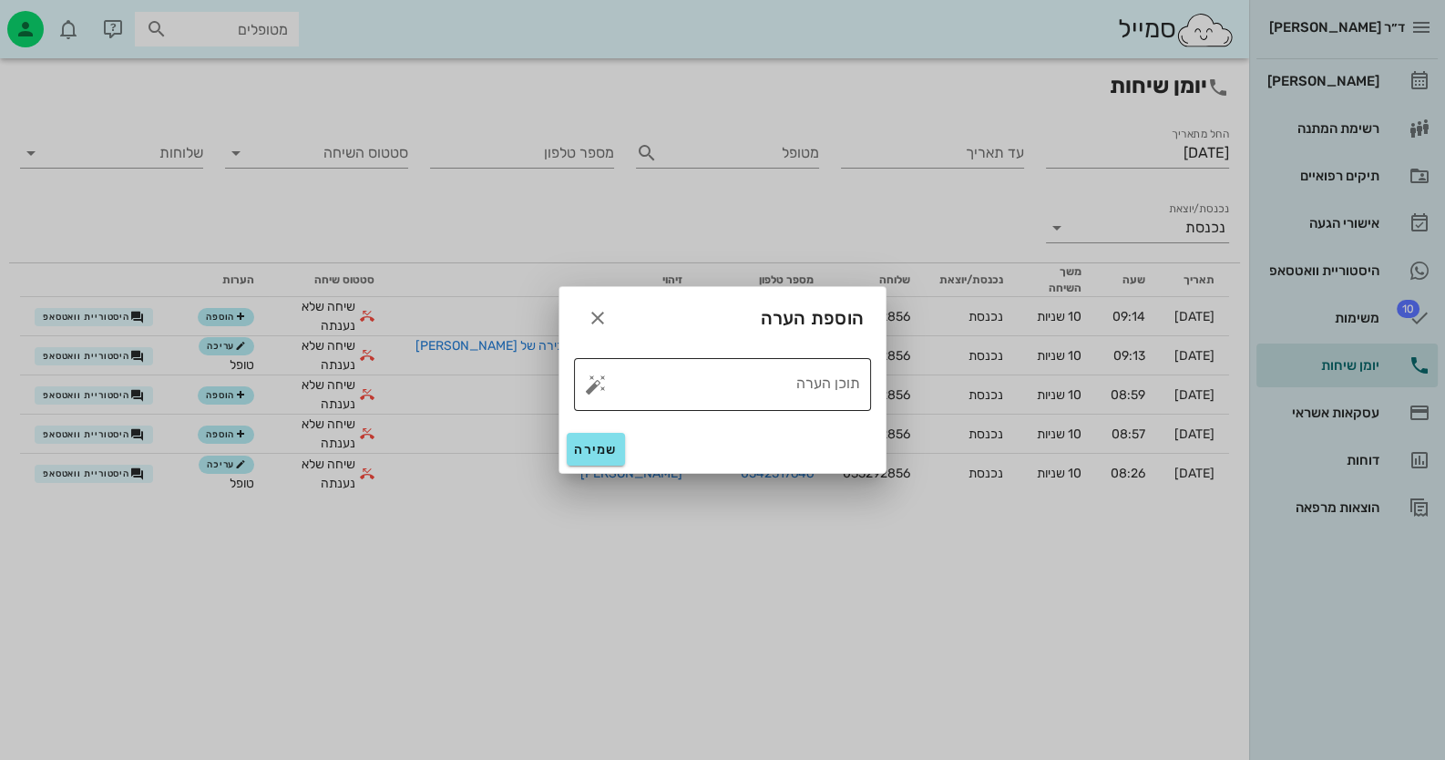
click at [602, 382] on button "button" at bounding box center [596, 384] width 22 height 22
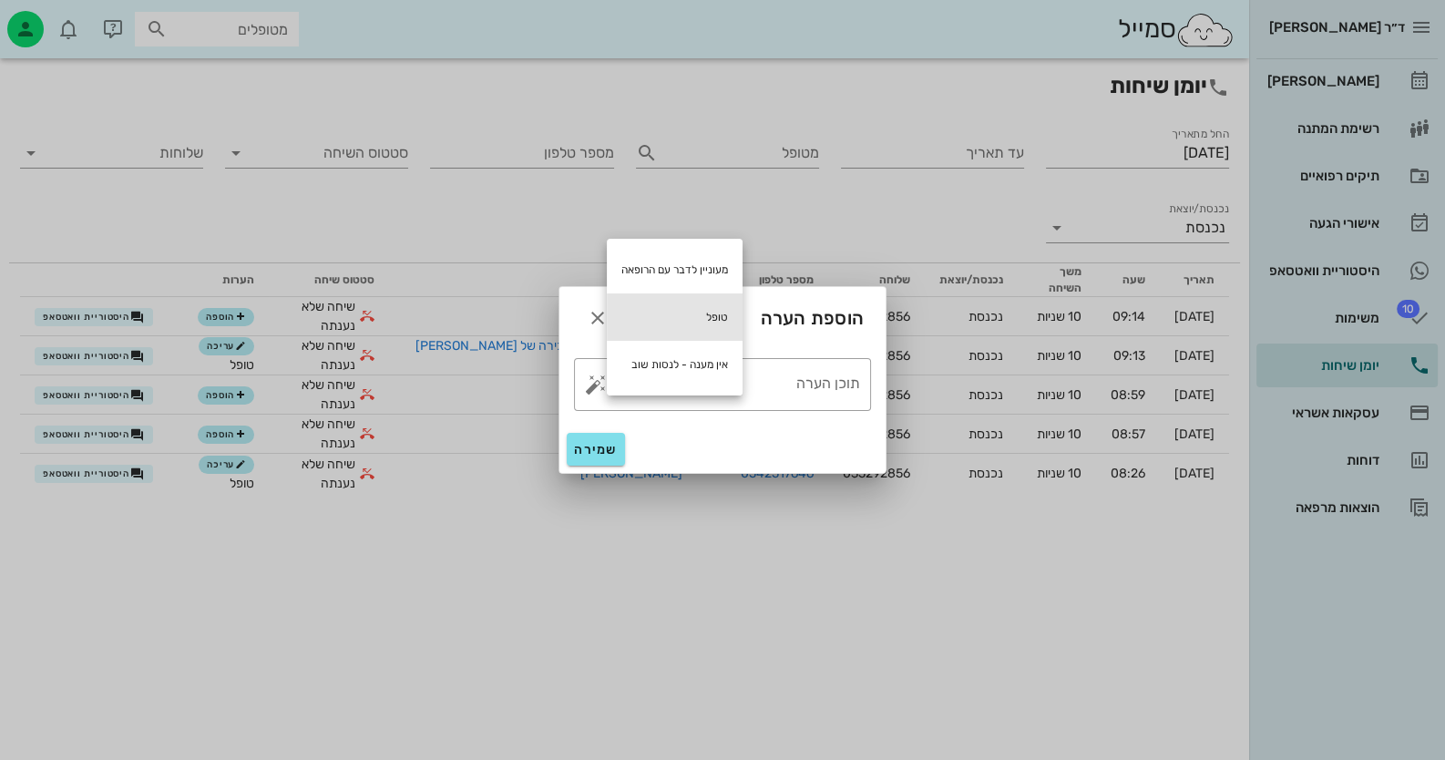
click at [706, 297] on div "טופל" at bounding box center [675, 316] width 136 height 47
type textarea "טופל"
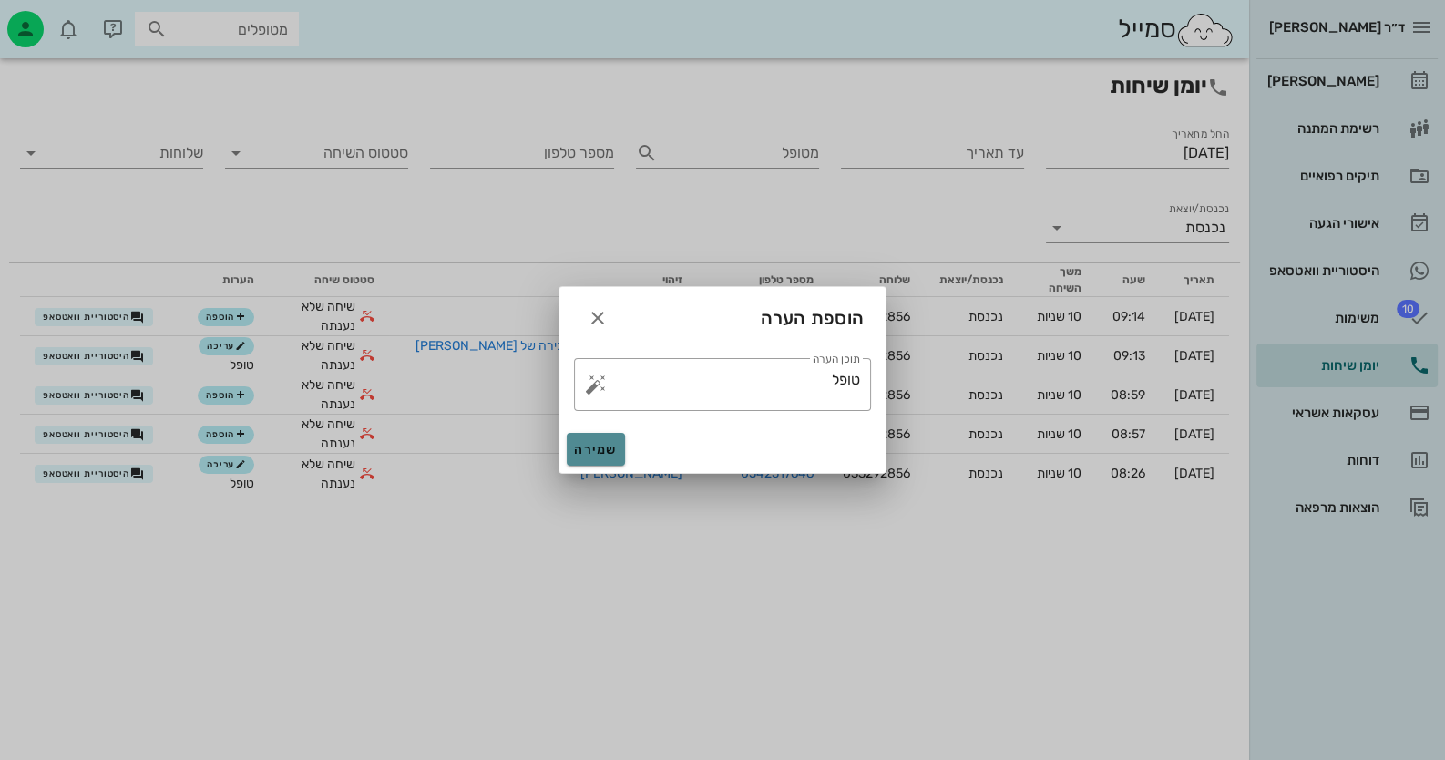
click at [592, 455] on span "שמירה" at bounding box center [596, 449] width 44 height 15
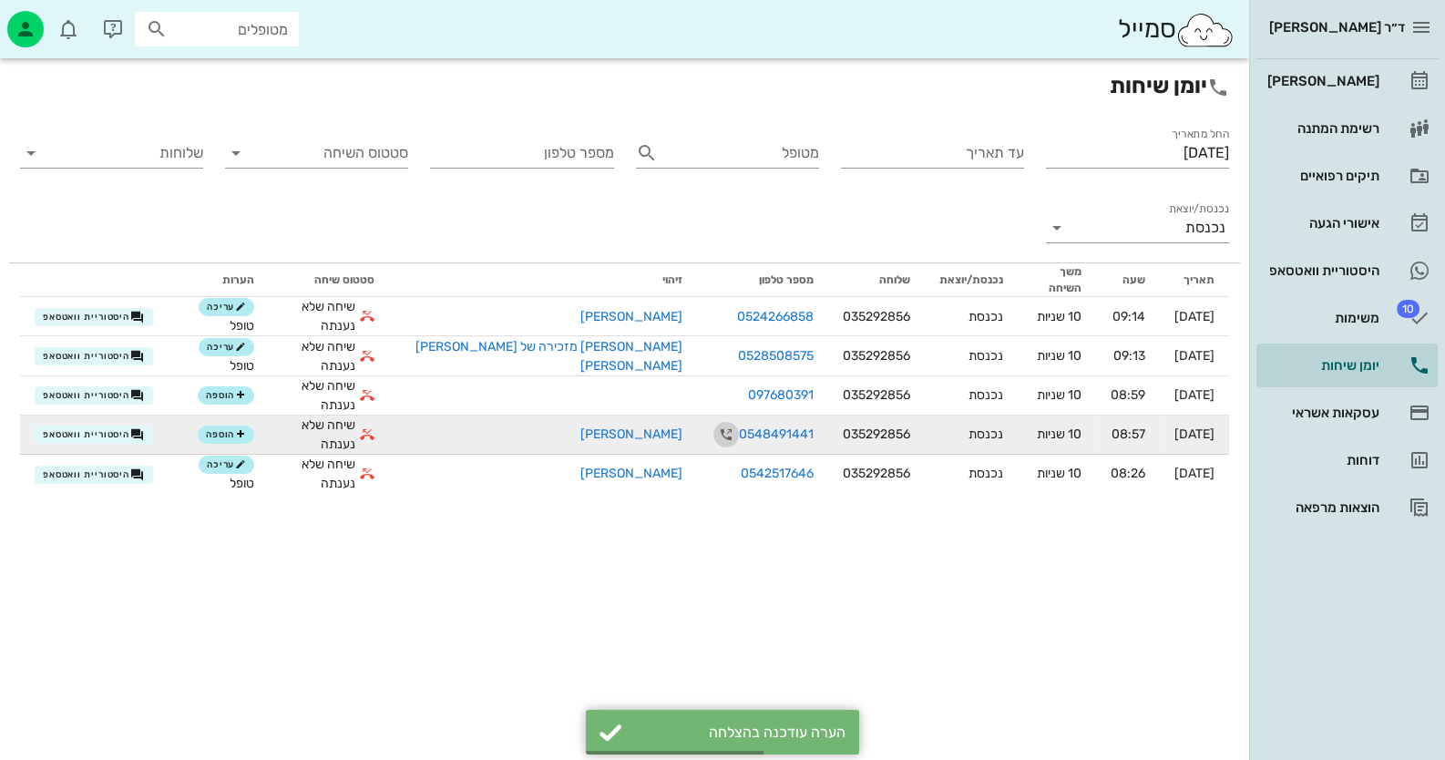
click at [715, 424] on icon "button" at bounding box center [726, 435] width 22 height 22
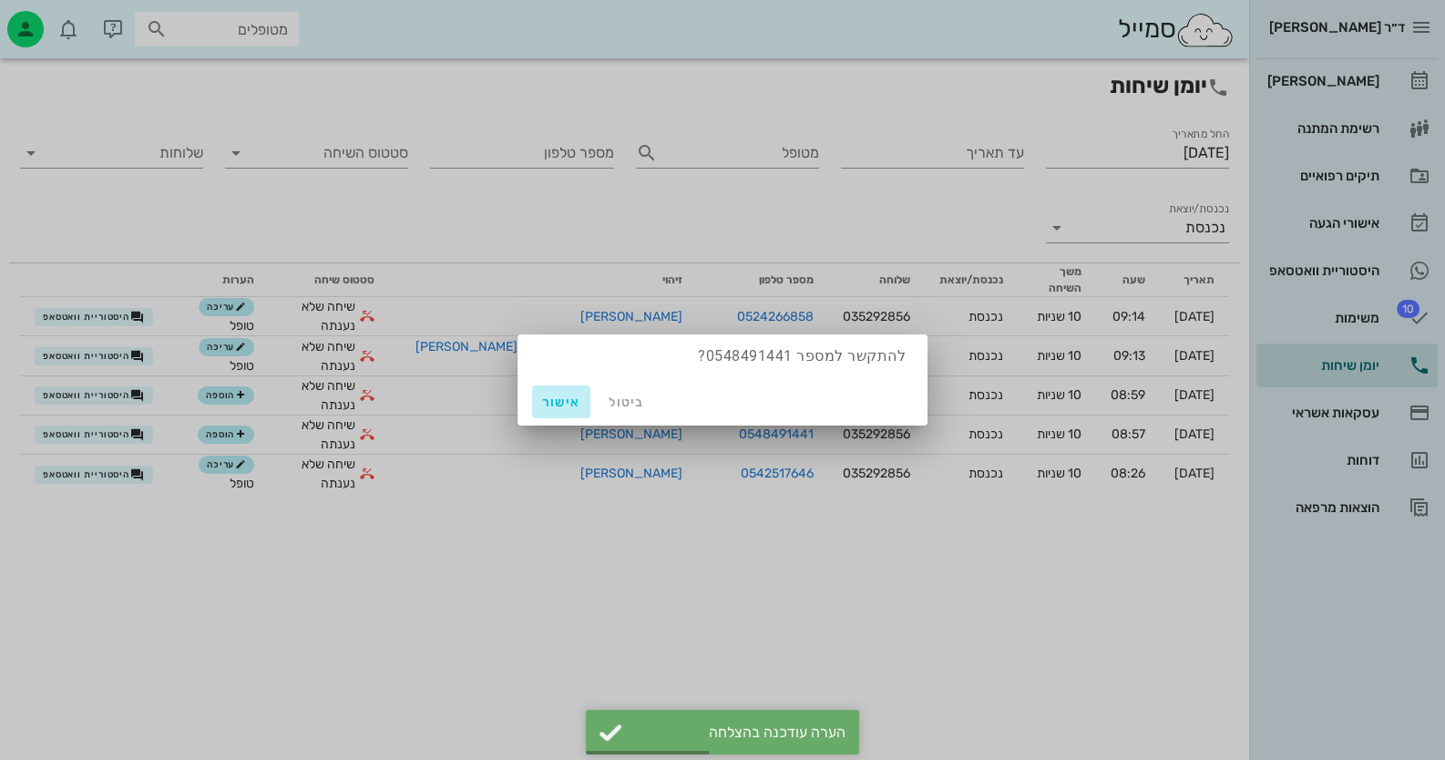
click at [537, 404] on button "אישור" at bounding box center [561, 401] width 58 height 33
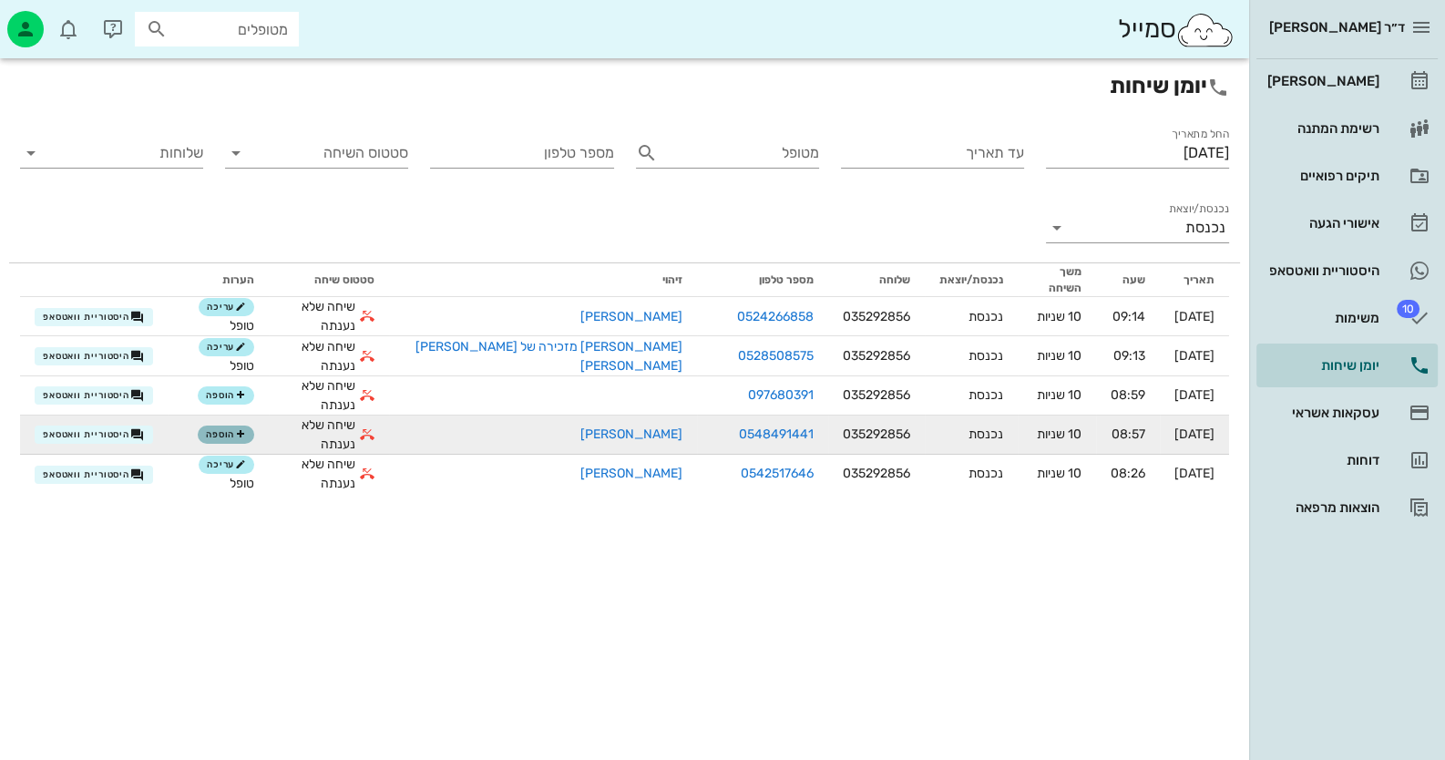
click at [246, 429] on span "הוספה" at bounding box center [226, 434] width 40 height 11
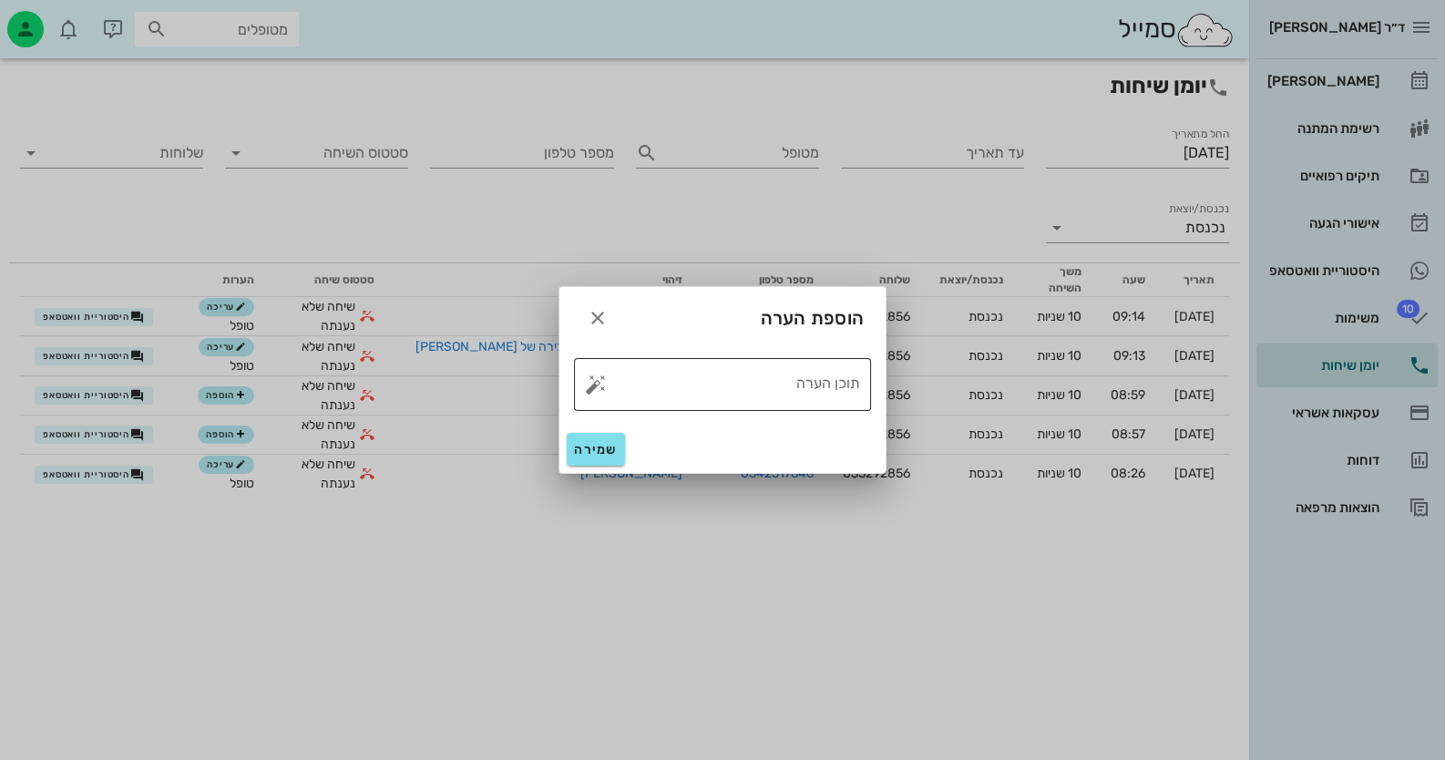
click at [594, 383] on button "button" at bounding box center [596, 384] width 22 height 22
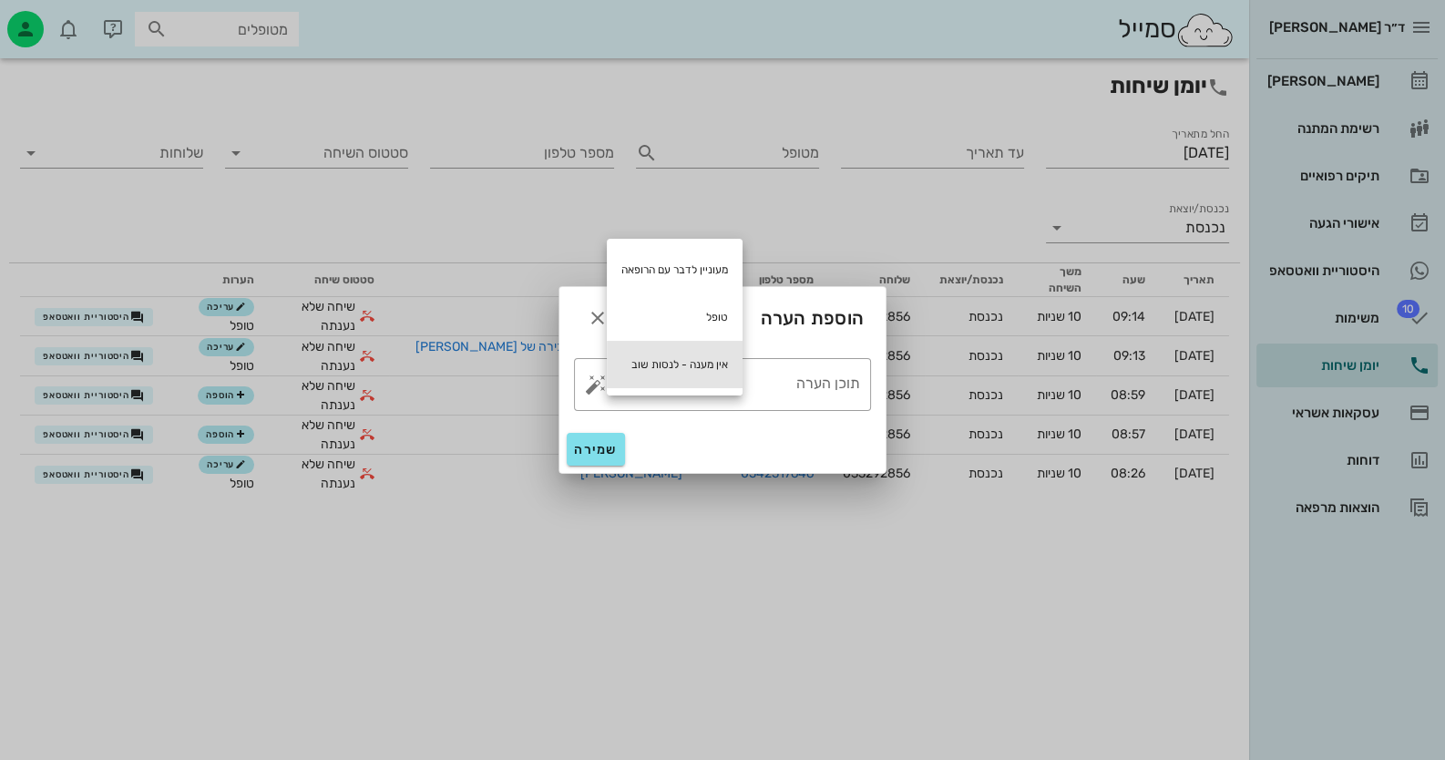
click at [665, 363] on div "אין מענה - לנסות שוב" at bounding box center [675, 364] width 136 height 47
type textarea "אין מענה - לנסות שוב"
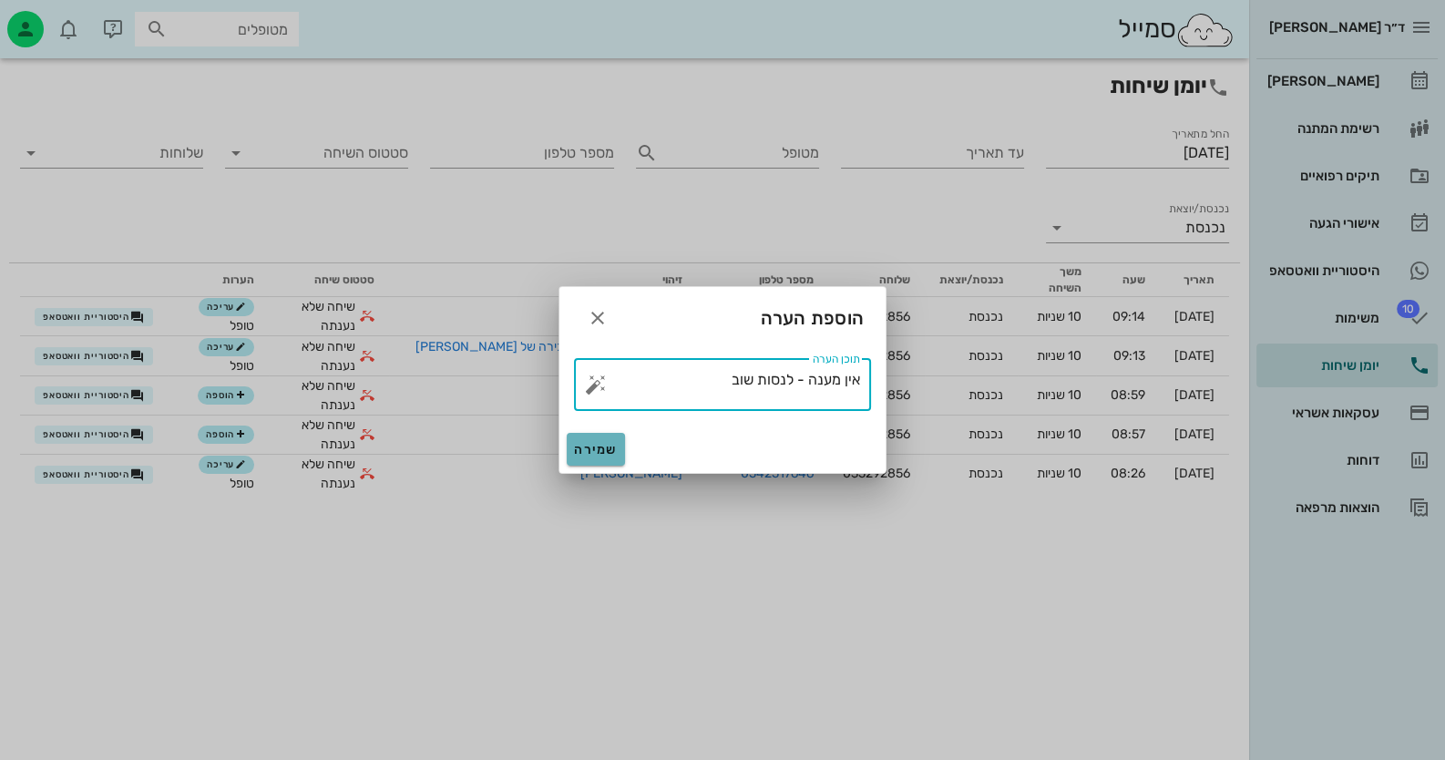
click at [598, 457] on button "שמירה" at bounding box center [596, 449] width 58 height 33
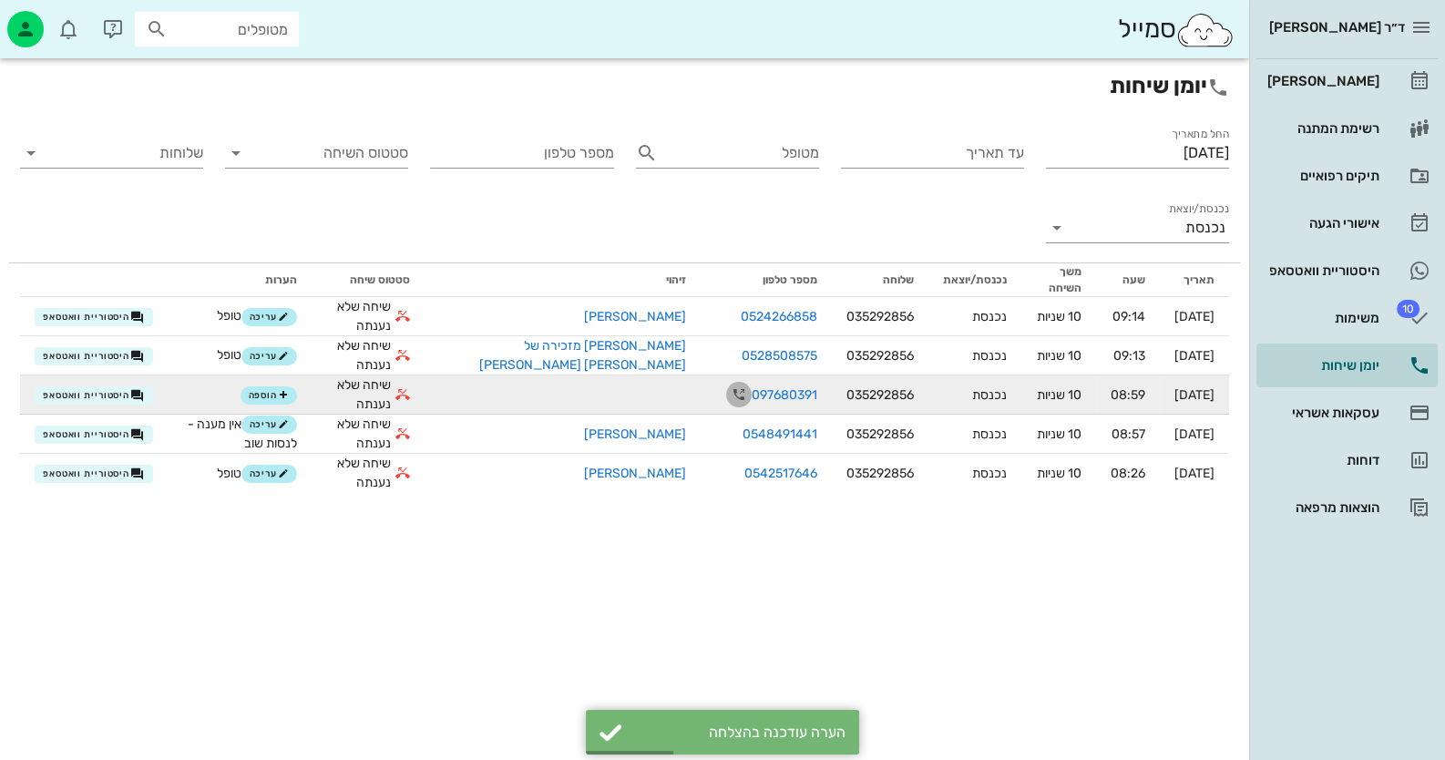
click at [726, 394] on span "button" at bounding box center [739, 394] width 26 height 22
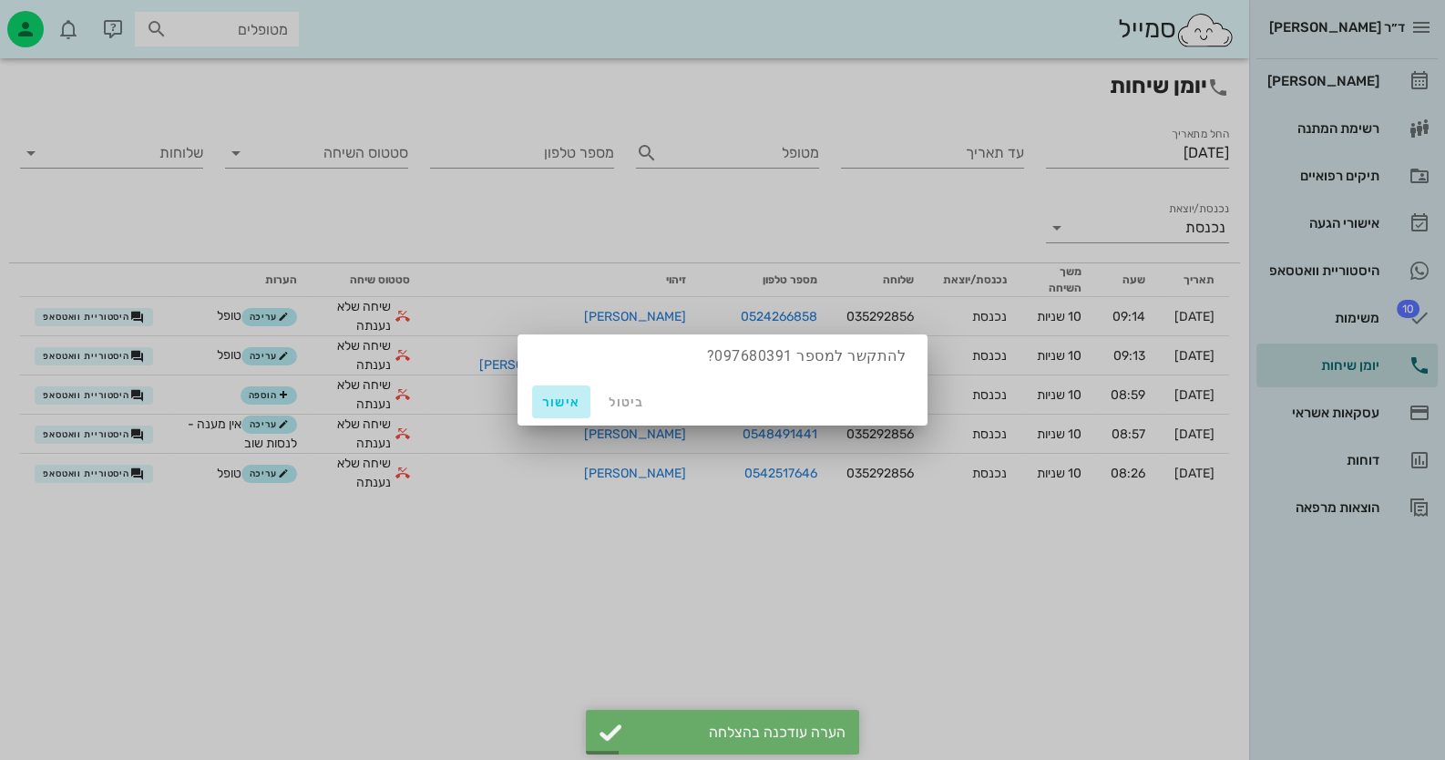
click at [578, 395] on span "אישור" at bounding box center [561, 401] width 44 height 15
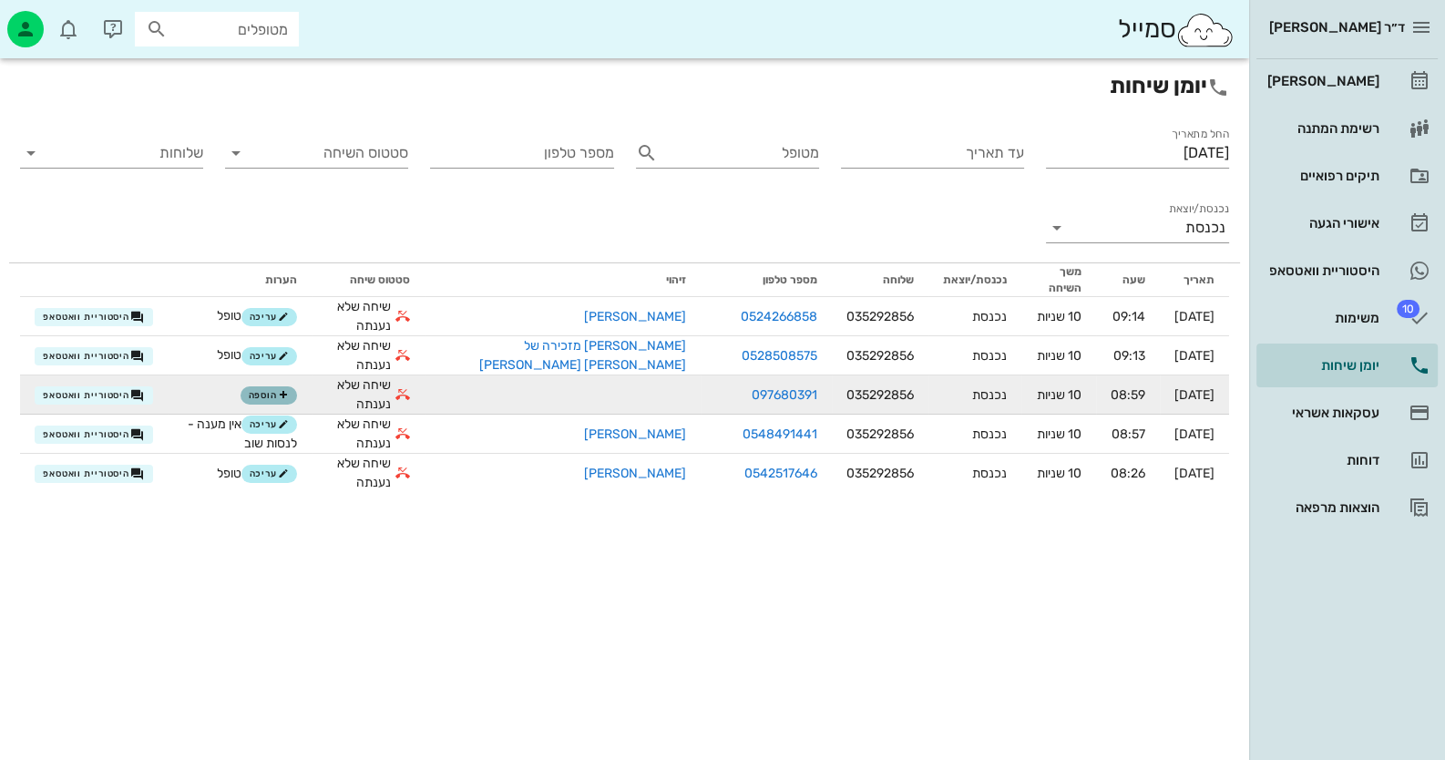
click at [289, 390] on span "הוספה" at bounding box center [269, 395] width 40 height 11
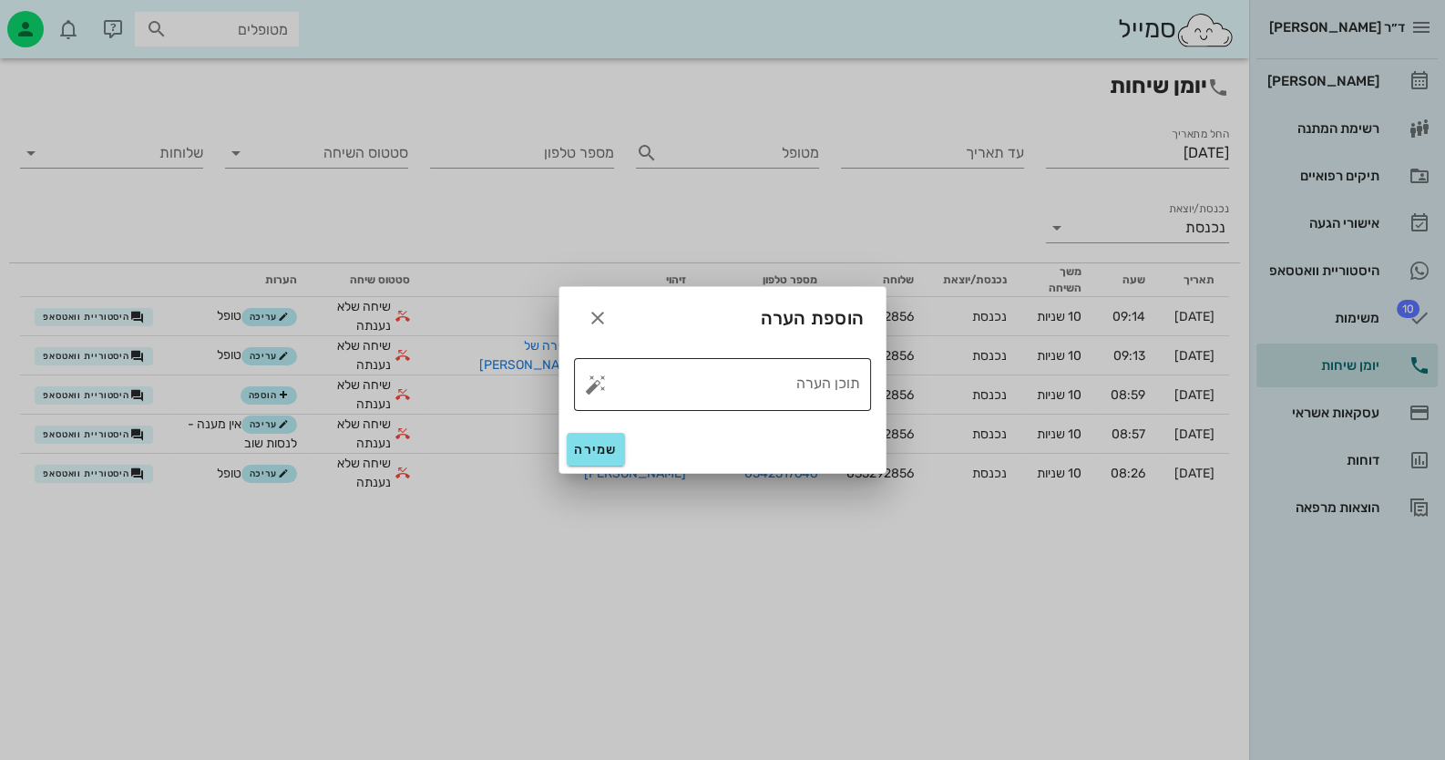
click at [599, 387] on button "button" at bounding box center [596, 384] width 22 height 22
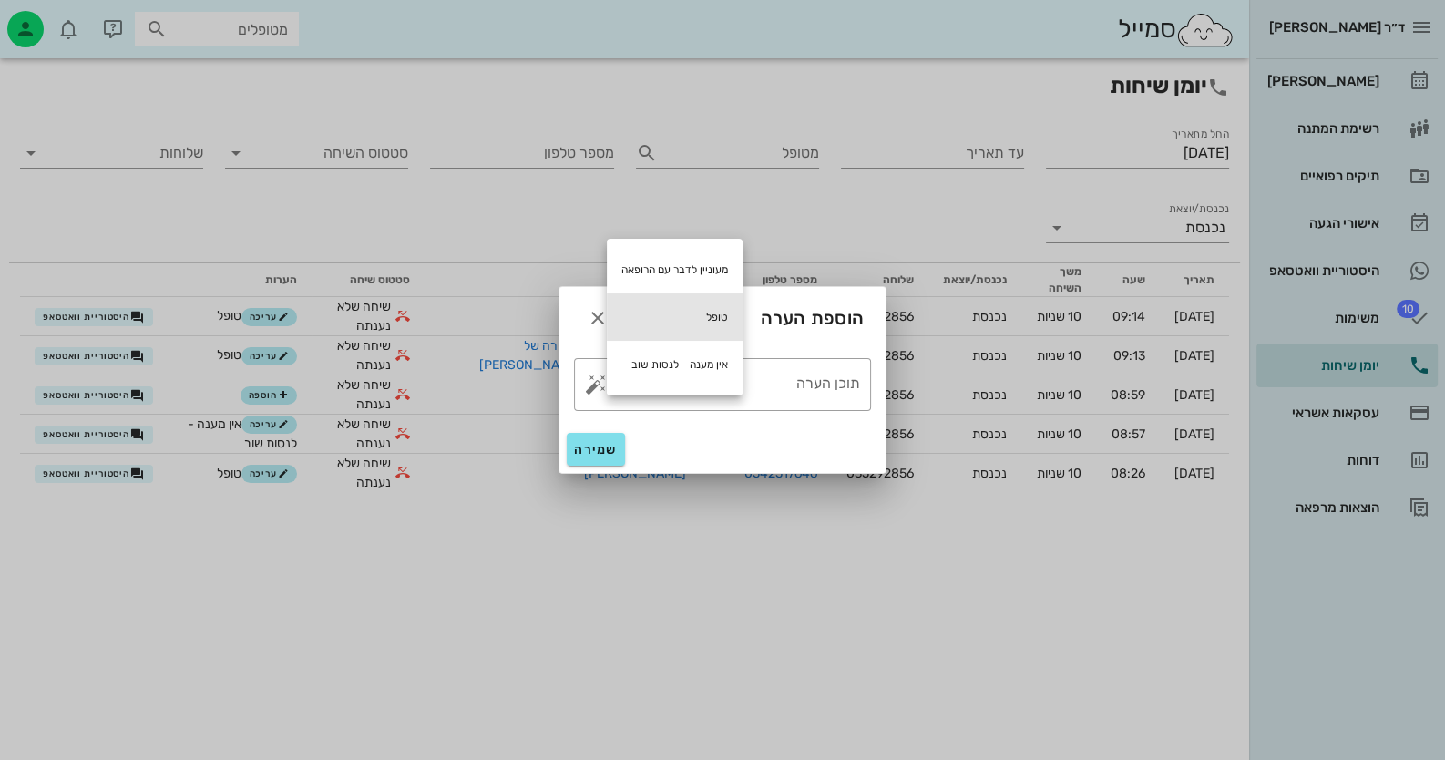
click at [722, 308] on div "טופל" at bounding box center [675, 316] width 136 height 47
type textarea "טופל"
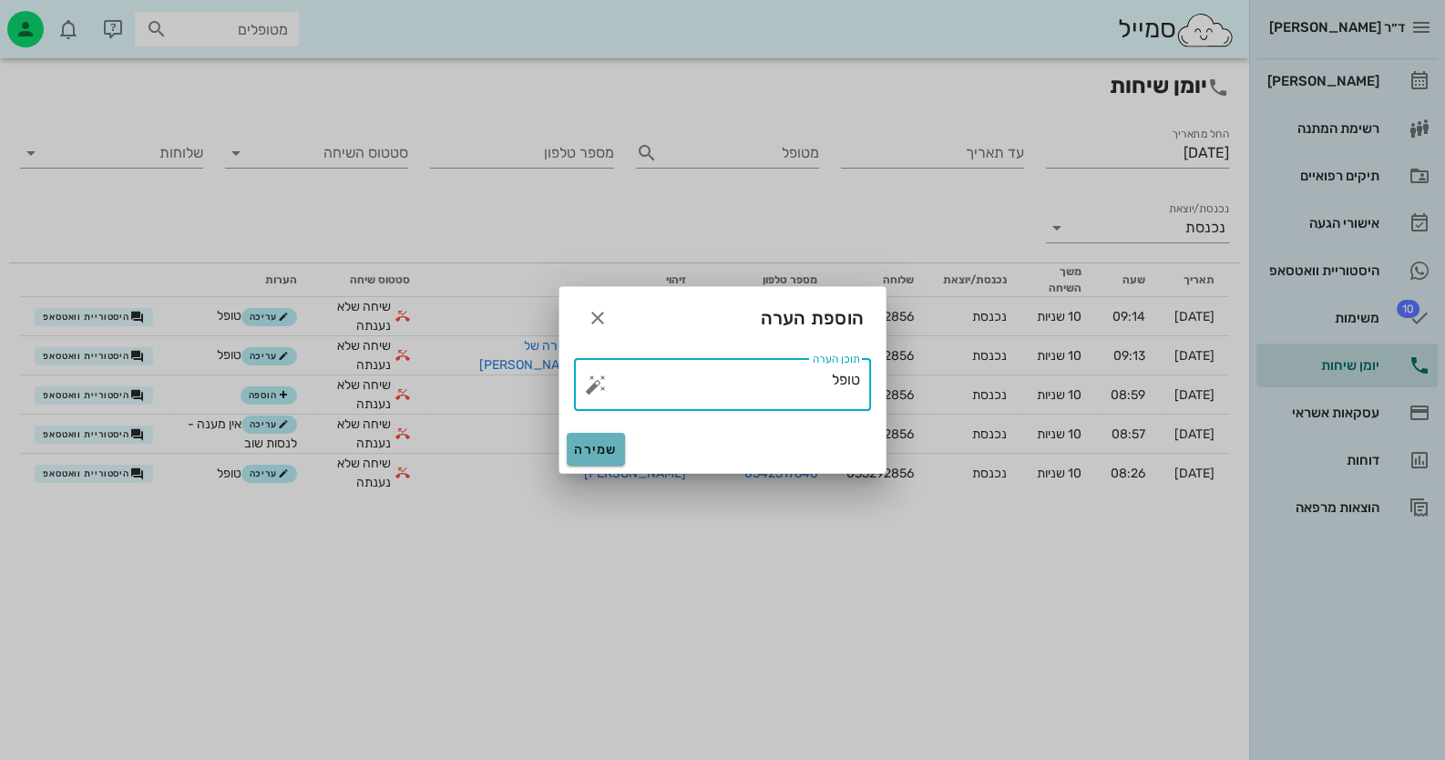
click at [607, 442] on span "שמירה" at bounding box center [596, 449] width 44 height 15
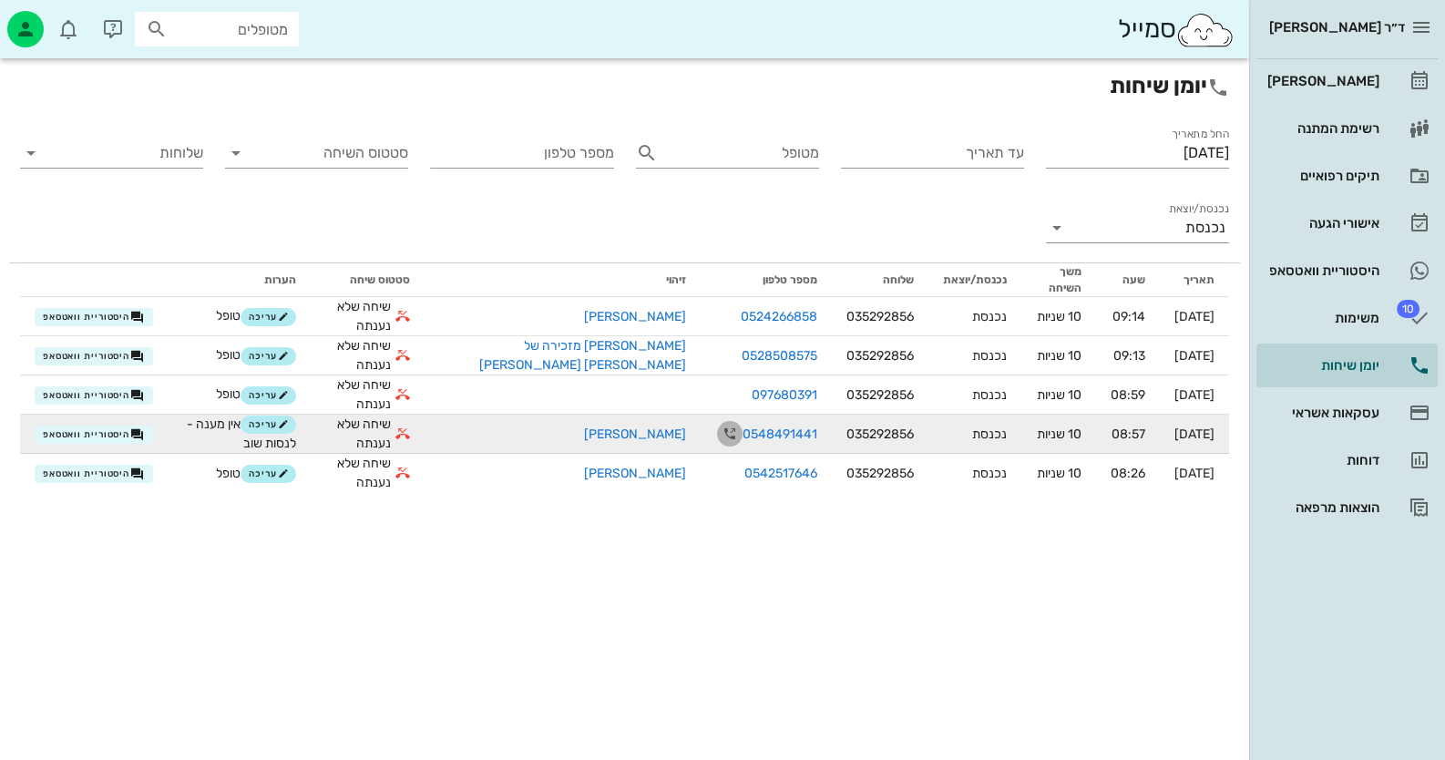
click at [719, 433] on icon "button" at bounding box center [730, 434] width 22 height 22
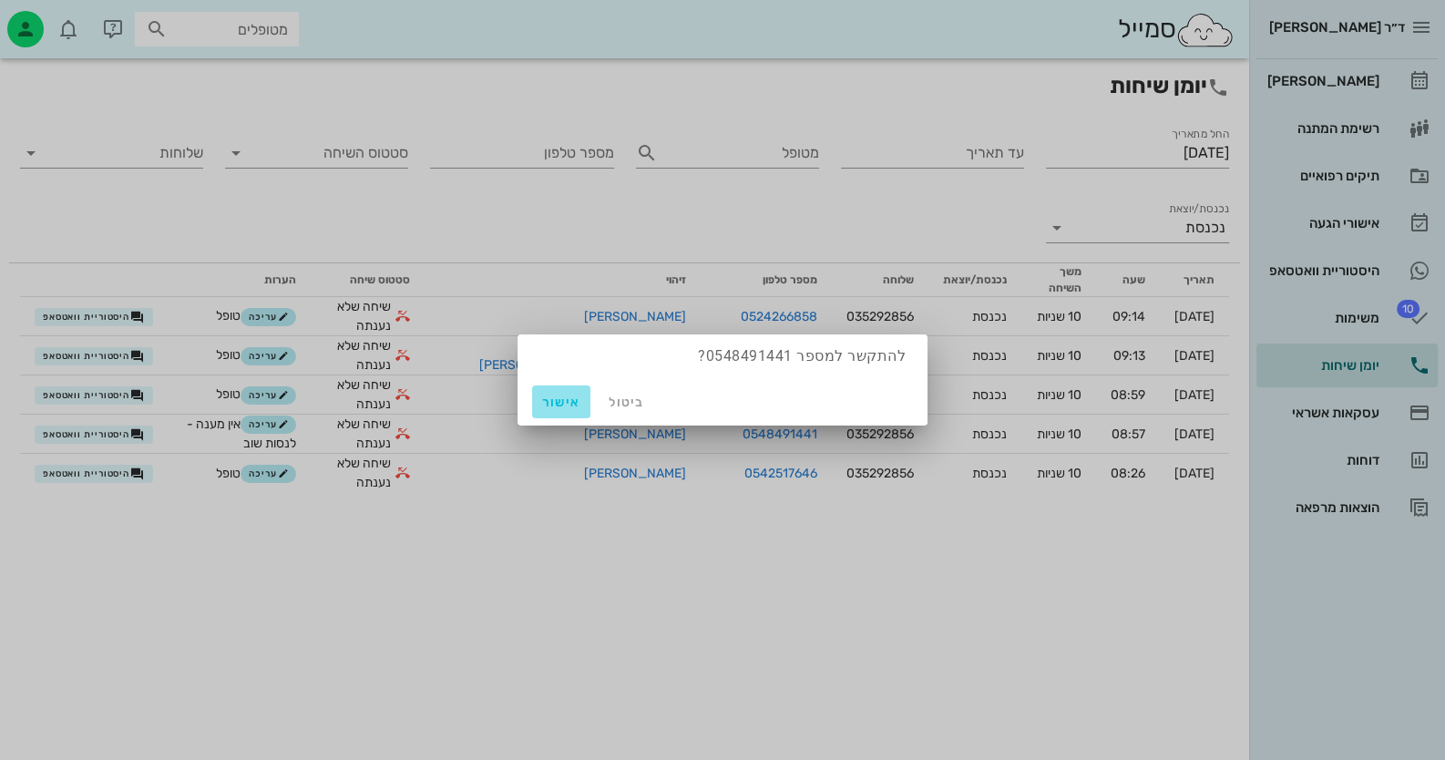
click at [557, 401] on span "אישור" at bounding box center [561, 401] width 44 height 15
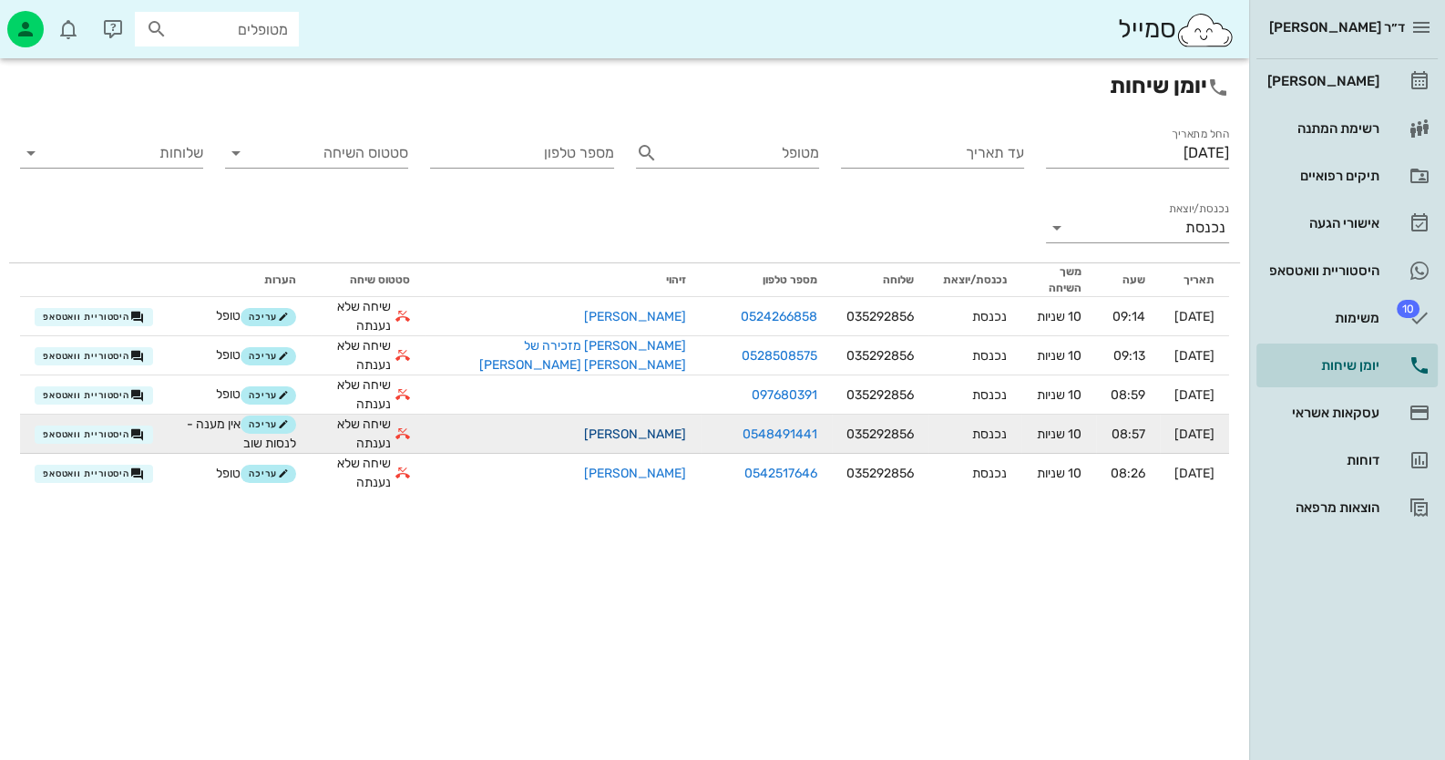
click at [584, 430] on link "[PERSON_NAME]" at bounding box center [635, 433] width 102 height 15
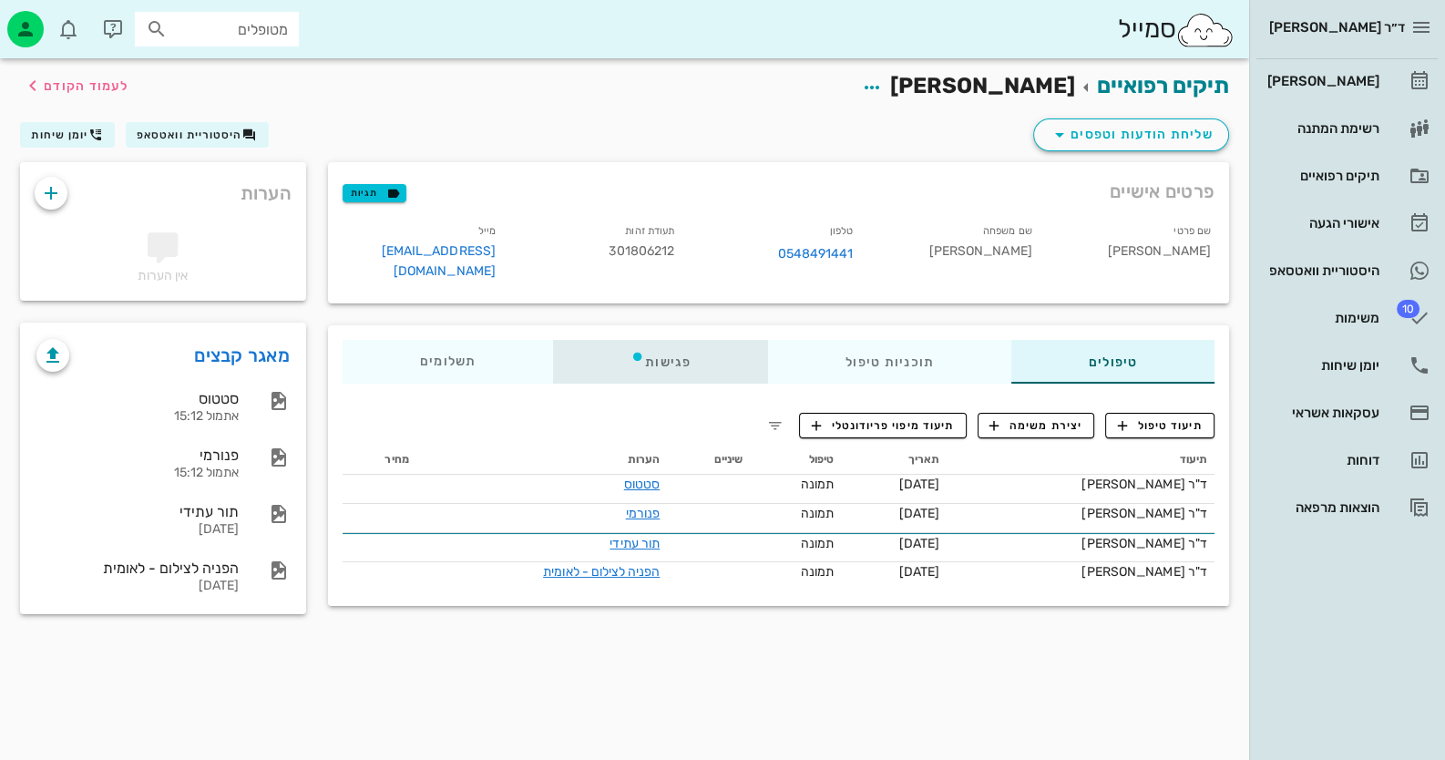
click at [618, 353] on div "פגישות" at bounding box center [660, 362] width 215 height 44
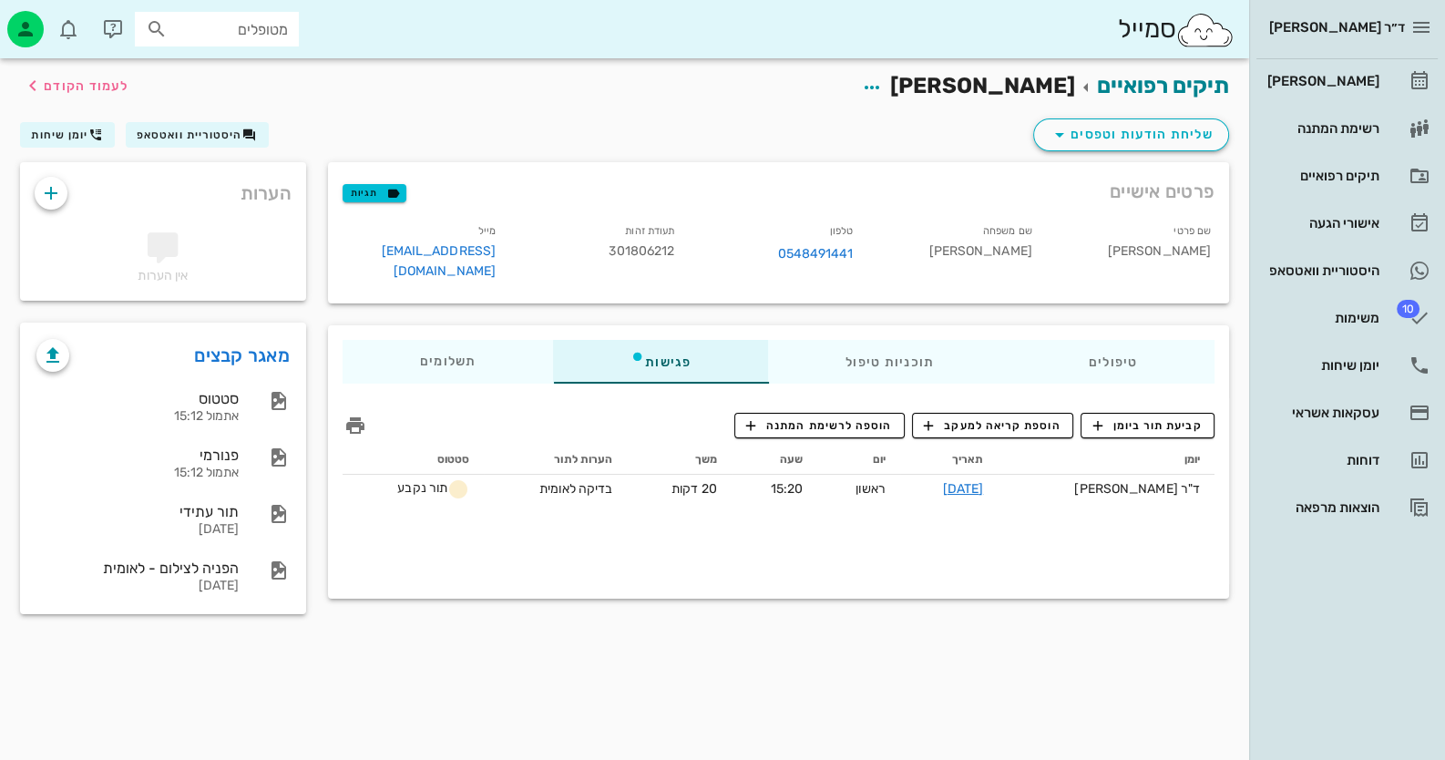
click at [1139, 687] on div "תיקים רפואיים [PERSON_NAME] לעמוד הקודם שליחת הודעות וטפסים היסטוריית וואטסאפ י…" at bounding box center [624, 408] width 1249 height 701
click at [1373, 66] on div "[PERSON_NAME]" at bounding box center [1321, 80] width 116 height 29
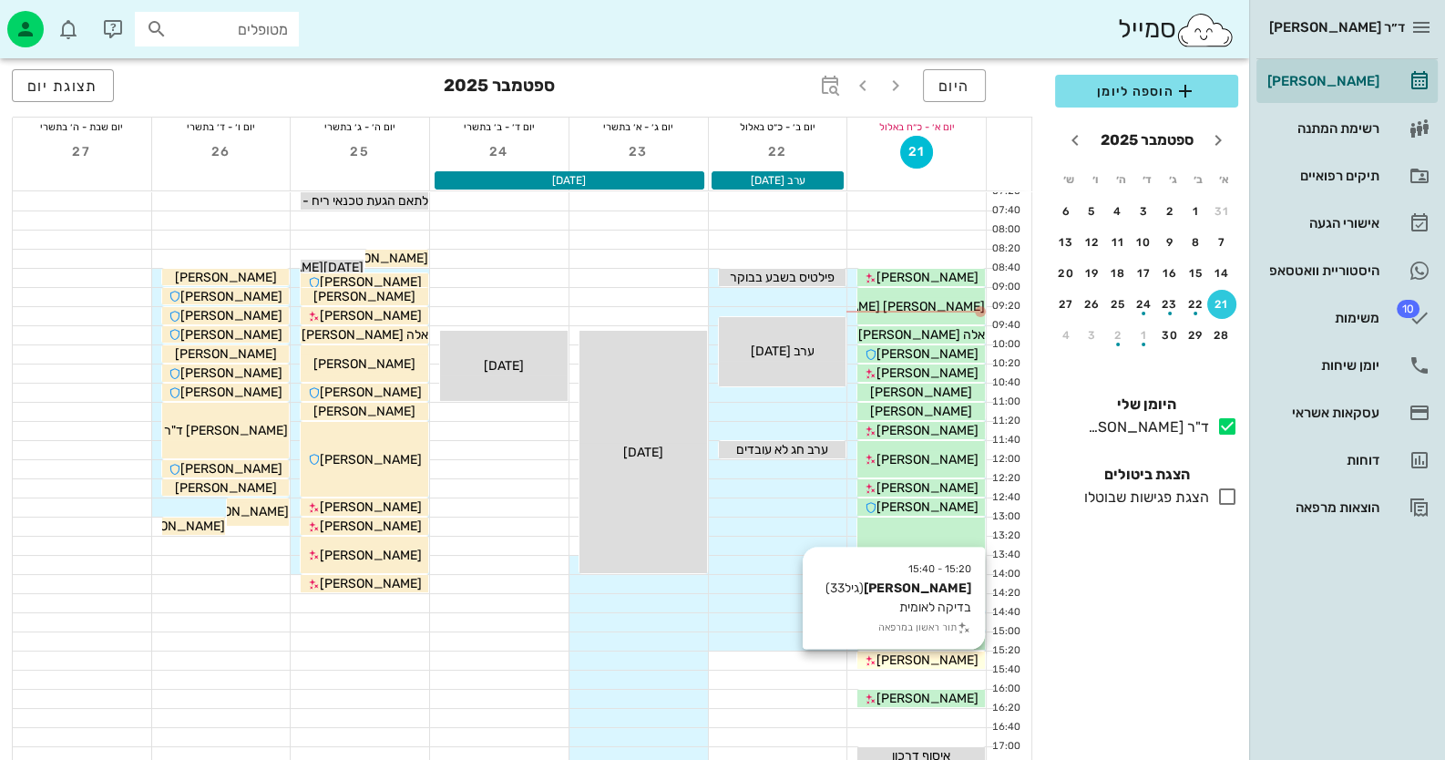
click at [966, 660] on div "[PERSON_NAME]" at bounding box center [921, 659] width 128 height 19
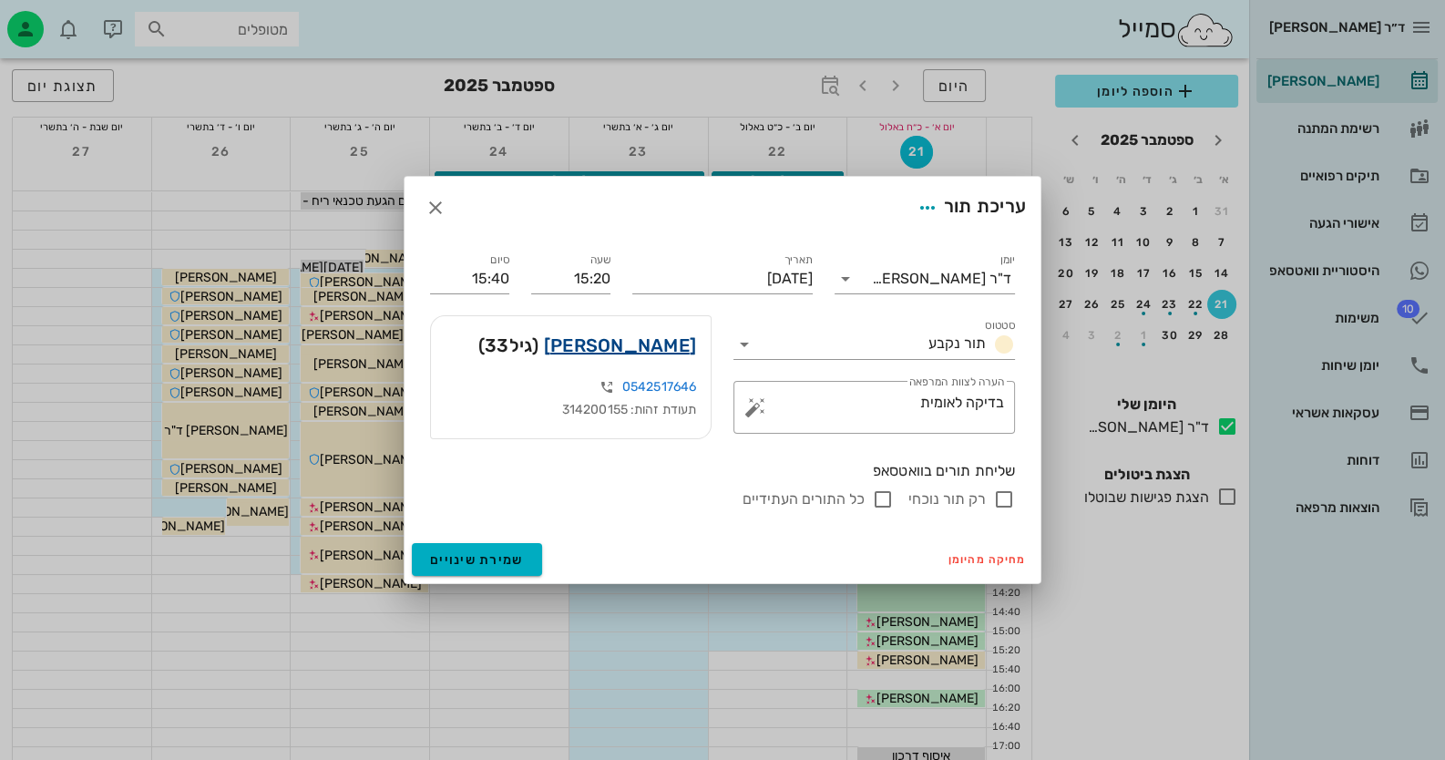
click at [685, 343] on link "[PERSON_NAME]" at bounding box center [620, 345] width 152 height 29
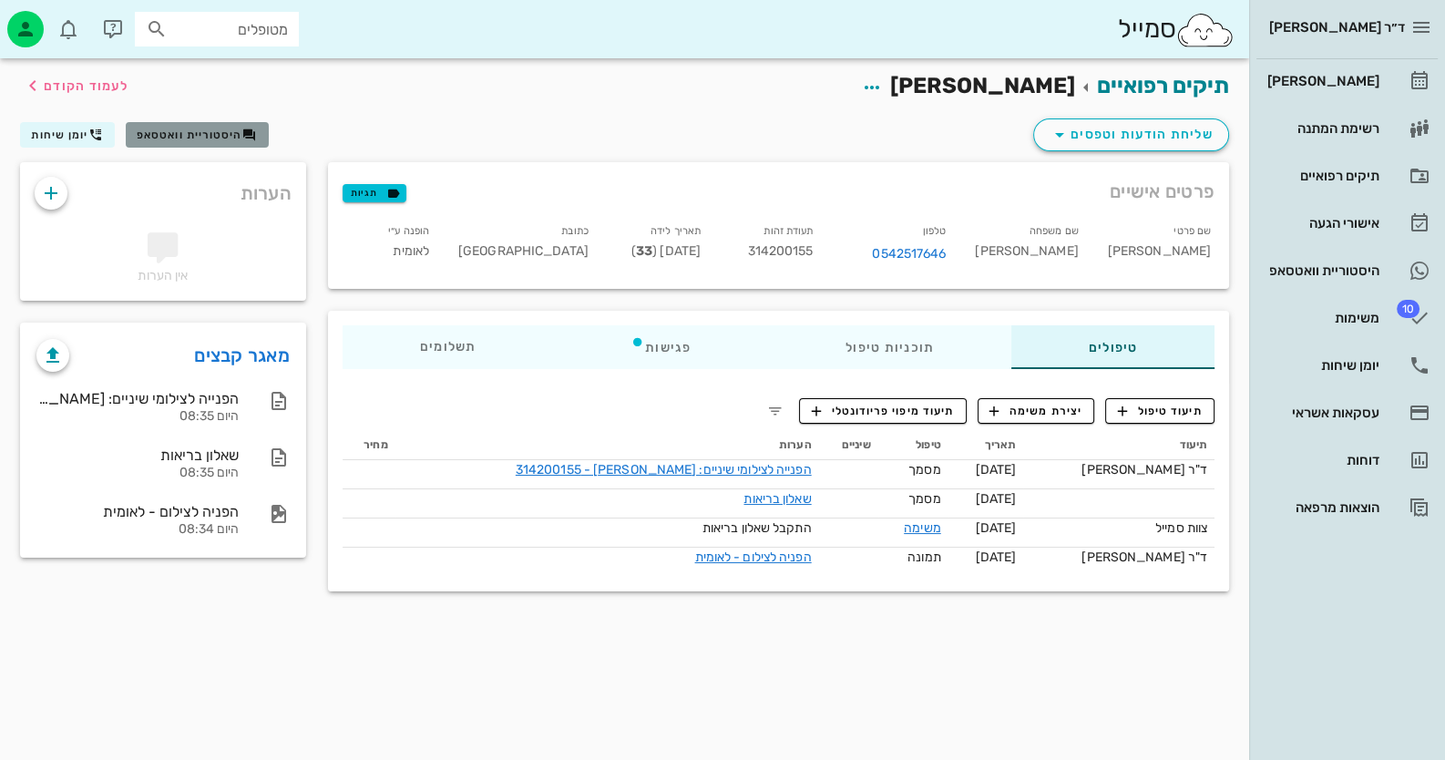
click at [196, 136] on span "היסטוריית וואטסאפ" at bounding box center [190, 134] width 106 height 13
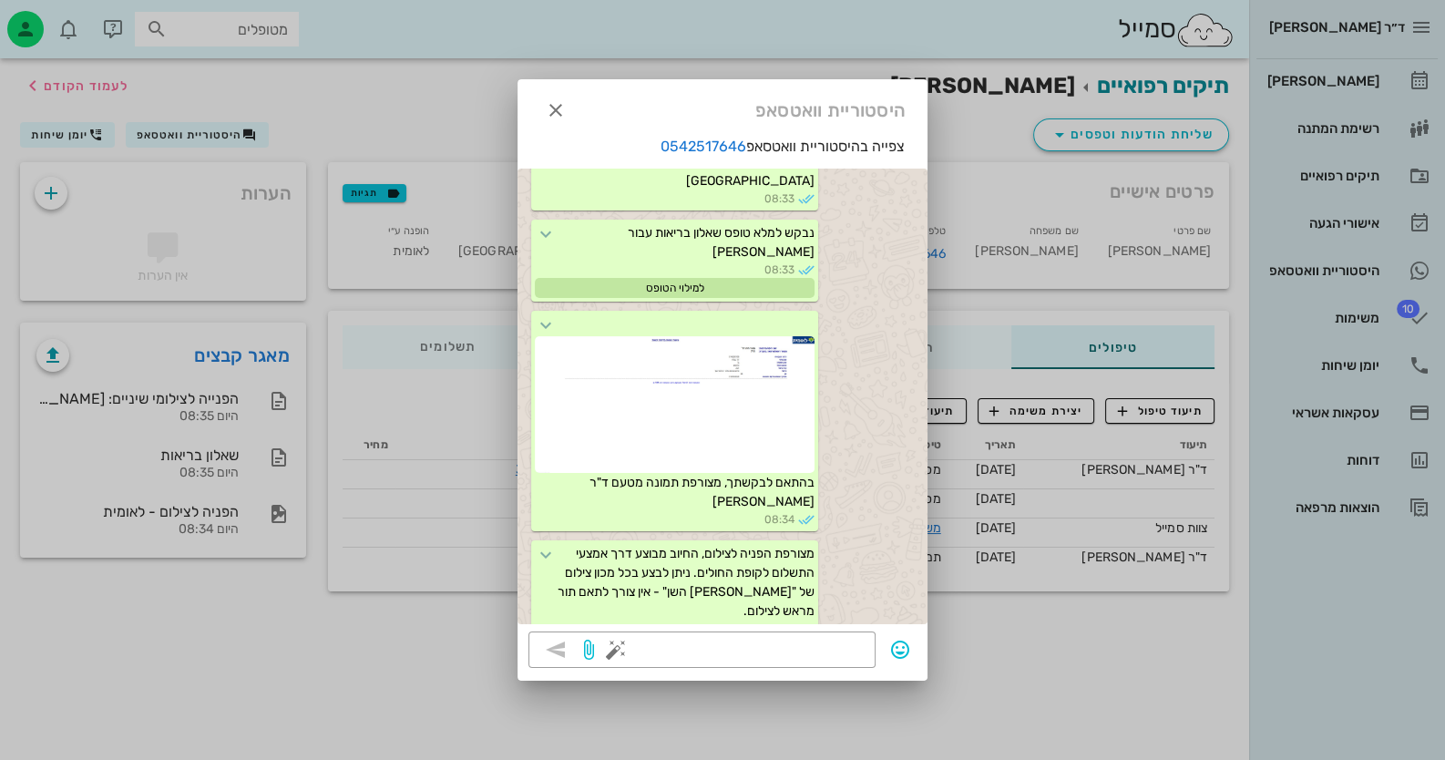
scroll to position [158, 0]
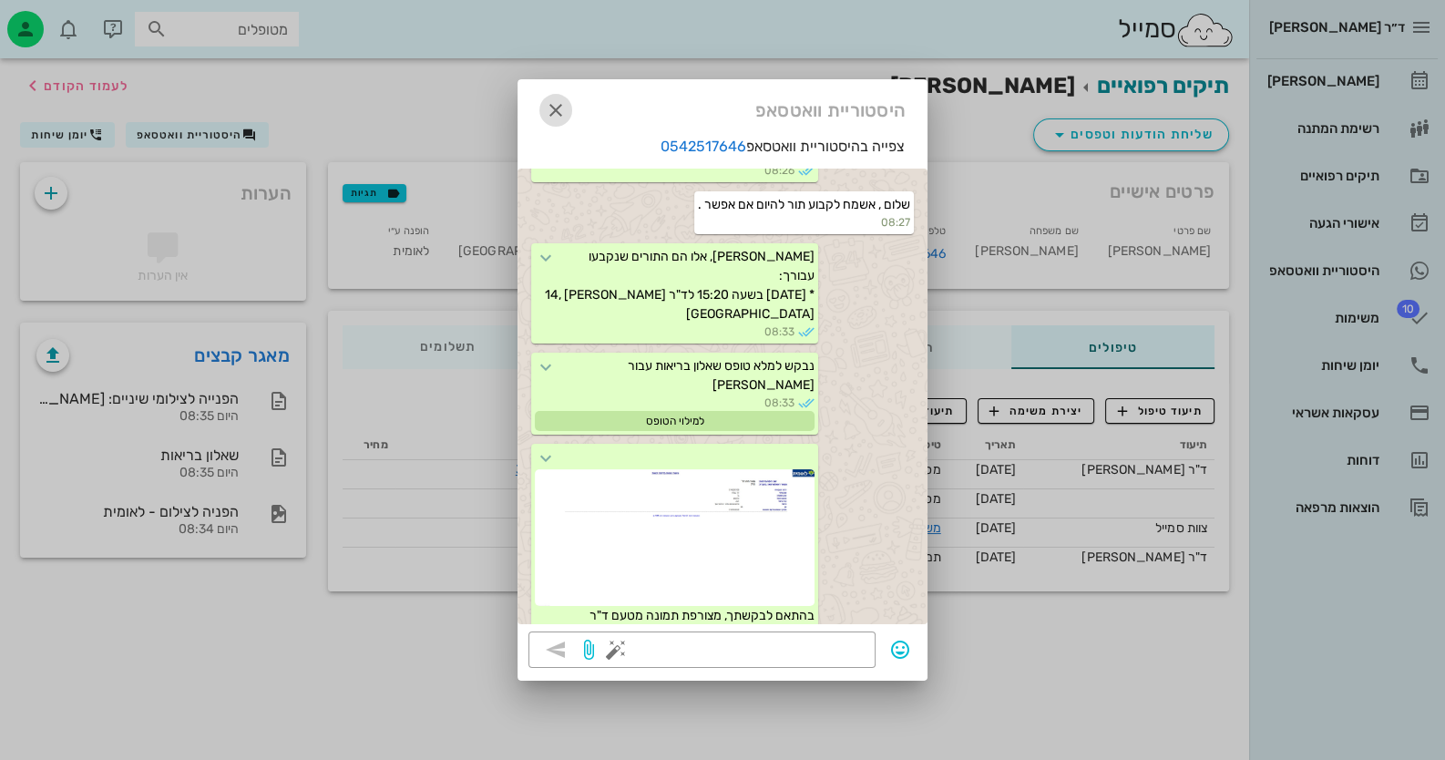
click at [565, 100] on icon "button" at bounding box center [556, 110] width 22 height 22
